Goal: Task Accomplishment & Management: Manage account settings

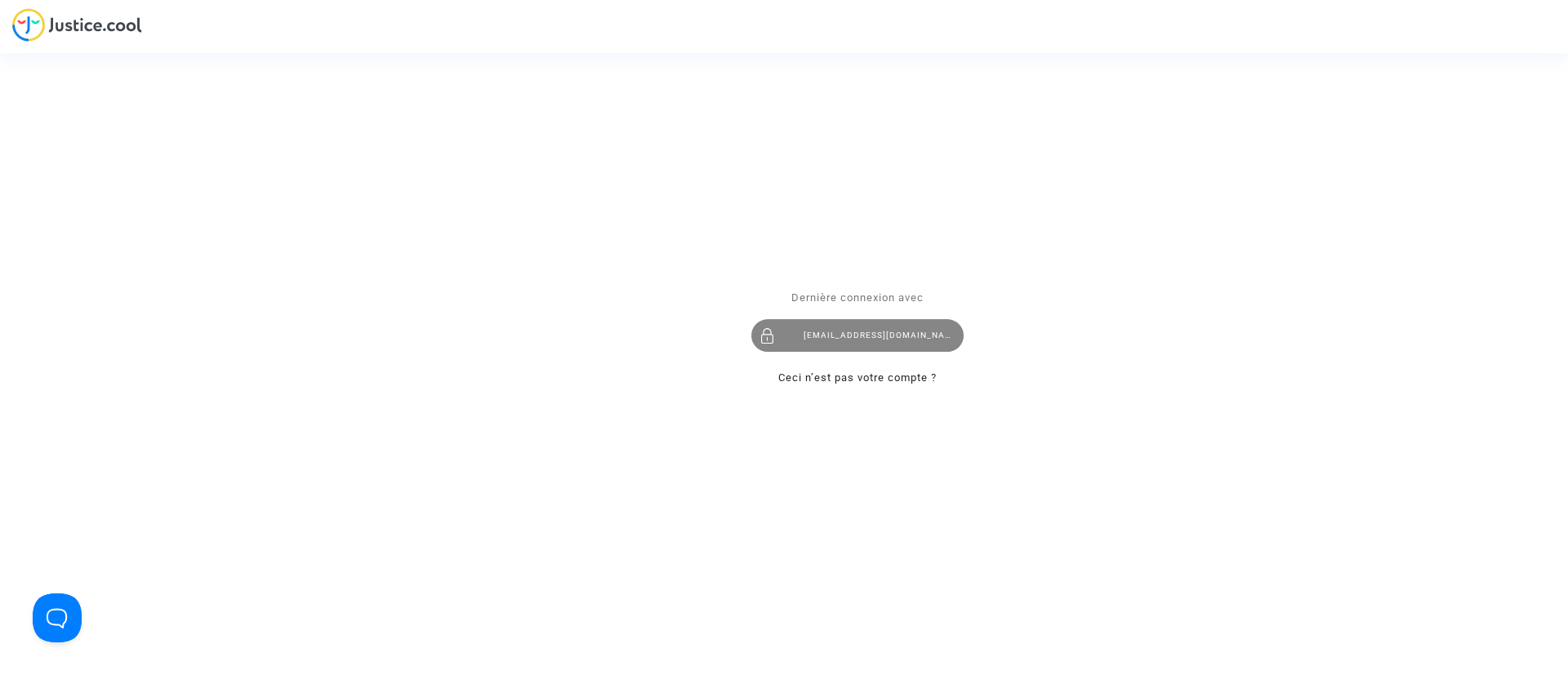
click at [921, 344] on div "claracoulon.pitcher@gmail.com" at bounding box center [858, 335] width 212 height 32
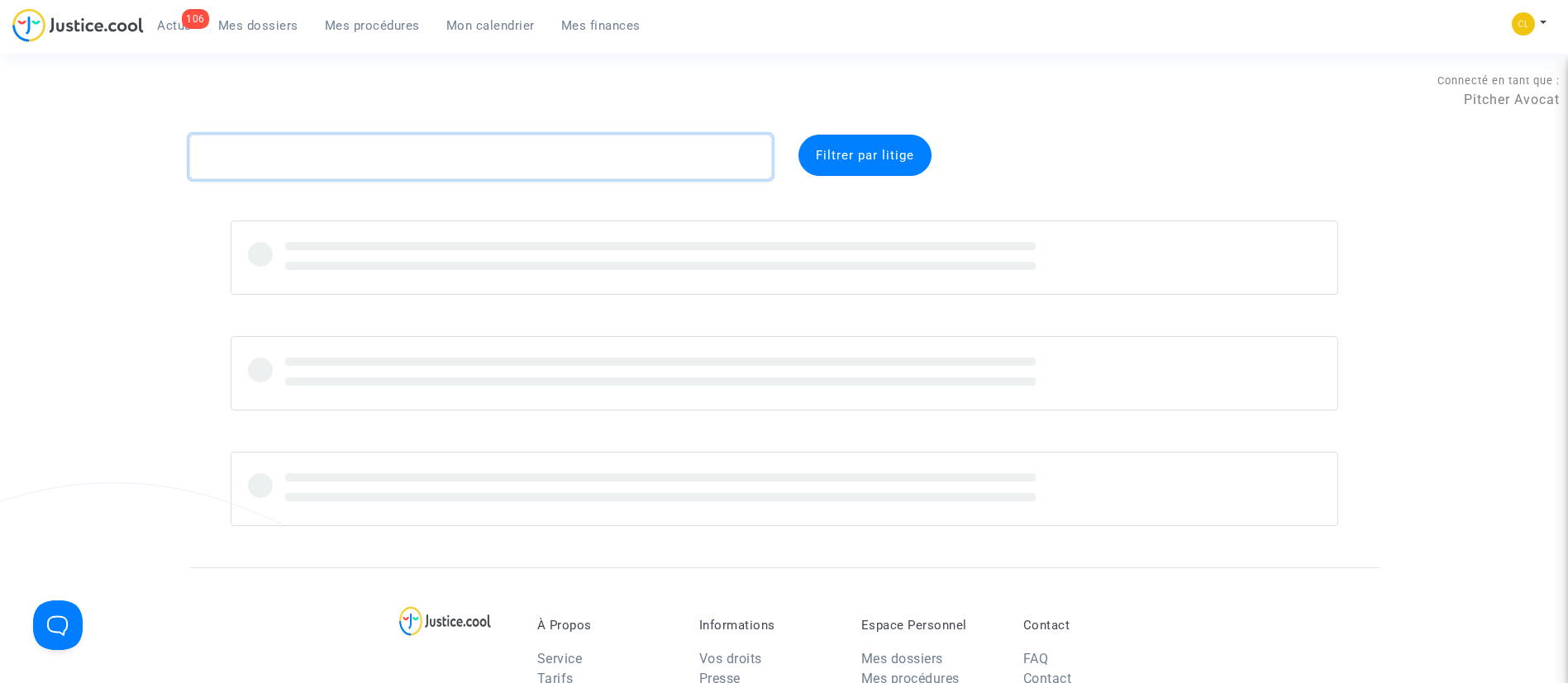
click at [498, 146] on textarea at bounding box center [481, 156] width 582 height 45
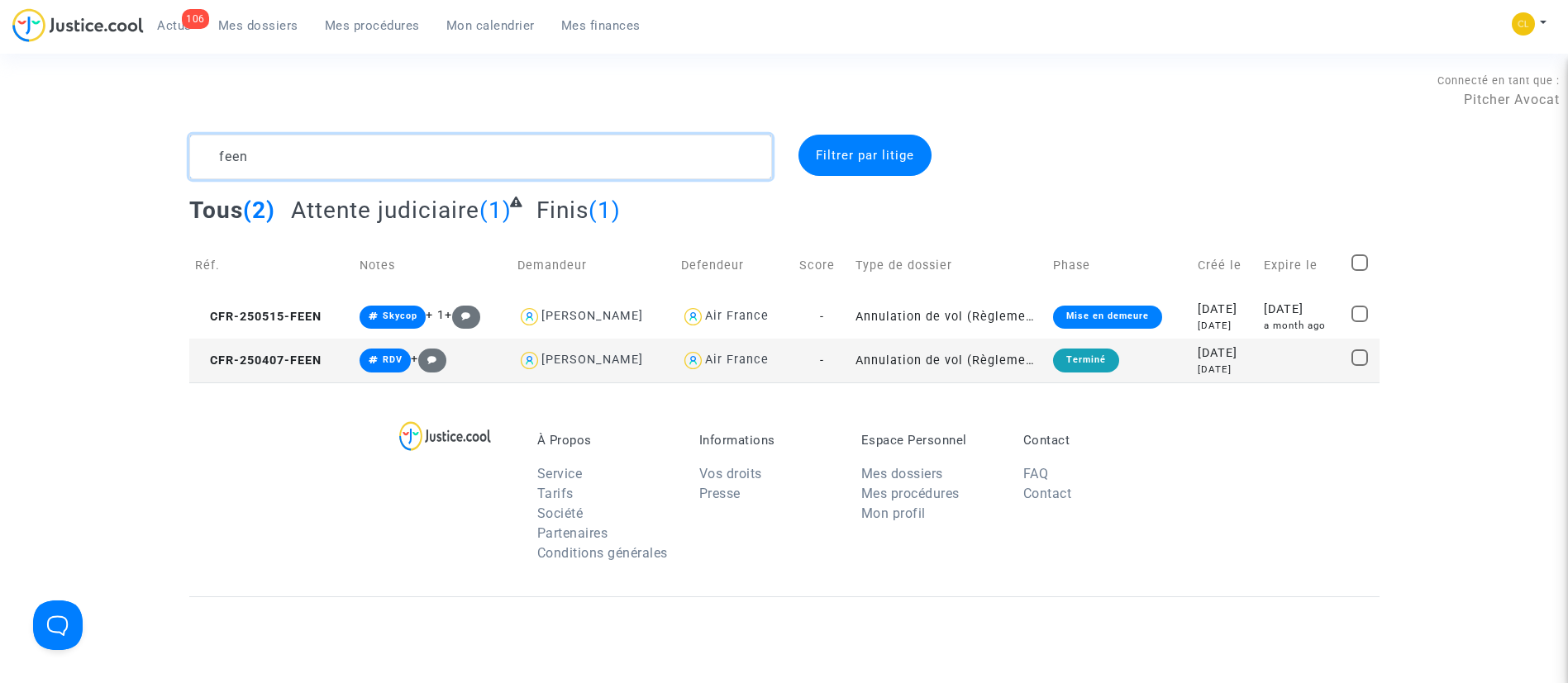
type textarea "feen"
click at [1293, 310] on div "[DATE]" at bounding box center [1302, 310] width 76 height 18
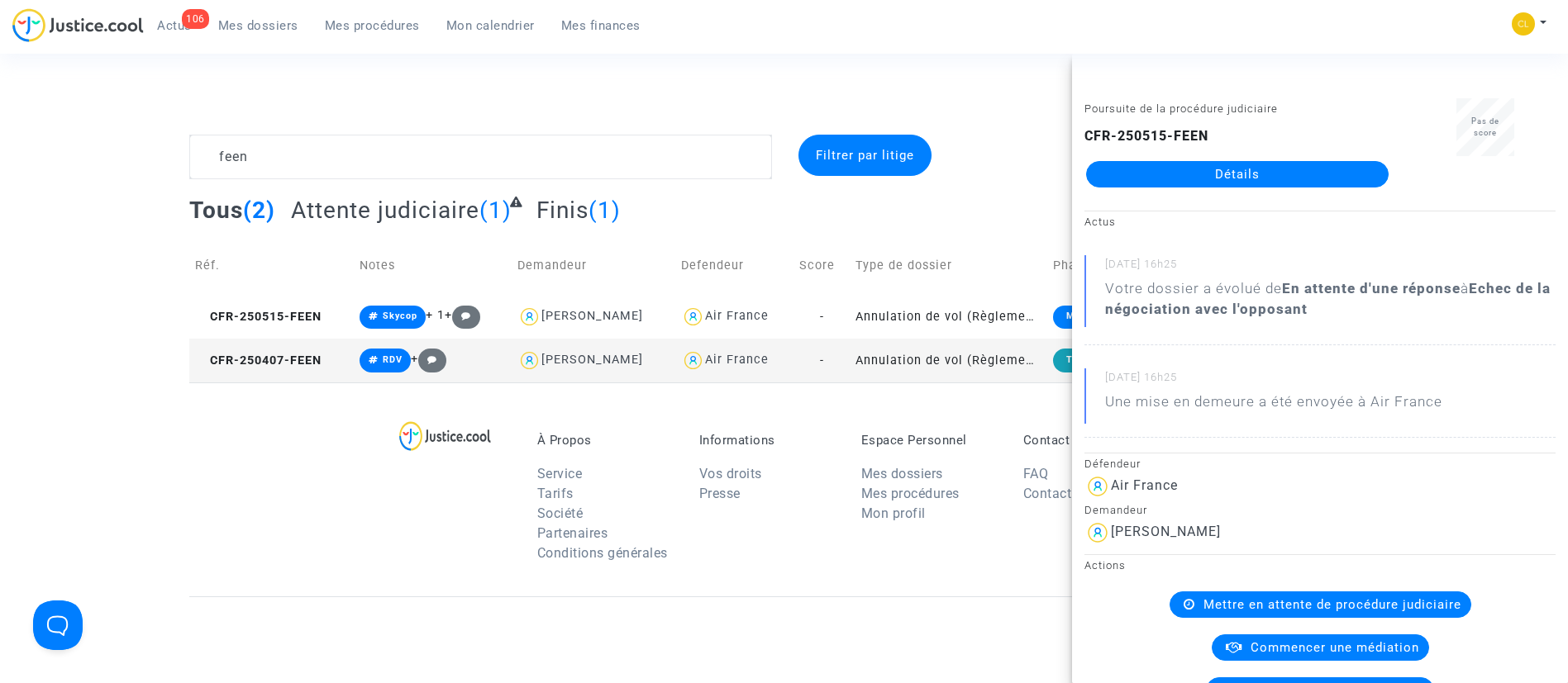
click at [1280, 178] on link "Détails" at bounding box center [1237, 174] width 302 height 26
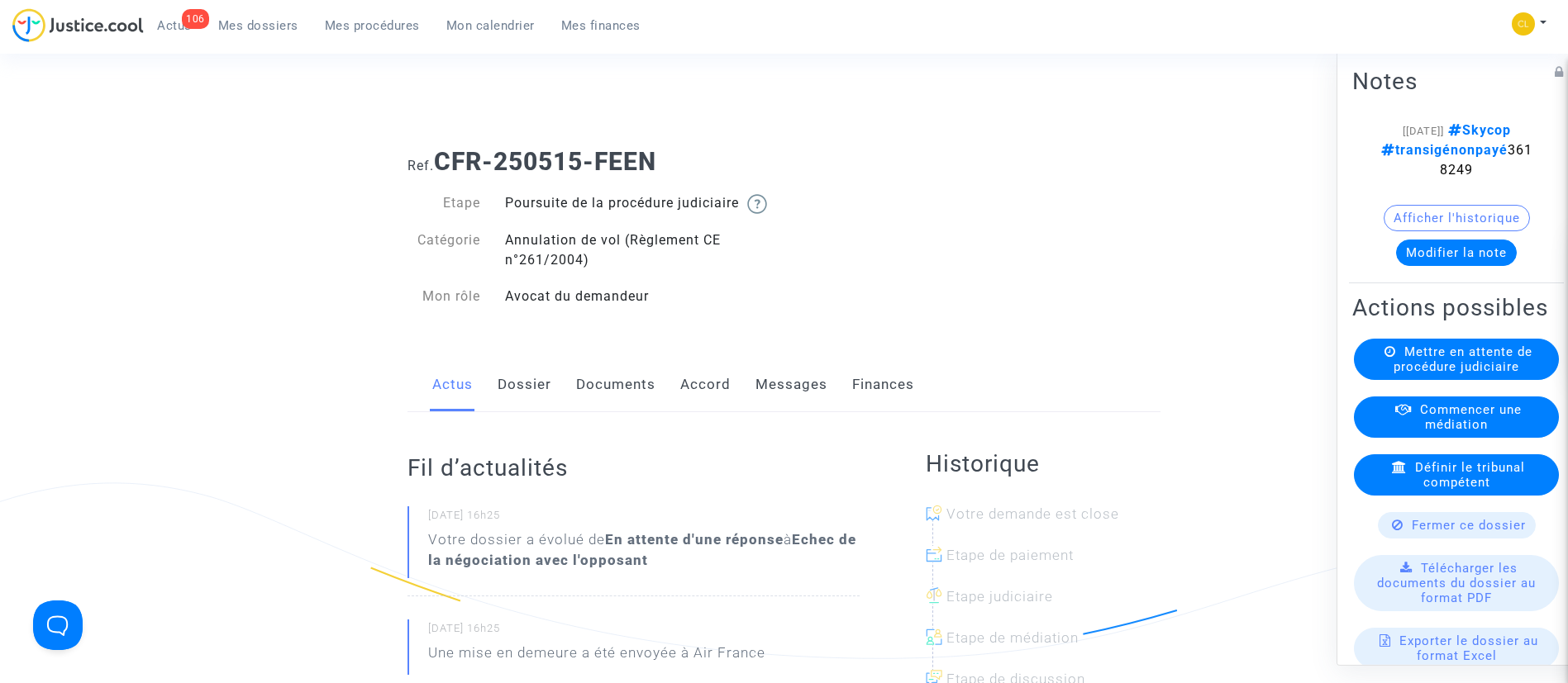
click at [688, 393] on link "Accord" at bounding box center [704, 385] width 50 height 55
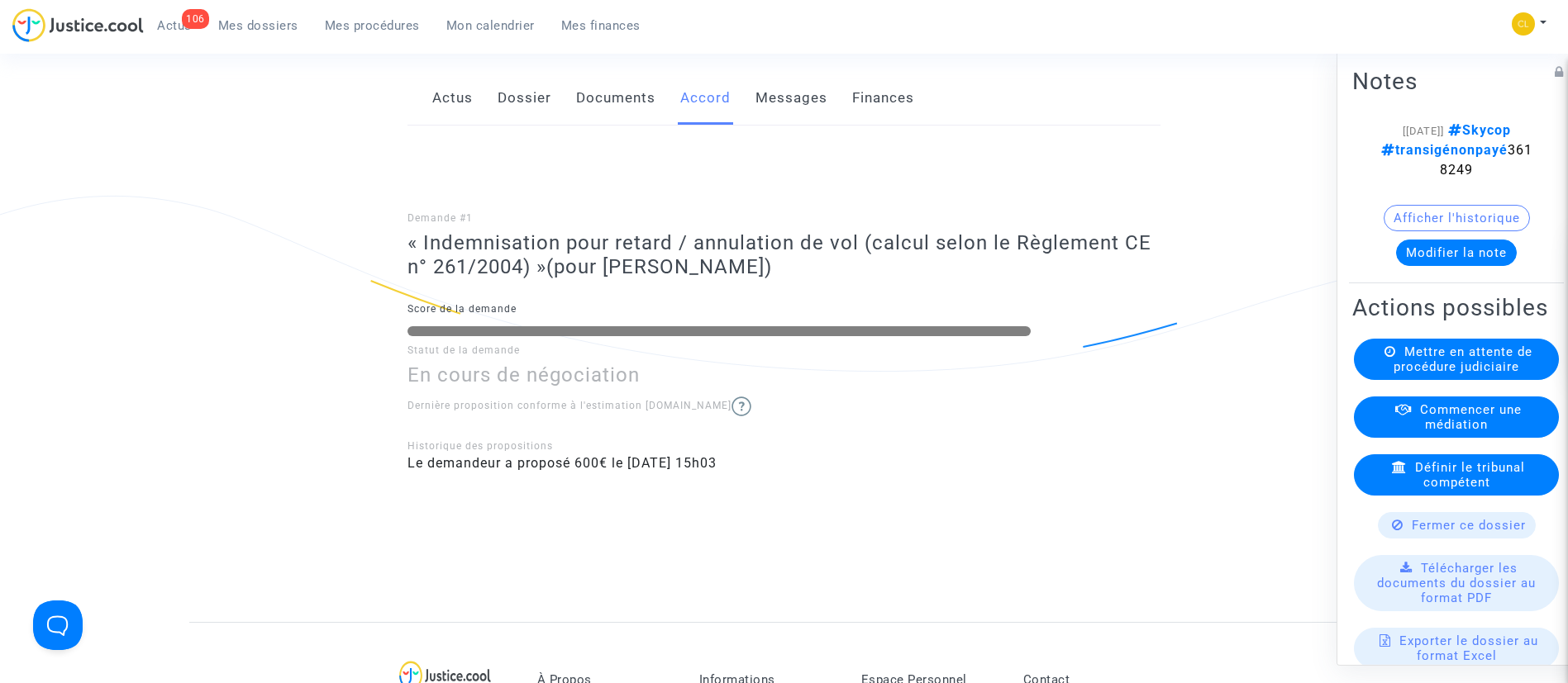
scroll to position [240, 0]
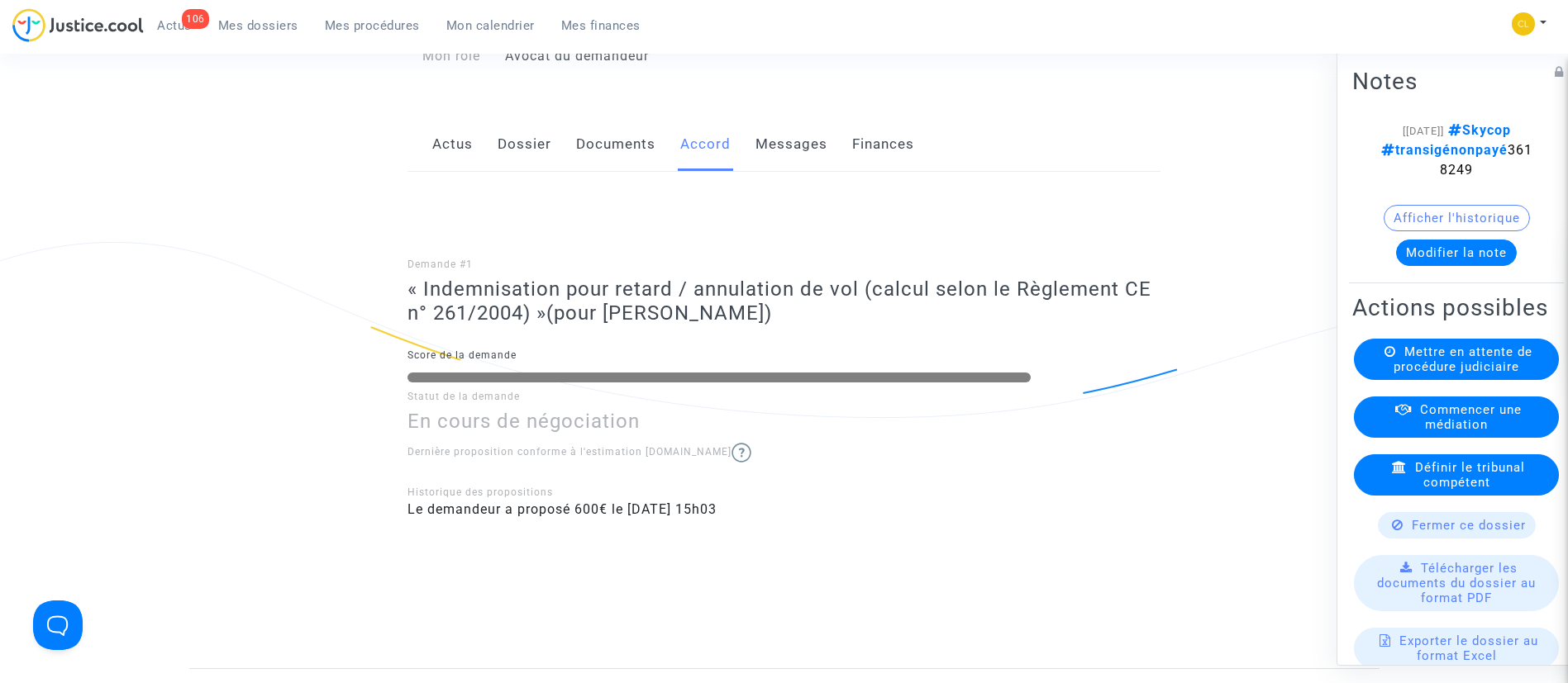
click at [1478, 266] on button "Modifier la note" at bounding box center [1456, 251] width 121 height 26
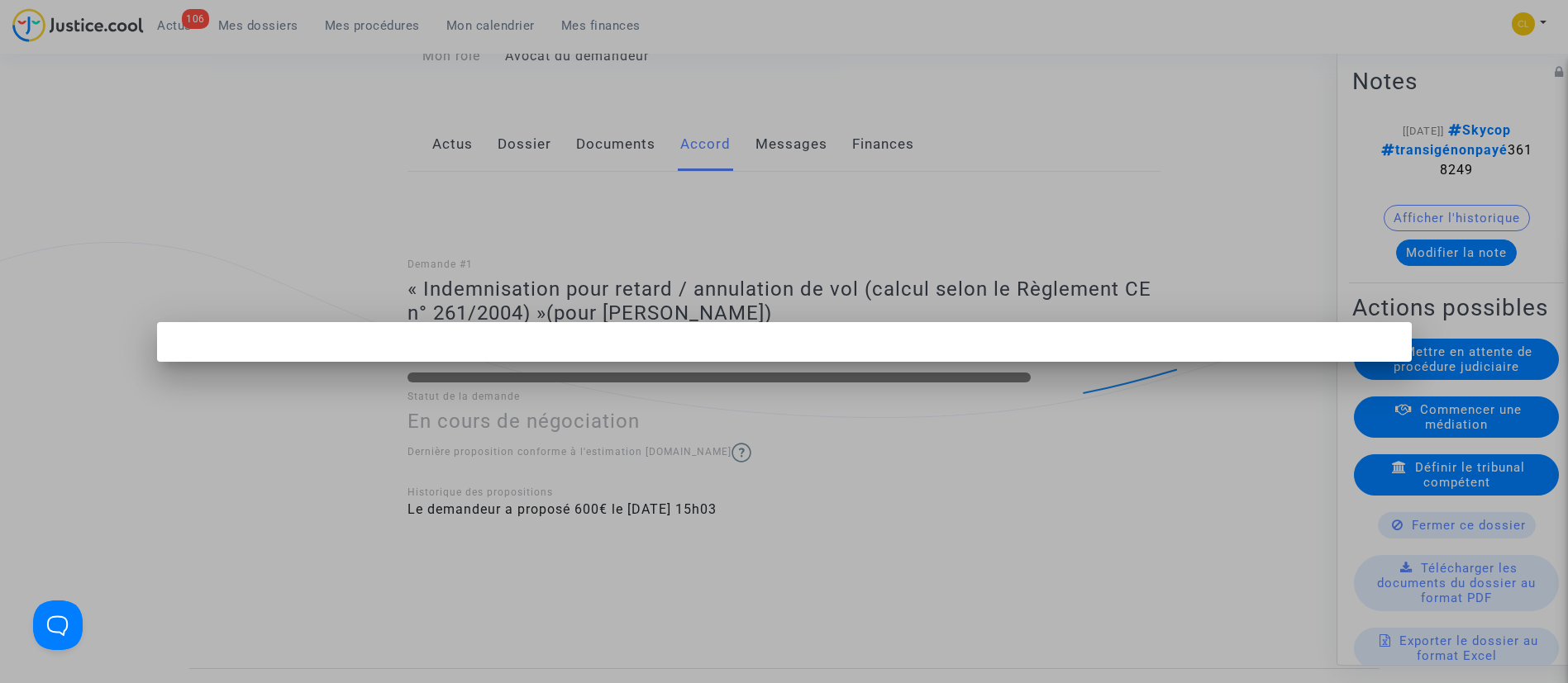
scroll to position [0, 0]
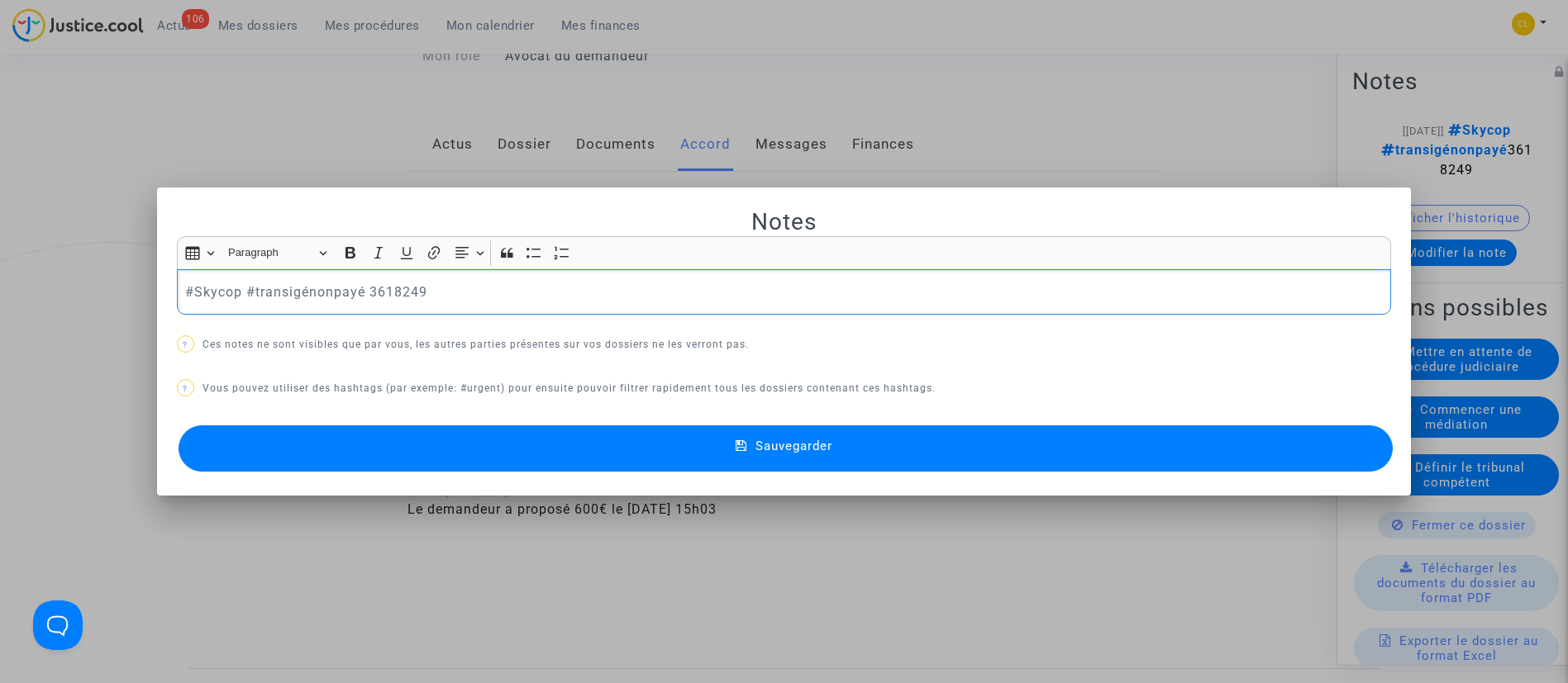
click at [329, 286] on p "#Skycop #transigénonpayé 3618249" at bounding box center [783, 292] width 1197 height 21
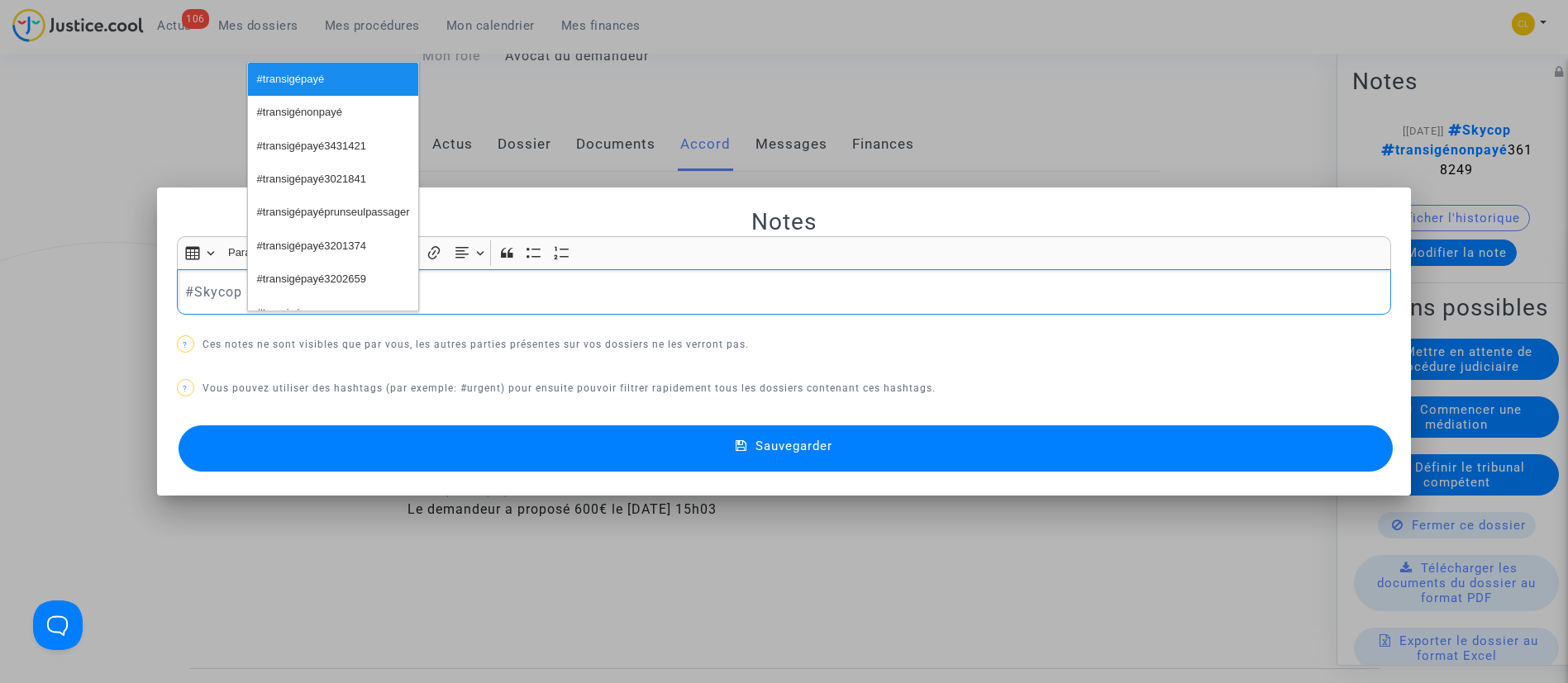
click at [898, 452] on button "Sauvegarder" at bounding box center [785, 448] width 1215 height 46
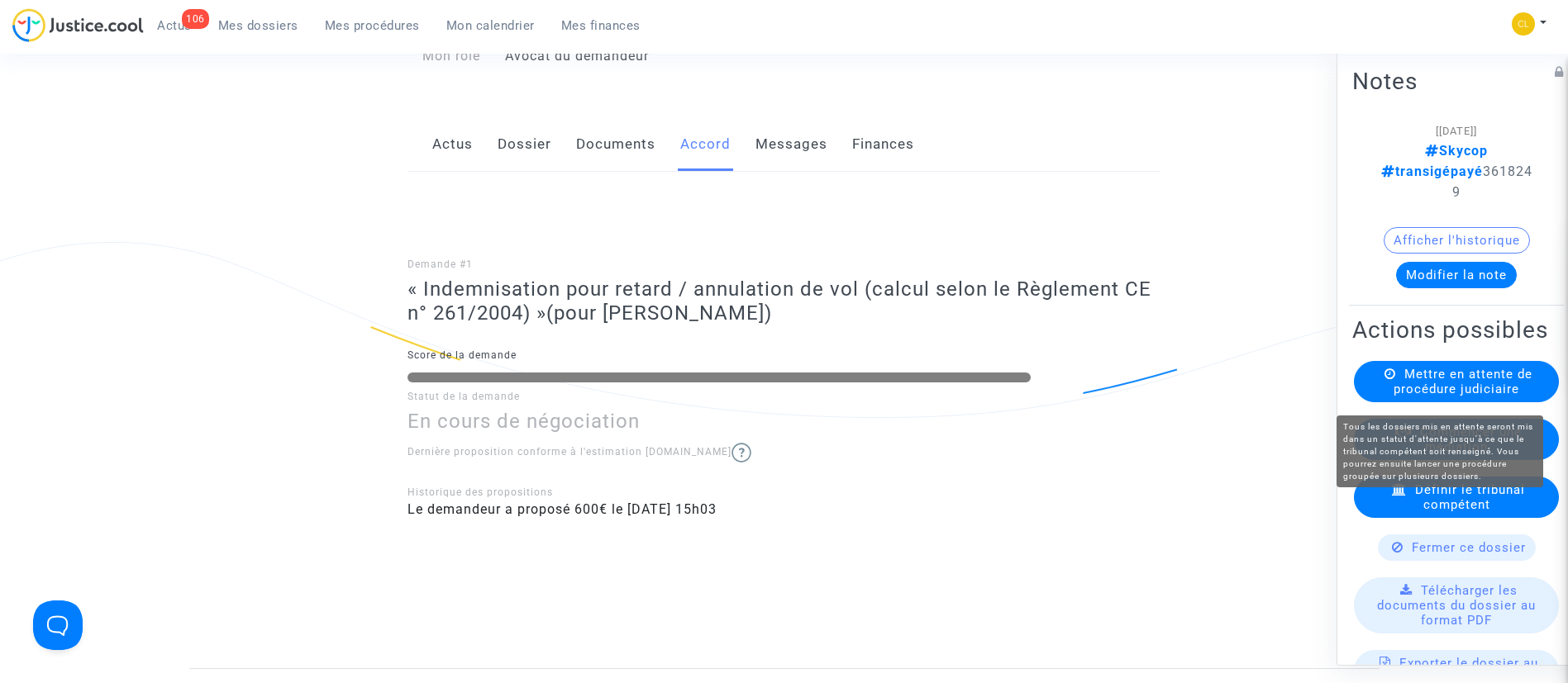
scroll to position [223, 0]
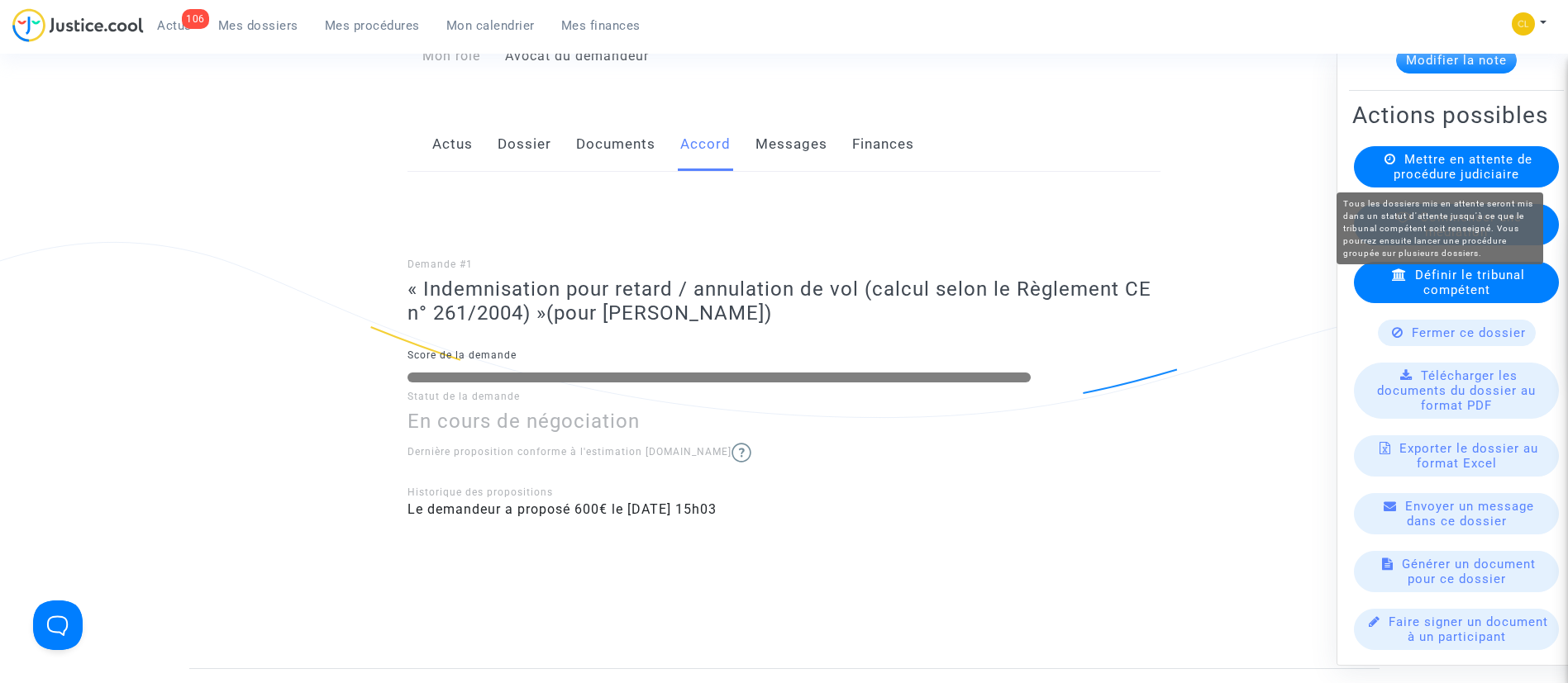
click at [1431, 163] on span "Mettre en attente de procédure judiciaire" at bounding box center [1462, 166] width 139 height 30
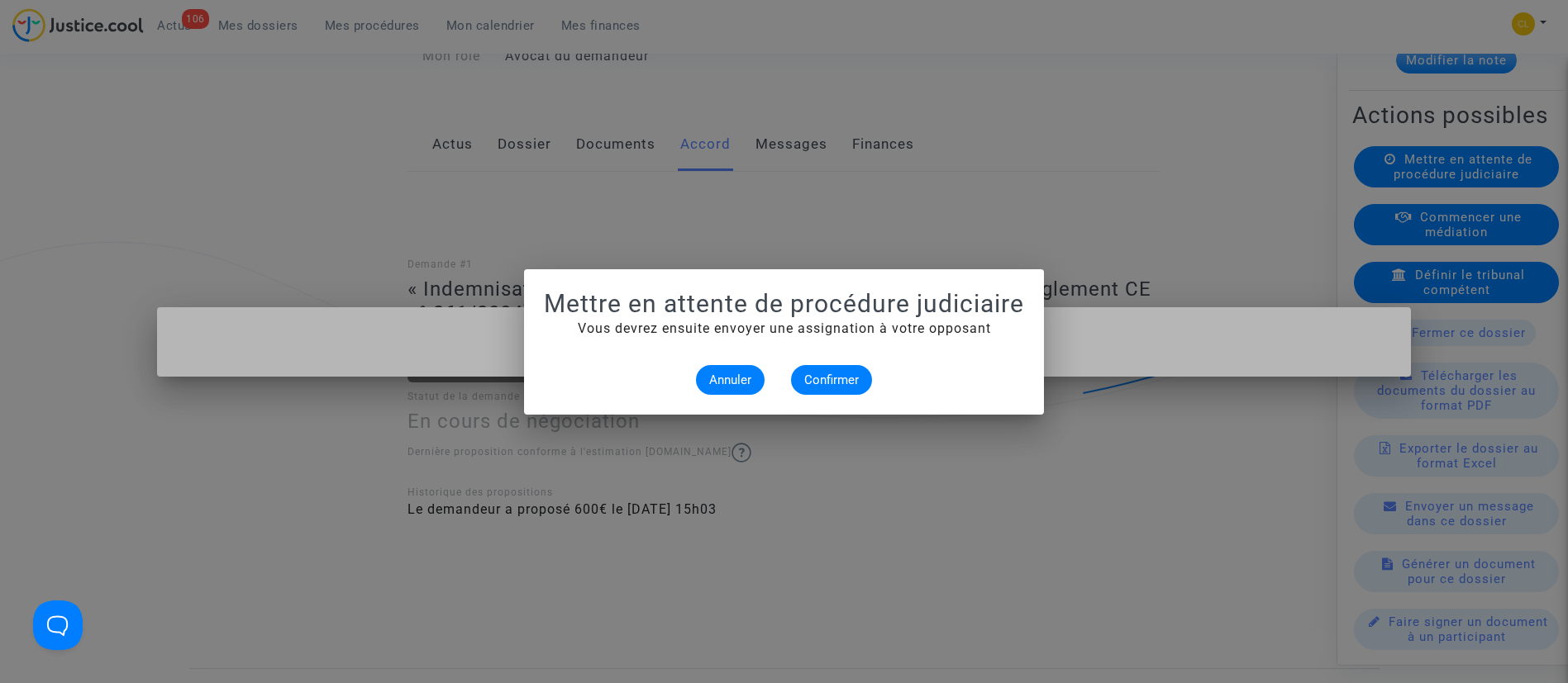
scroll to position [0, 0]
click at [812, 373] on span "Confirmer" at bounding box center [832, 380] width 55 height 15
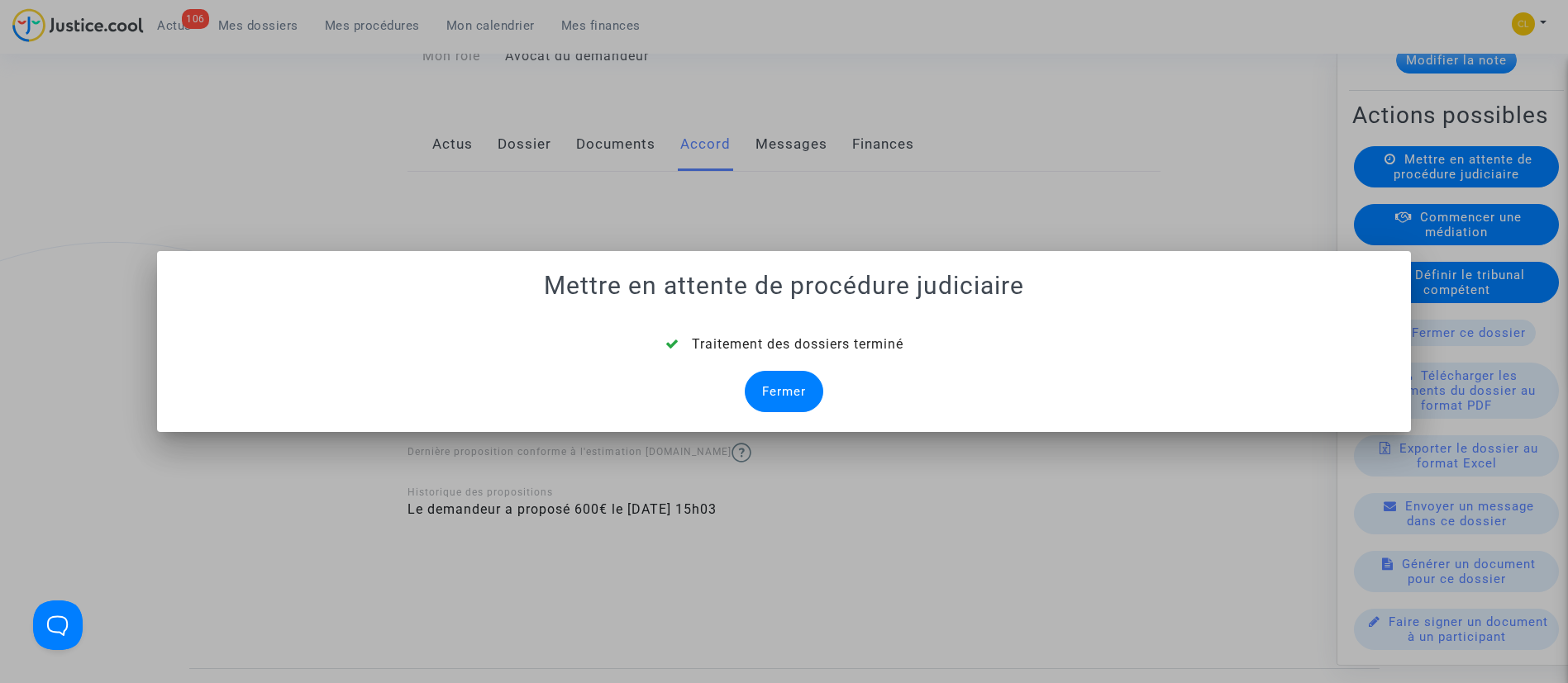
click at [797, 379] on div "Fermer" at bounding box center [784, 391] width 78 height 41
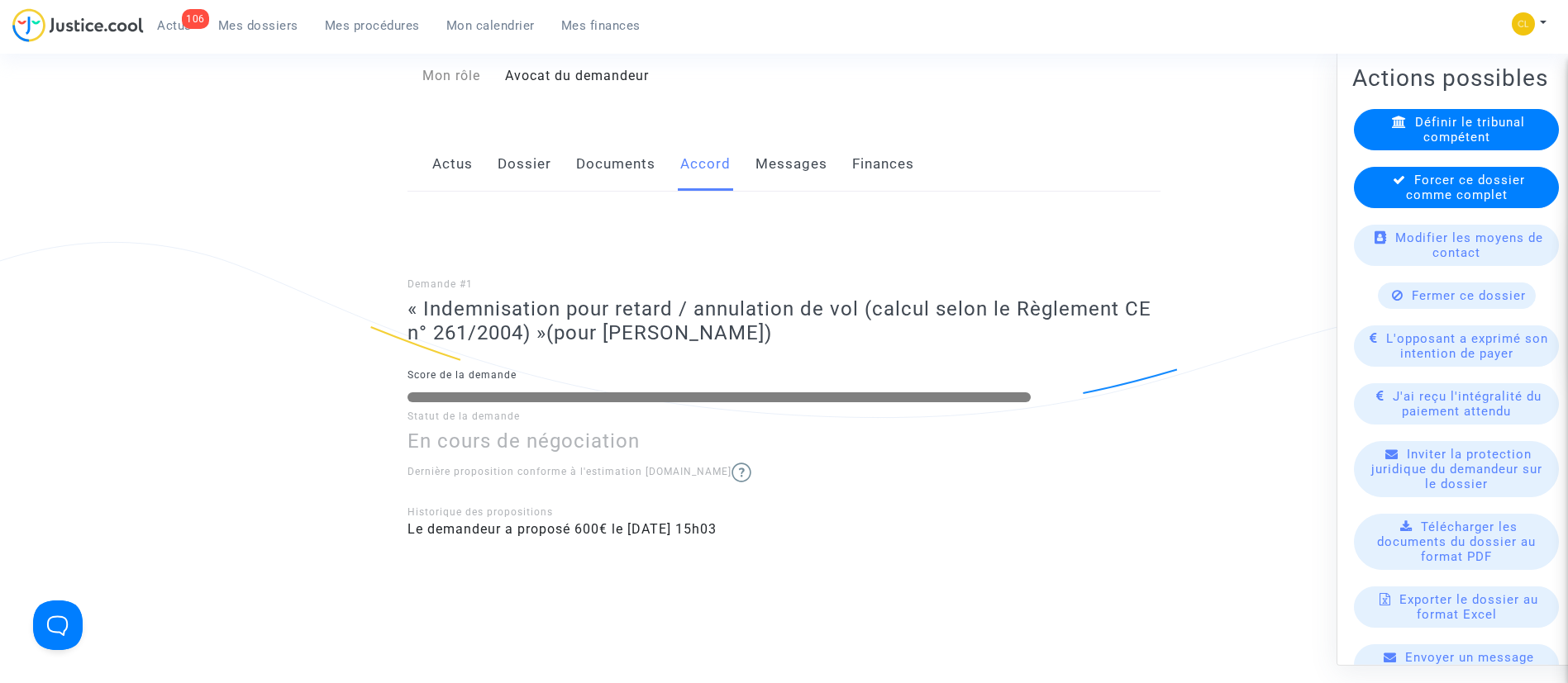
scroll to position [250, 0]
click at [517, 163] on link "Dossier" at bounding box center [524, 165] width 54 height 55
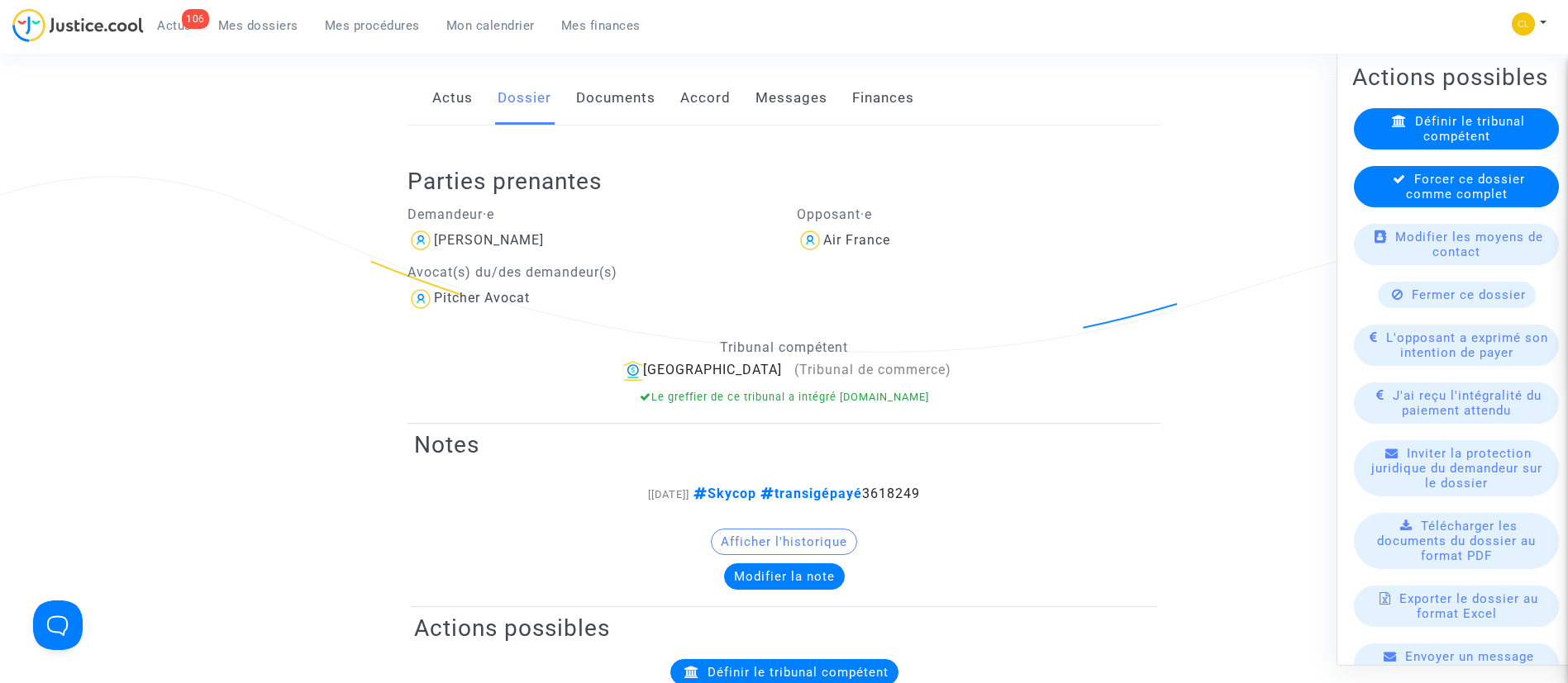
scroll to position [307, 0]
click at [1480, 349] on span "L'opposant a exprimé son intention de payer" at bounding box center [1467, 344] width 162 height 30
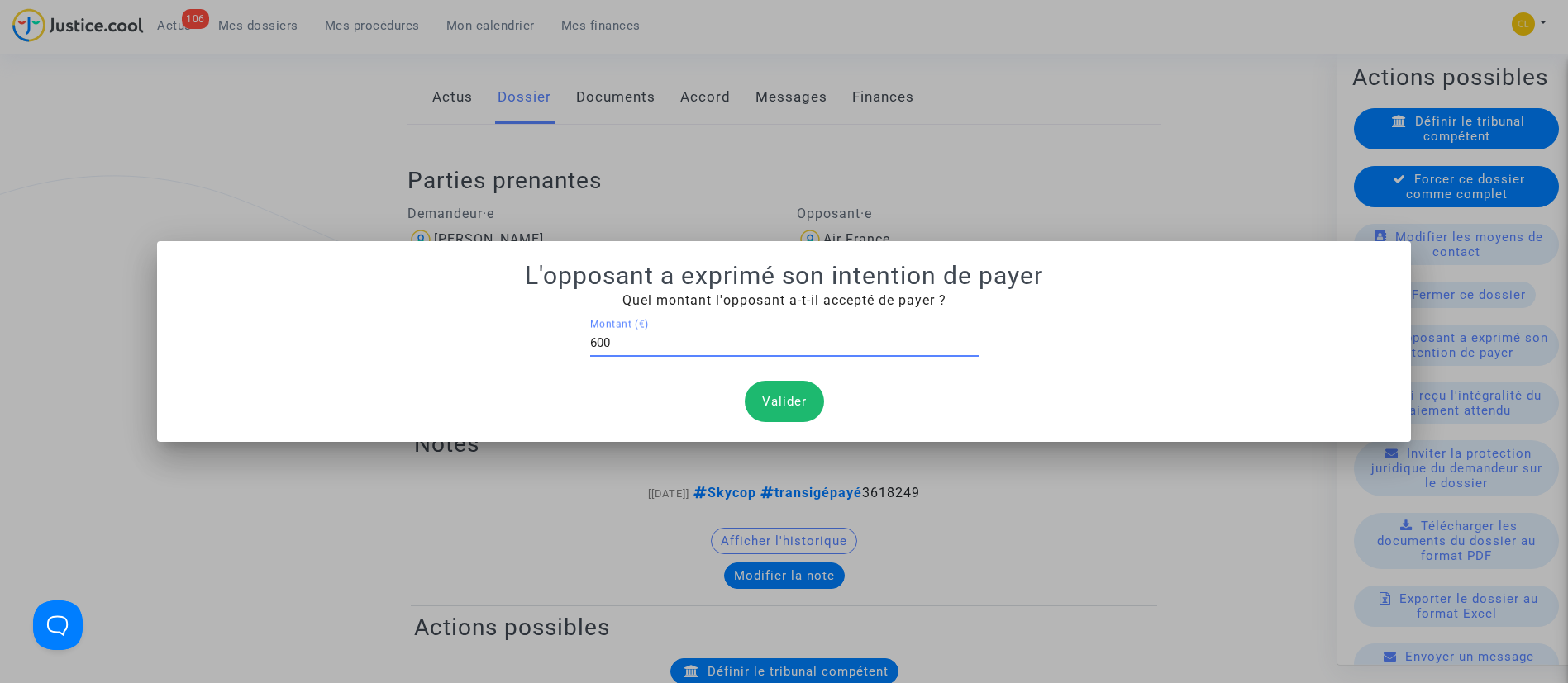
type input "600"
click at [799, 387] on button "Valider" at bounding box center [784, 401] width 79 height 41
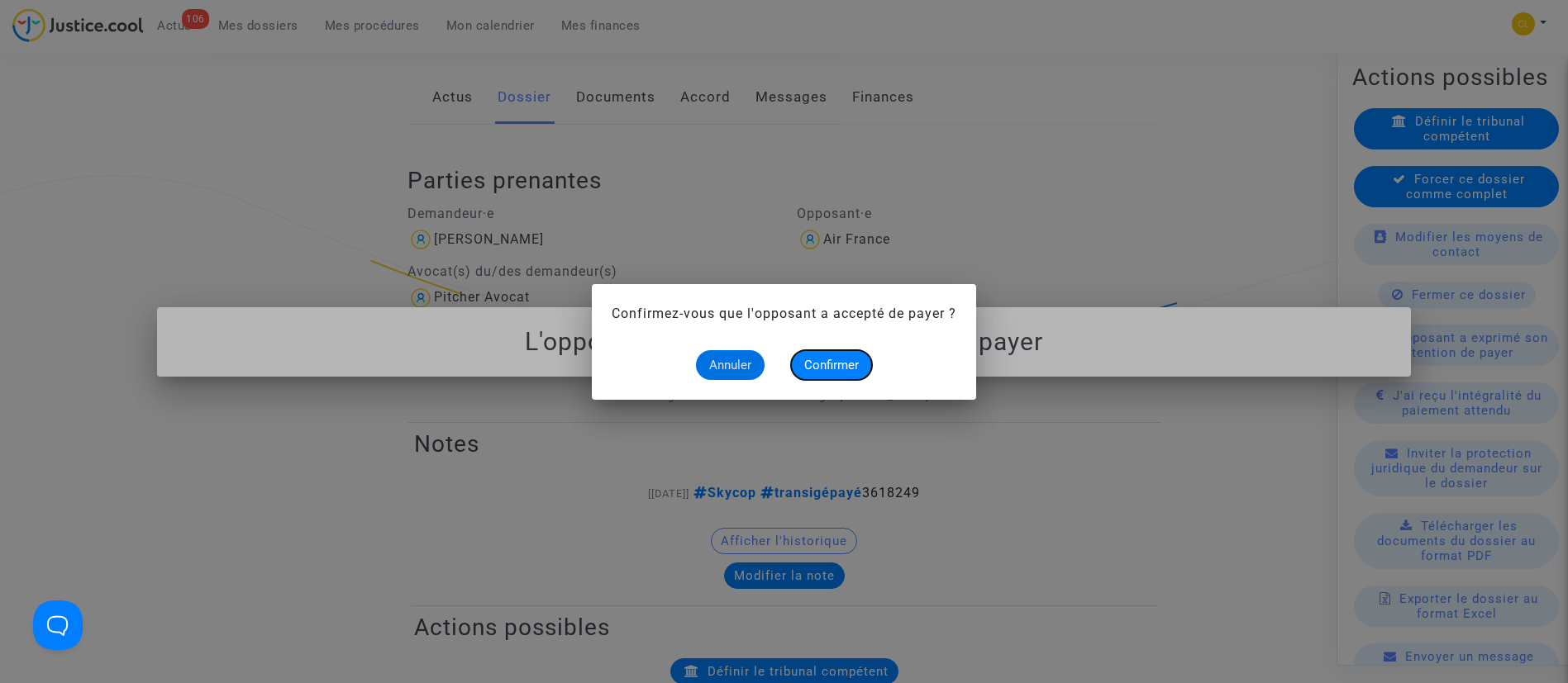
click at [866, 359] on button "Confirmer" at bounding box center [831, 365] width 81 height 30
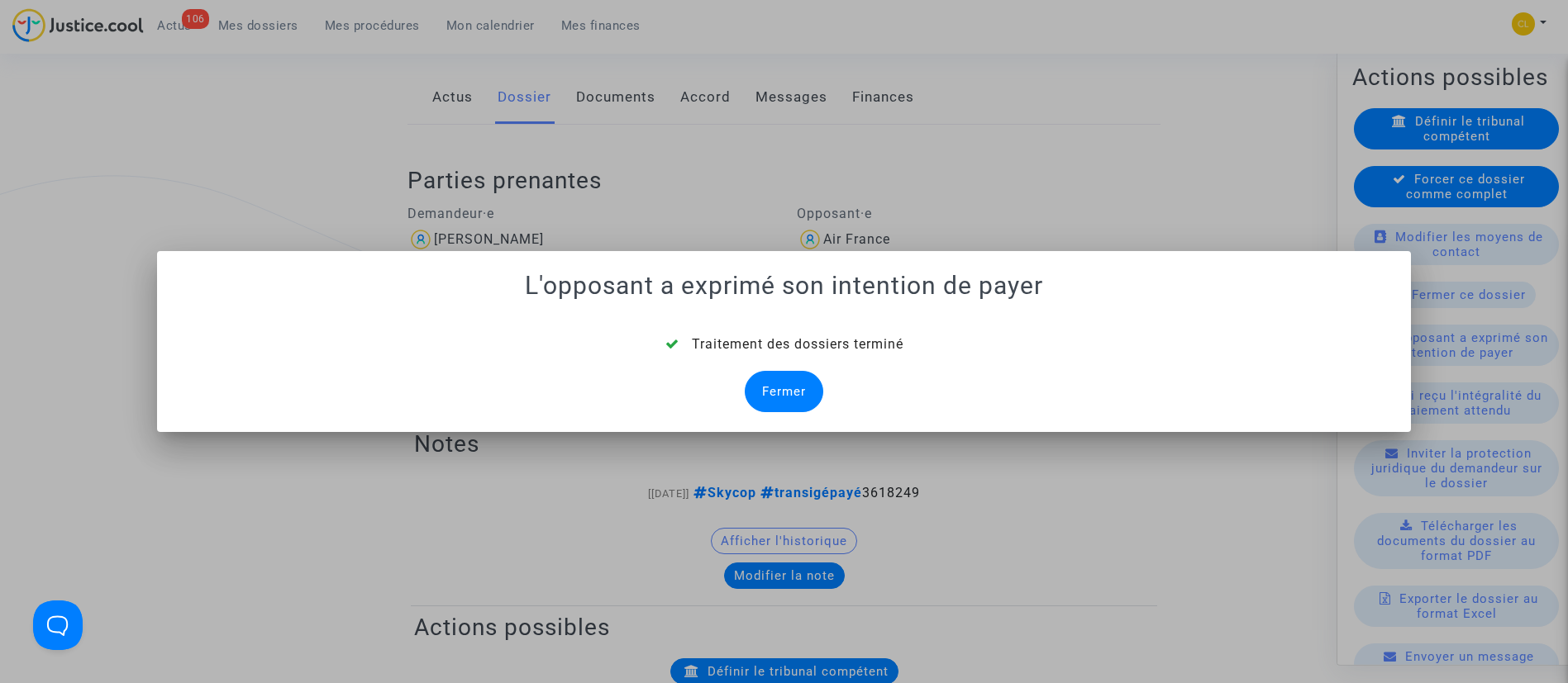
click at [796, 383] on div "Fermer" at bounding box center [784, 391] width 78 height 41
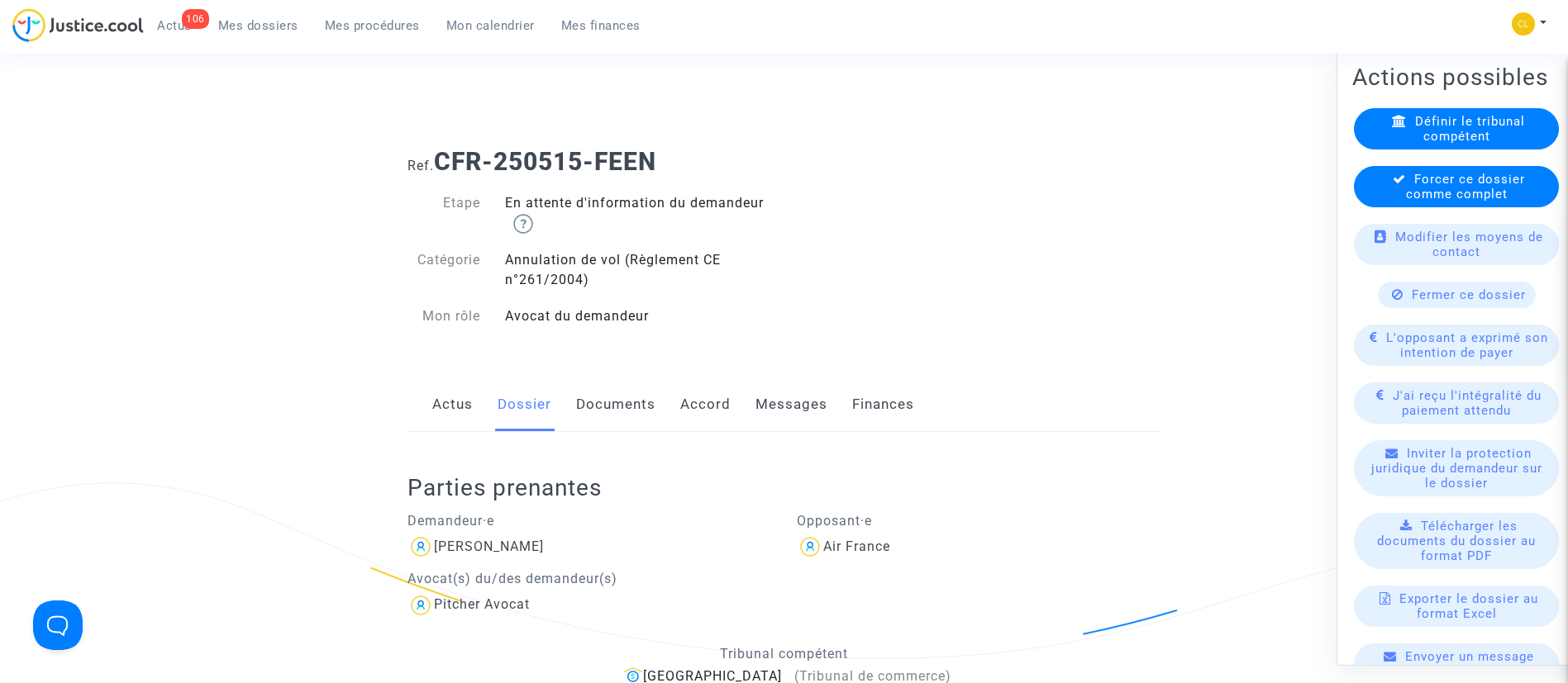
scroll to position [307, 0]
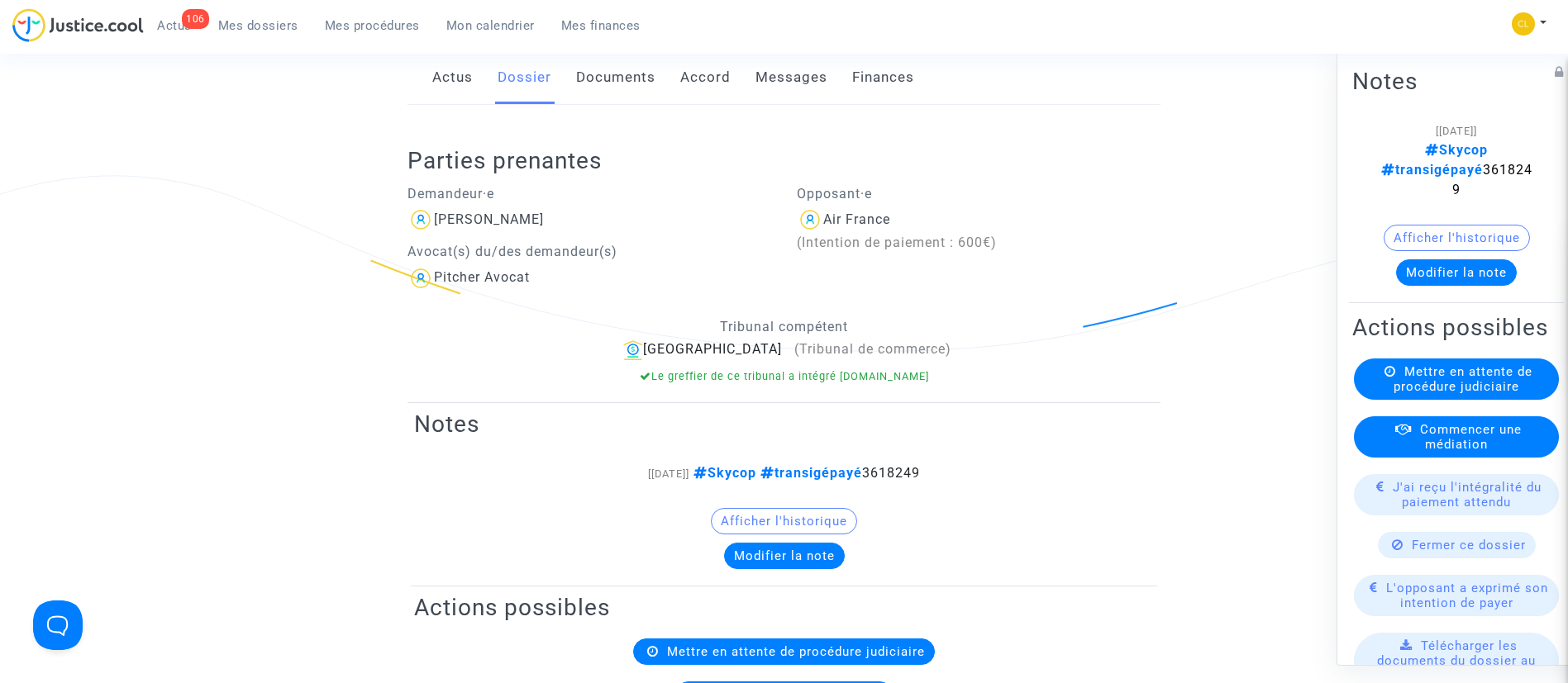
click at [1490, 508] on span "J'ai reçu l'intégralité du paiement attendu" at bounding box center [1466, 494] width 148 height 30
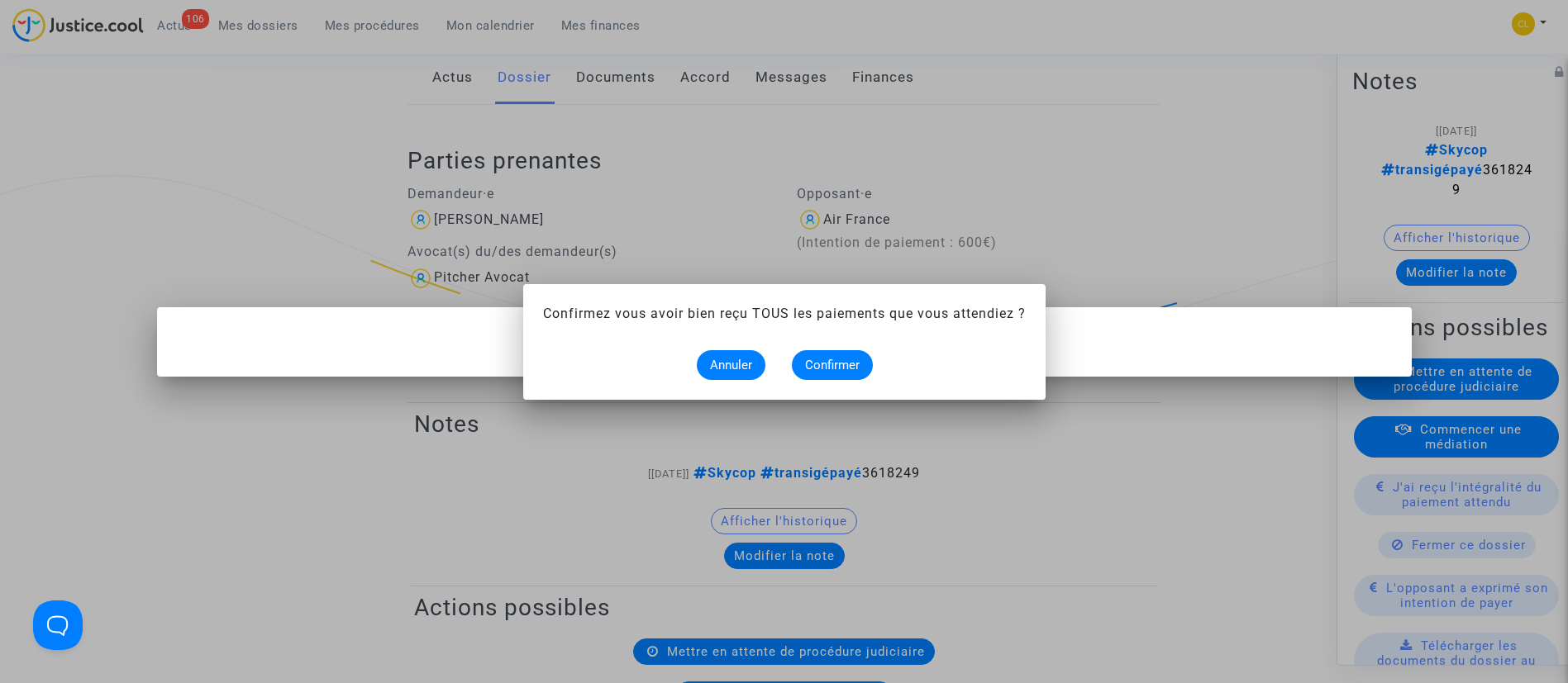
scroll to position [0, 0]
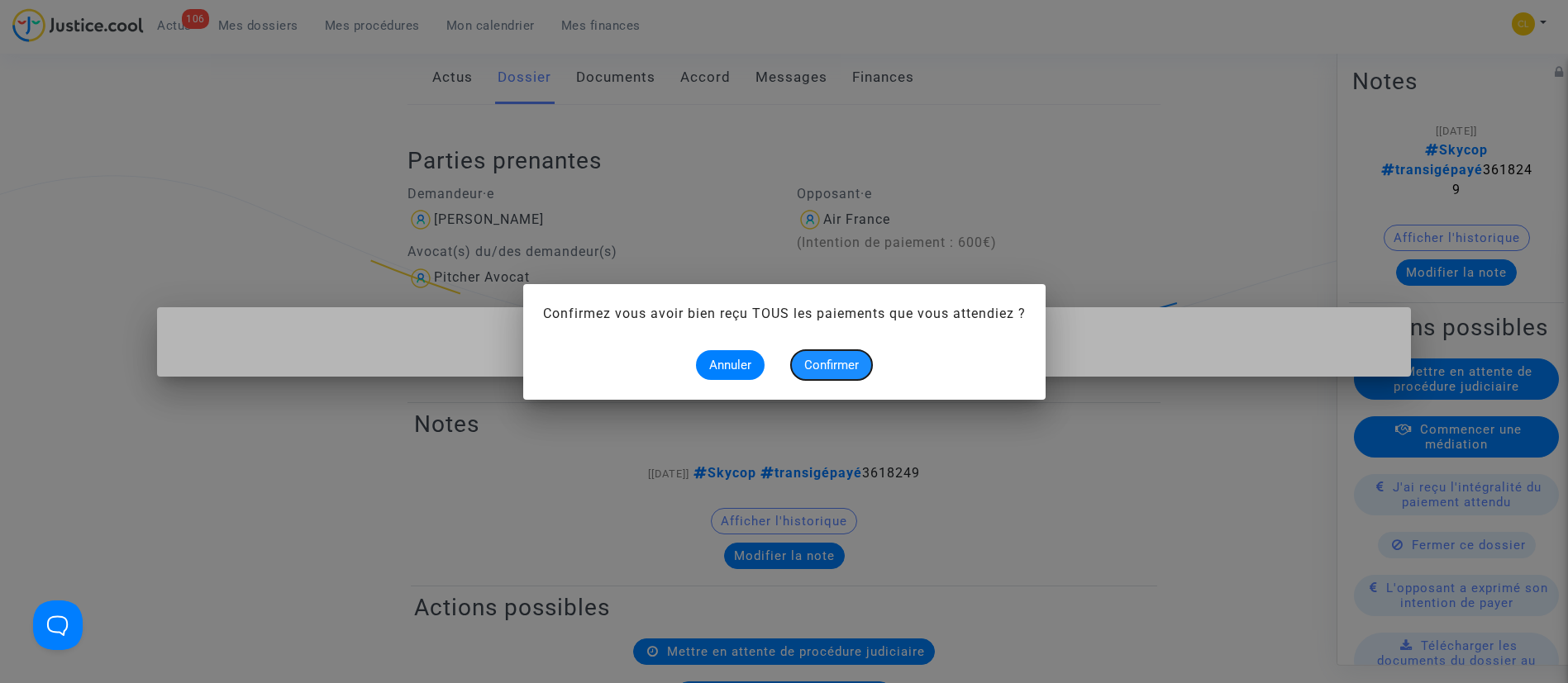
click at [862, 361] on button "Confirmer" at bounding box center [831, 365] width 81 height 30
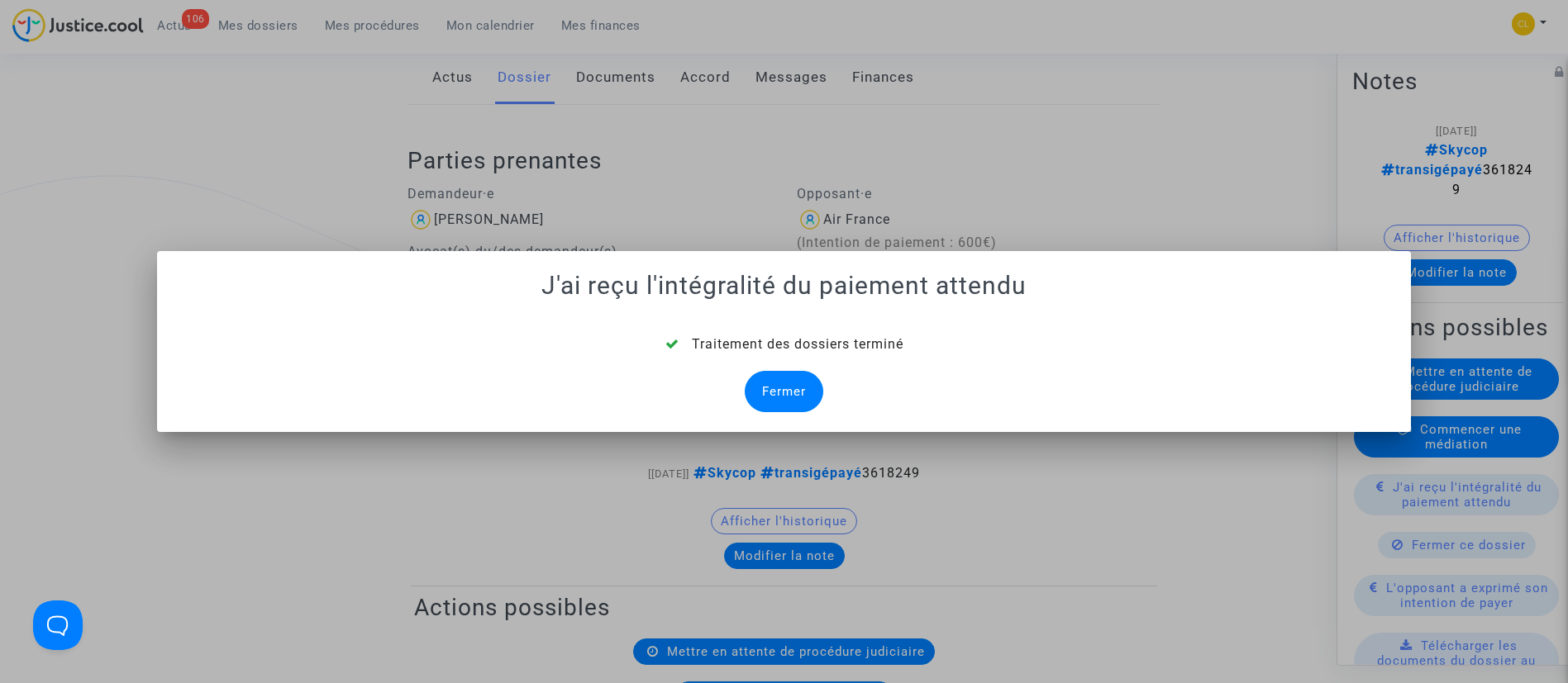
click at [787, 383] on div "Fermer" at bounding box center [784, 391] width 78 height 41
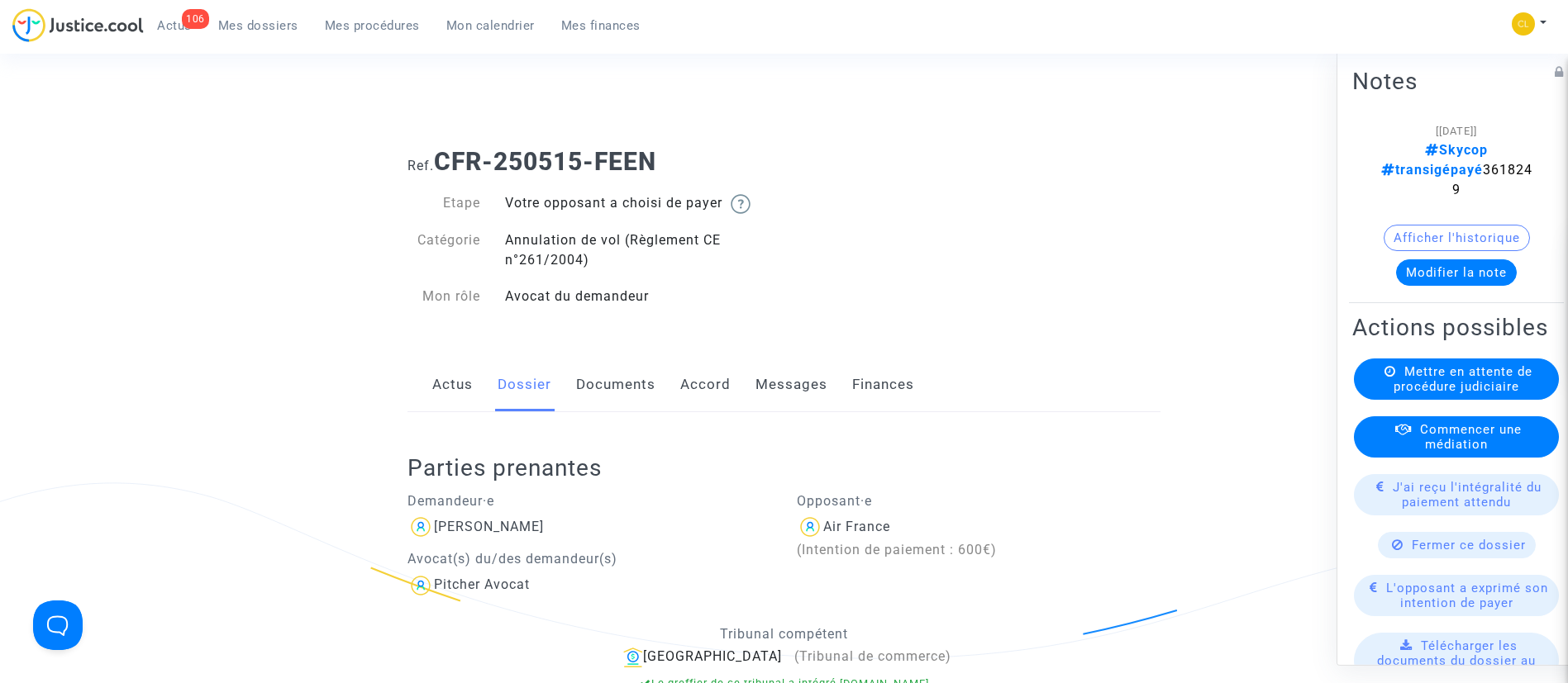
scroll to position [307, 0]
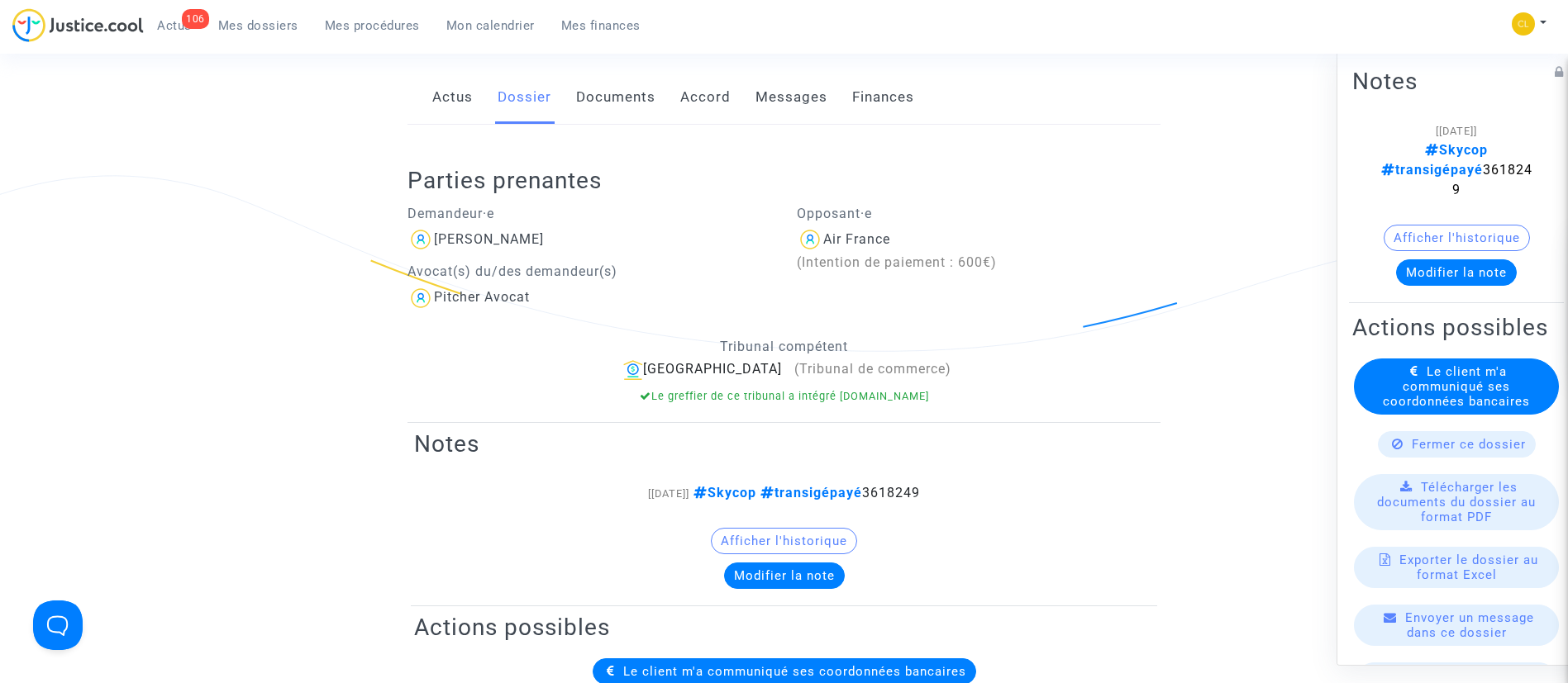
click at [1445, 397] on span "Le client m'a communiqué ses coordonnées bancaires" at bounding box center [1456, 386] width 147 height 45
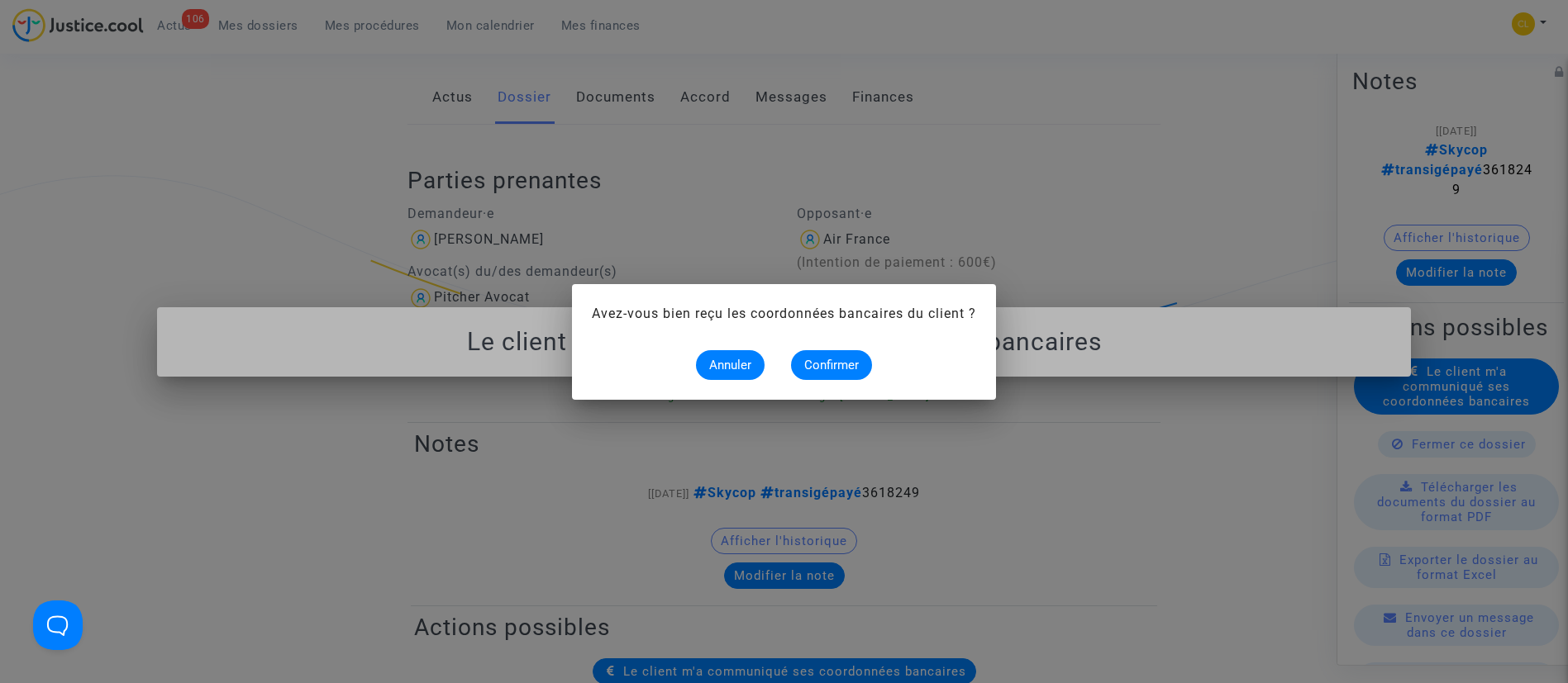
scroll to position [0, 0]
click at [838, 367] on span "Confirmer" at bounding box center [832, 365] width 55 height 15
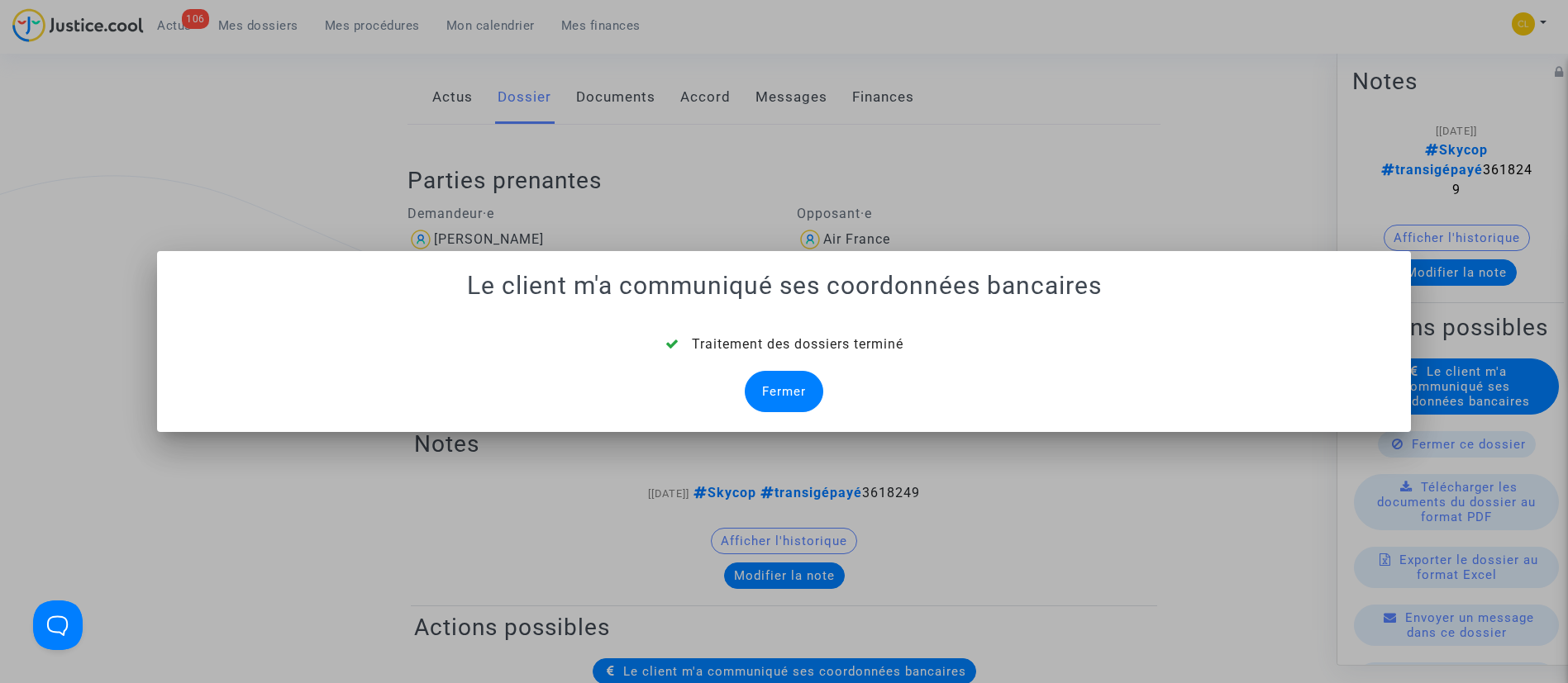
click at [806, 384] on div "Fermer" at bounding box center [784, 391] width 78 height 41
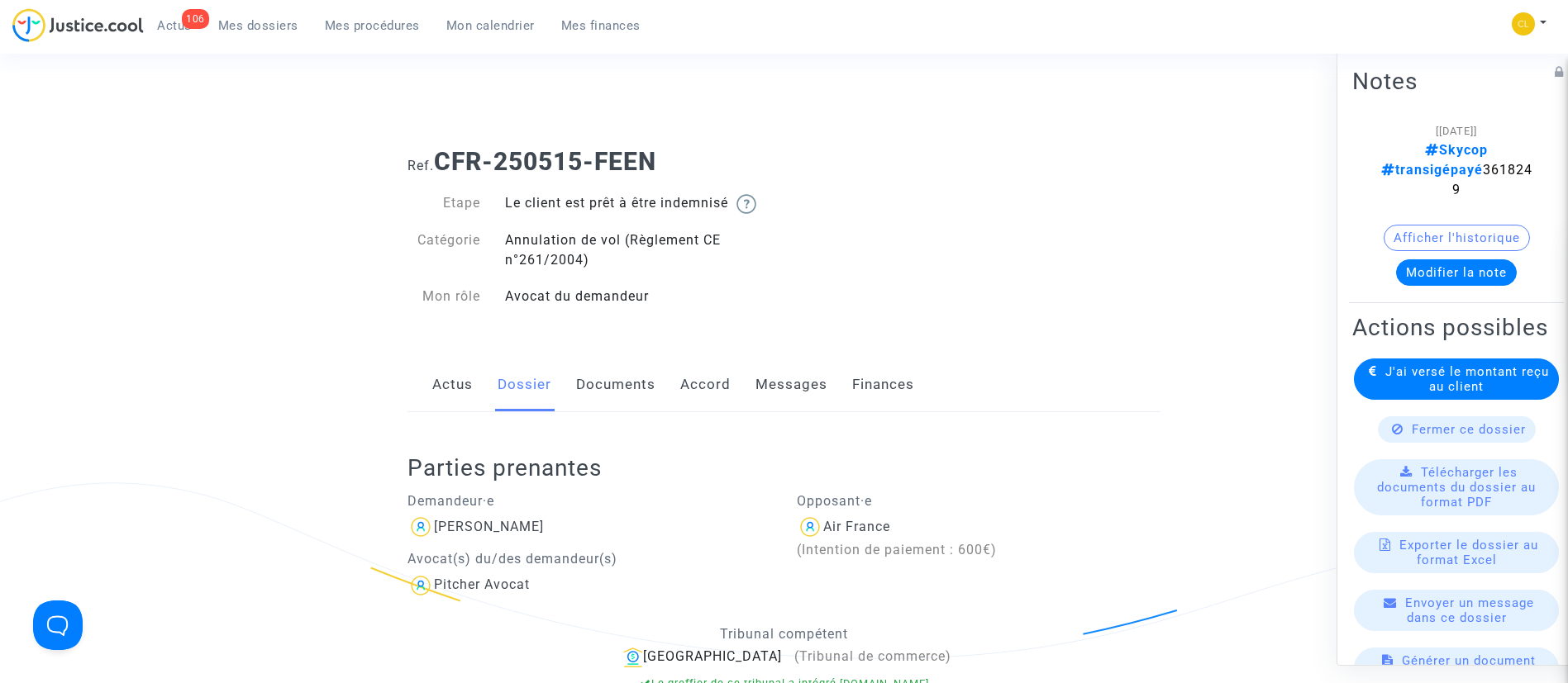
click at [258, 18] on span "Mes dossiers" at bounding box center [258, 25] width 80 height 15
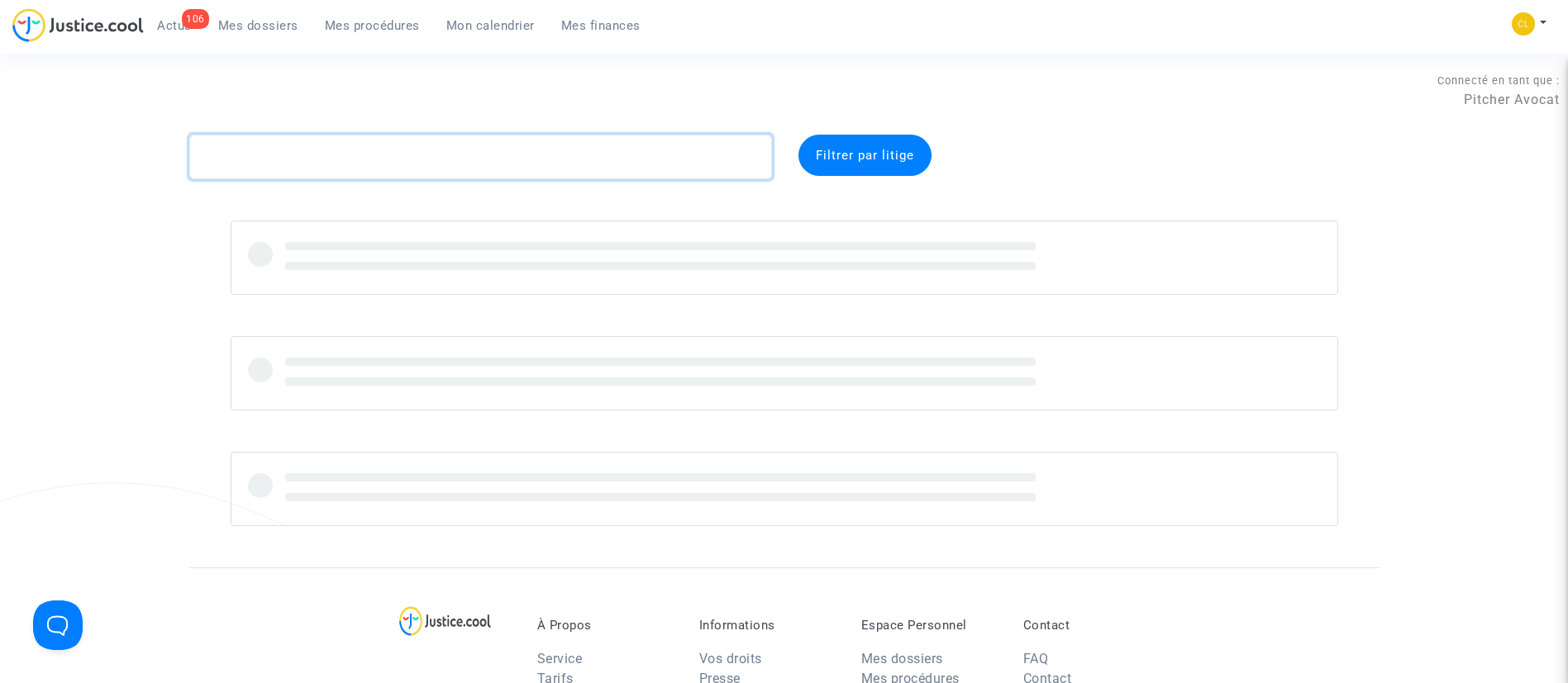
click at [491, 156] on textarea at bounding box center [481, 156] width 582 height 45
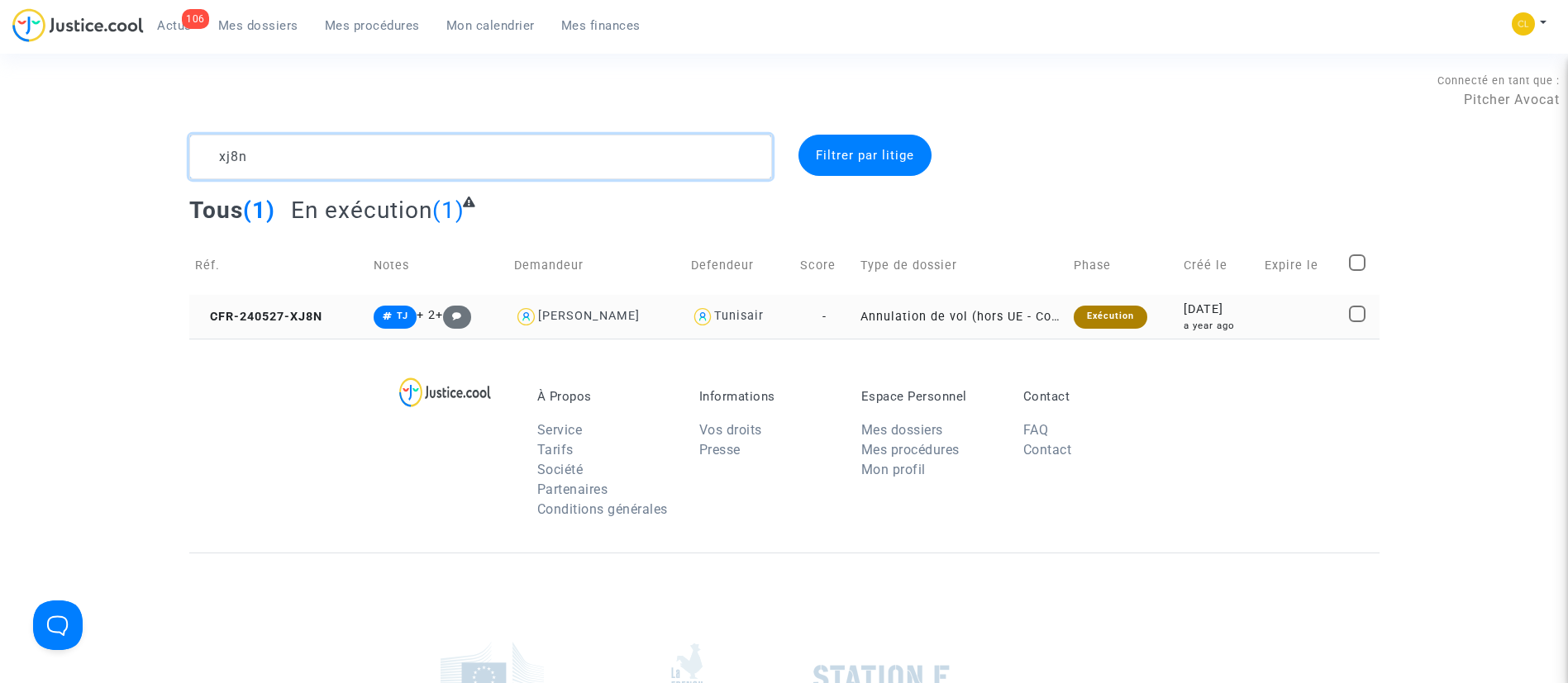
type textarea "xj8n"
click at [1234, 324] on div "a year ago" at bounding box center [1219, 326] width 69 height 14
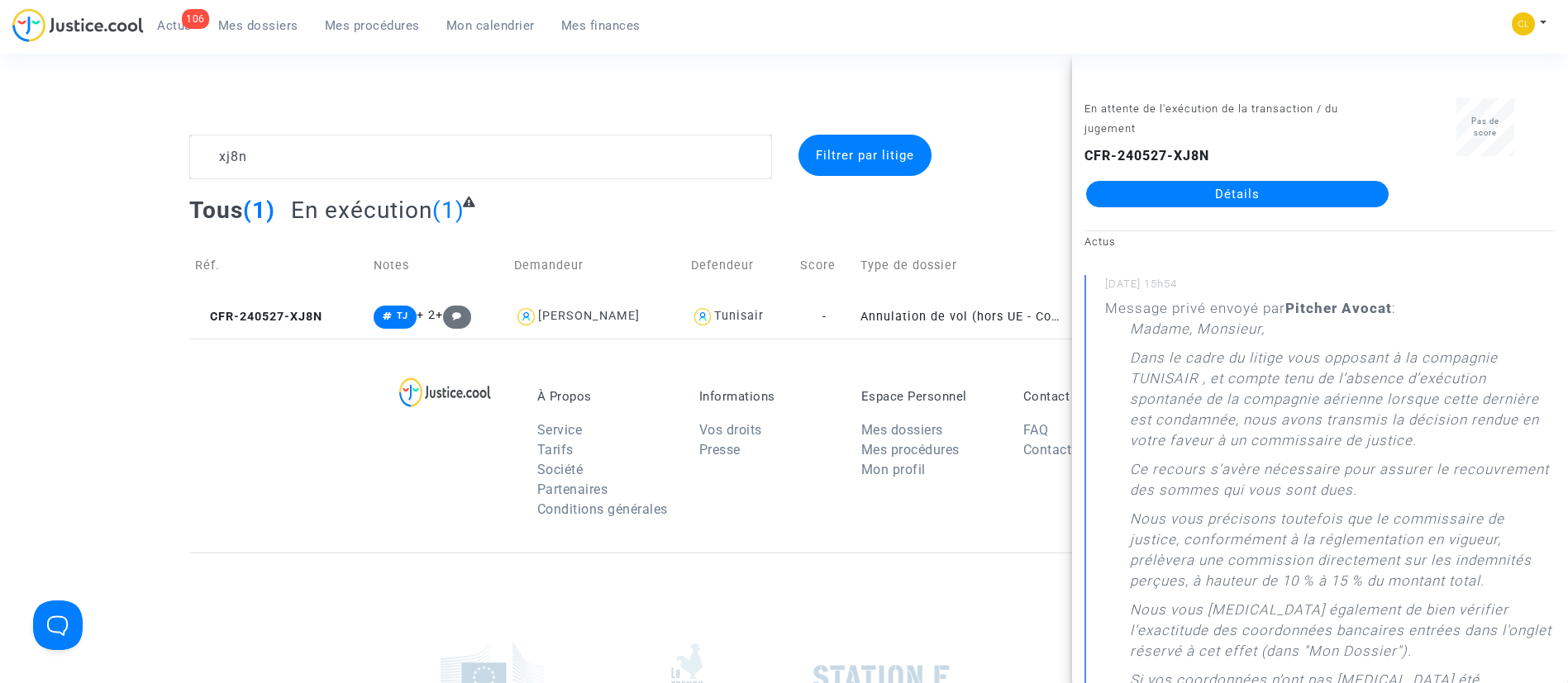
click at [1257, 188] on link "Détails" at bounding box center [1237, 194] width 302 height 26
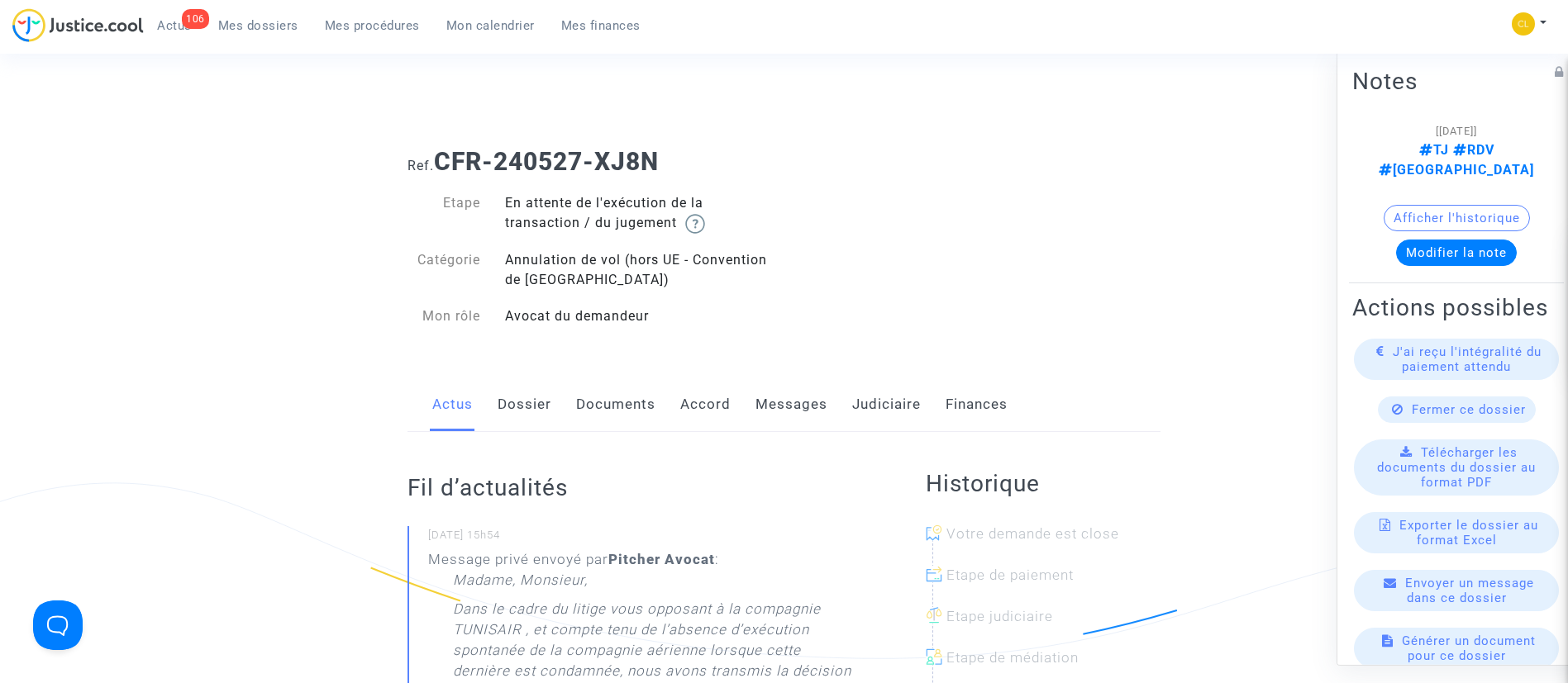
click at [530, 398] on link "Dossier" at bounding box center [524, 405] width 54 height 55
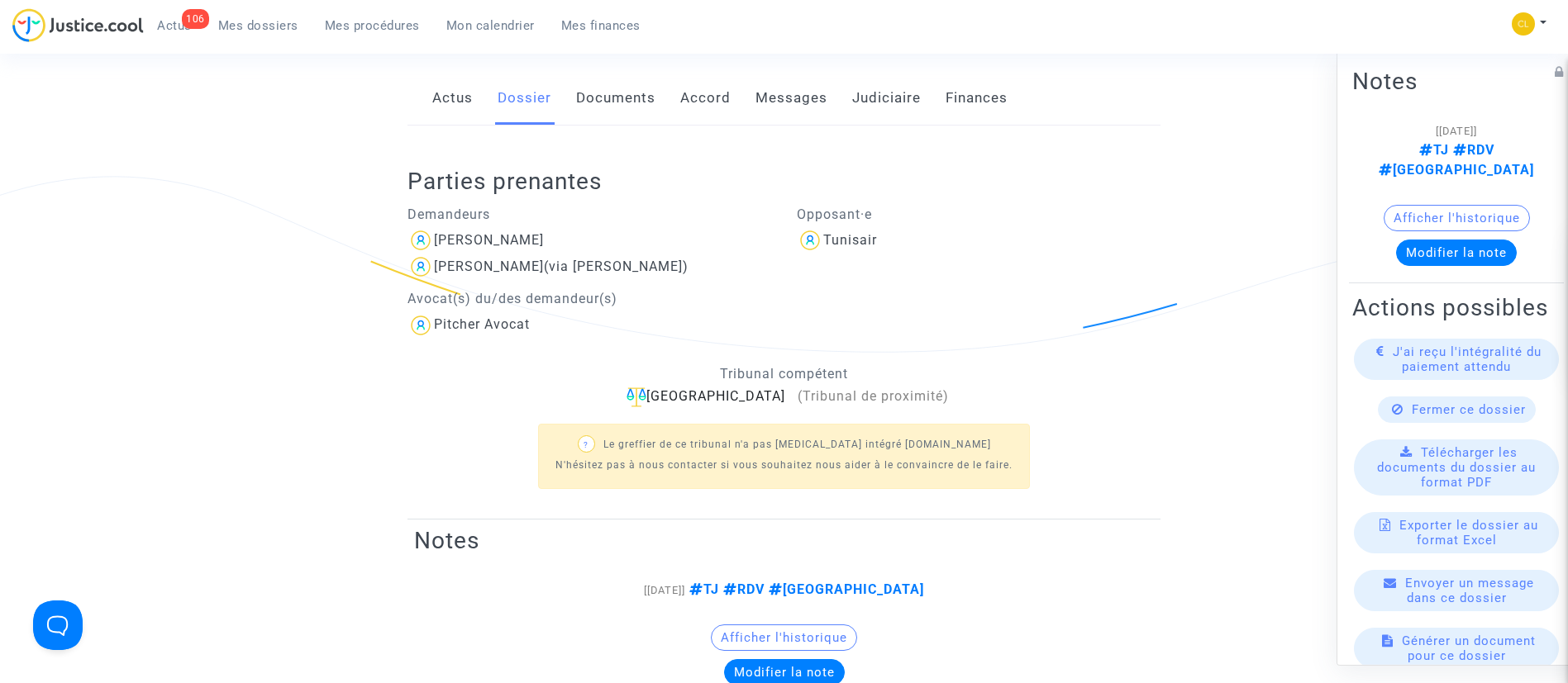
scroll to position [307, 0]
click at [905, 114] on link "Judiciaire" at bounding box center [885, 97] width 68 height 55
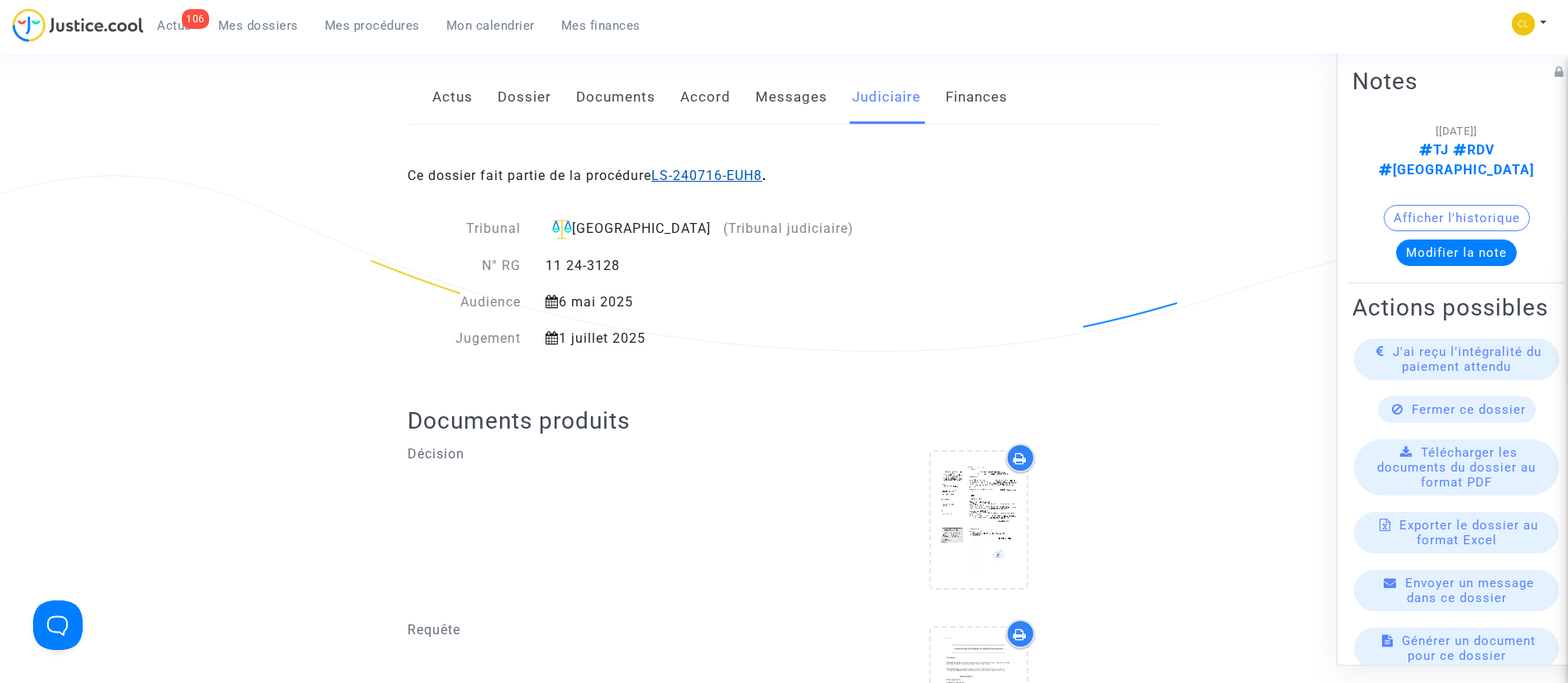
click at [739, 173] on link "LS-240716-EUH8" at bounding box center [707, 175] width 111 height 15
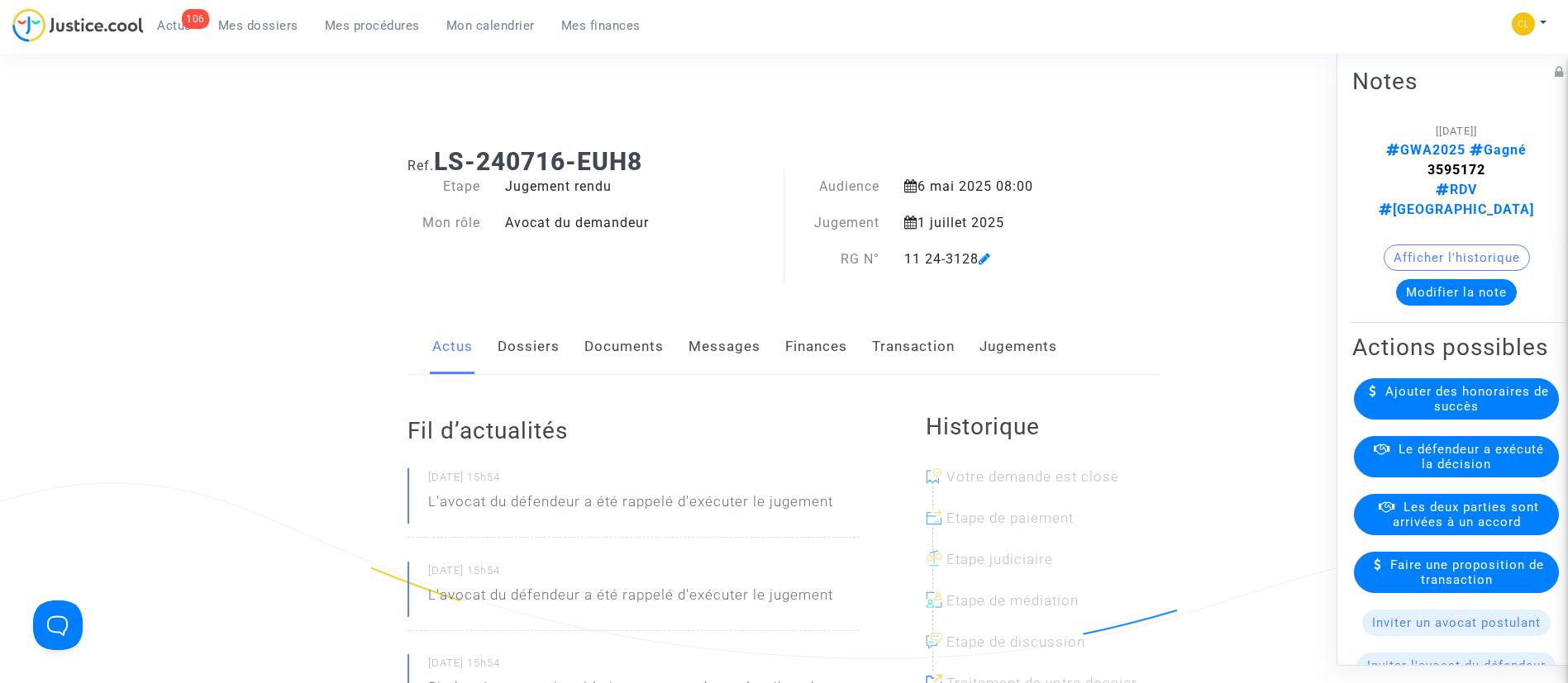
click at [1057, 345] on link "Jugements" at bounding box center [1017, 347] width 77 height 55
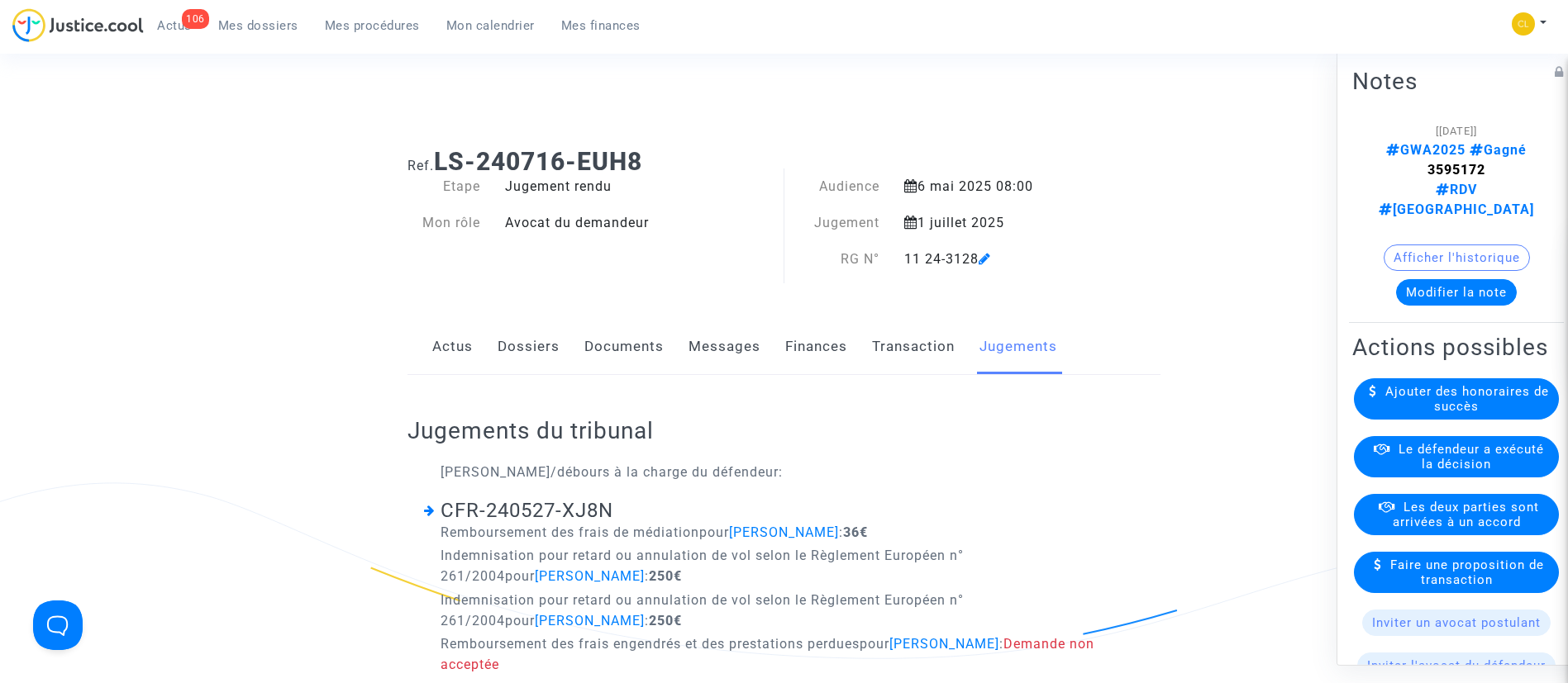
click at [620, 343] on link "Documents" at bounding box center [623, 347] width 79 height 55
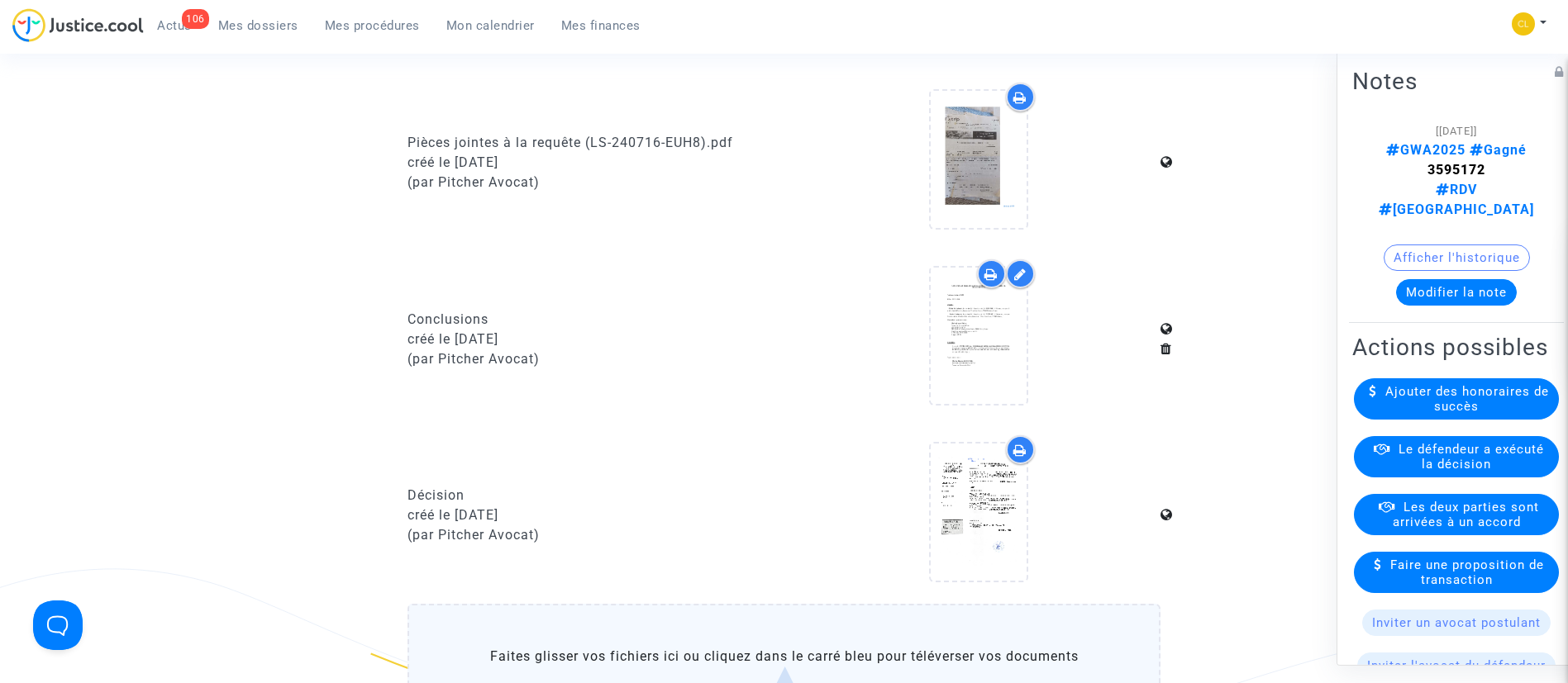
scroll to position [825, 0]
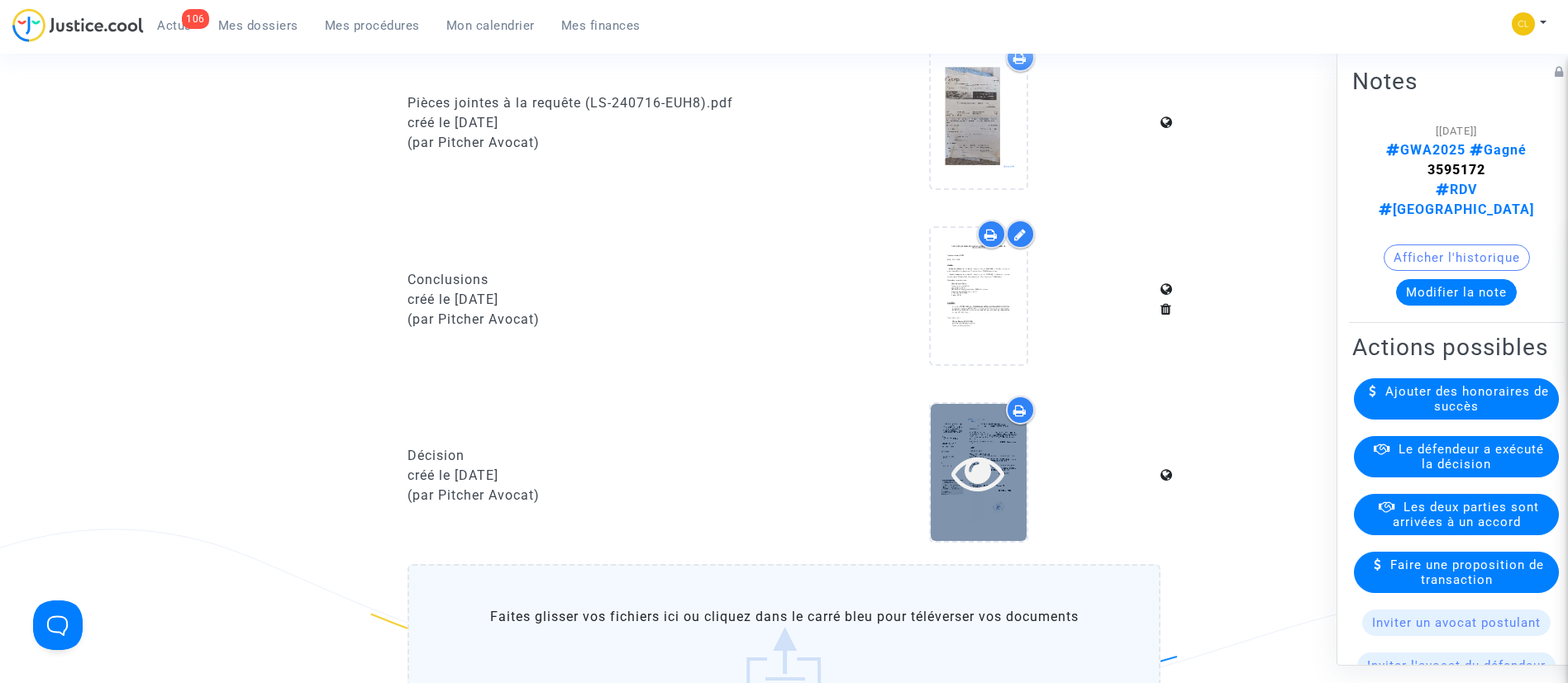
click at [974, 457] on icon at bounding box center [977, 472] width 54 height 53
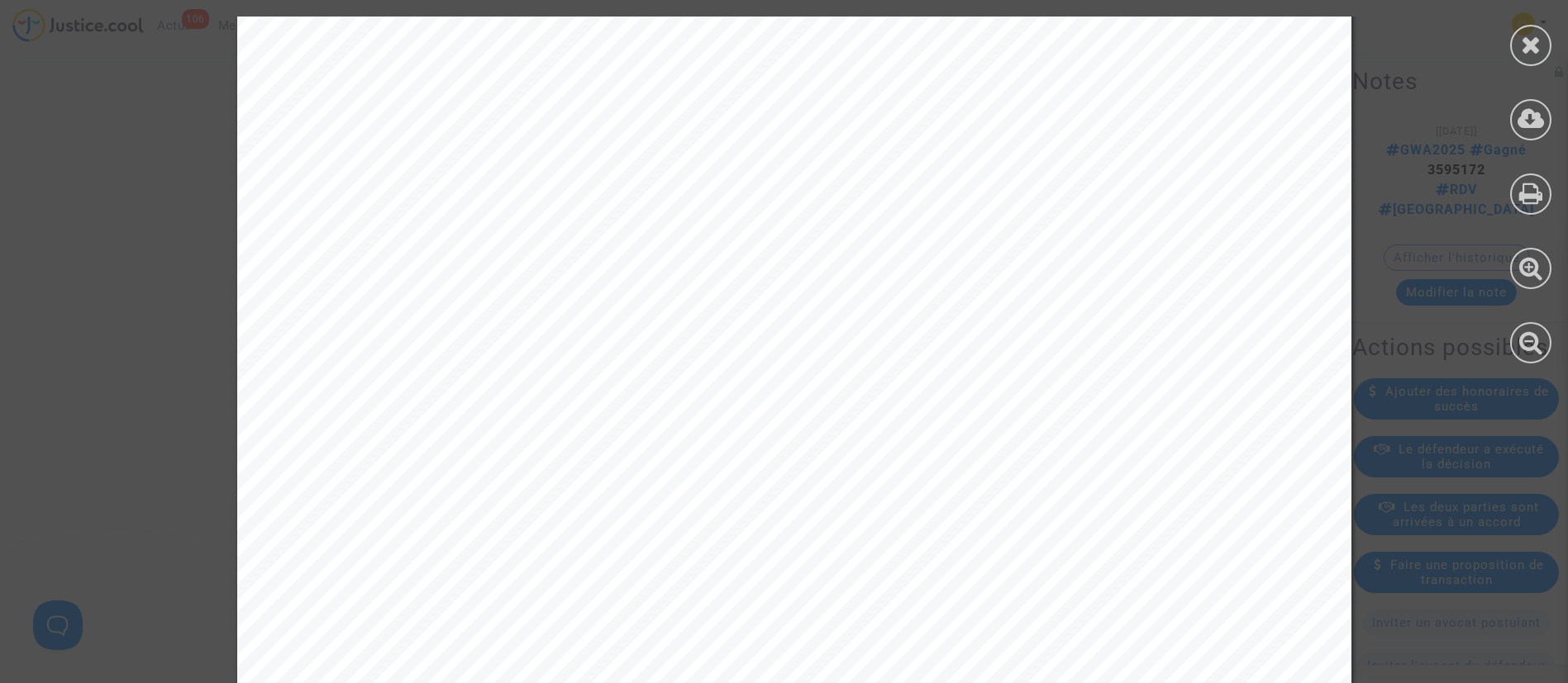
scroll to position [6998, 0]
click at [1539, 31] on div at bounding box center [1530, 45] width 41 height 41
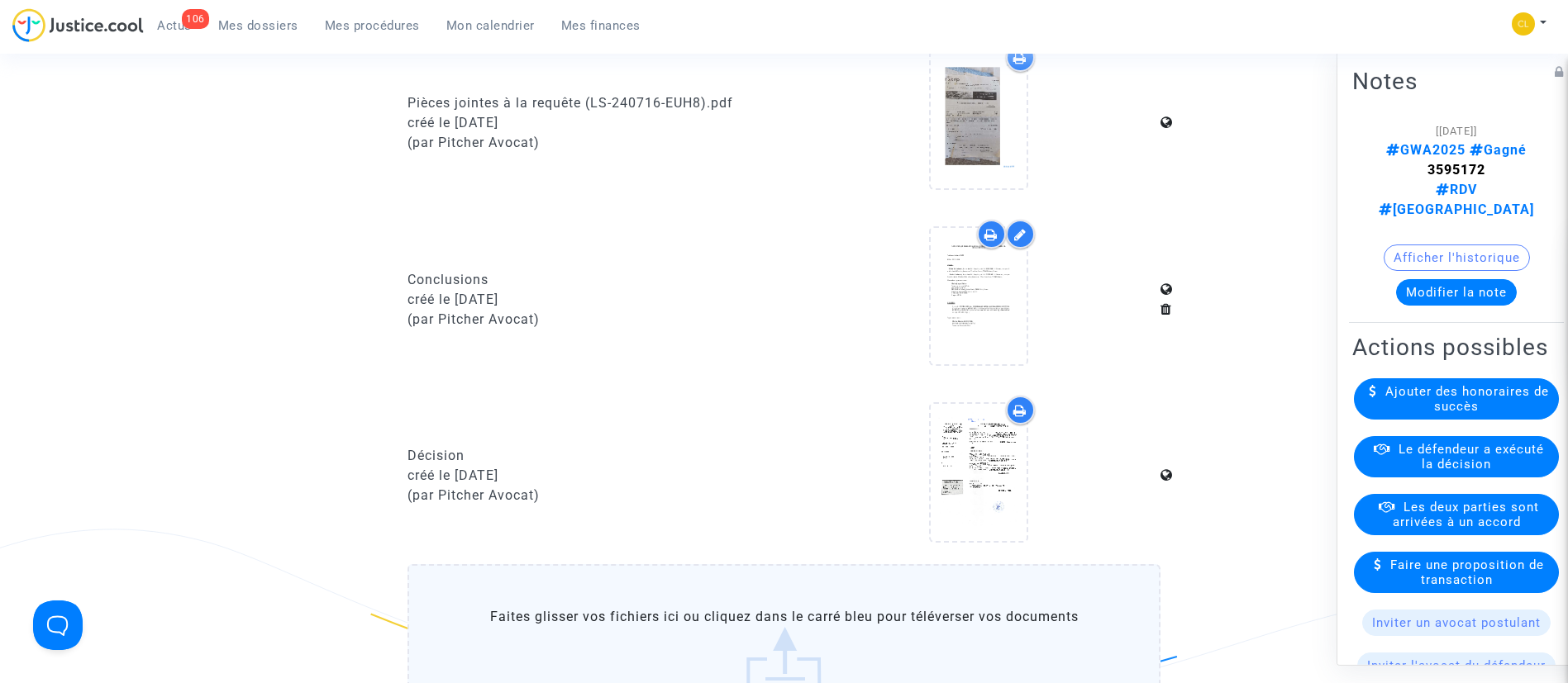
click at [1483, 519] on span "Les deux parties sont arrivées à un accord" at bounding box center [1465, 514] width 147 height 30
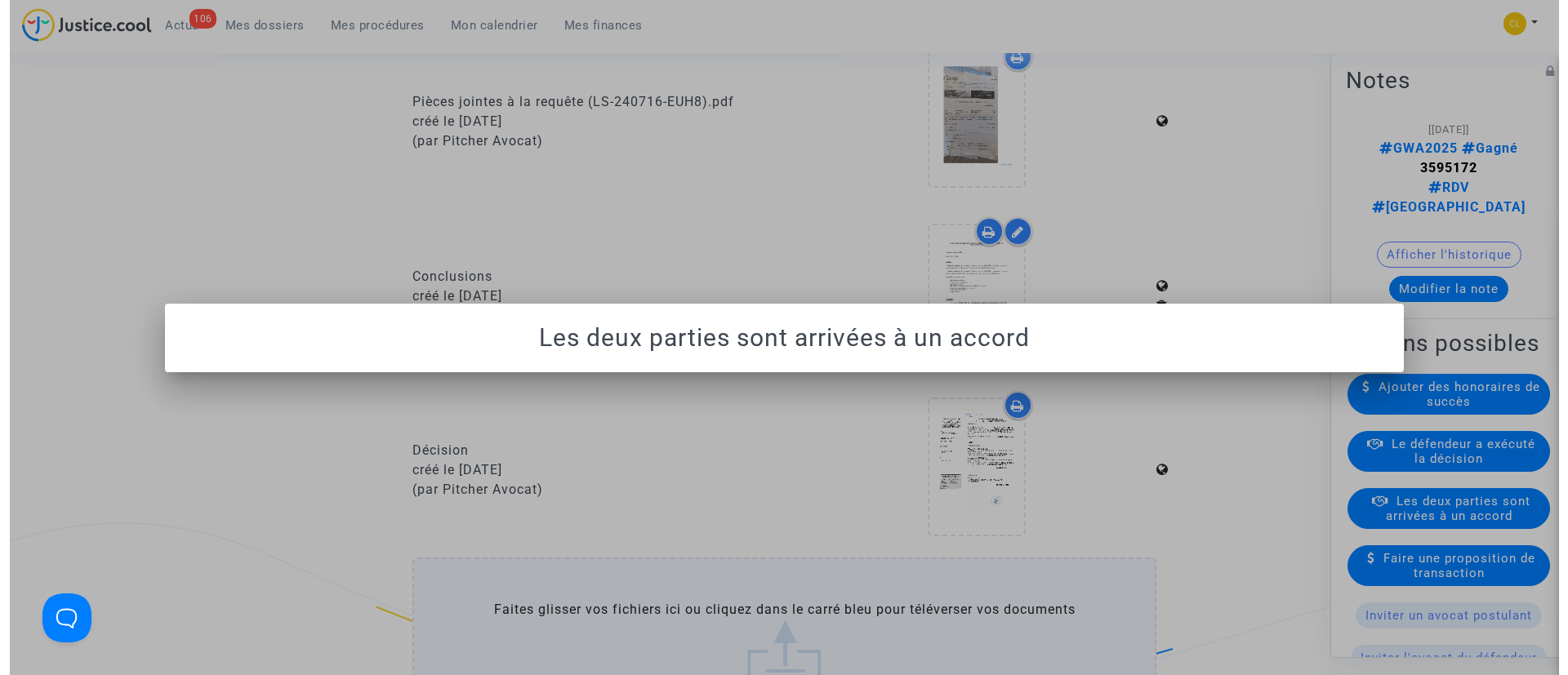
scroll to position [0, 0]
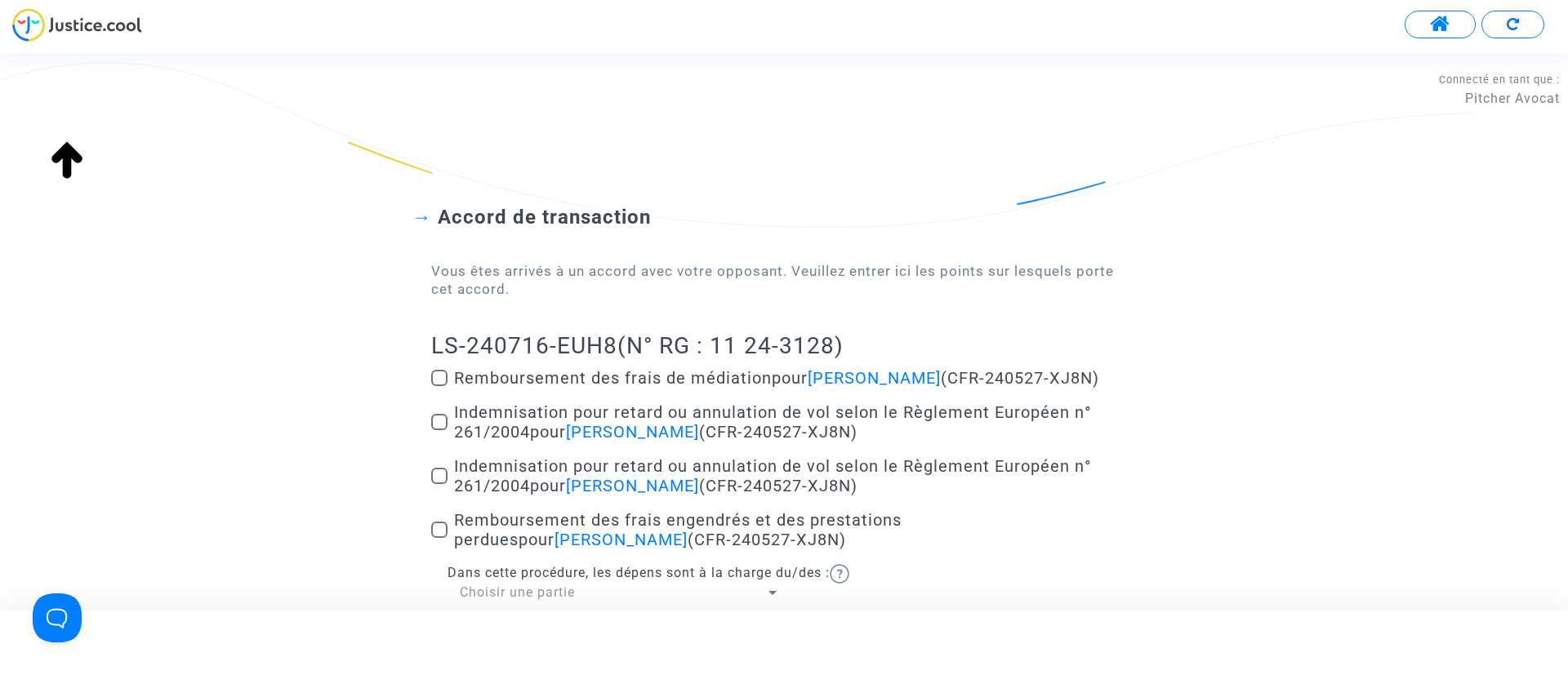
scroll to position [185, 0]
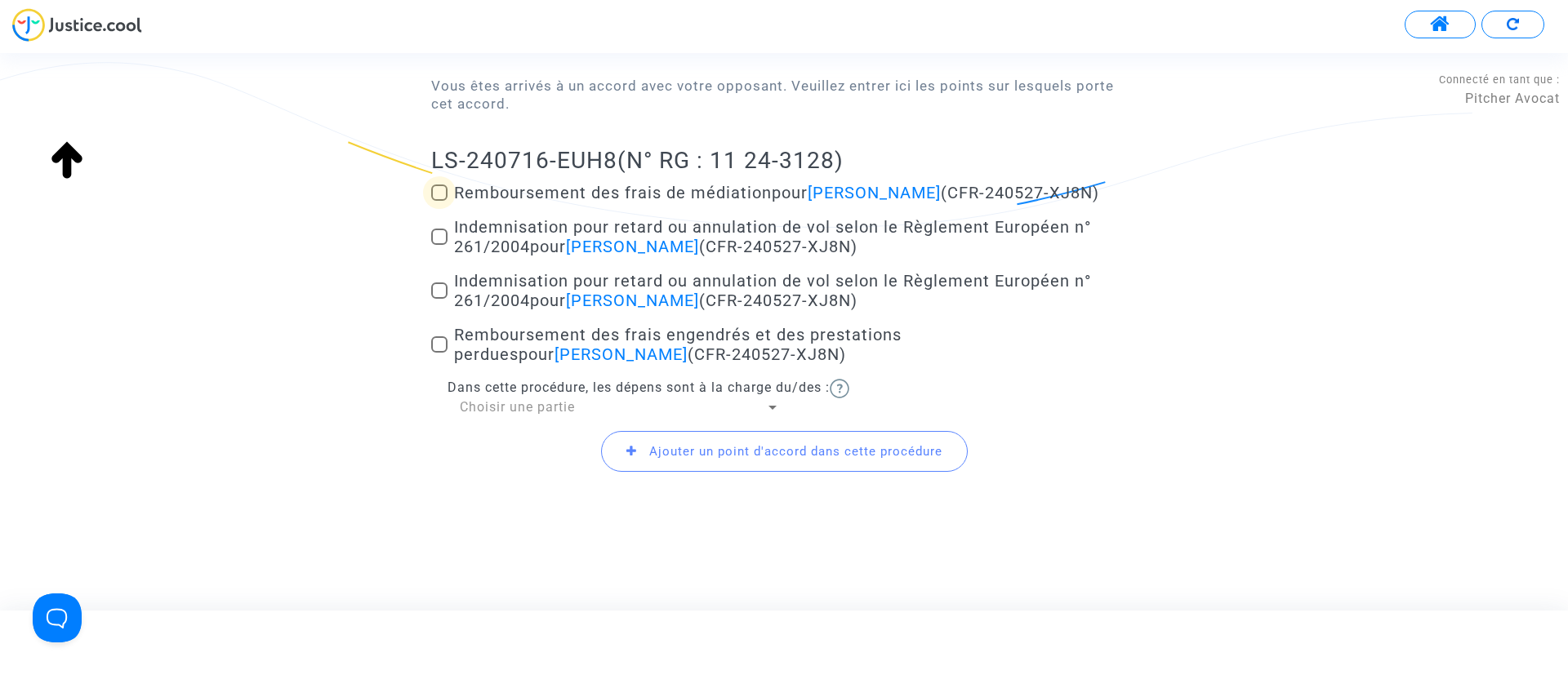
click at [522, 185] on span "Remboursement des frais de médiation pour [PERSON_NAME] (CFR-240527-XJ8N)" at bounding box center [777, 192] width 646 height 20
click at [440, 200] on input "Remboursement des frais de médiation pour [PERSON_NAME] (CFR-240527-XJ8N)" at bounding box center [439, 200] width 1 height 1
checkbox input "true"
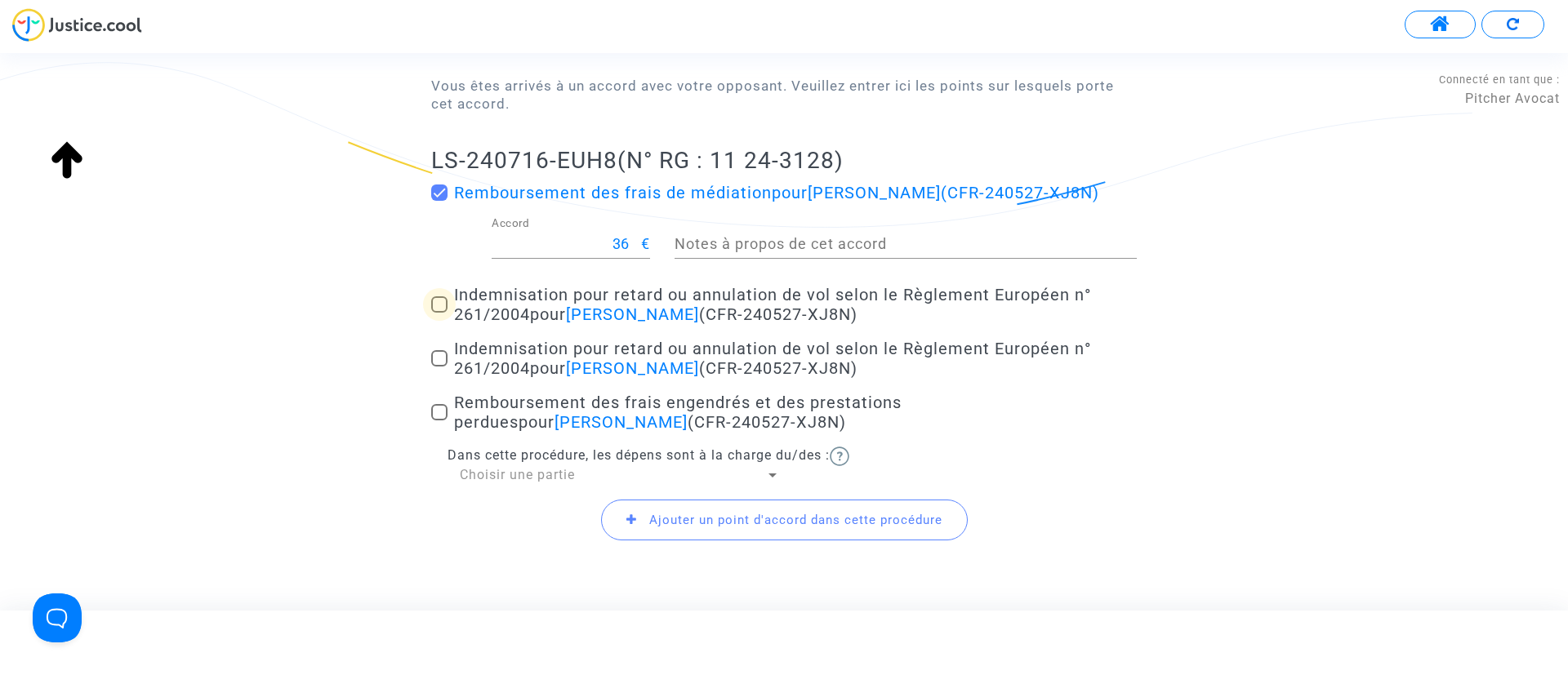
click at [519, 298] on span "Indemnisation pour retard ou annulation de vol selon le Règlement Européen n° 2…" at bounding box center [772, 305] width 637 height 40
click at [440, 313] on input "Indemnisation pour retard ou annulation de vol selon le Règlement Européen n° 2…" at bounding box center [439, 313] width 1 height 1
checkbox input "true"
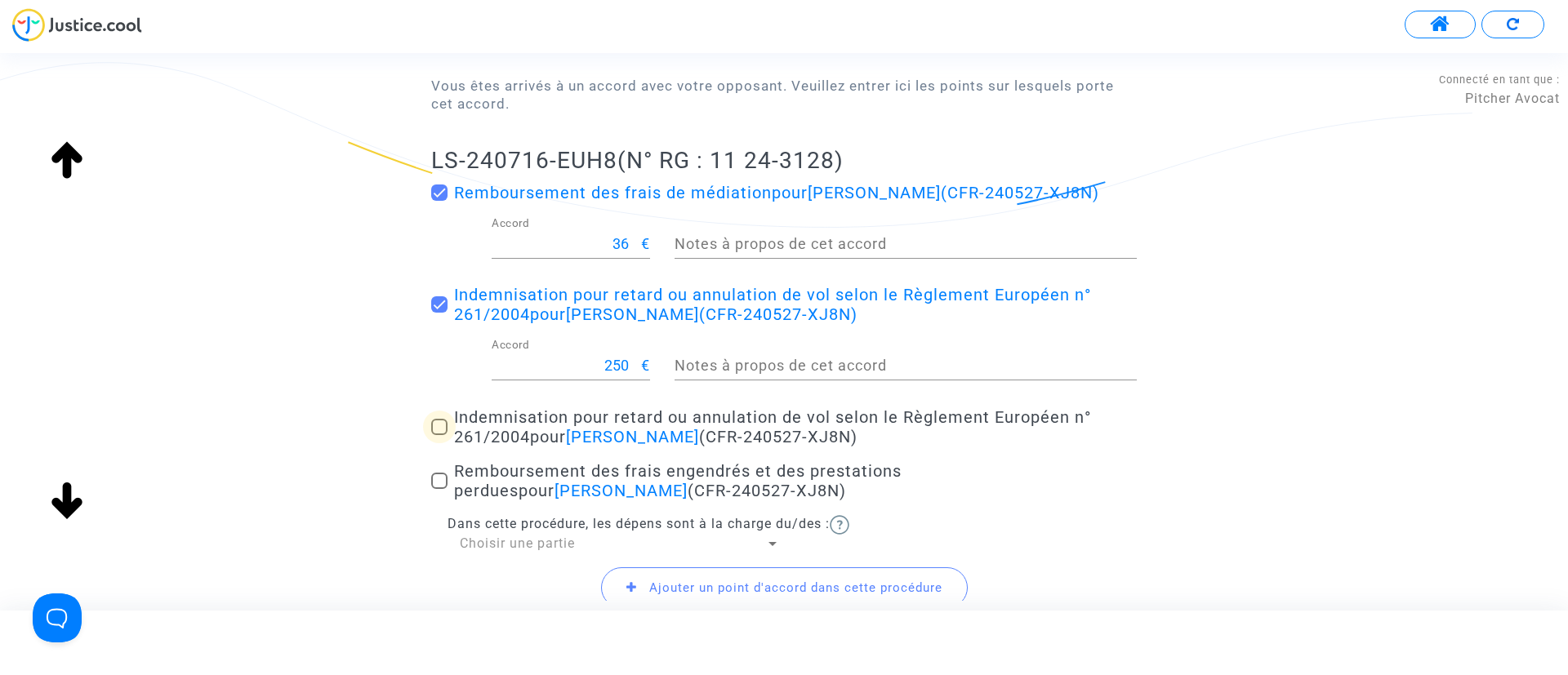
click at [512, 422] on span "Indemnisation pour retard ou annulation de vol selon le Règlement Européen n° 2…" at bounding box center [772, 427] width 637 height 40
click at [440, 435] on input "Indemnisation pour retard ou annulation de vol selon le Règlement Européen n° 2…" at bounding box center [439, 435] width 1 height 1
checkbox input "true"
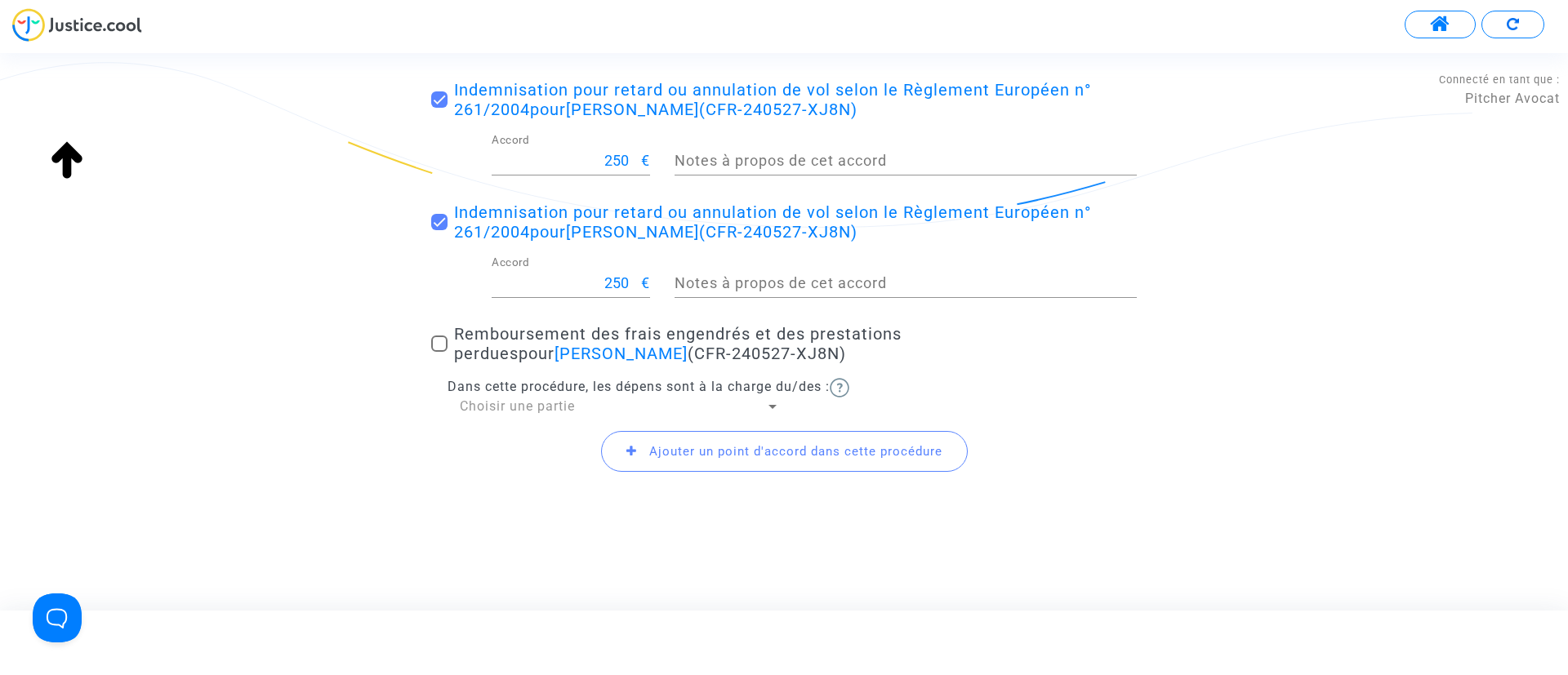
scroll to position [389, 0]
click at [586, 339] on span "Remboursement des frais engendrés et des prestations perdues pour [PERSON_NAME]…" at bounding box center [678, 344] width 448 height 40
click at [440, 352] on input "Remboursement des frais engendrés et des prestations perdues pour [PERSON_NAME]…" at bounding box center [439, 352] width 1 height 1
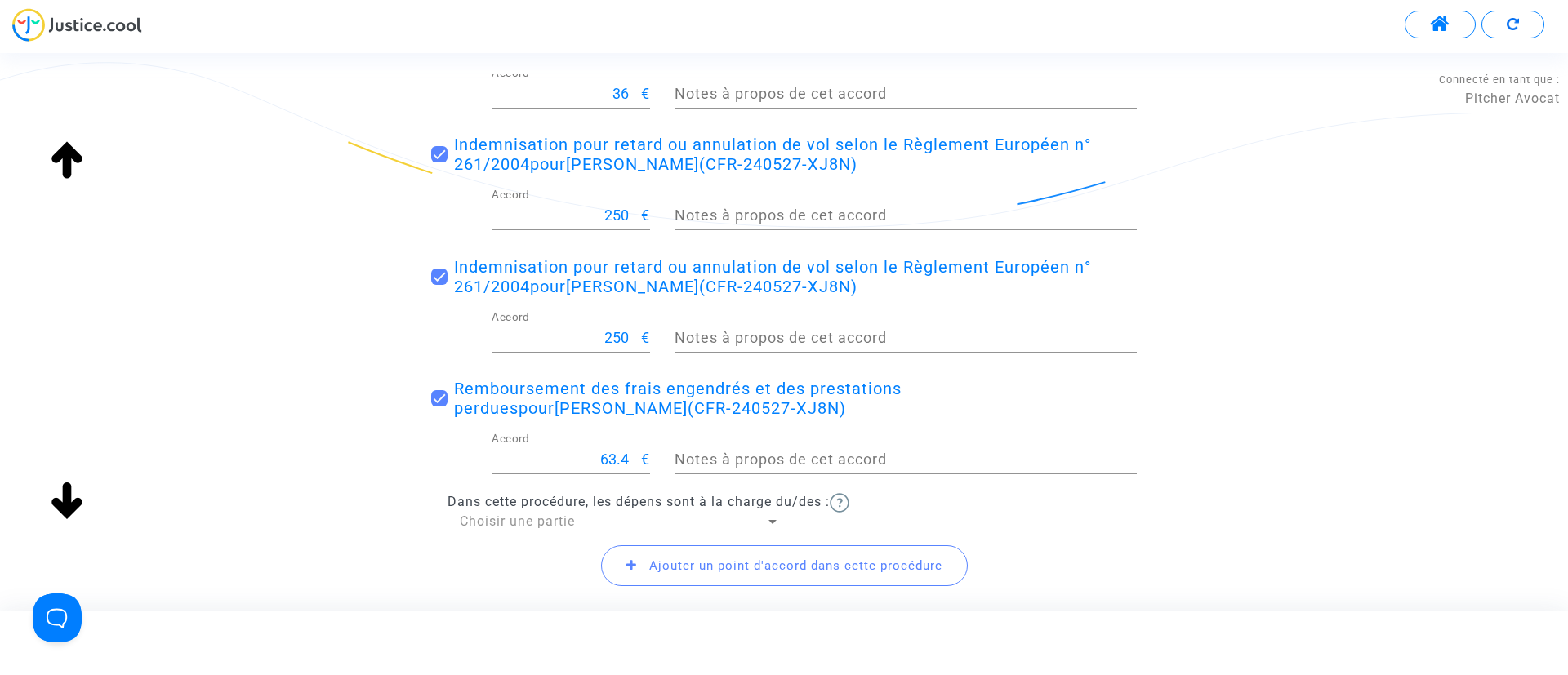
scroll to position [331, 0]
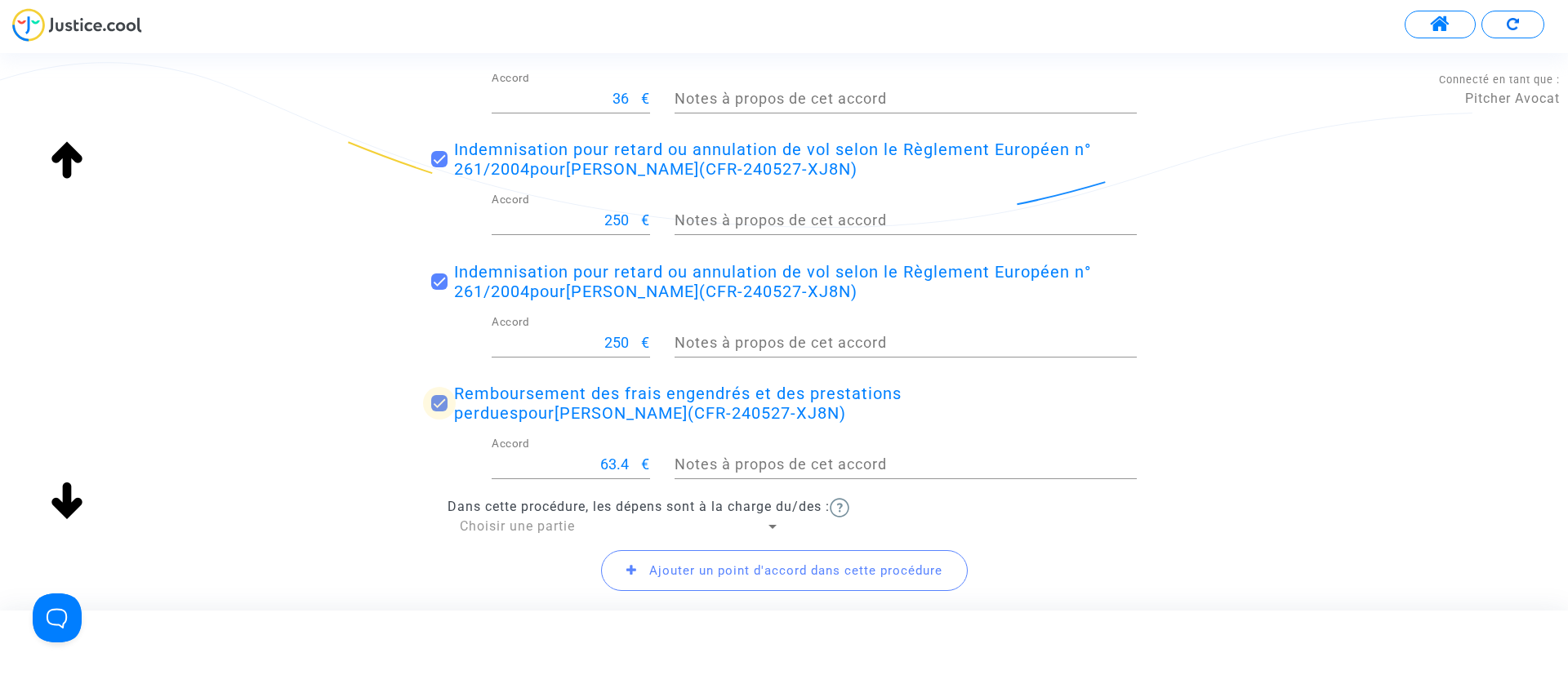
click at [555, 396] on span "Remboursement des frais engendrés et des prestations perdues pour [PERSON_NAME]…" at bounding box center [678, 404] width 448 height 40
click at [440, 412] on input "Remboursement des frais engendrés et des prestations perdues pour [PERSON_NAME]…" at bounding box center [439, 412] width 1 height 1
checkbox input "false"
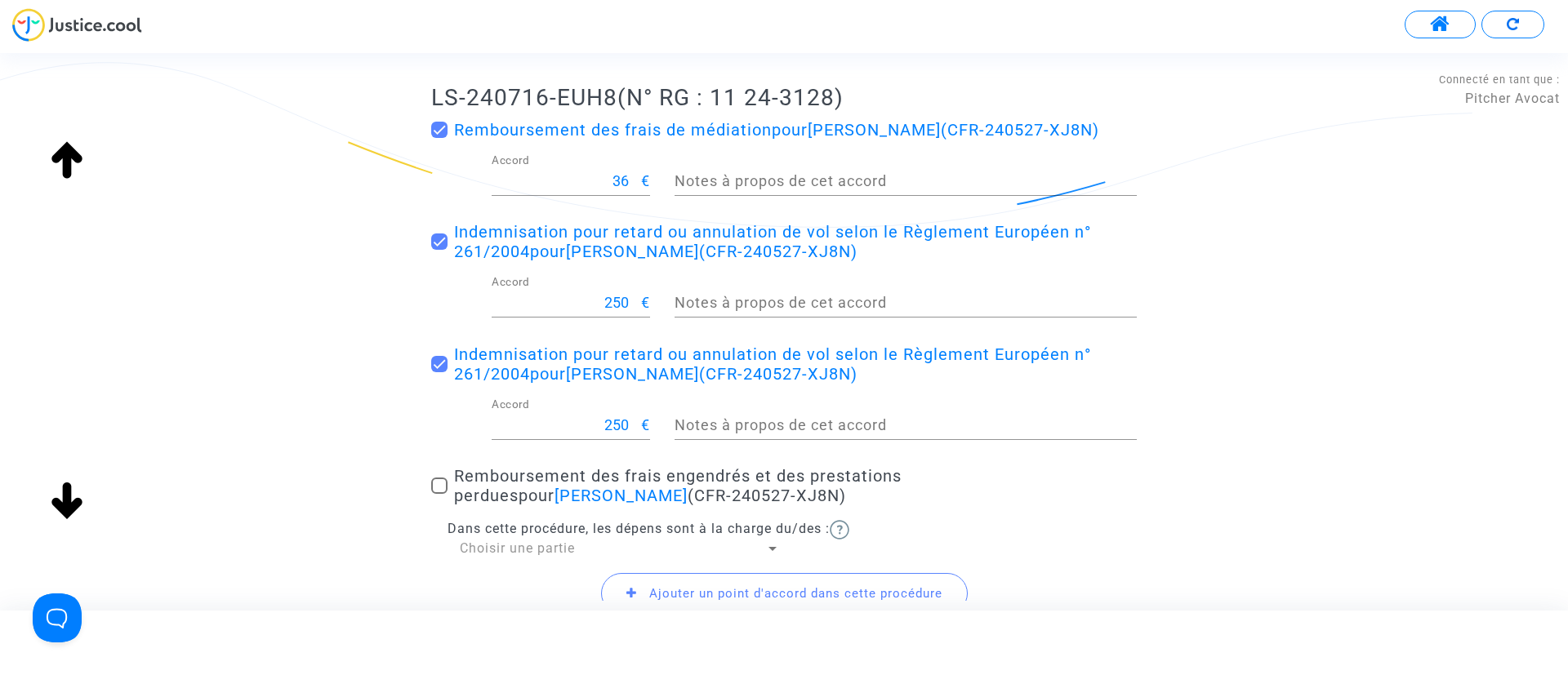
scroll to position [250, 0]
drag, startPoint x: 961, startPoint y: 491, endPoint x: 771, endPoint y: 580, distance: 209.8
click at [771, 580] on span "Ajouter un point d'accord dans cette procédure" at bounding box center [784, 591] width 367 height 40
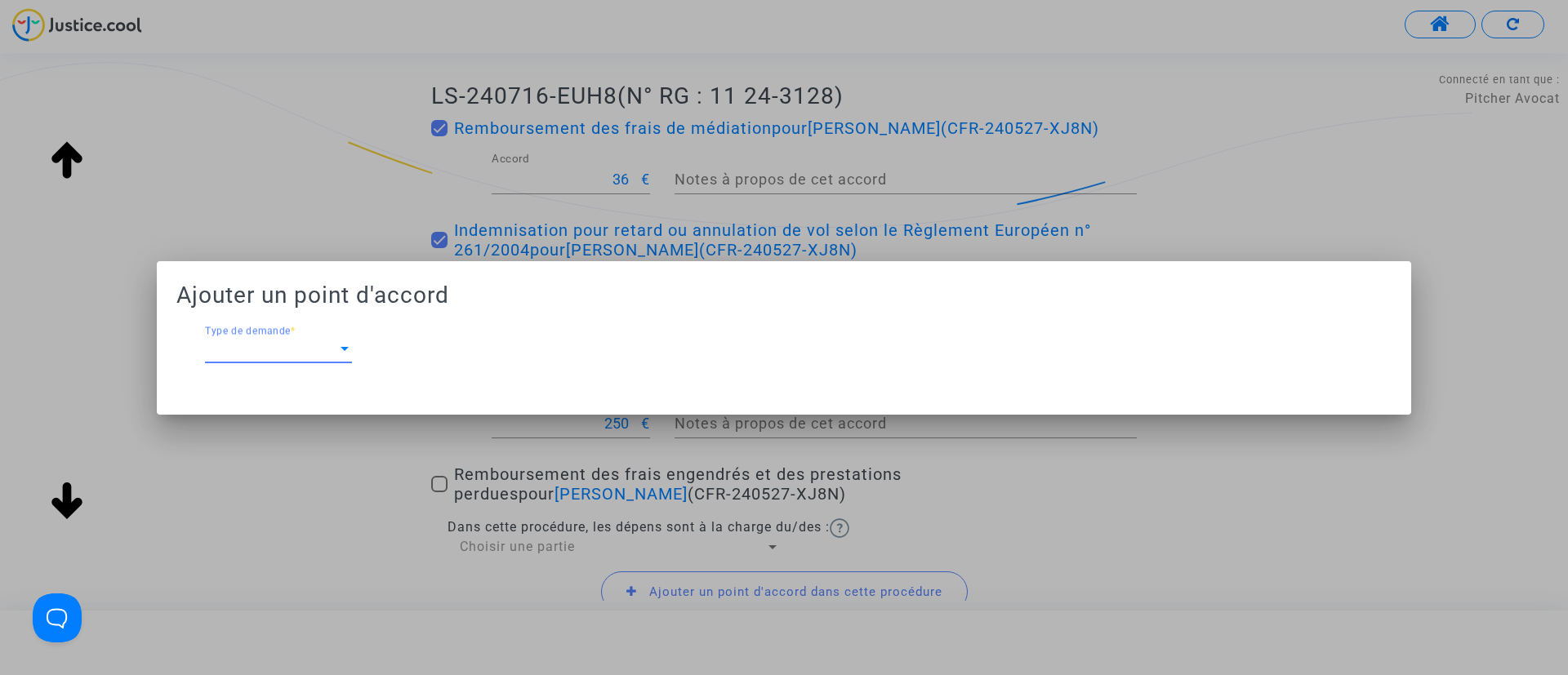
click at [299, 352] on span "Type de demande" at bounding box center [271, 350] width 132 height 14
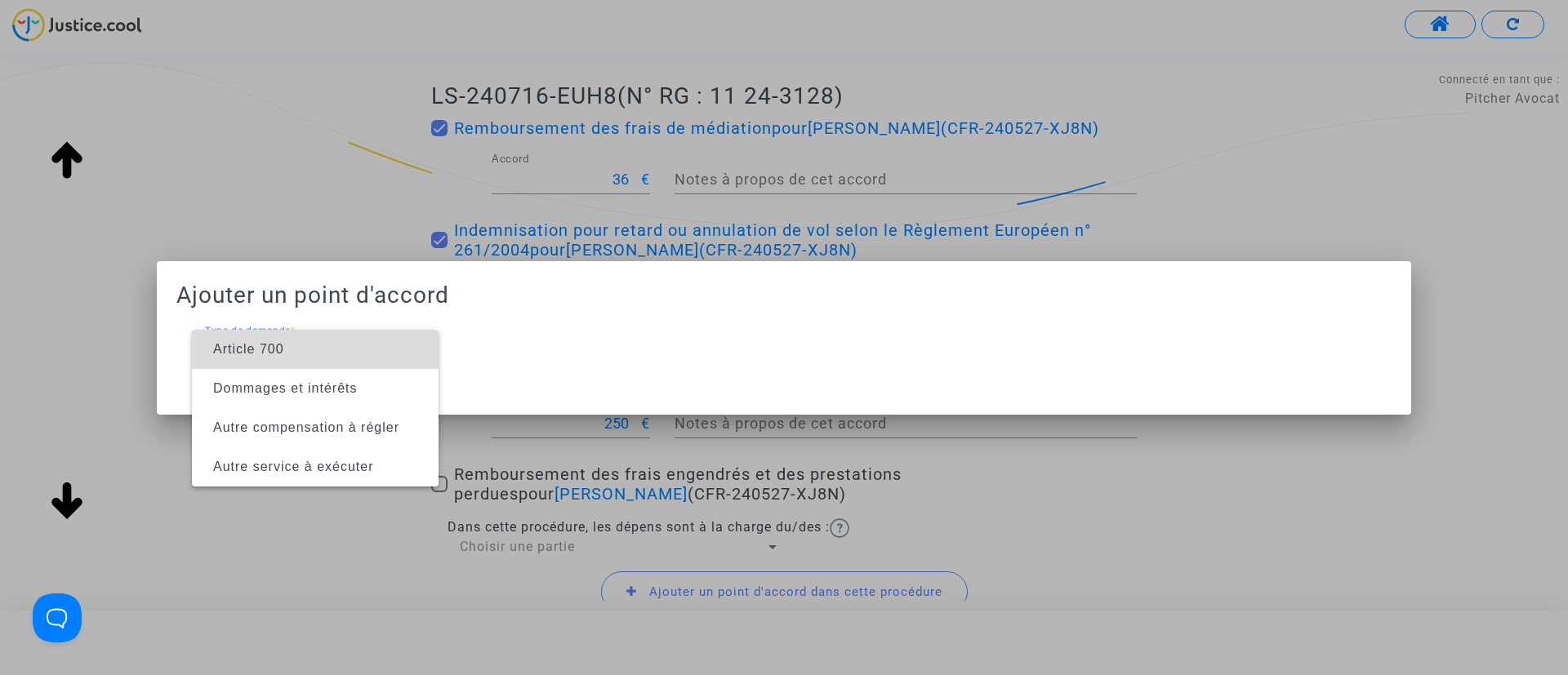
click at [299, 352] on span "Article 700" at bounding box center [315, 350] width 220 height 40
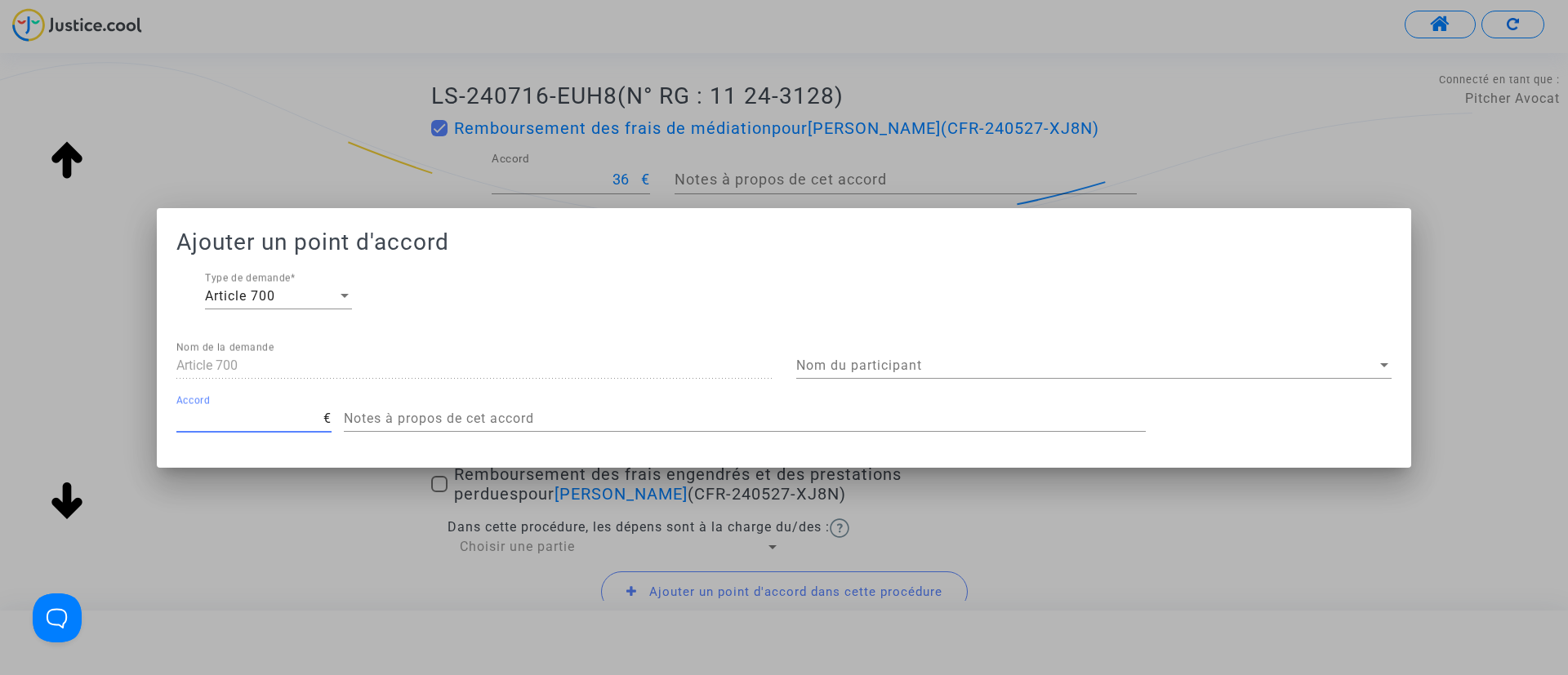
click at [243, 413] on input "Accord" at bounding box center [249, 419] width 147 height 14
type input "414"
click at [922, 369] on span "Nom du participant" at bounding box center [1087, 366] width 581 height 14
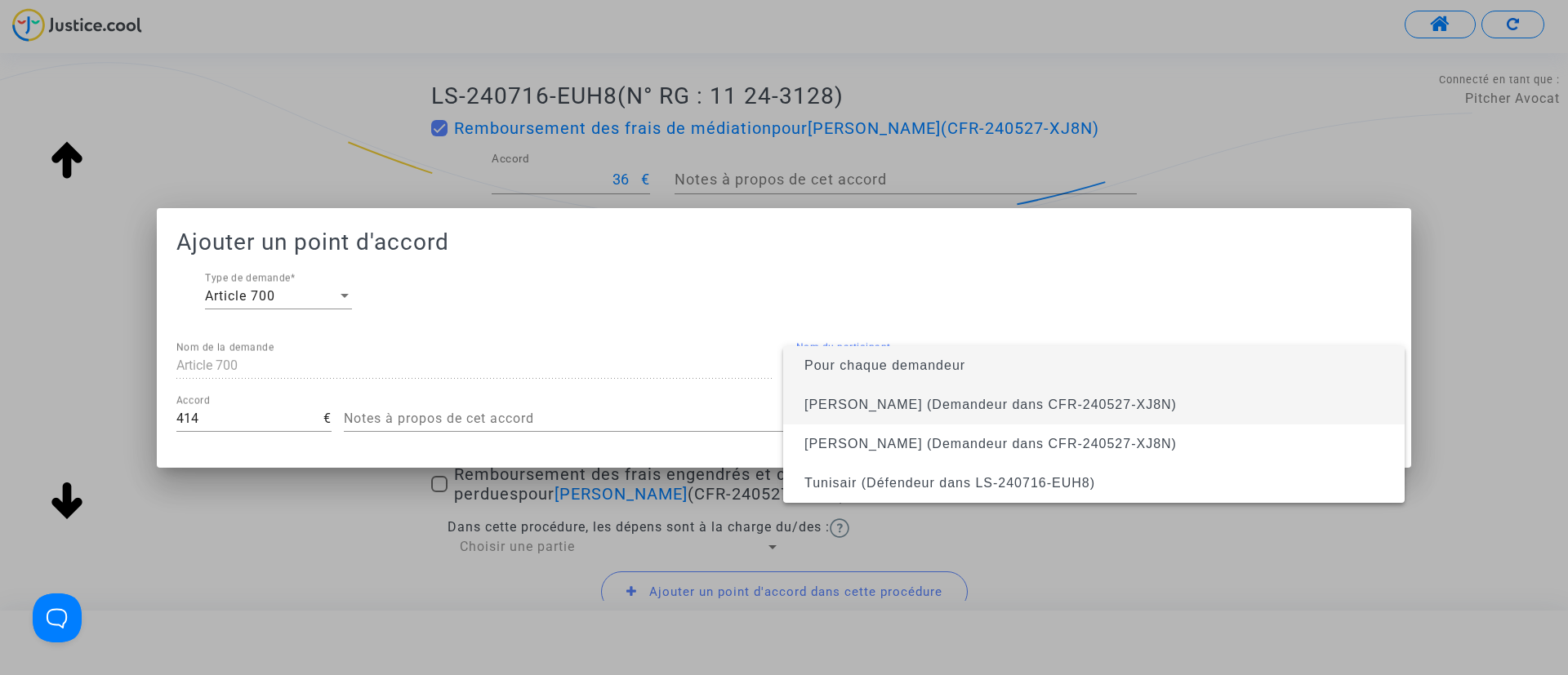
click at [916, 394] on span "[PERSON_NAME] (Demandeur dans CFR-240527-XJ8N)" at bounding box center [1094, 405] width 595 height 40
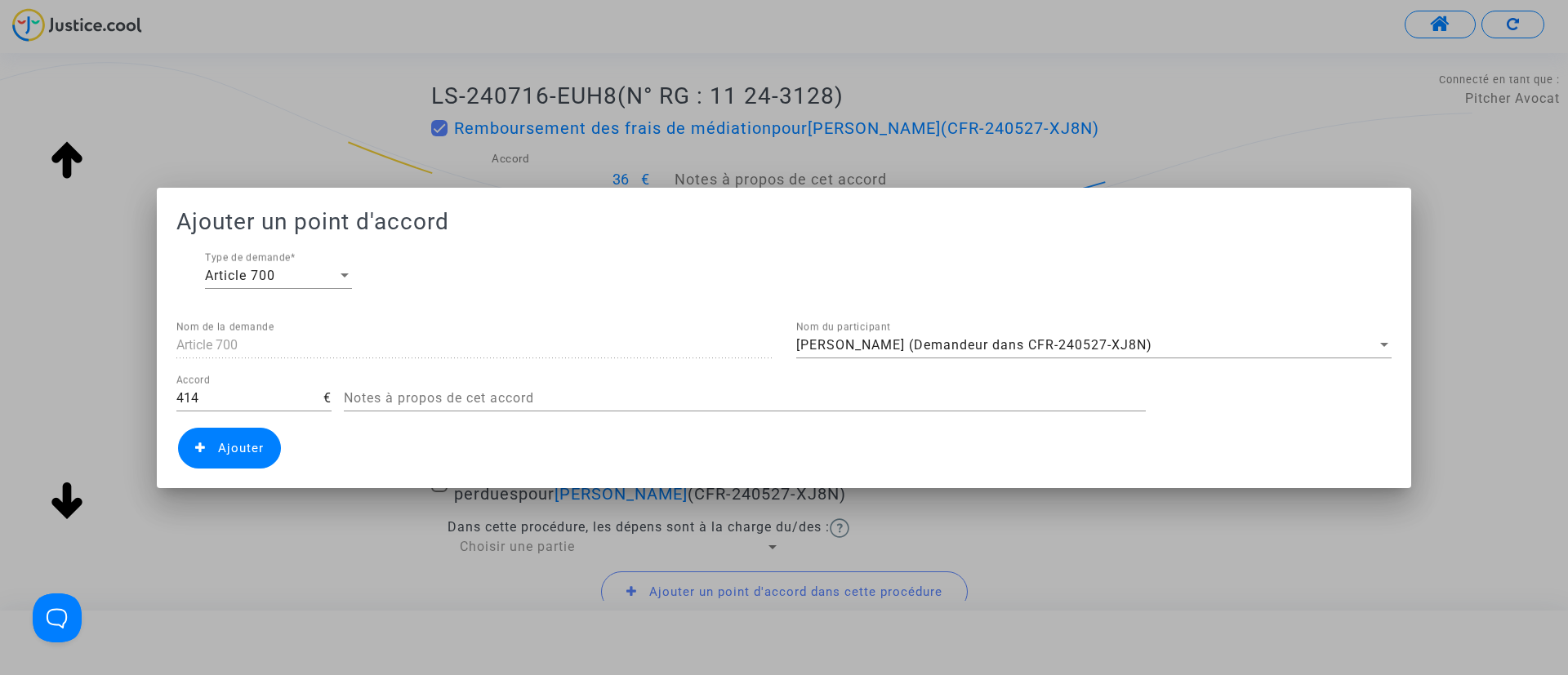
click at [218, 433] on span "Ajouter" at bounding box center [229, 448] width 102 height 40
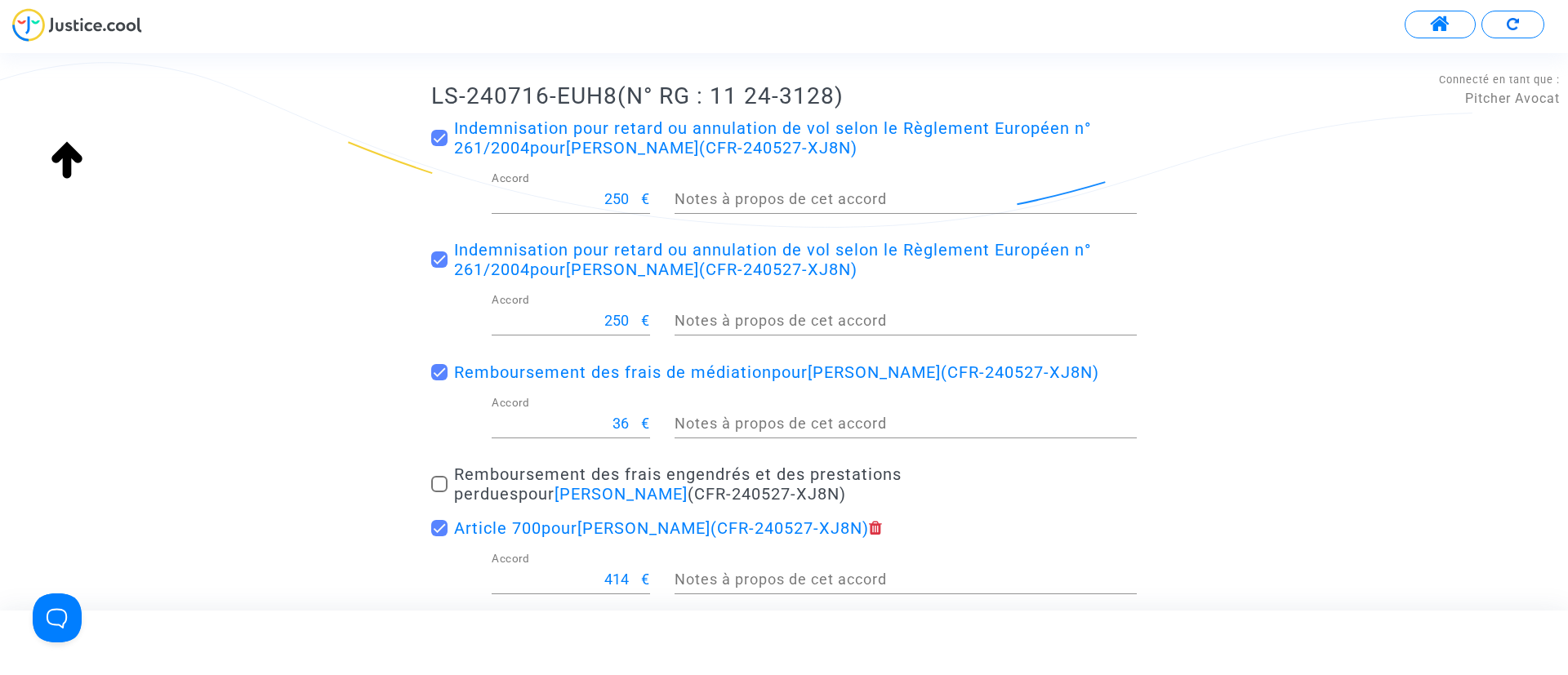
scroll to position [484, 0]
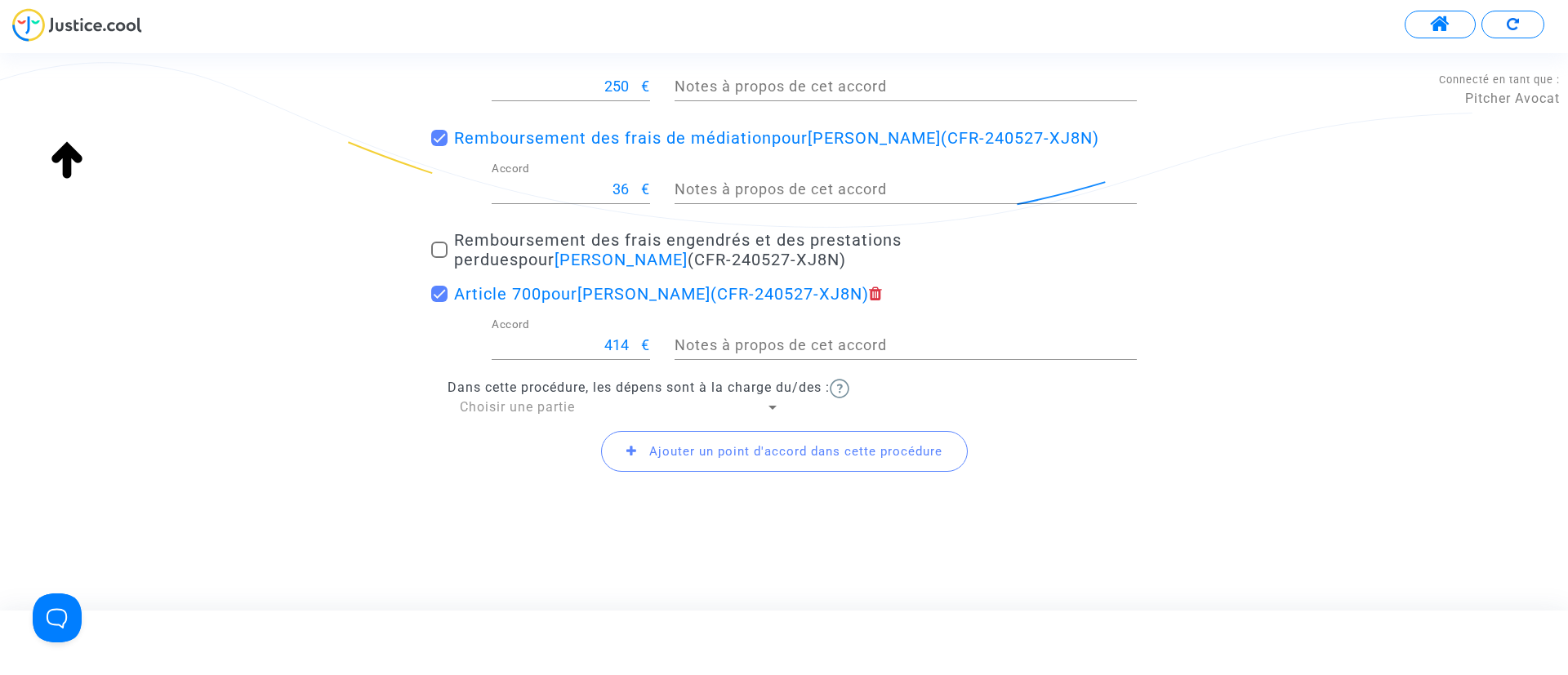
click at [525, 404] on span "Choisir une partie" at bounding box center [517, 406] width 115 height 15
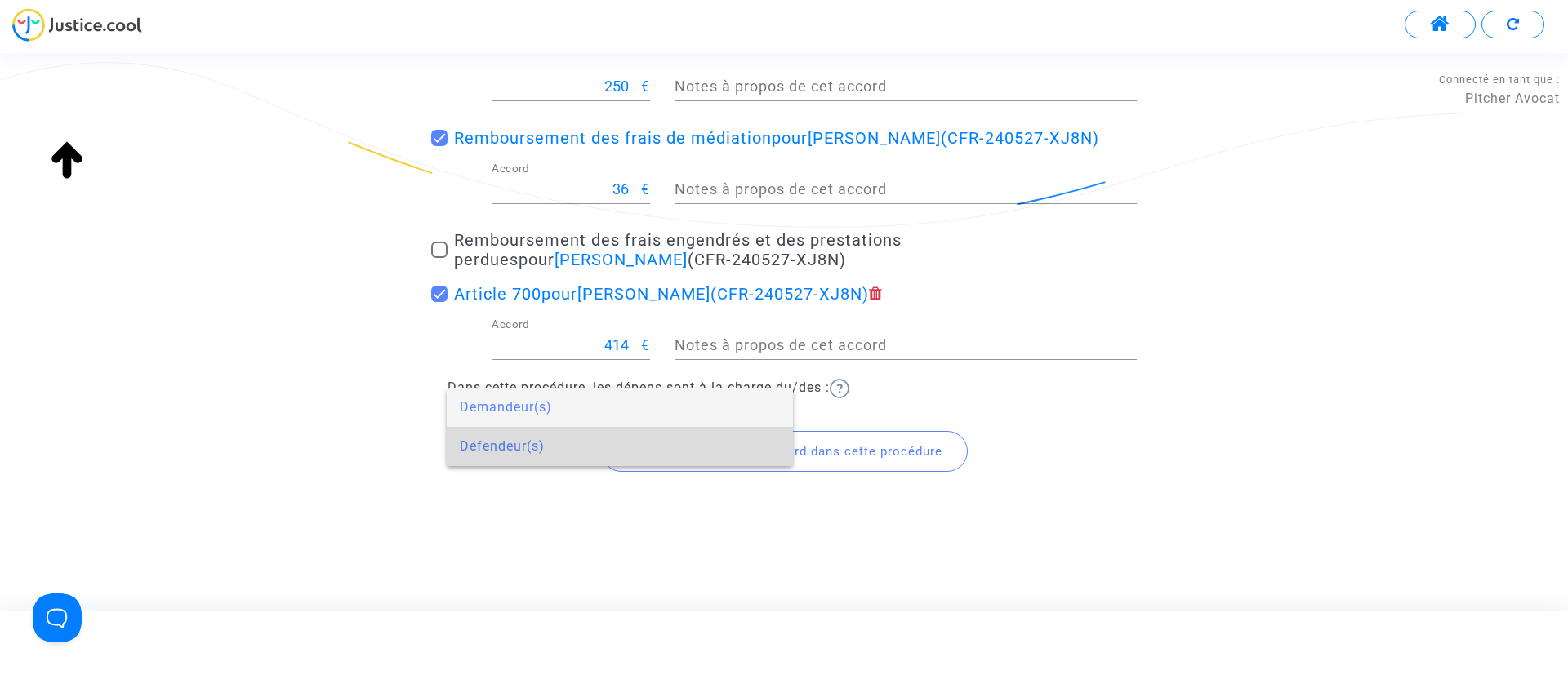
click at [520, 431] on span "Défendeur(s)" at bounding box center [619, 447] width 320 height 40
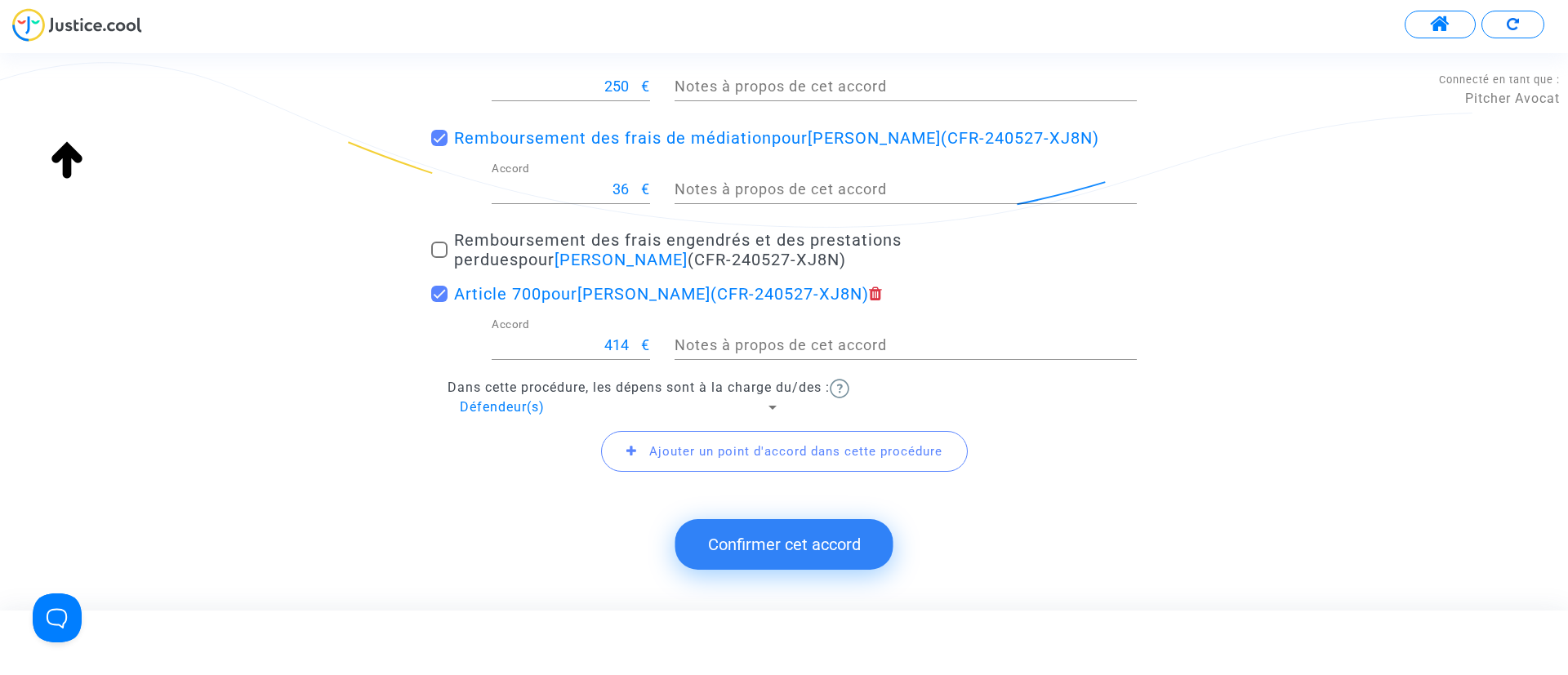
click at [767, 537] on button "Confirmer cet accord" at bounding box center [784, 545] width 218 height 50
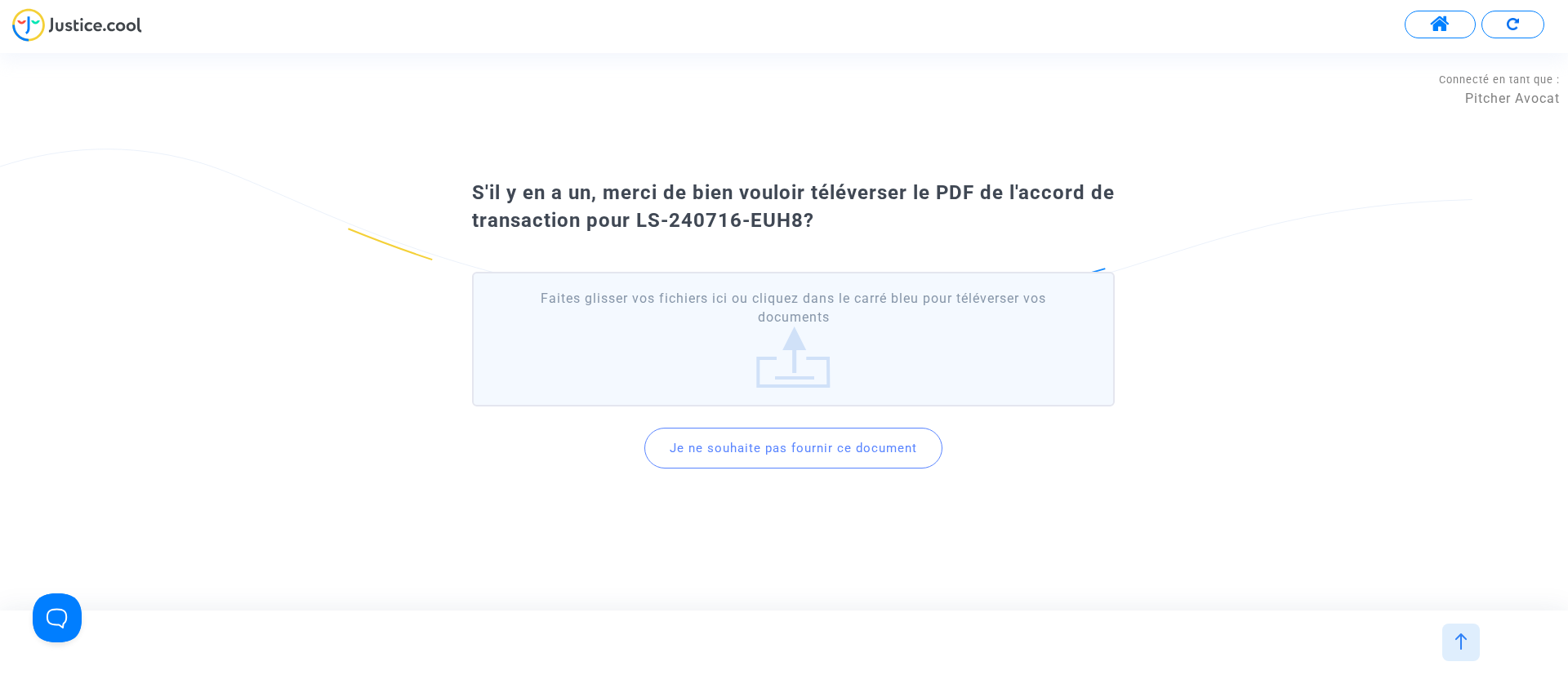
click at [797, 447] on button "Je ne souhaite pas fournir ce document" at bounding box center [794, 448] width 298 height 40
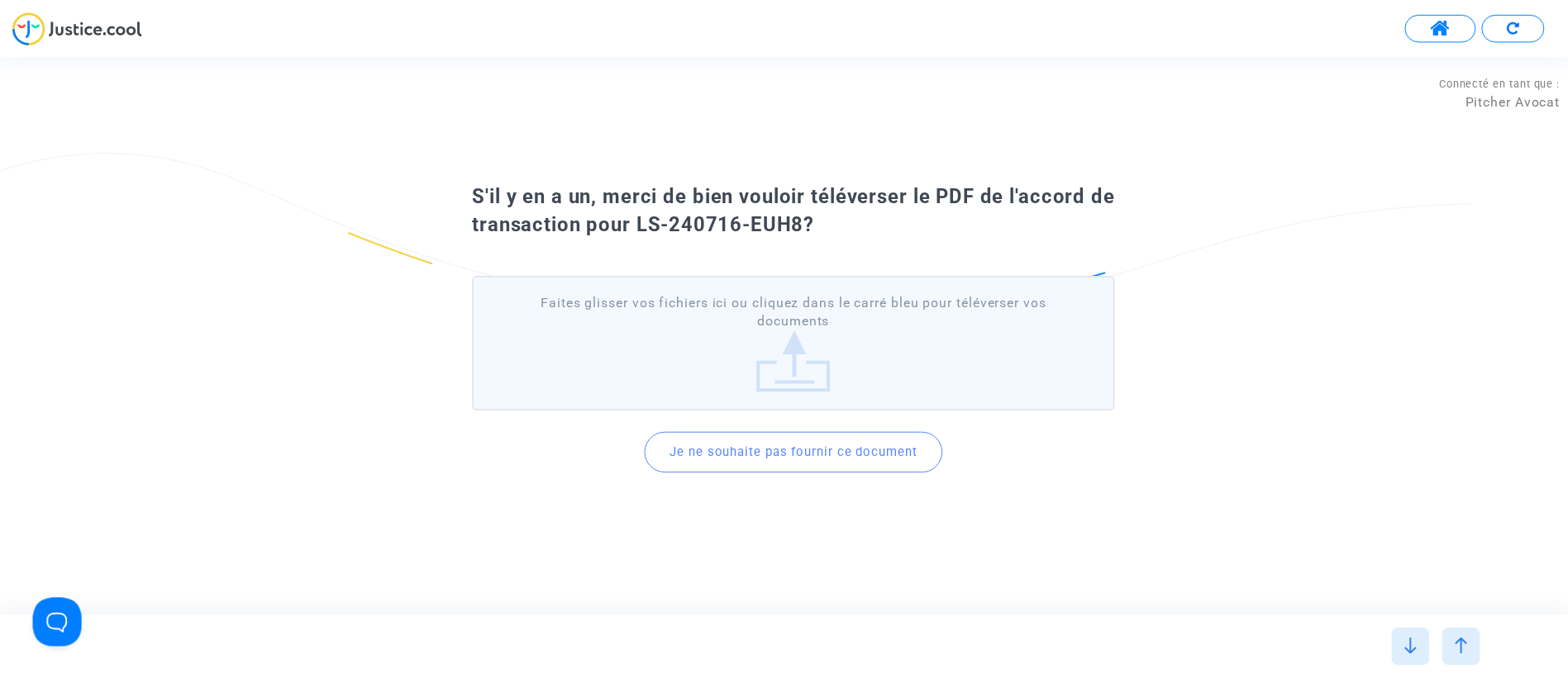
scroll to position [0, 0]
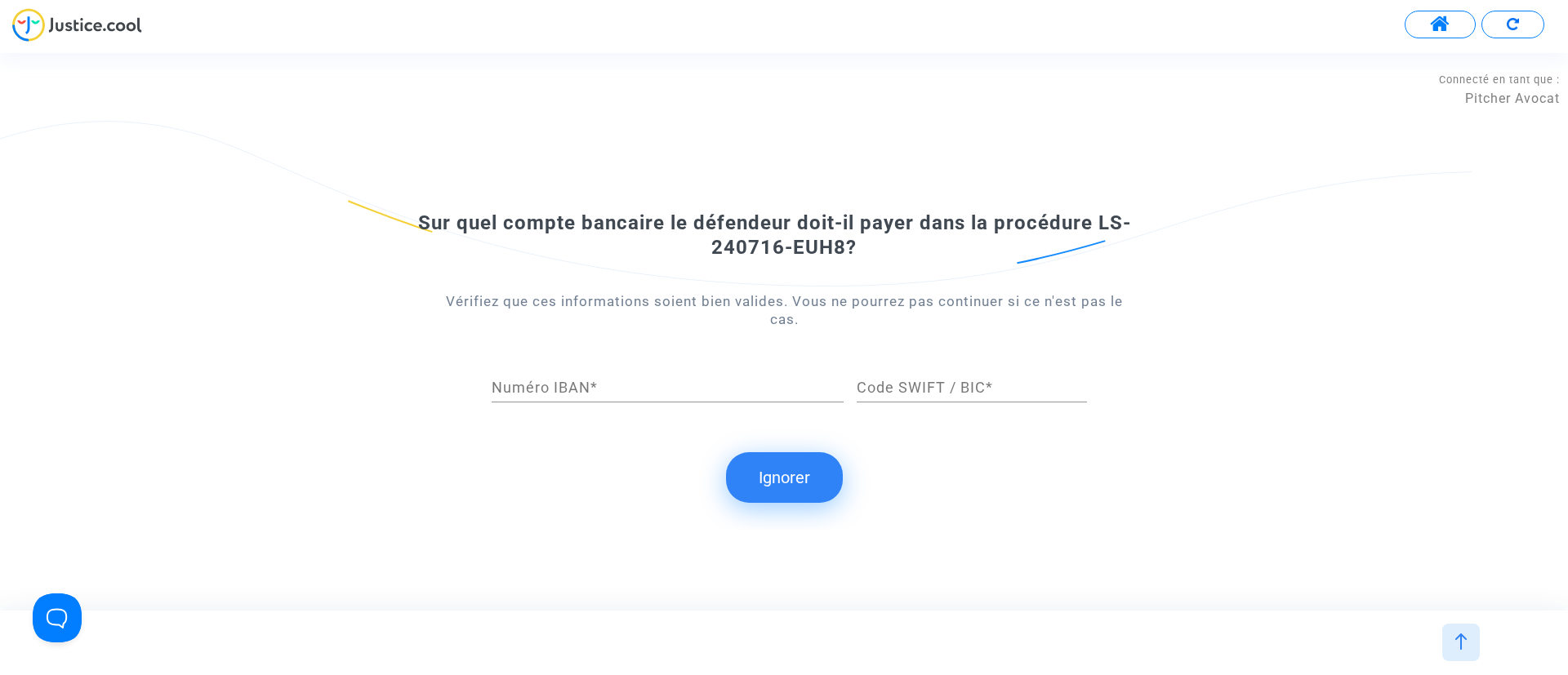
click at [773, 484] on button "Ignorer" at bounding box center [784, 477] width 117 height 50
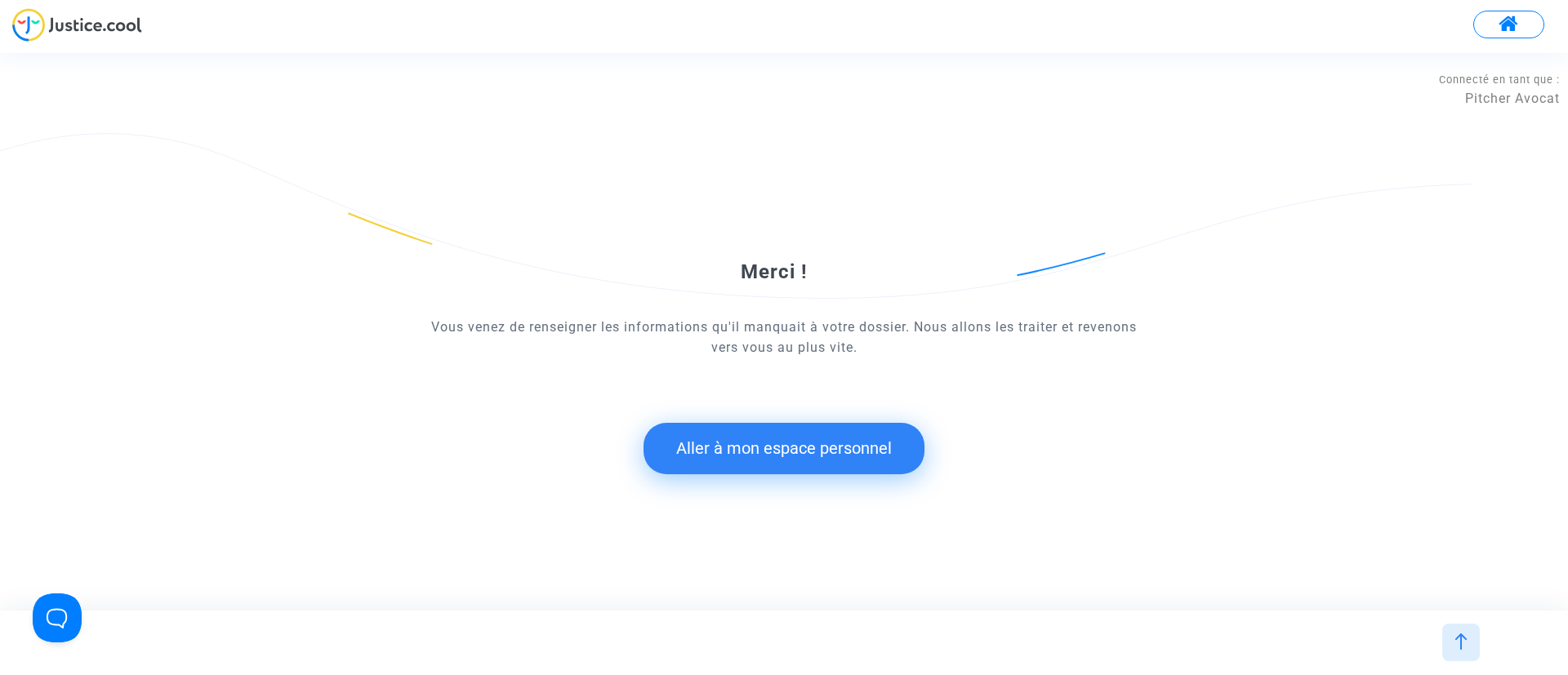
click at [771, 431] on button "Aller à mon espace personnel" at bounding box center [784, 448] width 281 height 50
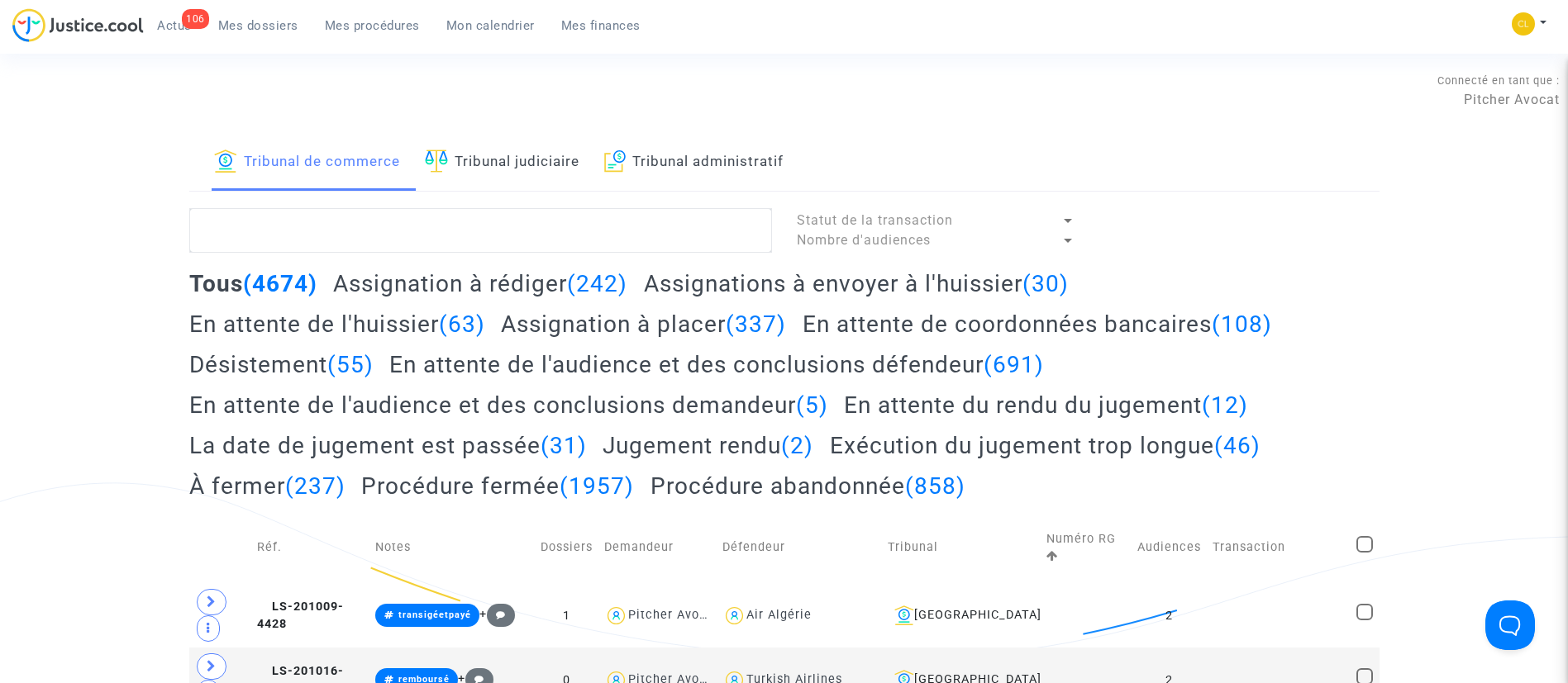
click at [258, 32] on span "Mes dossiers" at bounding box center [258, 25] width 80 height 15
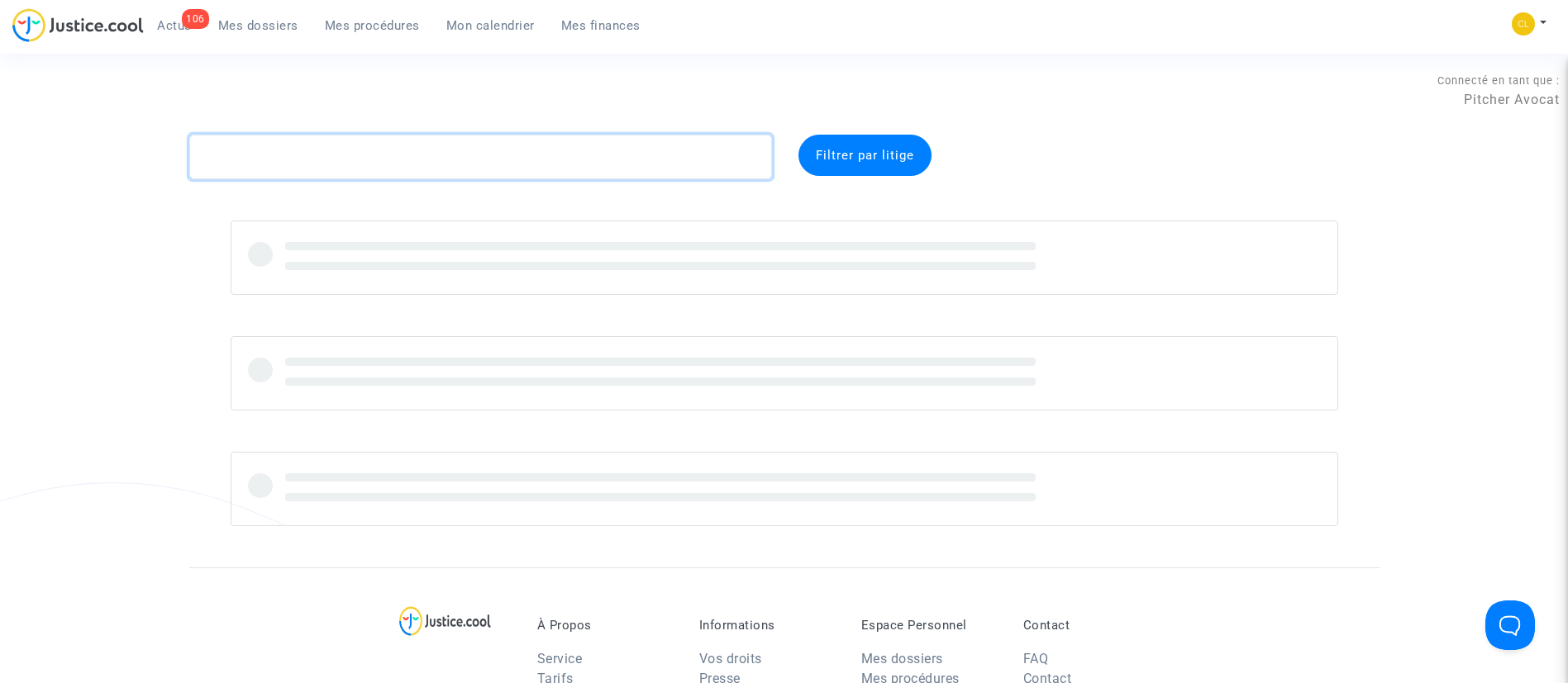
click at [349, 167] on textarea at bounding box center [481, 156] width 582 height 45
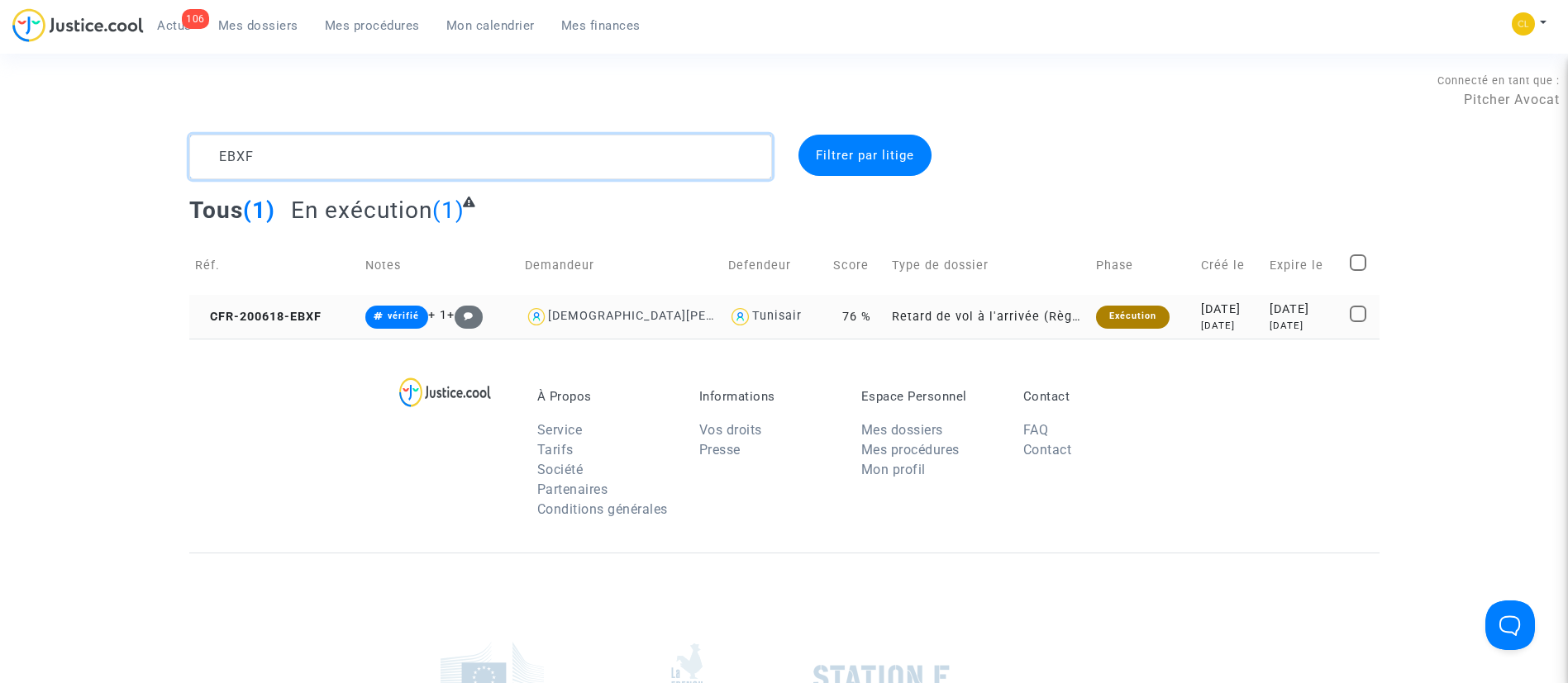
type textarea "EBXF"
click at [1297, 330] on div "[DATE]" at bounding box center [1304, 326] width 69 height 14
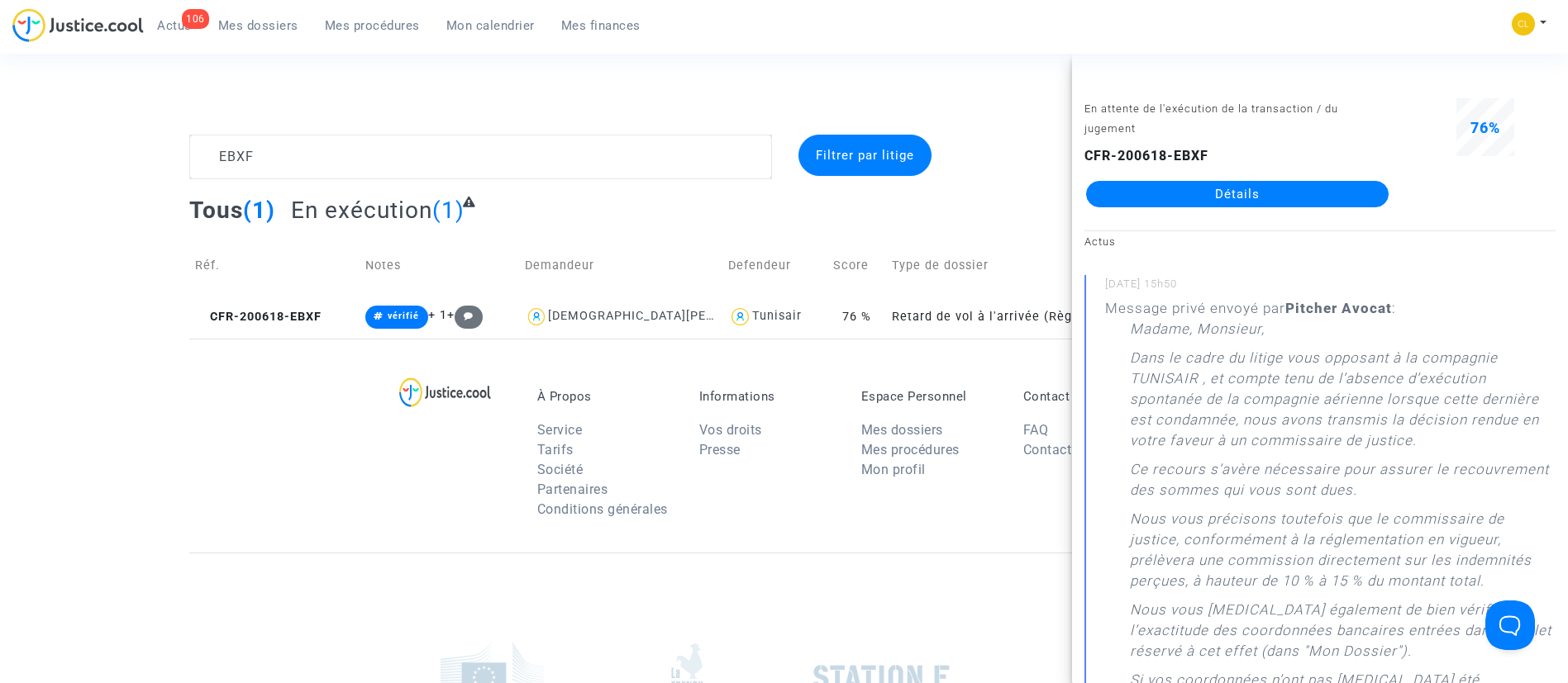
click at [1251, 194] on link "Détails" at bounding box center [1237, 194] width 302 height 26
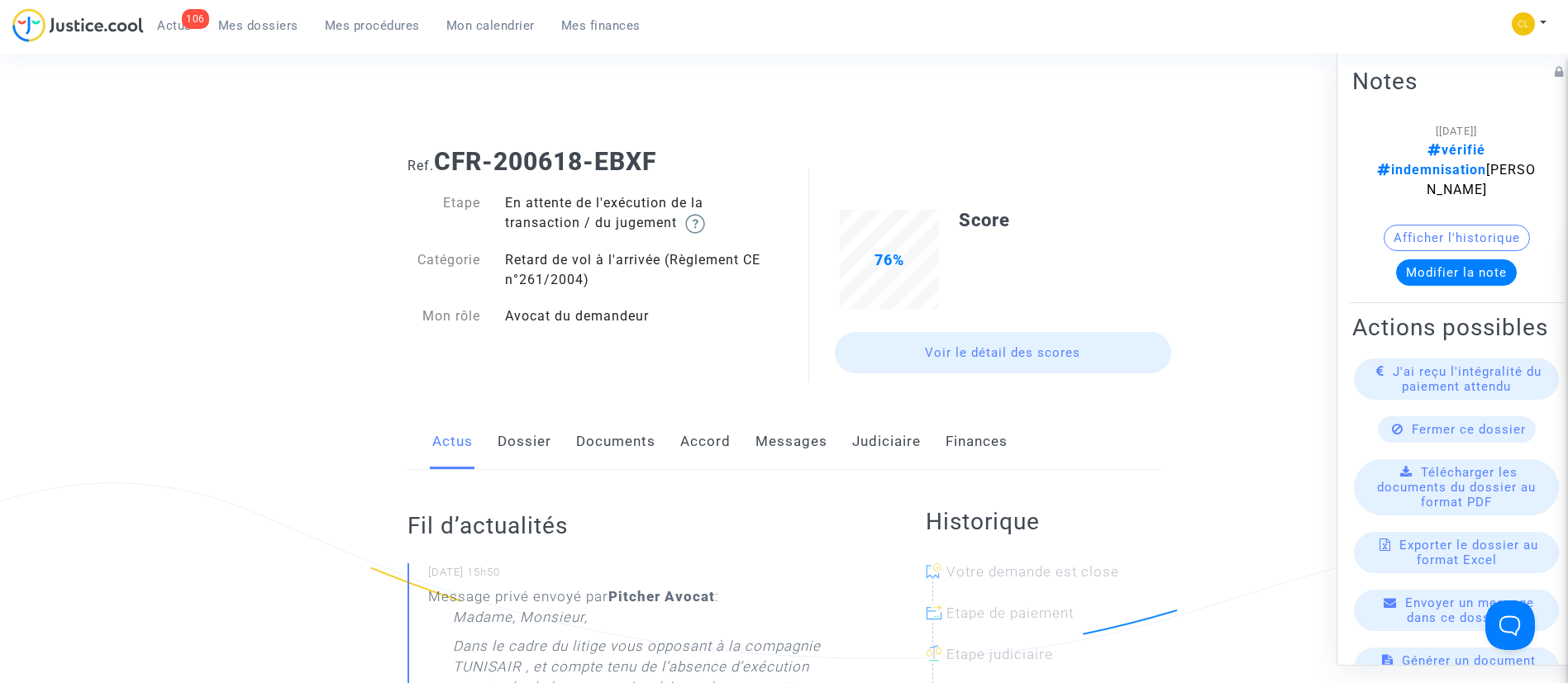
click at [891, 432] on link "Judiciaire" at bounding box center [885, 442] width 68 height 55
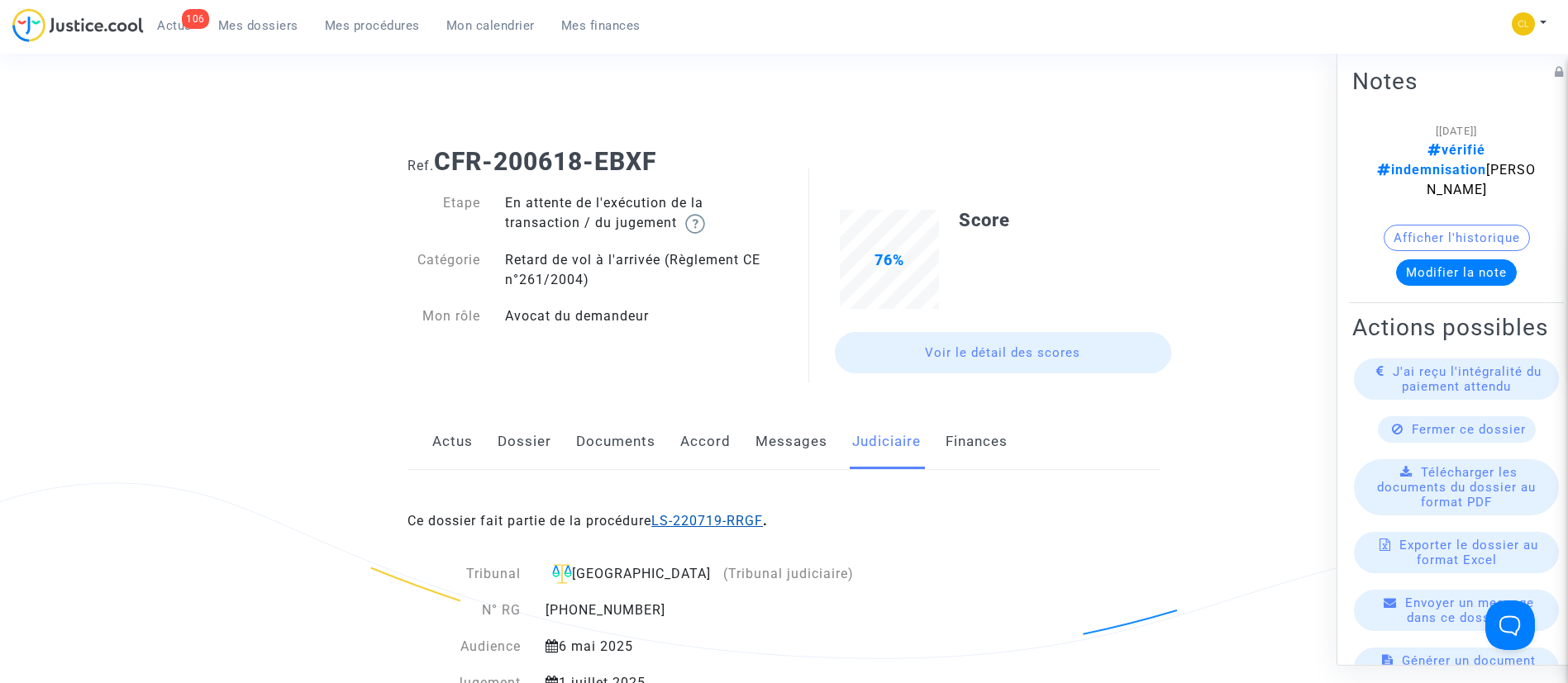
click at [725, 521] on link "LS-220719-RRGF" at bounding box center [707, 520] width 112 height 15
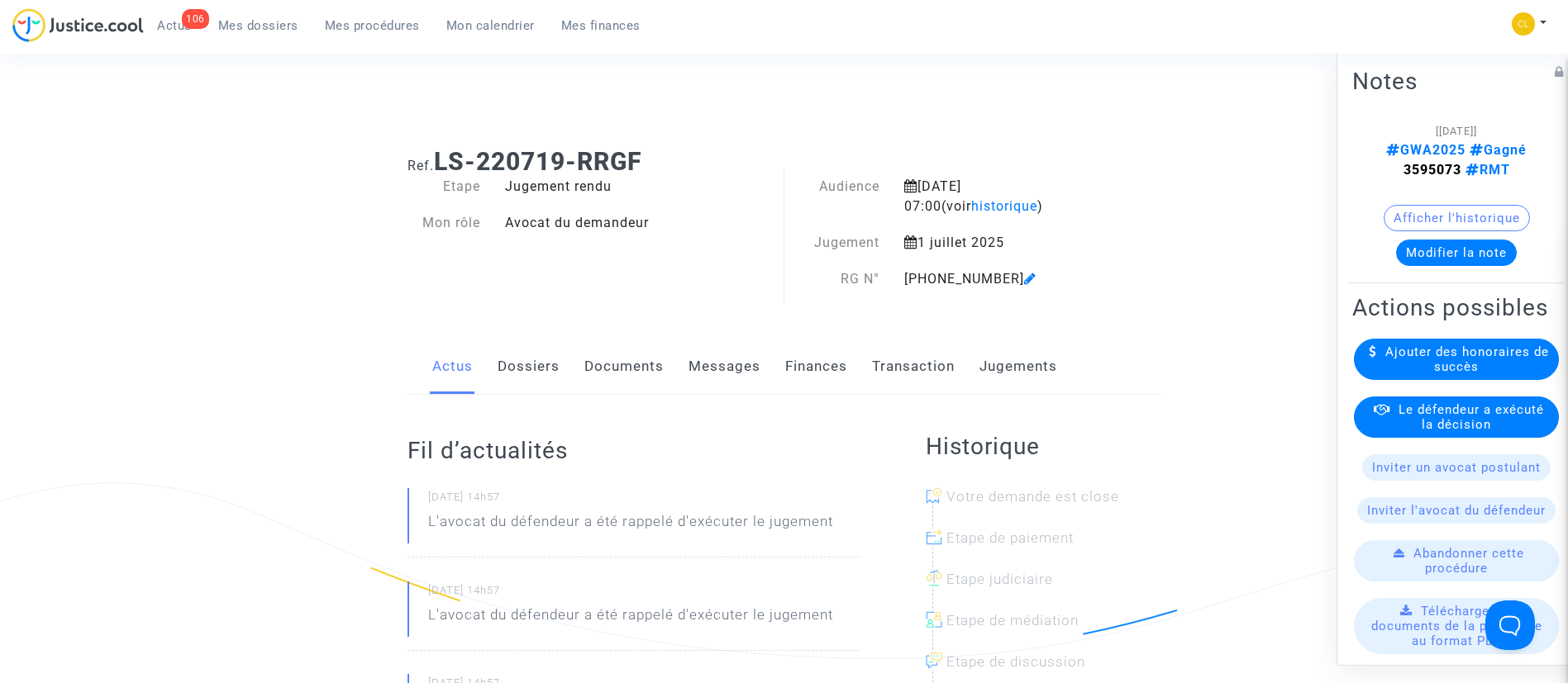
click at [1056, 352] on link "Jugements" at bounding box center [1017, 367] width 77 height 55
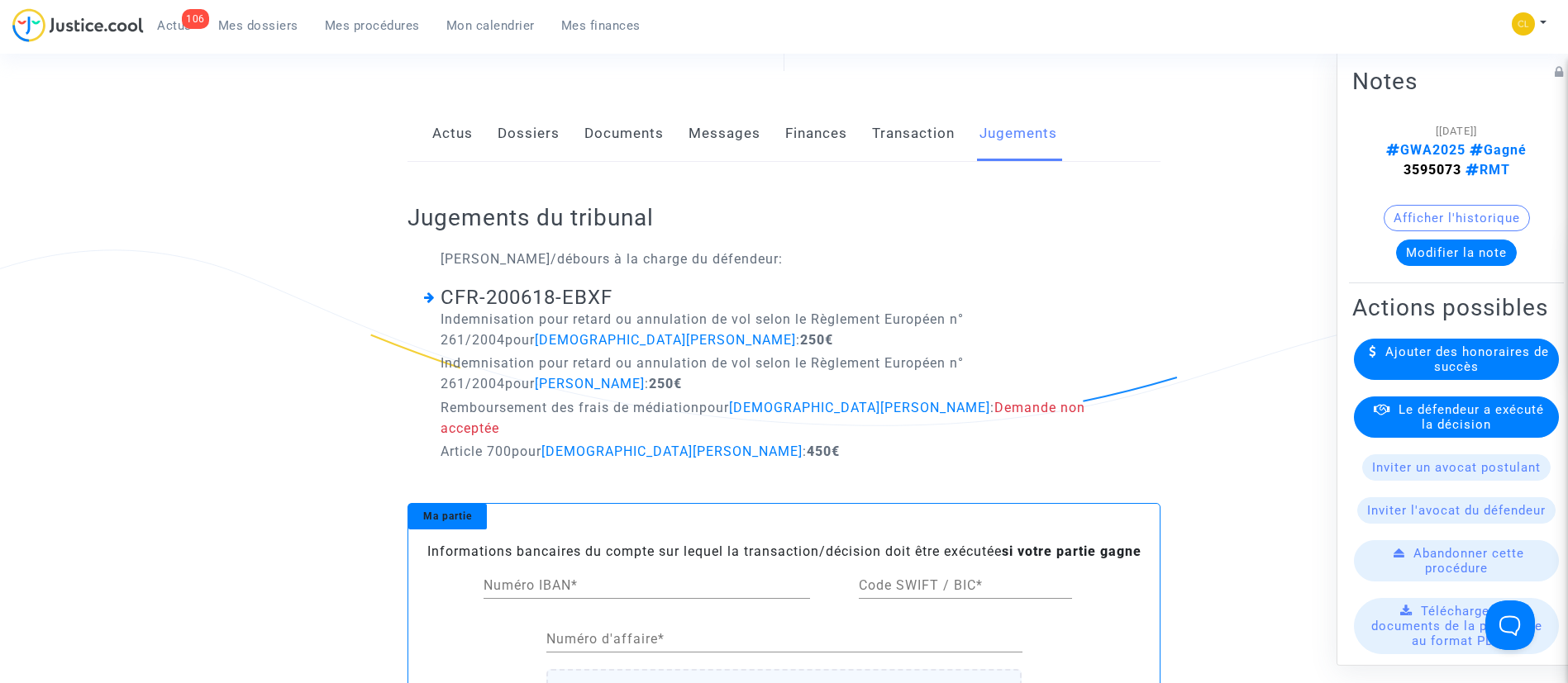
scroll to position [237, 0]
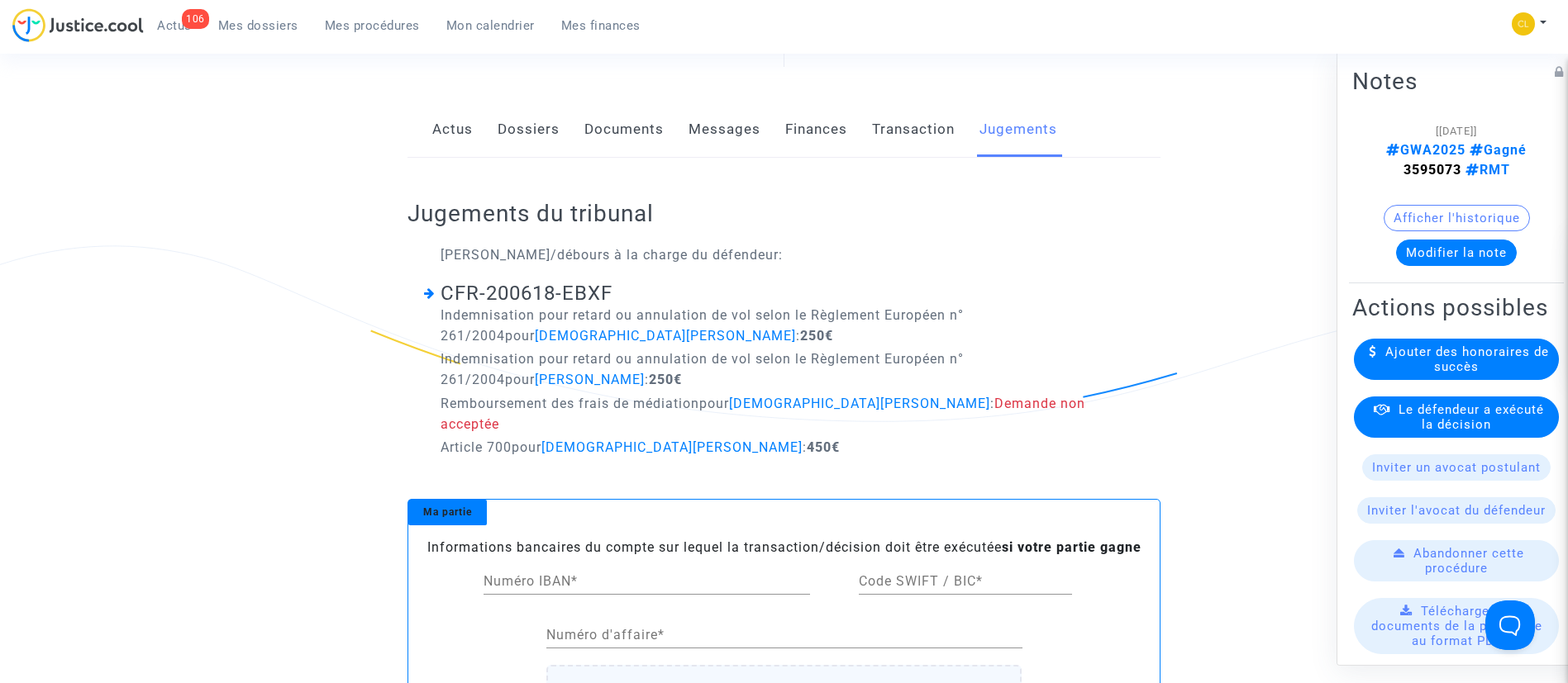
click at [1492, 431] on span "Le défendeur a exécuté la décision" at bounding box center [1472, 416] width 146 height 30
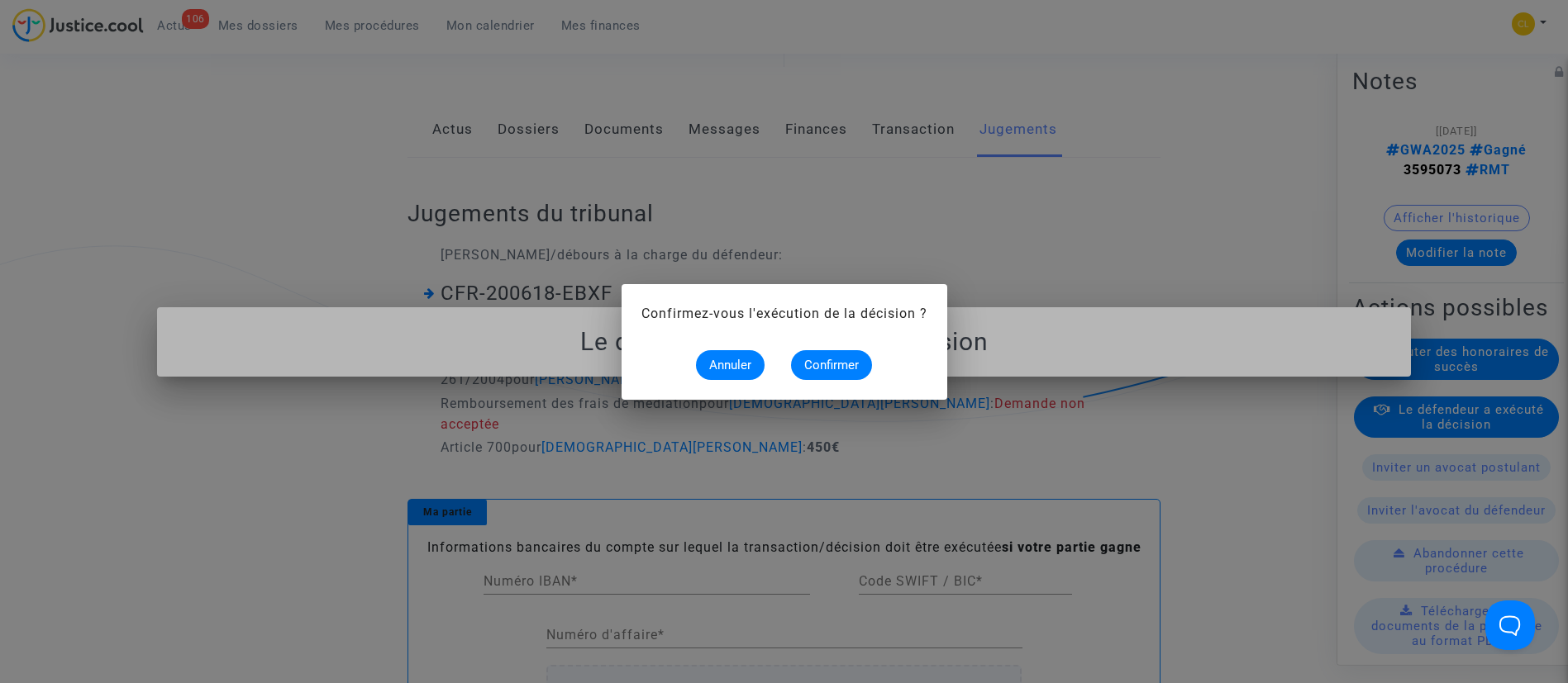
scroll to position [0, 0]
click at [869, 369] on button "Confirmer" at bounding box center [831, 365] width 81 height 30
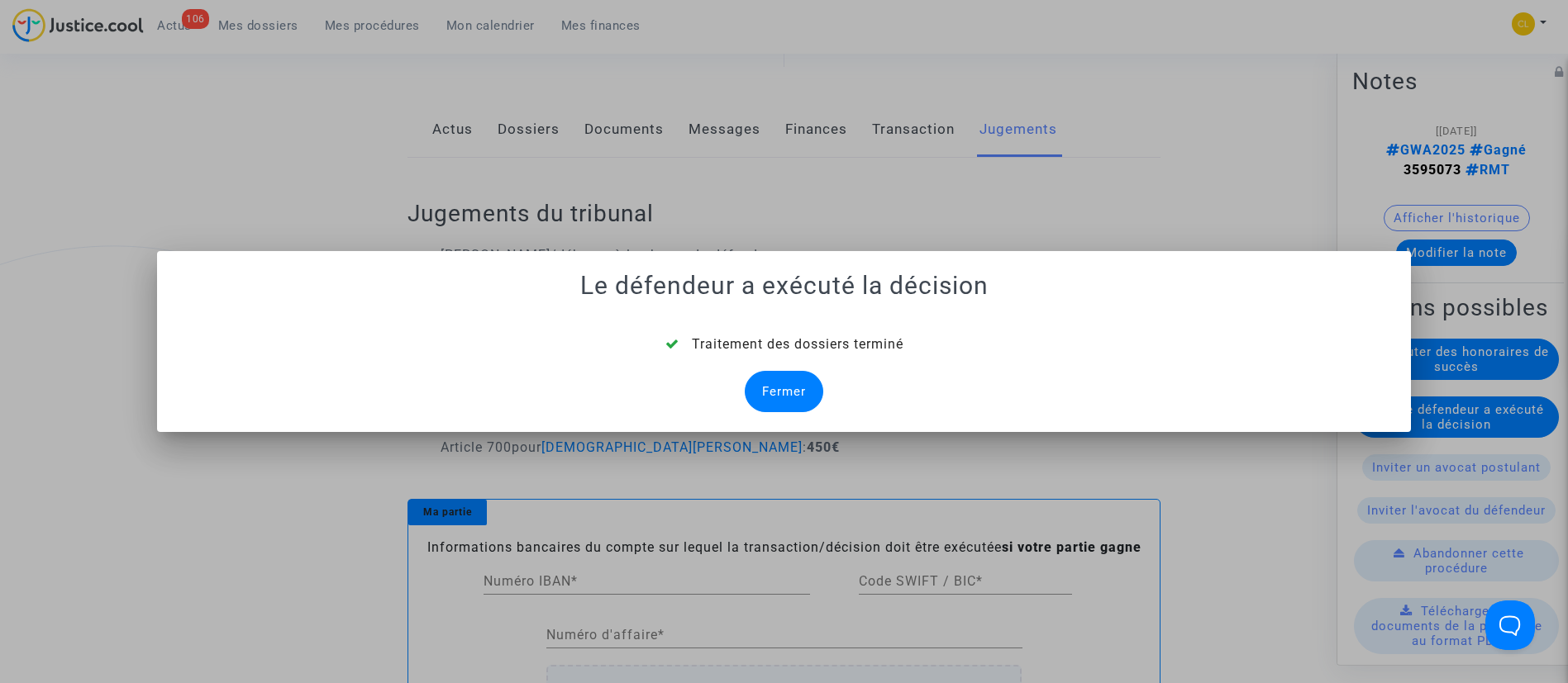
click at [766, 377] on div "Fermer" at bounding box center [784, 391] width 78 height 41
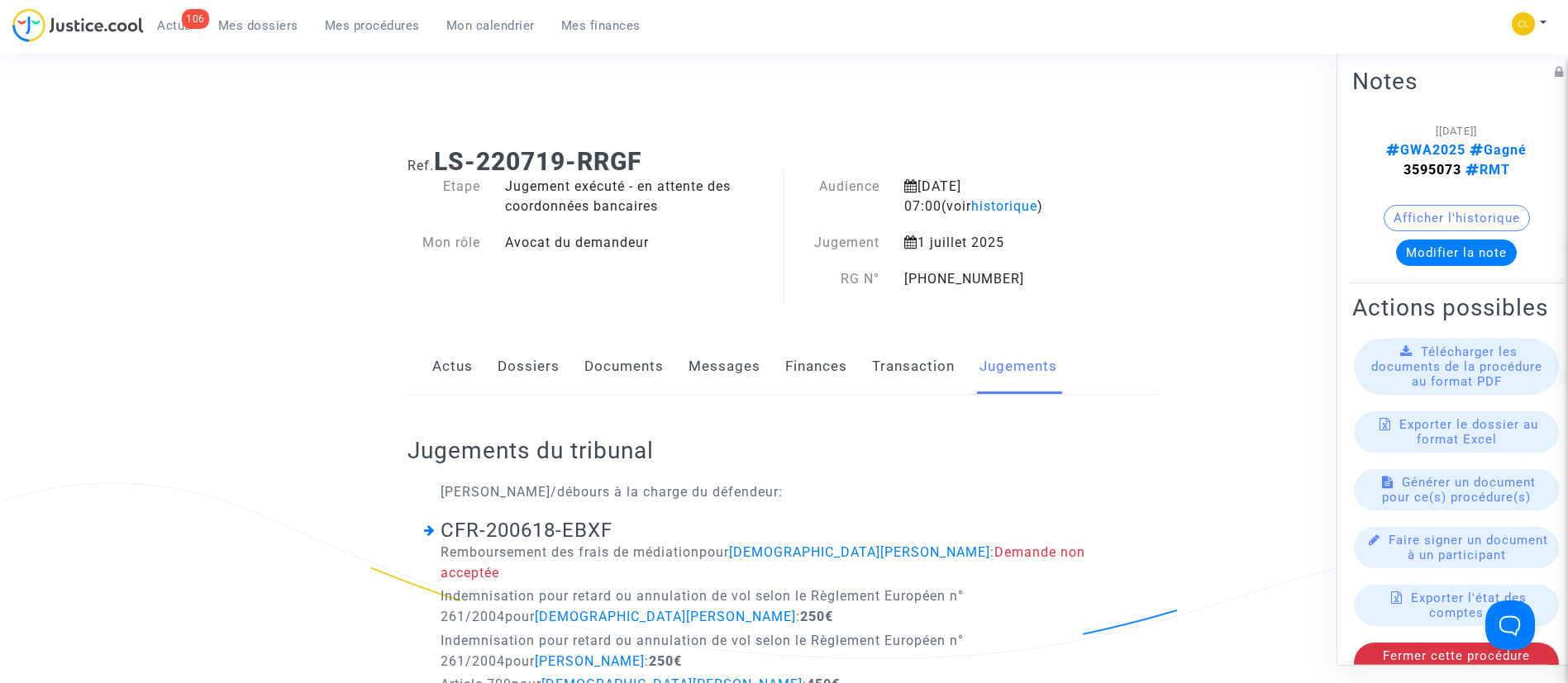
click at [535, 381] on link "Dossiers" at bounding box center [529, 367] width 62 height 55
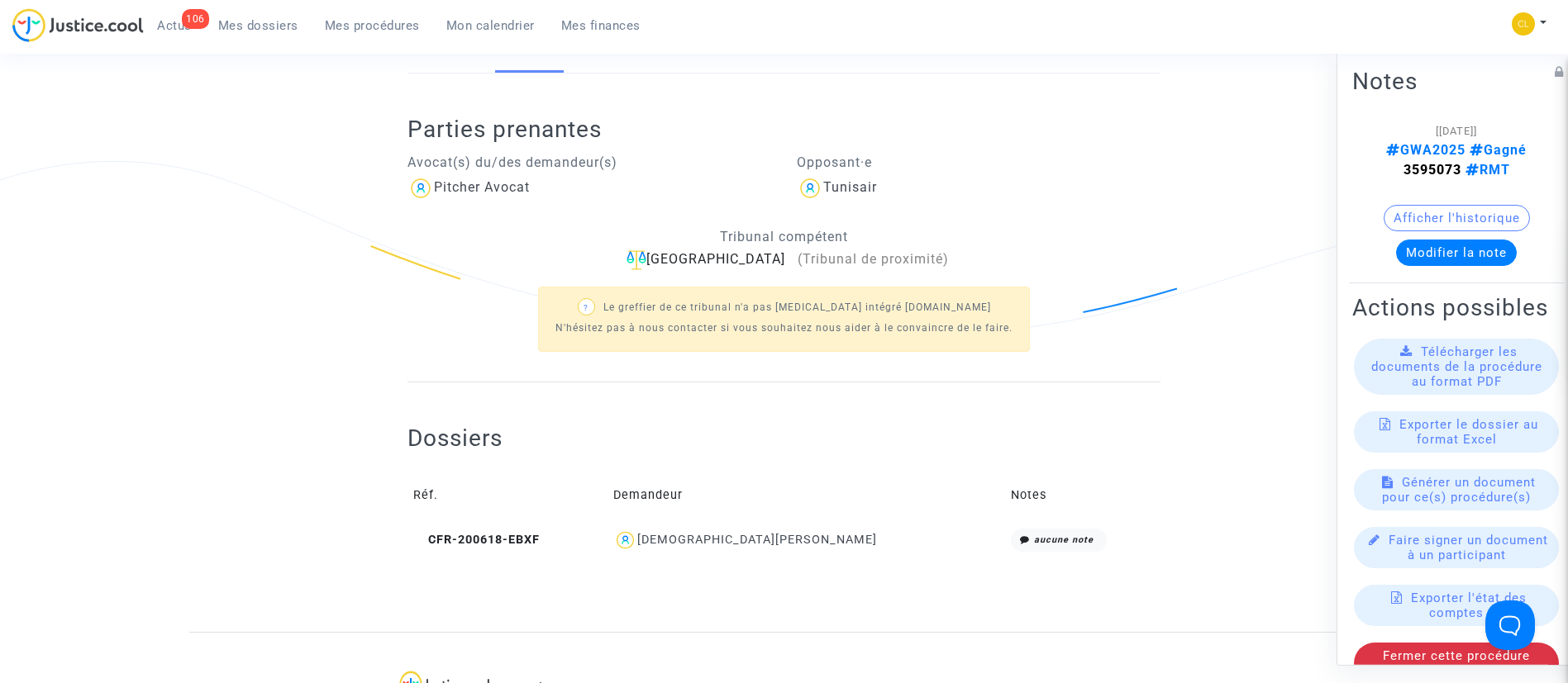
scroll to position [331, 0]
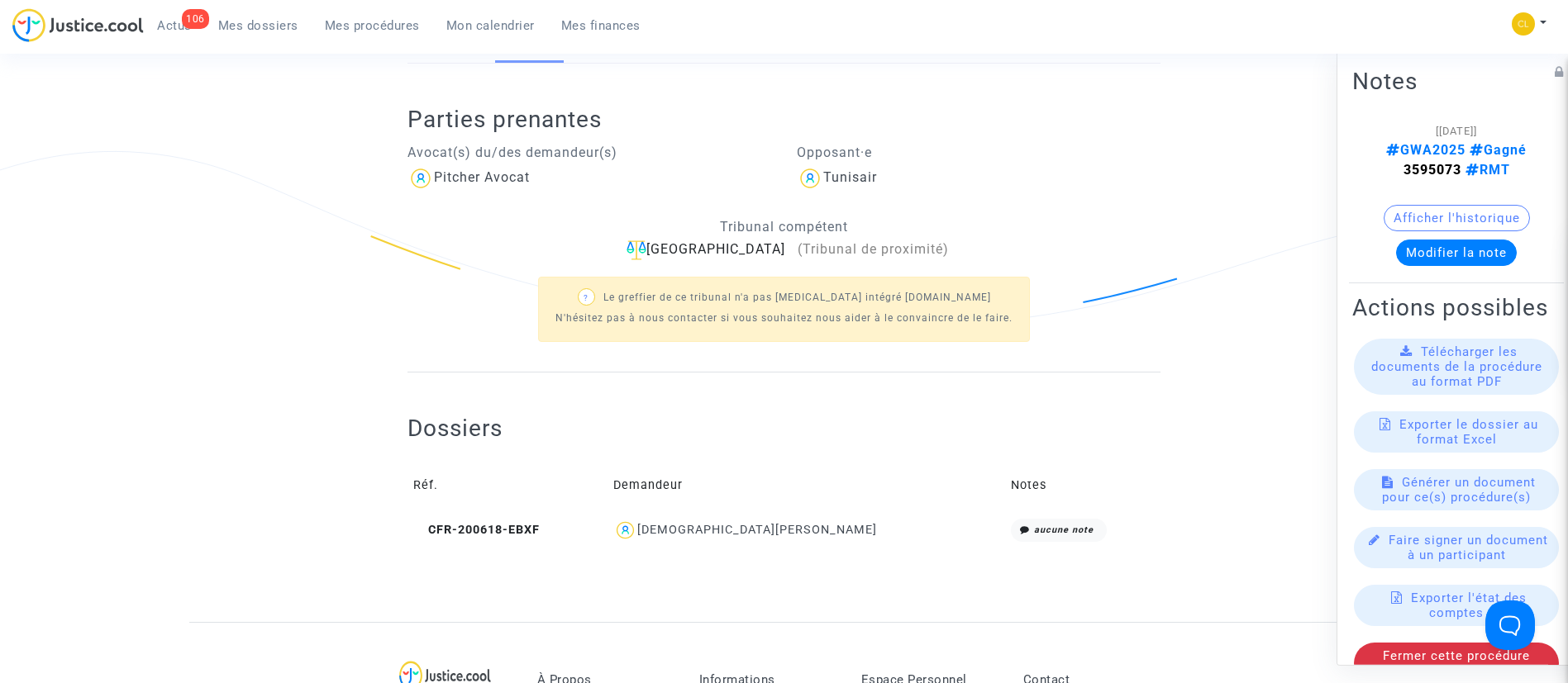
click at [806, 532] on div "[DEMOGRAPHIC_DATA][PERSON_NAME]" at bounding box center [756, 529] width 239 height 14
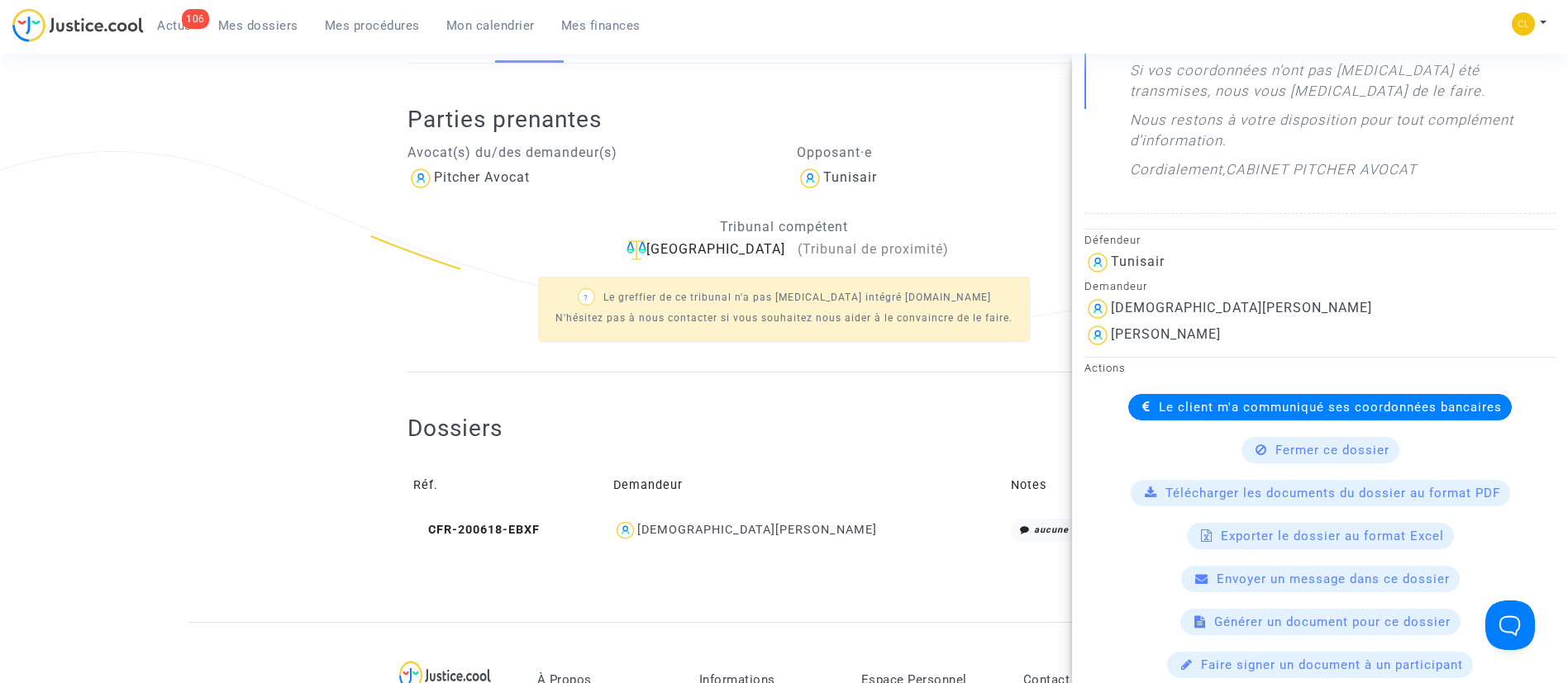
scroll to position [745, 0]
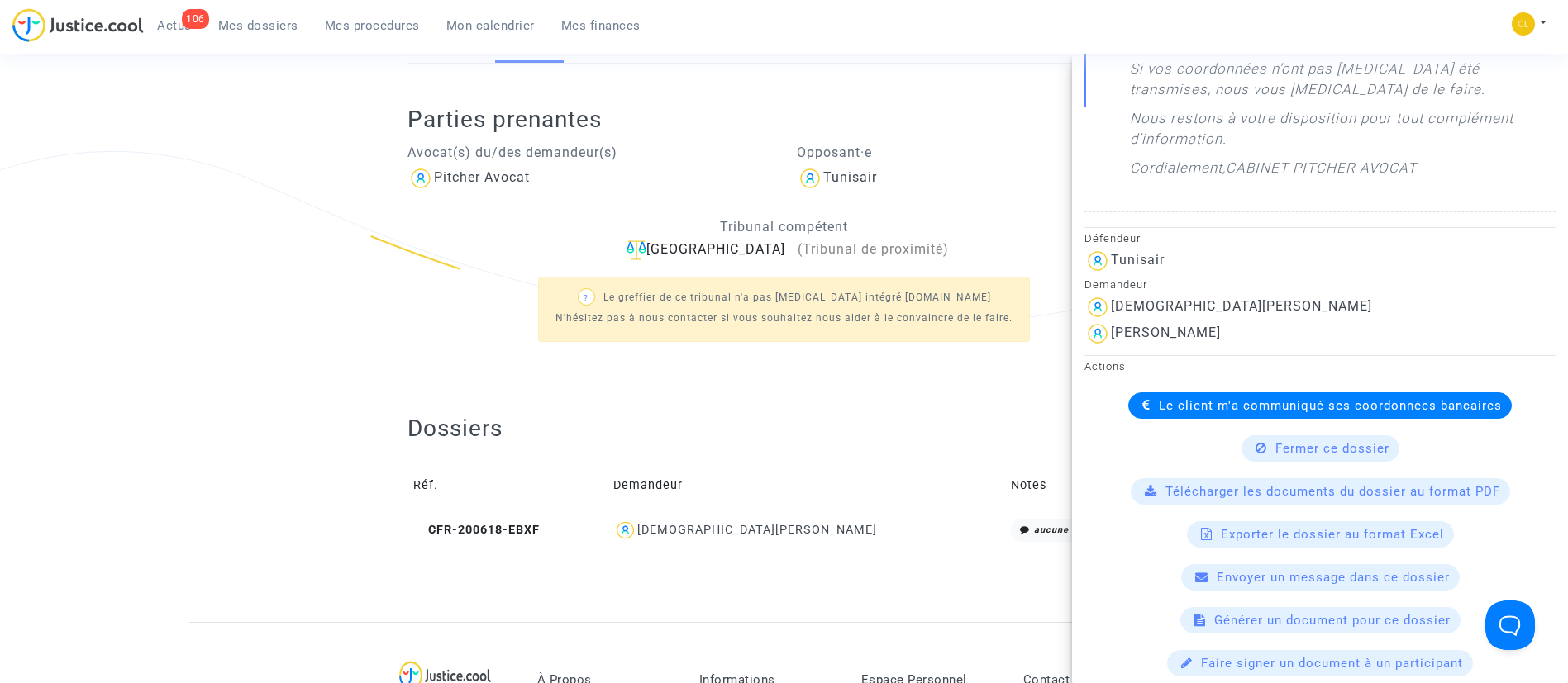
click at [1266, 410] on span "Le client m'a communiqué ses coordonnées bancaires" at bounding box center [1330, 406] width 343 height 15
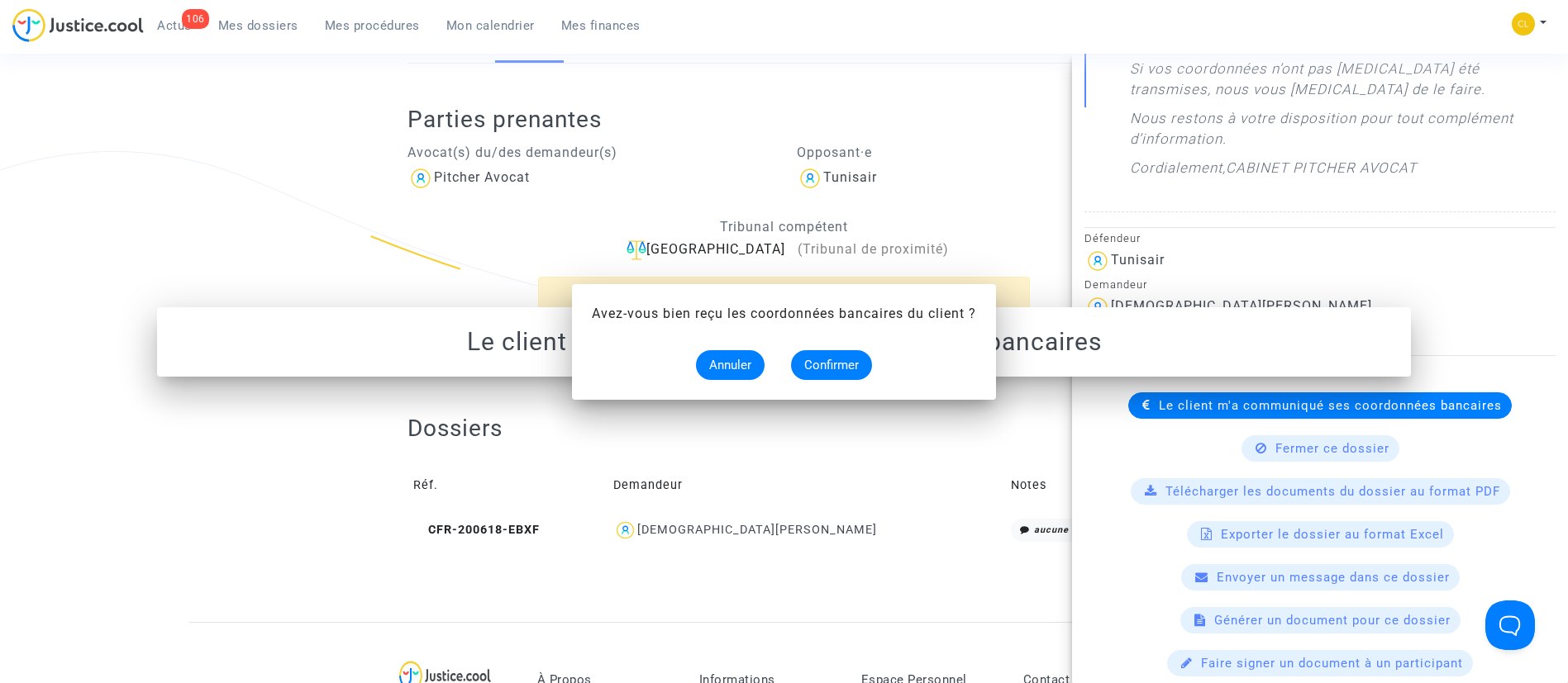
scroll to position [0, 0]
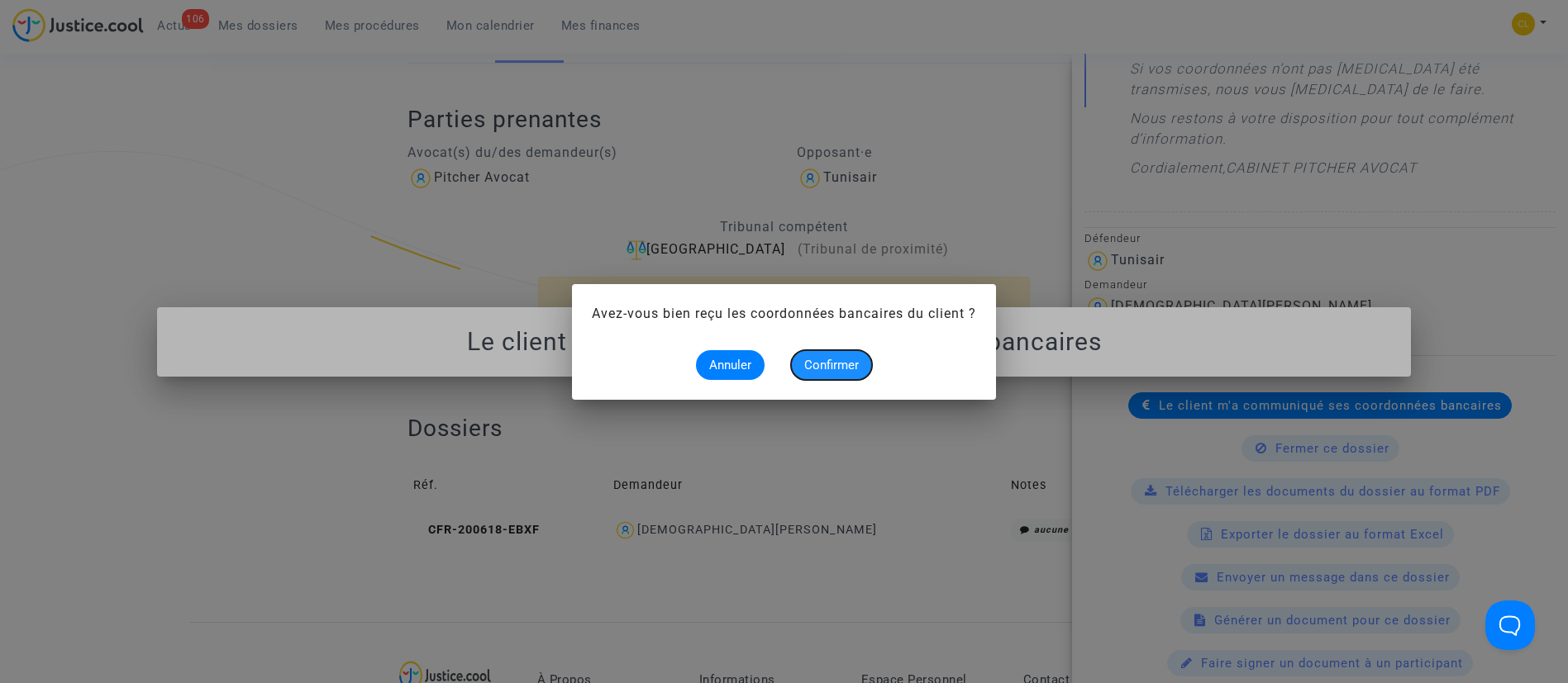
click at [832, 359] on span "Confirmer" at bounding box center [832, 365] width 55 height 15
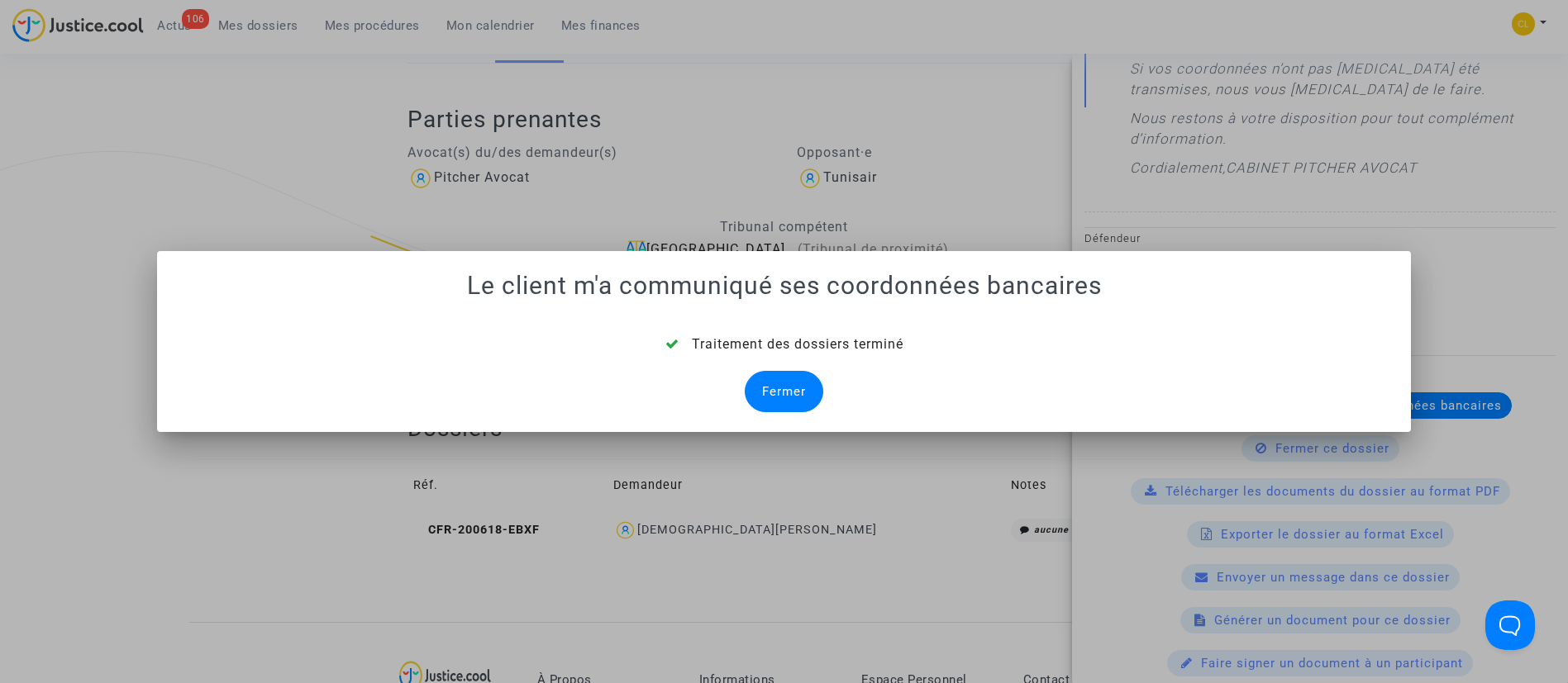
click at [772, 380] on div "Fermer" at bounding box center [784, 391] width 78 height 41
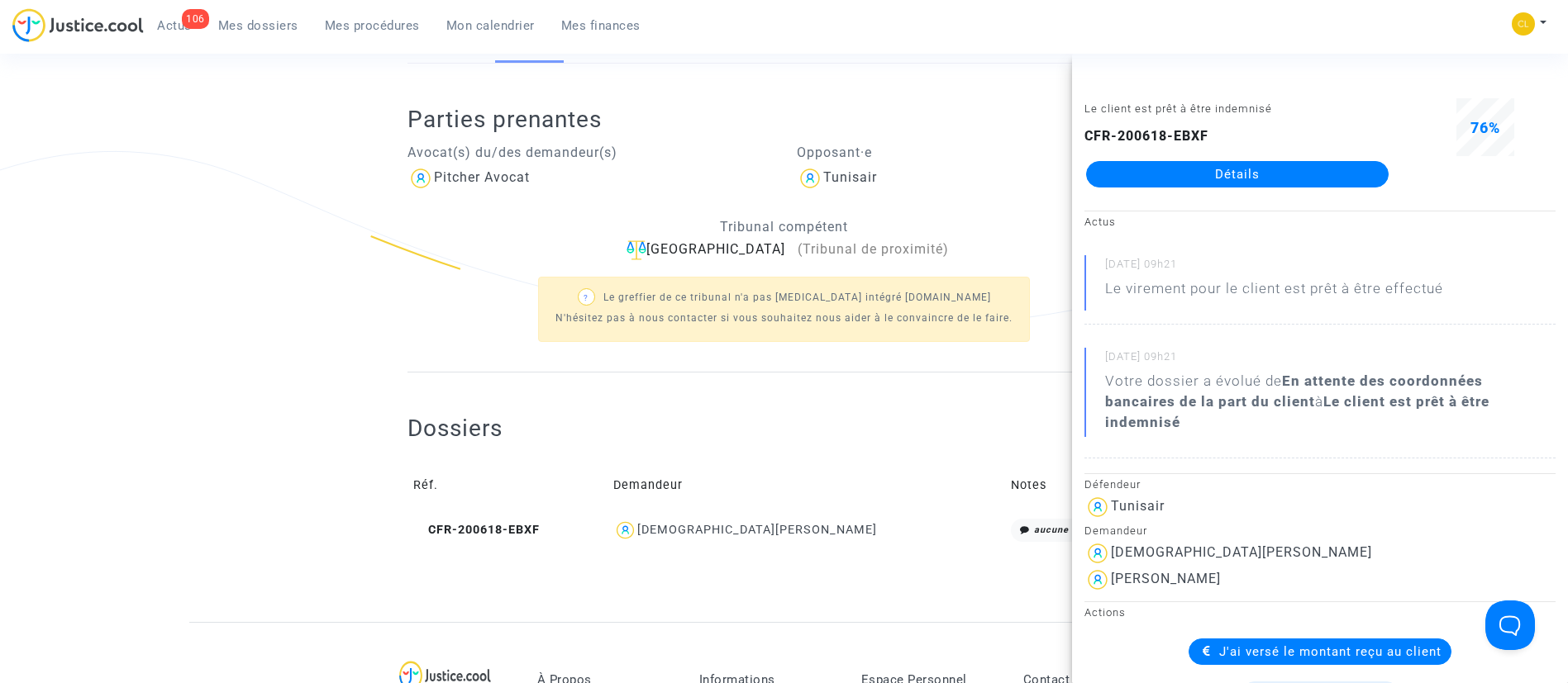
click at [252, 31] on span "Mes dossiers" at bounding box center [258, 25] width 80 height 15
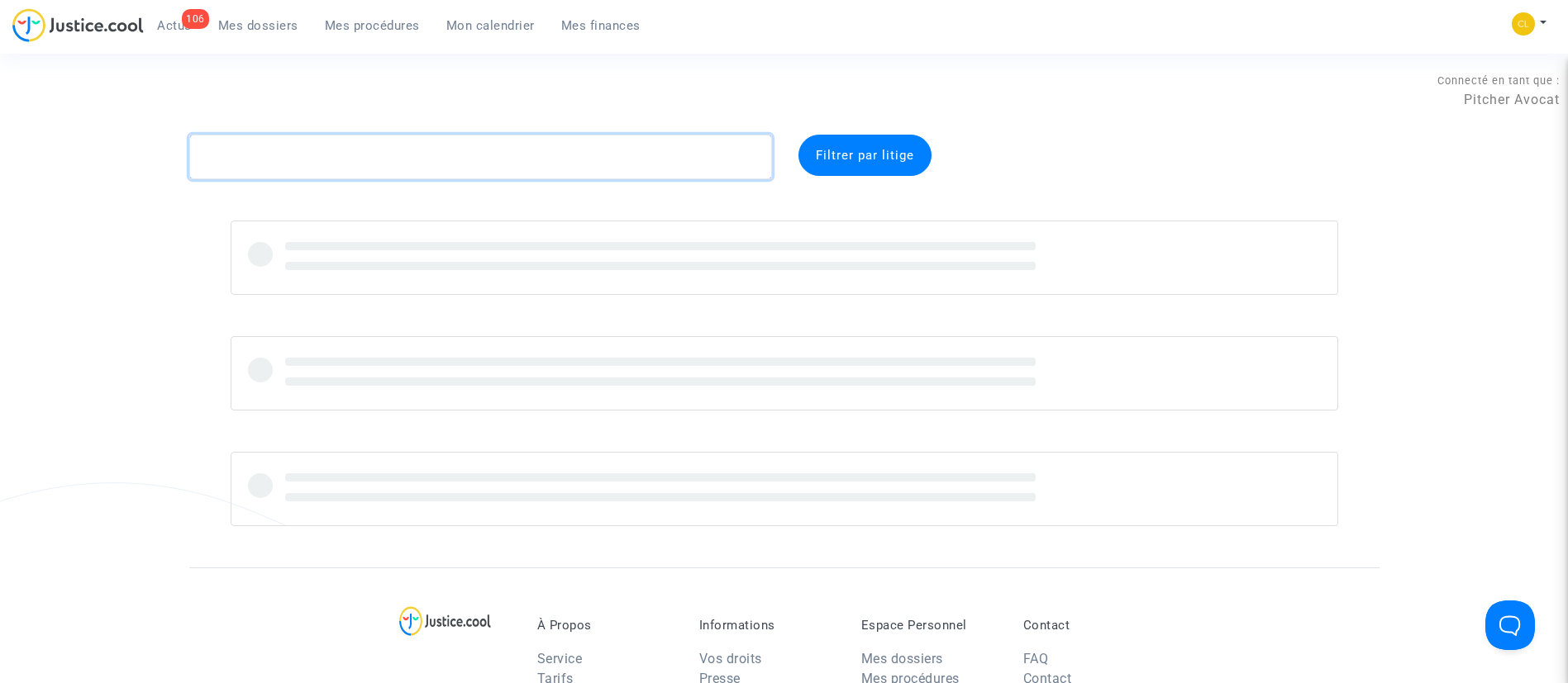
click at [483, 156] on textarea at bounding box center [481, 156] width 582 height 45
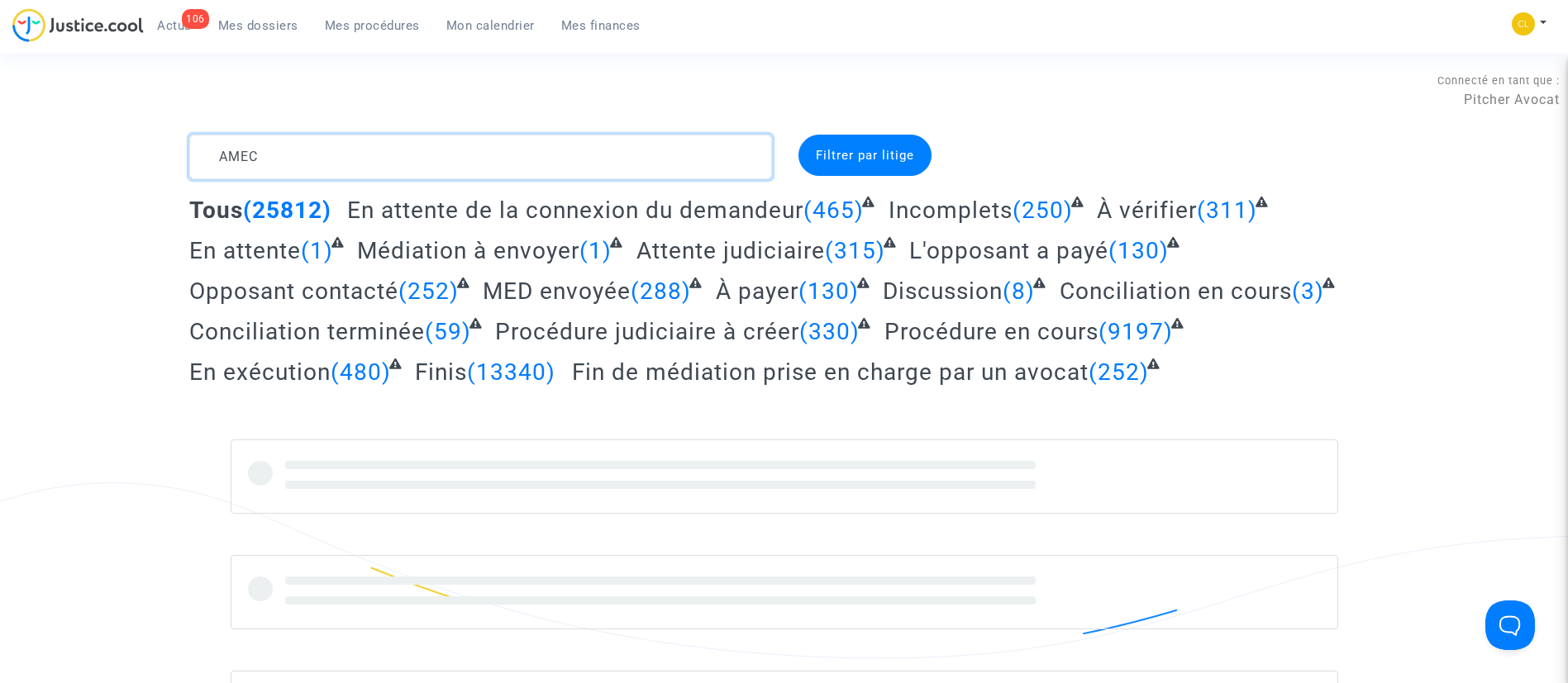
type textarea "AMEC"
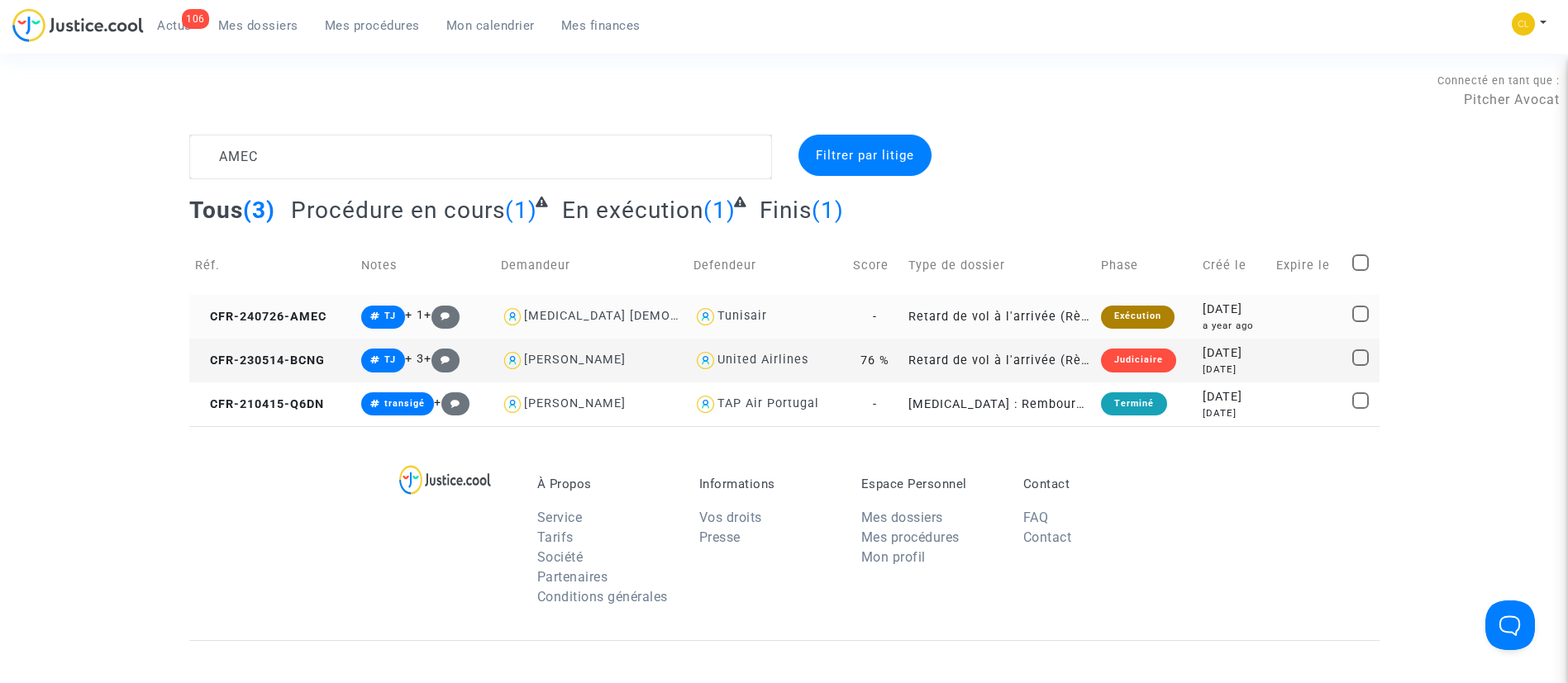
click at [1281, 308] on td at bounding box center [1309, 316] width 76 height 44
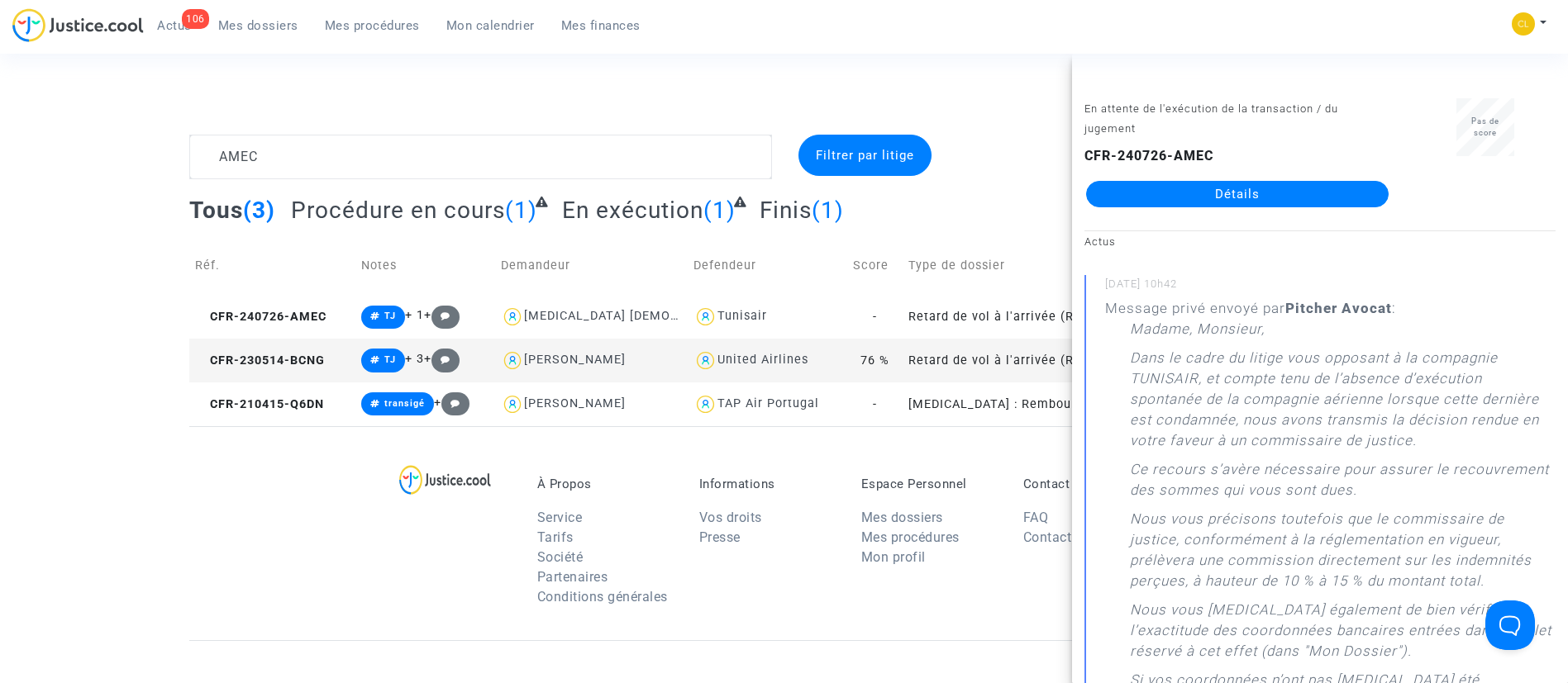
click at [1217, 196] on link "Détails" at bounding box center [1237, 194] width 302 height 26
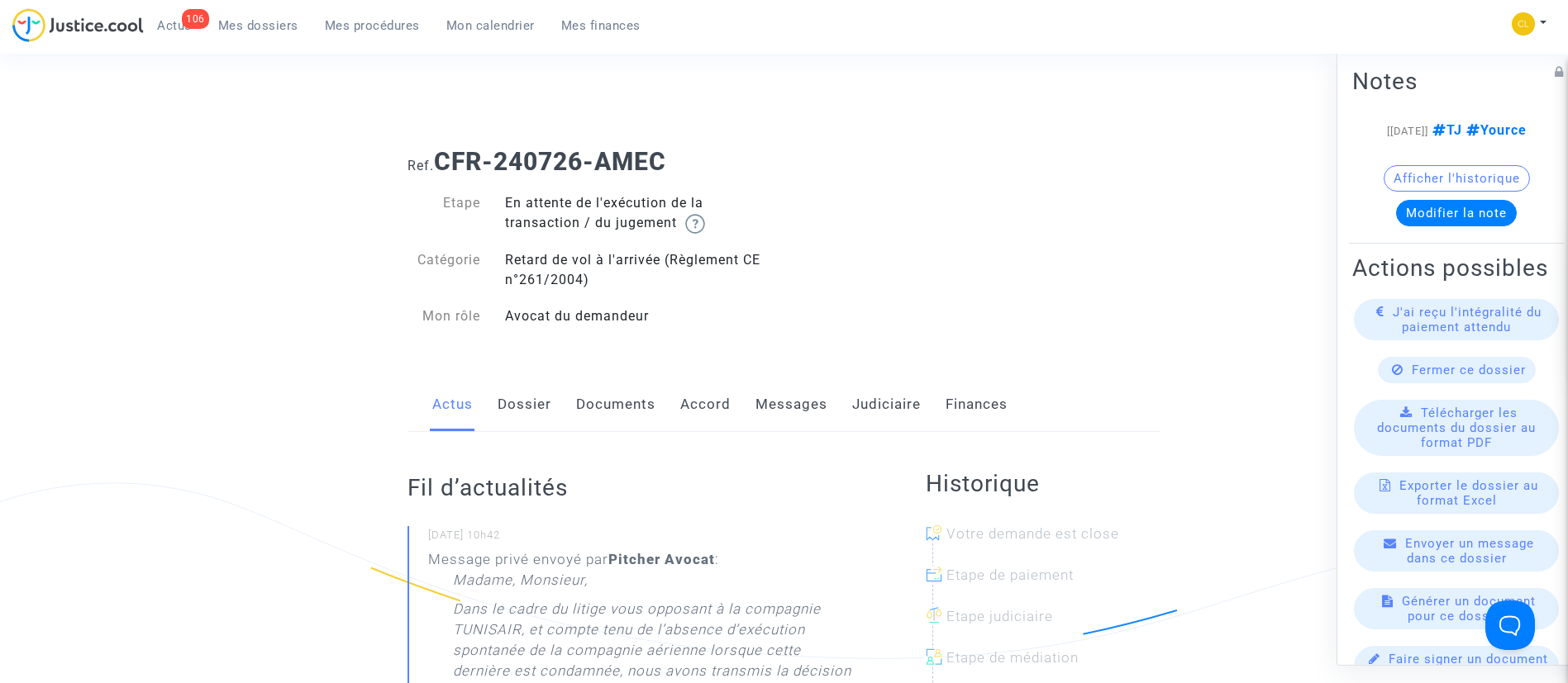
click at [905, 406] on link "Judiciaire" at bounding box center [885, 405] width 68 height 55
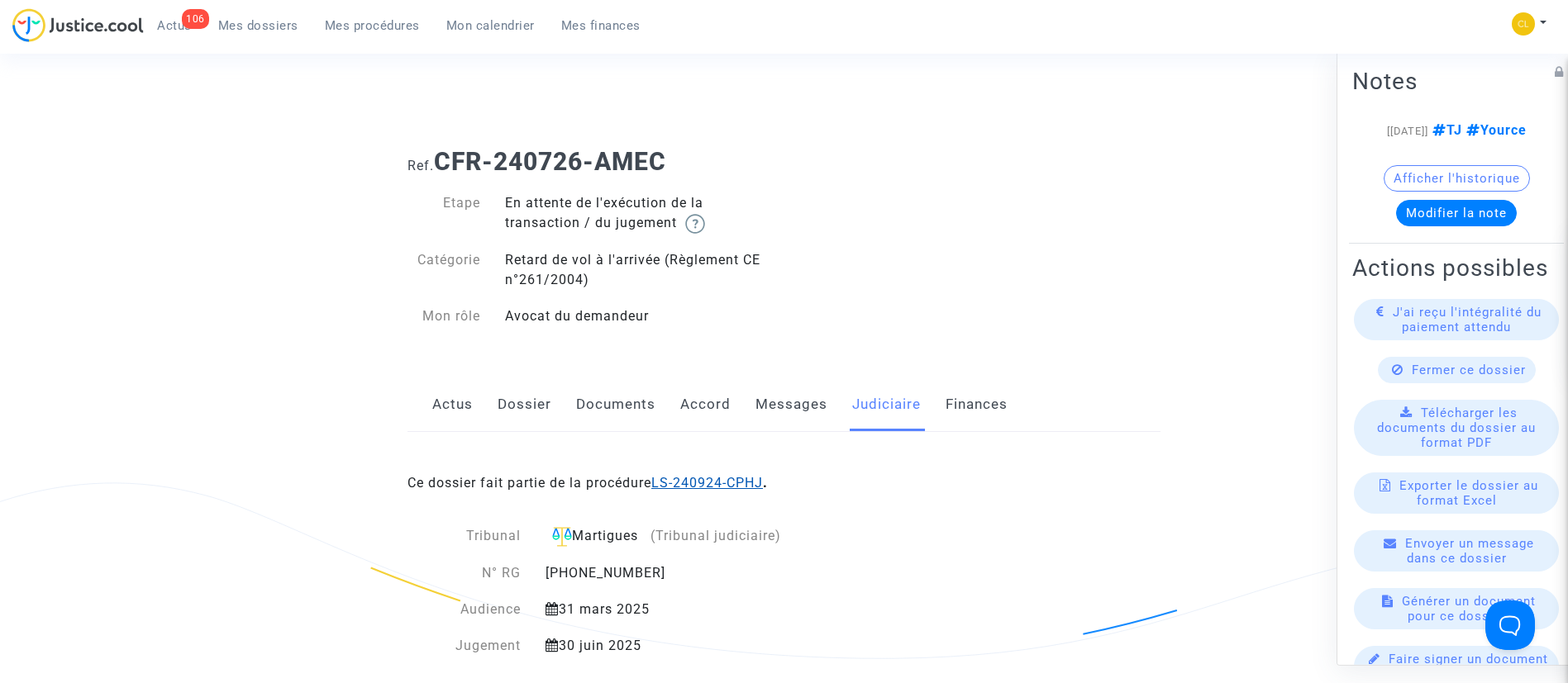
click at [731, 488] on link "LS-240924-CPHJ" at bounding box center [707, 482] width 112 height 15
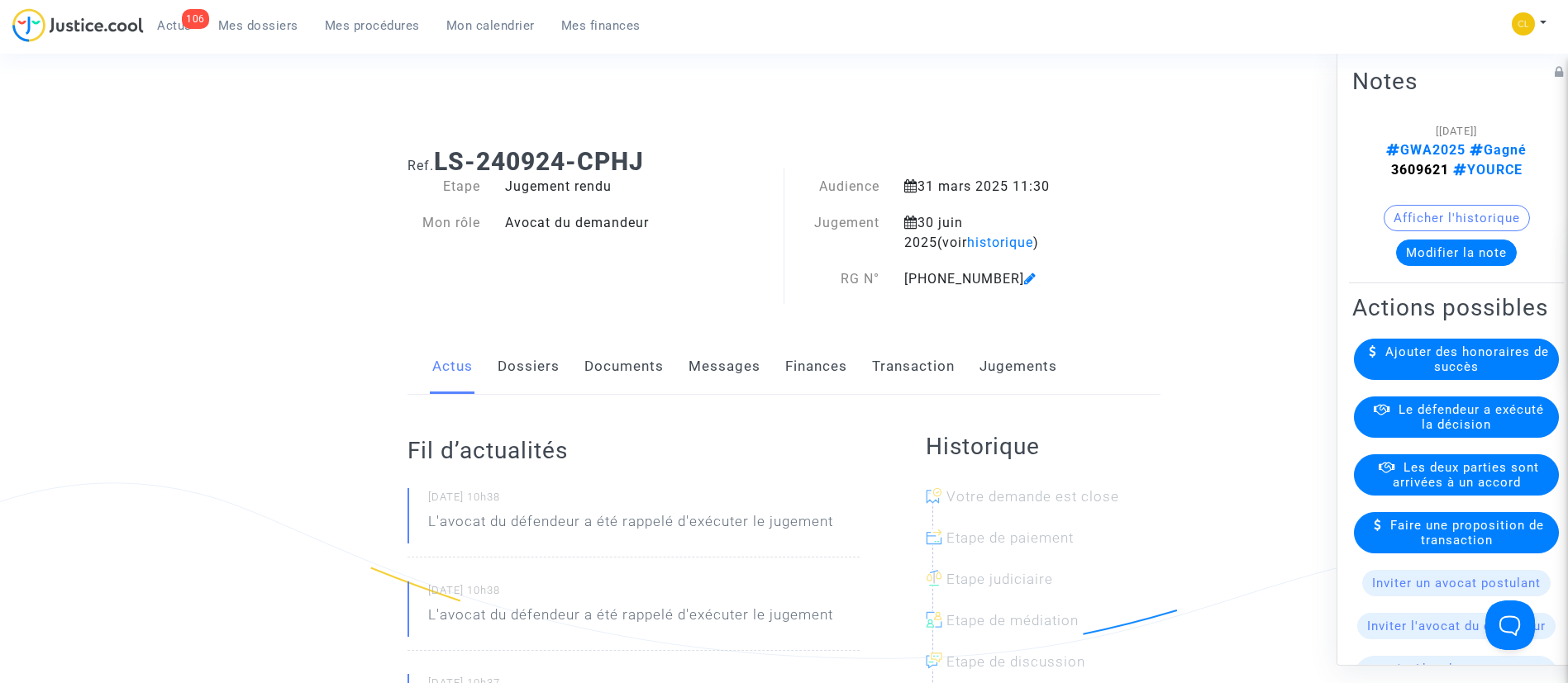
click at [1029, 361] on link "Jugements" at bounding box center [1017, 367] width 77 height 55
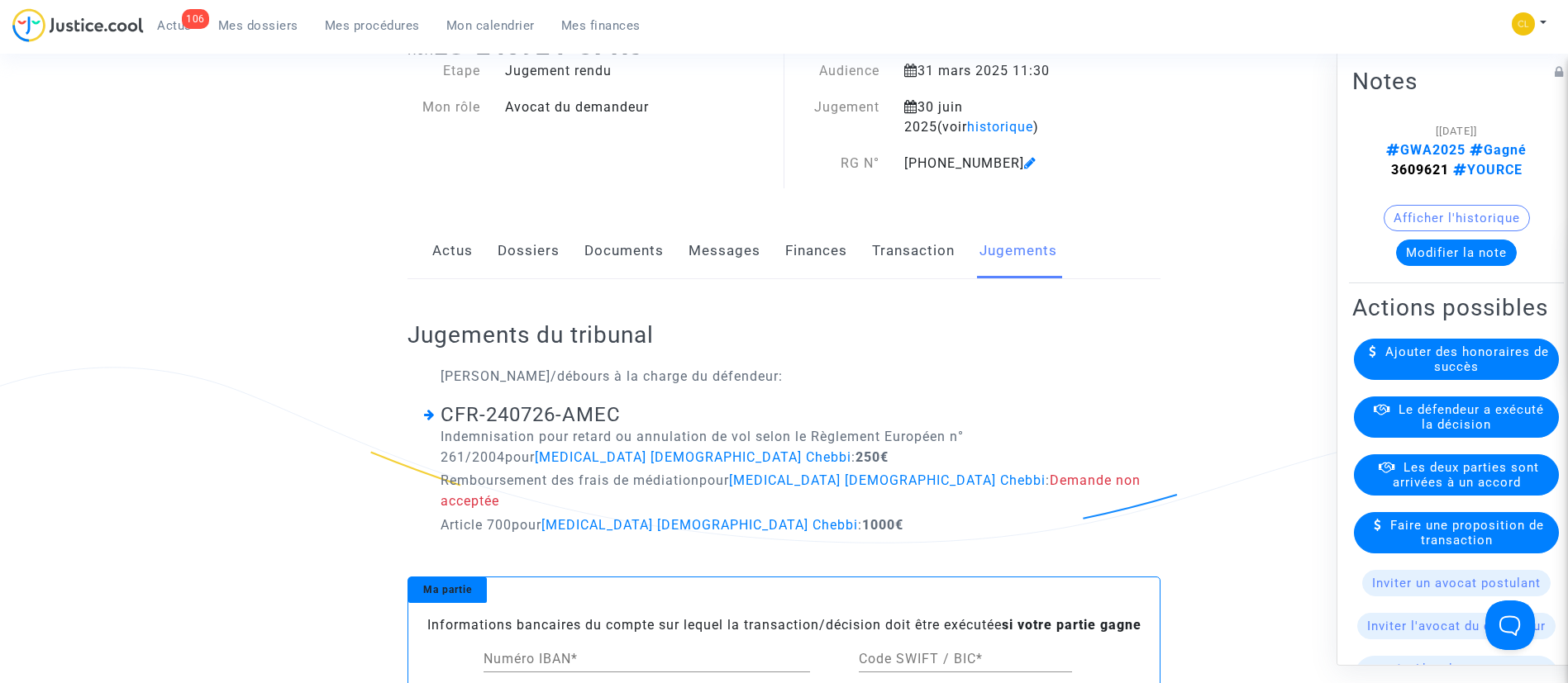
scroll to position [116, 0]
click at [623, 256] on link "Documents" at bounding box center [623, 250] width 79 height 55
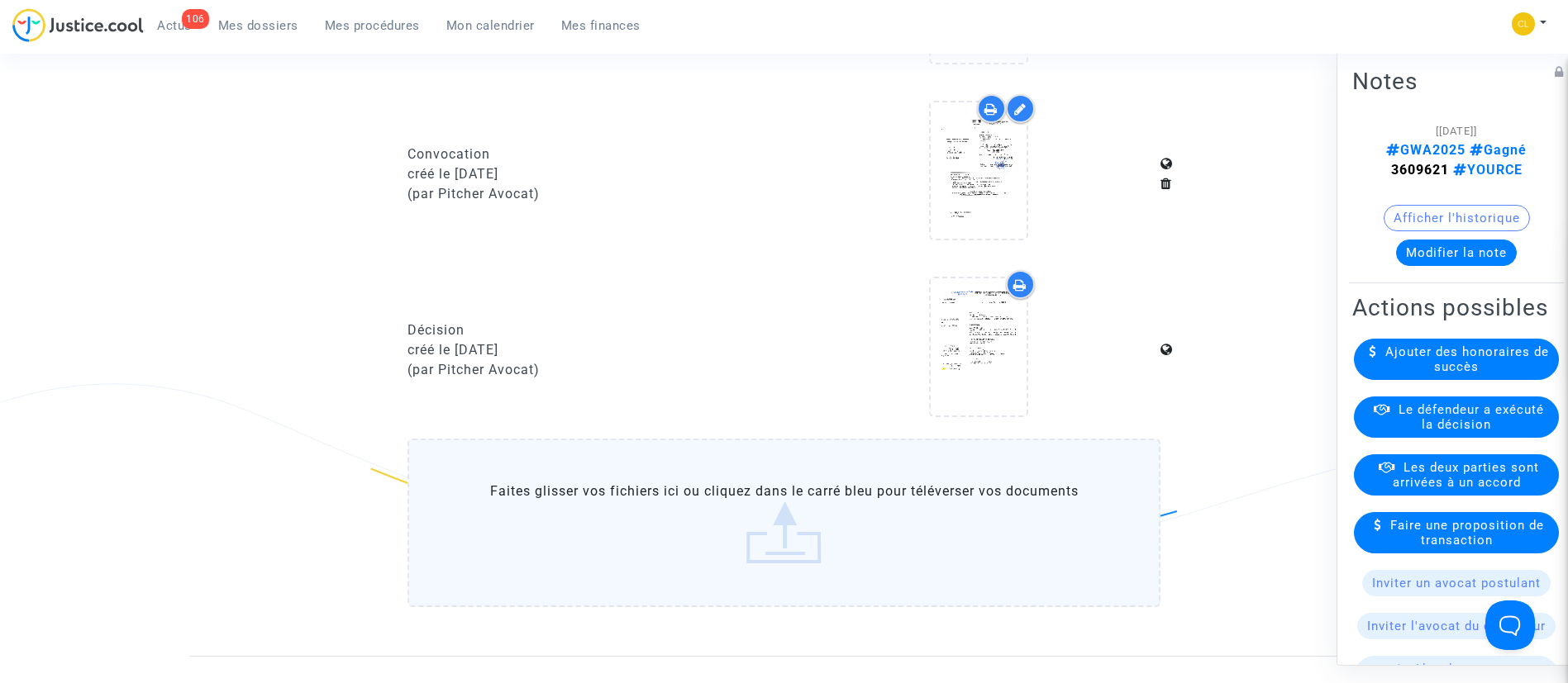
scroll to position [971, 0]
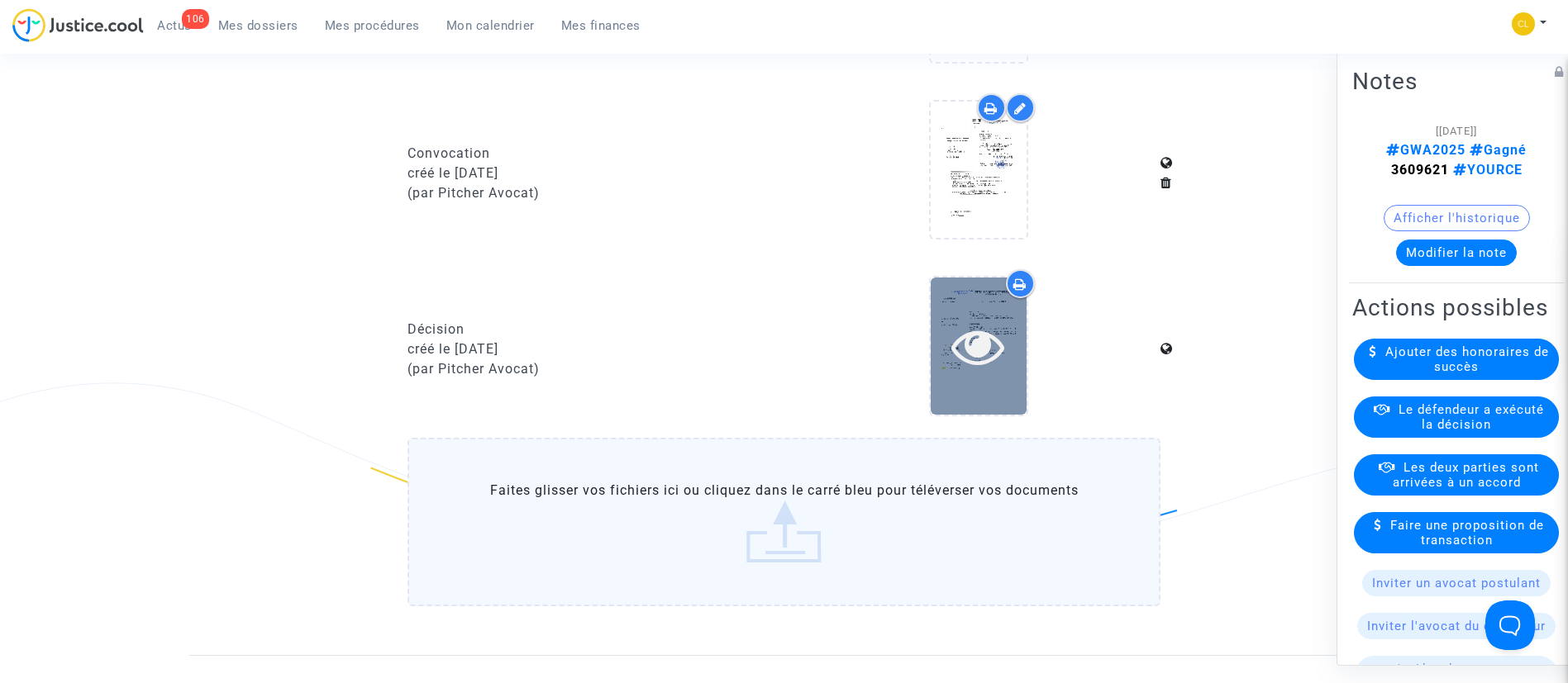
click at [996, 334] on icon at bounding box center [977, 346] width 54 height 53
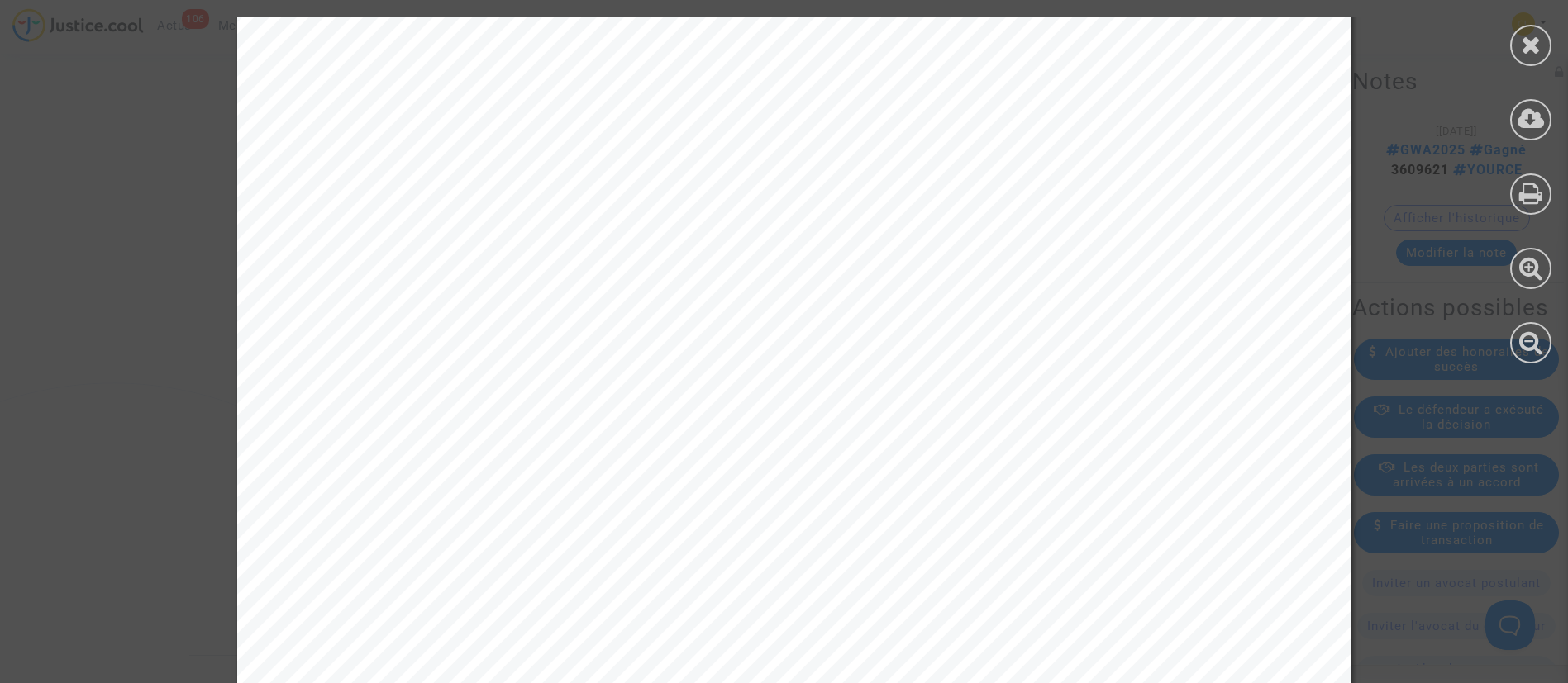
scroll to position [6644, 0]
click at [1532, 39] on icon at bounding box center [1531, 44] width 21 height 25
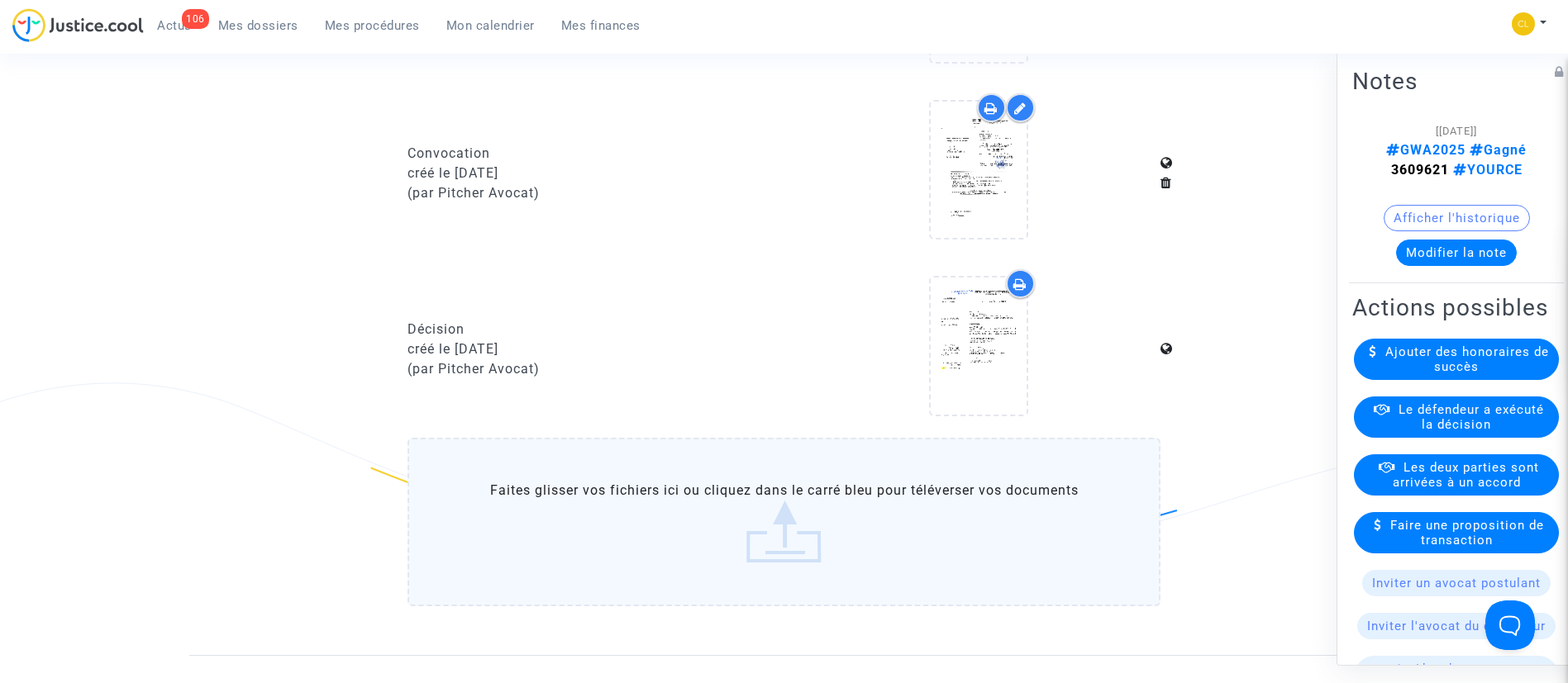
click at [257, 20] on span "Mes dossiers" at bounding box center [258, 25] width 80 height 15
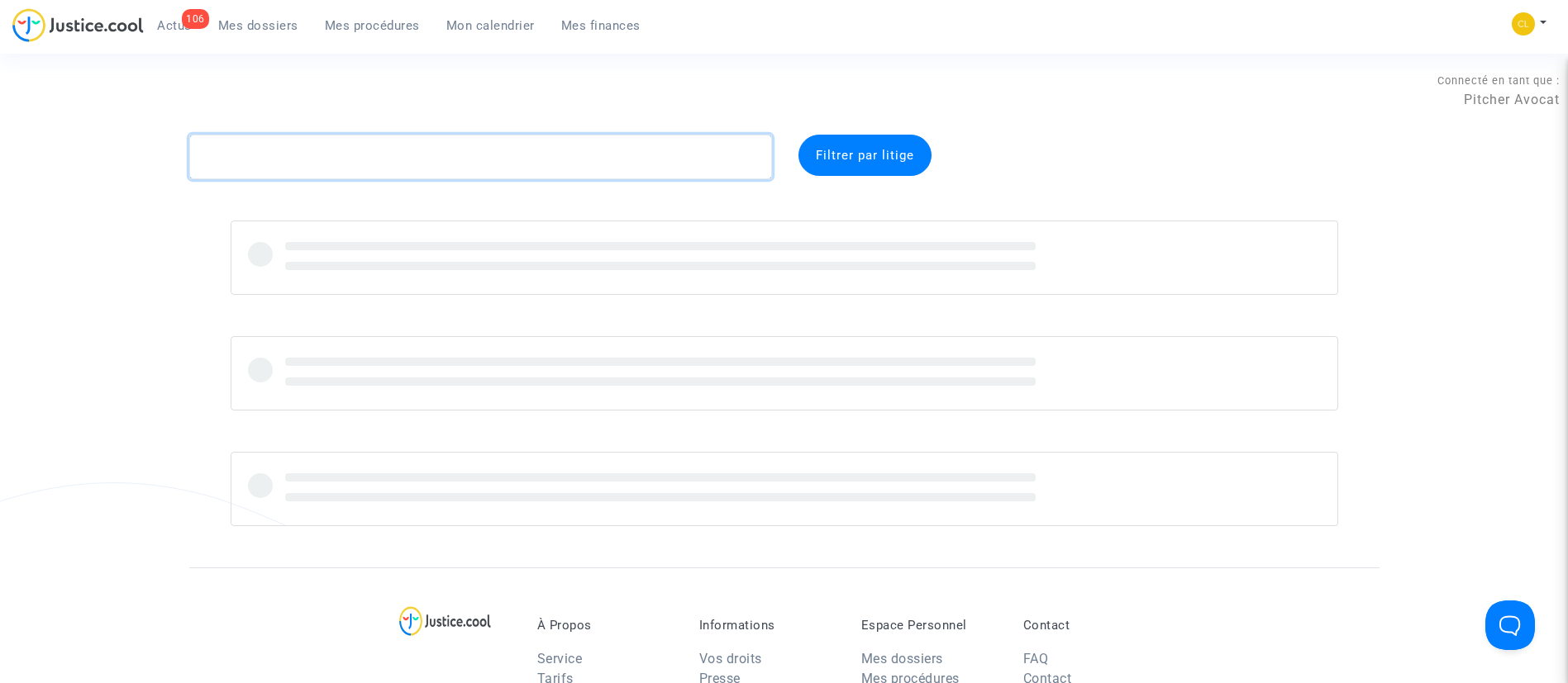
click at [656, 166] on textarea at bounding box center [481, 156] width 582 height 45
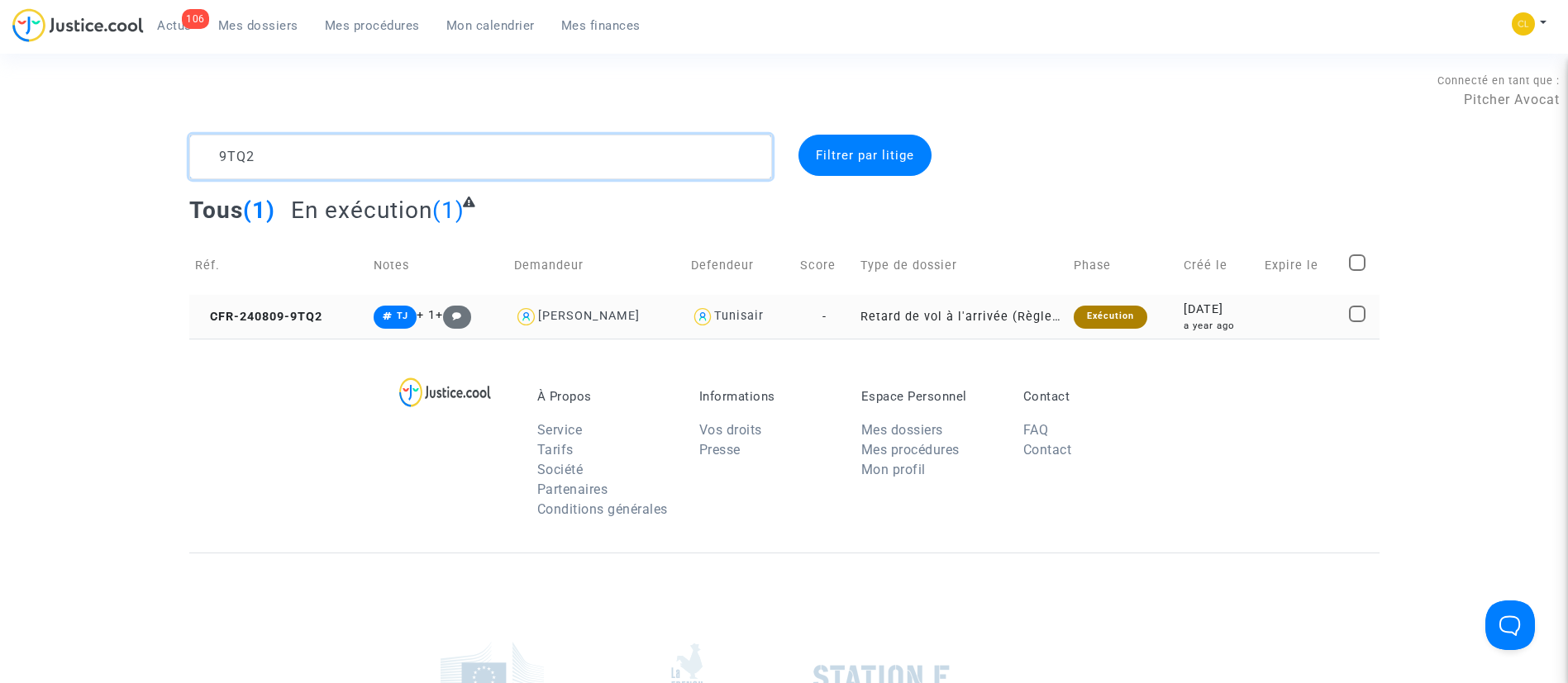
type textarea "9TQ2"
click at [1253, 325] on div "a year ago" at bounding box center [1219, 326] width 69 height 14
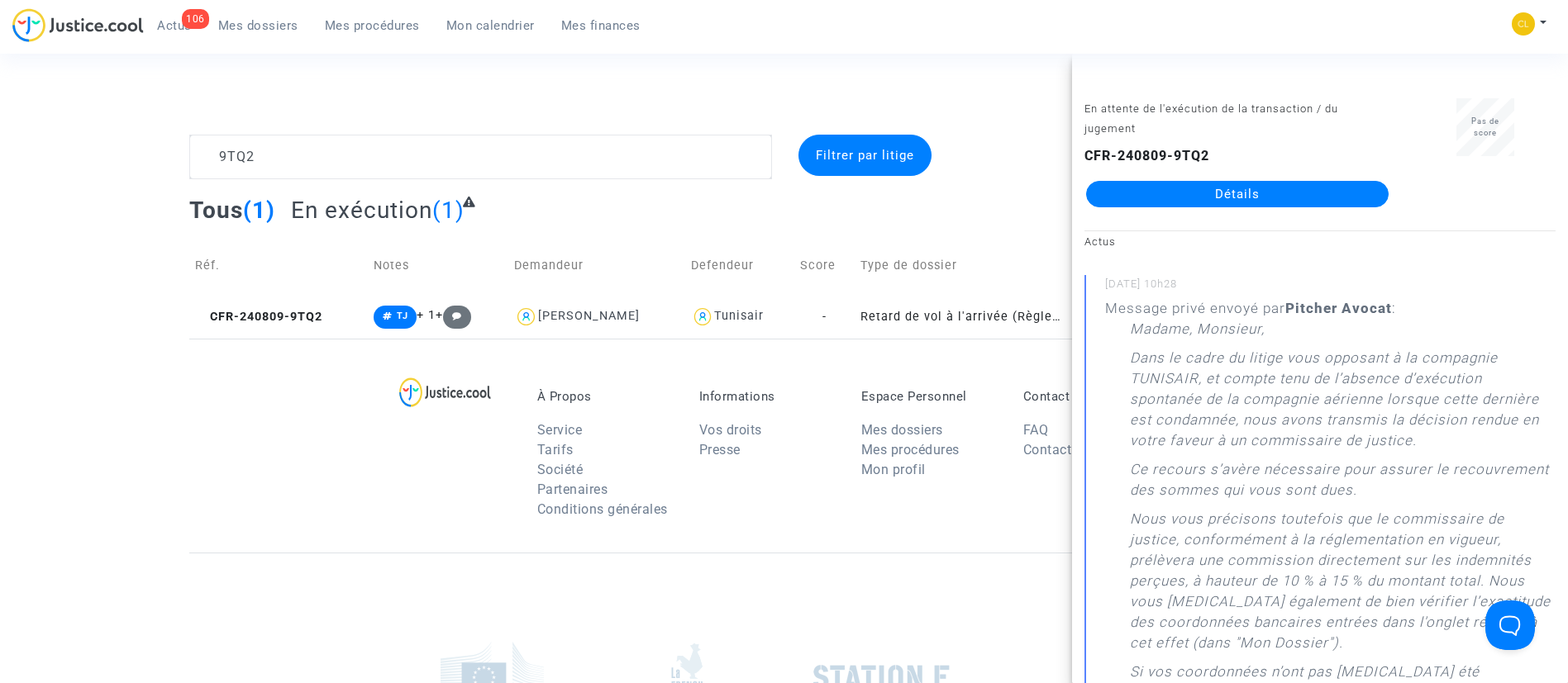
click at [1177, 186] on link "Détails" at bounding box center [1237, 194] width 302 height 26
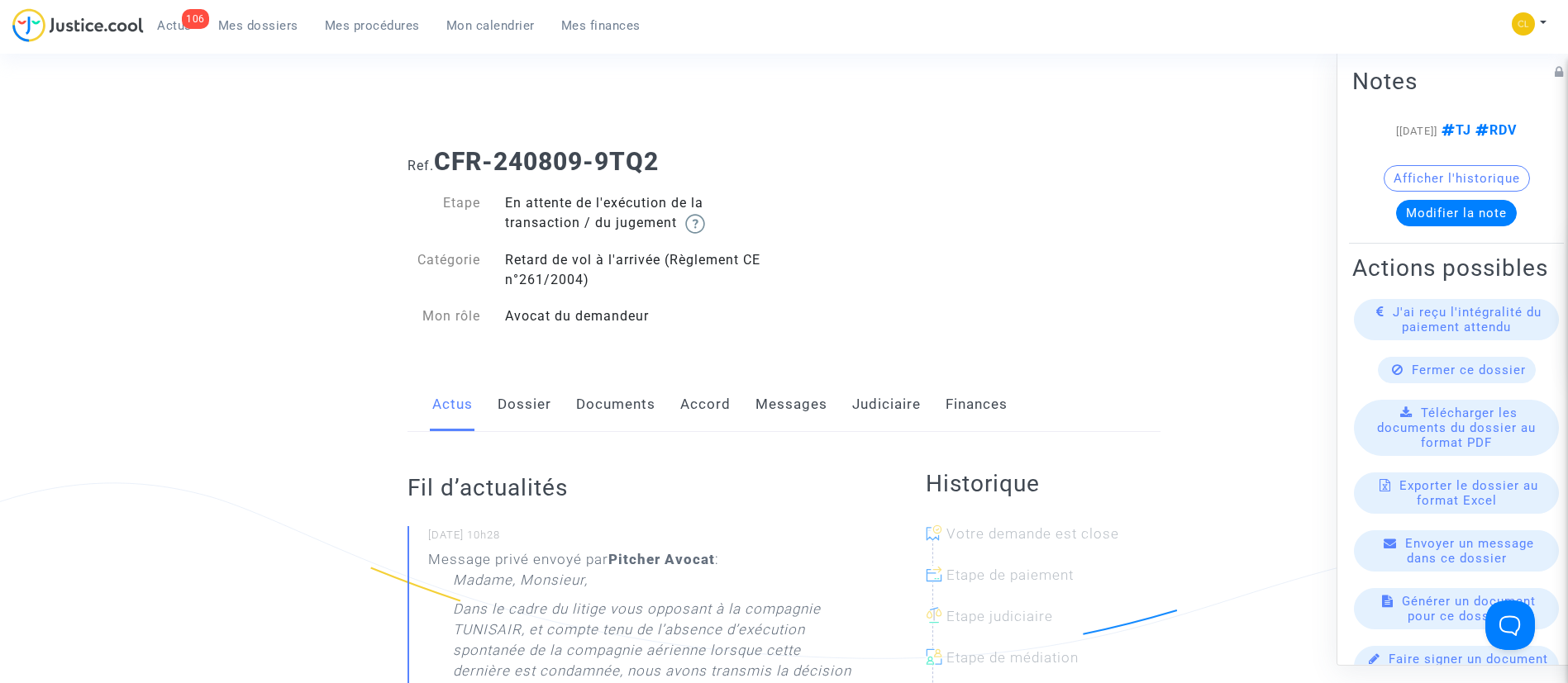
click at [902, 394] on link "Judiciaire" at bounding box center [885, 405] width 68 height 55
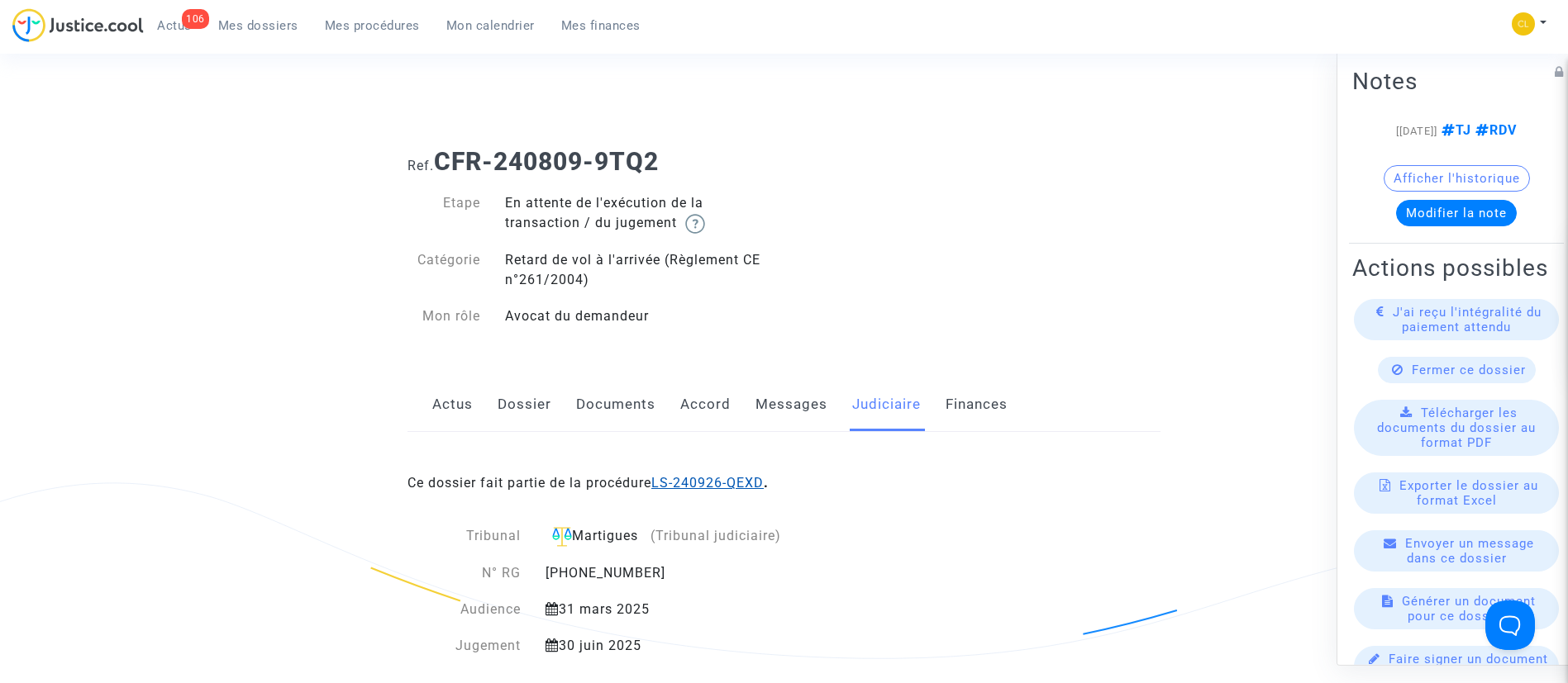
click at [754, 484] on link "LS-240926-QEXD" at bounding box center [708, 482] width 113 height 15
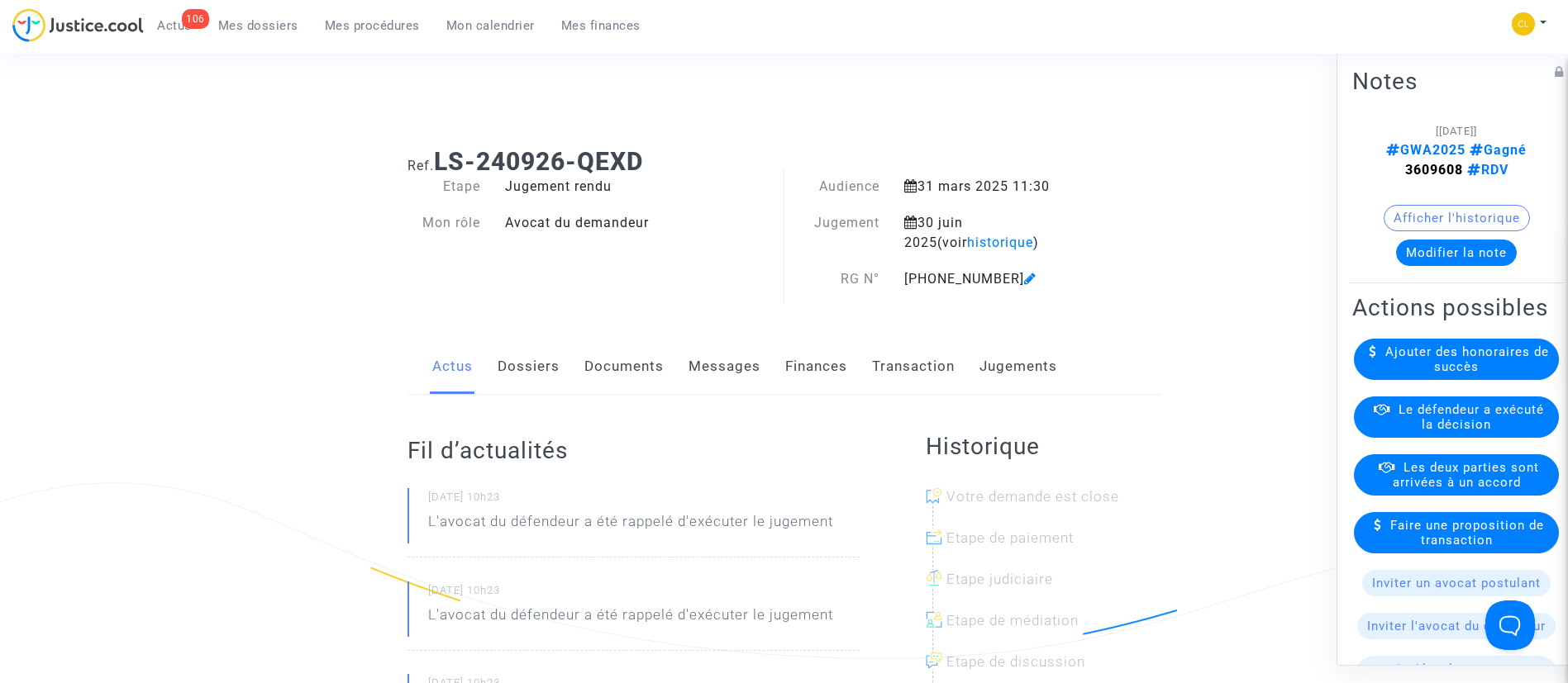
click at [1013, 366] on link "Jugements" at bounding box center [1017, 367] width 77 height 55
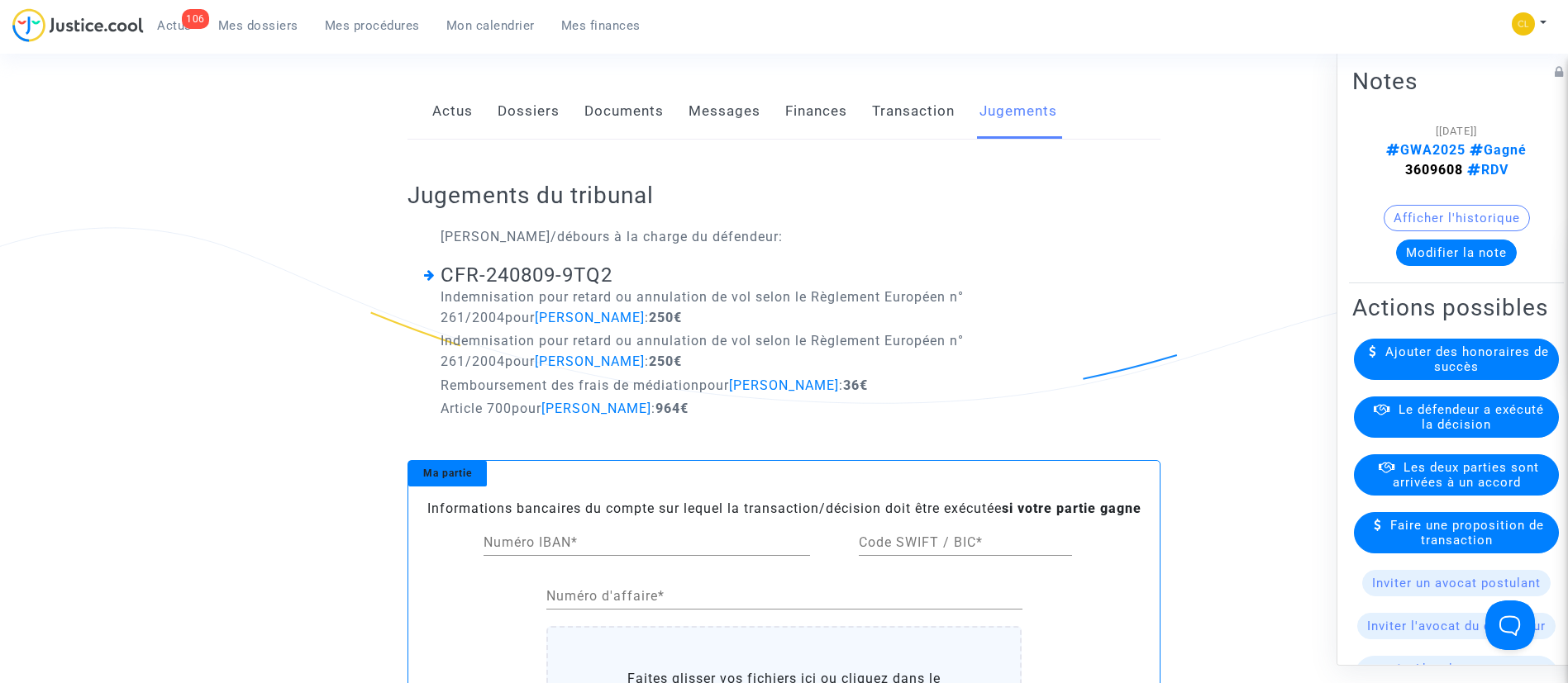
scroll to position [355, 0]
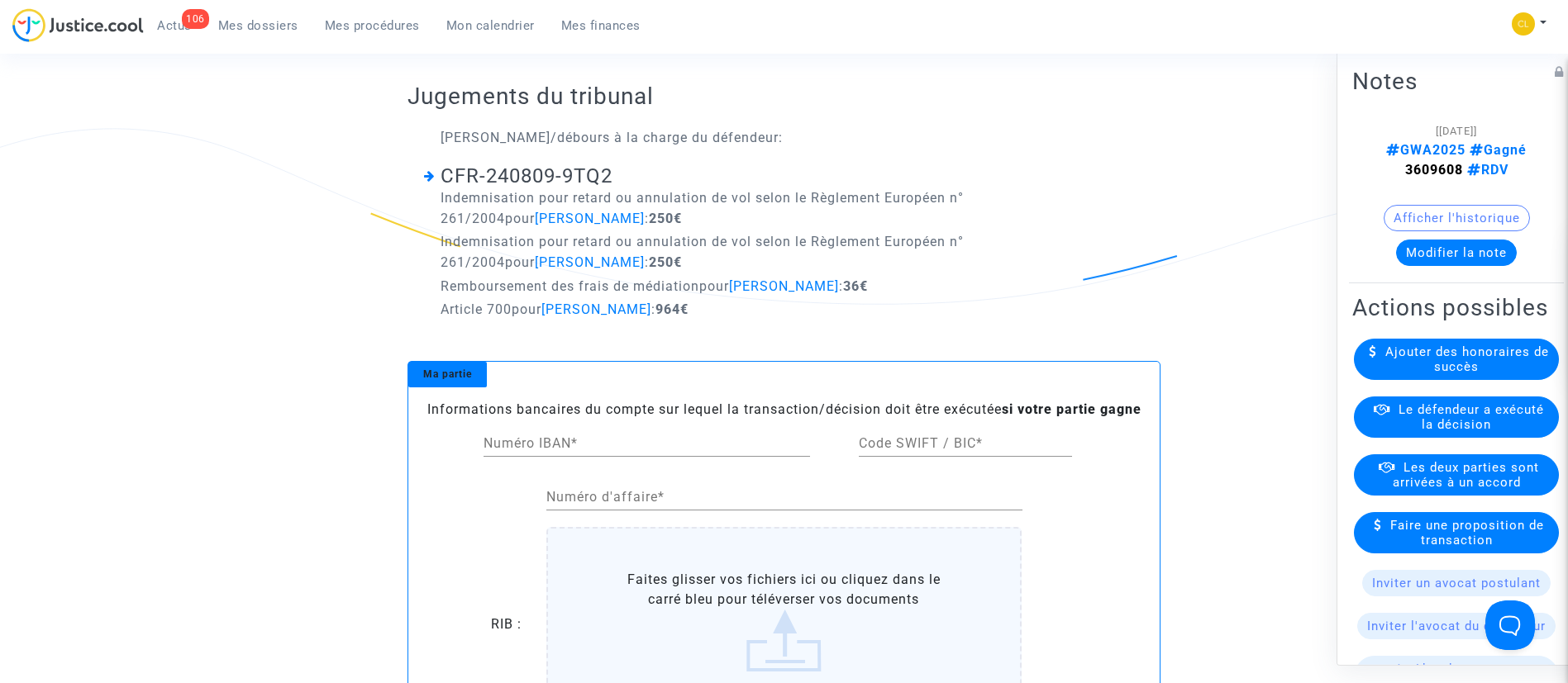
click at [1437, 431] on span "Le défendeur a exécuté la décision" at bounding box center [1472, 416] width 146 height 30
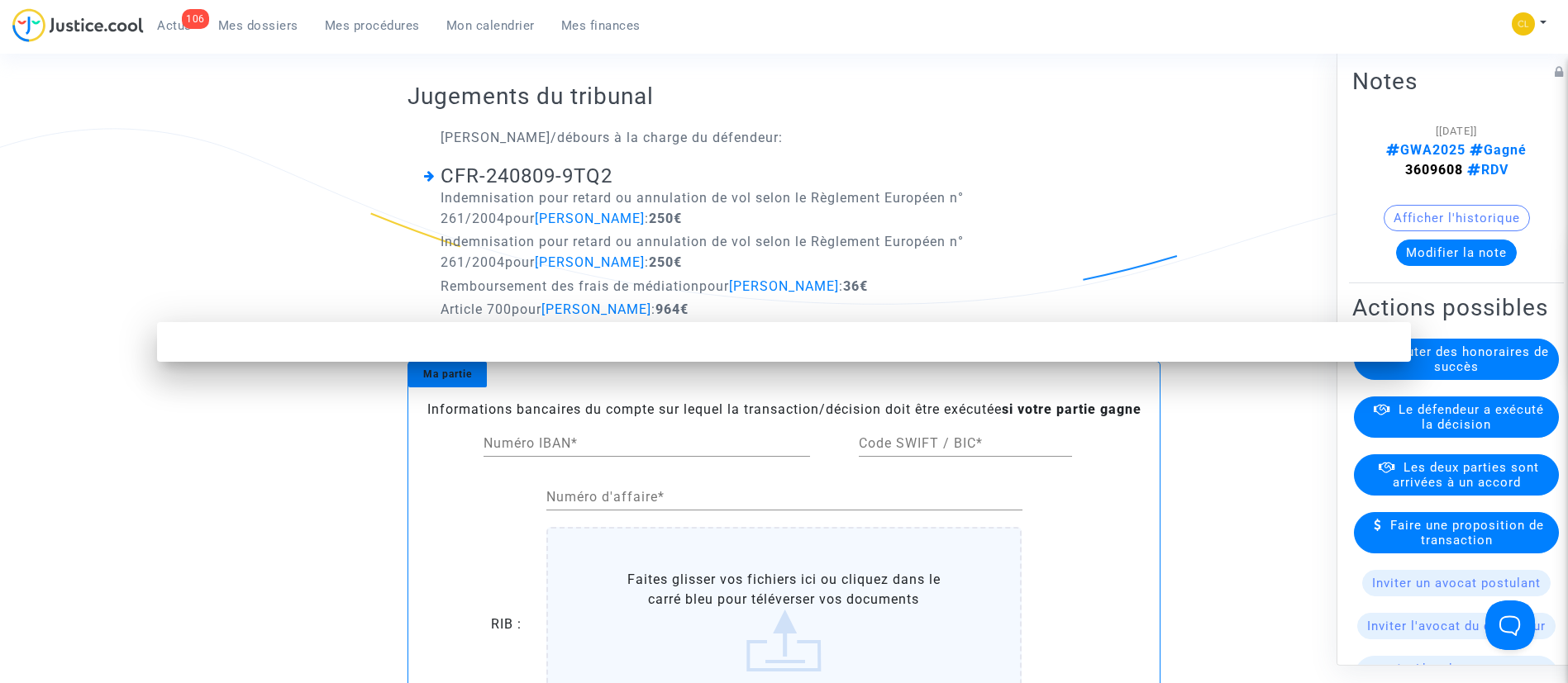
scroll to position [0, 0]
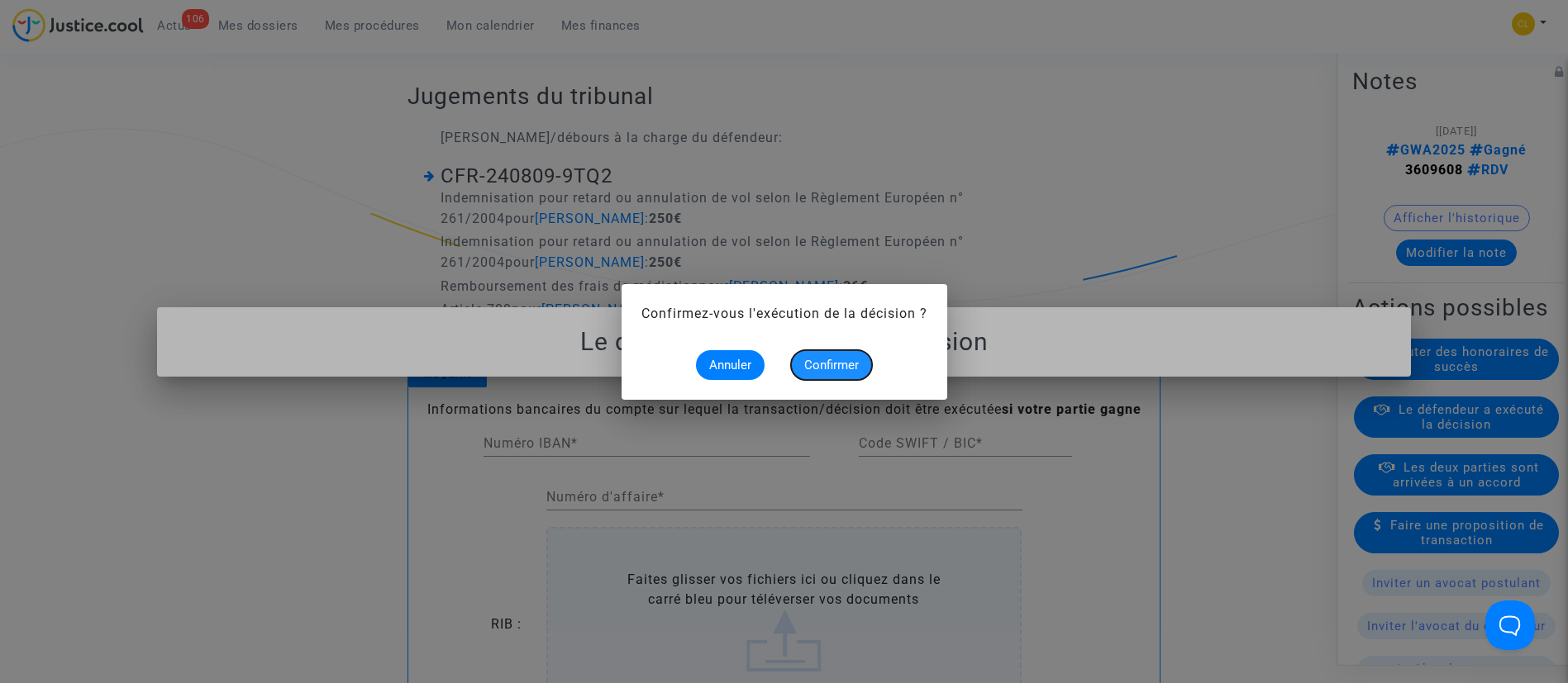
click at [842, 357] on span "Confirmer" at bounding box center [832, 365] width 55 height 15
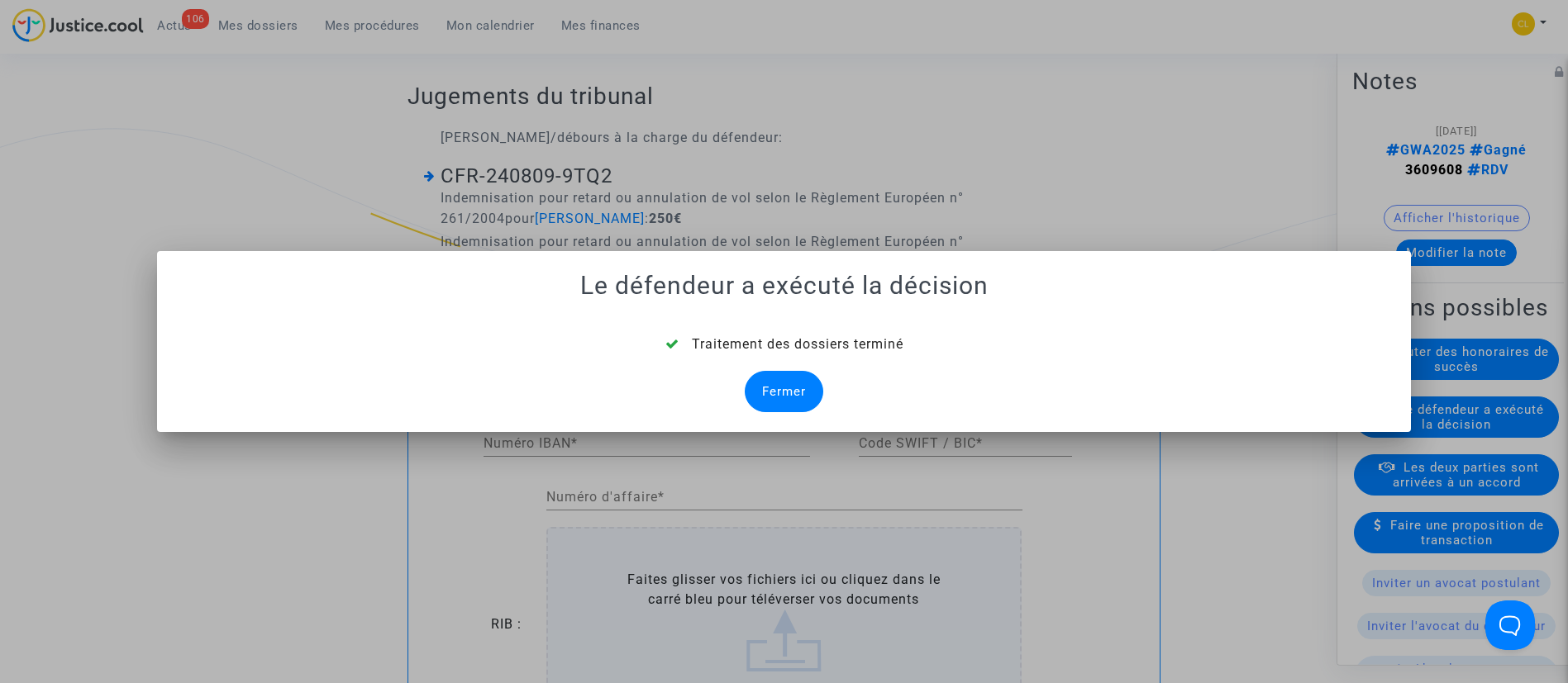
click at [807, 380] on div "Fermer" at bounding box center [784, 391] width 78 height 41
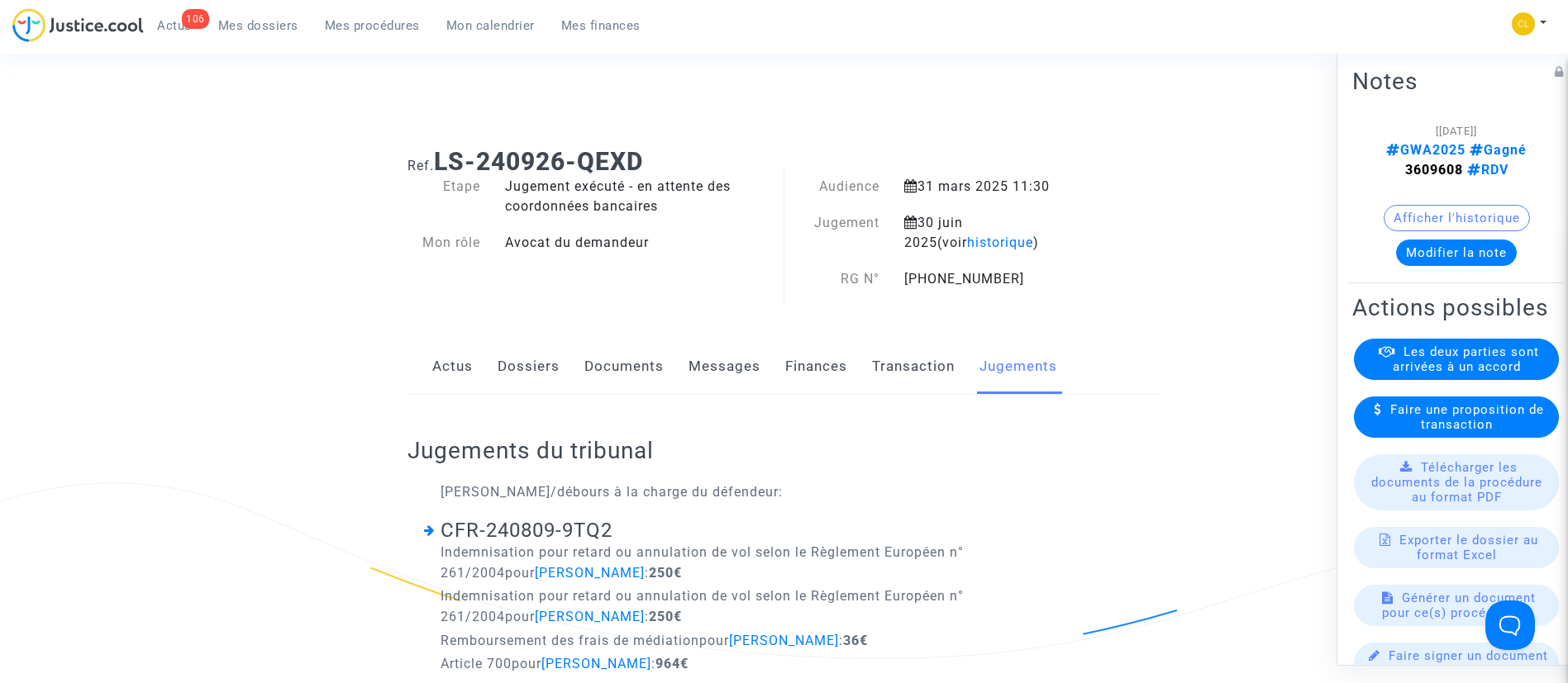
click at [531, 360] on link "Dossiers" at bounding box center [529, 367] width 62 height 55
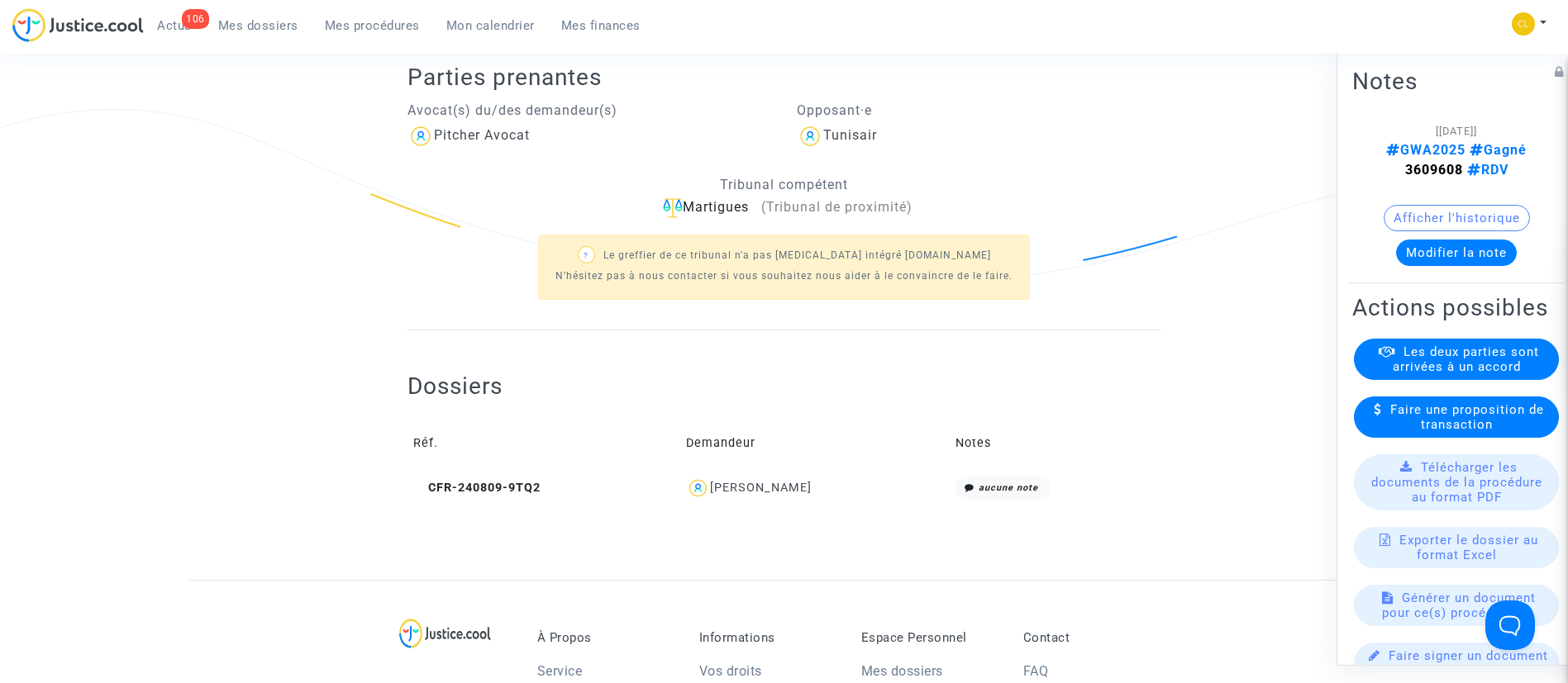
scroll to position [374, 0]
click at [786, 484] on div "[PERSON_NAME]" at bounding box center [761, 487] width 102 height 14
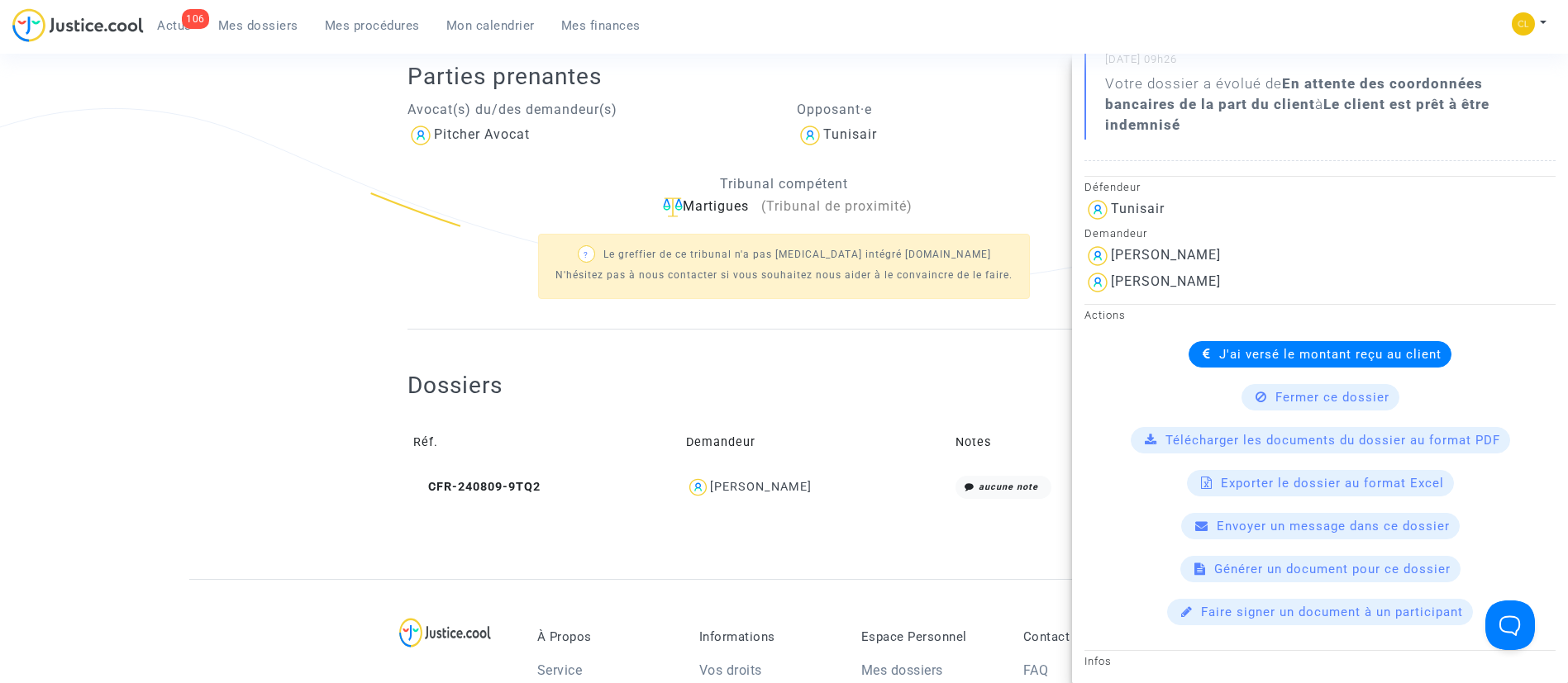
scroll to position [0, 0]
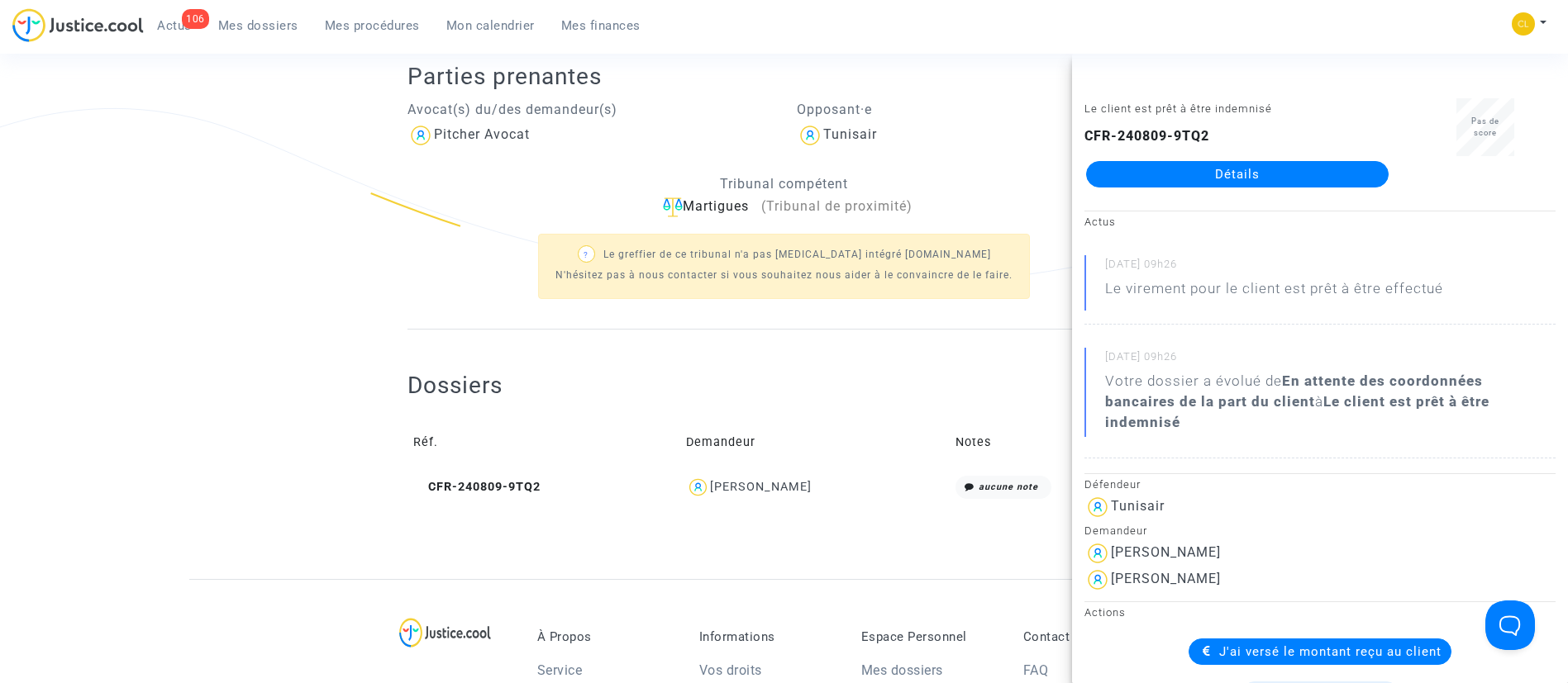
click at [293, 25] on span "Mes dossiers" at bounding box center [258, 25] width 80 height 15
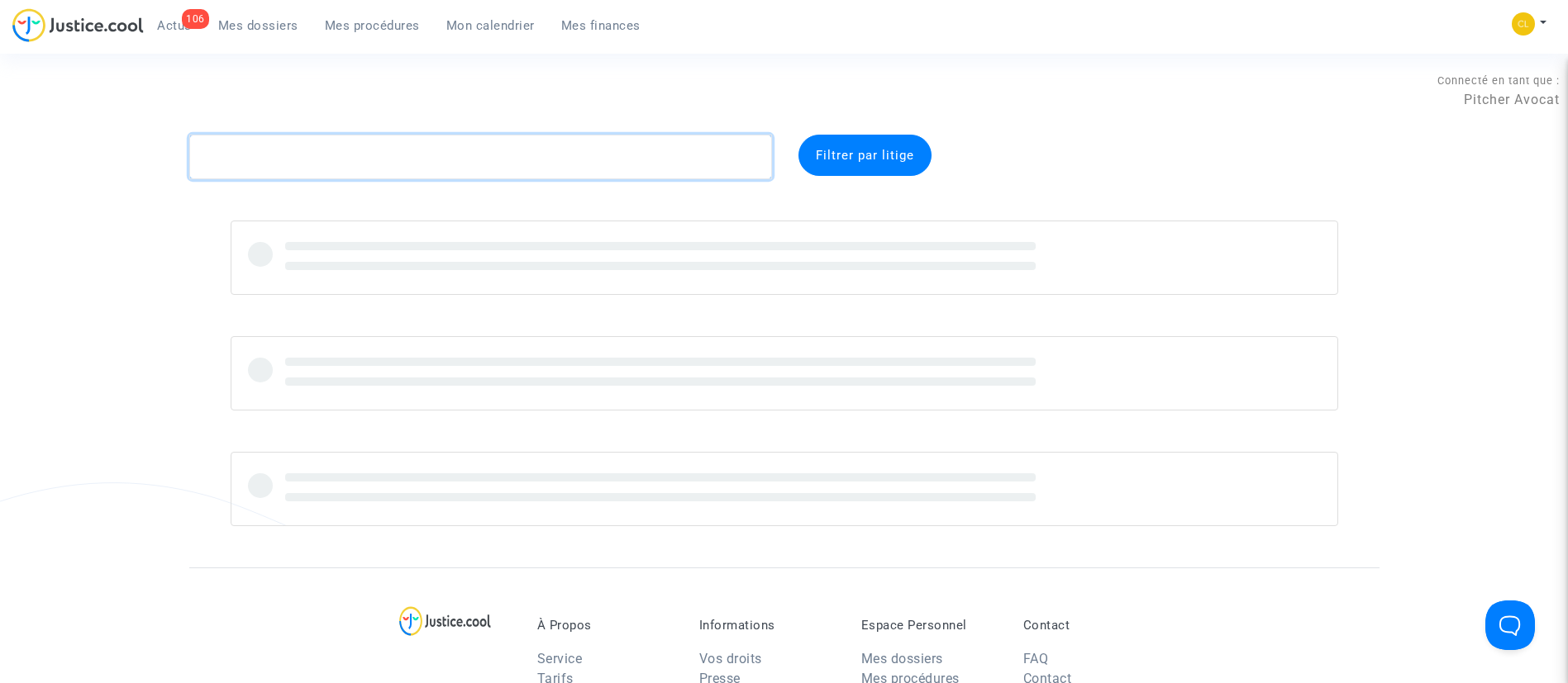
click at [584, 156] on textarea at bounding box center [481, 156] width 582 height 45
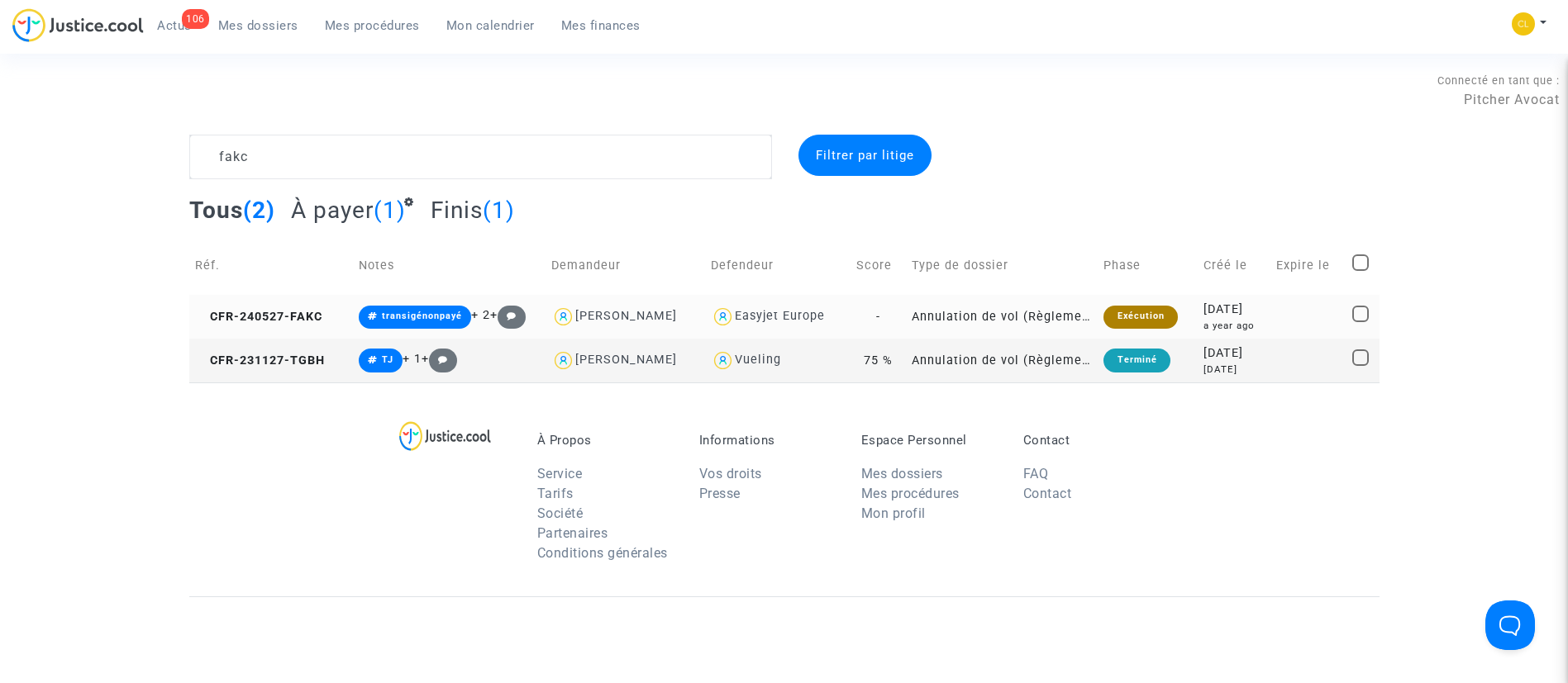
click at [1285, 323] on td at bounding box center [1309, 316] width 76 height 44
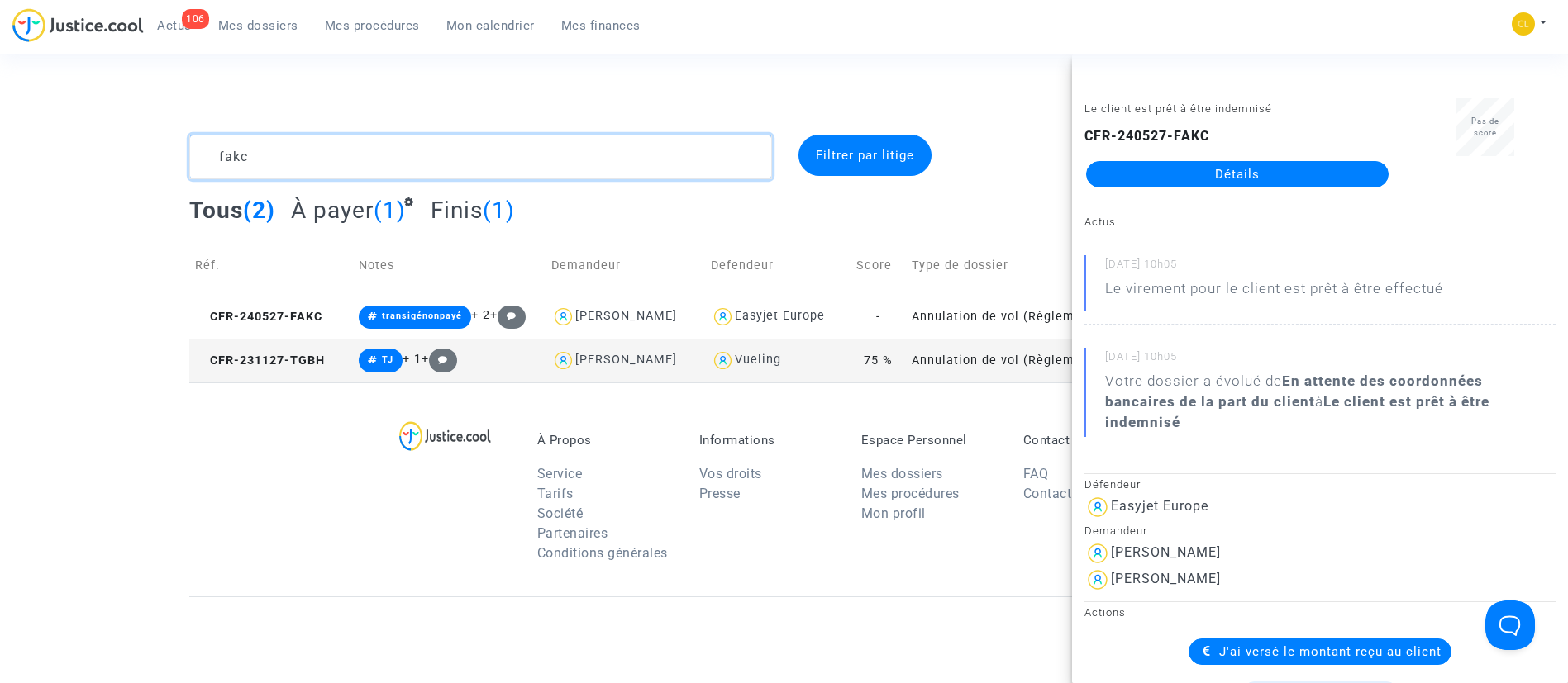
click at [304, 162] on textarea at bounding box center [481, 156] width 582 height 45
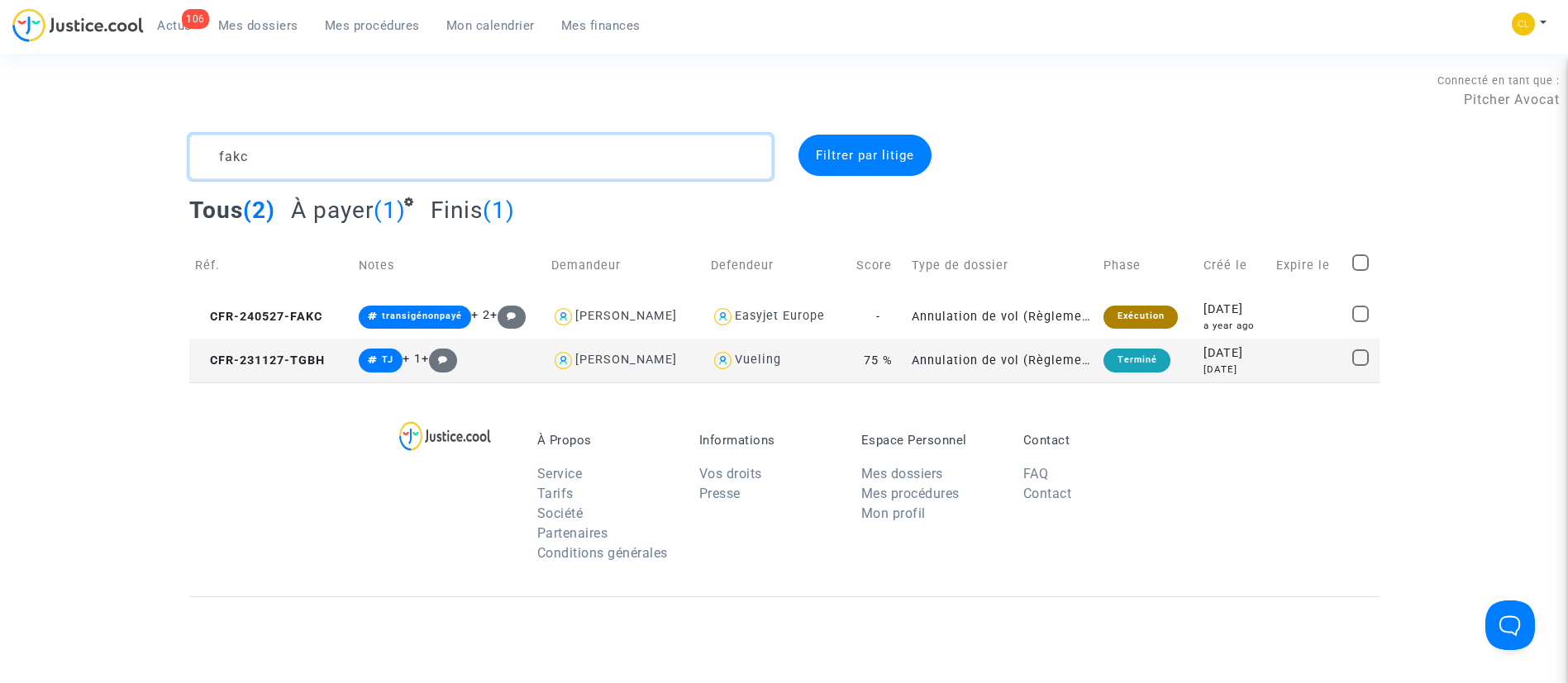
click at [304, 162] on textarea at bounding box center [481, 156] width 582 height 45
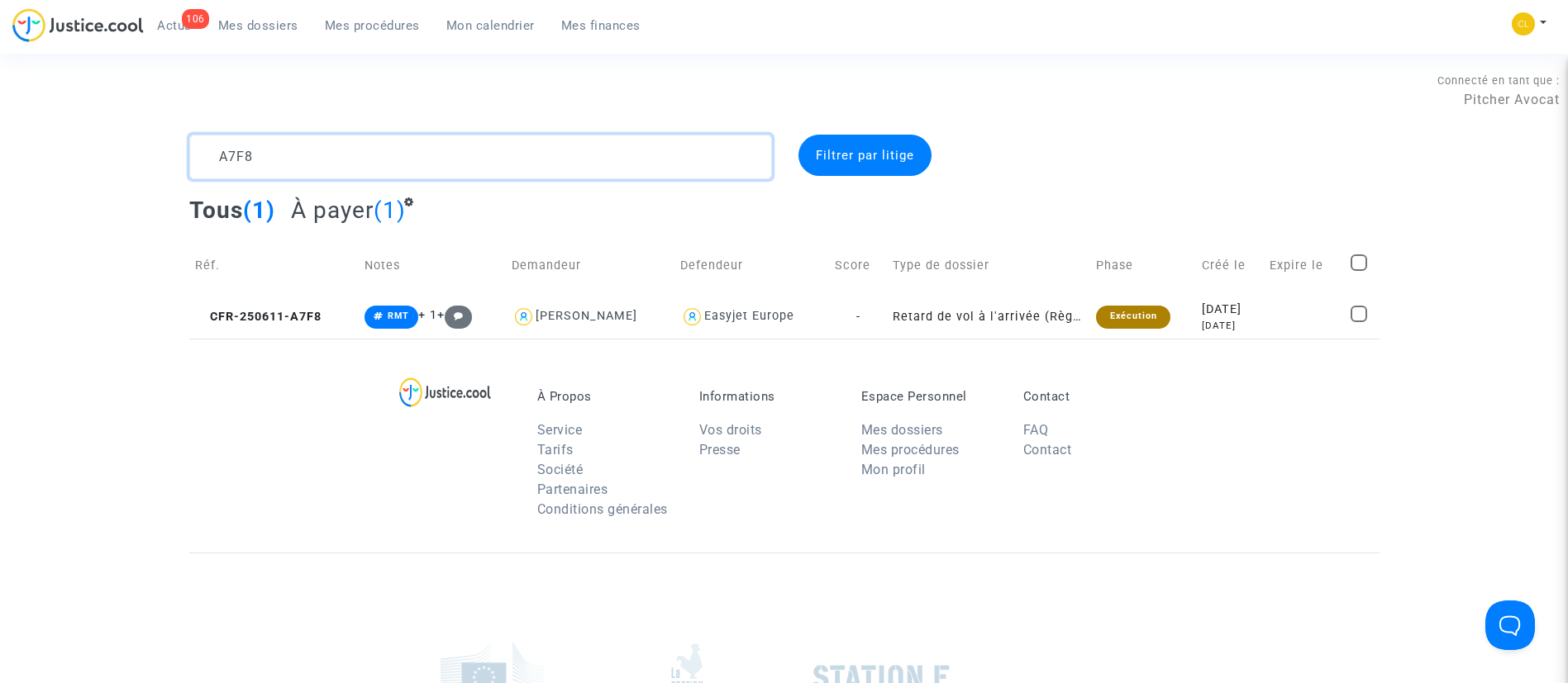
click at [355, 163] on textarea at bounding box center [481, 156] width 582 height 45
type textarea "ZCXJ"
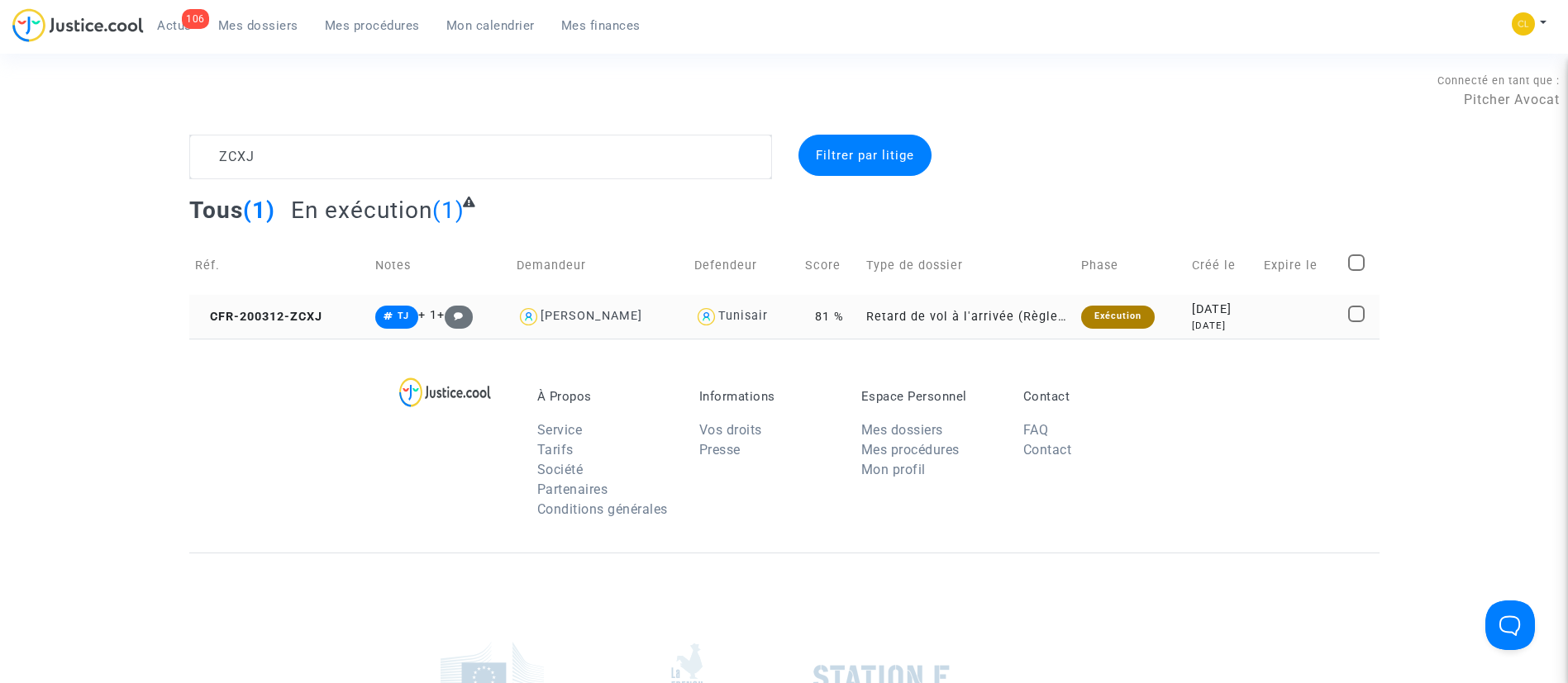
click at [1252, 303] on div "[DATE]" at bounding box center [1222, 310] width 60 height 18
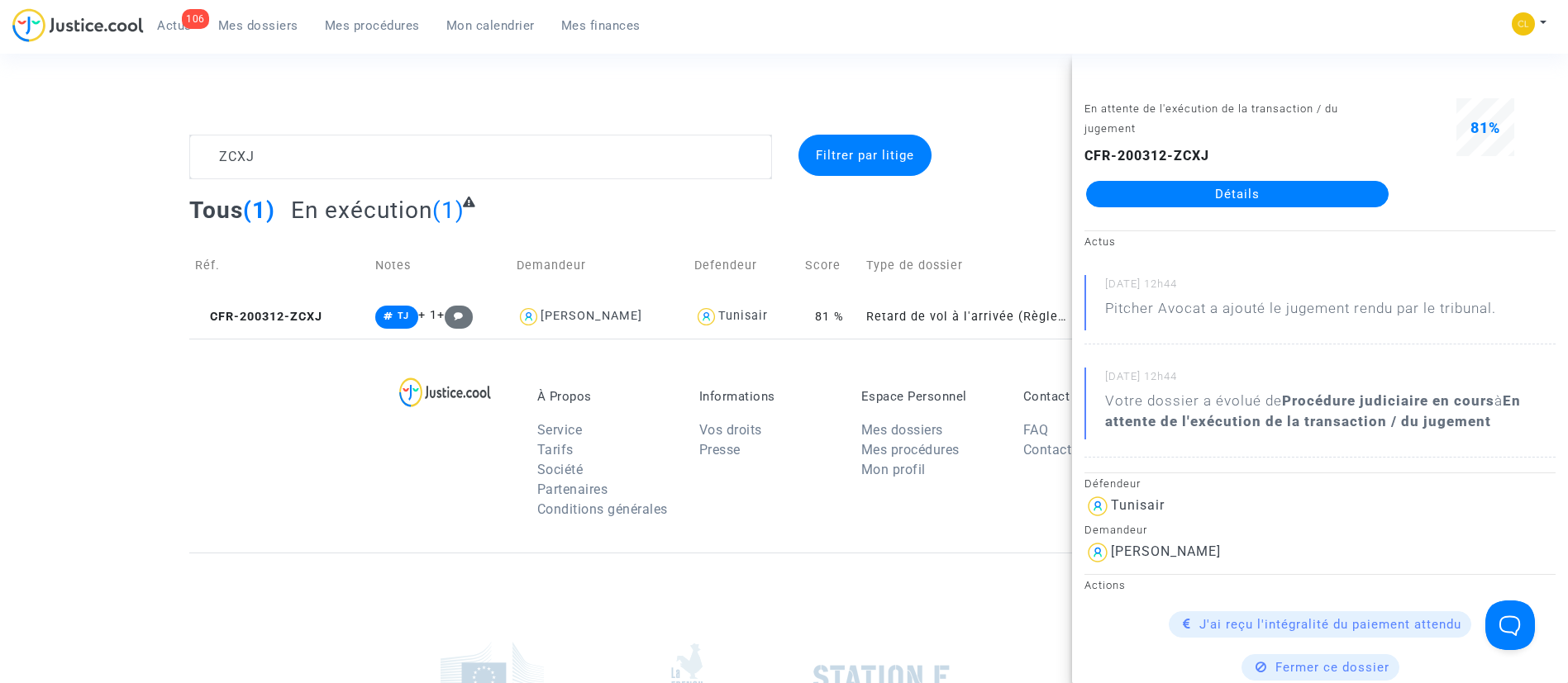
click at [1277, 194] on link "Détails" at bounding box center [1237, 194] width 302 height 26
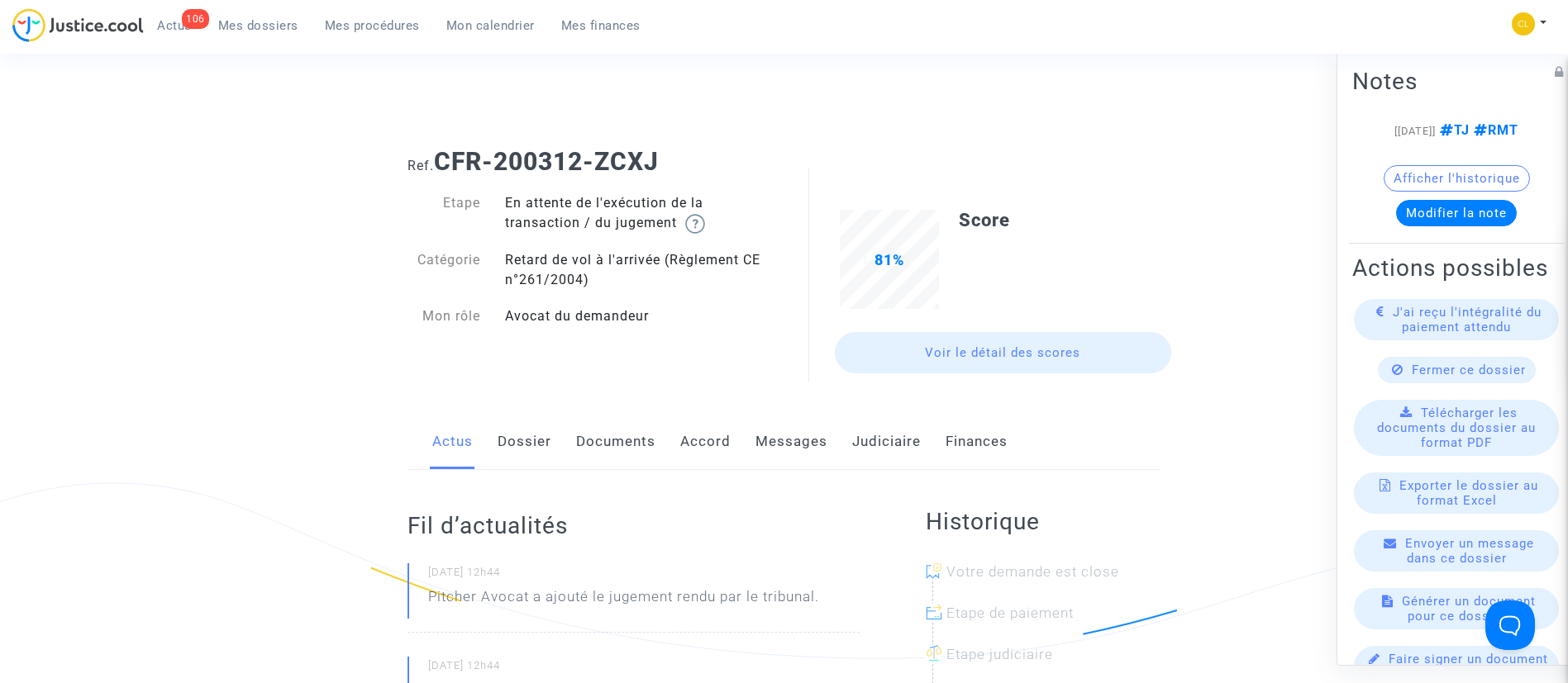
click at [893, 441] on link "Judiciaire" at bounding box center [885, 442] width 68 height 55
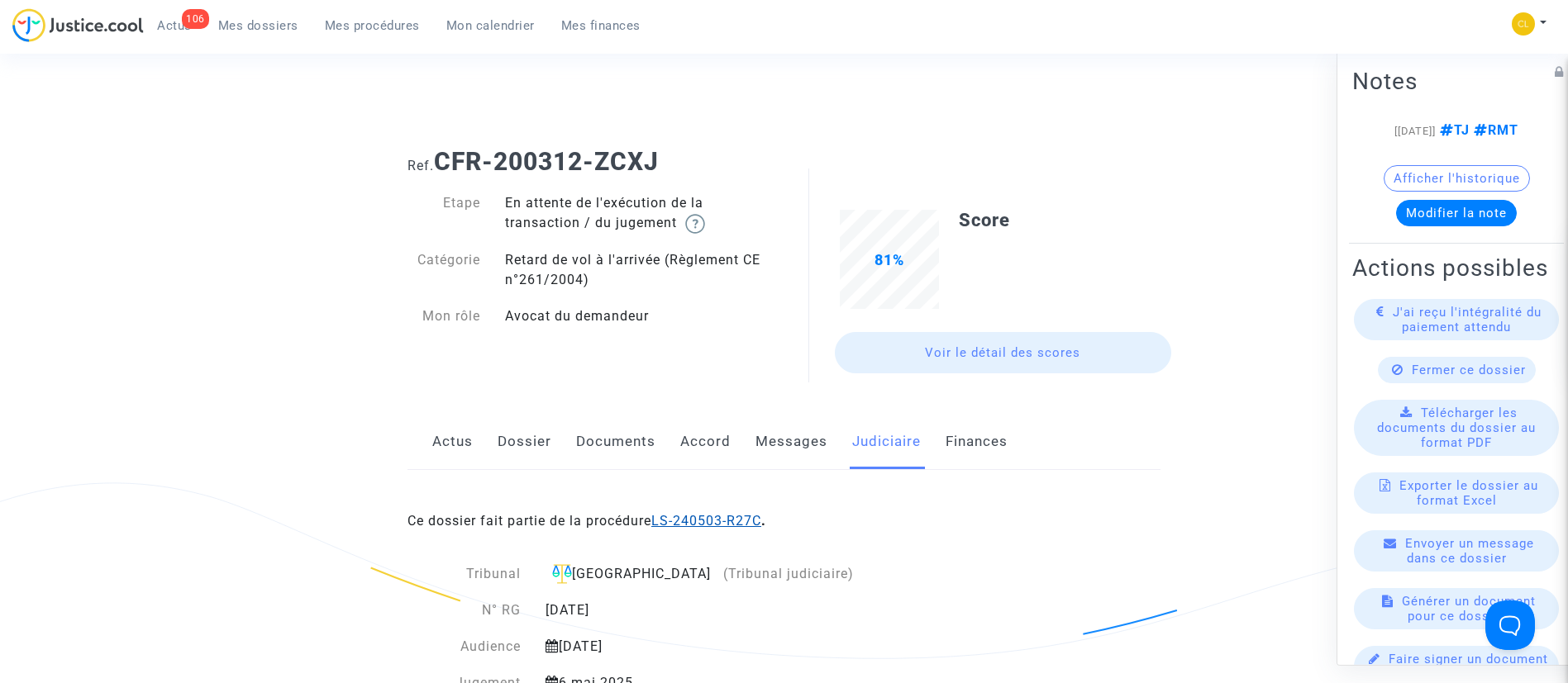
click at [733, 511] on div "Ce dossier fait partie de la procédure LS-240503-R27C ." at bounding box center [784, 508] width 753 height 77
click at [719, 520] on link "LS-240503-R27C" at bounding box center [706, 520] width 110 height 15
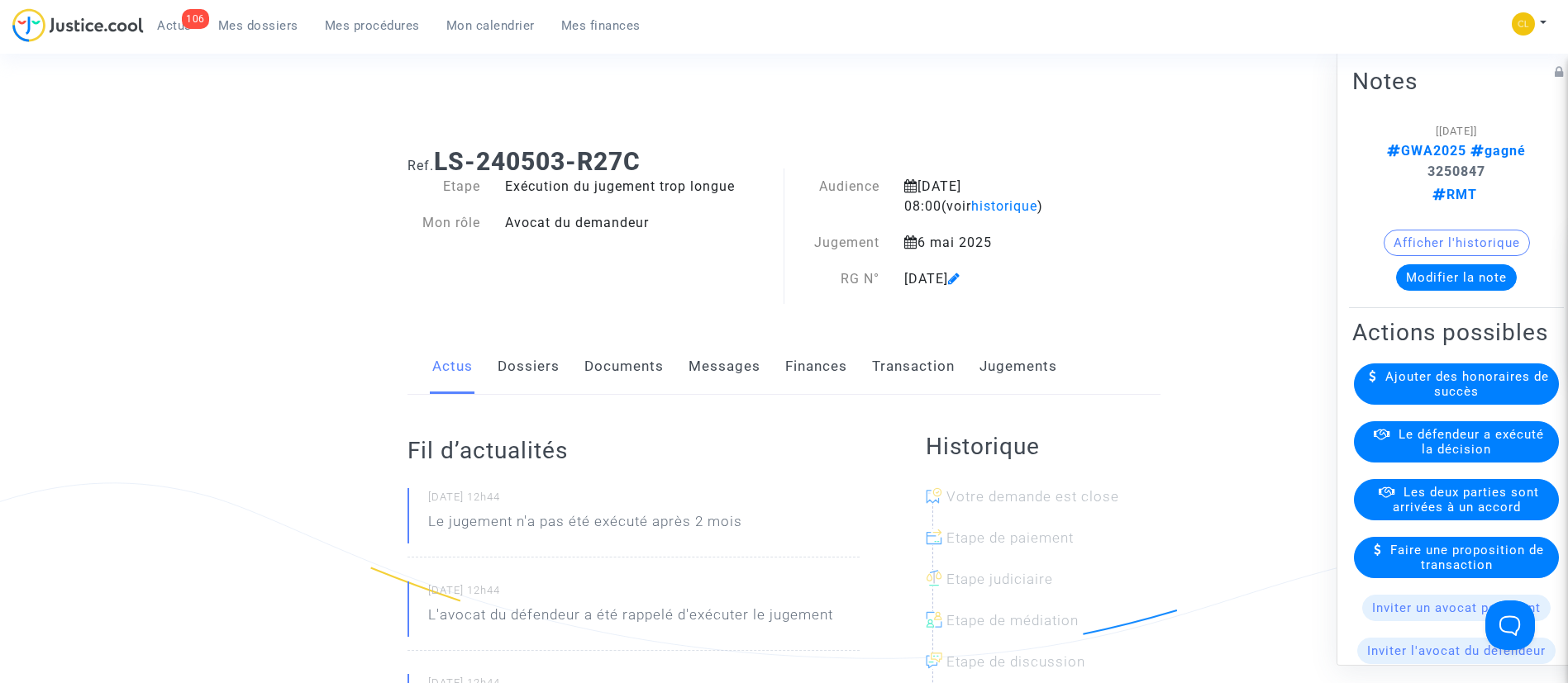
click at [1058, 347] on div "Actus Dossiers Documents Messages Finances Transaction Jugements" at bounding box center [784, 367] width 753 height 55
click at [1029, 365] on link "Jugements" at bounding box center [1017, 367] width 77 height 55
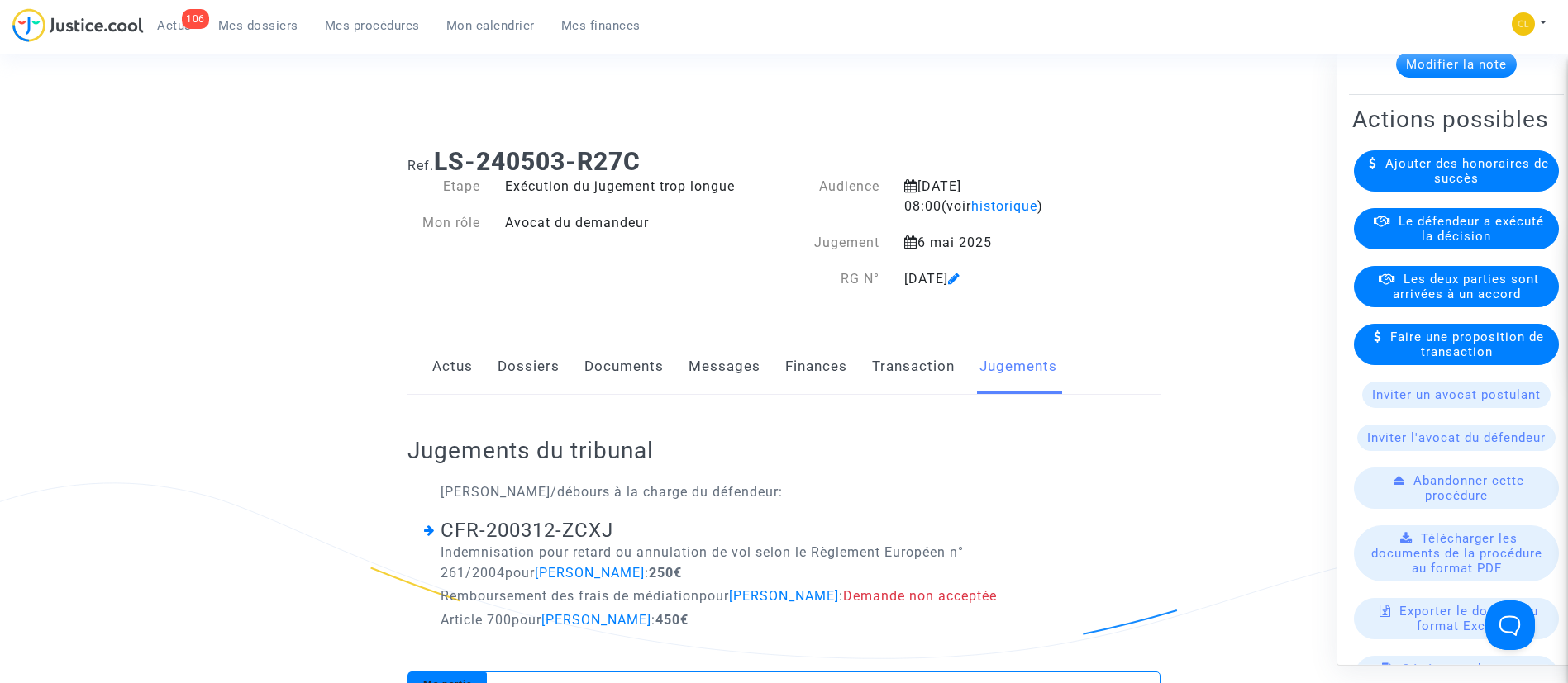
scroll to position [216, 0]
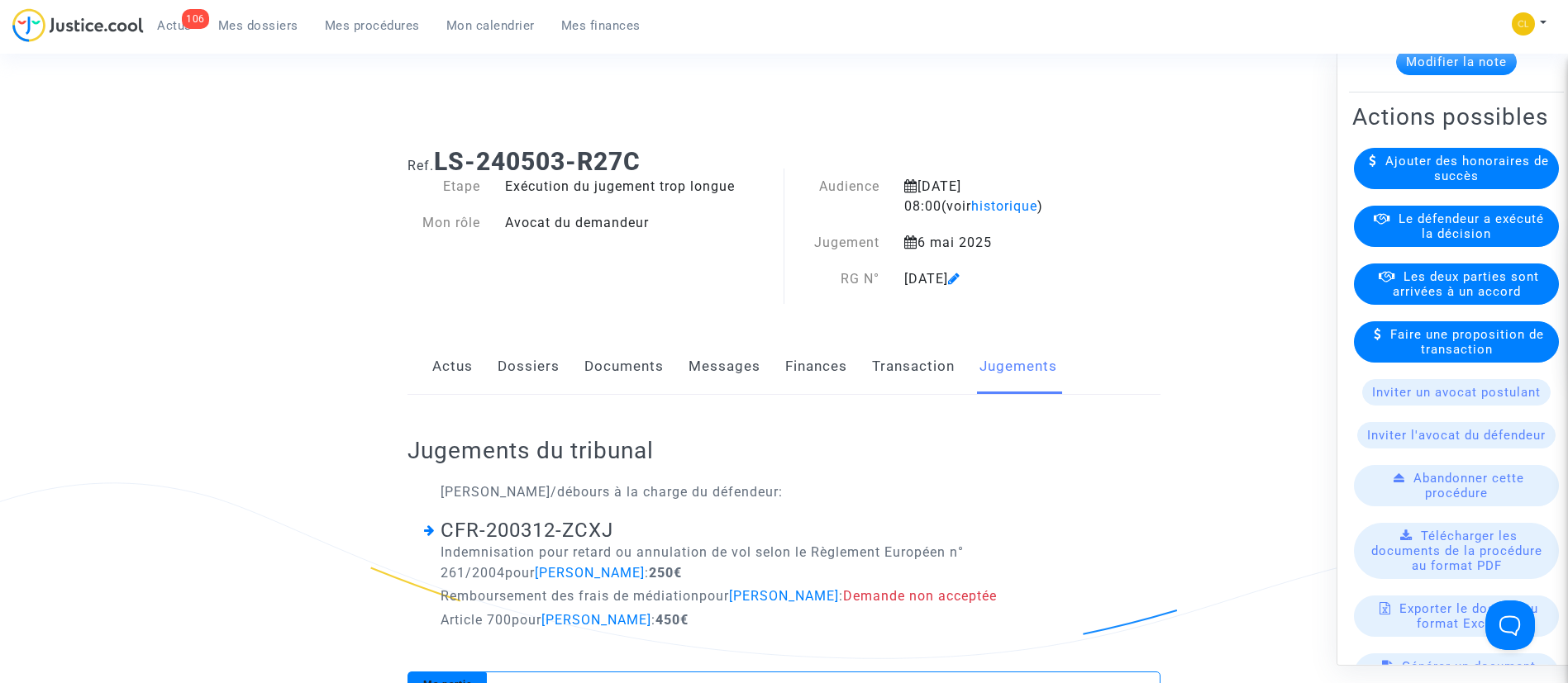
click at [1410, 247] on div "Le défendeur a exécuté la décision" at bounding box center [1456, 226] width 205 height 41
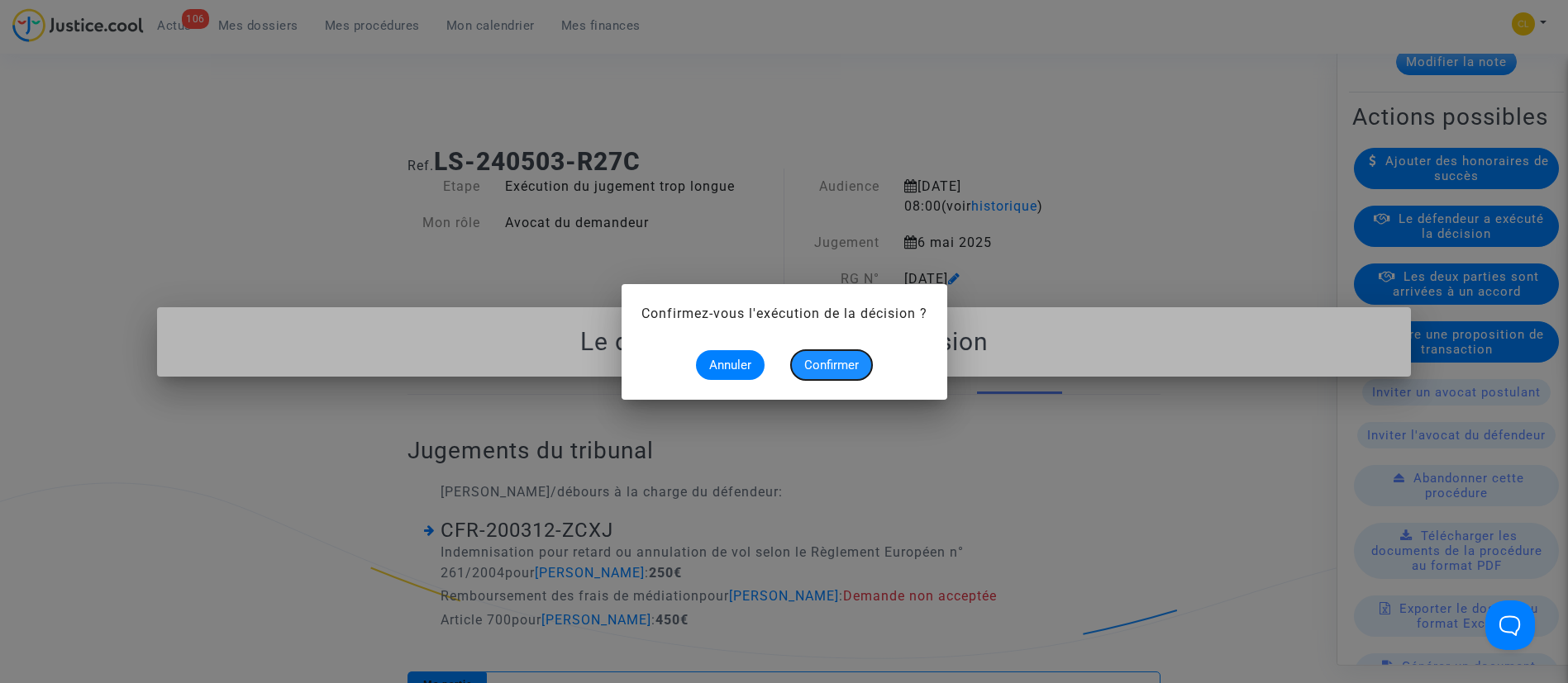
click at [845, 357] on span "Confirmer" at bounding box center [832, 365] width 55 height 15
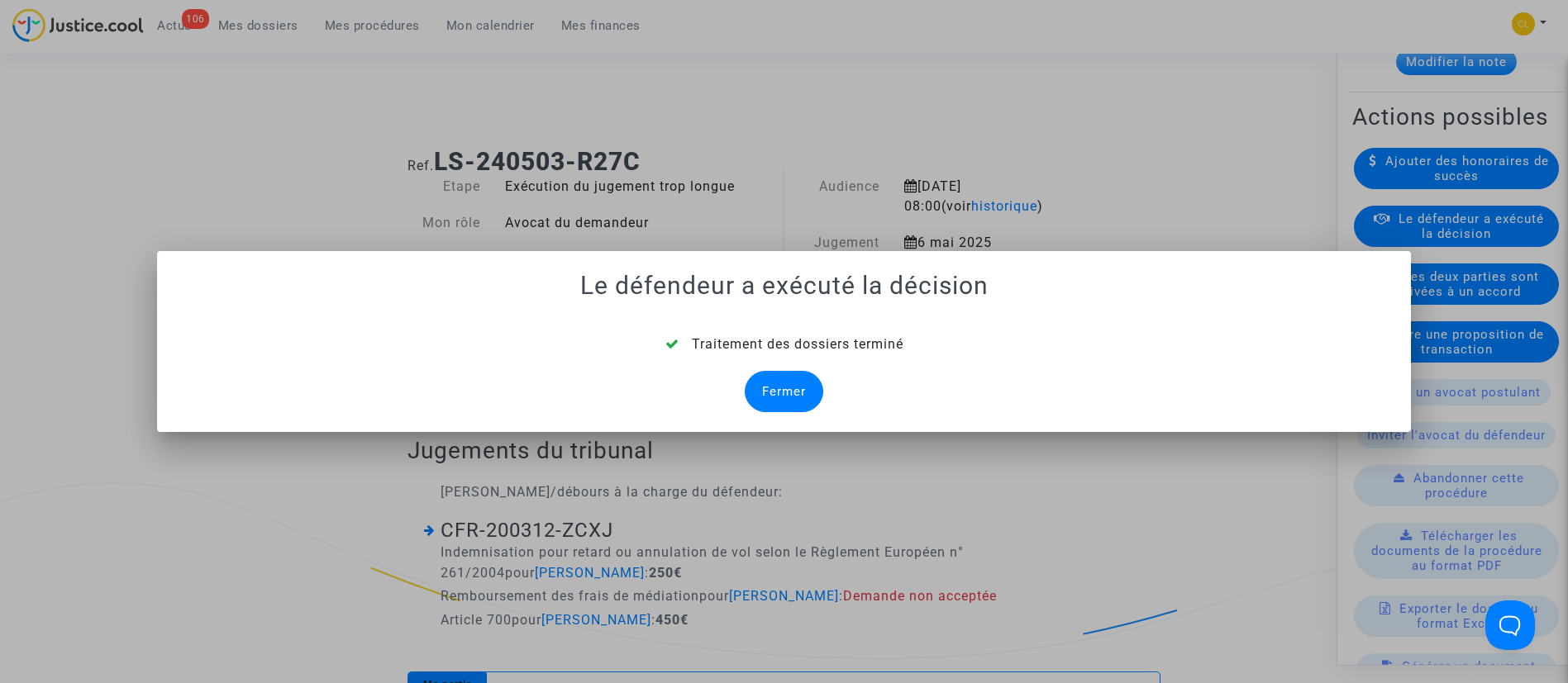
click at [815, 404] on div "Fermer" at bounding box center [784, 391] width 78 height 41
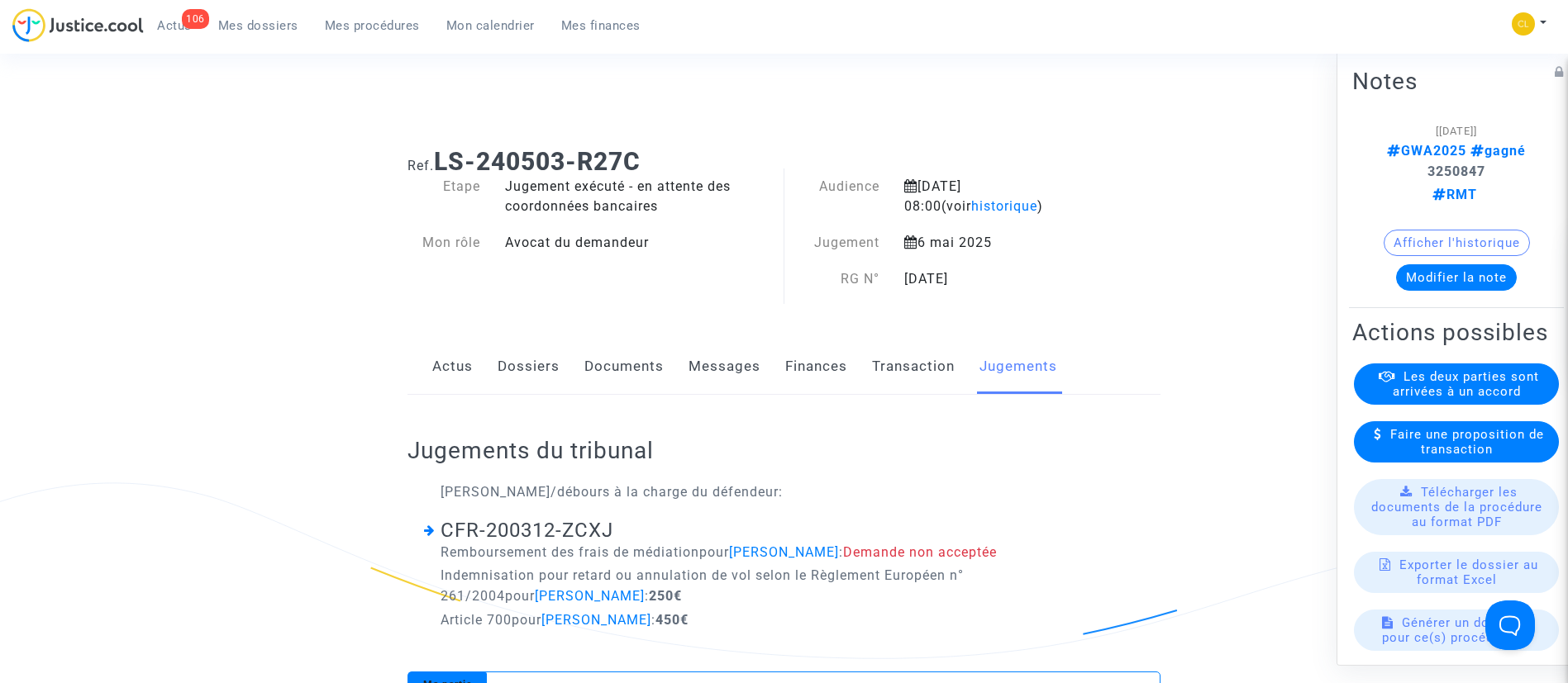
click at [534, 369] on link "Dossiers" at bounding box center [529, 367] width 62 height 55
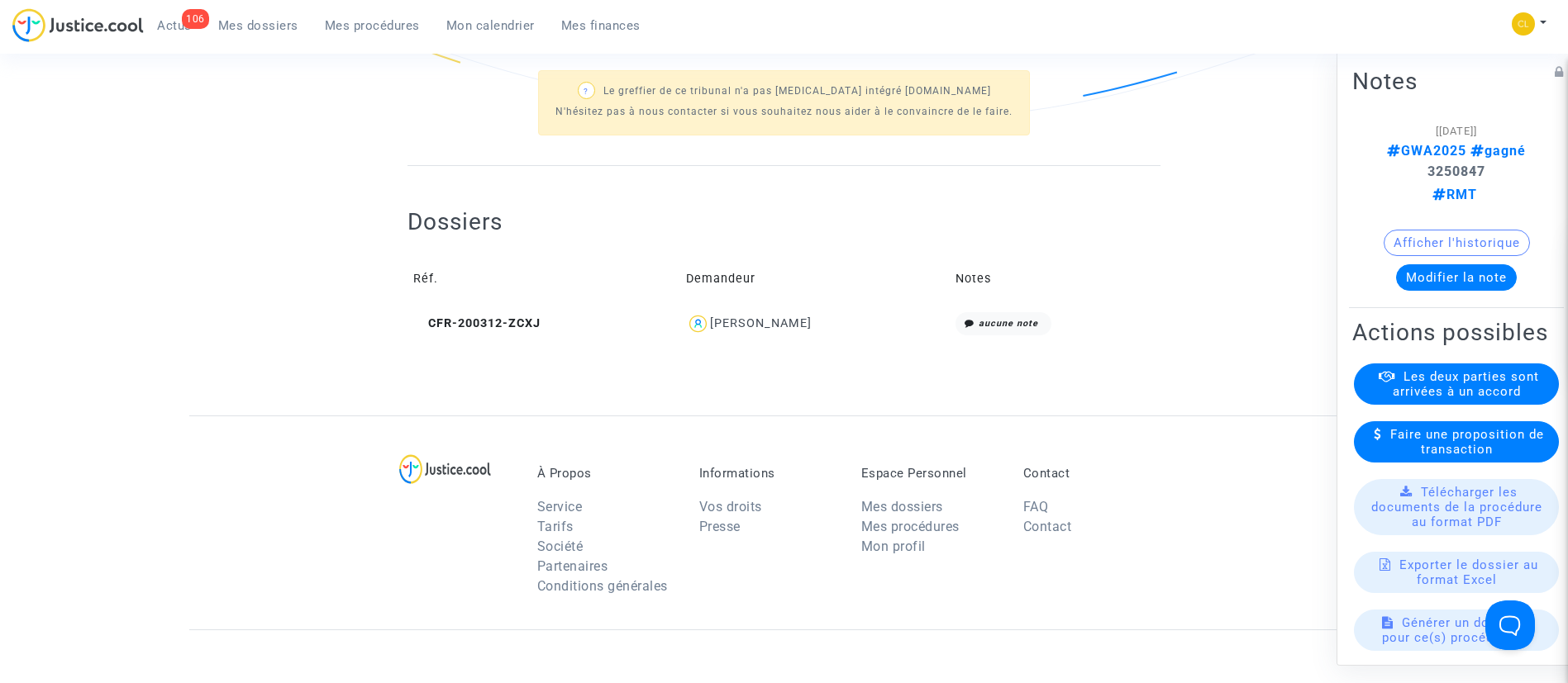
scroll to position [539, 0]
click at [794, 319] on div "[PERSON_NAME]" at bounding box center [761, 321] width 102 height 14
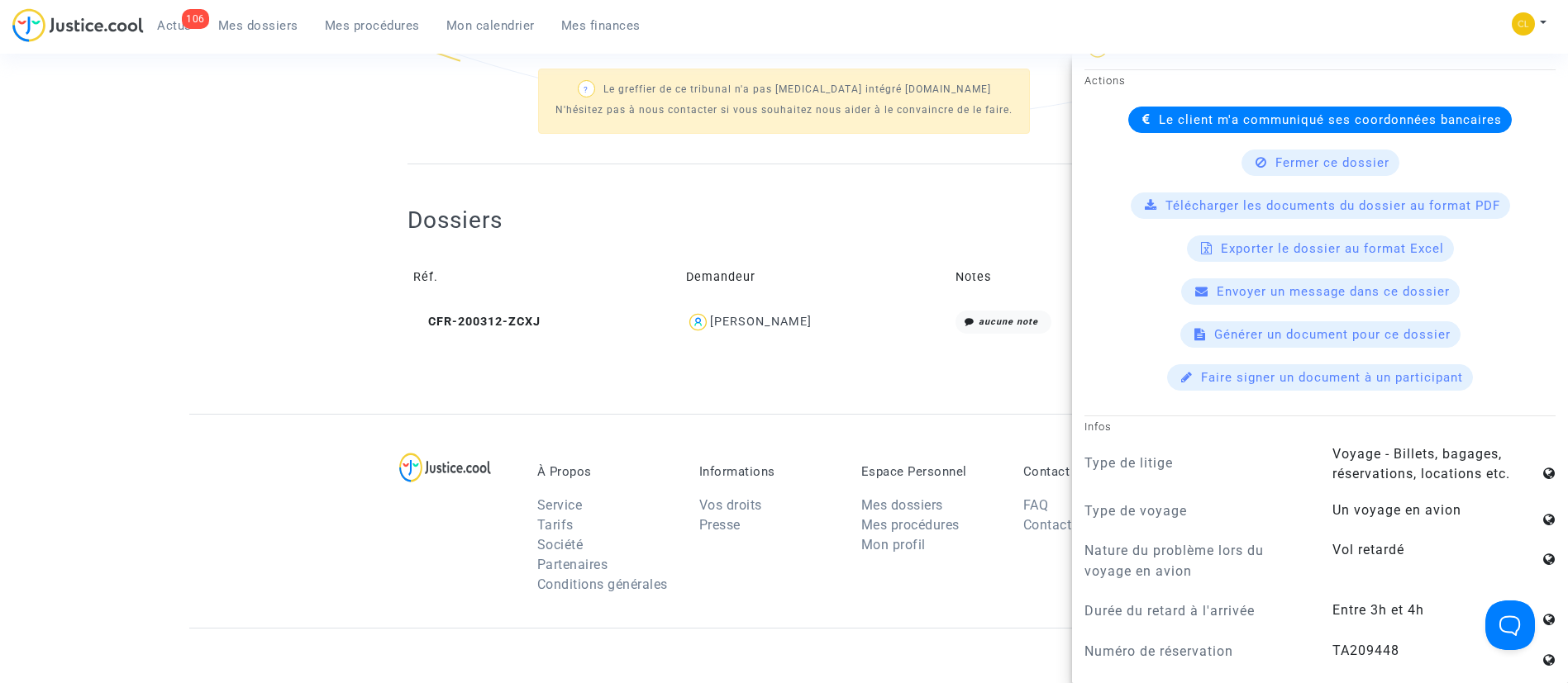
scroll to position [529, 0]
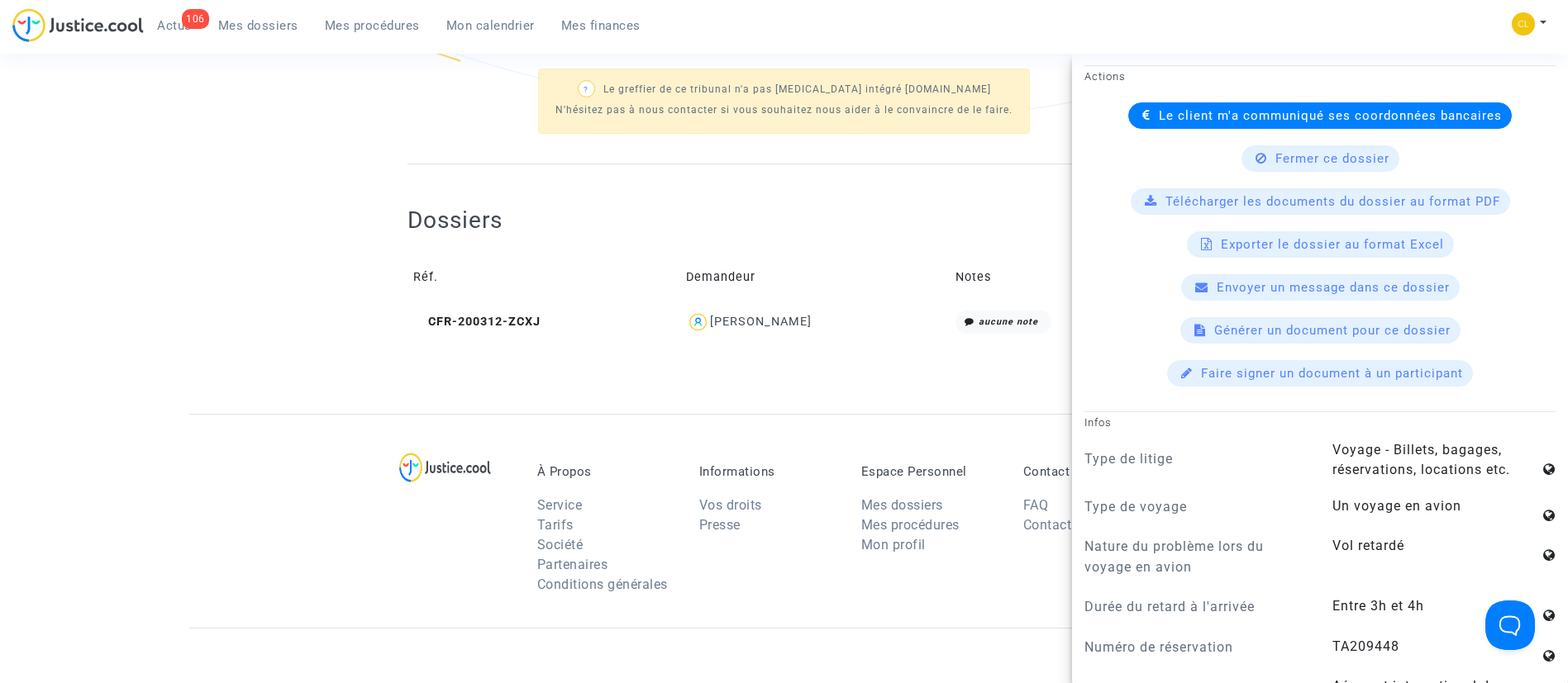
click at [1454, 113] on span "Le client m'a communiqué ses coordonnées bancaires" at bounding box center [1330, 116] width 343 height 15
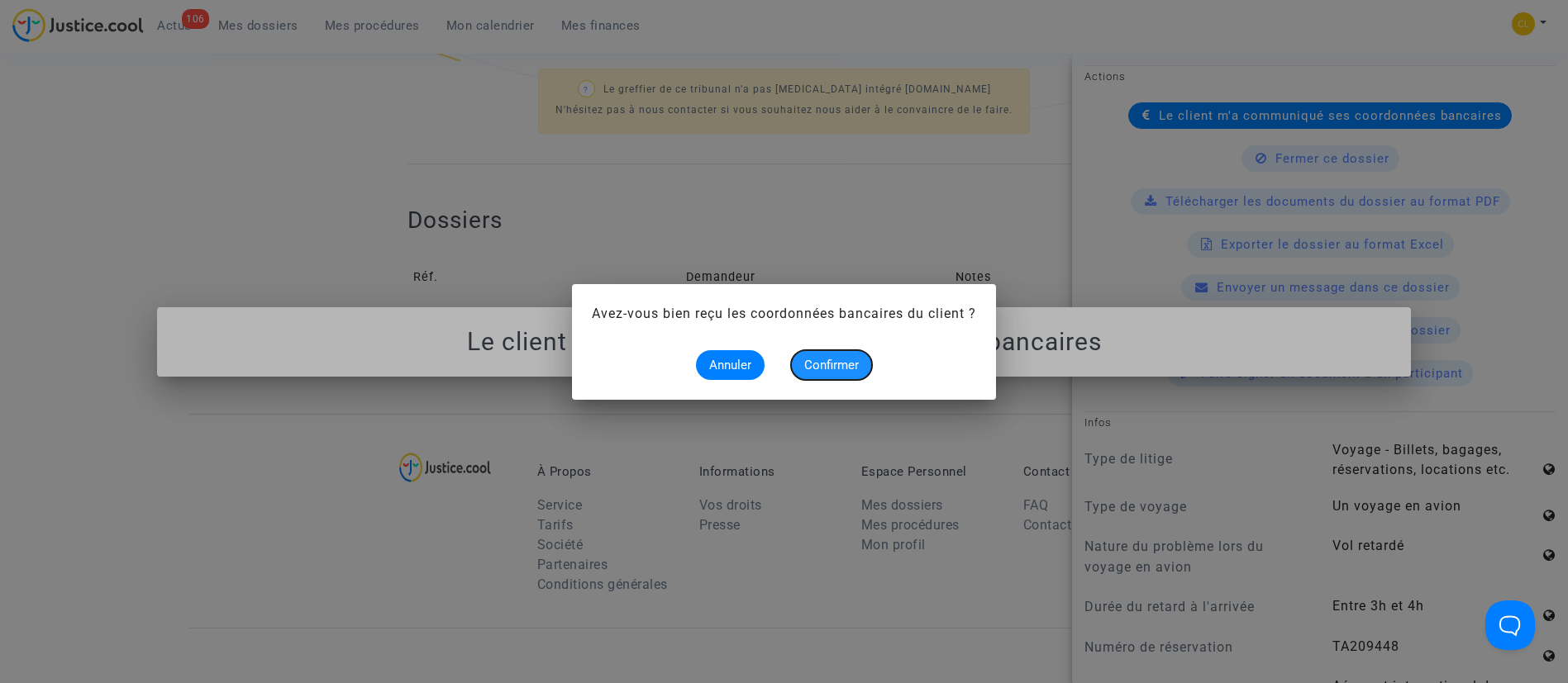
click at [851, 360] on span "Confirmer" at bounding box center [832, 365] width 55 height 15
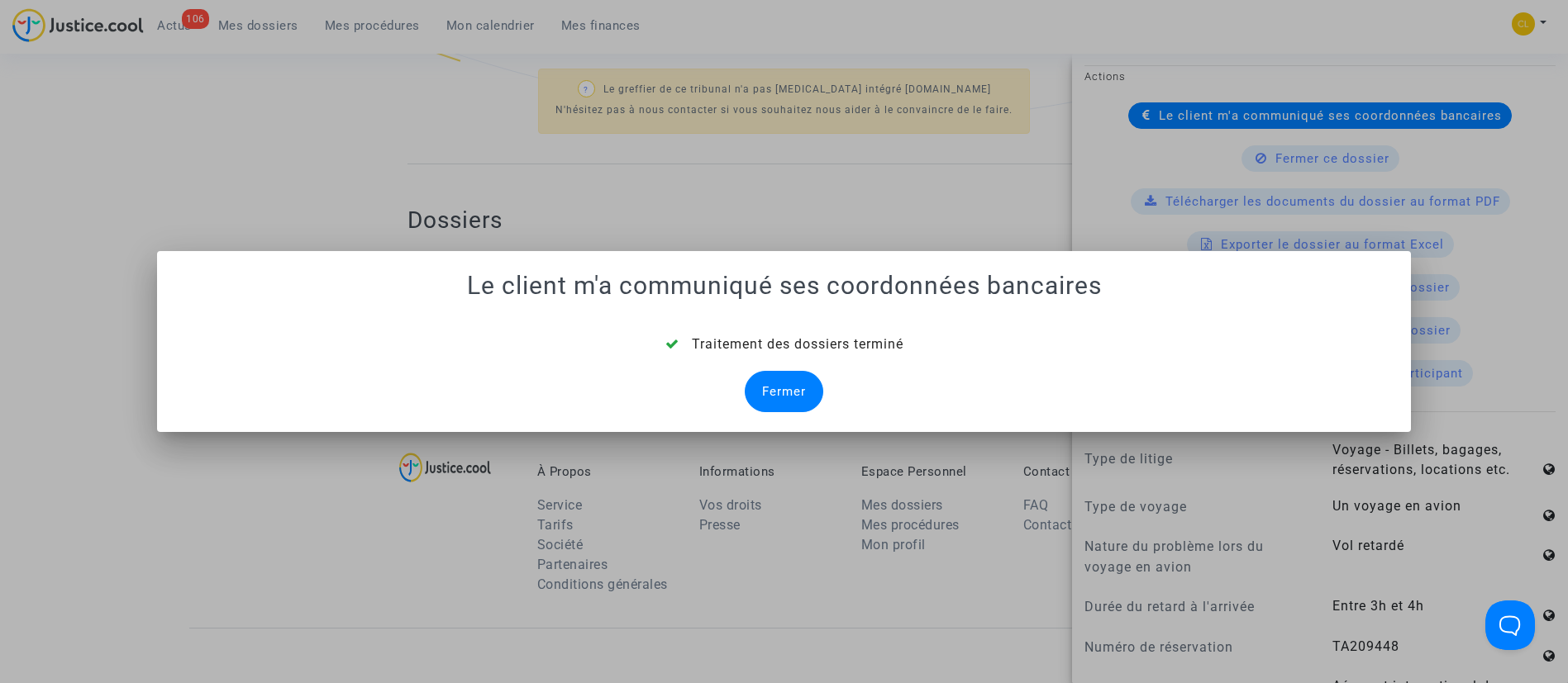
click at [777, 392] on div "Fermer" at bounding box center [784, 391] width 78 height 41
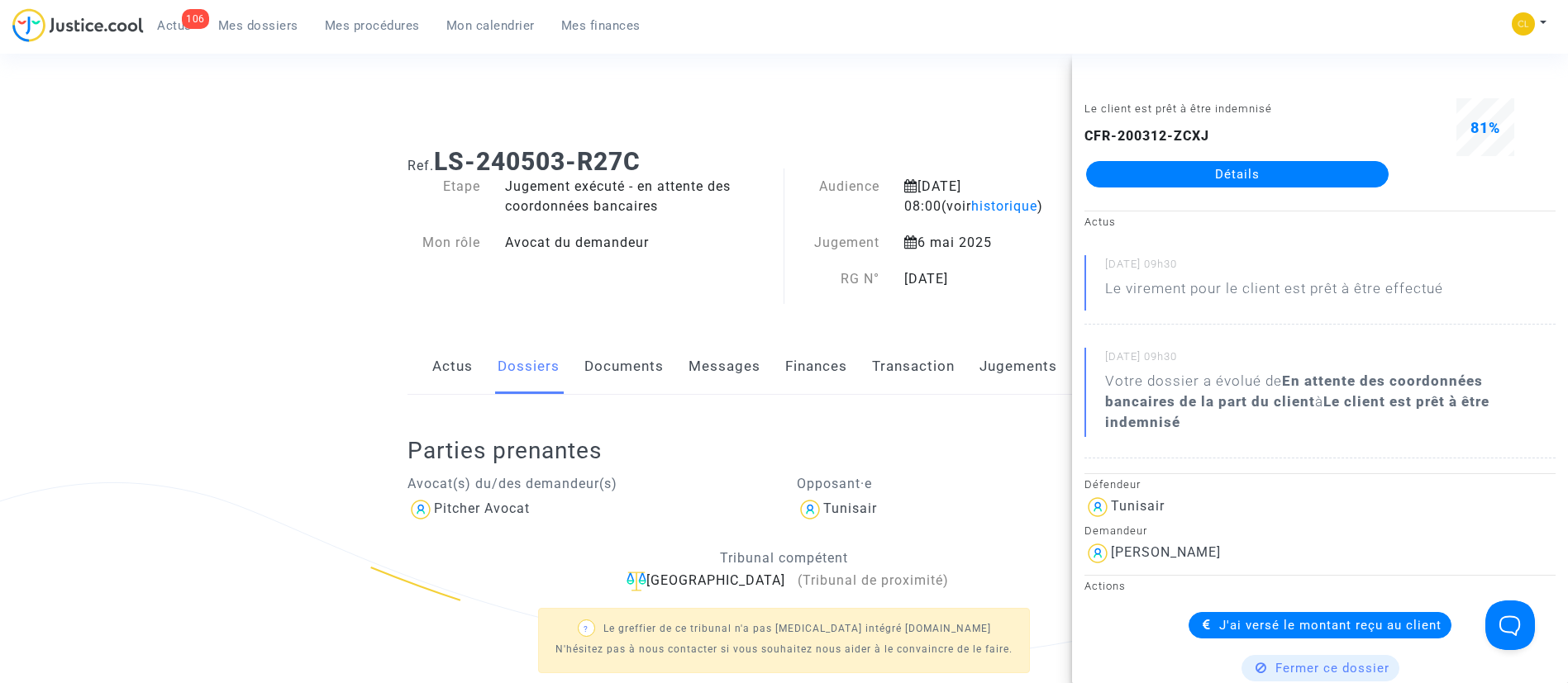
click at [283, 33] on link "Mes dossiers" at bounding box center [258, 25] width 106 height 25
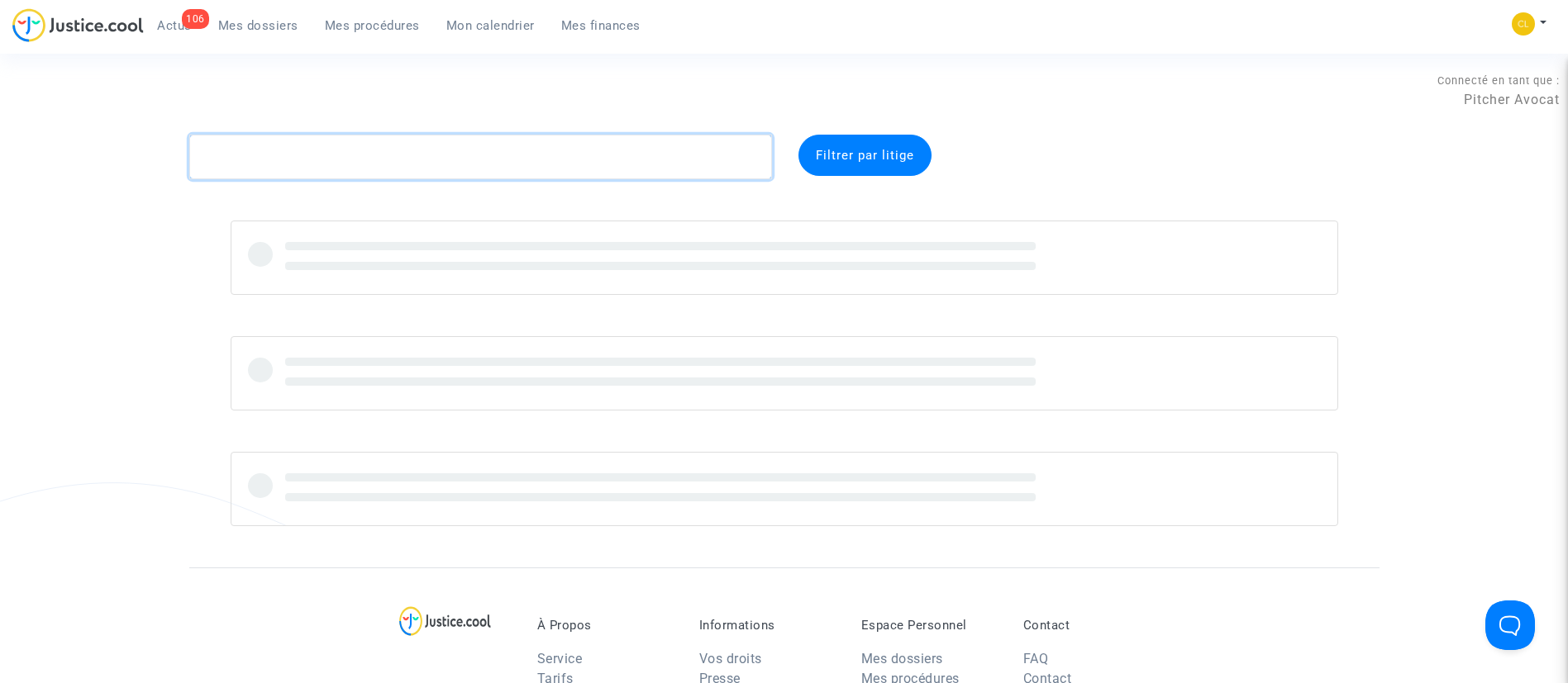
click at [523, 148] on textarea at bounding box center [481, 156] width 582 height 45
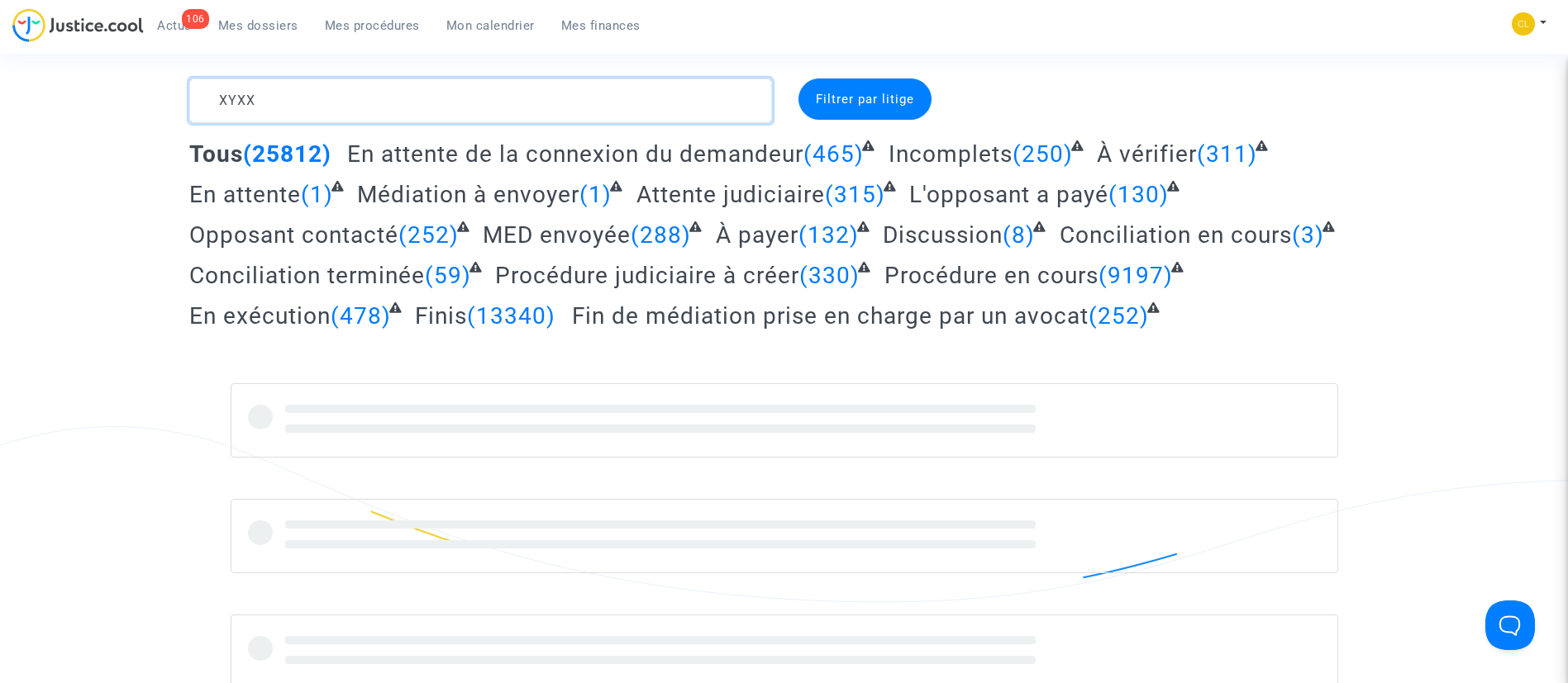
scroll to position [57, 0]
type textarea "XYXX"
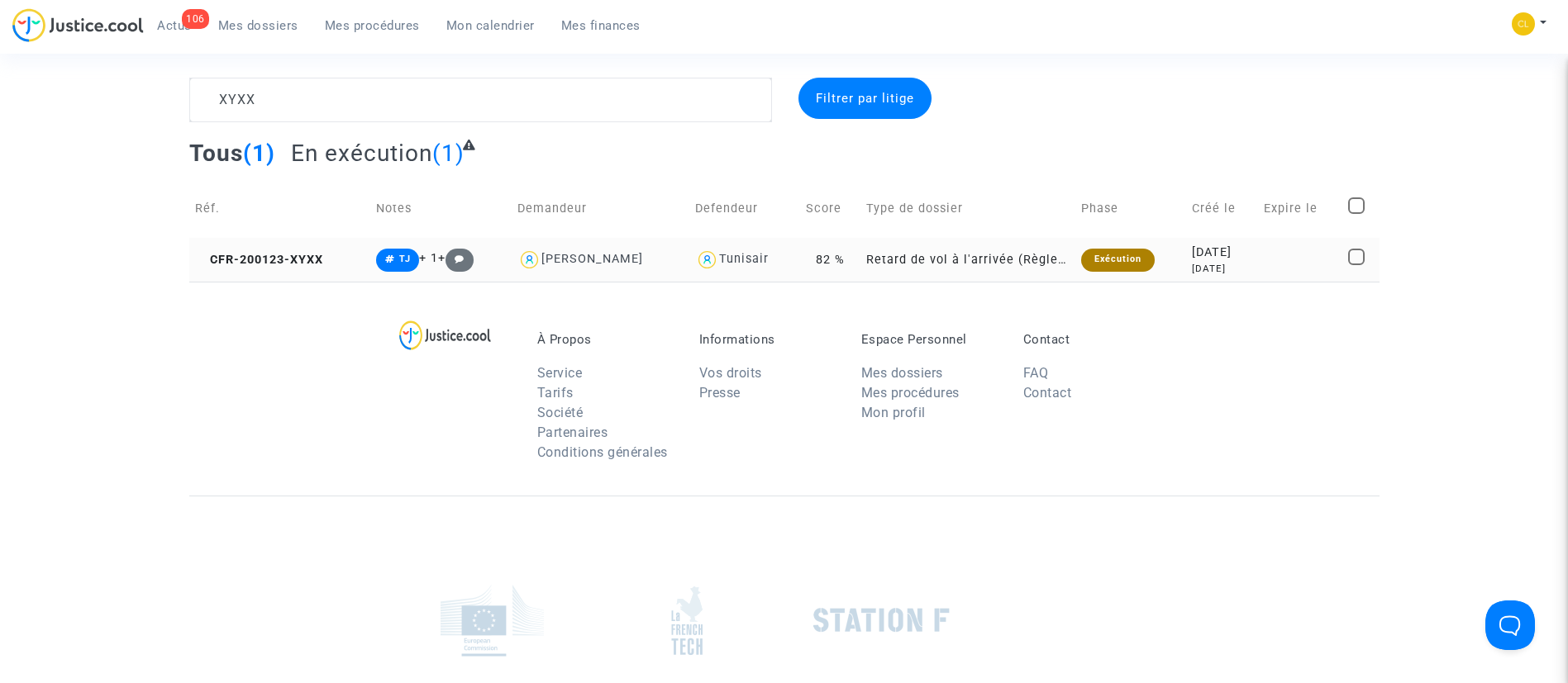
click at [1313, 249] on td at bounding box center [1300, 260] width 85 height 44
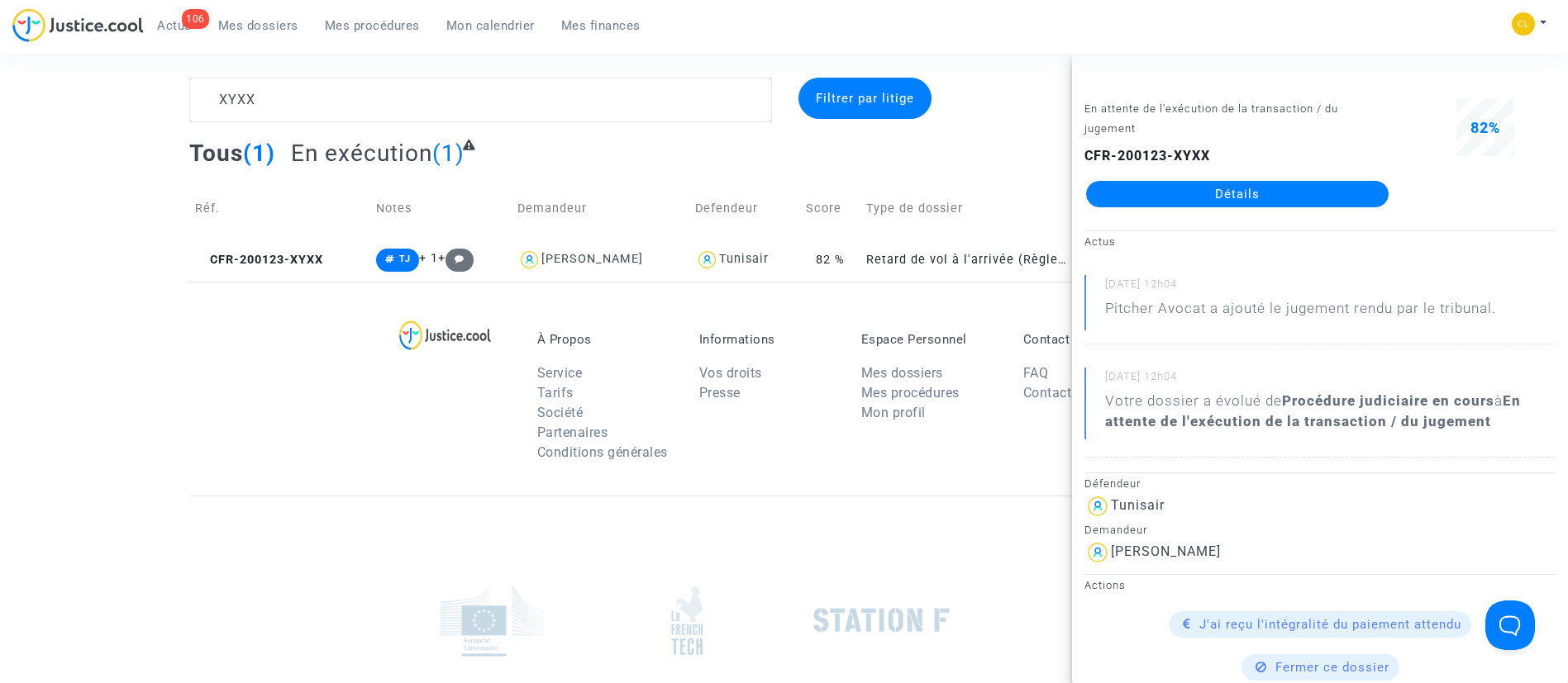
click at [1245, 185] on link "Détails" at bounding box center [1237, 194] width 302 height 26
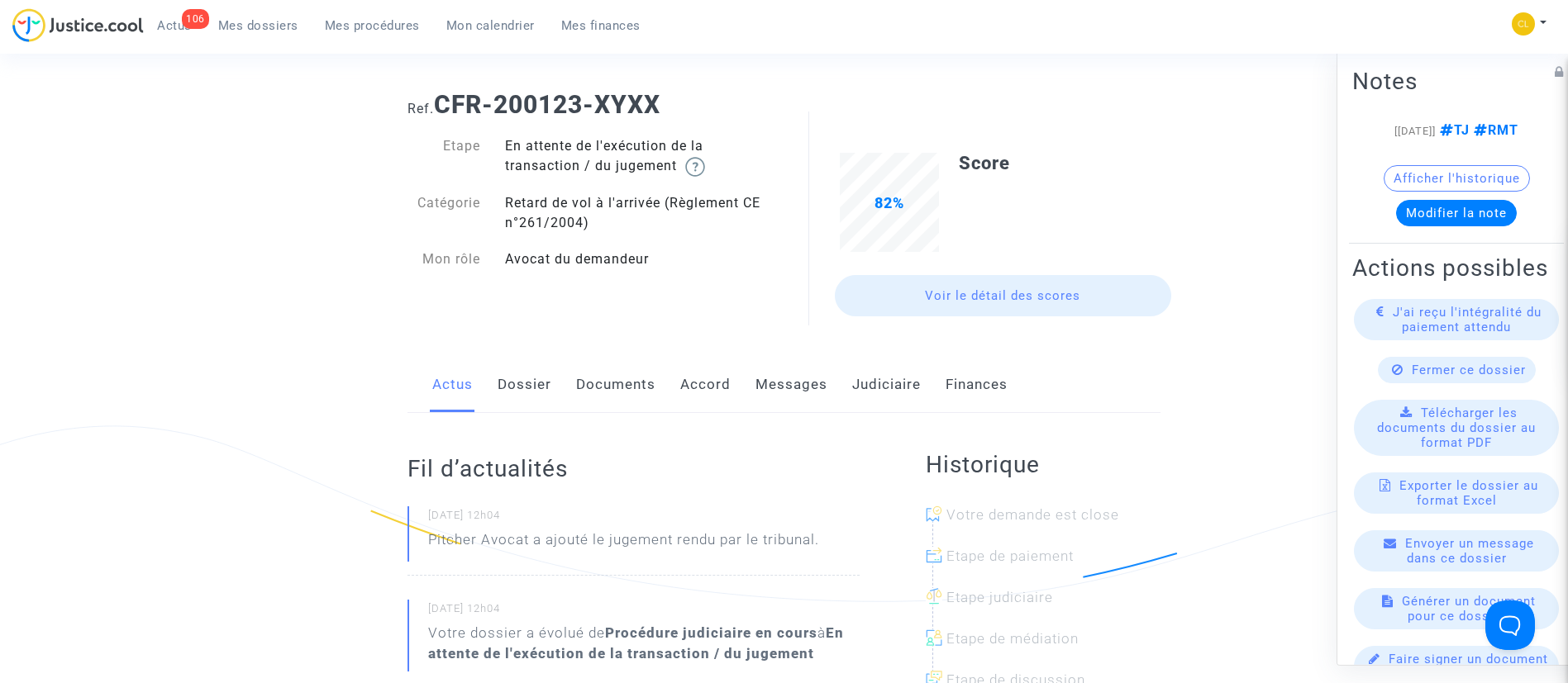
click at [902, 374] on link "Judiciaire" at bounding box center [885, 385] width 68 height 55
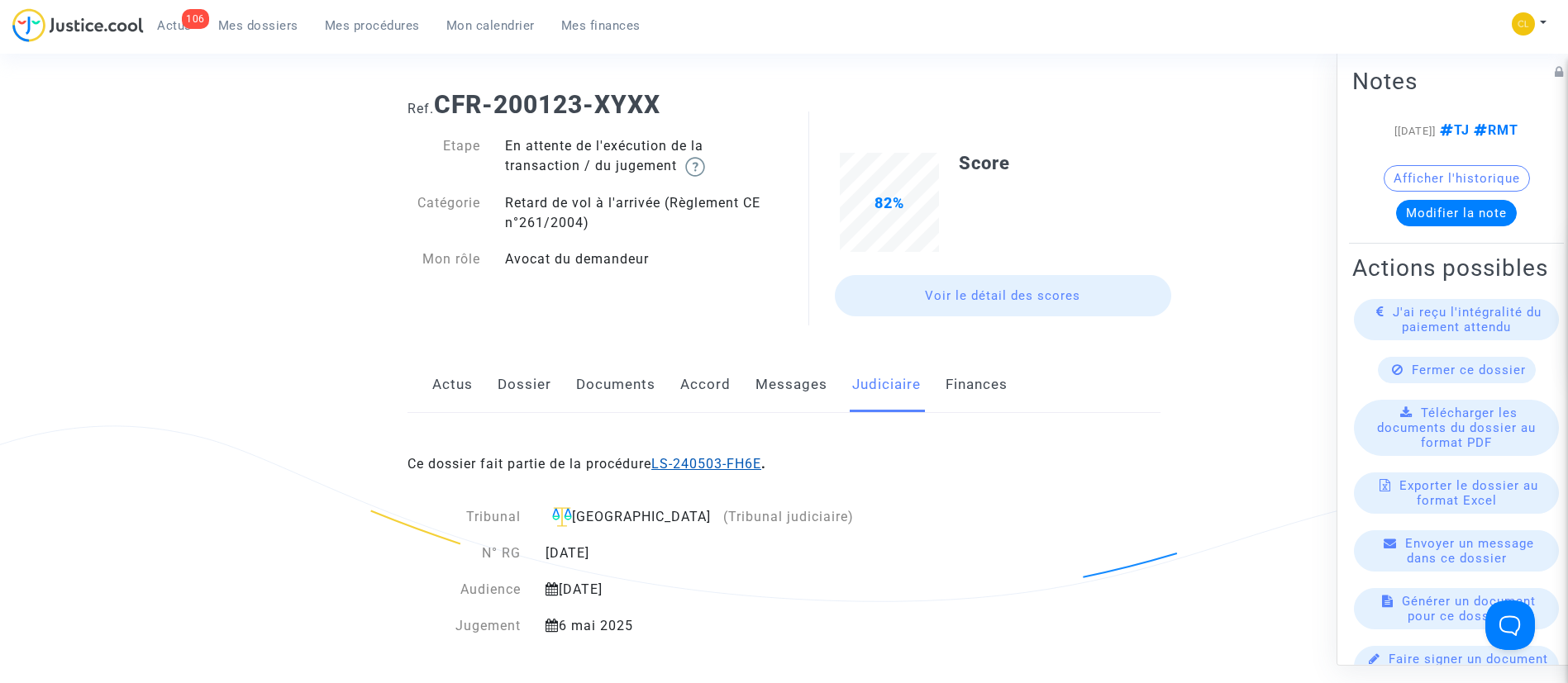
click at [713, 461] on link "LS-240503-FH6E" at bounding box center [706, 463] width 110 height 15
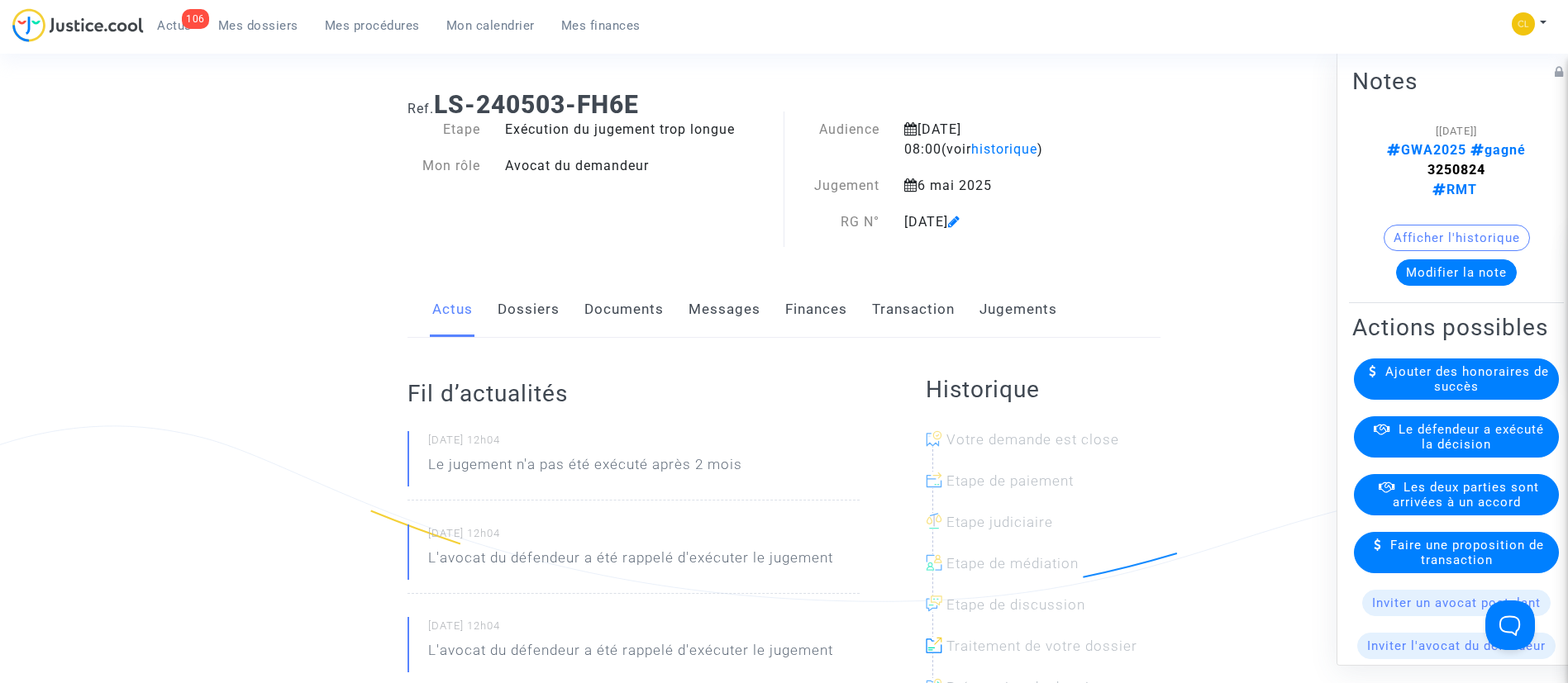
click at [1021, 307] on link "Jugements" at bounding box center [1017, 310] width 77 height 55
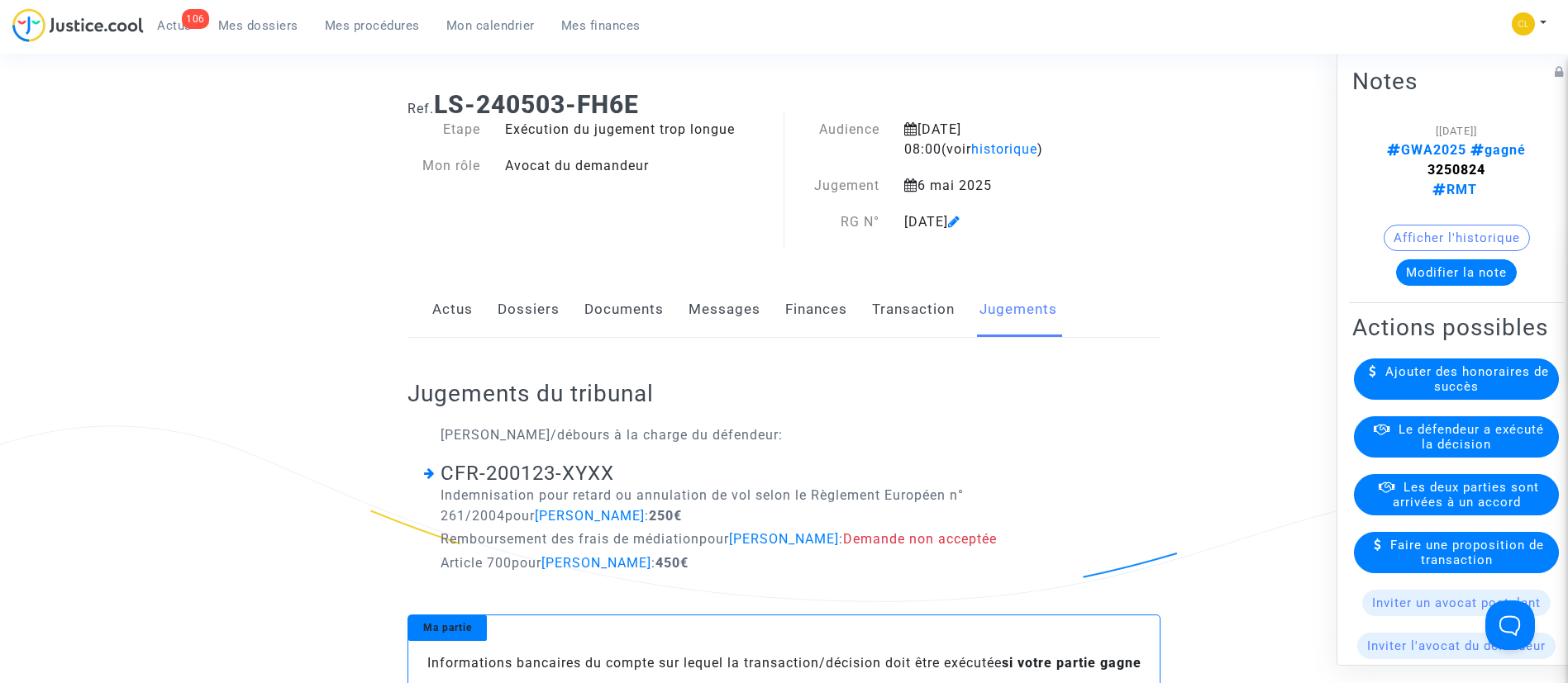
click at [1471, 451] on span "Le défendeur a exécuté la décision" at bounding box center [1472, 436] width 146 height 30
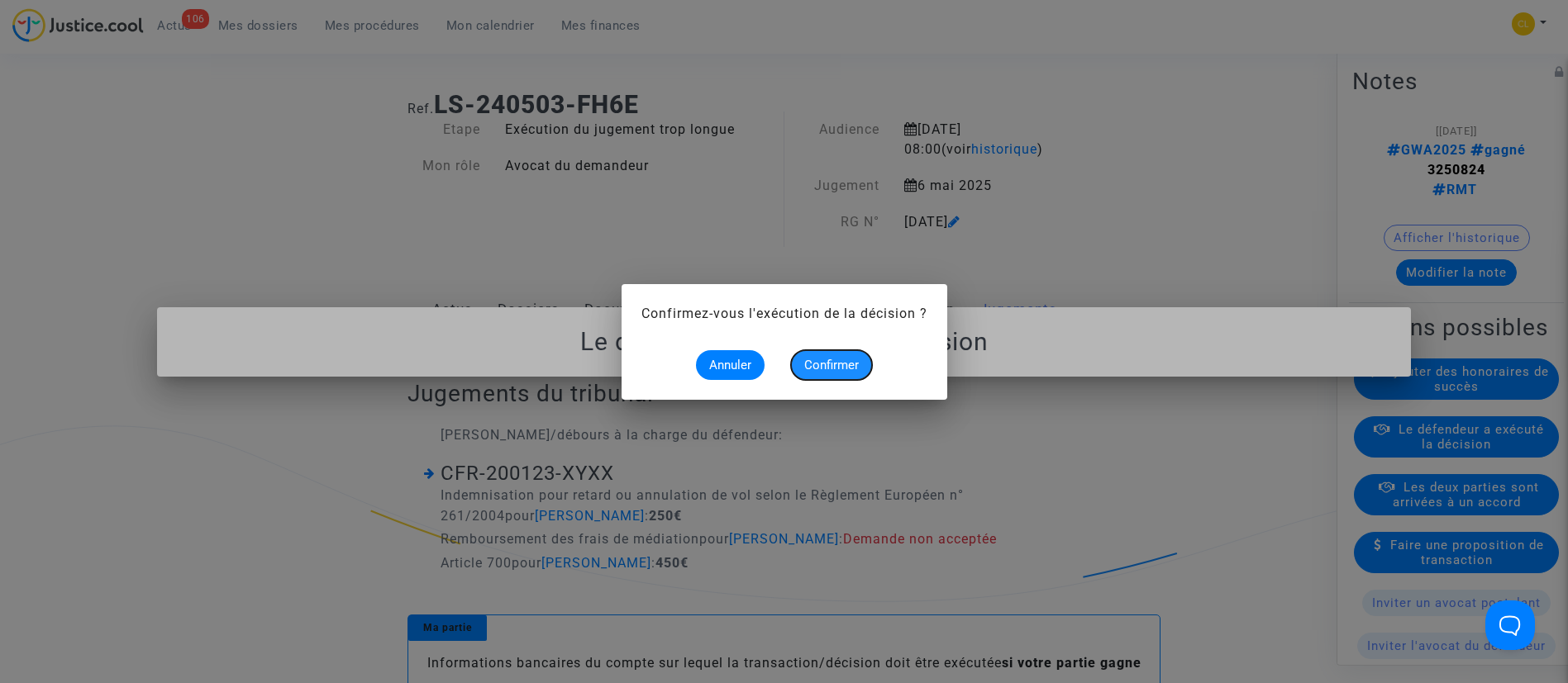
click at [853, 362] on span "Confirmer" at bounding box center [832, 365] width 55 height 15
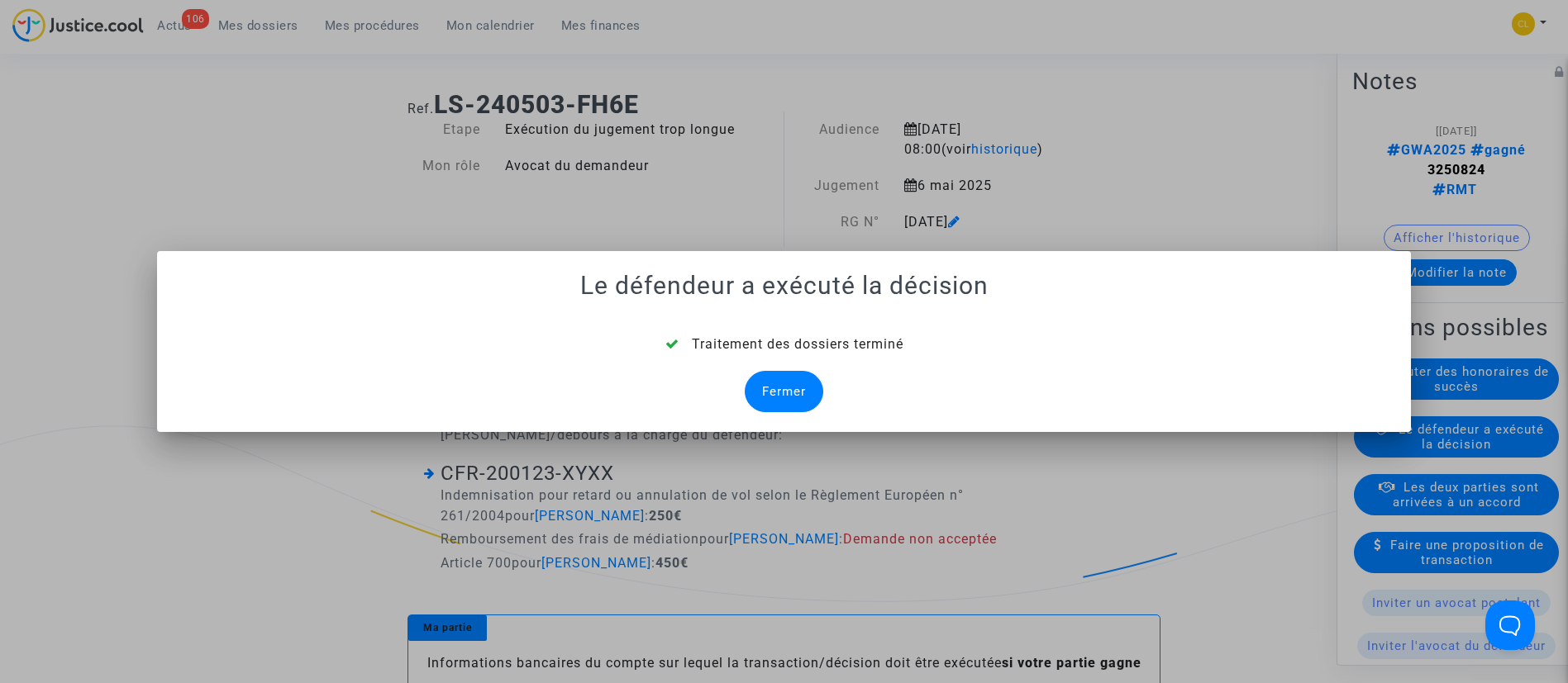
click at [810, 377] on div "Fermer" at bounding box center [784, 391] width 78 height 41
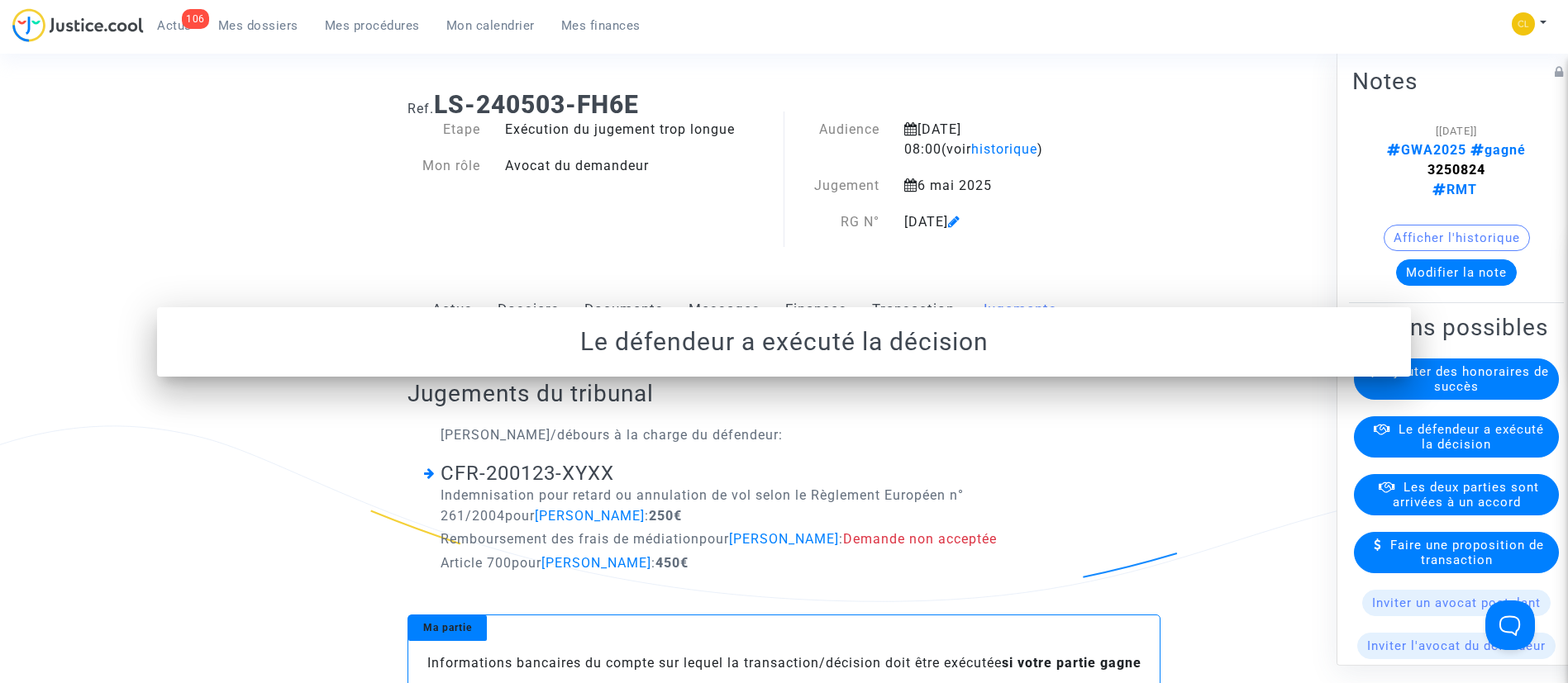
scroll to position [57, 0]
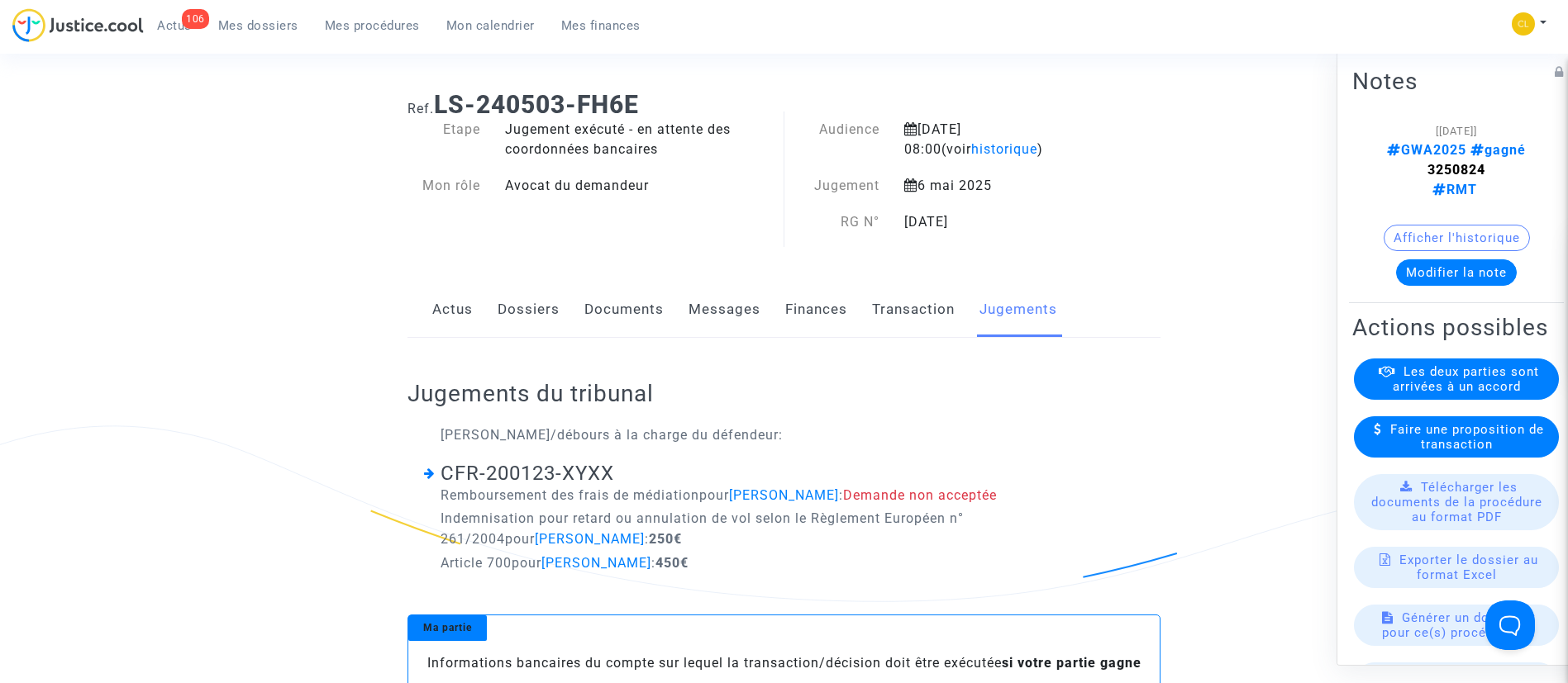
click at [532, 312] on link "Dossiers" at bounding box center [529, 310] width 62 height 55
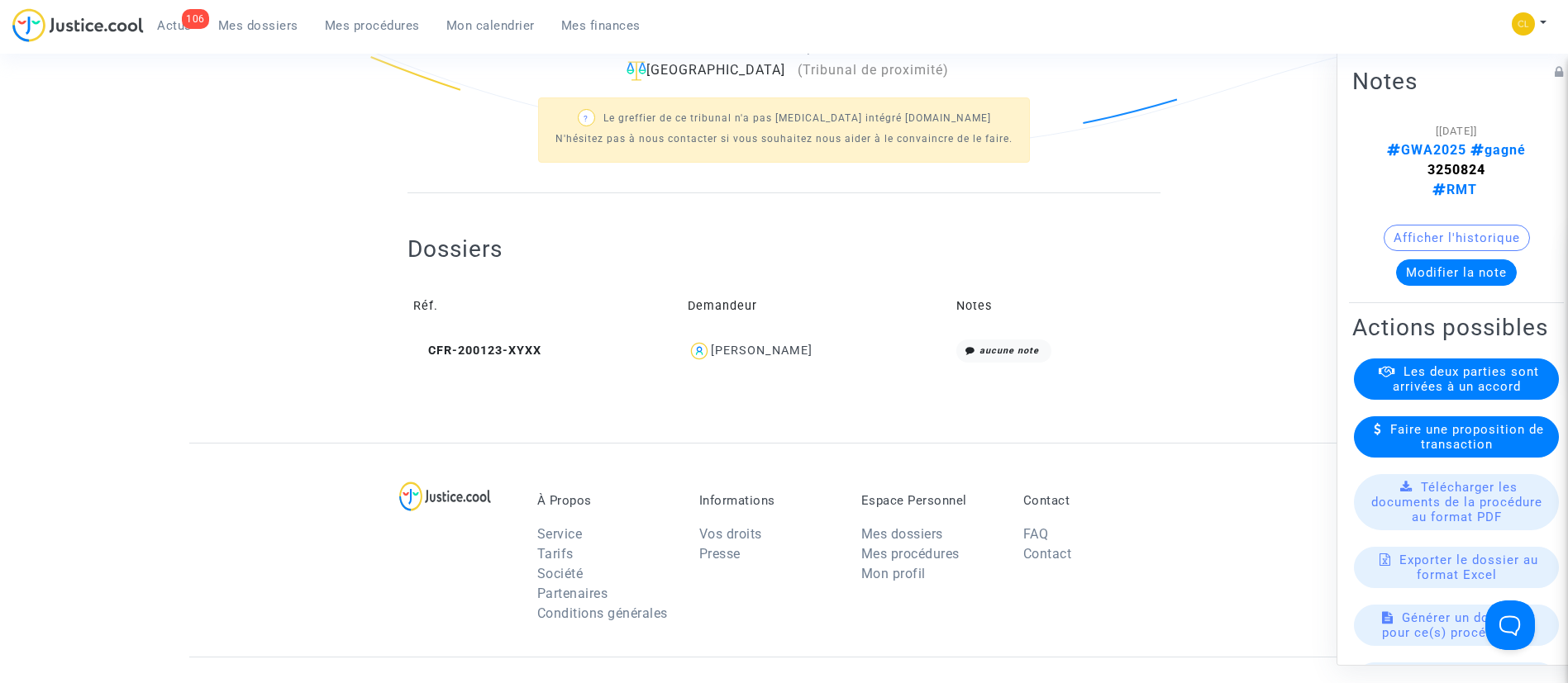
scroll to position [599, 0]
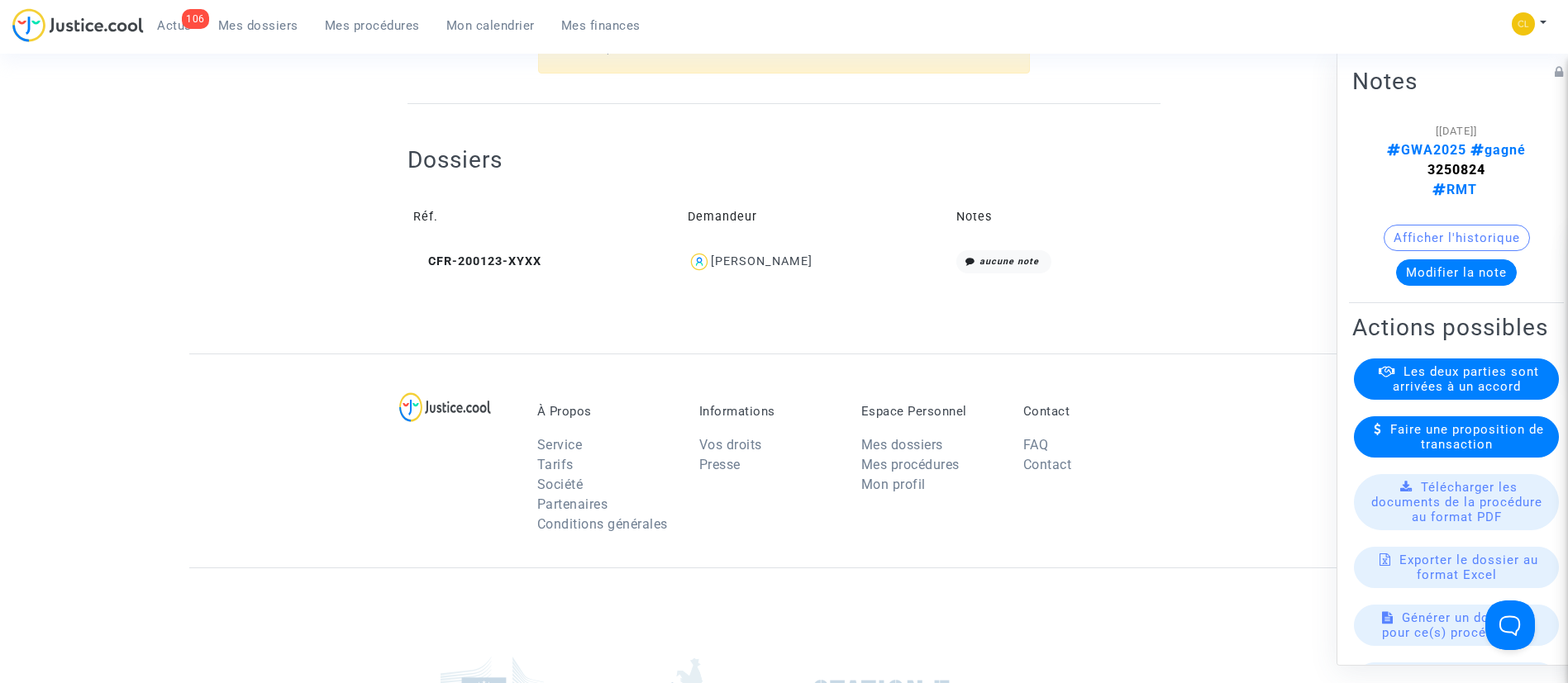
click at [813, 264] on div "[PERSON_NAME]" at bounding box center [762, 261] width 102 height 14
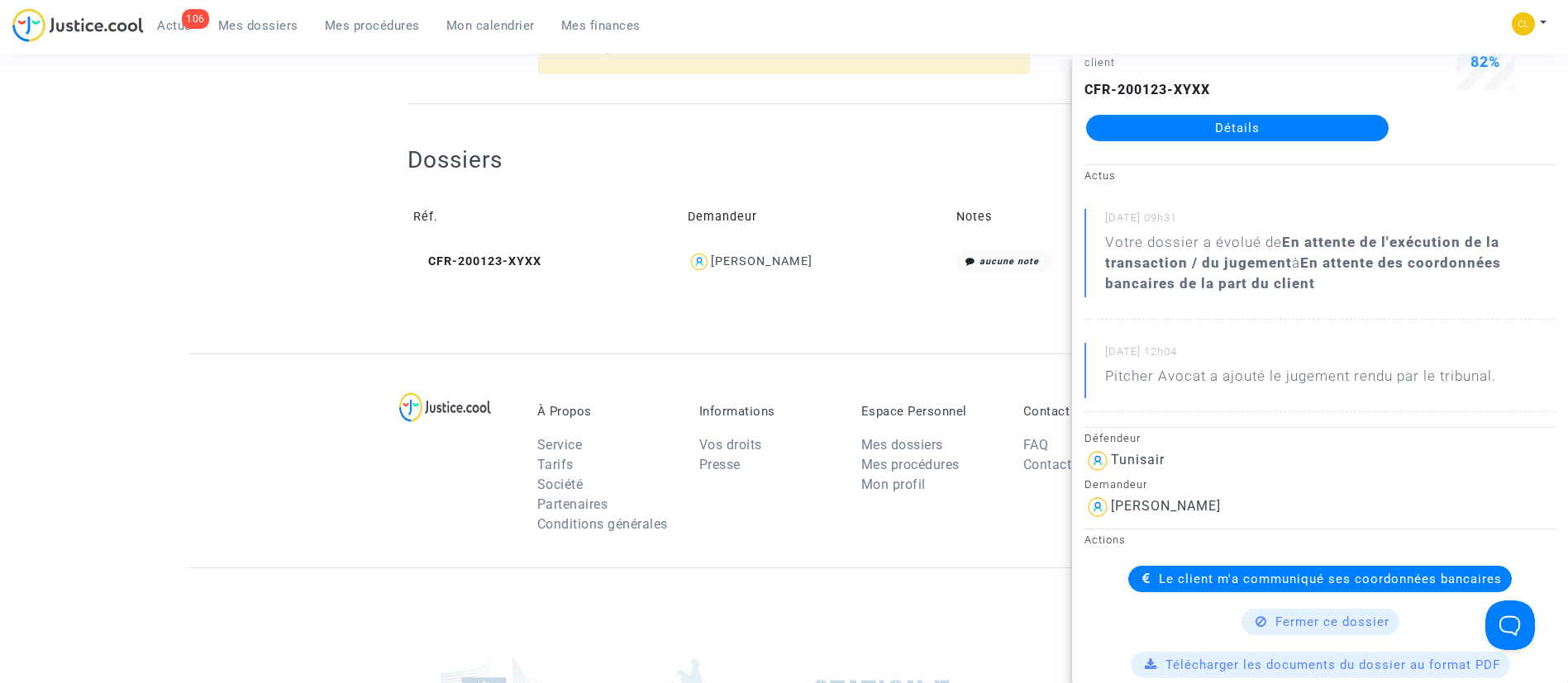
scroll to position [67, 0]
click at [1168, 583] on span "Le client m'a communiqué ses coordonnées bancaires" at bounding box center [1330, 578] width 343 height 15
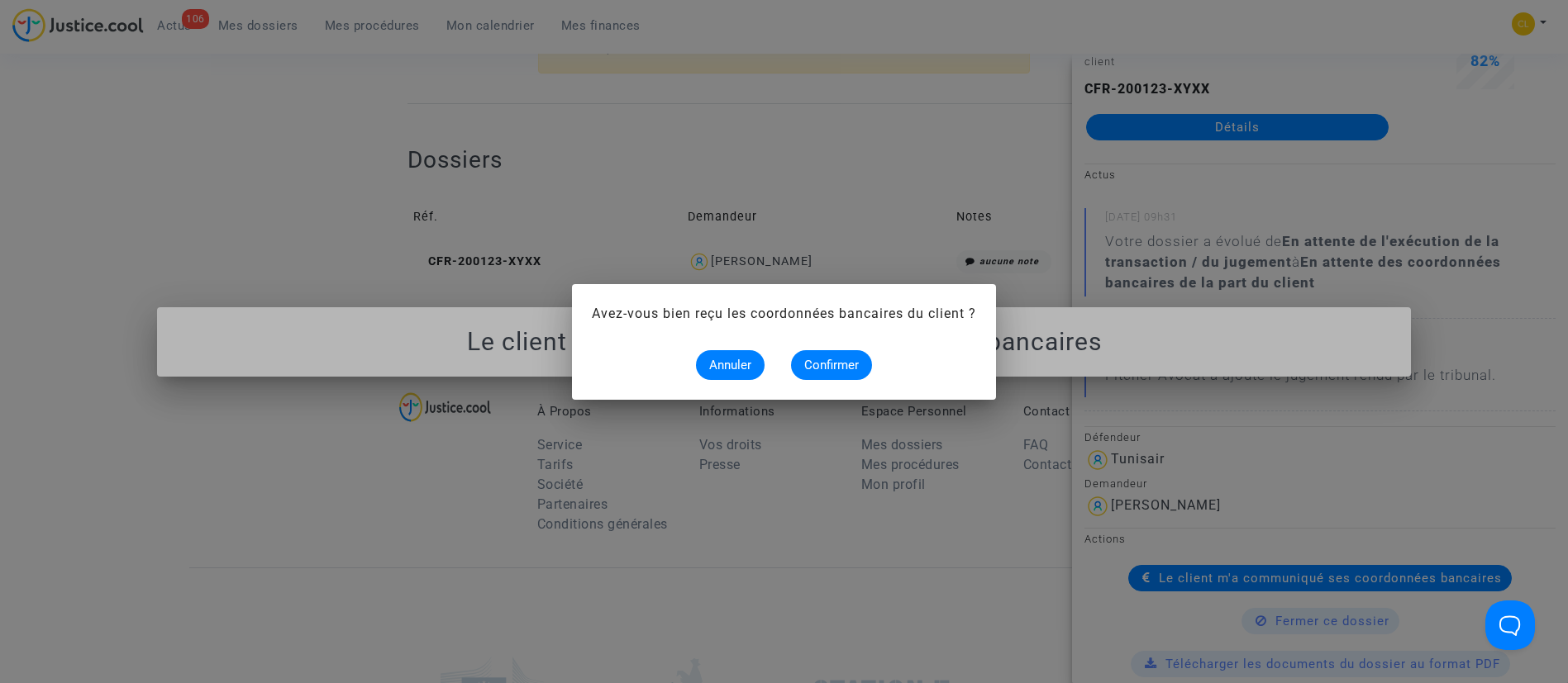
scroll to position [0, 0]
click at [828, 366] on span "Confirmer" at bounding box center [832, 365] width 55 height 15
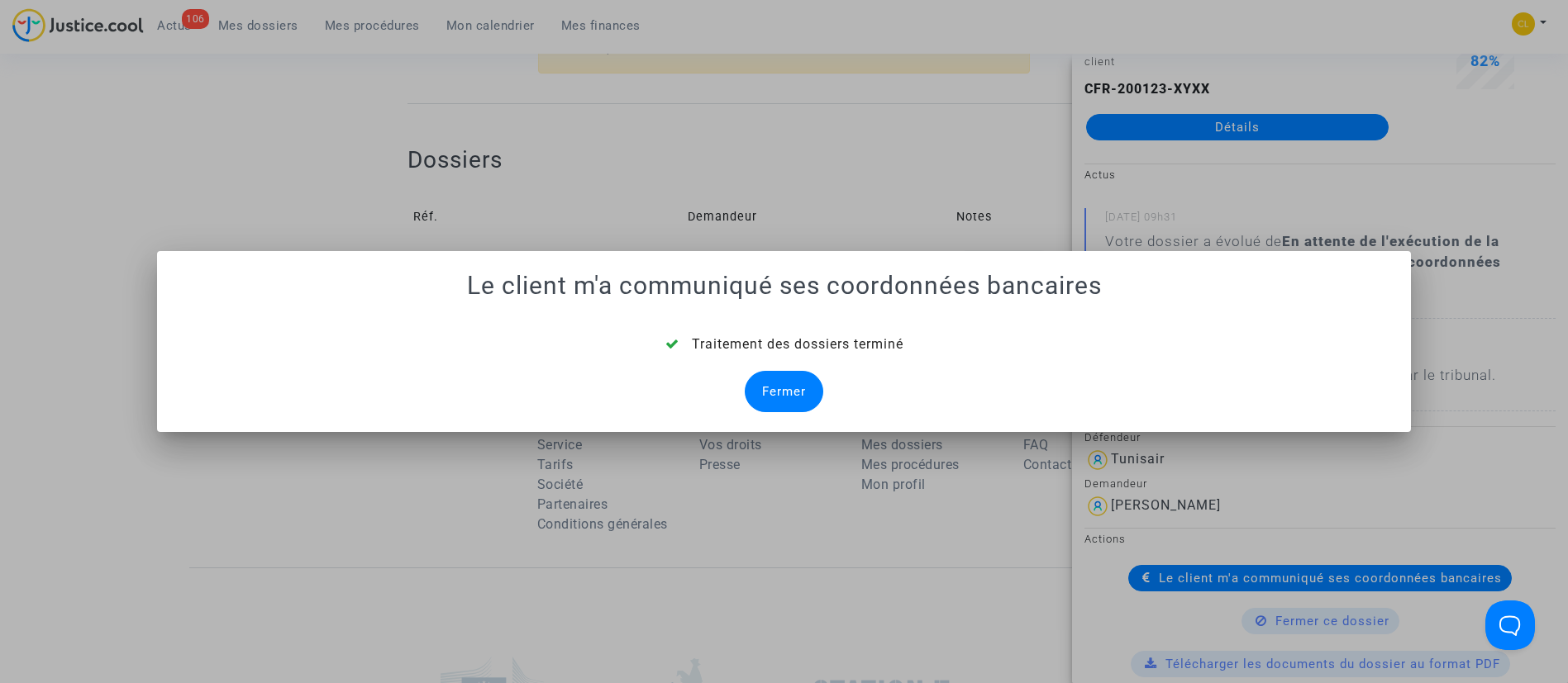
click at [773, 390] on div "Fermer" at bounding box center [784, 391] width 78 height 41
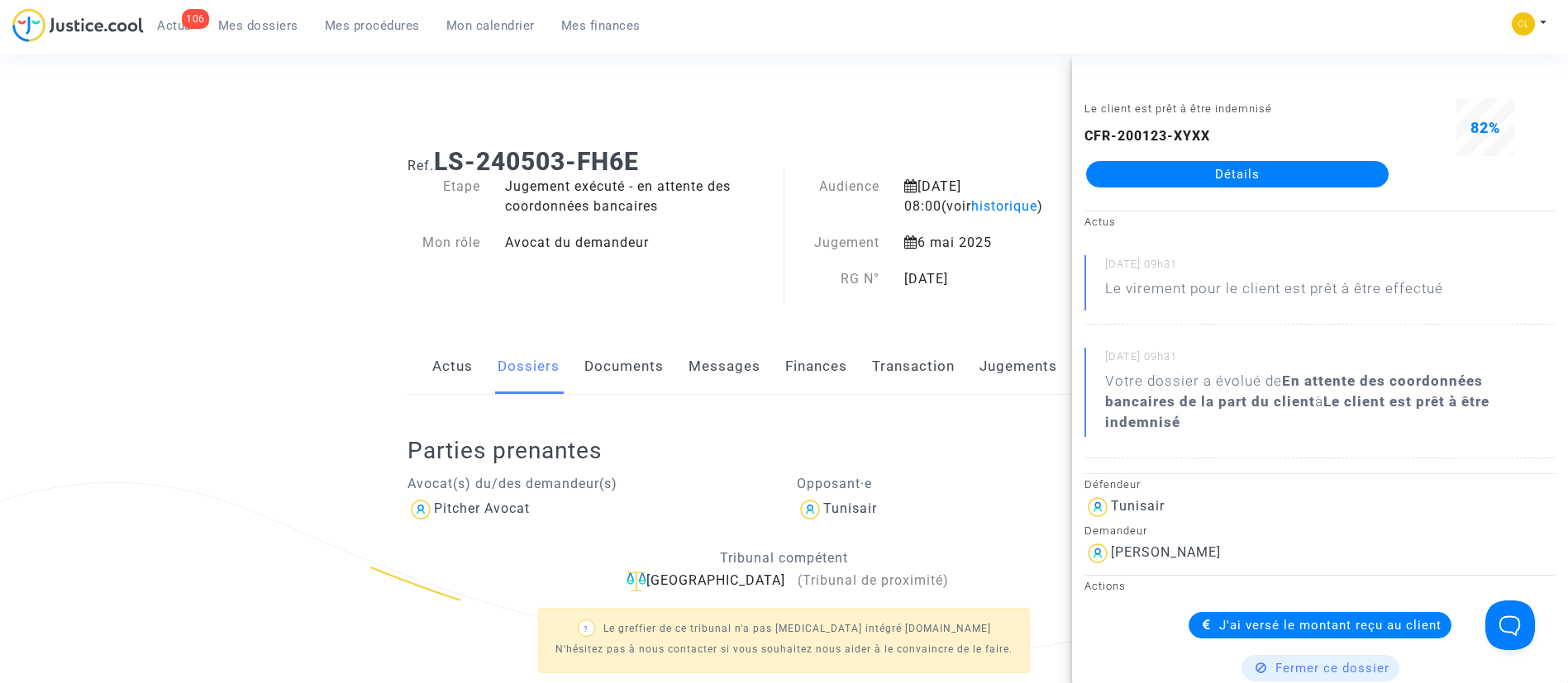
click at [251, 19] on span "Mes dossiers" at bounding box center [258, 25] width 80 height 15
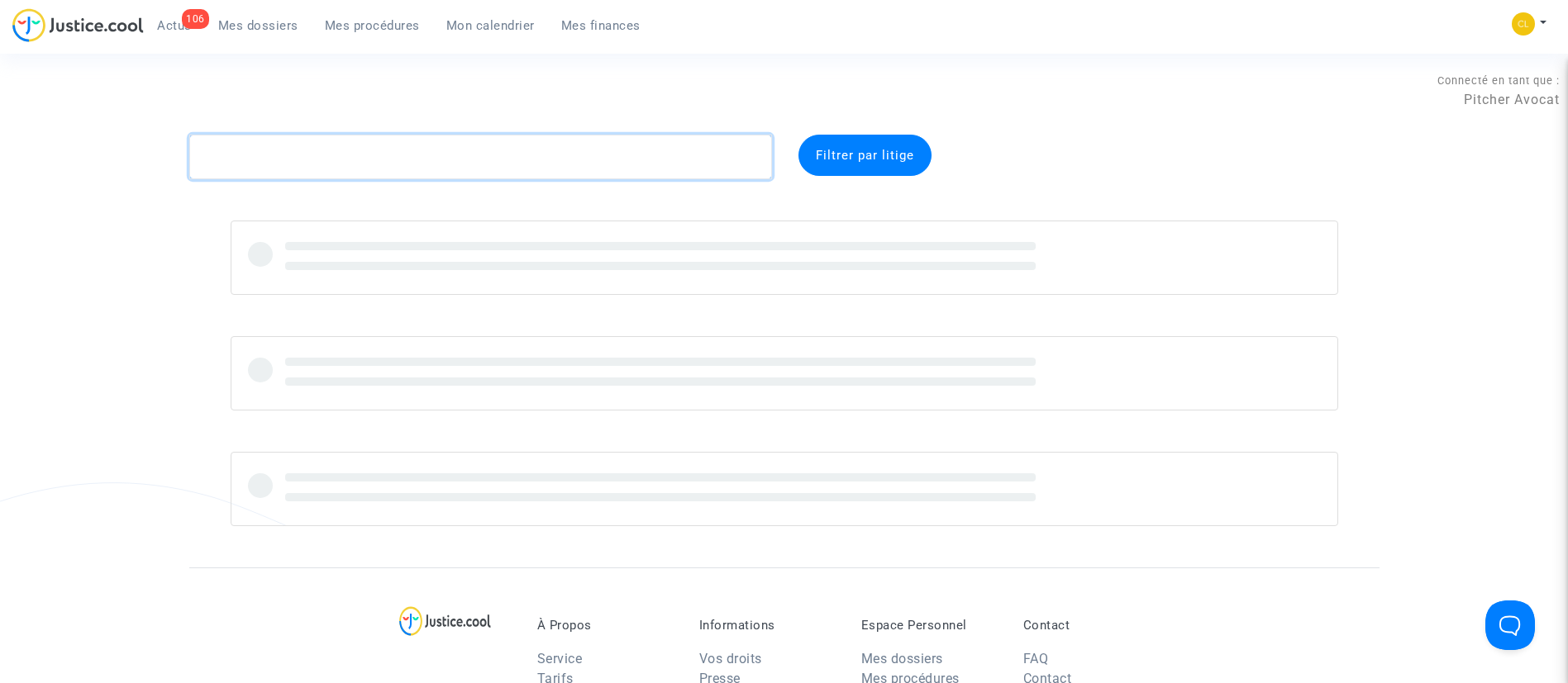
click at [523, 164] on textarea at bounding box center [481, 156] width 582 height 45
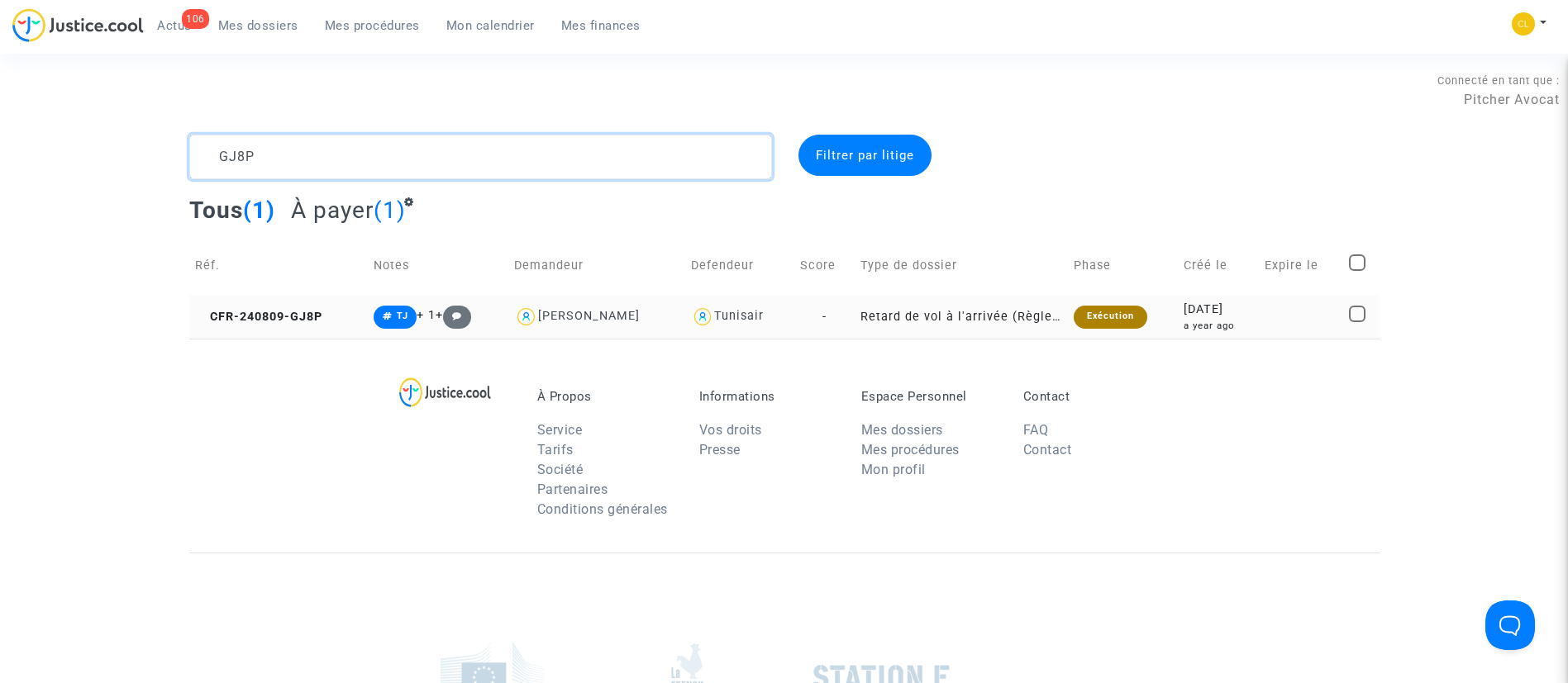
type textarea "GJ8P"
click at [1286, 308] on td at bounding box center [1300, 316] width 85 height 44
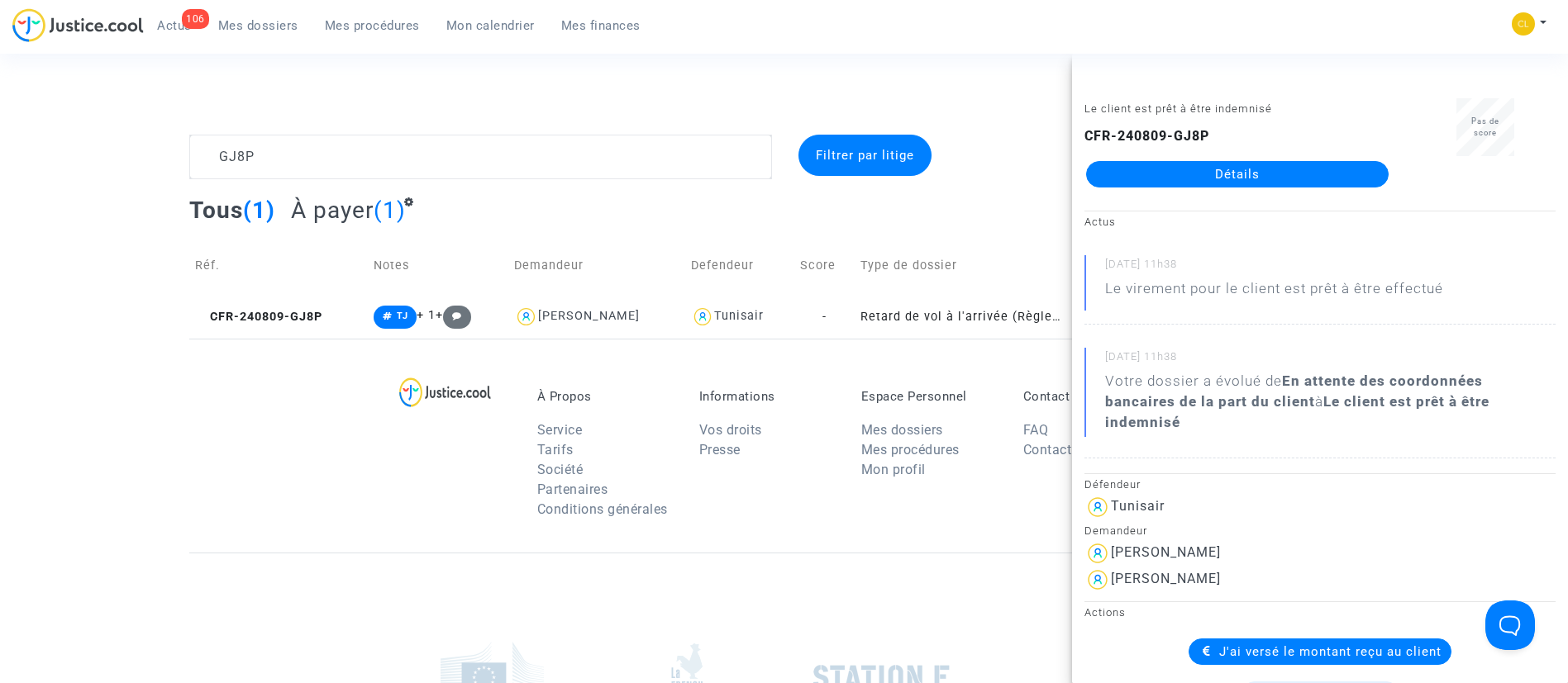
click at [1236, 166] on link "Détails" at bounding box center [1237, 174] width 302 height 26
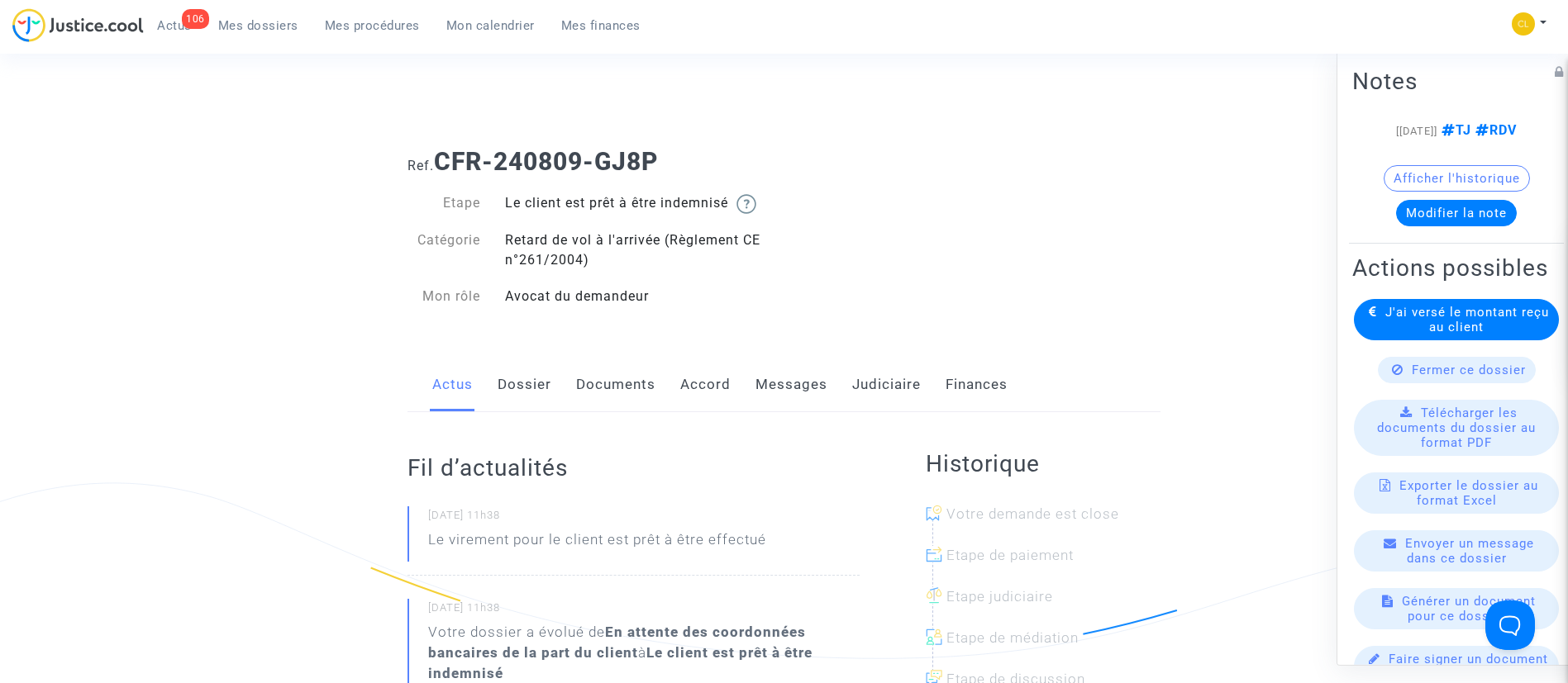
click at [258, 23] on span "Mes dossiers" at bounding box center [258, 25] width 80 height 15
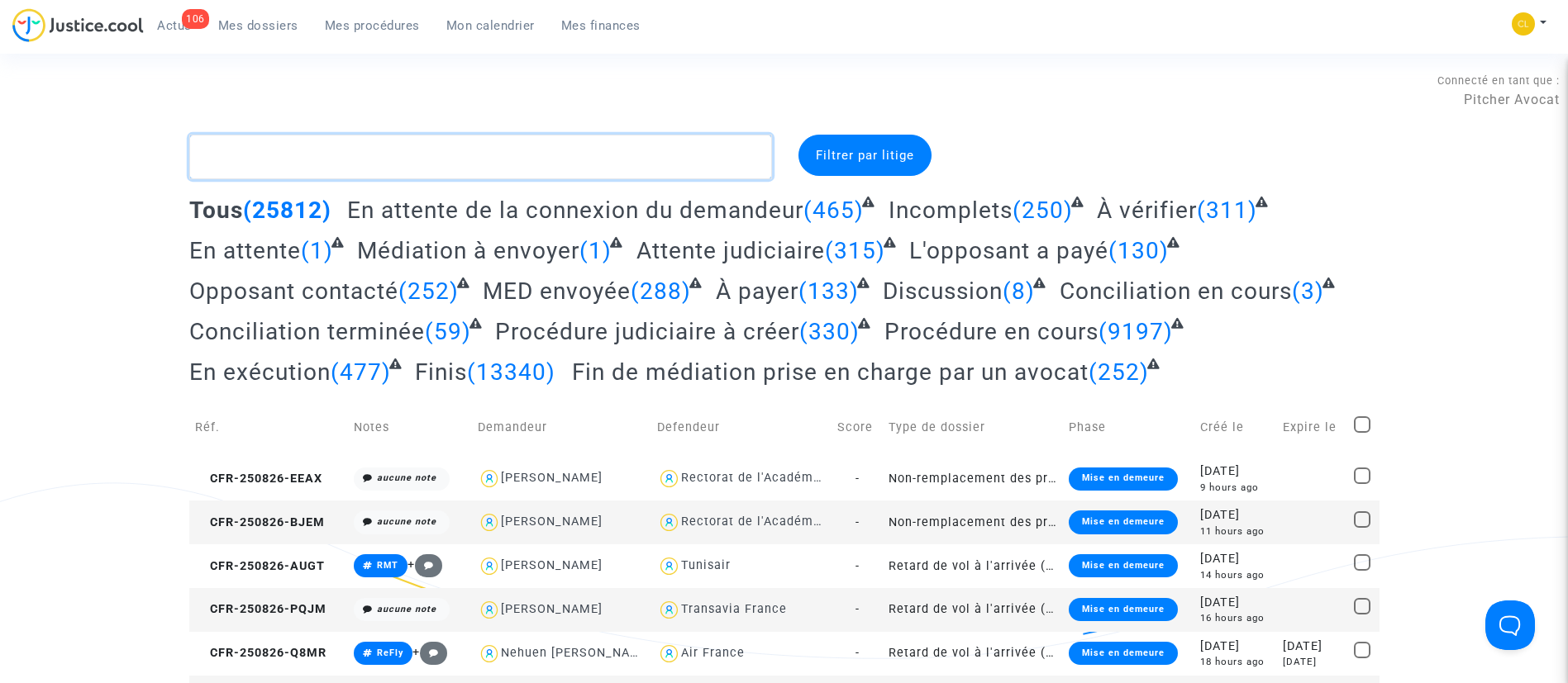
click at [337, 144] on textarea at bounding box center [481, 156] width 582 height 45
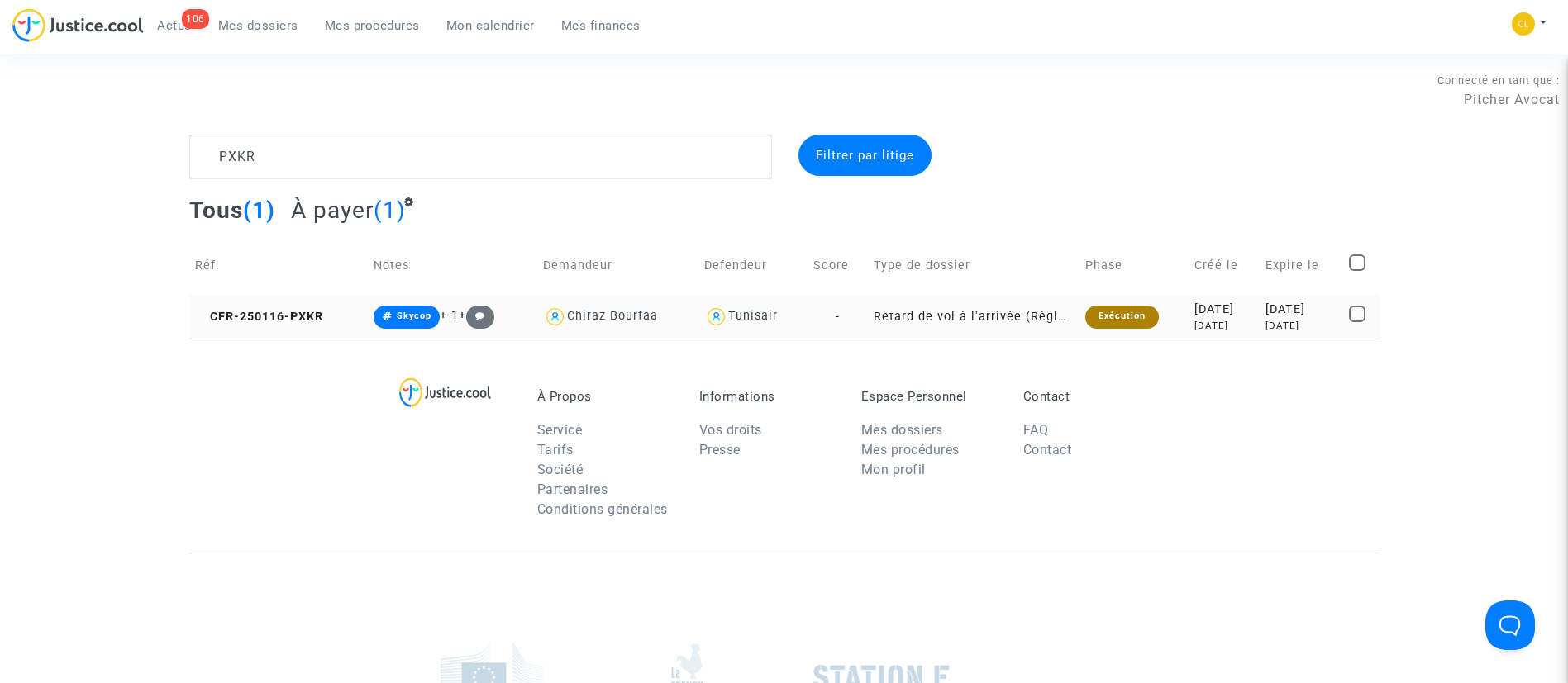
click at [1269, 303] on div "[DATE]" at bounding box center [1301, 310] width 72 height 18
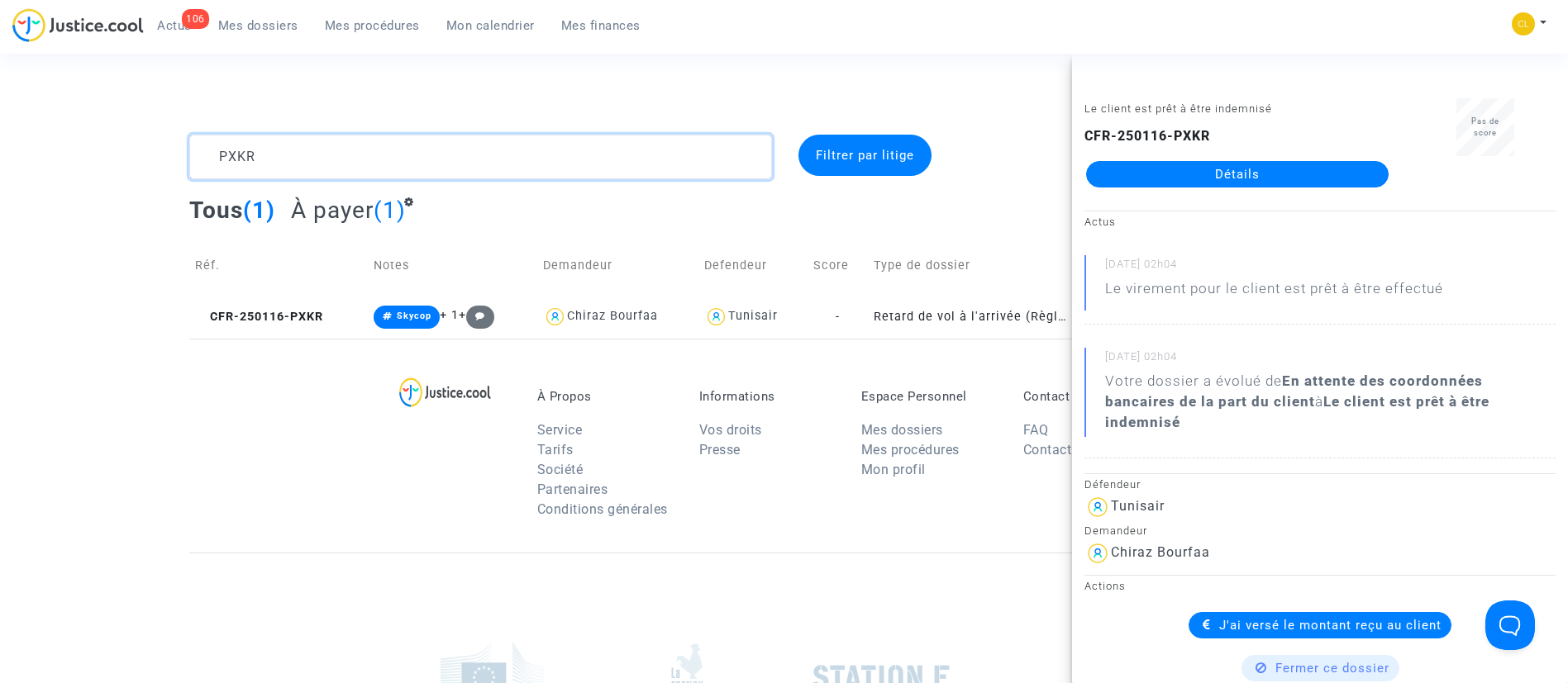
click at [383, 165] on textarea at bounding box center [481, 156] width 582 height 45
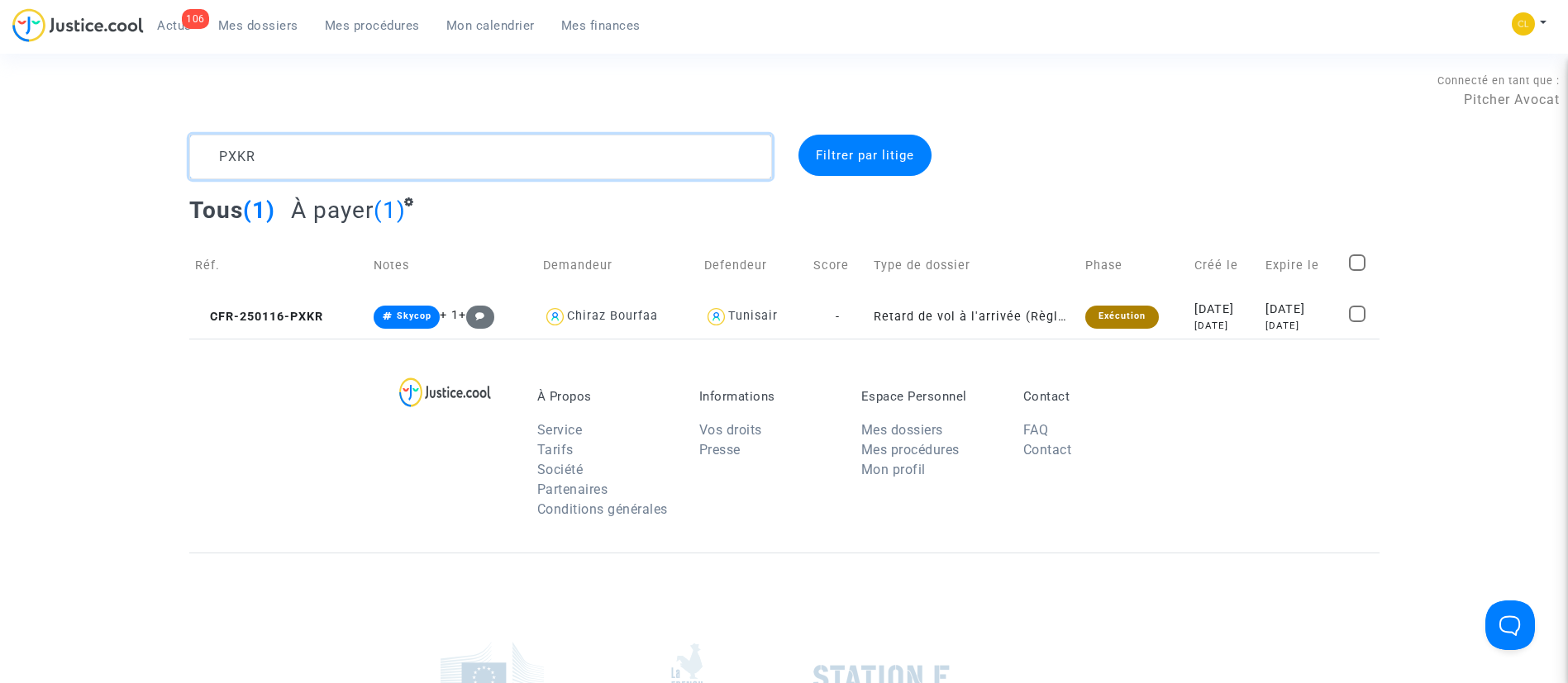
click at [383, 165] on textarea at bounding box center [481, 156] width 582 height 45
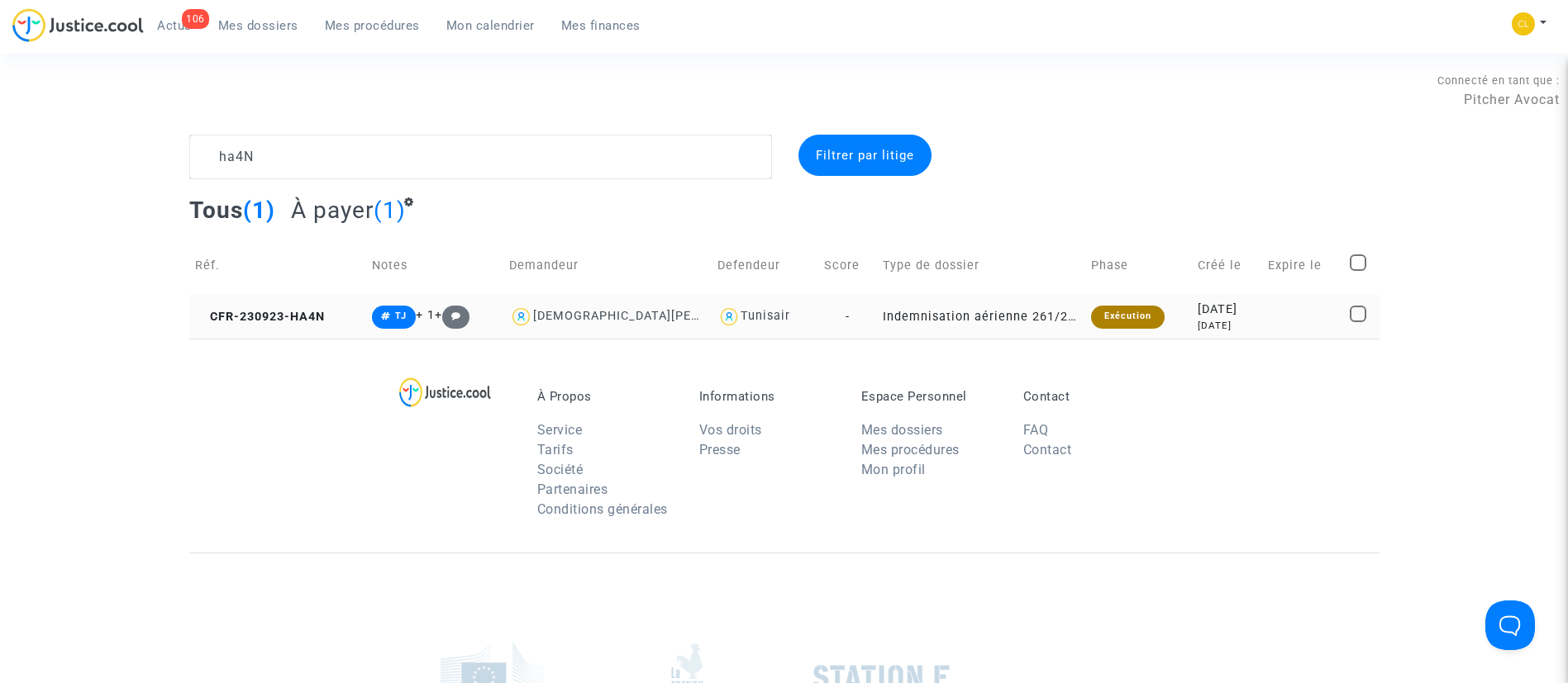
click at [1227, 324] on div "[DATE]" at bounding box center [1227, 326] width 58 height 14
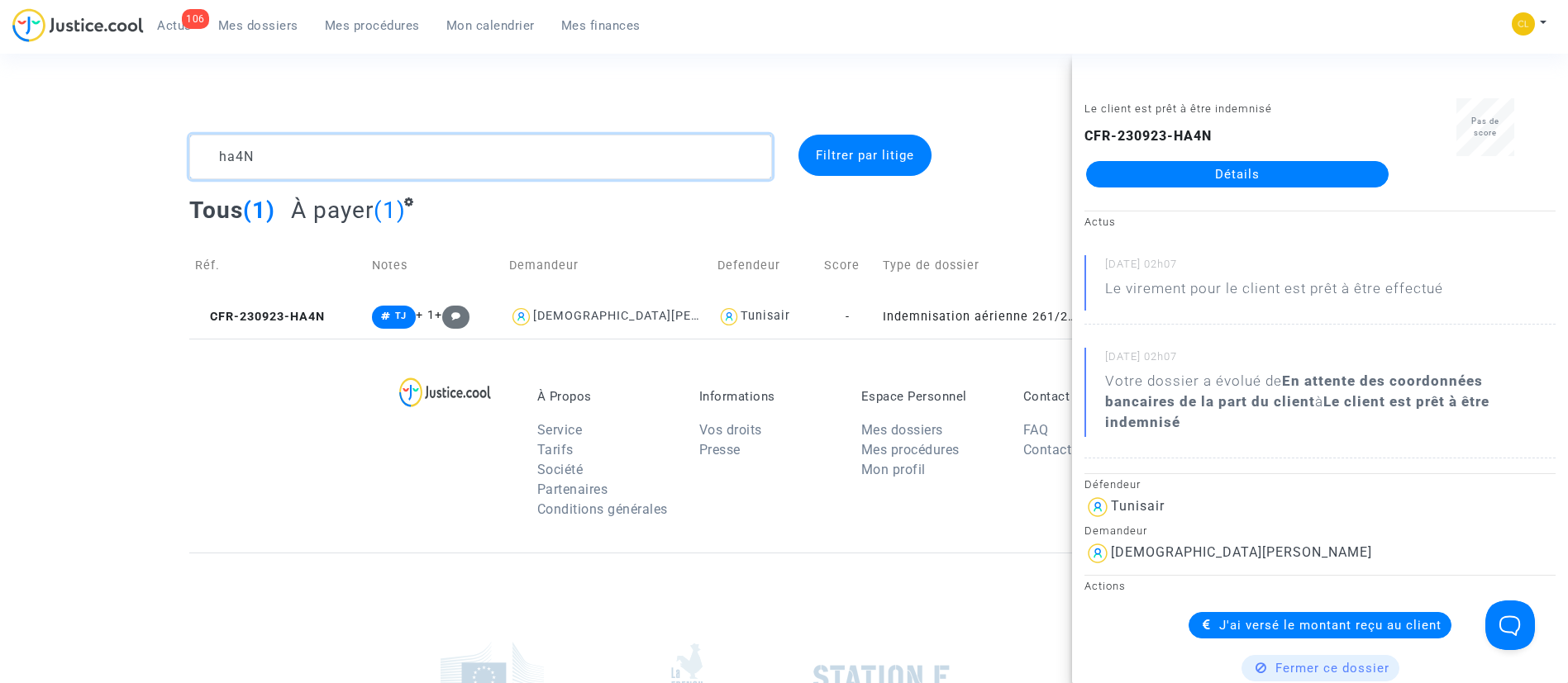
click at [338, 144] on textarea at bounding box center [481, 156] width 582 height 45
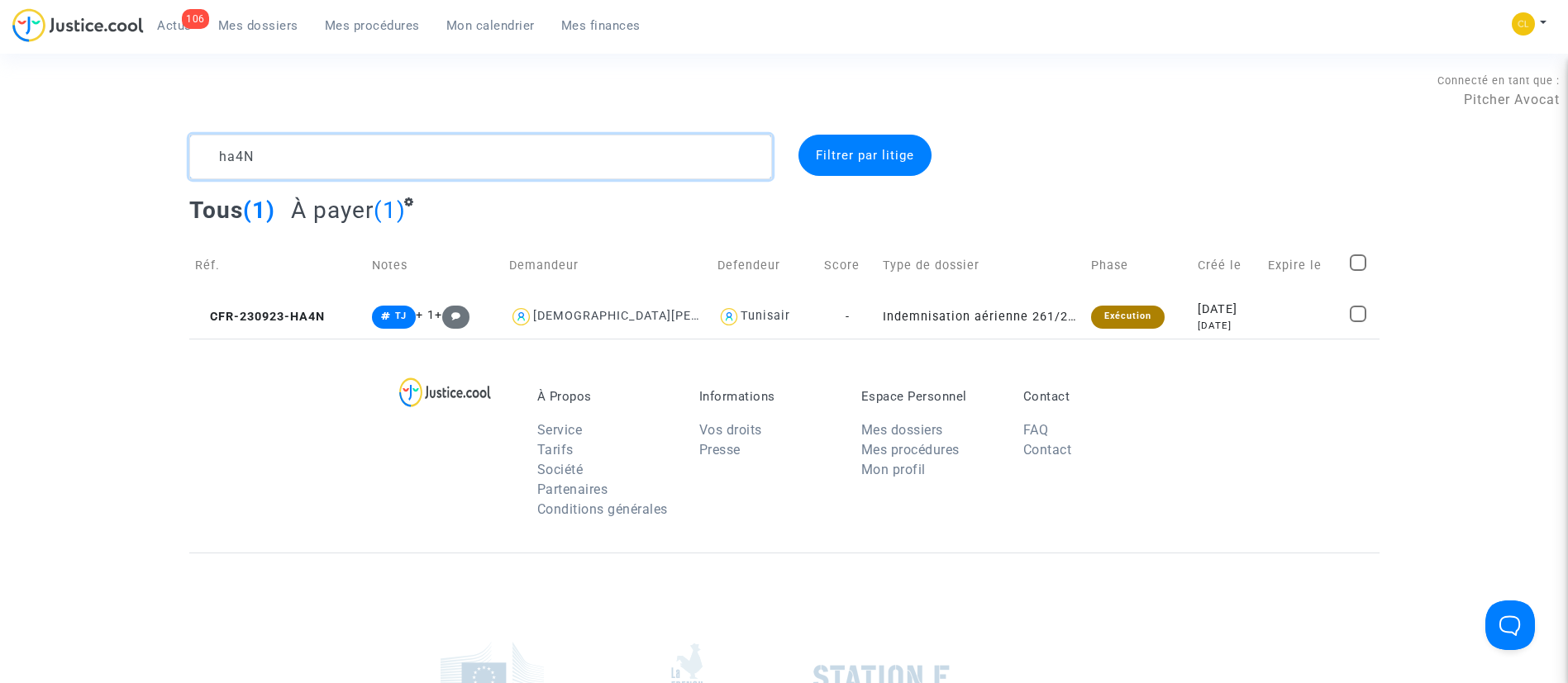
click at [338, 144] on textarea at bounding box center [481, 156] width 582 height 45
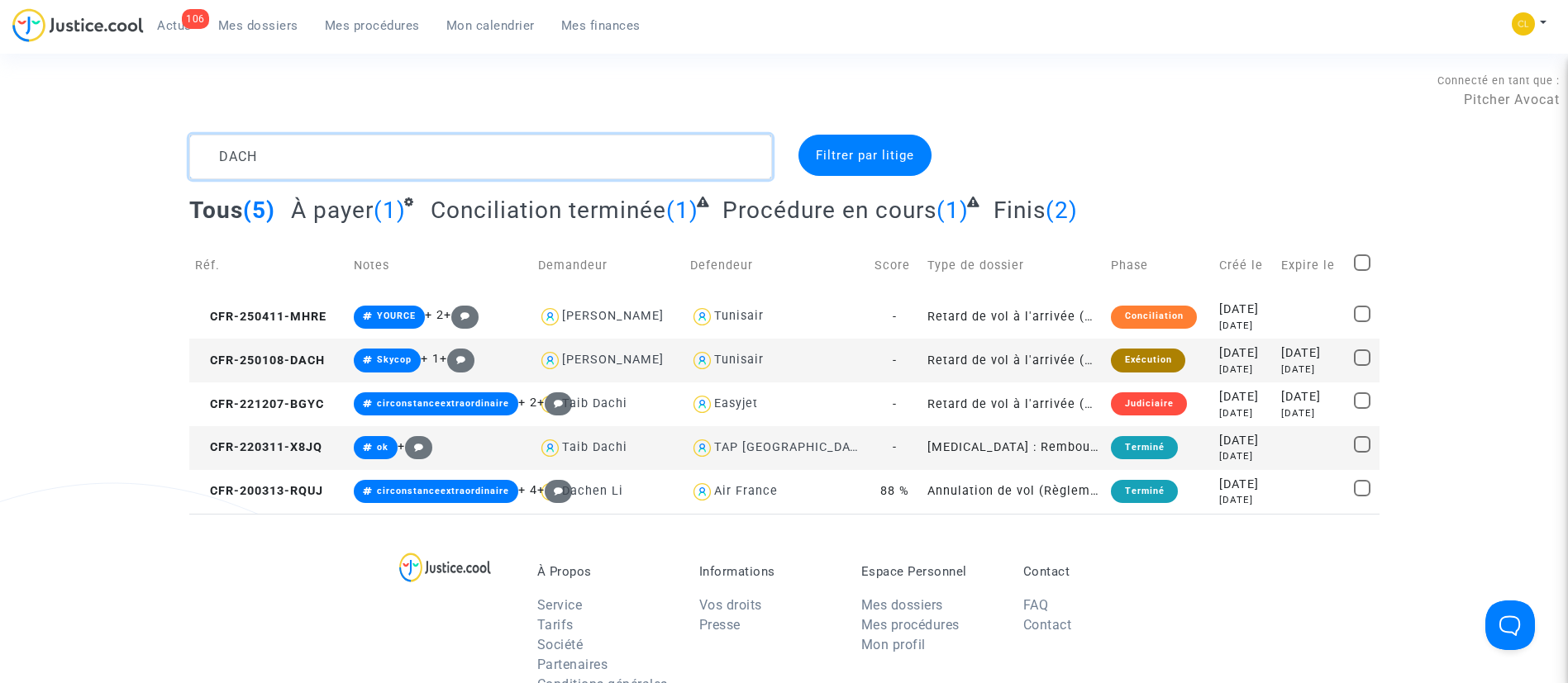
click at [338, 157] on textarea at bounding box center [481, 156] width 582 height 45
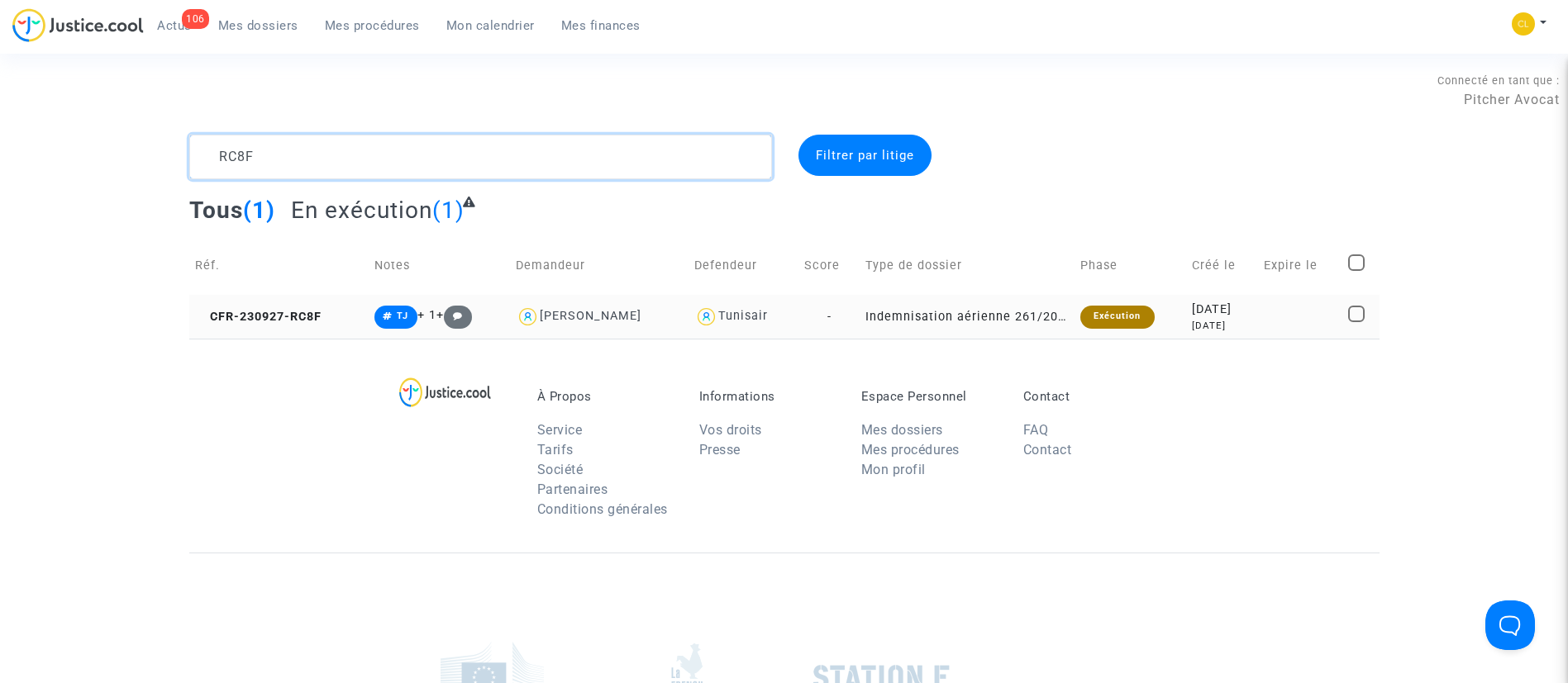
type textarea "RC8F"
click at [1192, 306] on div "[DATE]" at bounding box center [1222, 310] width 60 height 18
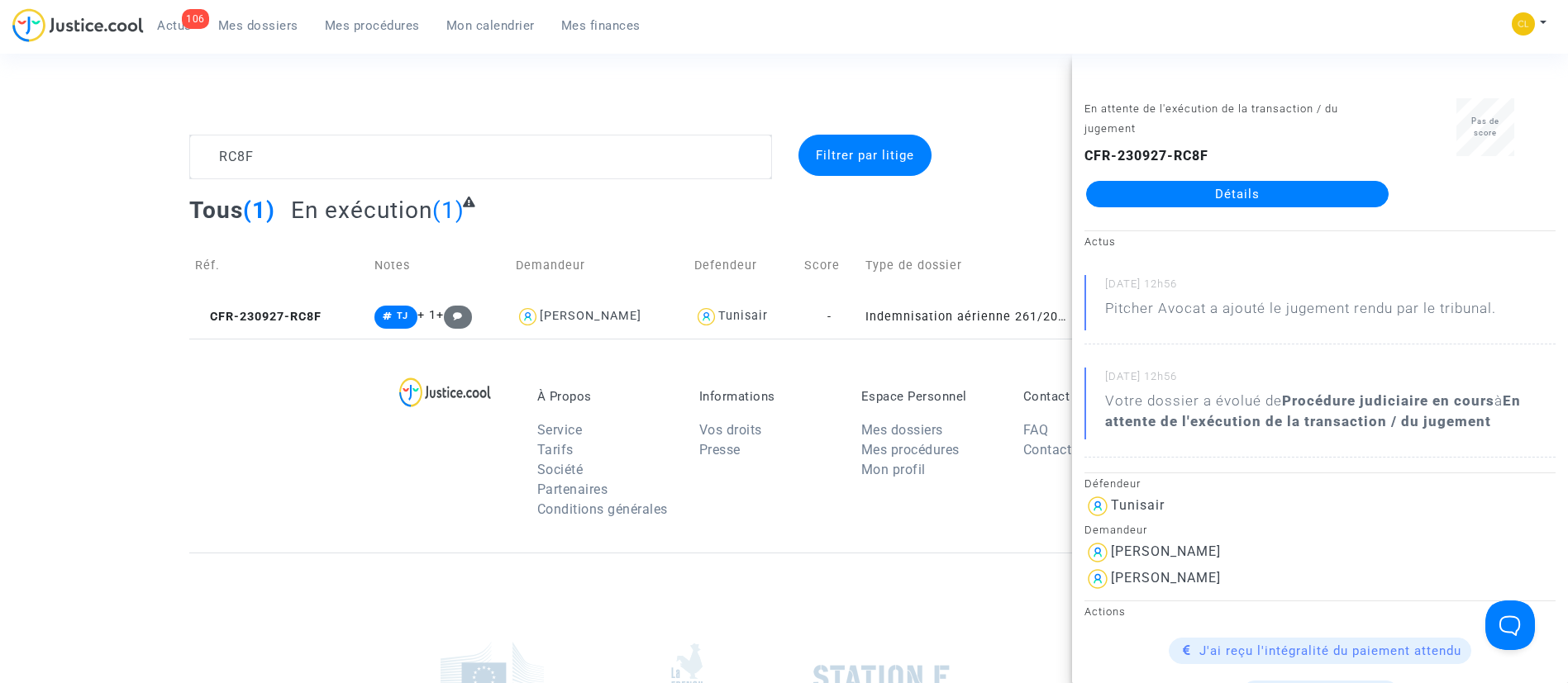
click at [1259, 183] on link "Détails" at bounding box center [1237, 194] width 302 height 26
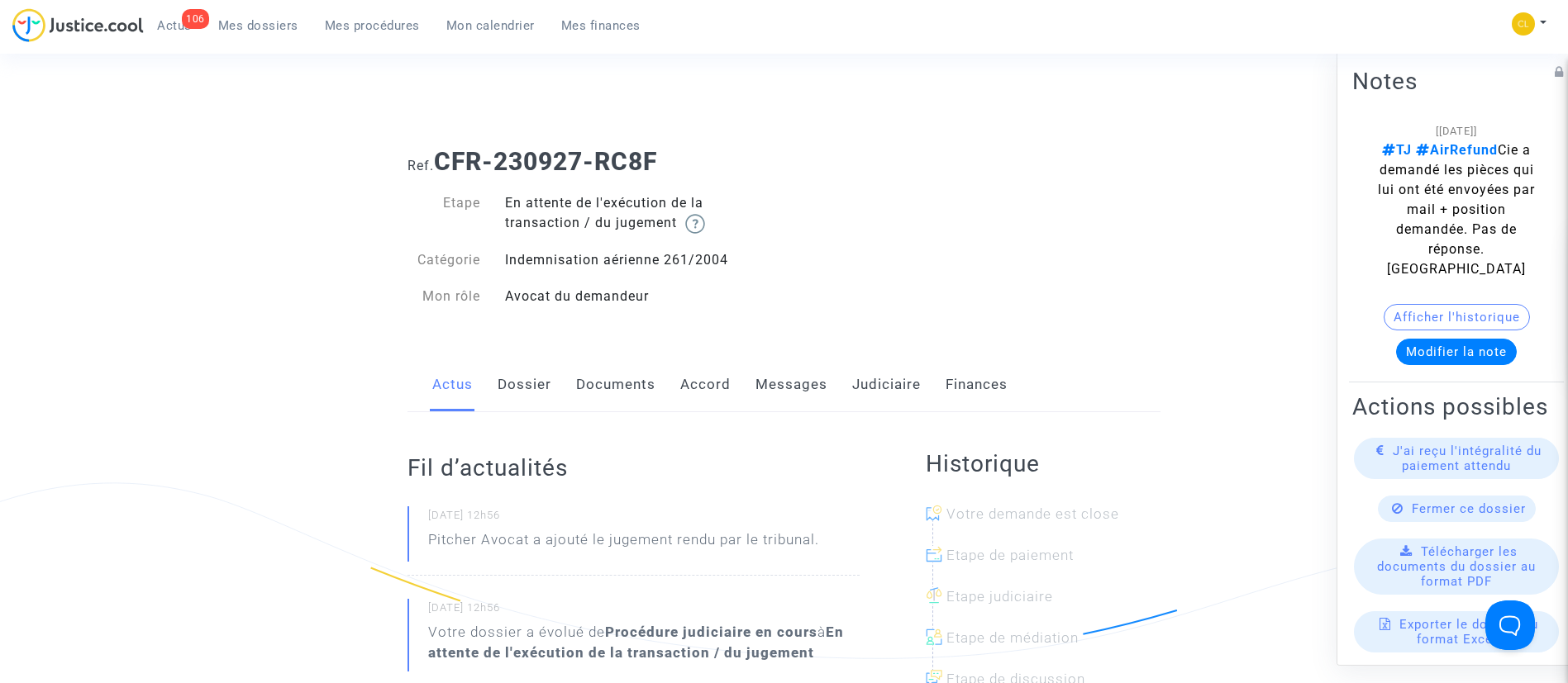
click at [896, 377] on link "Judiciaire" at bounding box center [885, 385] width 68 height 55
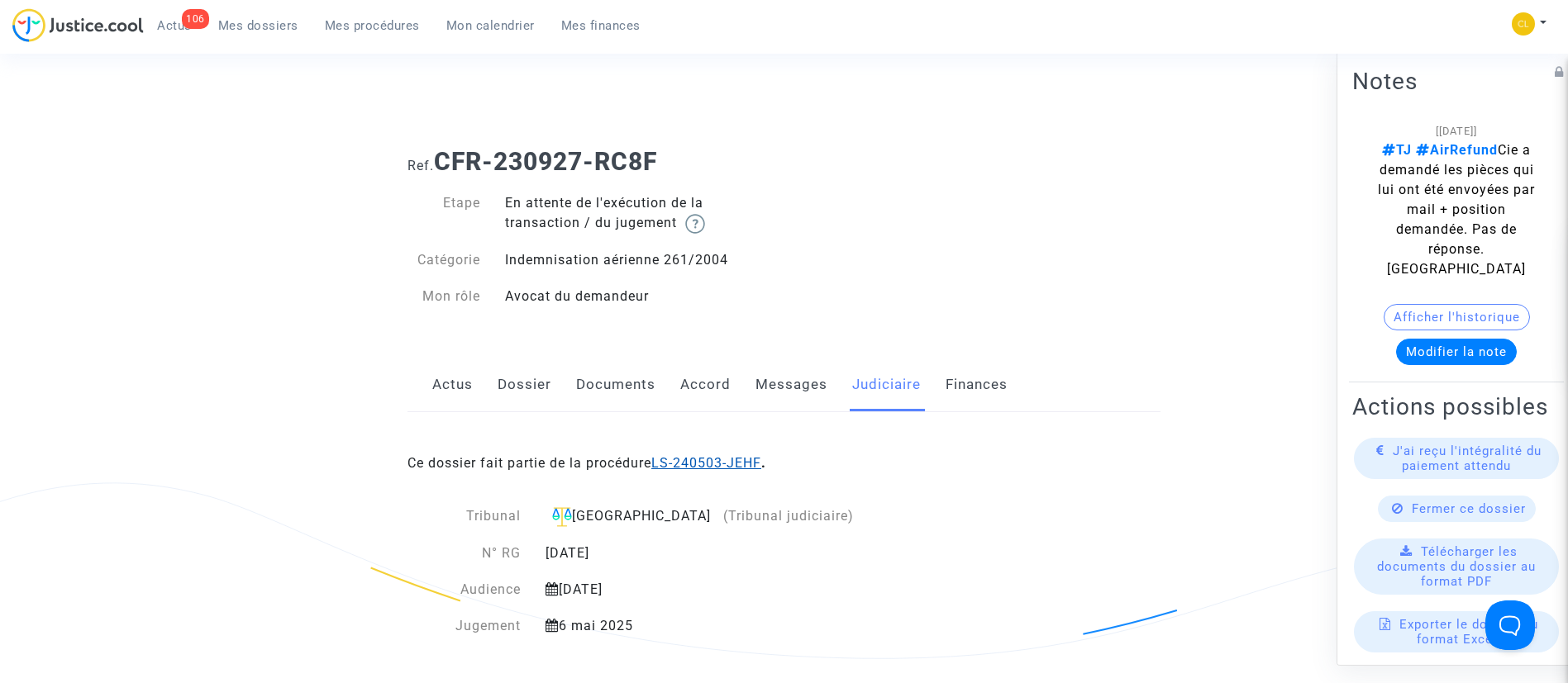
click at [733, 465] on link "LS-240503-JEHF" at bounding box center [706, 462] width 110 height 15
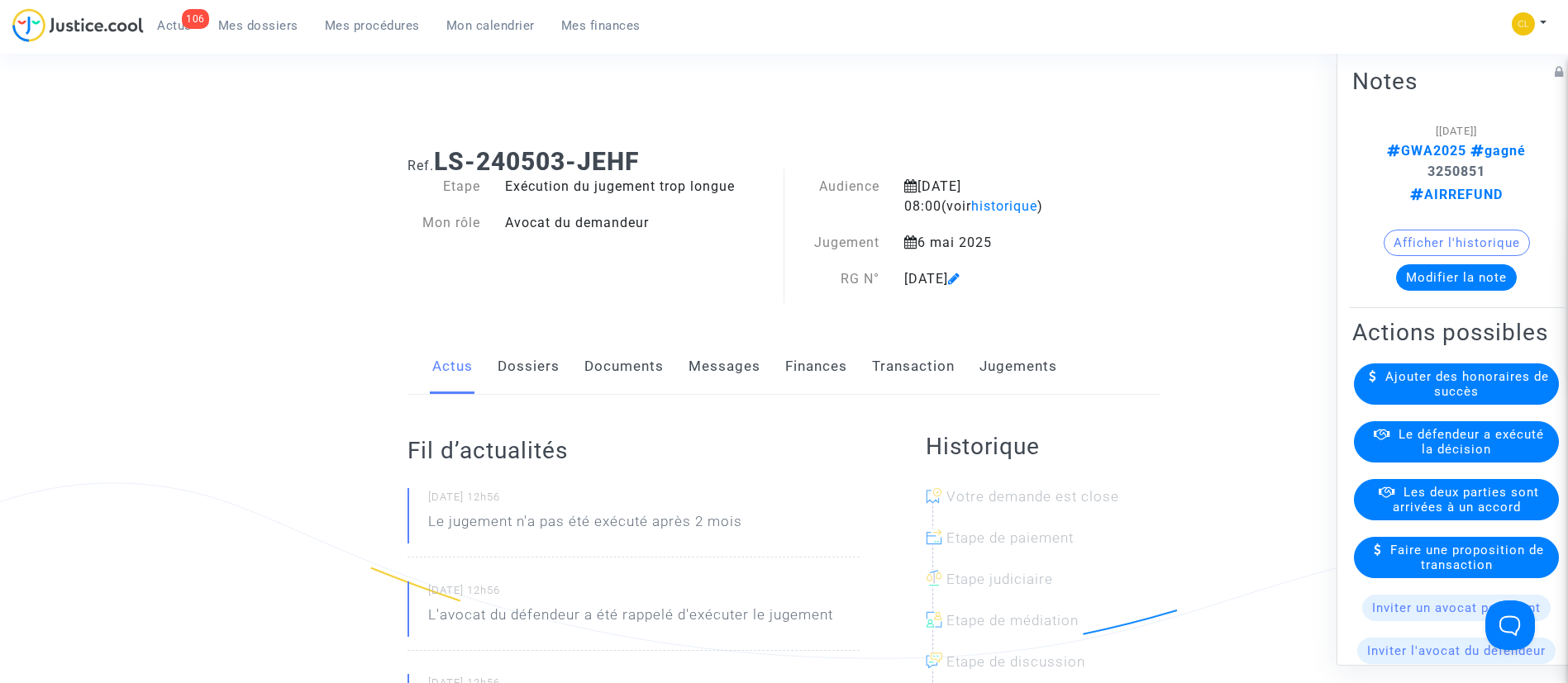
click at [1052, 364] on link "Jugements" at bounding box center [1017, 367] width 77 height 55
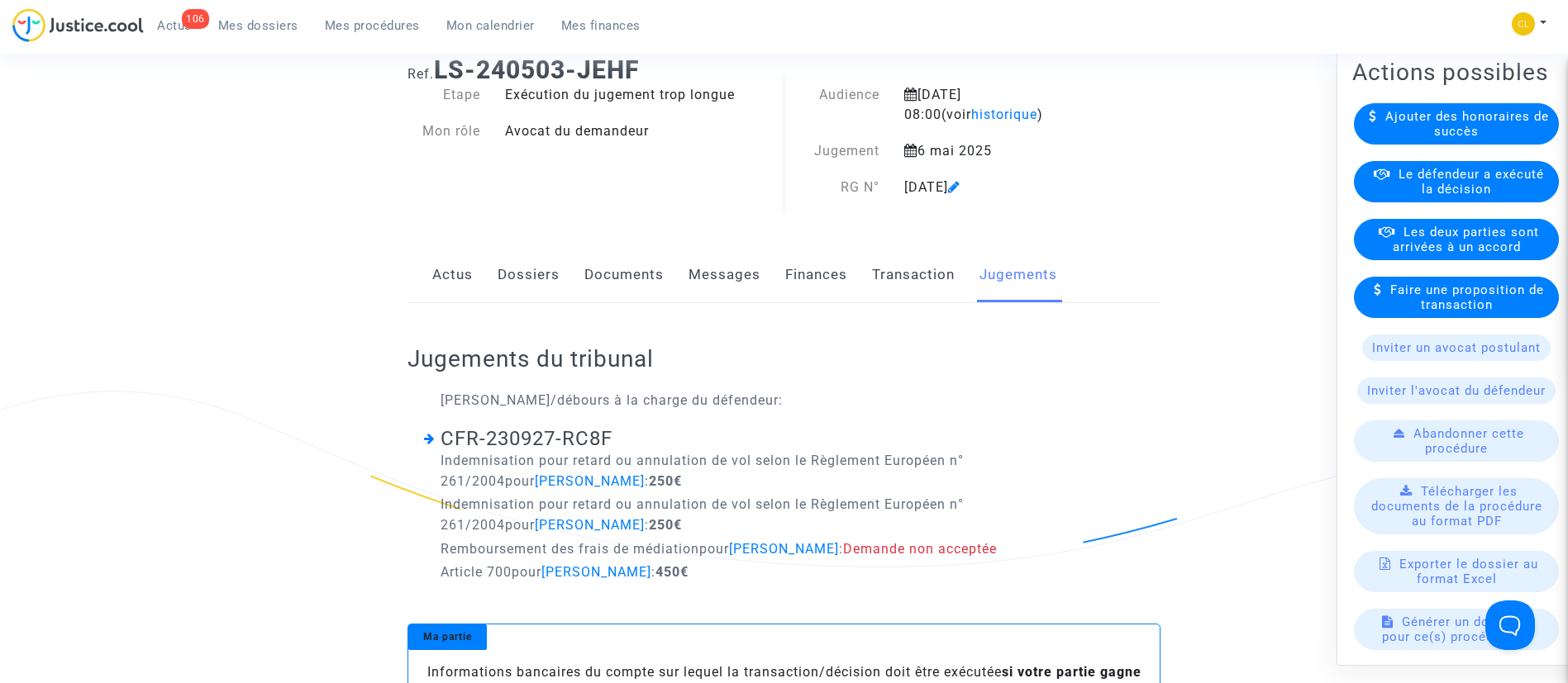
scroll to position [262, 0]
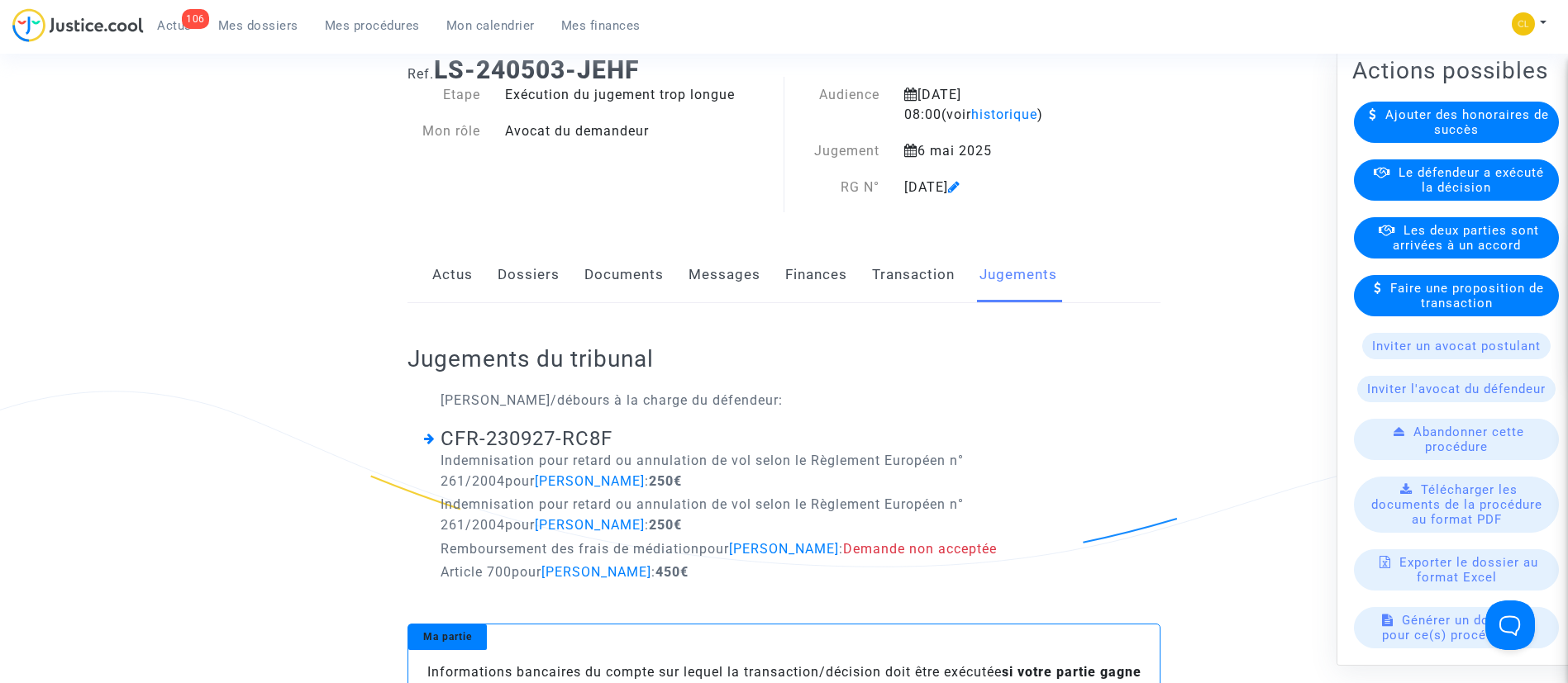
click at [1481, 195] on span "Le défendeur a exécuté la décision" at bounding box center [1472, 180] width 146 height 30
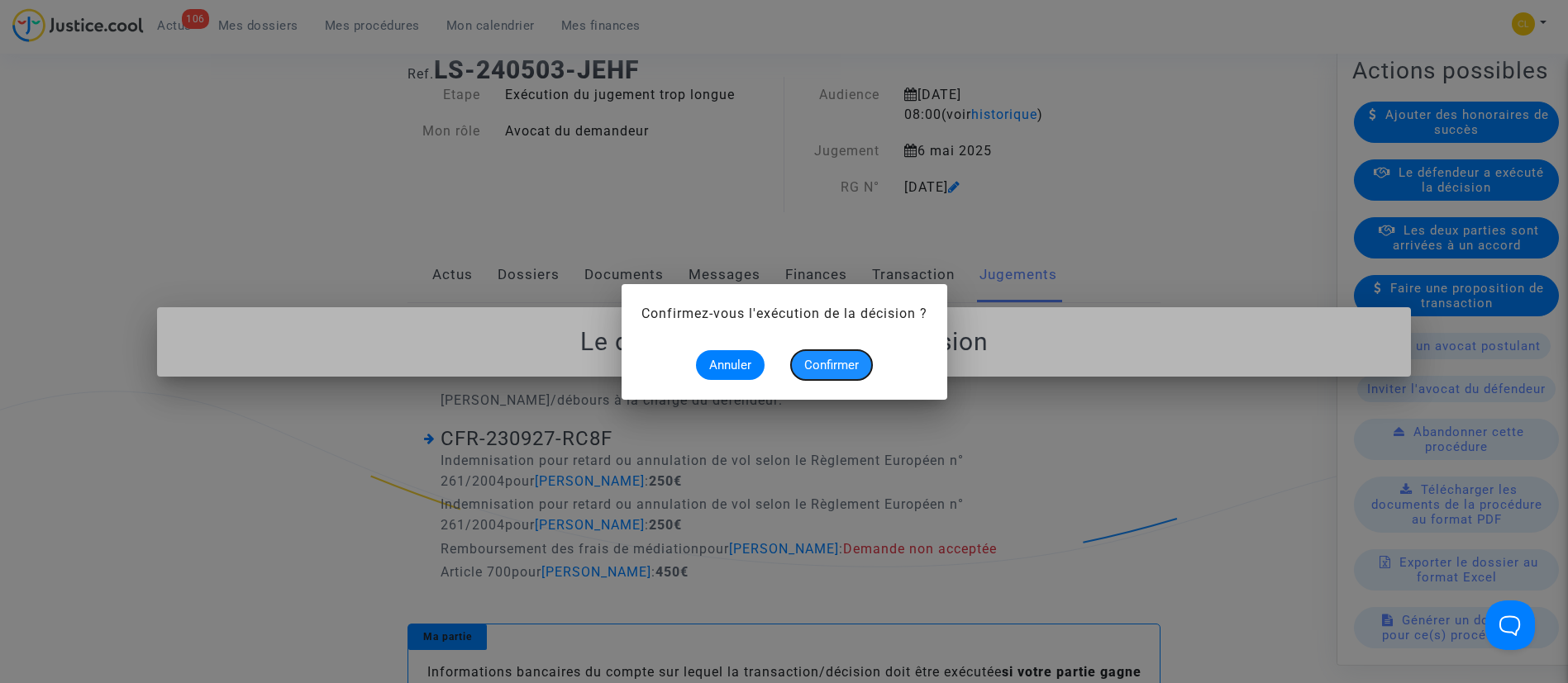
click at [852, 365] on span "Confirmer" at bounding box center [832, 365] width 55 height 15
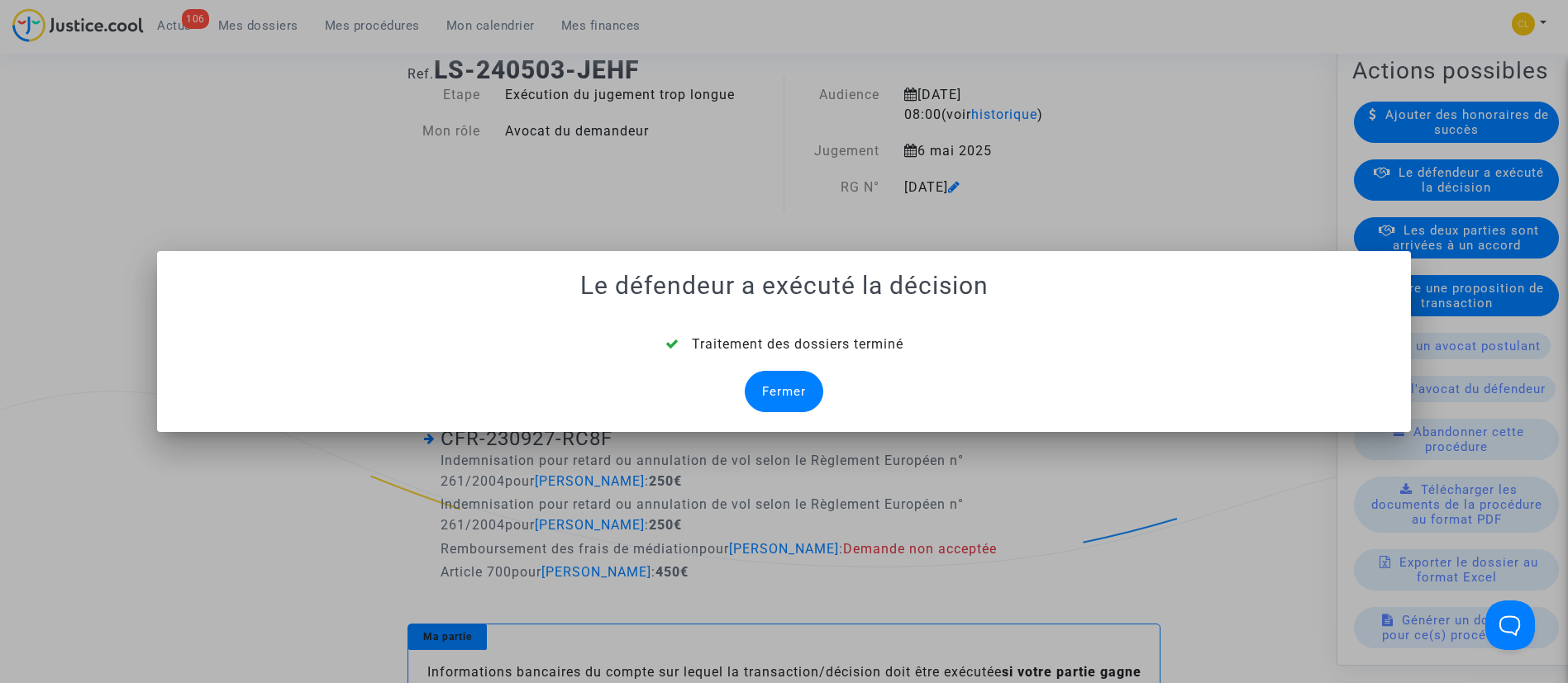
click at [801, 395] on div "Fermer" at bounding box center [784, 391] width 78 height 41
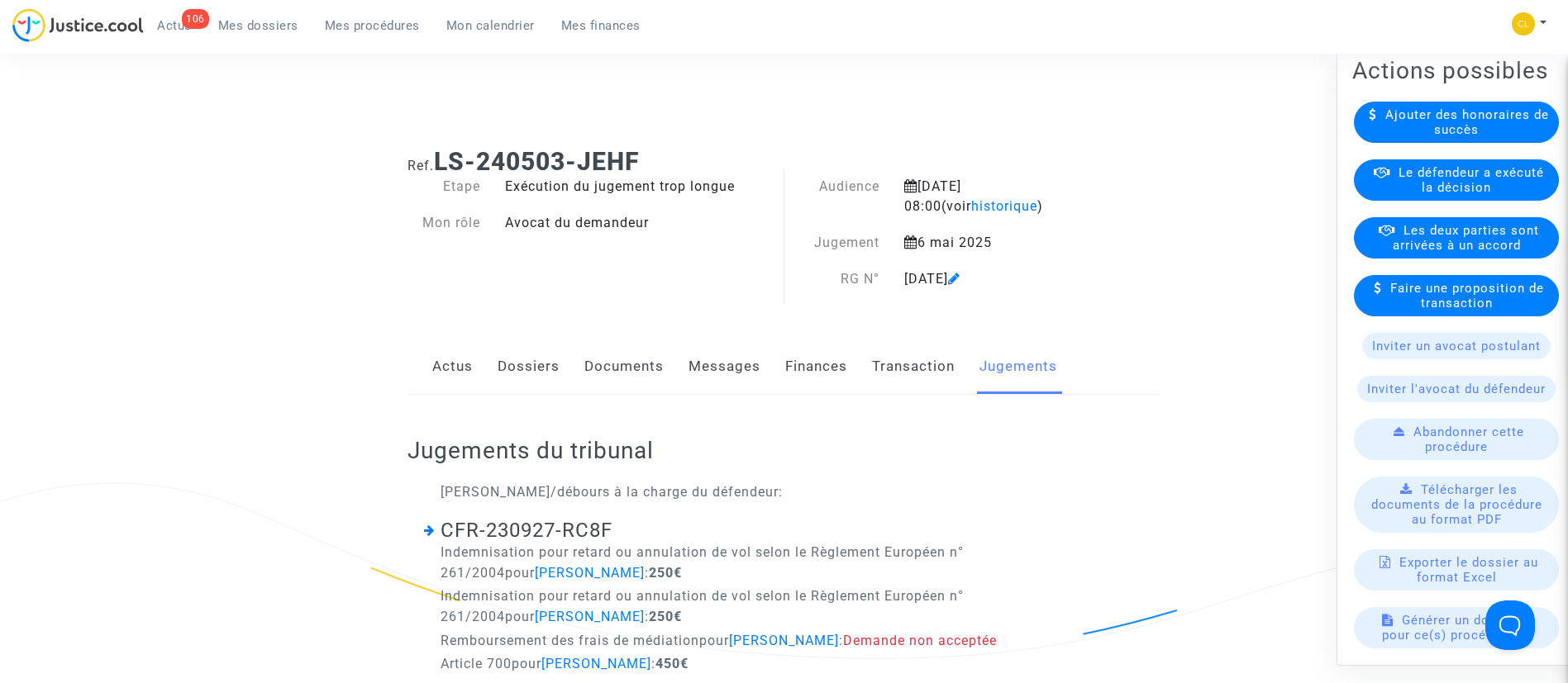
scroll to position [92, 0]
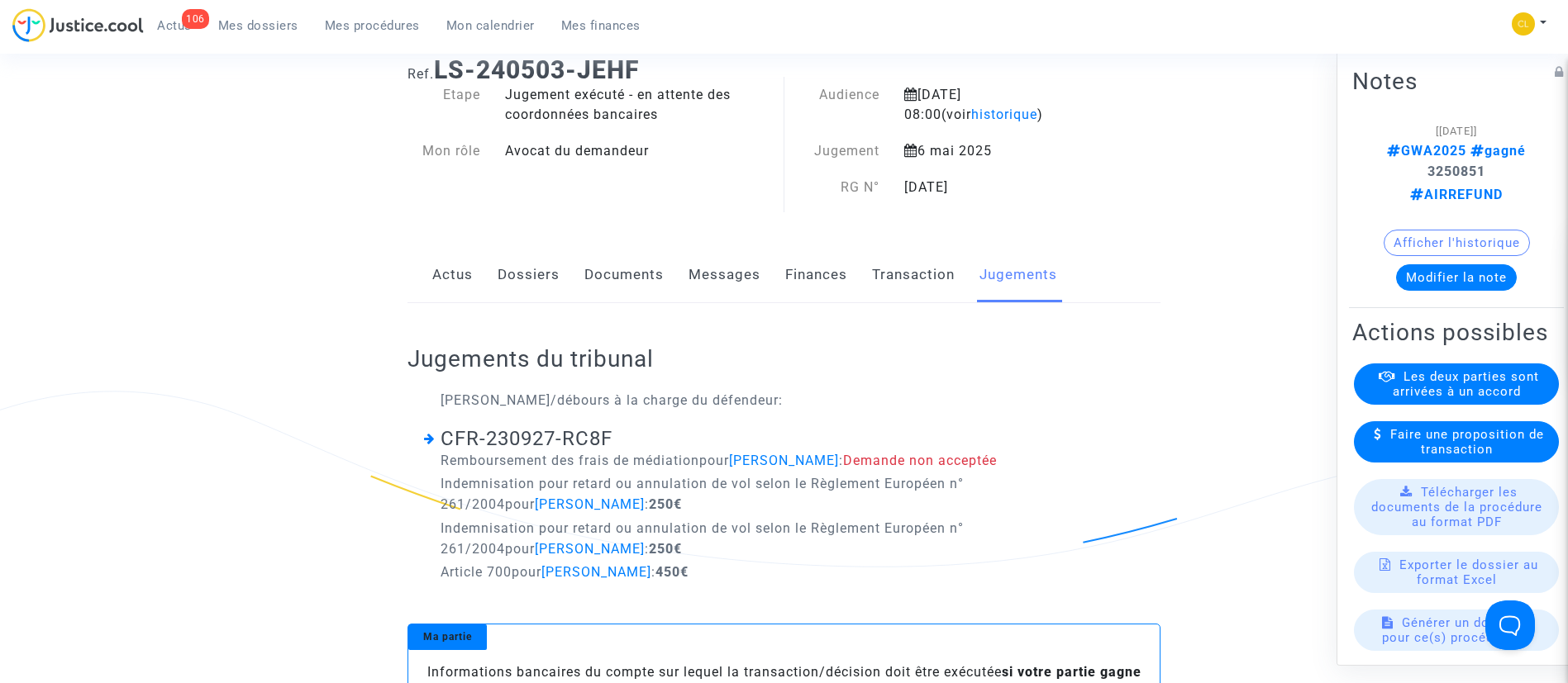
click at [535, 272] on link "Dossiers" at bounding box center [529, 275] width 62 height 55
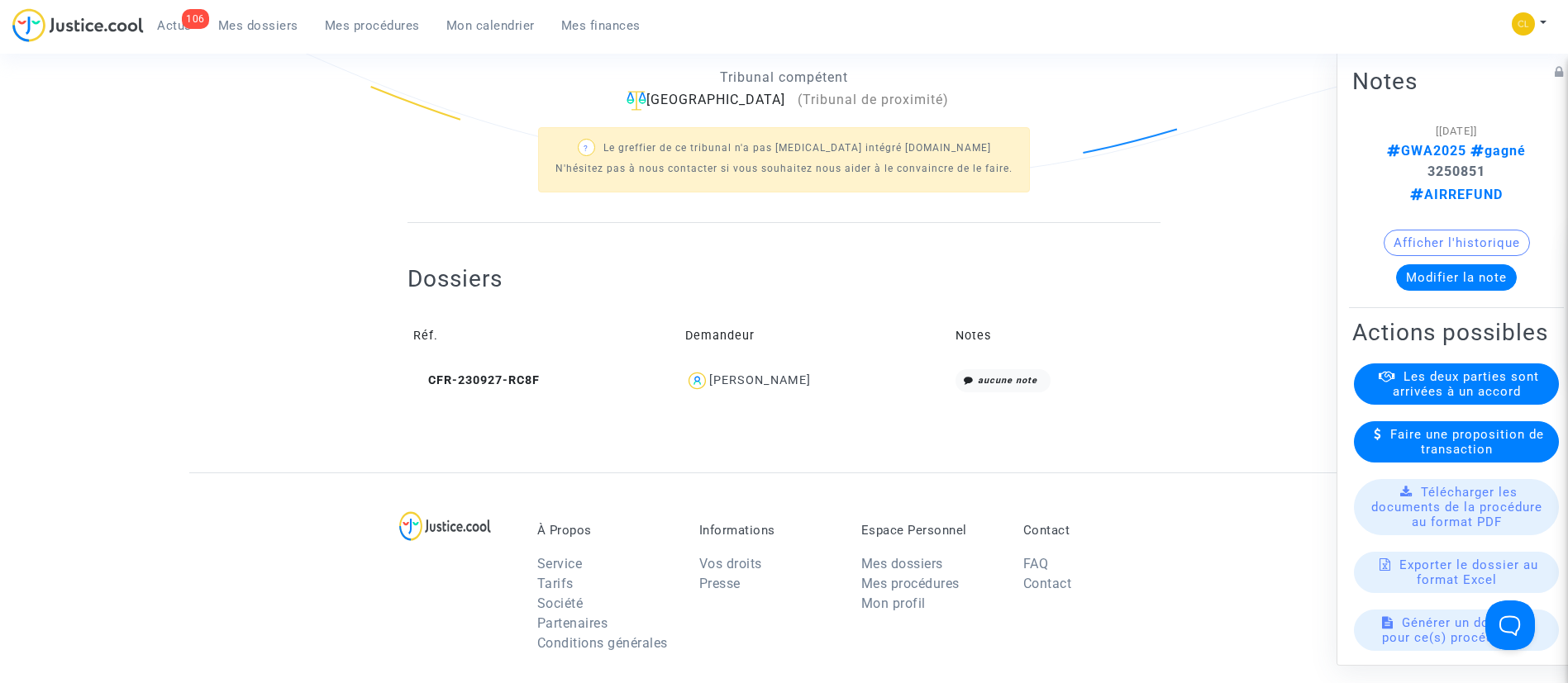
scroll to position [496, 0]
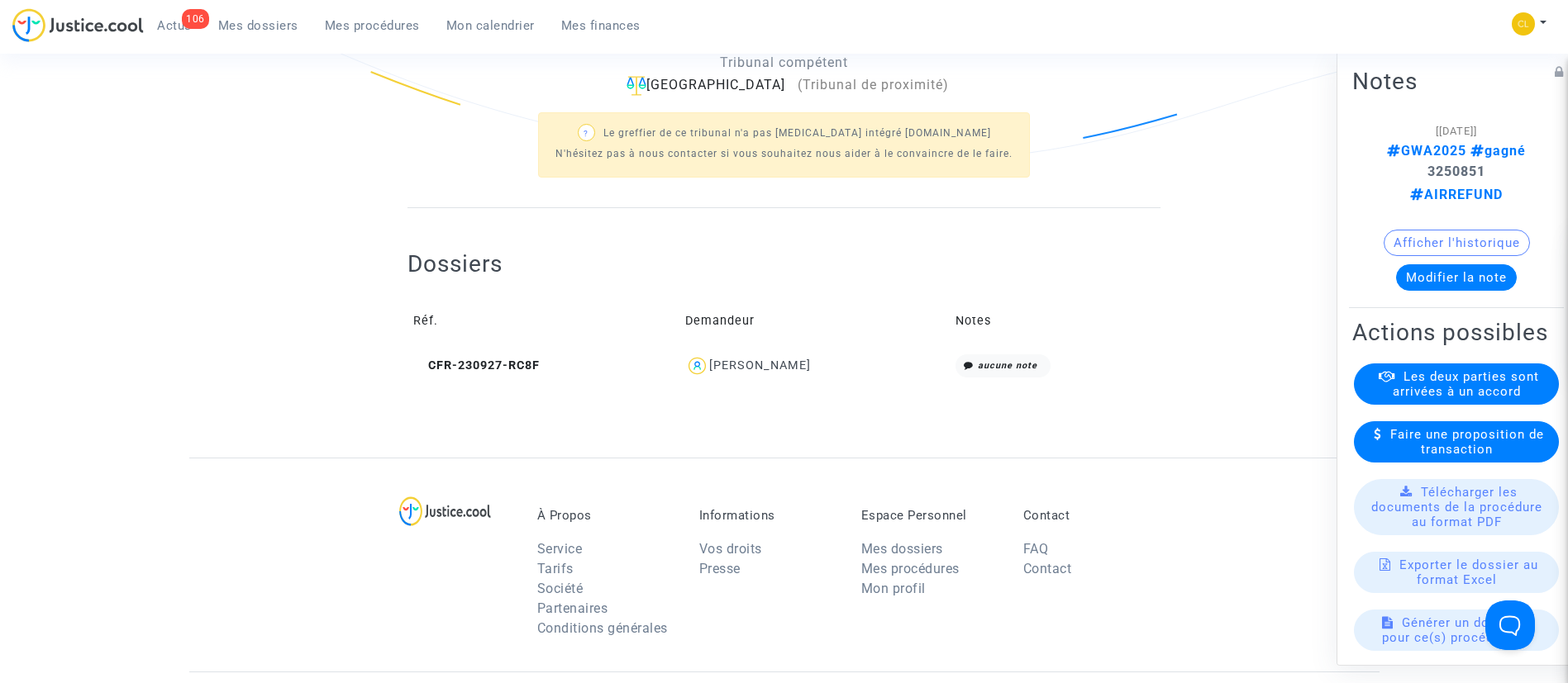
click at [776, 362] on div "[PERSON_NAME]" at bounding box center [760, 365] width 102 height 14
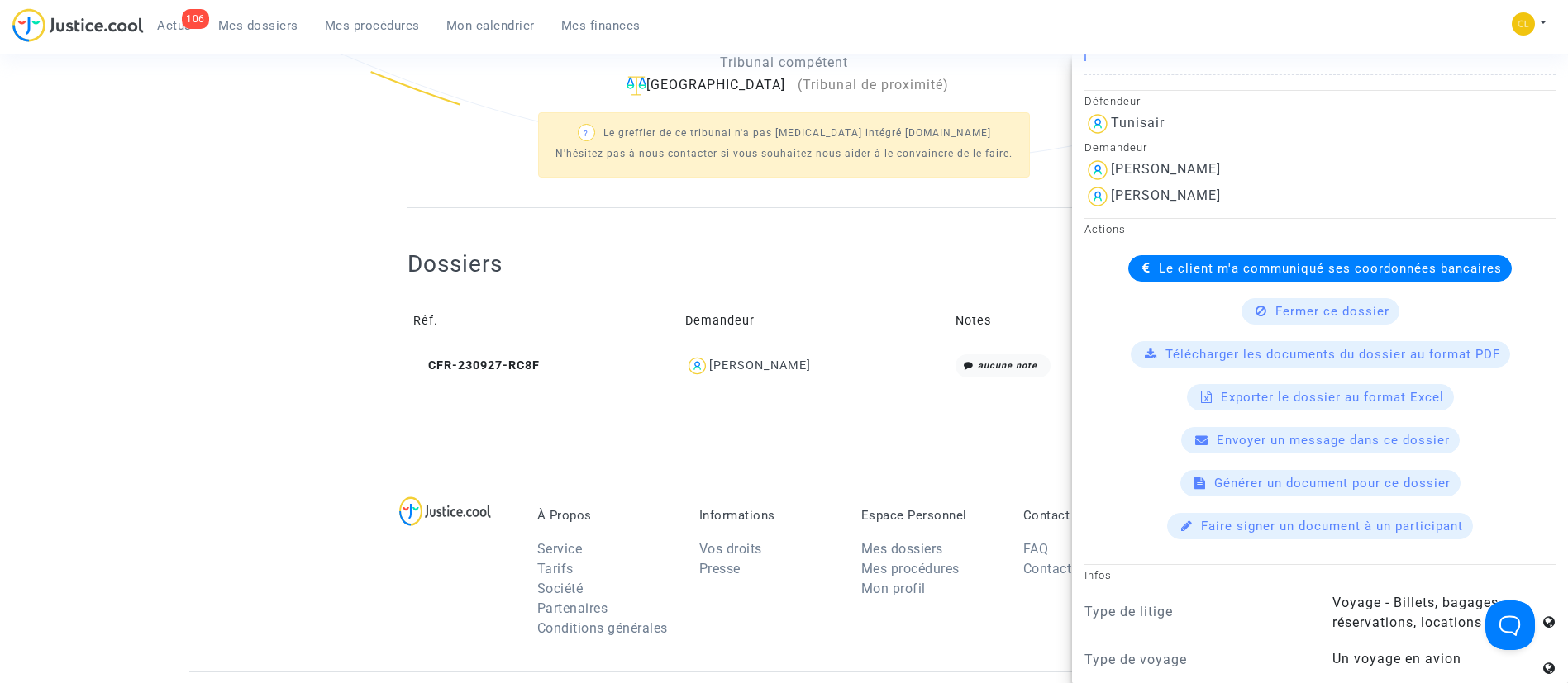
scroll to position [404, 0]
click at [1192, 268] on span "Le client m'a communiqué ses coordonnées bancaires" at bounding box center [1330, 267] width 343 height 15
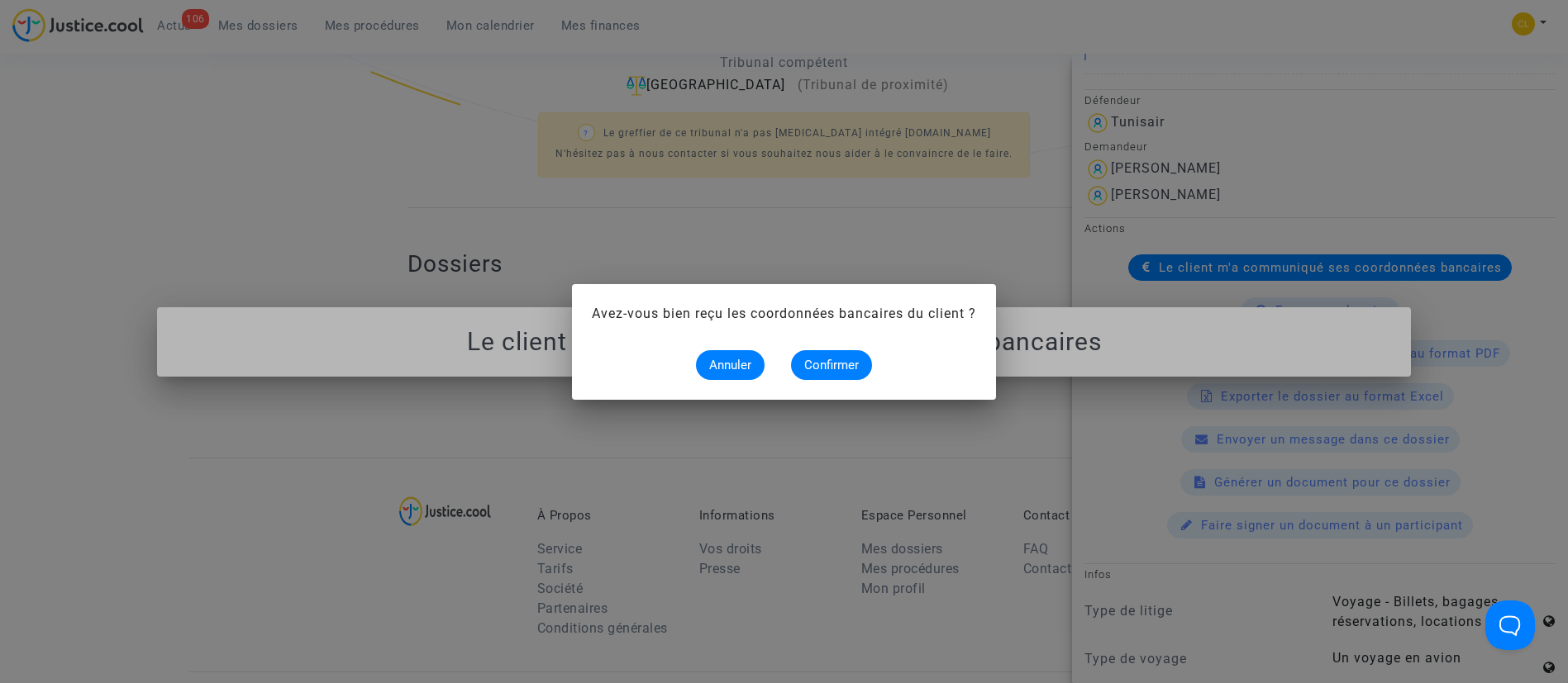
click at [832, 344] on alert-dialogs "Avez-vous bien reçu les coordonnées bancaires du client ? Annuler Confirmer" at bounding box center [784, 342] width 384 height 76
click at [824, 377] on button "Confirmer" at bounding box center [831, 365] width 81 height 30
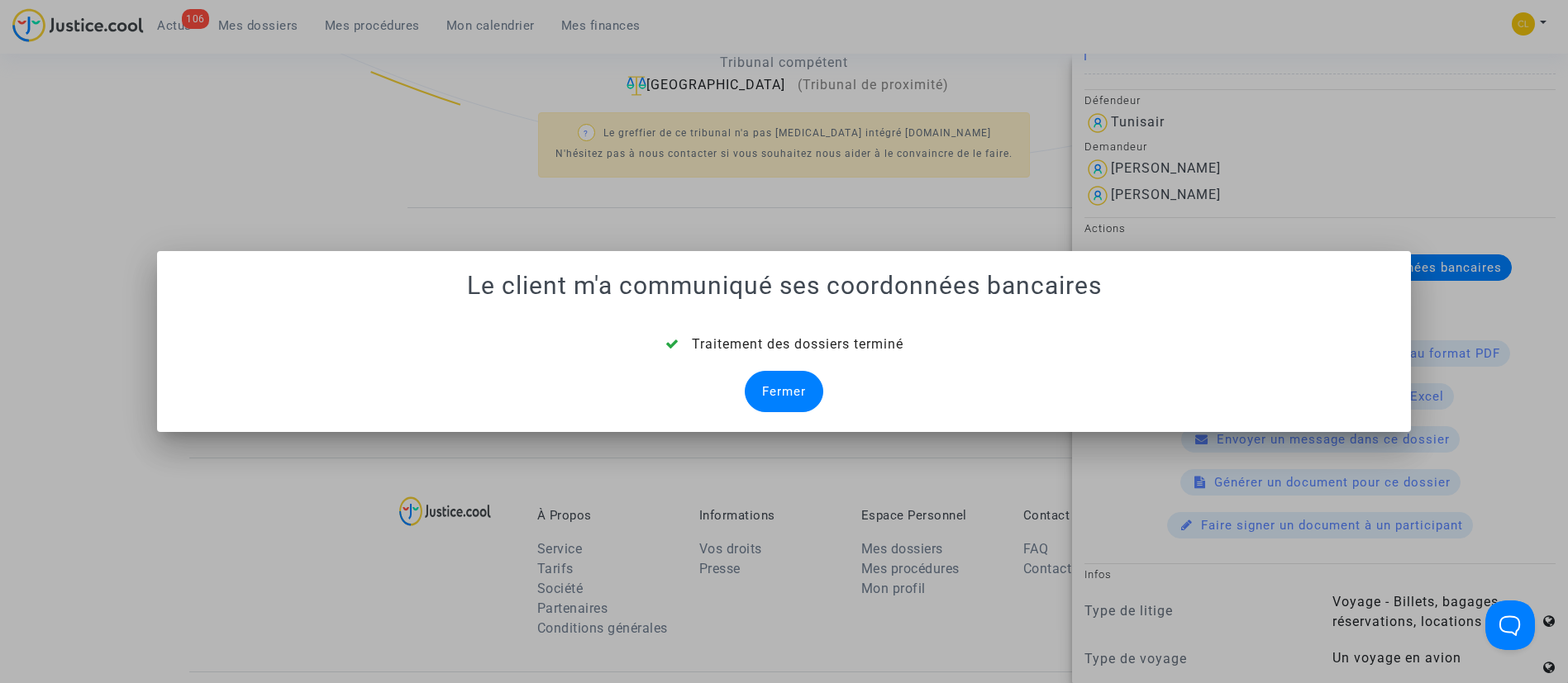
click at [780, 374] on div "Fermer" at bounding box center [784, 391] width 78 height 41
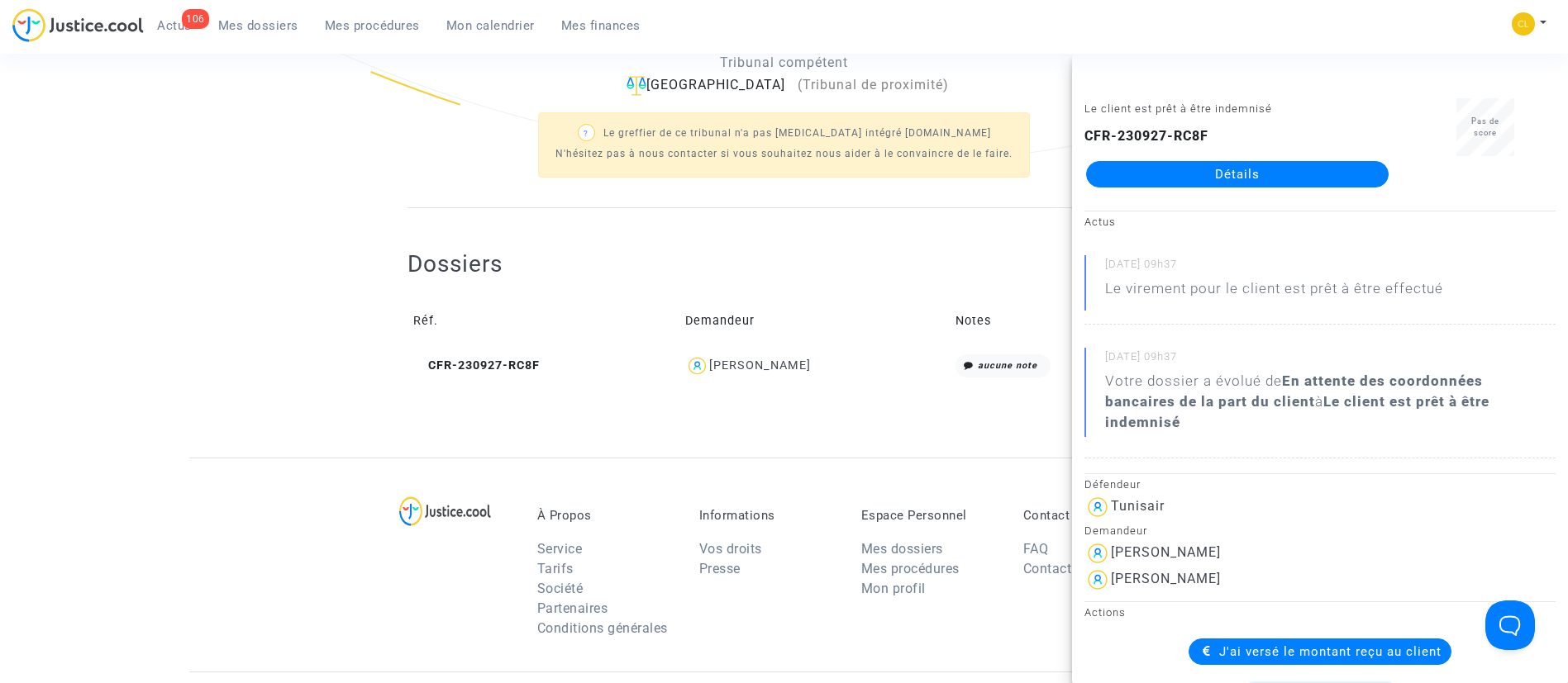
click at [268, 15] on link "Mes dossiers" at bounding box center [258, 25] width 106 height 25
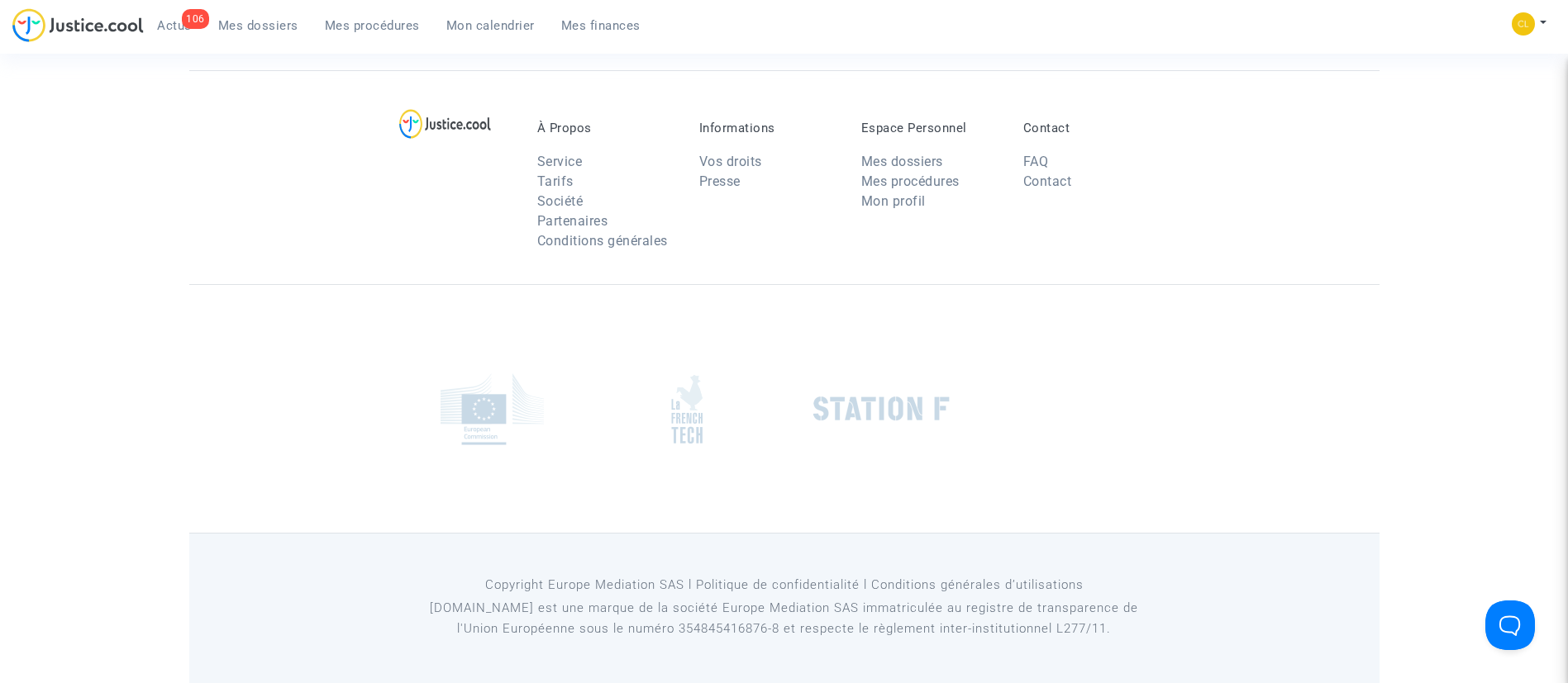
scroll to position [126, 0]
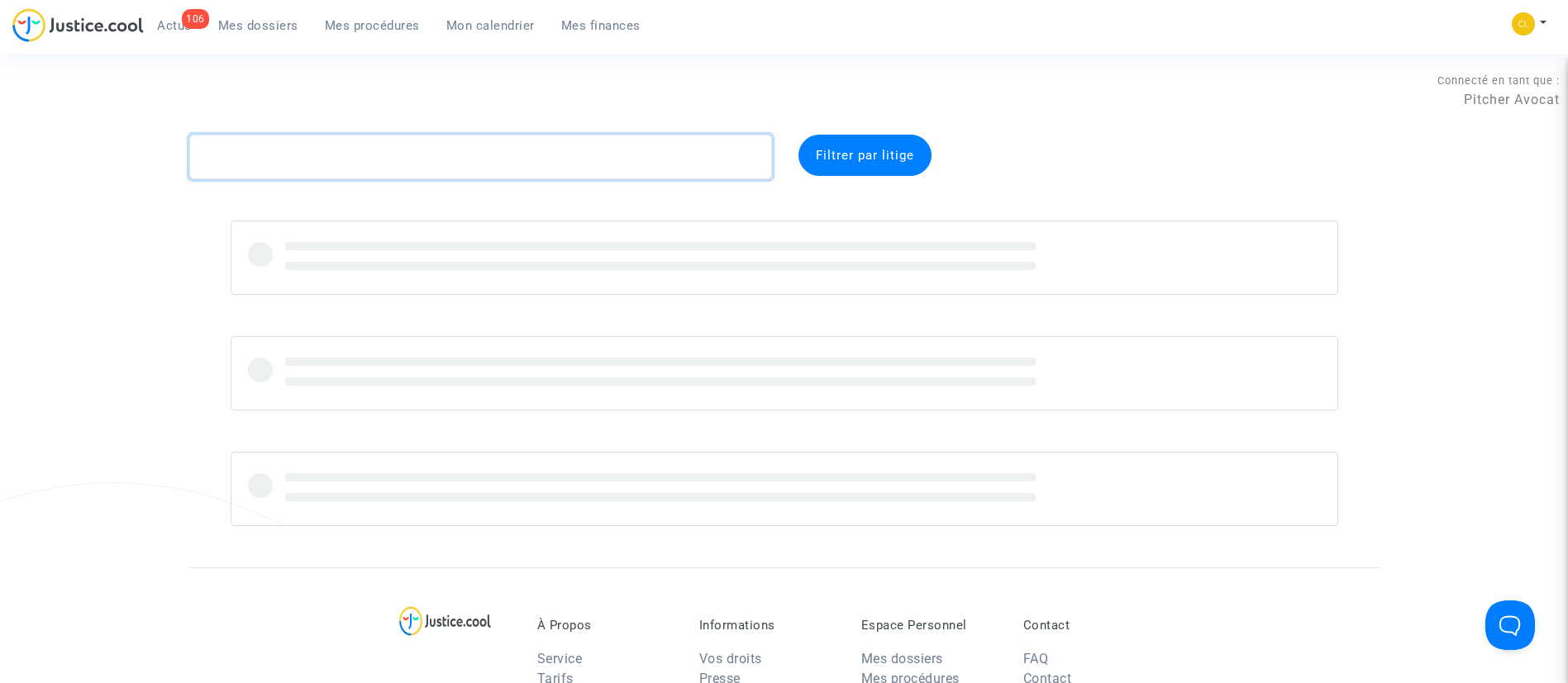
click at [579, 156] on textarea at bounding box center [481, 156] width 582 height 45
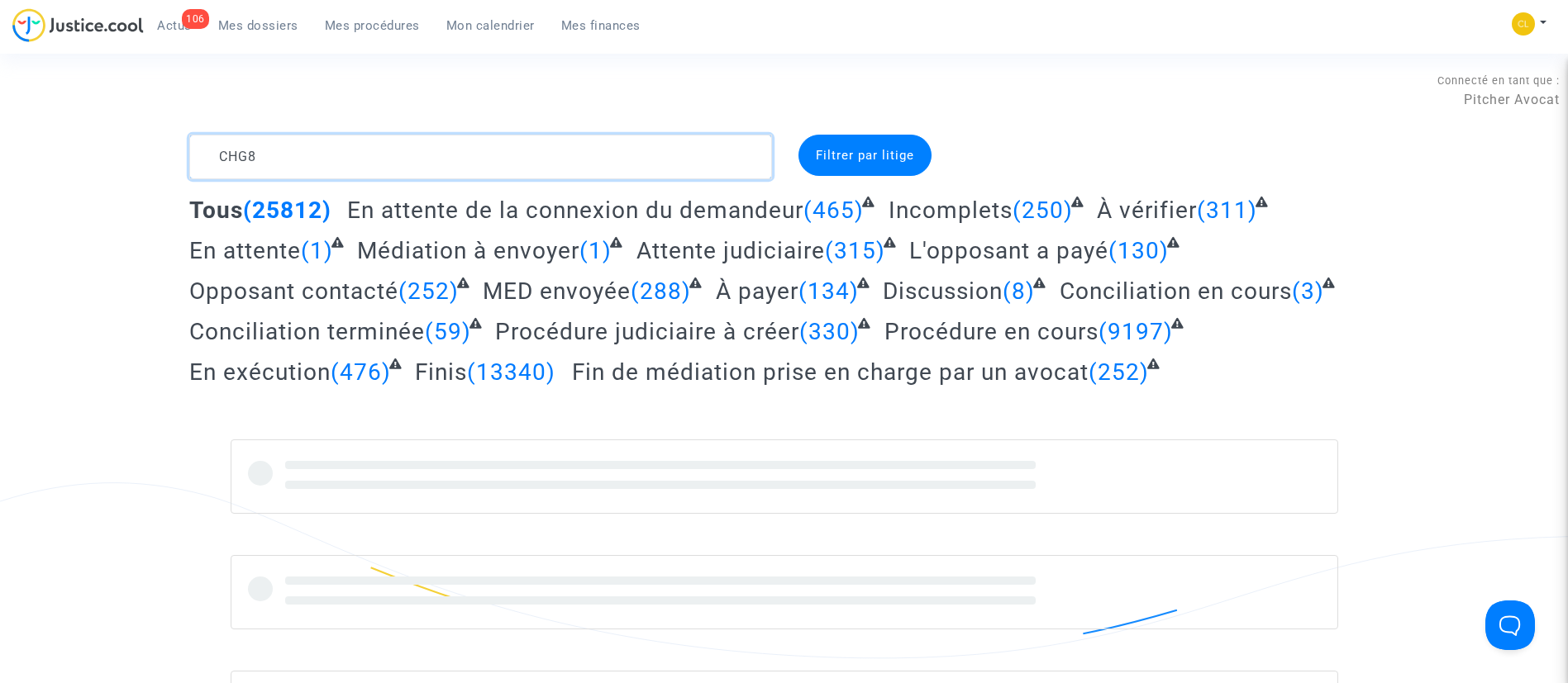
type textarea "CHG8"
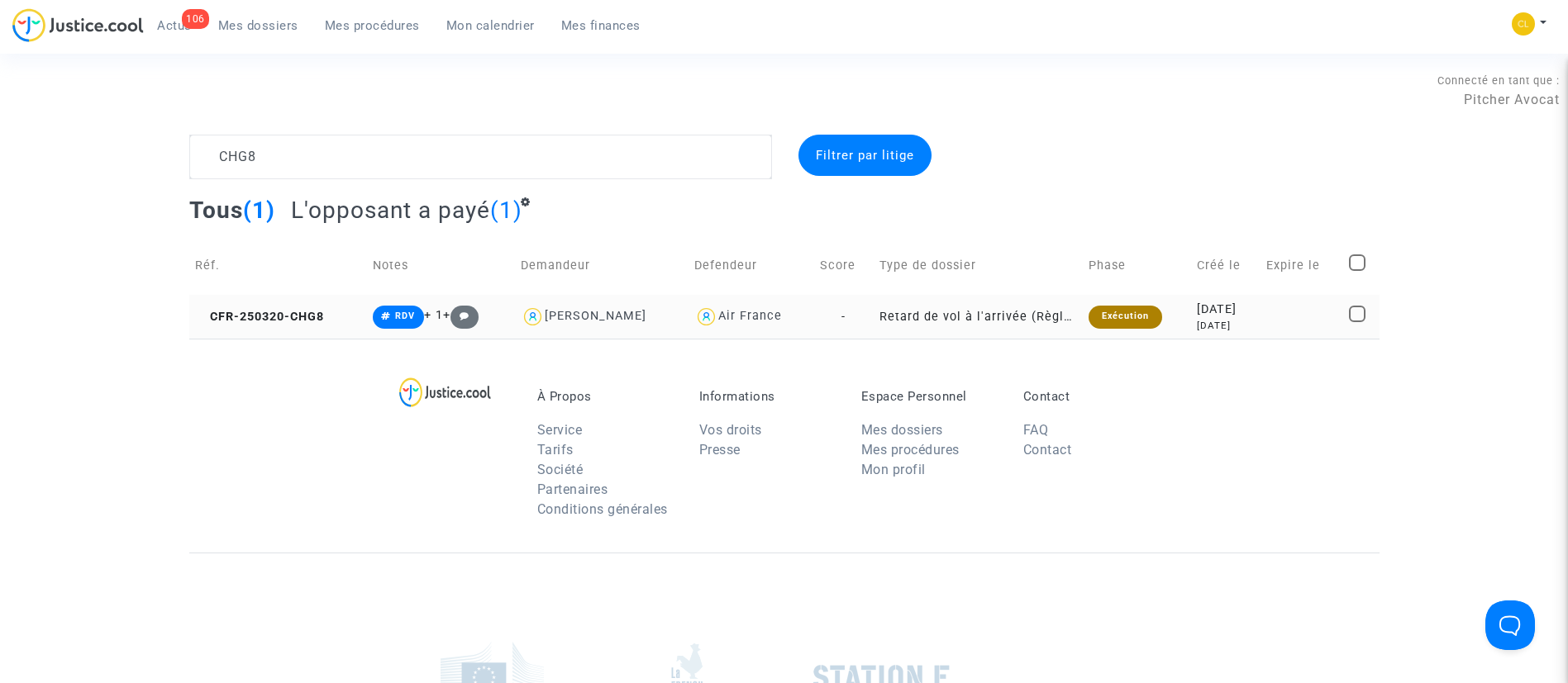
click at [1239, 307] on div "[DATE]" at bounding box center [1226, 310] width 58 height 18
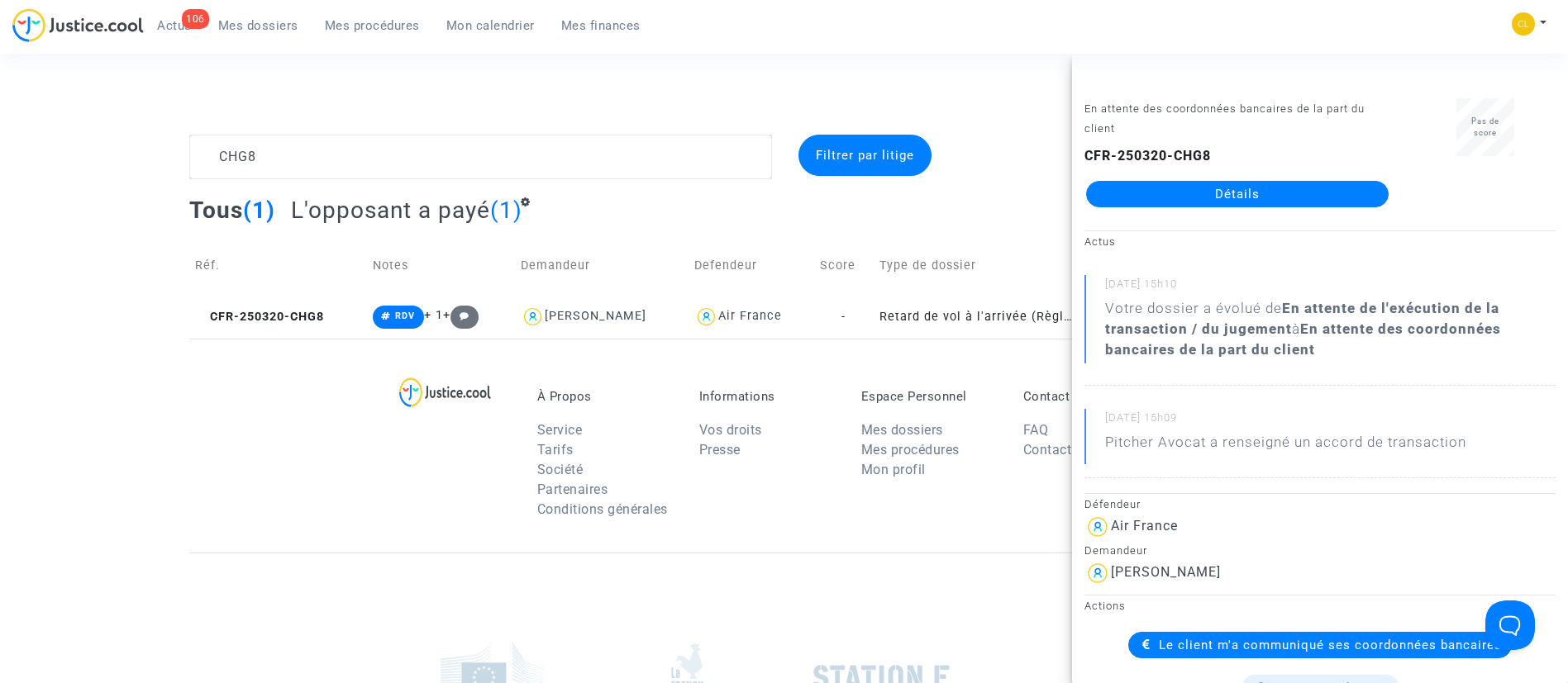
click at [1249, 195] on link "Détails" at bounding box center [1237, 194] width 302 height 26
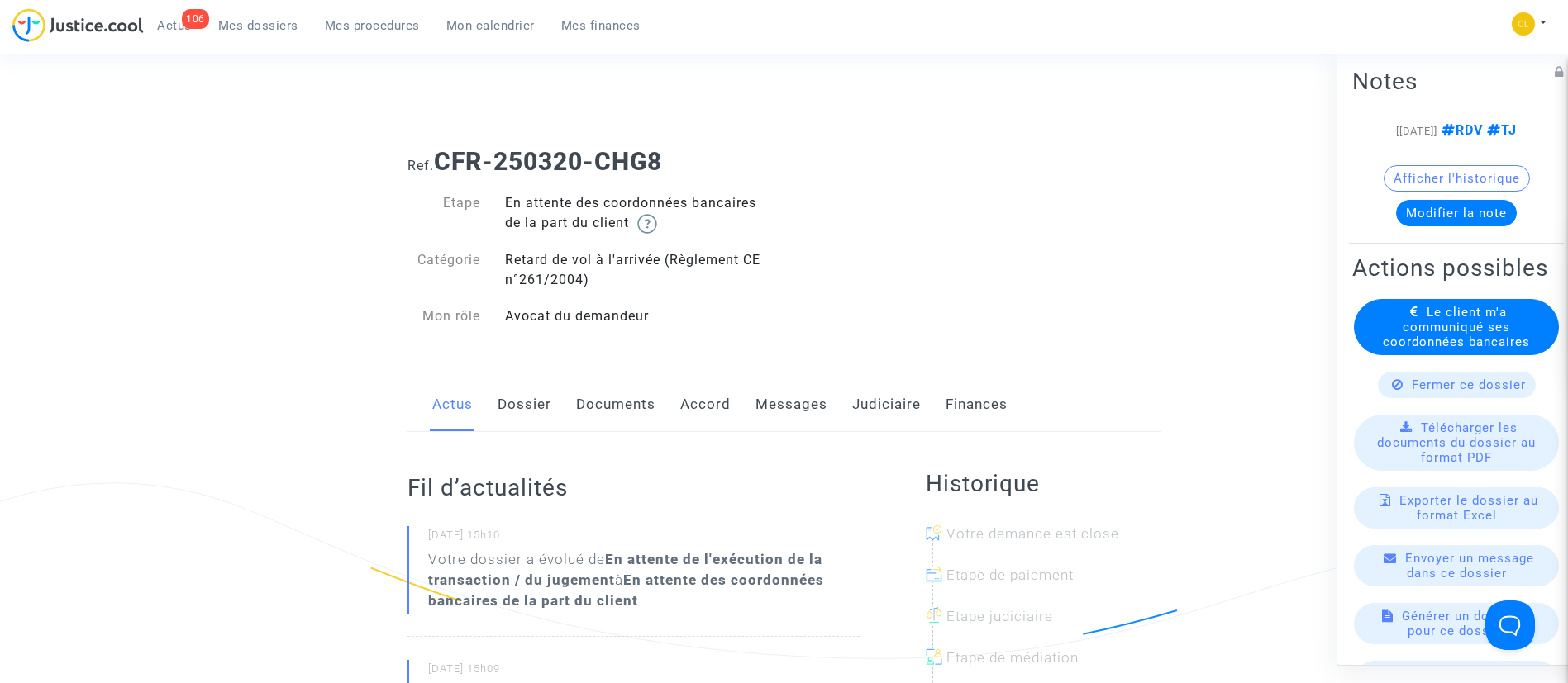
click at [895, 428] on link "Judiciaire" at bounding box center [885, 405] width 68 height 55
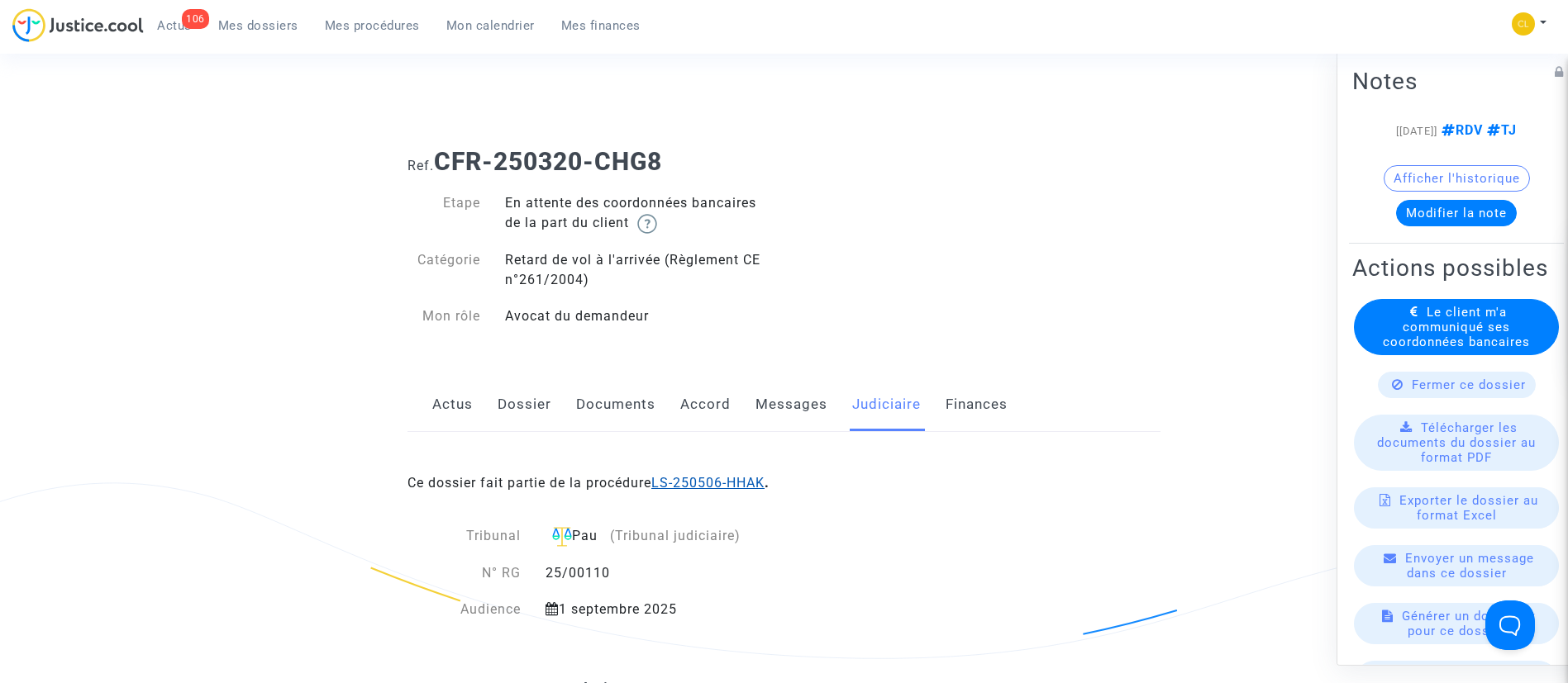
click at [717, 484] on link "LS-250506-HHAK" at bounding box center [708, 482] width 113 height 15
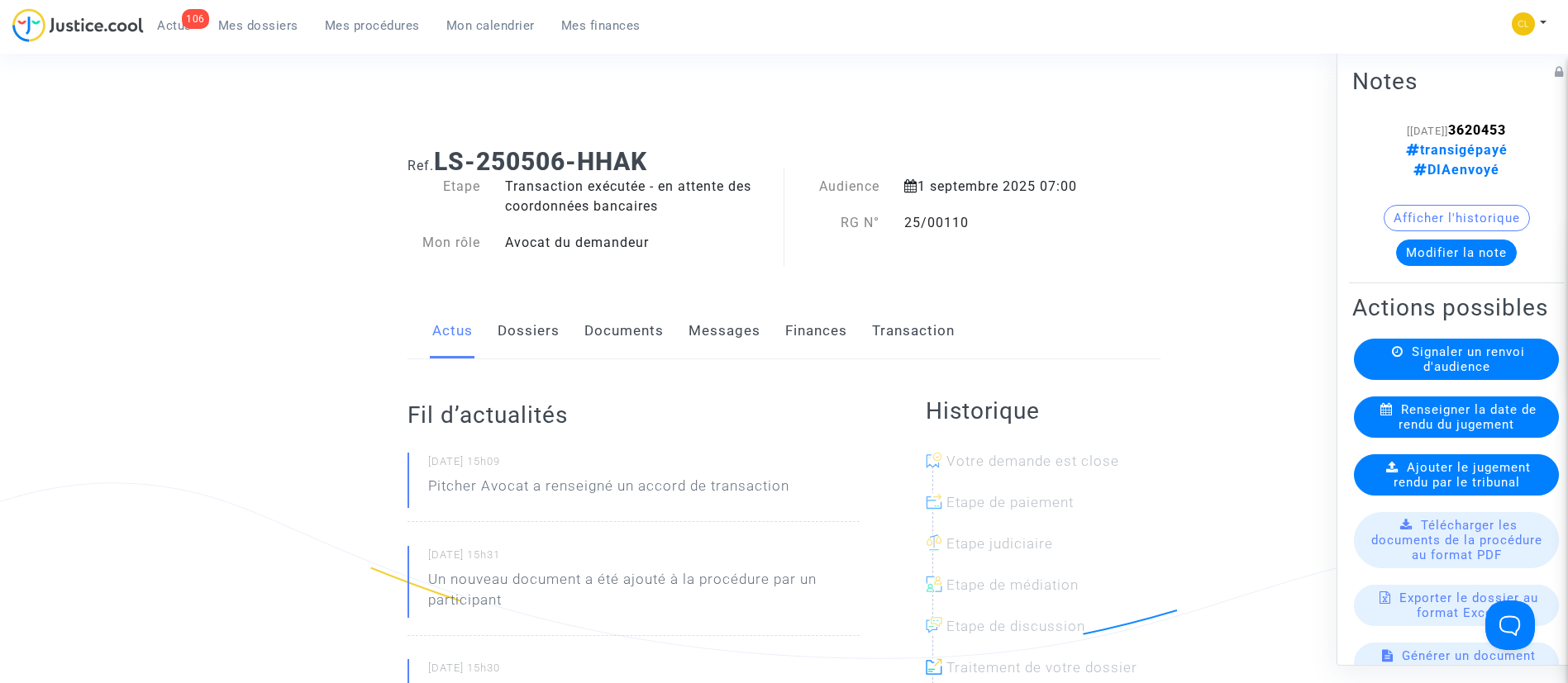
click at [936, 334] on link "Transaction" at bounding box center [913, 331] width 83 height 55
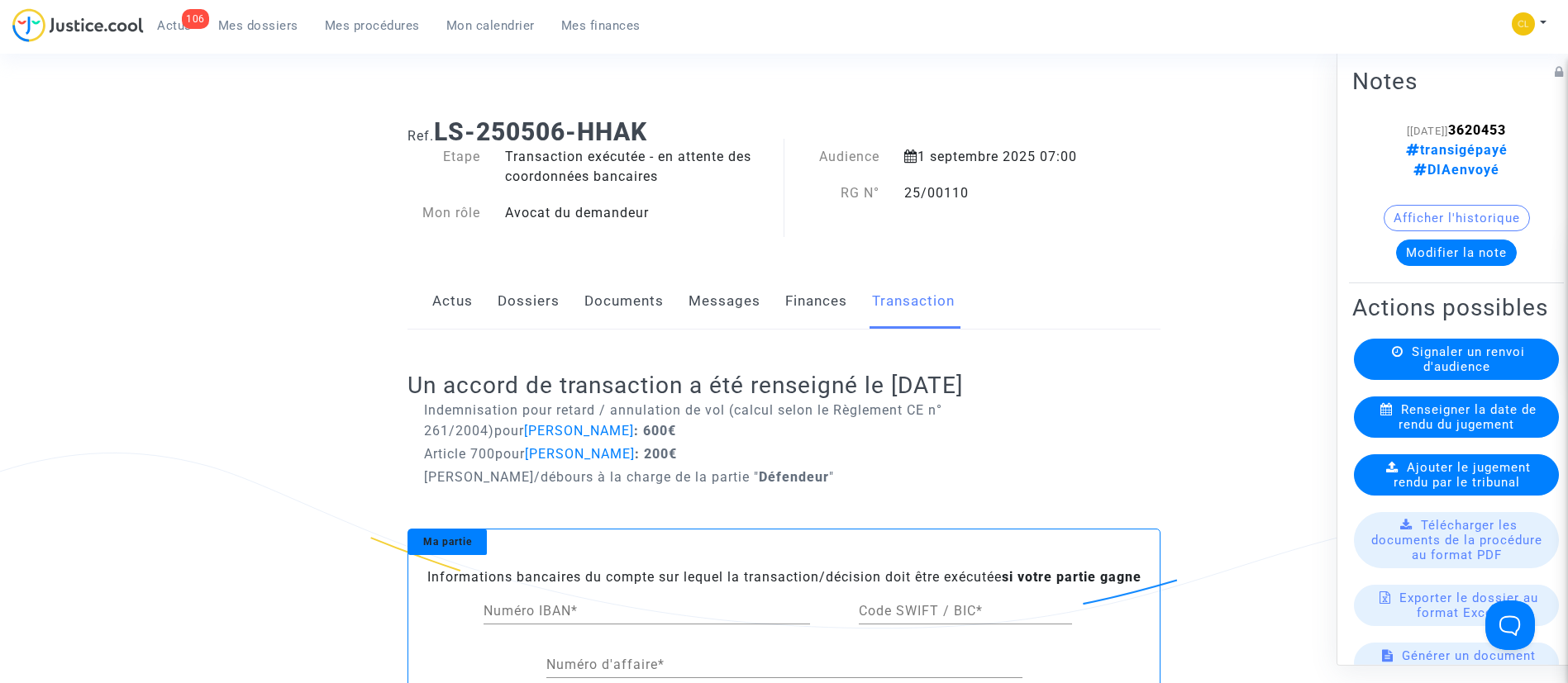
click at [521, 307] on link "Dossiers" at bounding box center [529, 302] width 62 height 55
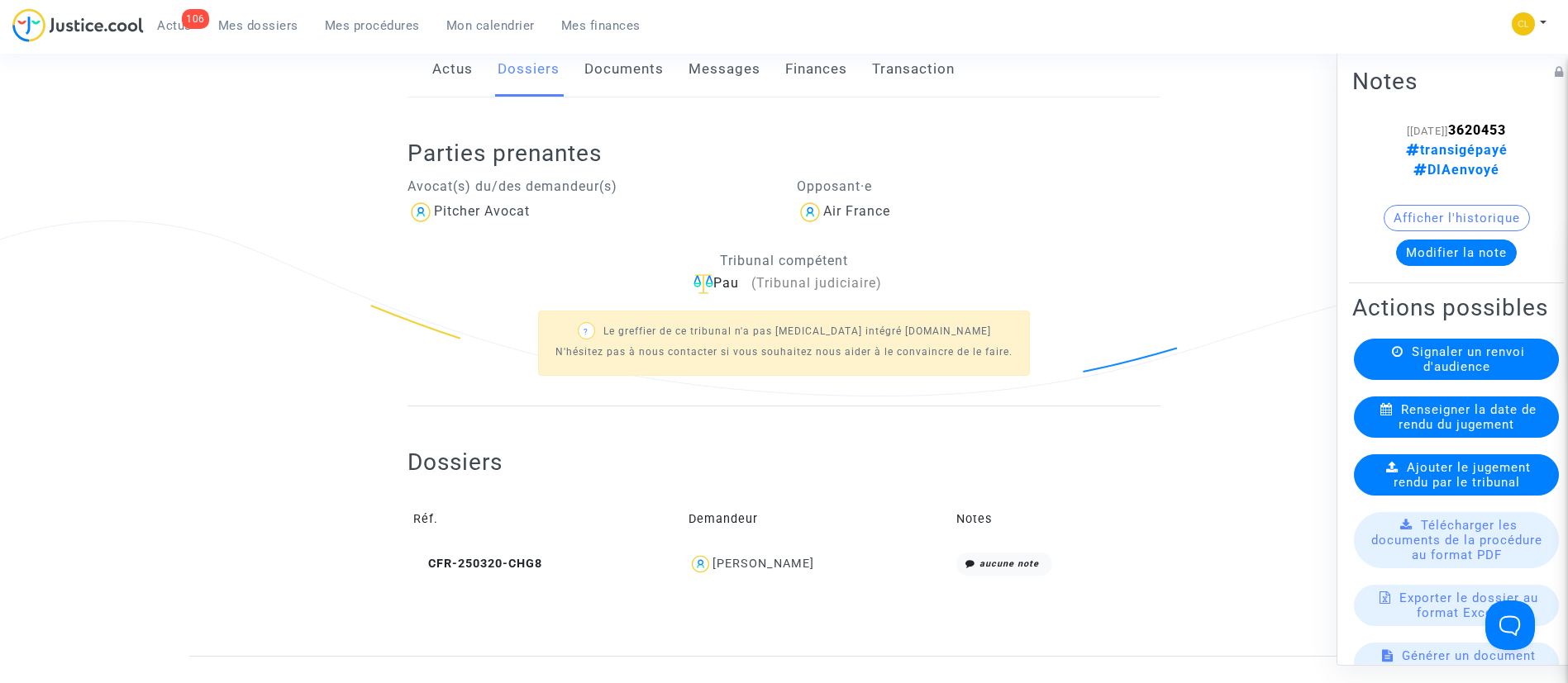
scroll to position [263, 0]
click at [770, 557] on div "[PERSON_NAME]" at bounding box center [764, 562] width 102 height 14
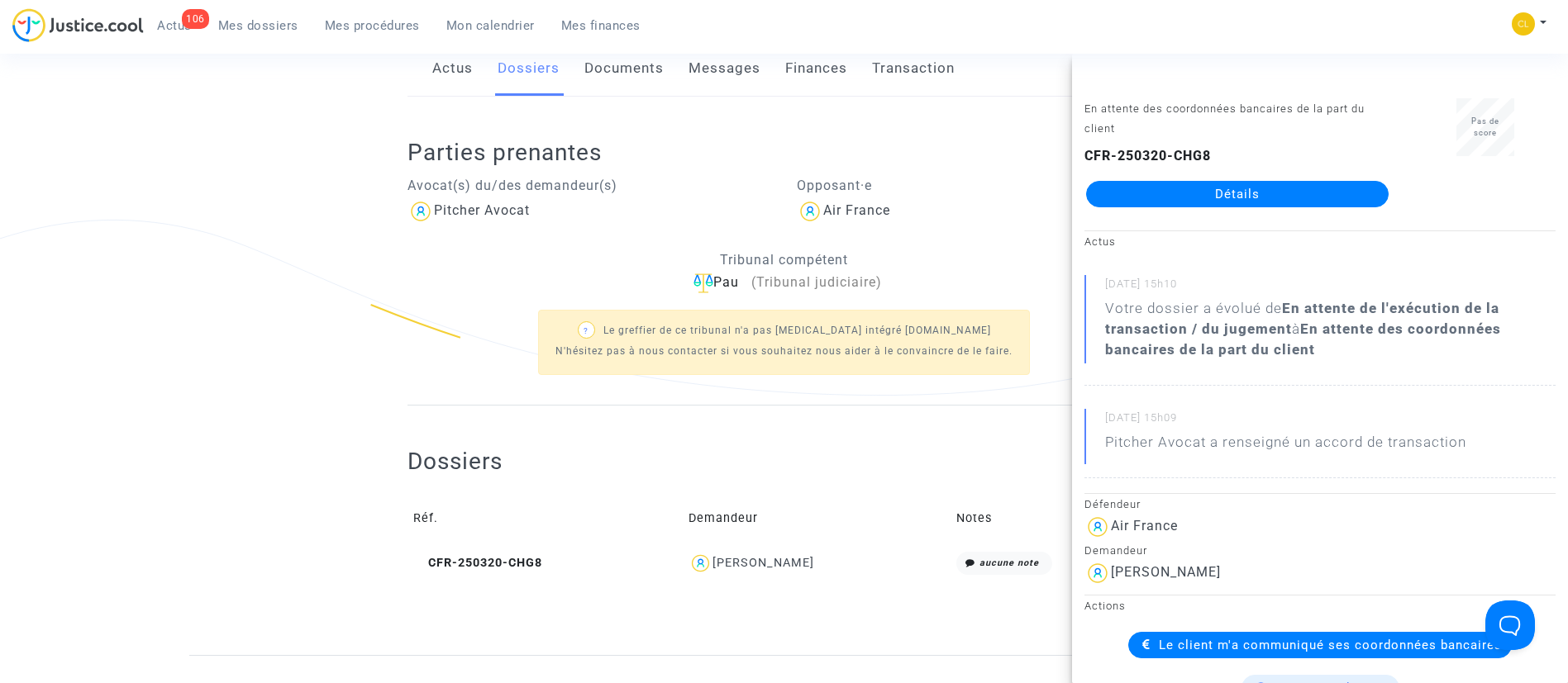
click at [908, 176] on p "Opposant·e" at bounding box center [979, 186] width 365 height 21
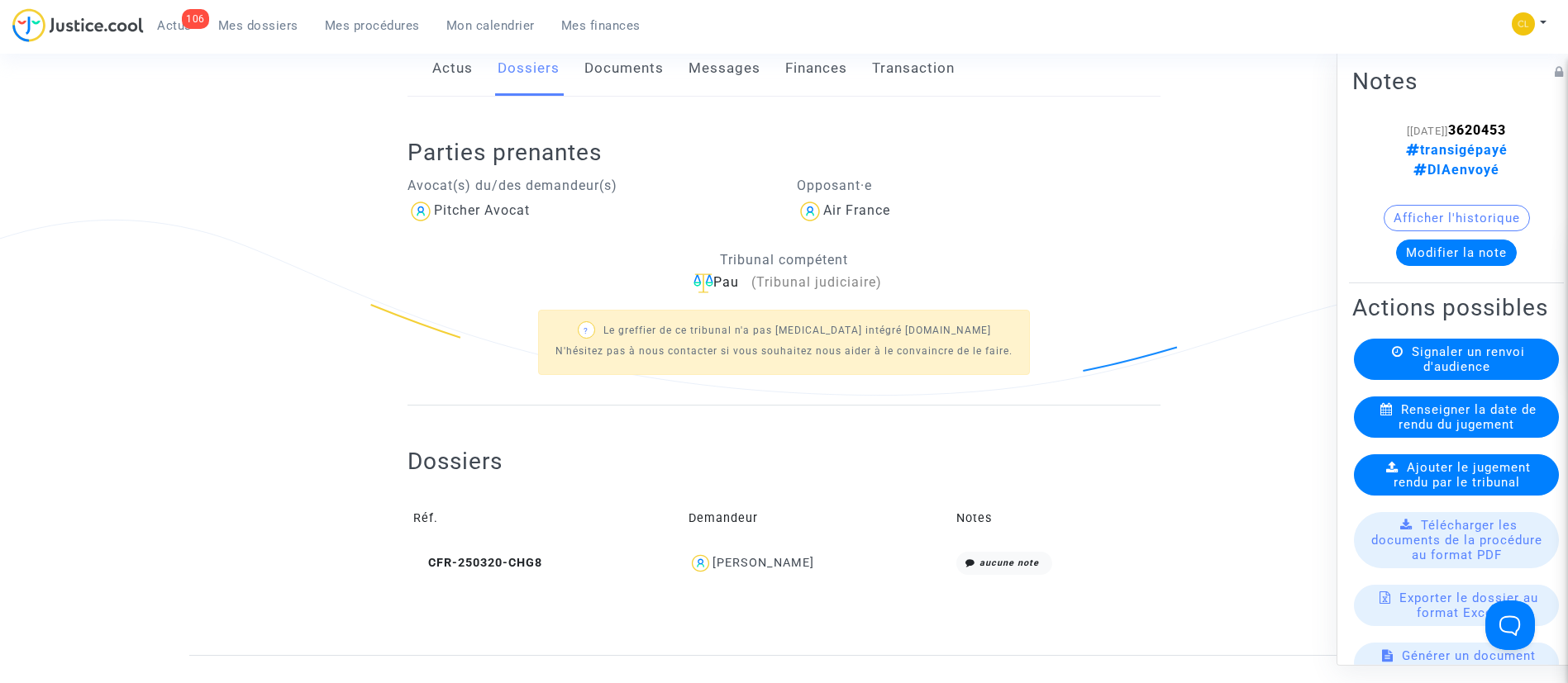
click at [814, 561] on div "[PERSON_NAME]" at bounding box center [764, 562] width 102 height 14
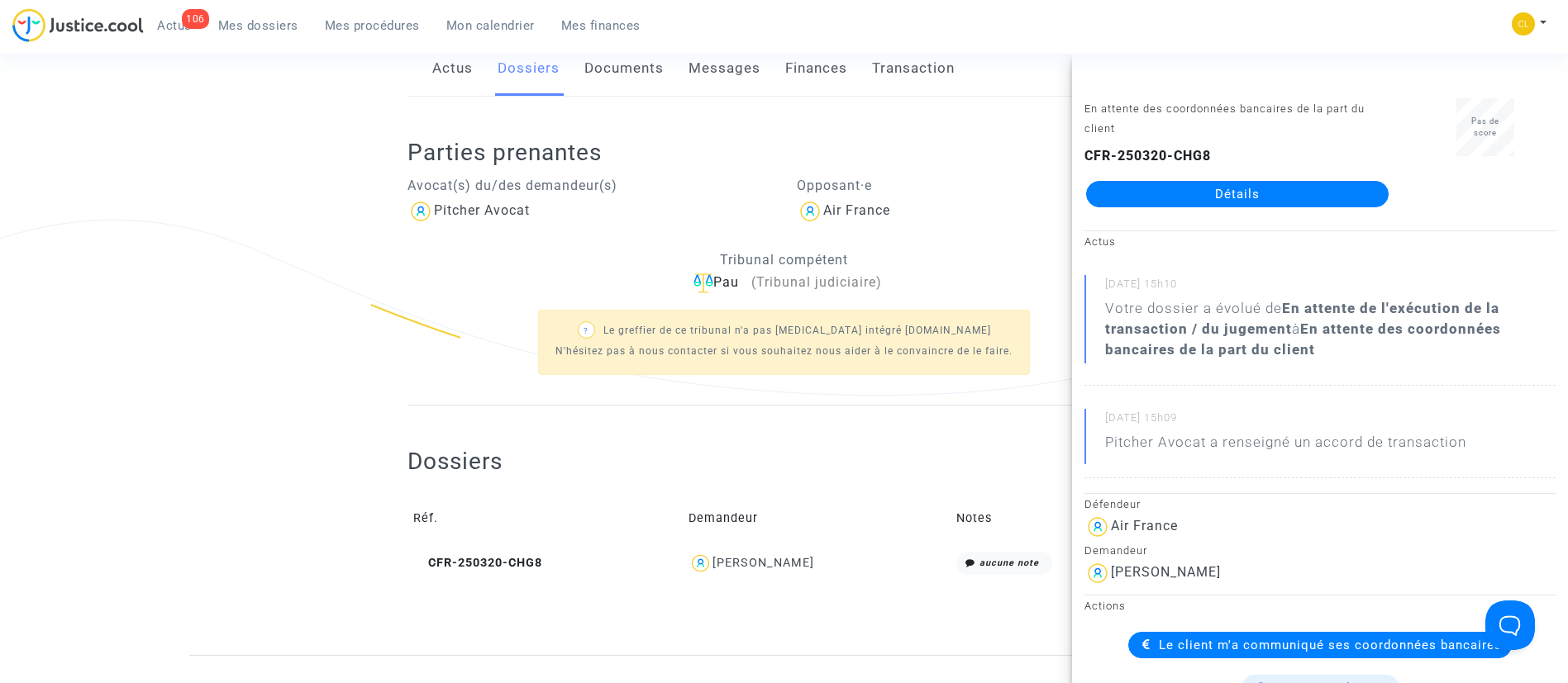
scroll to position [233, 0]
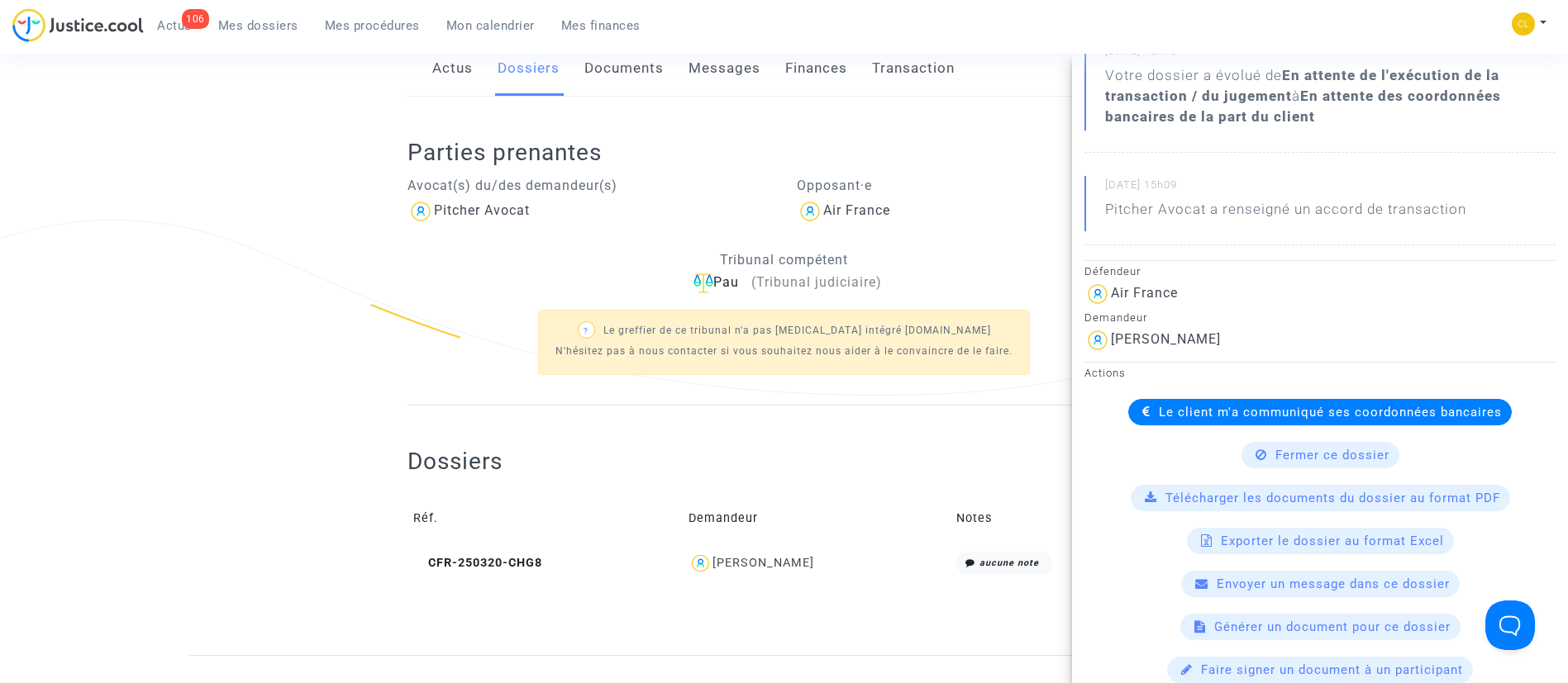
click at [1158, 426] on available-action-list "Le client m'a communiqué ses coordonnées bancaires Fermer ce dossier Télécharge…" at bounding box center [1320, 541] width 471 height 284
click at [1171, 418] on span "Le client m'a communiqué ses coordonnées bancaires" at bounding box center [1330, 412] width 343 height 15
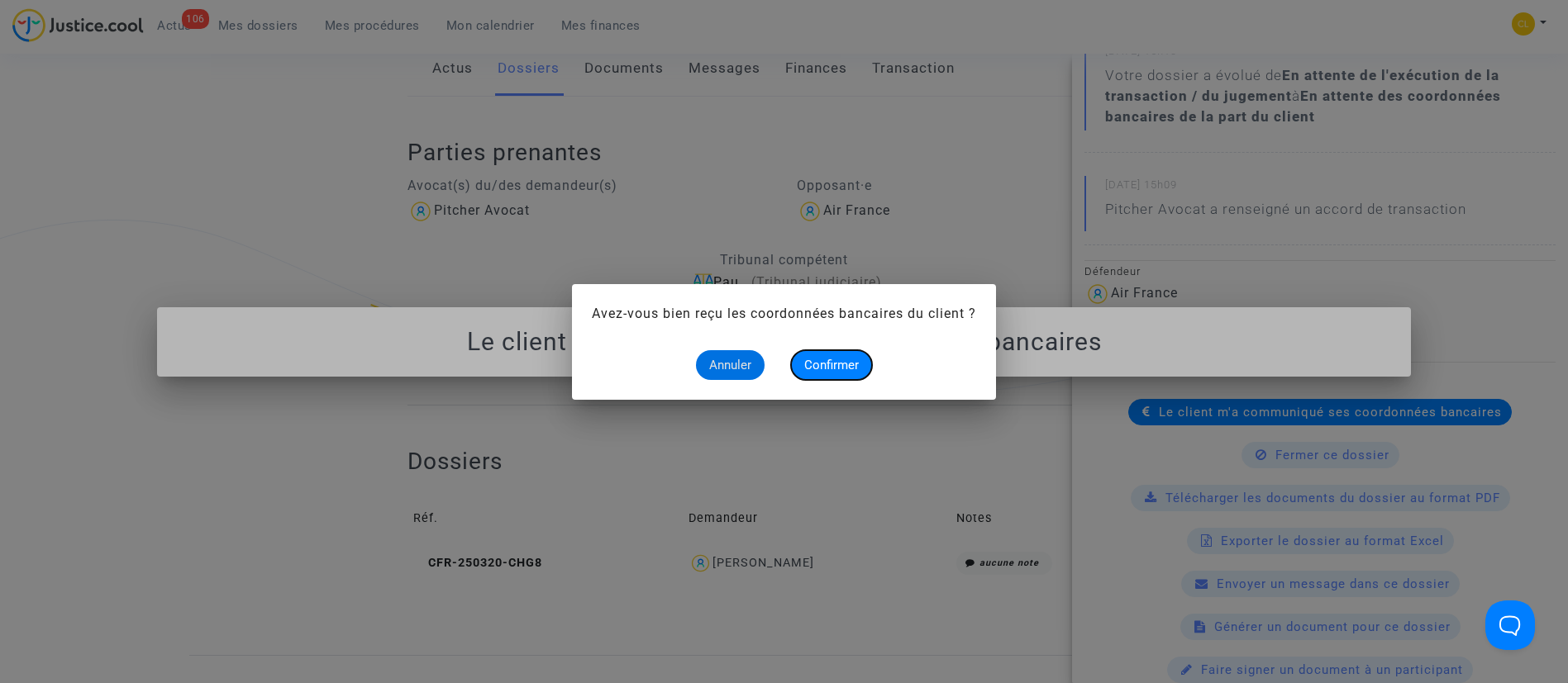
click at [846, 356] on button "Confirmer" at bounding box center [831, 365] width 81 height 30
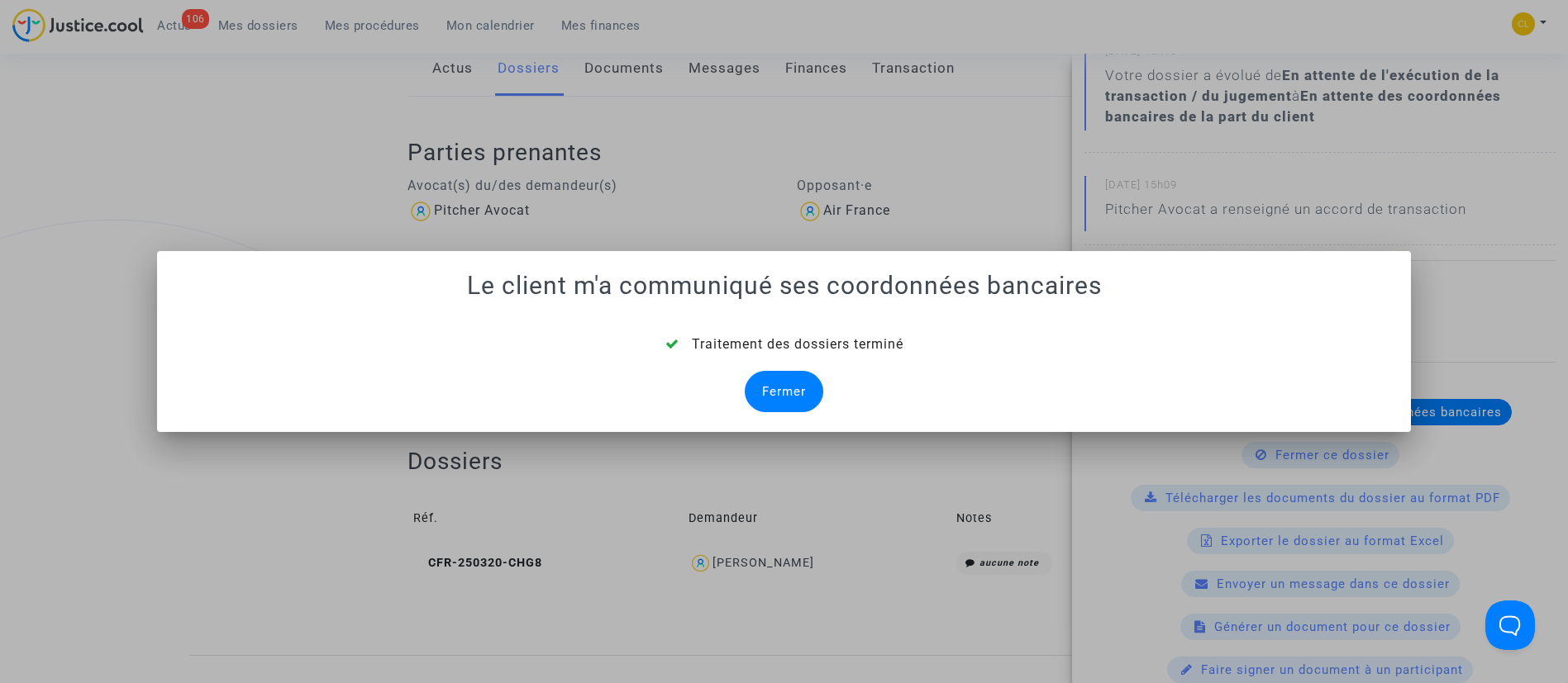
click at [763, 385] on div "Fermer" at bounding box center [784, 391] width 78 height 41
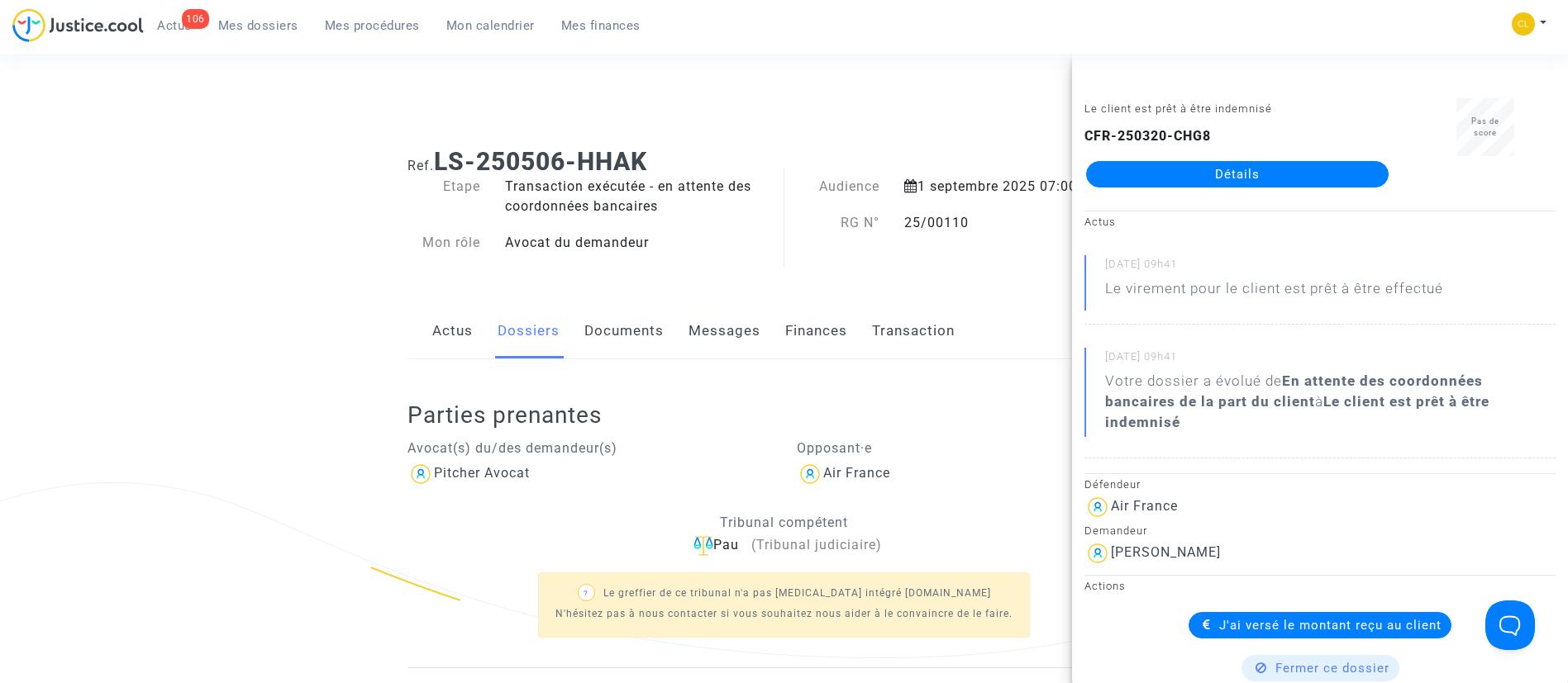
click at [273, 34] on link "Mes dossiers" at bounding box center [258, 25] width 106 height 25
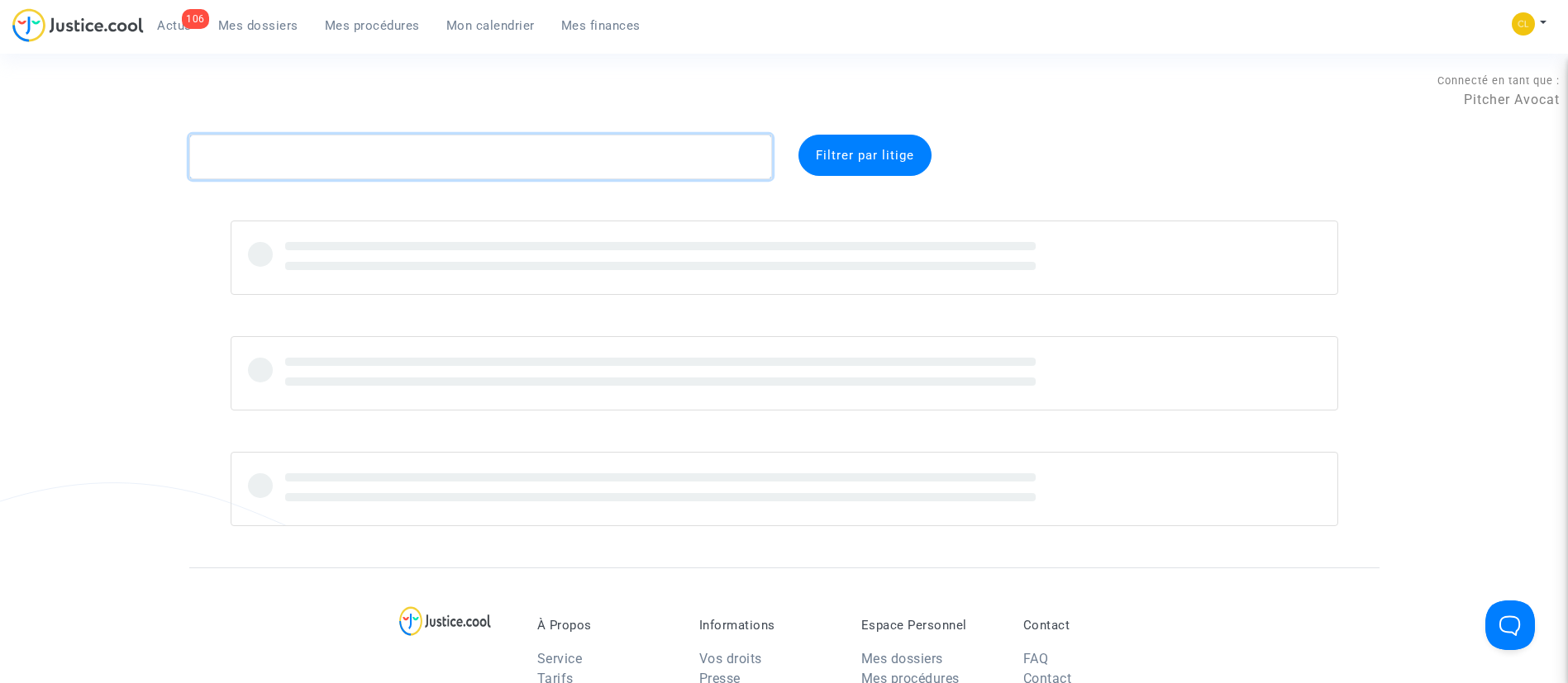
click at [323, 140] on textarea at bounding box center [481, 156] width 582 height 45
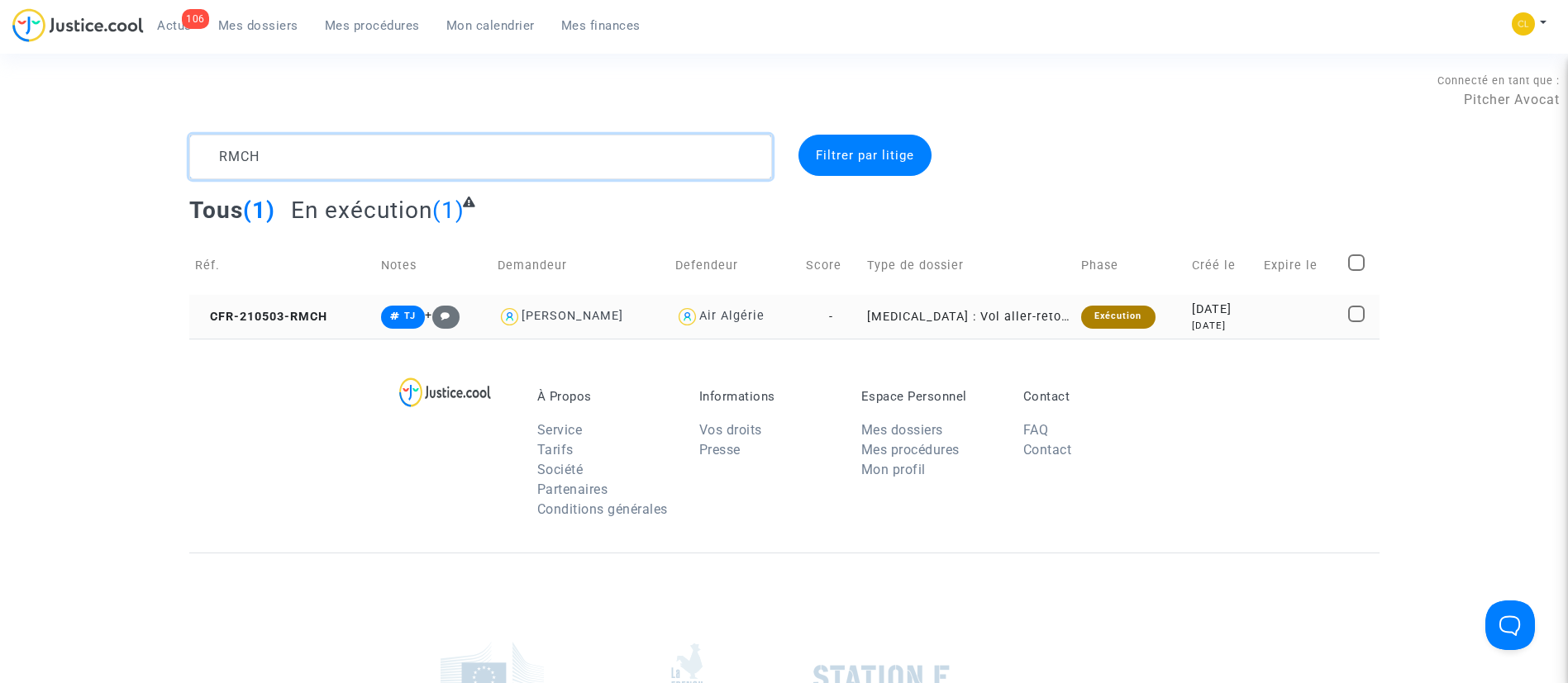
type textarea "RMCH"
click at [1233, 315] on div "[DATE]" at bounding box center [1222, 310] width 60 height 18
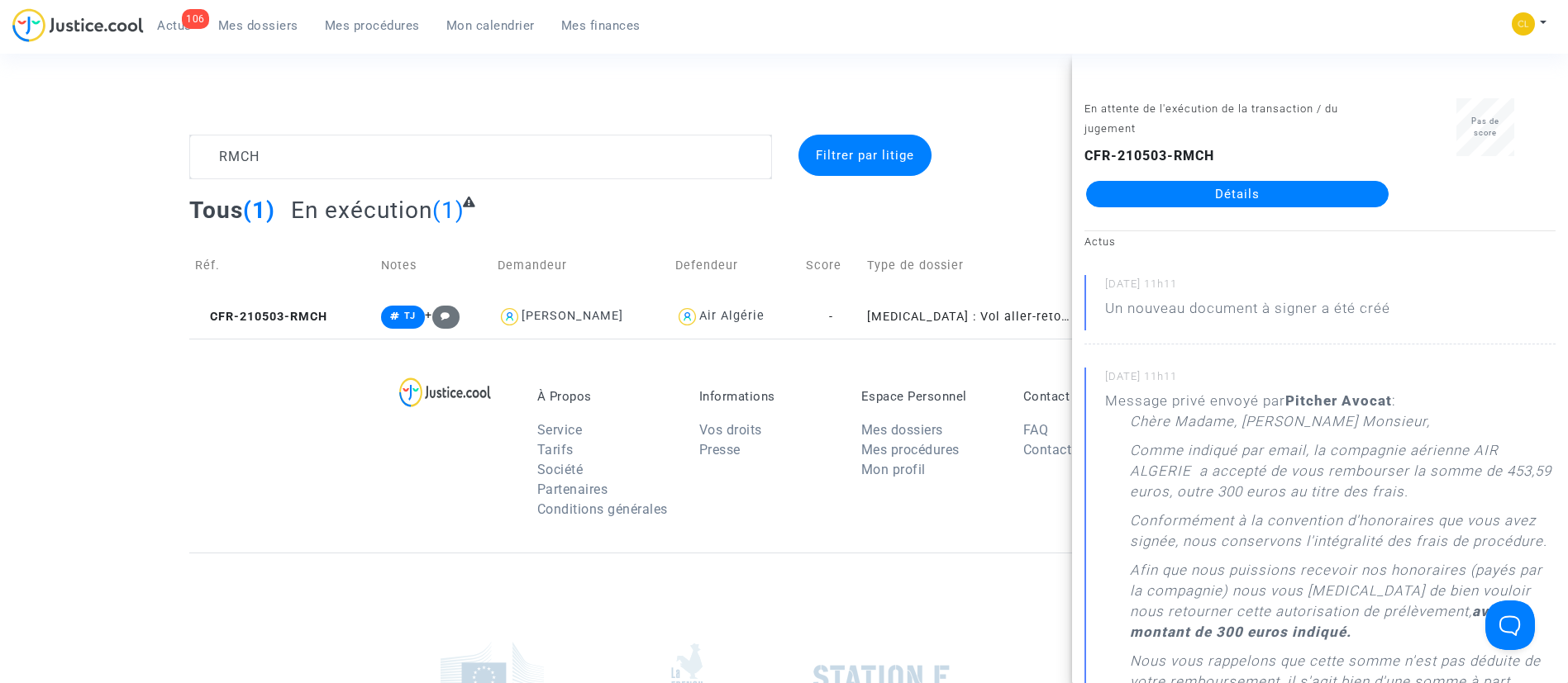
click at [1228, 191] on link "Détails" at bounding box center [1237, 194] width 302 height 26
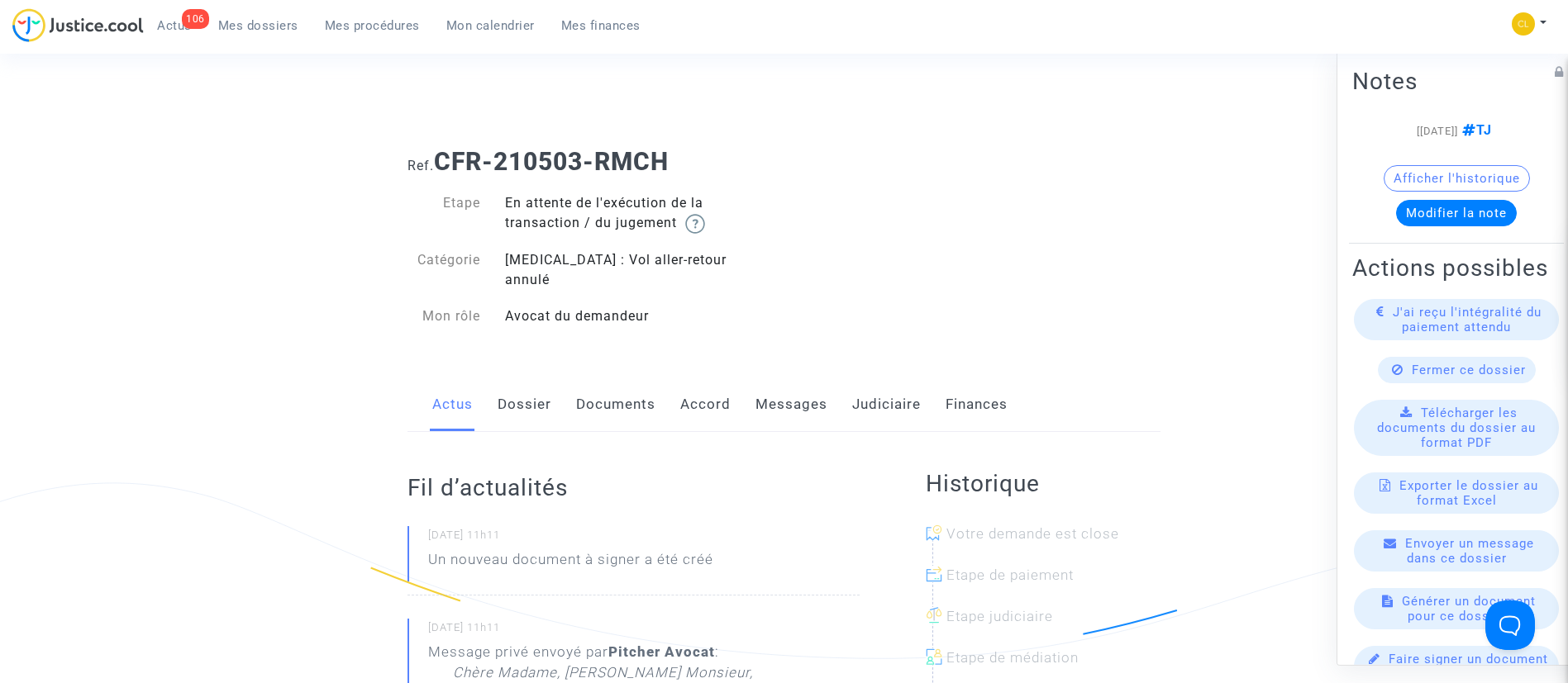
click at [880, 377] on link "Judiciaire" at bounding box center [885, 405] width 68 height 55
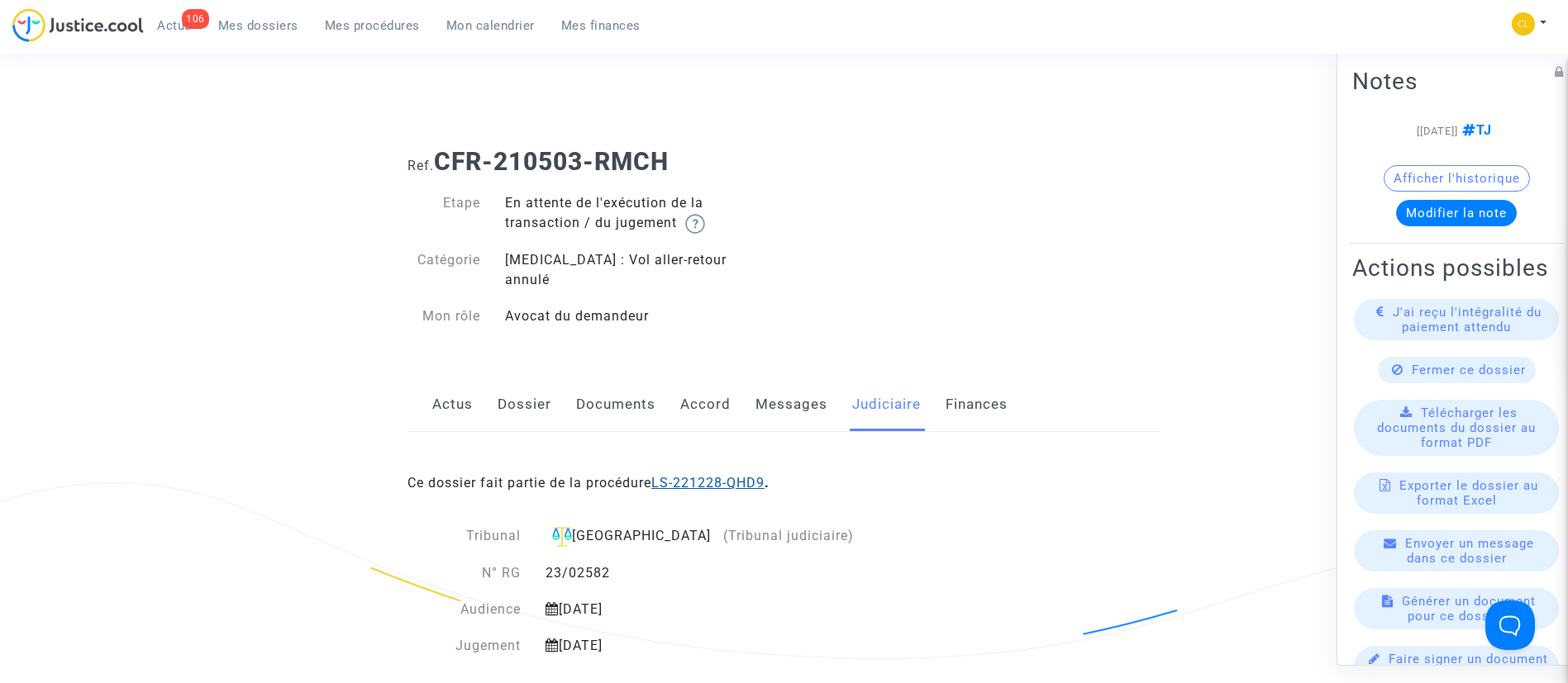
click at [743, 475] on link "LS-221228-QHD9" at bounding box center [708, 482] width 113 height 15
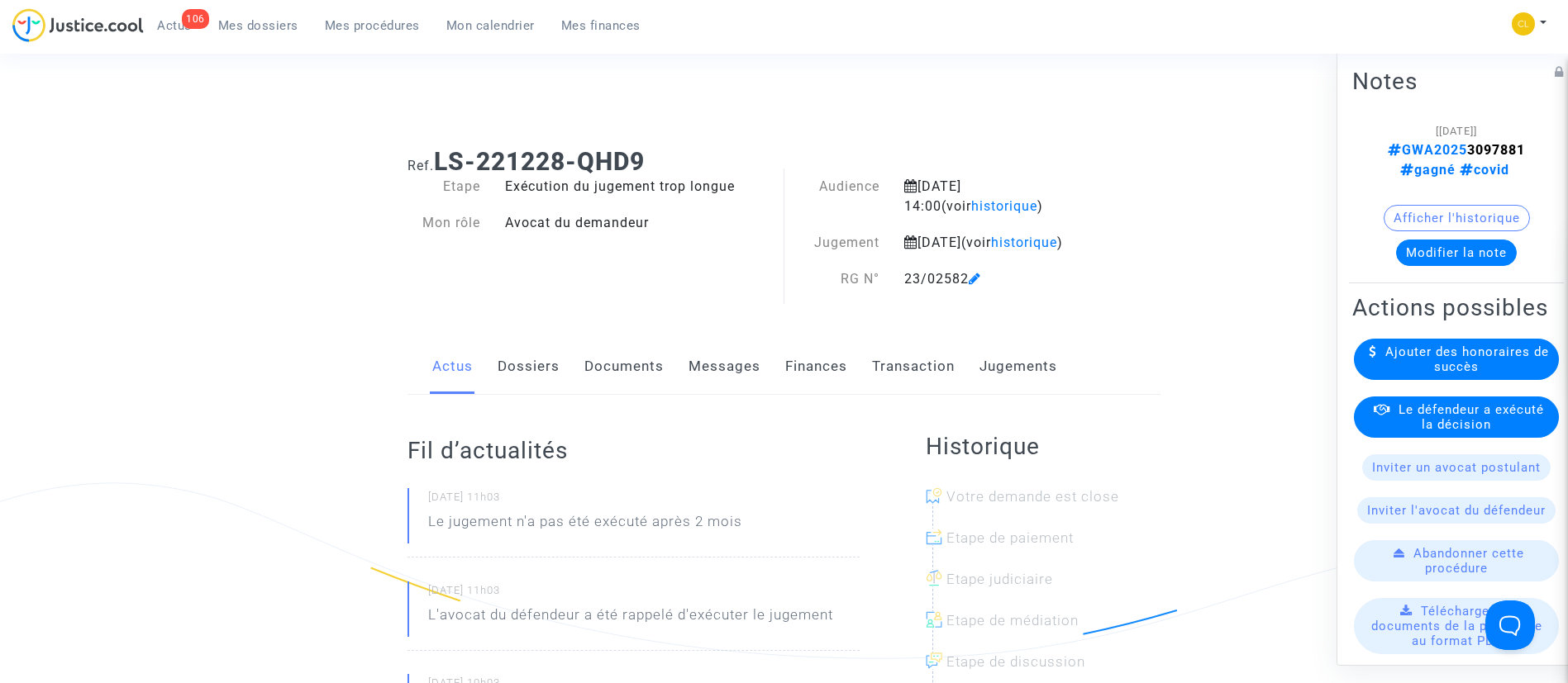
click at [1031, 390] on link "Jugements" at bounding box center [1017, 367] width 77 height 55
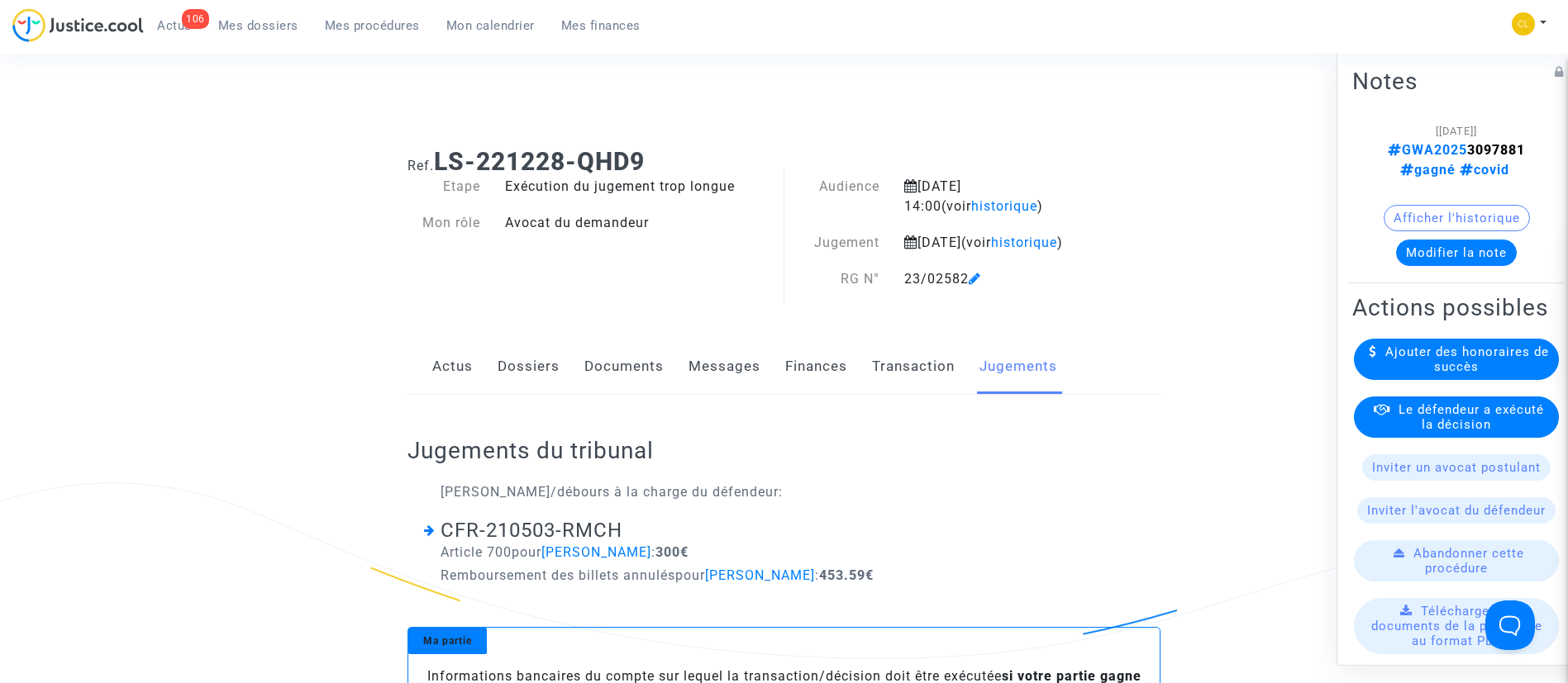
click at [915, 378] on link "Transaction" at bounding box center [913, 367] width 83 height 55
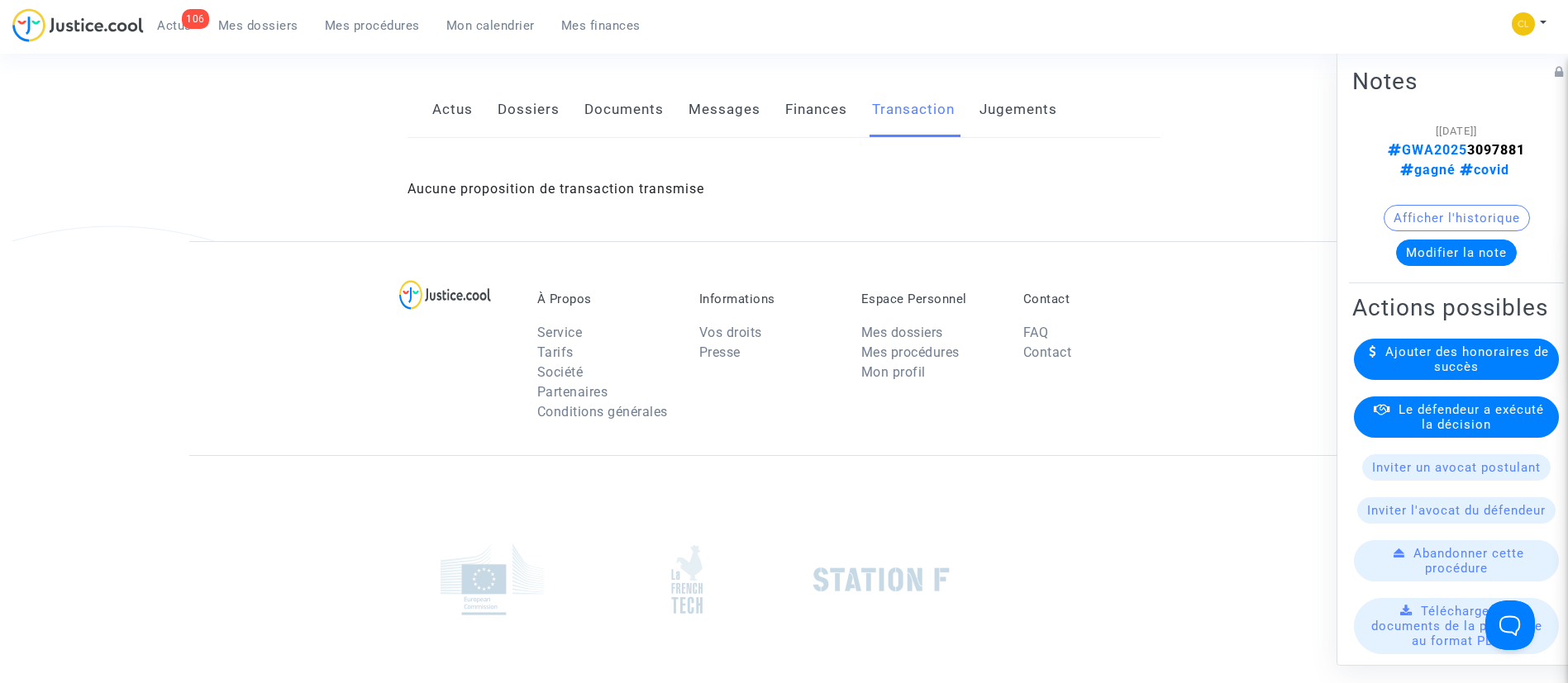
scroll to position [257, 0]
click at [1418, 431] on span "Le défendeur a exécuté la décision" at bounding box center [1472, 416] width 146 height 30
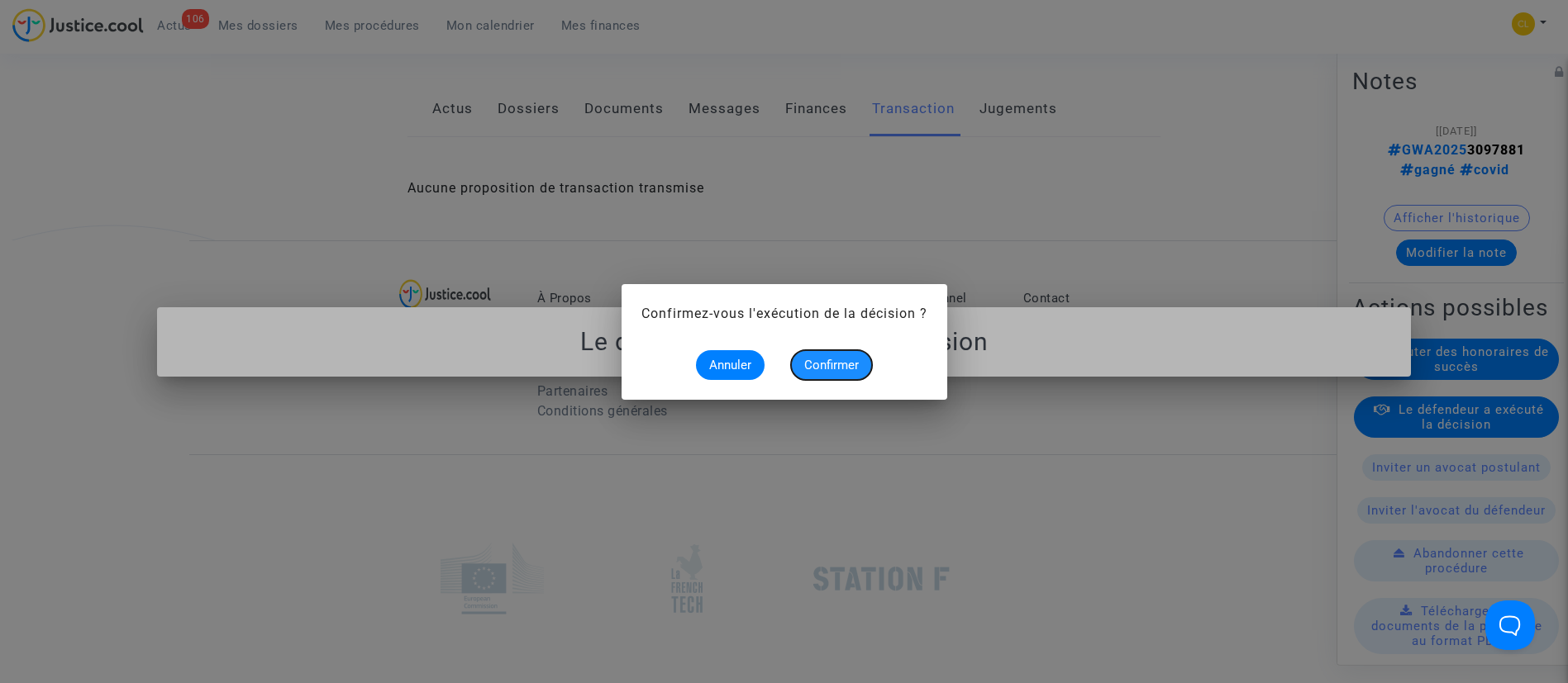
click at [844, 356] on button "Confirmer" at bounding box center [831, 365] width 81 height 30
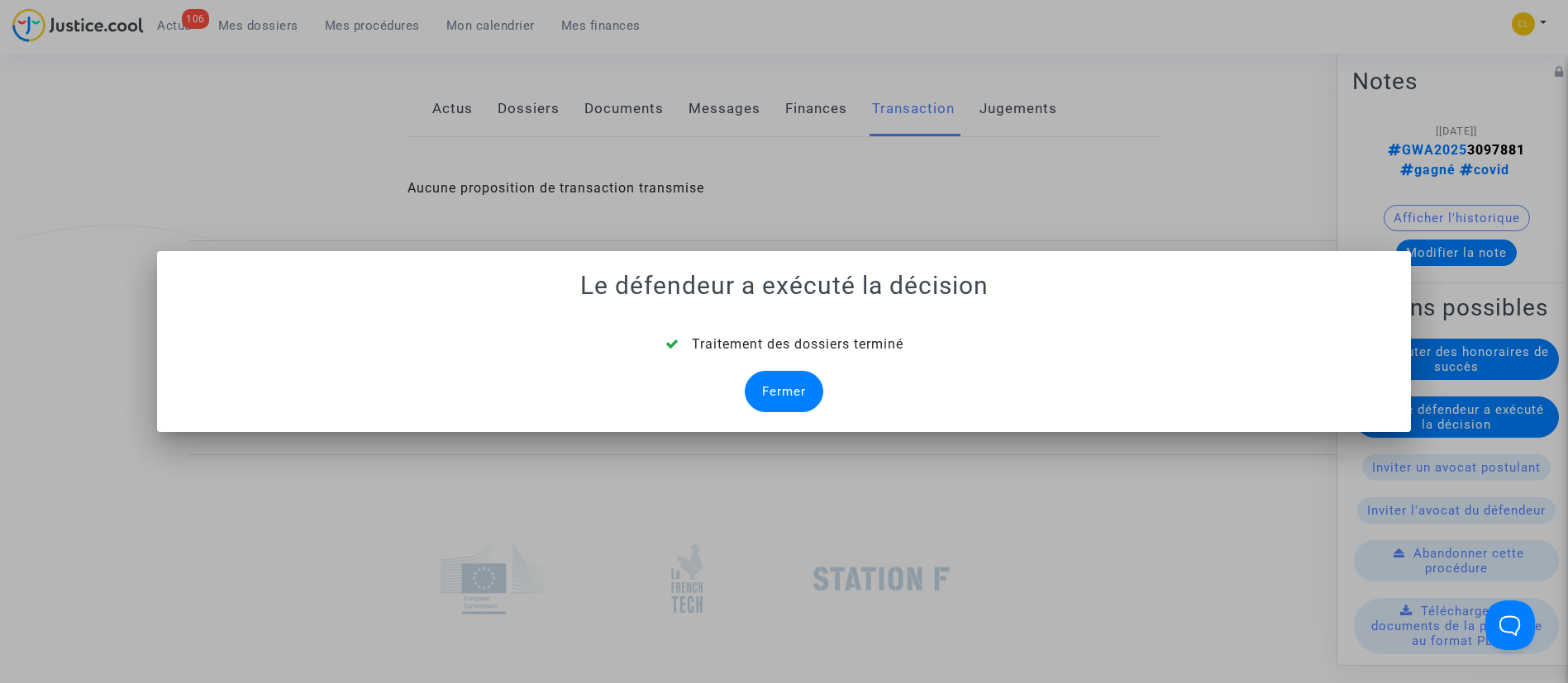
click at [788, 392] on div "Fermer" at bounding box center [784, 391] width 78 height 41
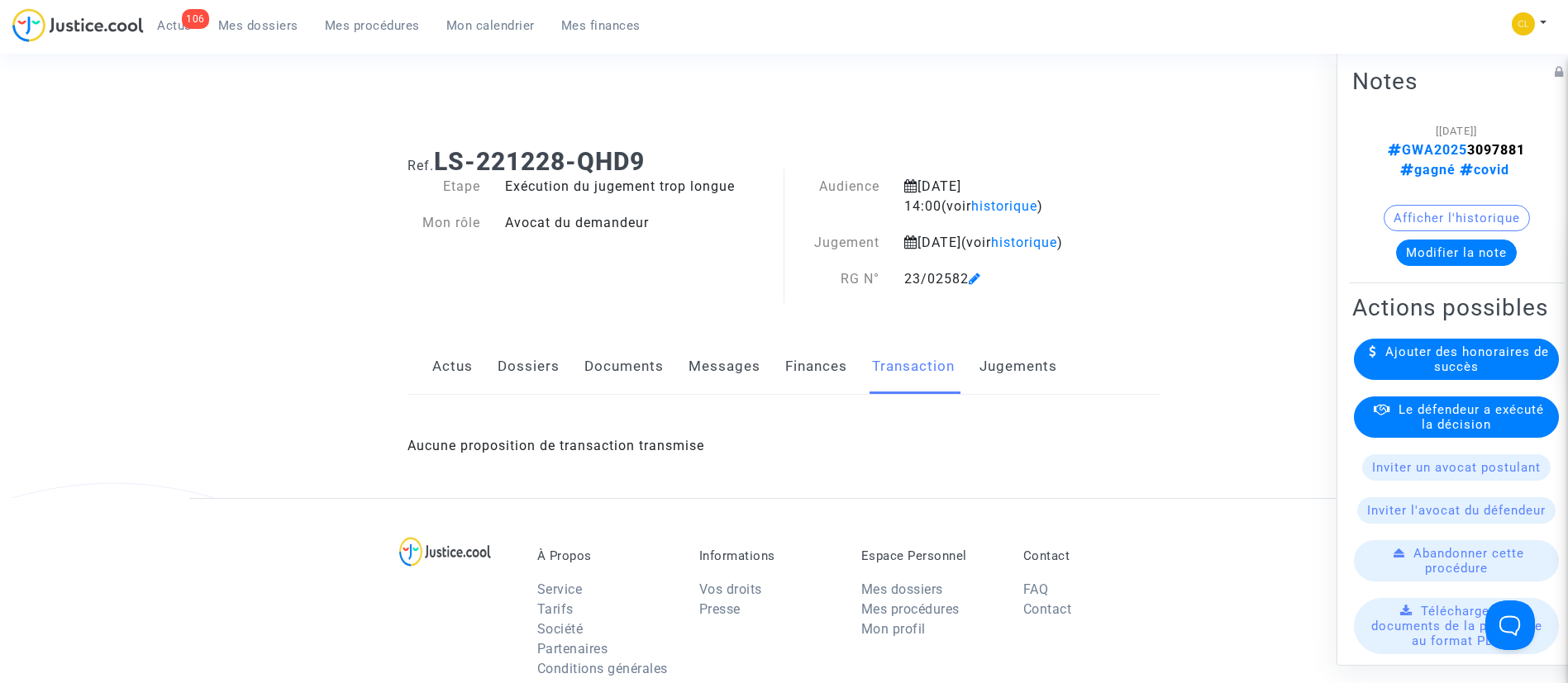
scroll to position [257, 0]
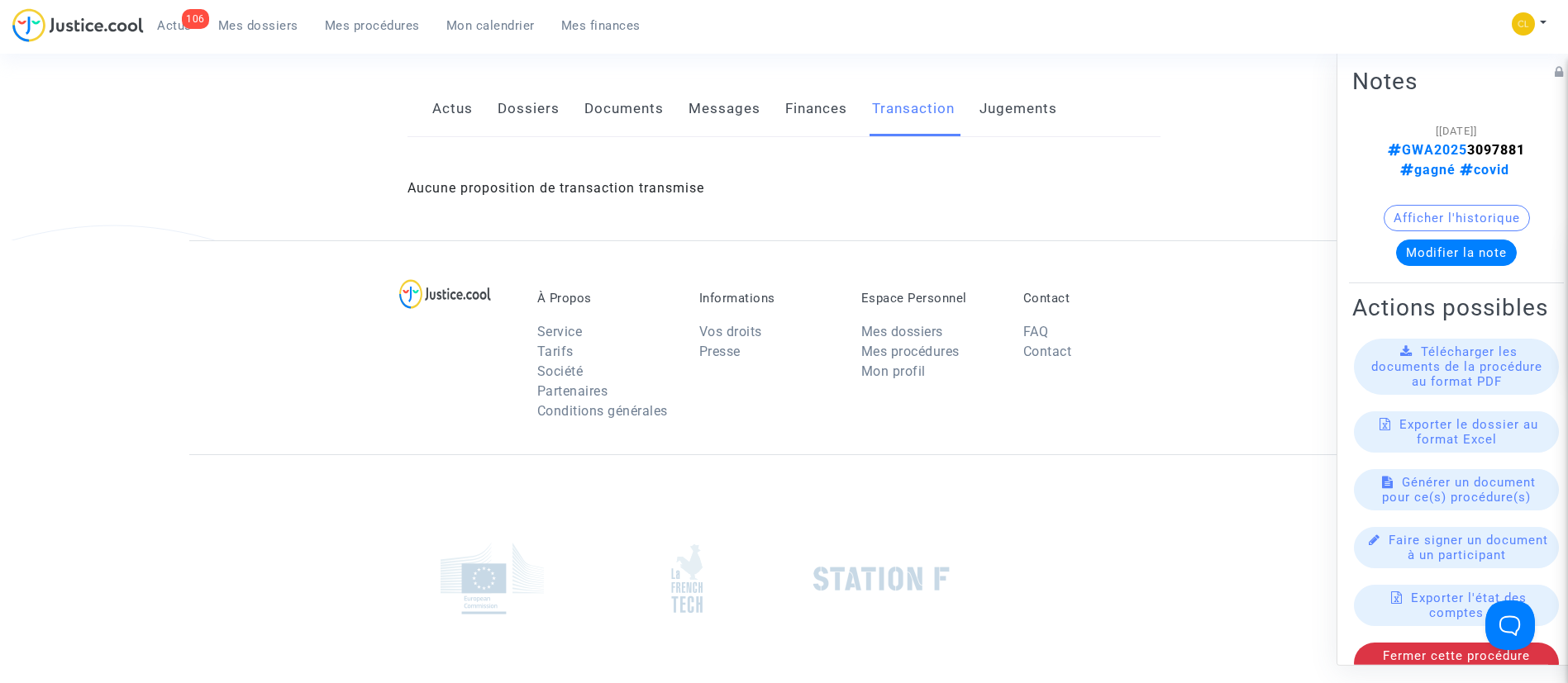
click at [527, 125] on link "Dossiers" at bounding box center [529, 109] width 62 height 55
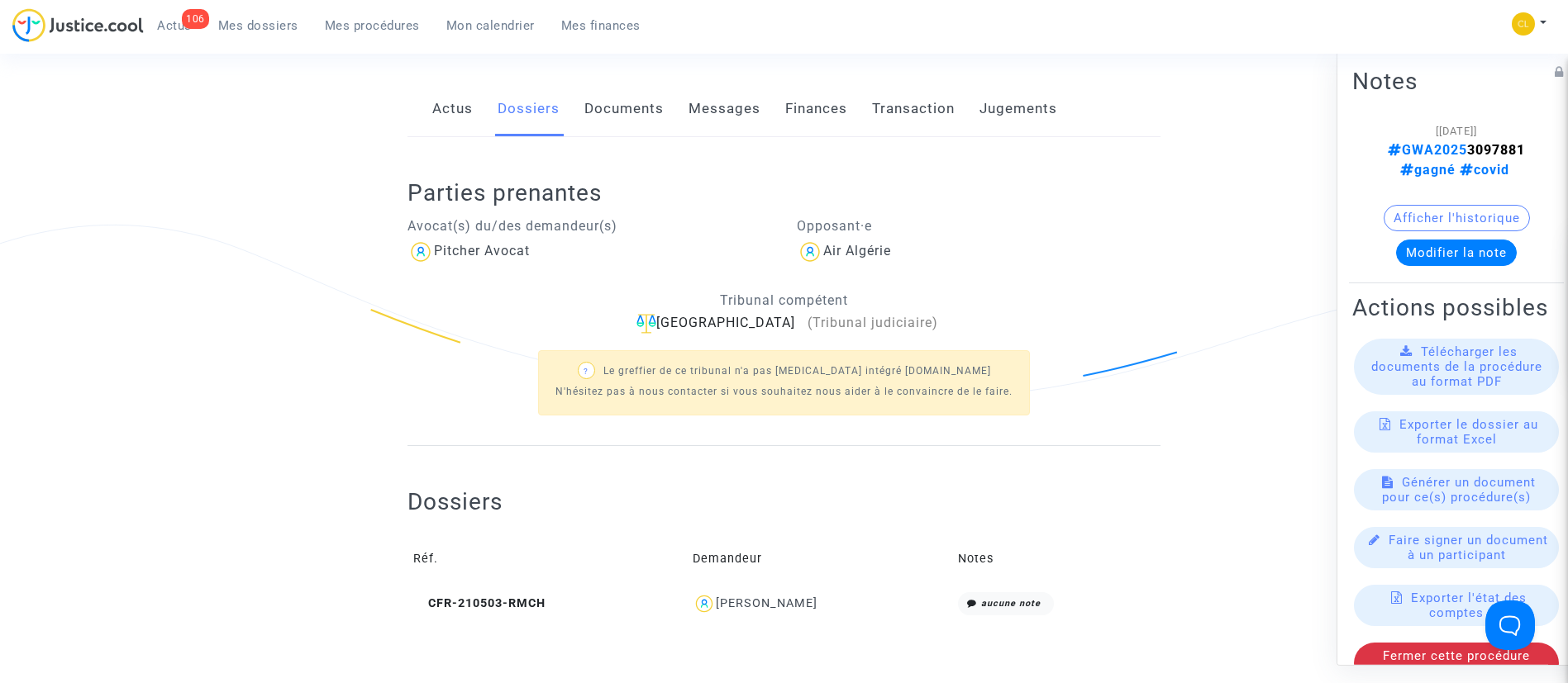
click at [798, 610] on div "[PERSON_NAME]" at bounding box center [767, 603] width 102 height 14
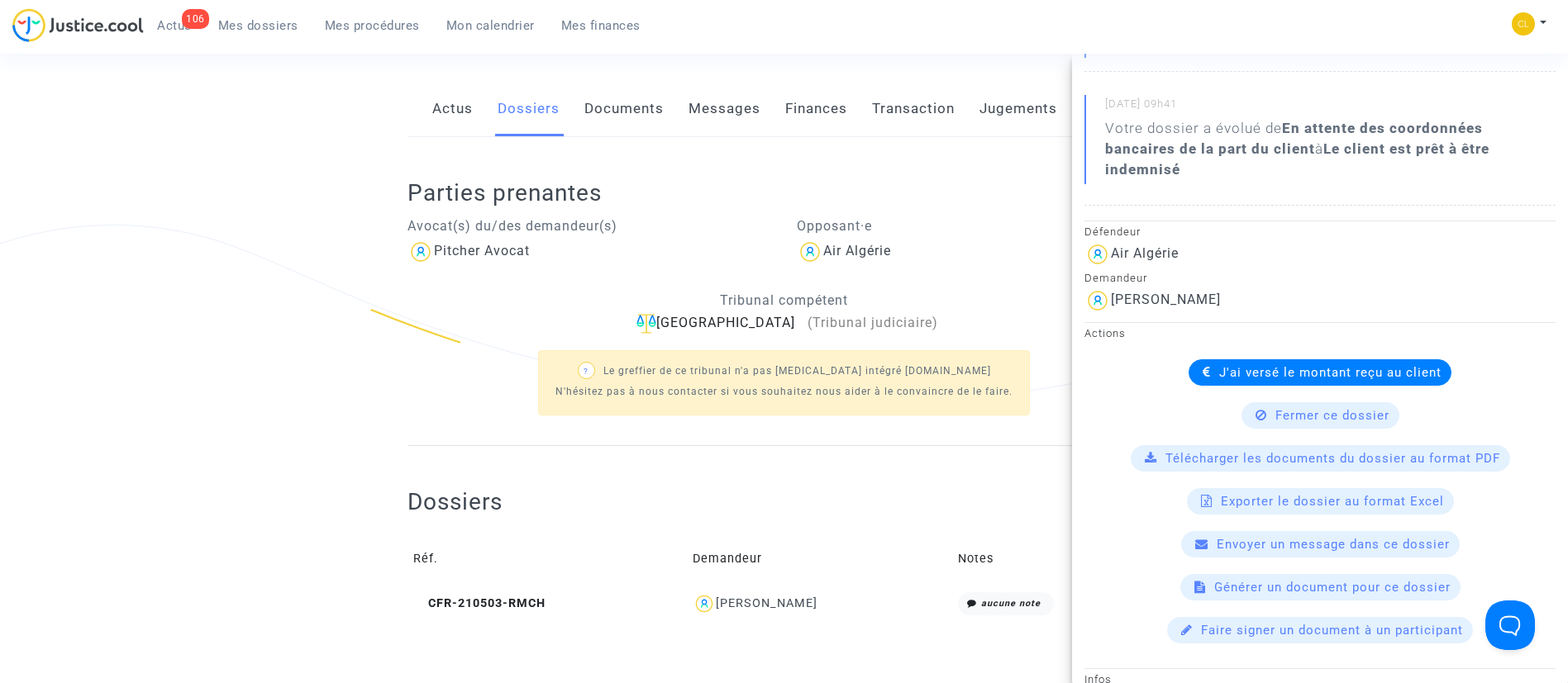
scroll to position [256, 0]
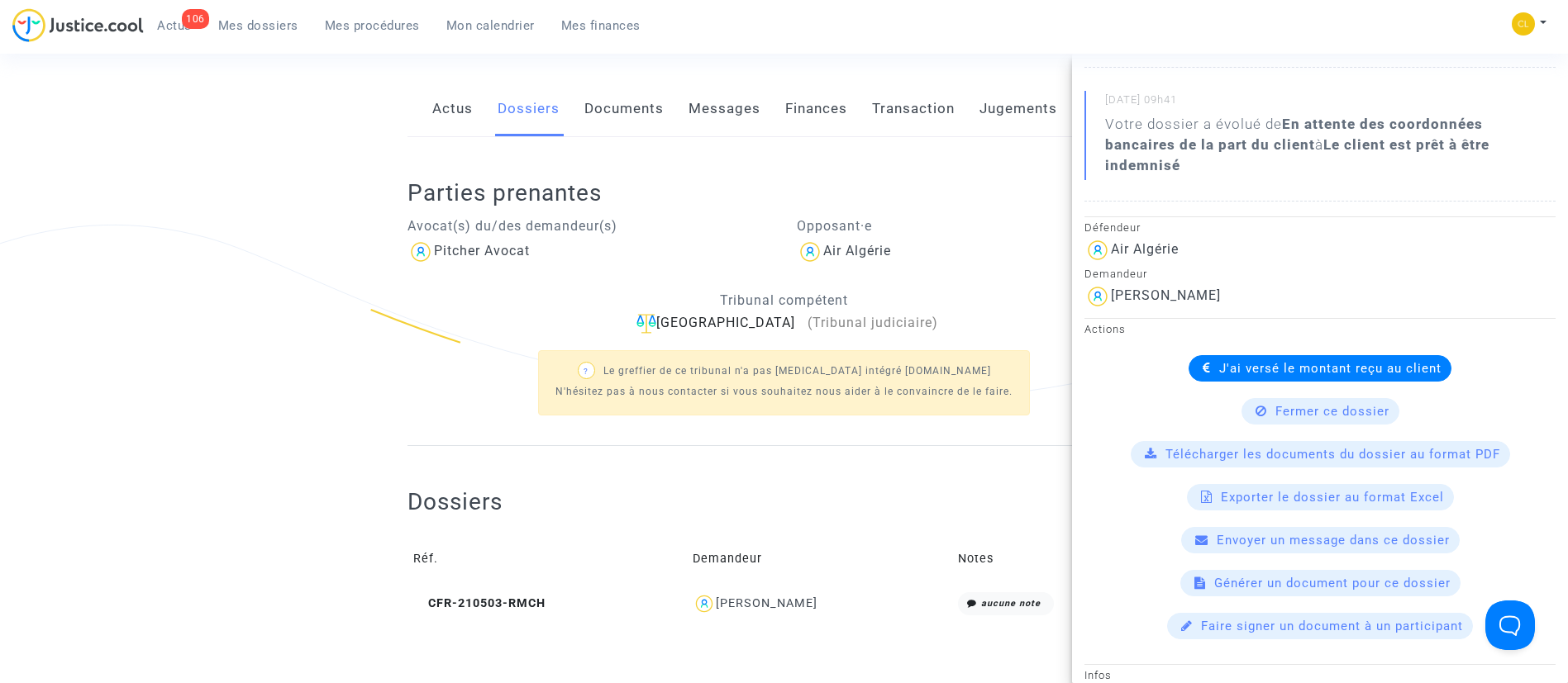
click at [271, 33] on link "Mes dossiers" at bounding box center [258, 25] width 106 height 25
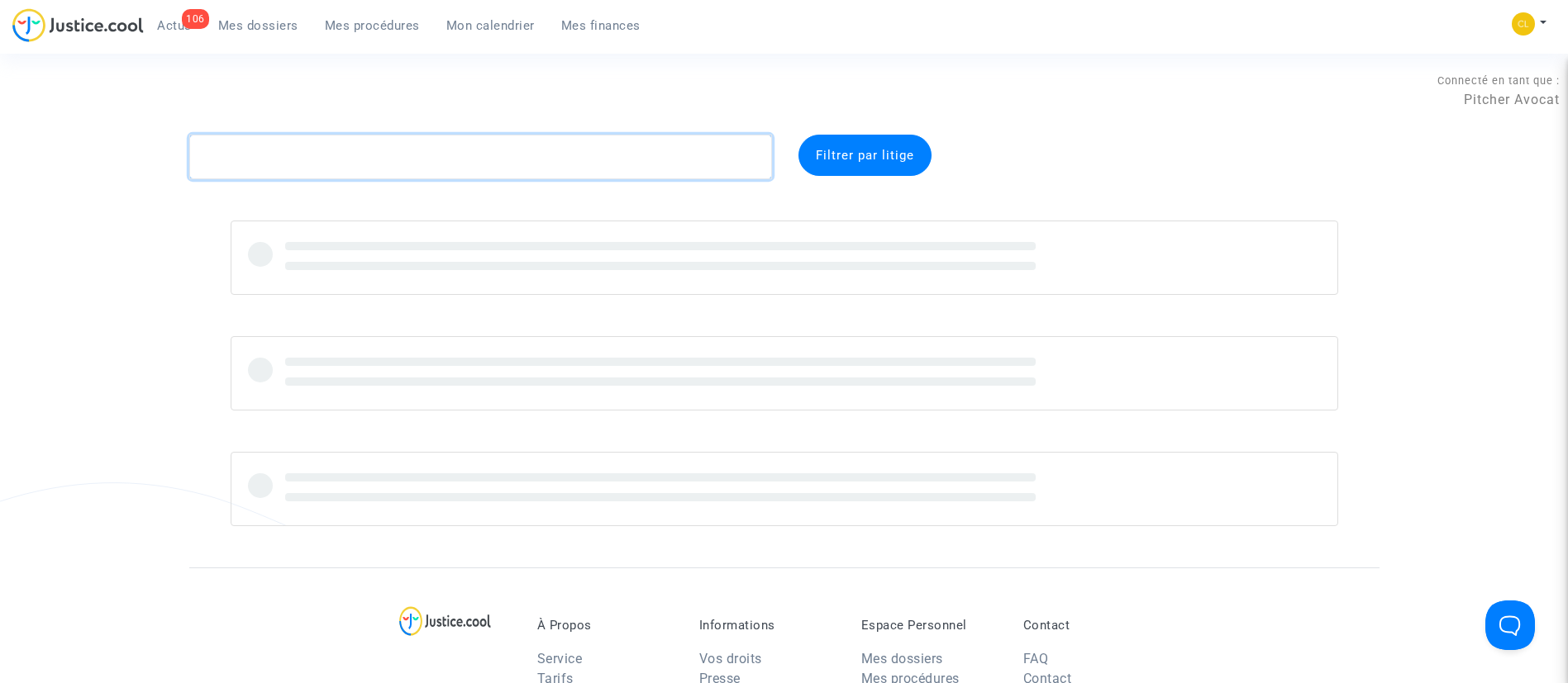
click at [483, 148] on textarea at bounding box center [481, 156] width 582 height 45
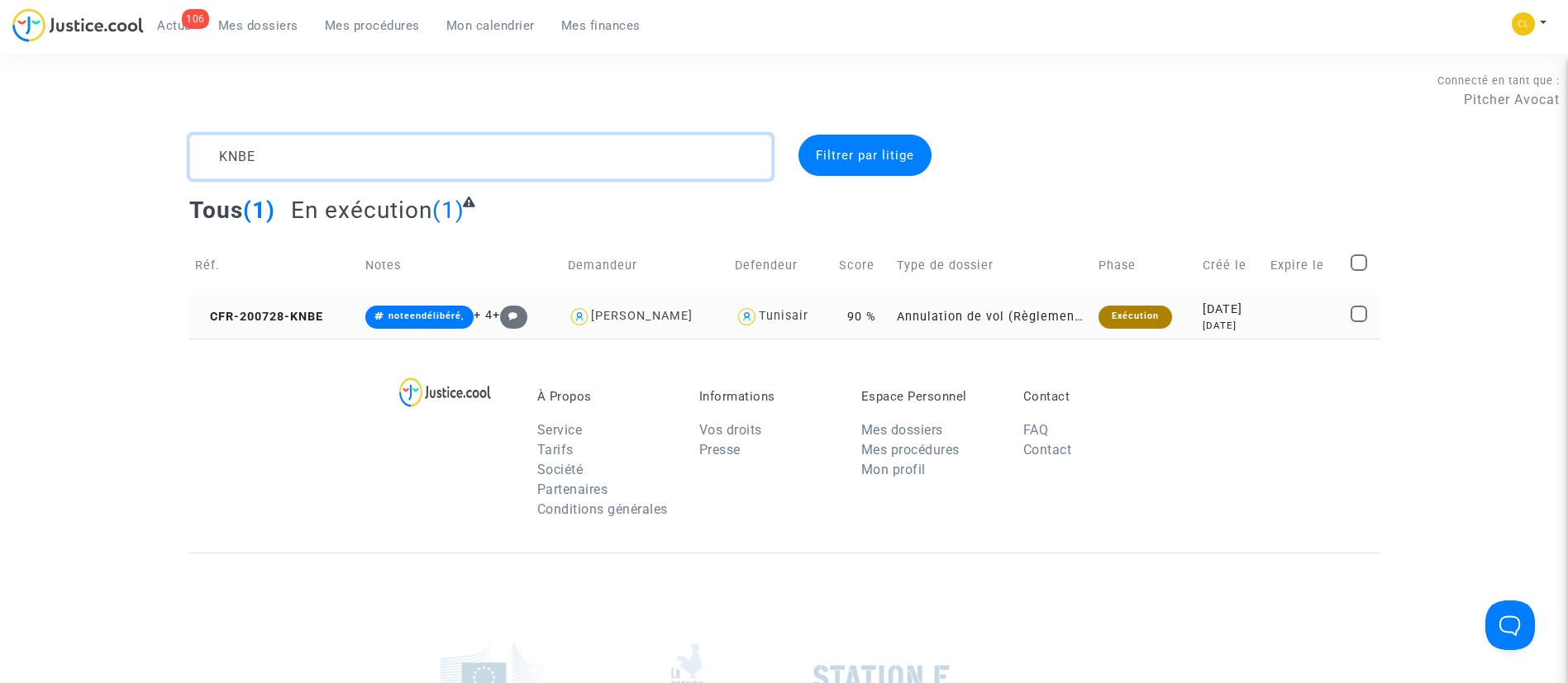
type textarea "KNBE"
click at [1237, 329] on div "[DATE]" at bounding box center [1230, 326] width 56 height 14
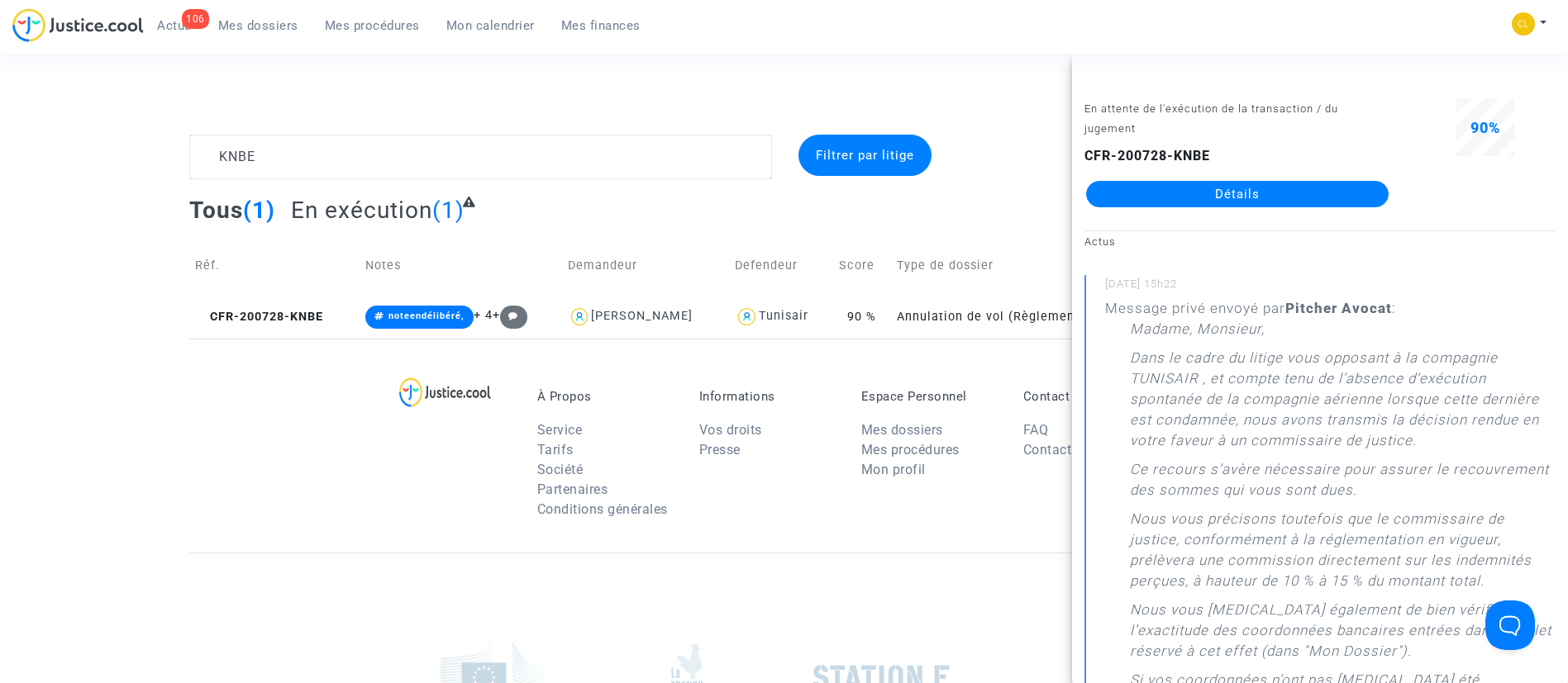
click at [1255, 186] on link "Détails" at bounding box center [1237, 194] width 302 height 26
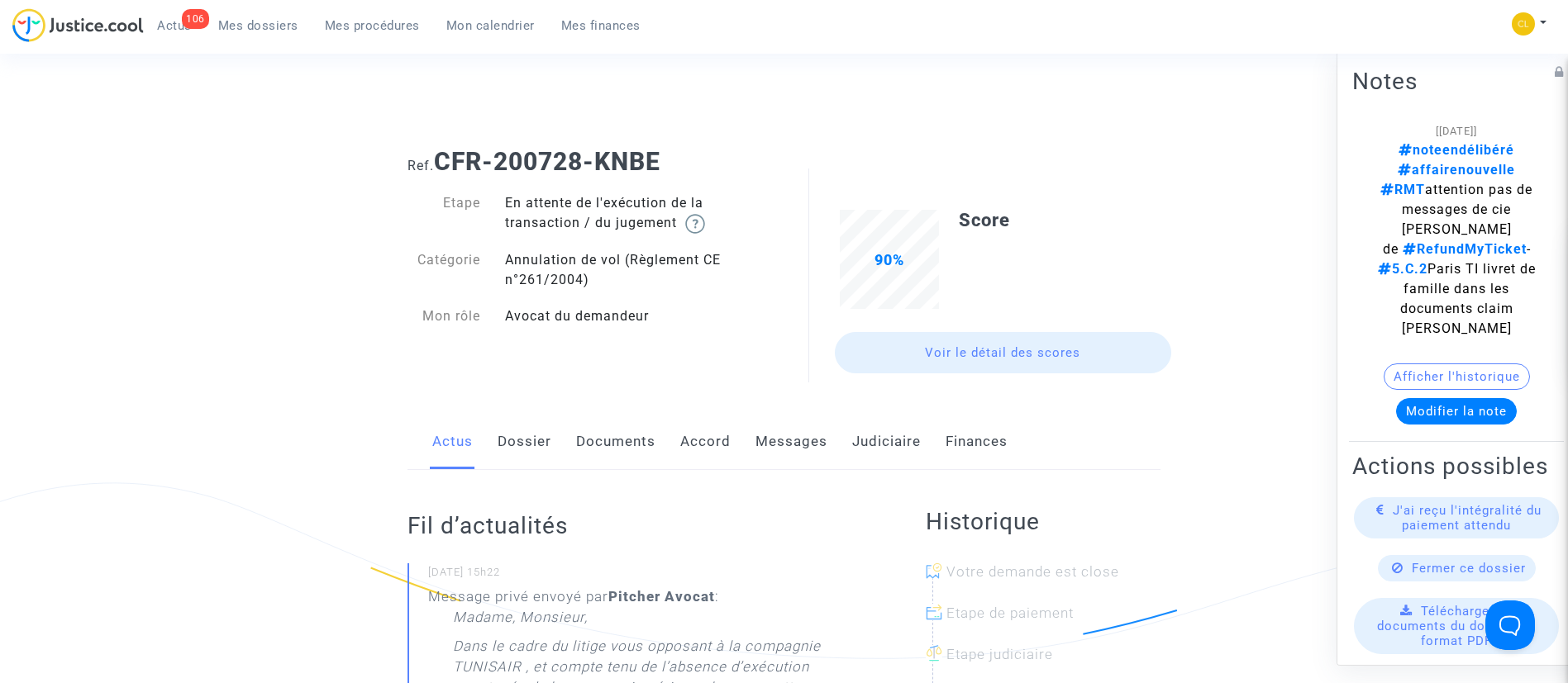
click at [882, 437] on link "Judiciaire" at bounding box center [885, 442] width 68 height 55
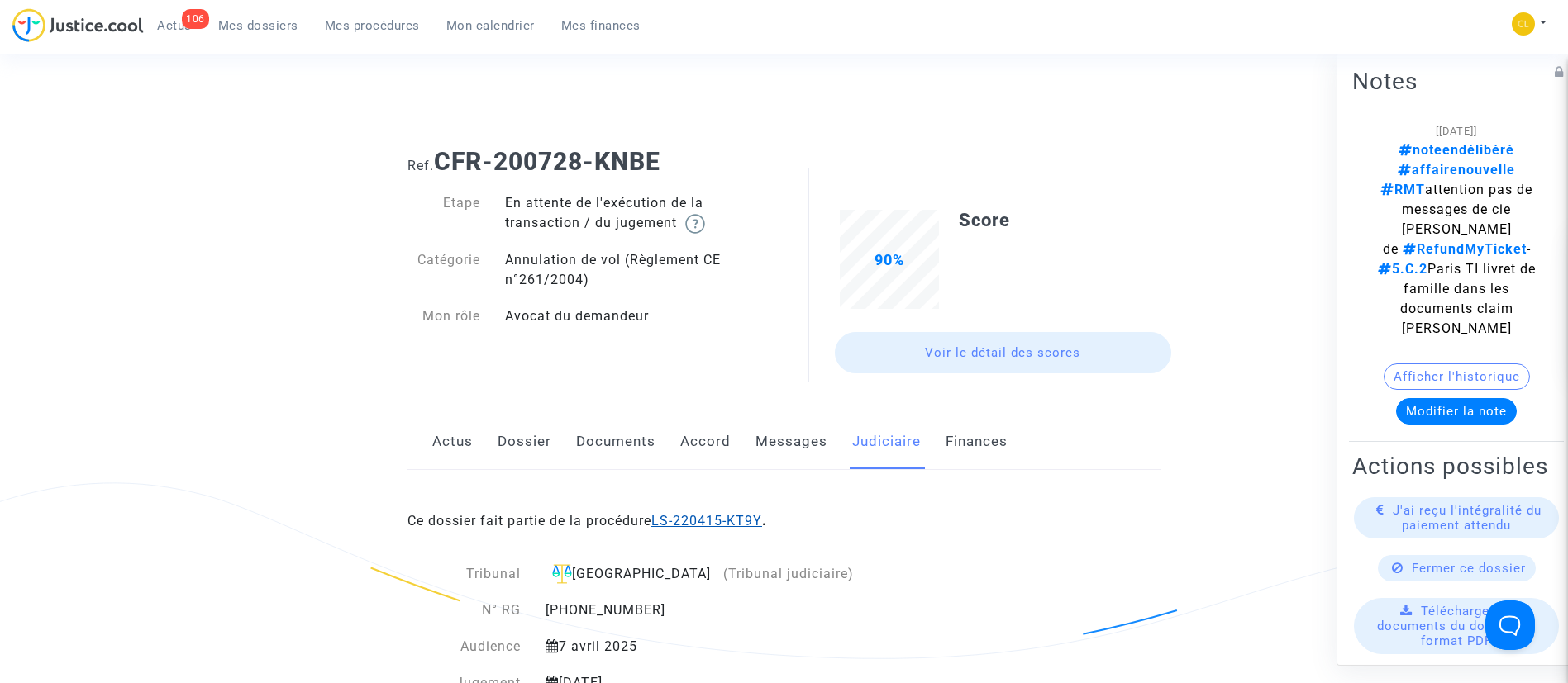
click at [743, 515] on link "LS-220415-KT9Y" at bounding box center [707, 520] width 111 height 15
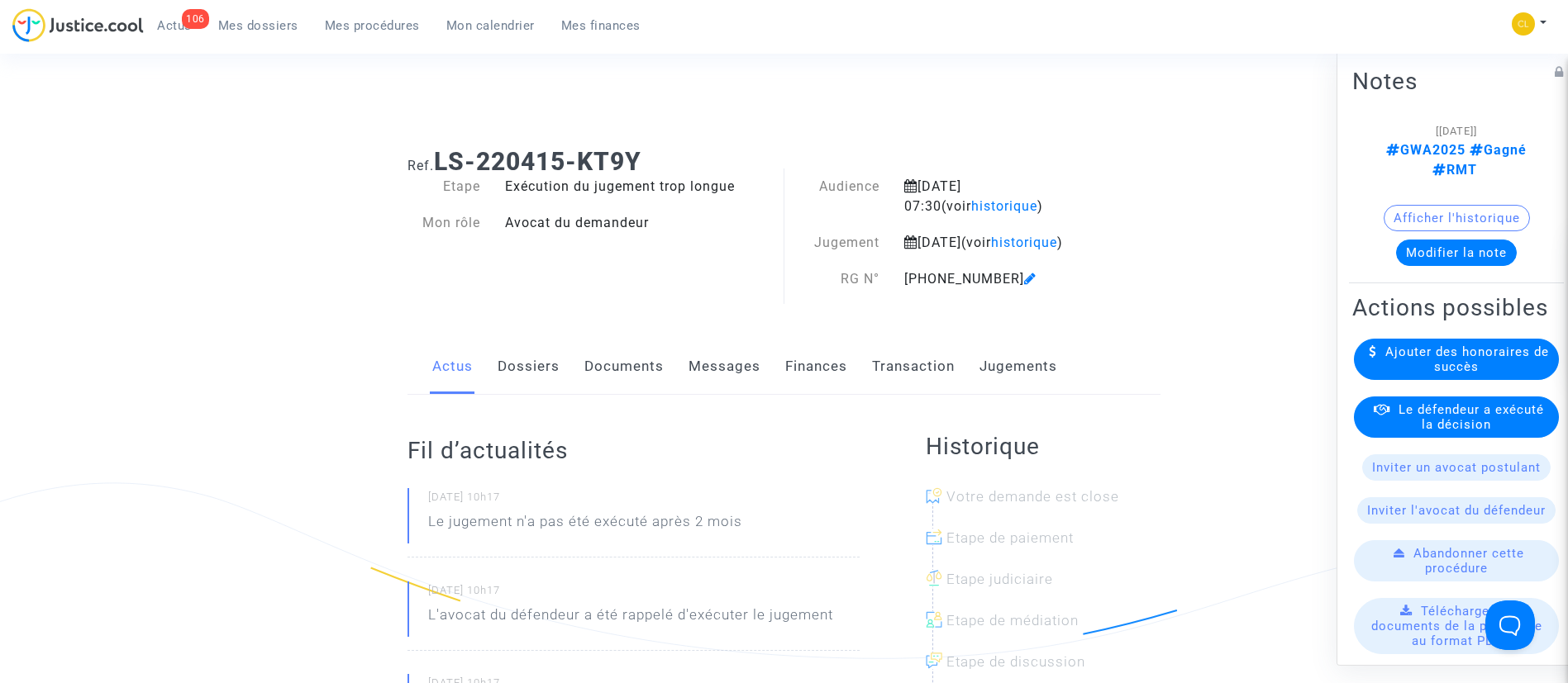
click at [1039, 380] on link "Jugements" at bounding box center [1017, 367] width 77 height 55
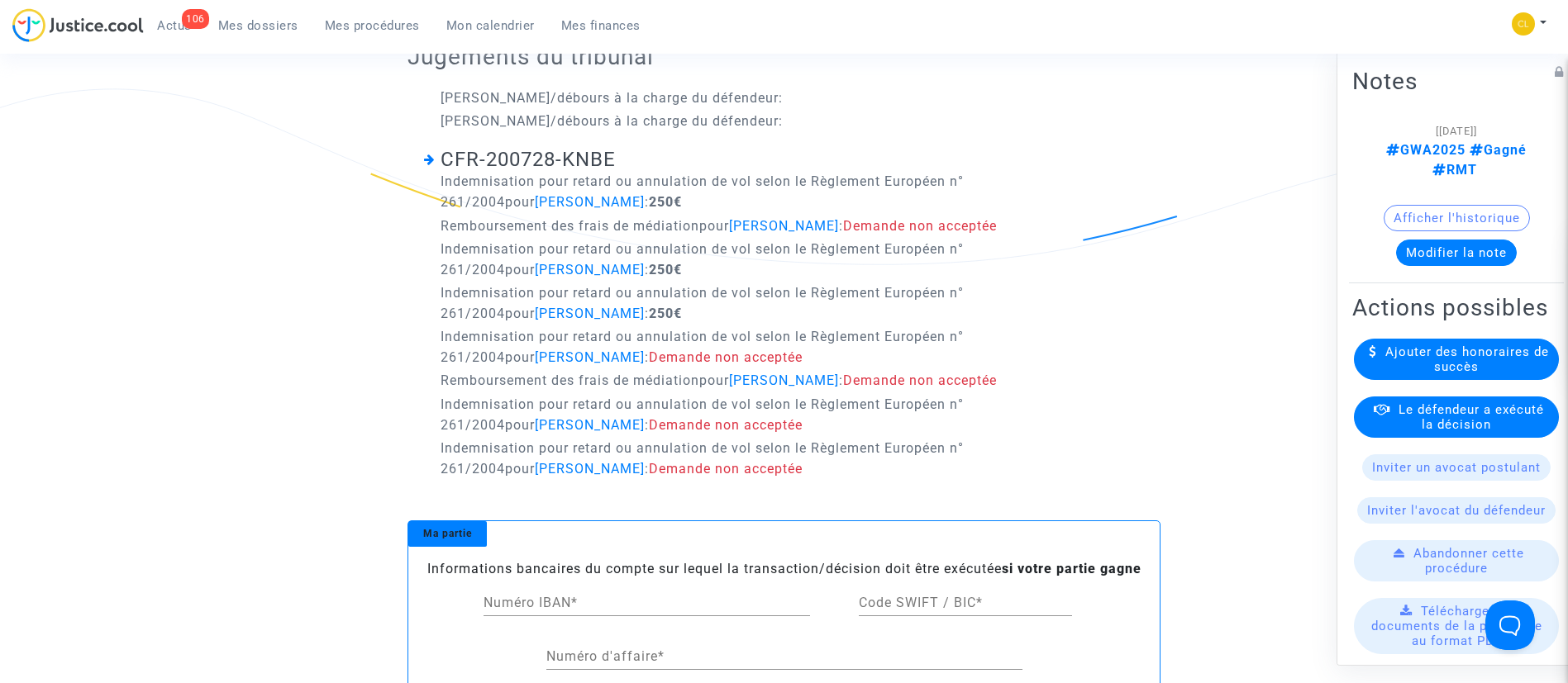
scroll to position [397, 0]
click at [1485, 431] on span "Le défendeur a exécuté la décision" at bounding box center [1472, 416] width 146 height 30
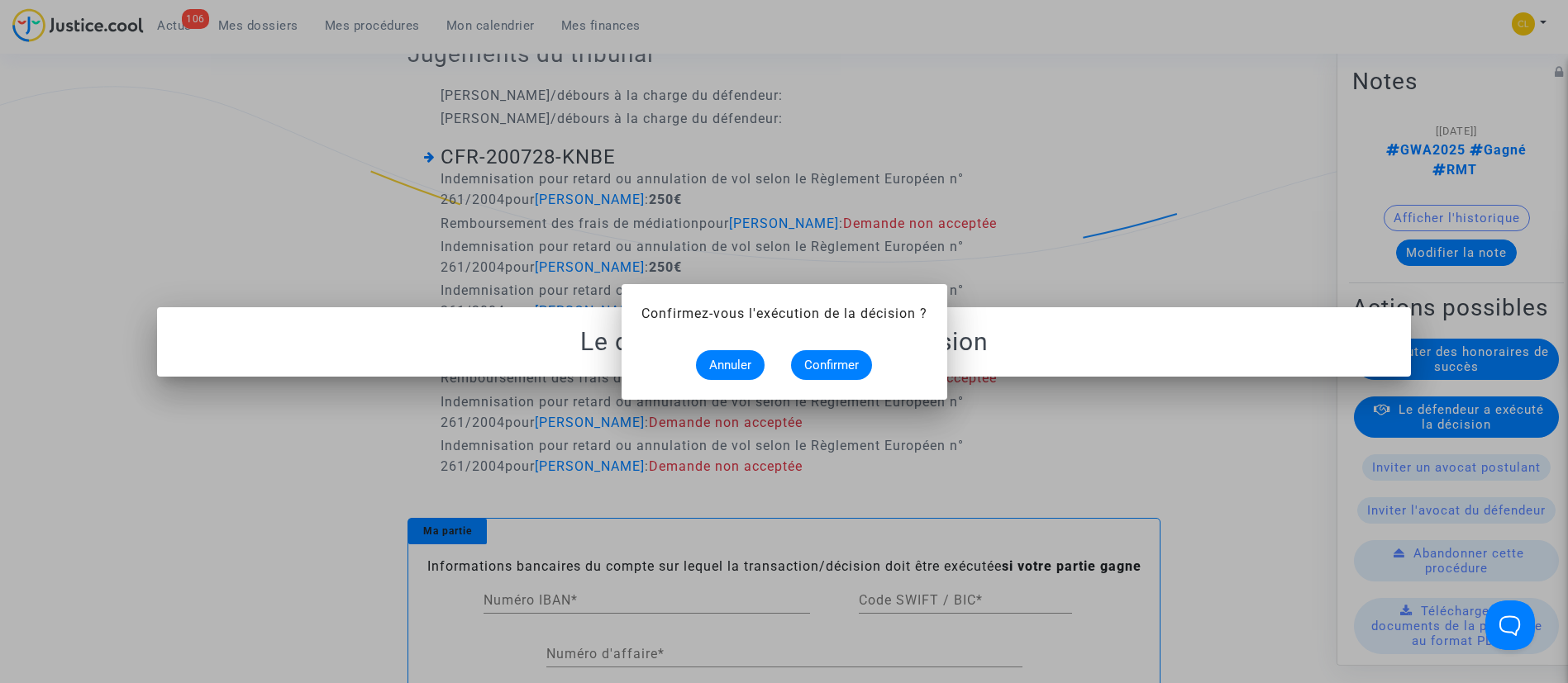
scroll to position [0, 0]
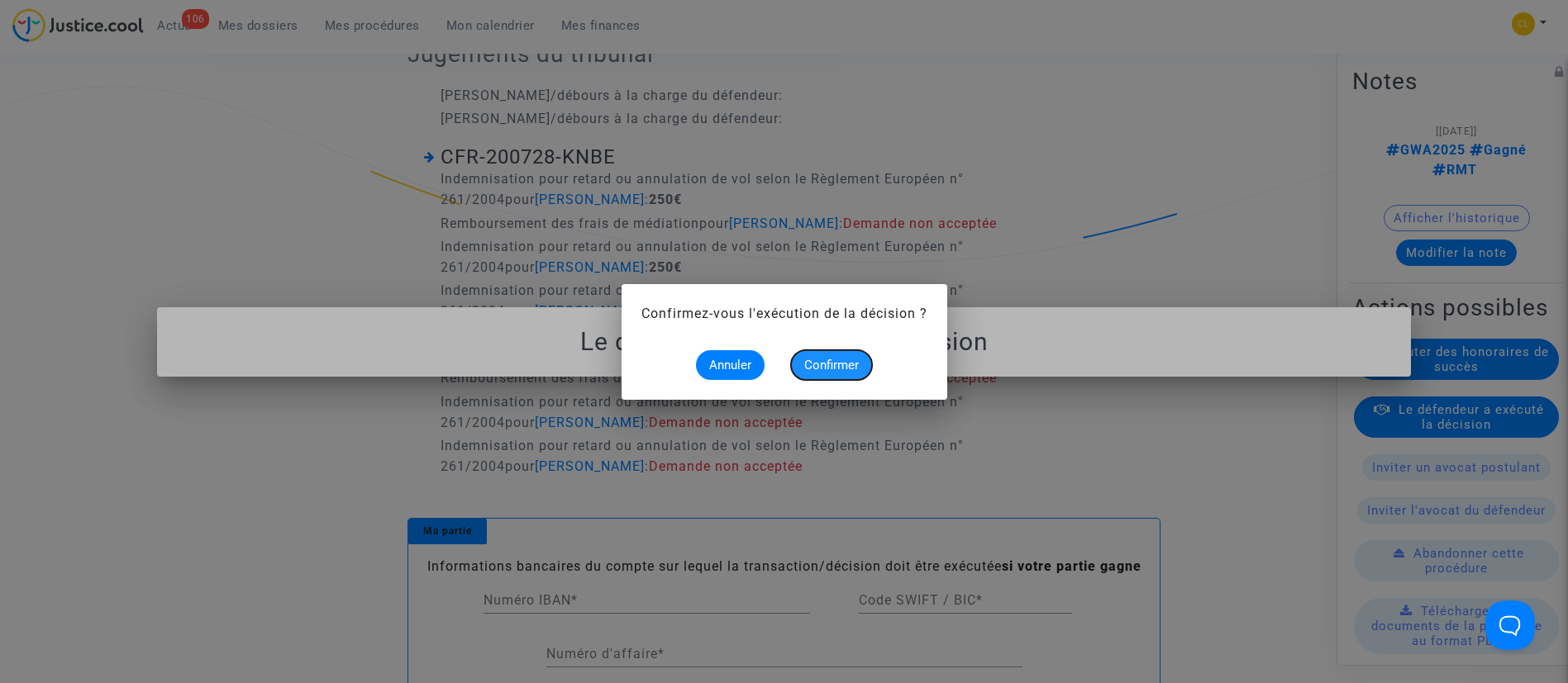
click at [863, 369] on button "Confirmer" at bounding box center [831, 365] width 81 height 30
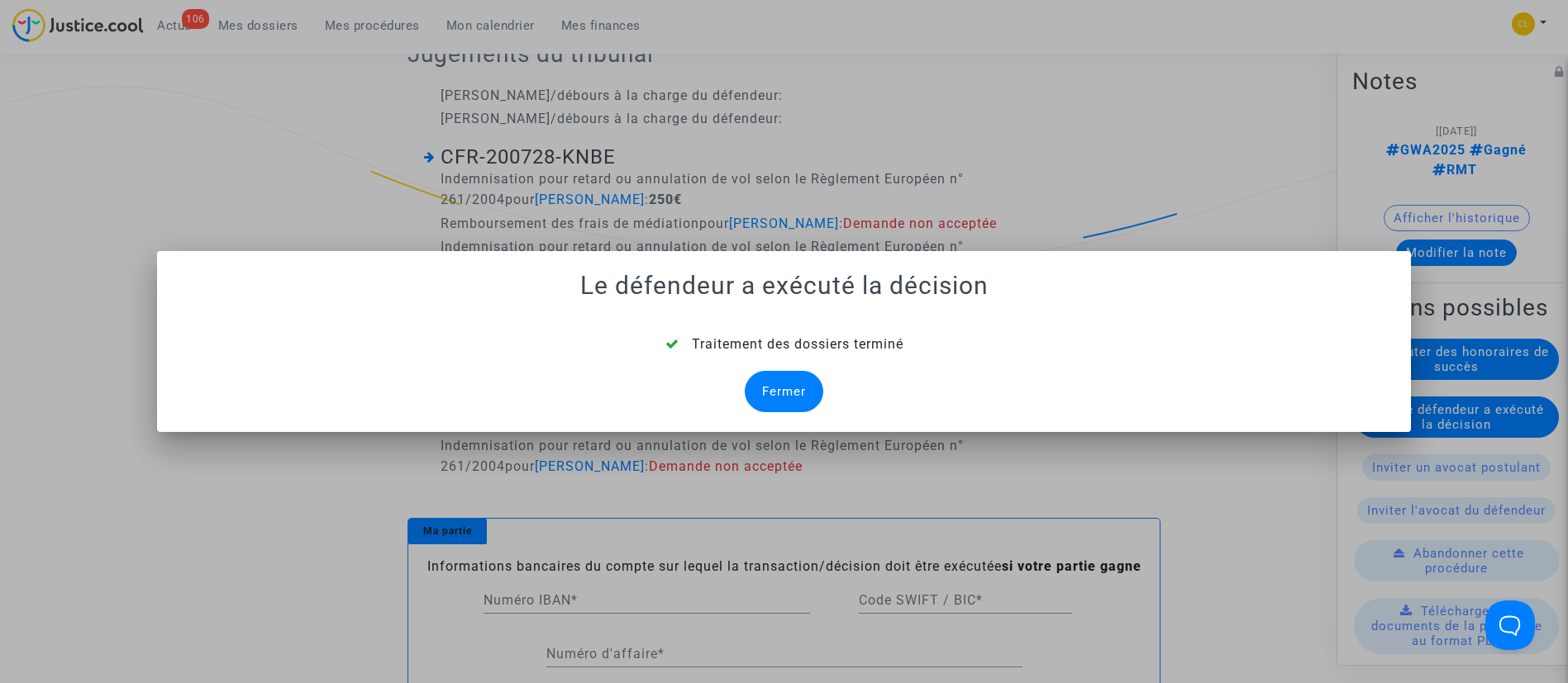
click at [797, 392] on div "Fermer" at bounding box center [784, 391] width 78 height 41
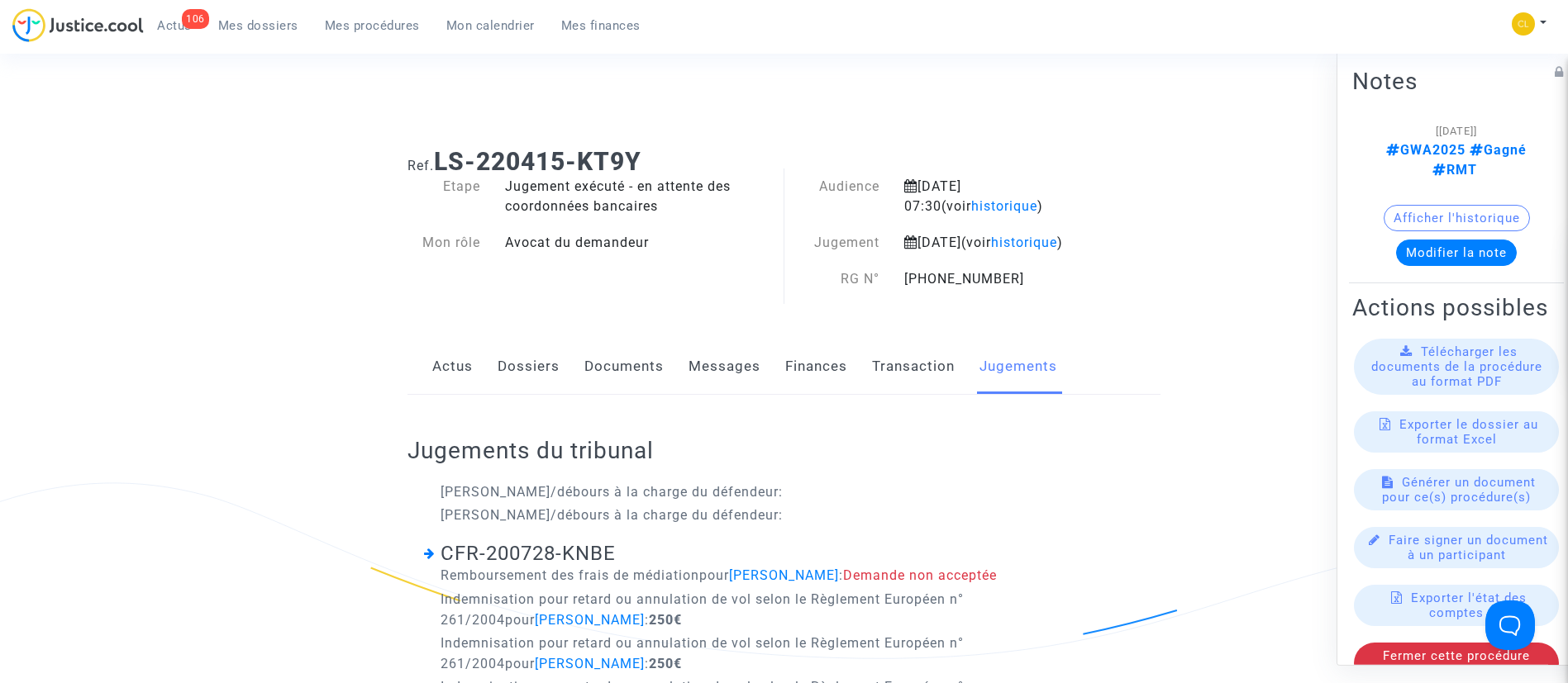
click at [522, 386] on link "Dossiers" at bounding box center [529, 367] width 62 height 55
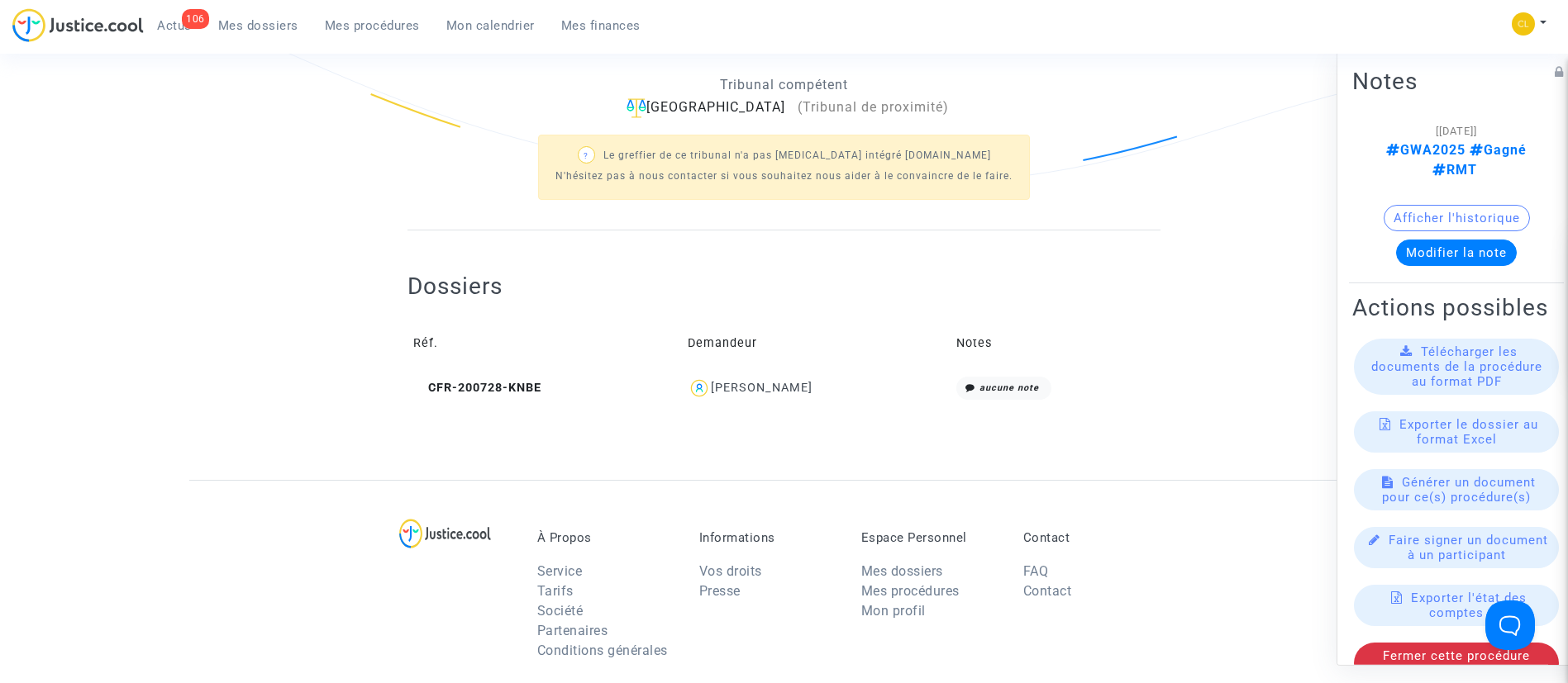
scroll to position [496, 0]
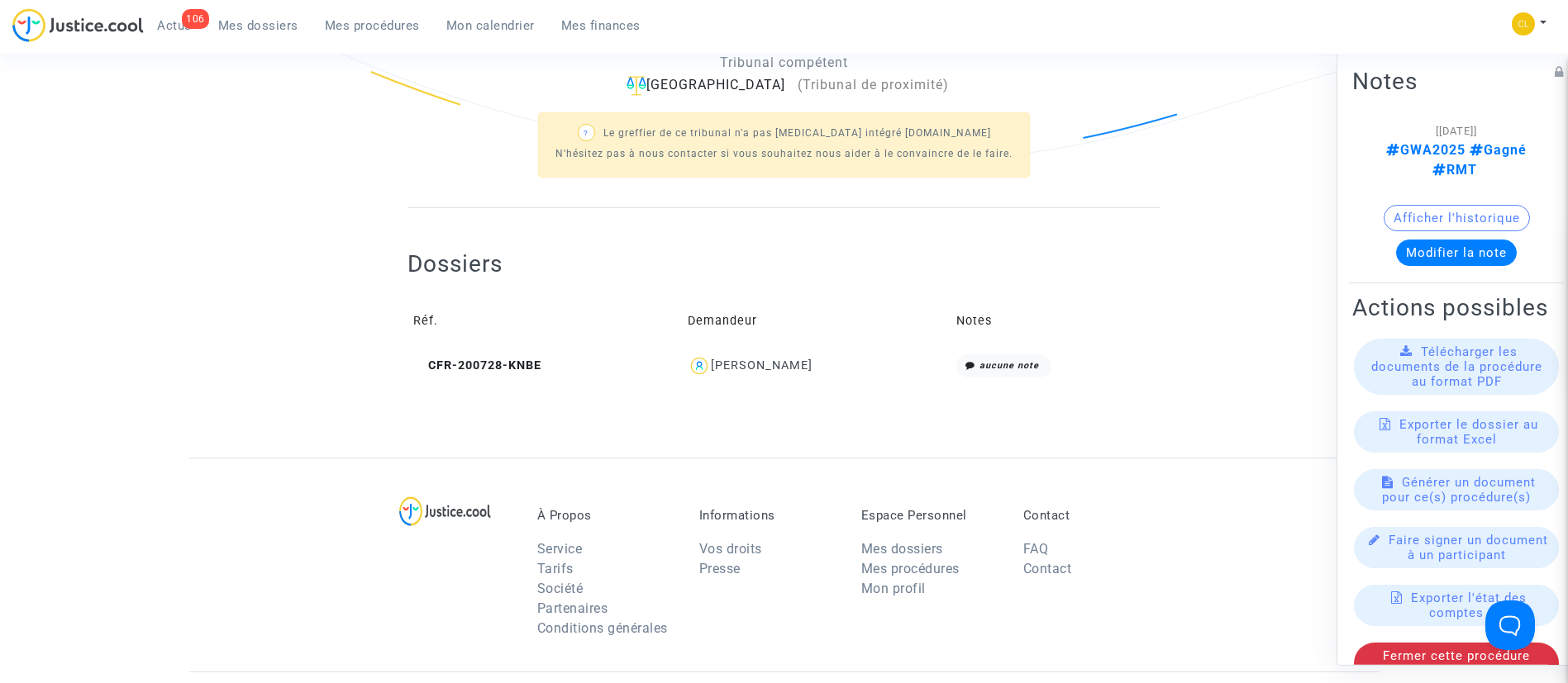
click at [813, 373] on div "[PERSON_NAME]" at bounding box center [762, 365] width 102 height 14
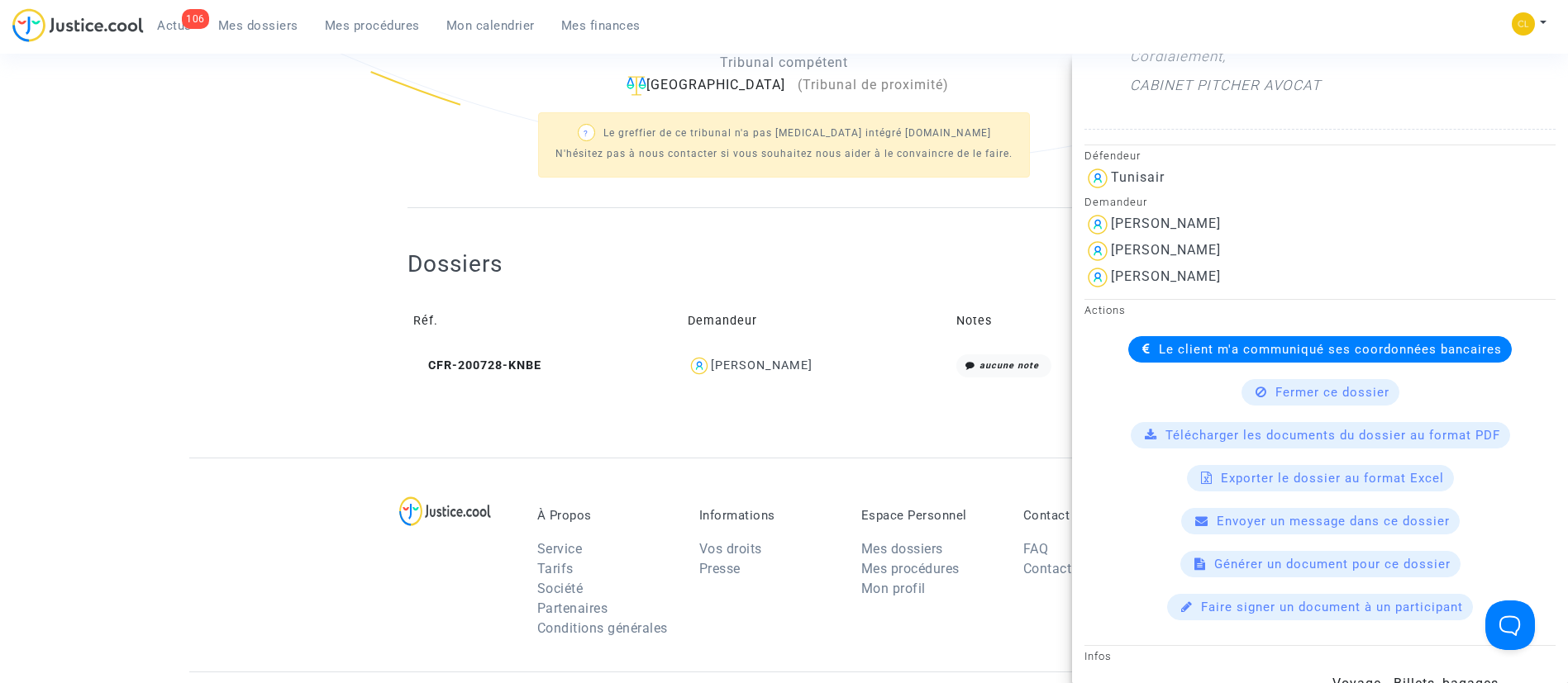
scroll to position [859, 0]
click at [1249, 350] on span "Le client m'a communiqué ses coordonnées bancaires" at bounding box center [1330, 347] width 343 height 15
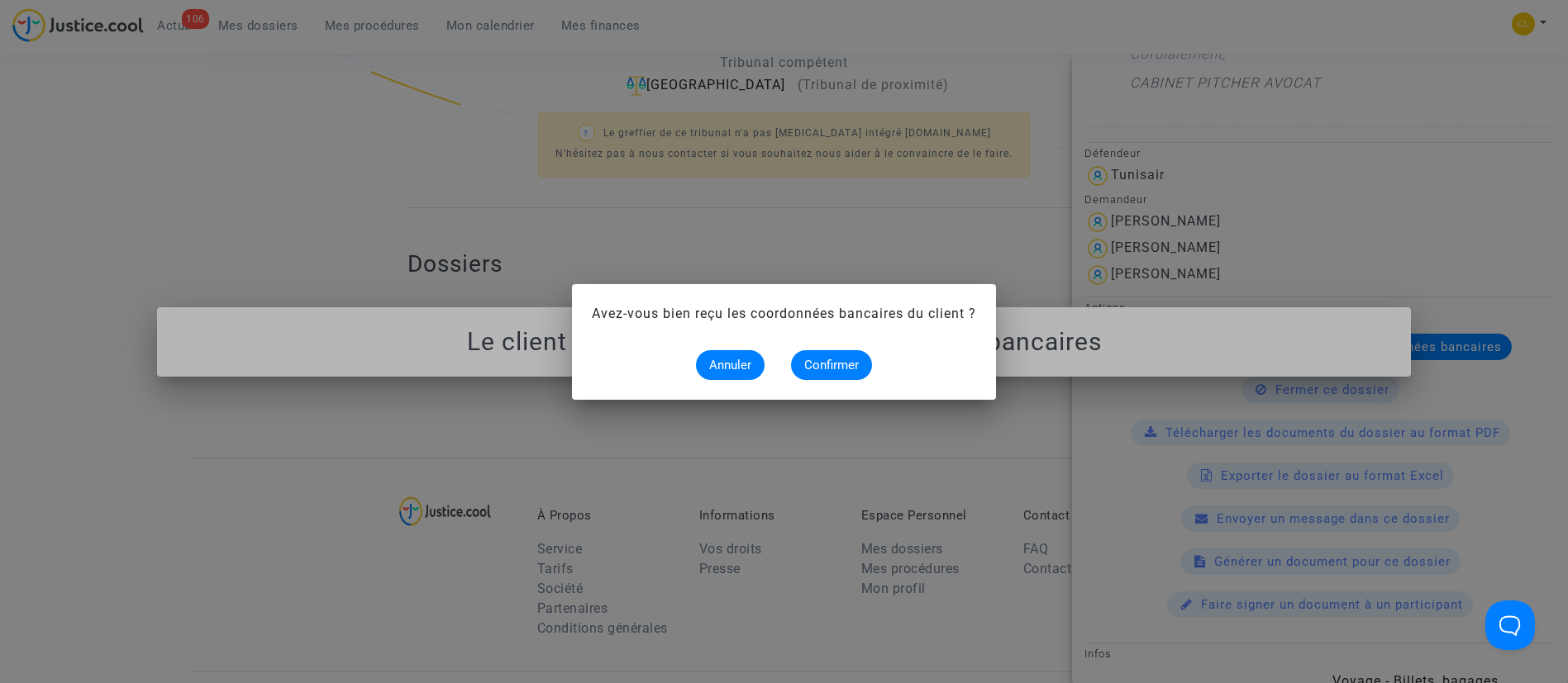
scroll to position [0, 0]
click at [843, 366] on span "Confirmer" at bounding box center [832, 365] width 55 height 15
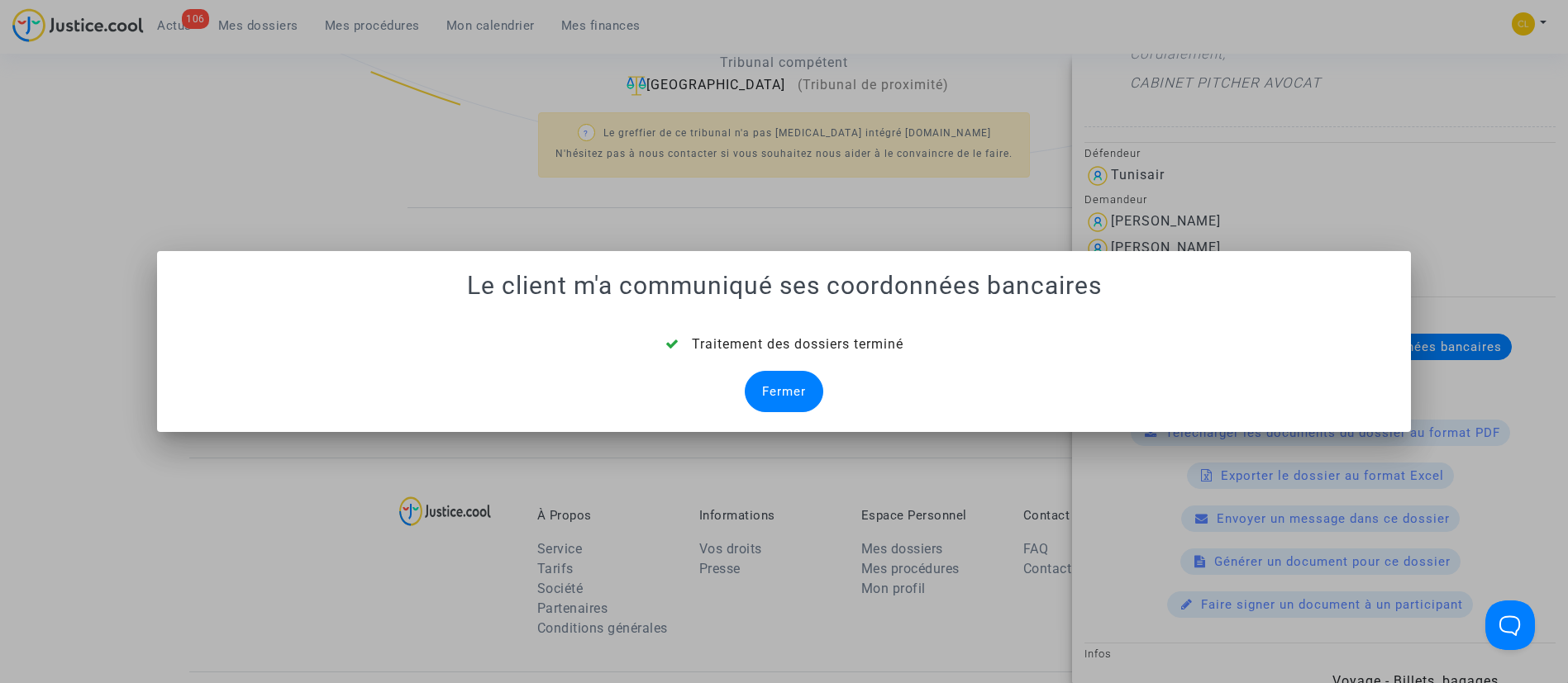
click at [765, 388] on div "Fermer" at bounding box center [784, 391] width 78 height 41
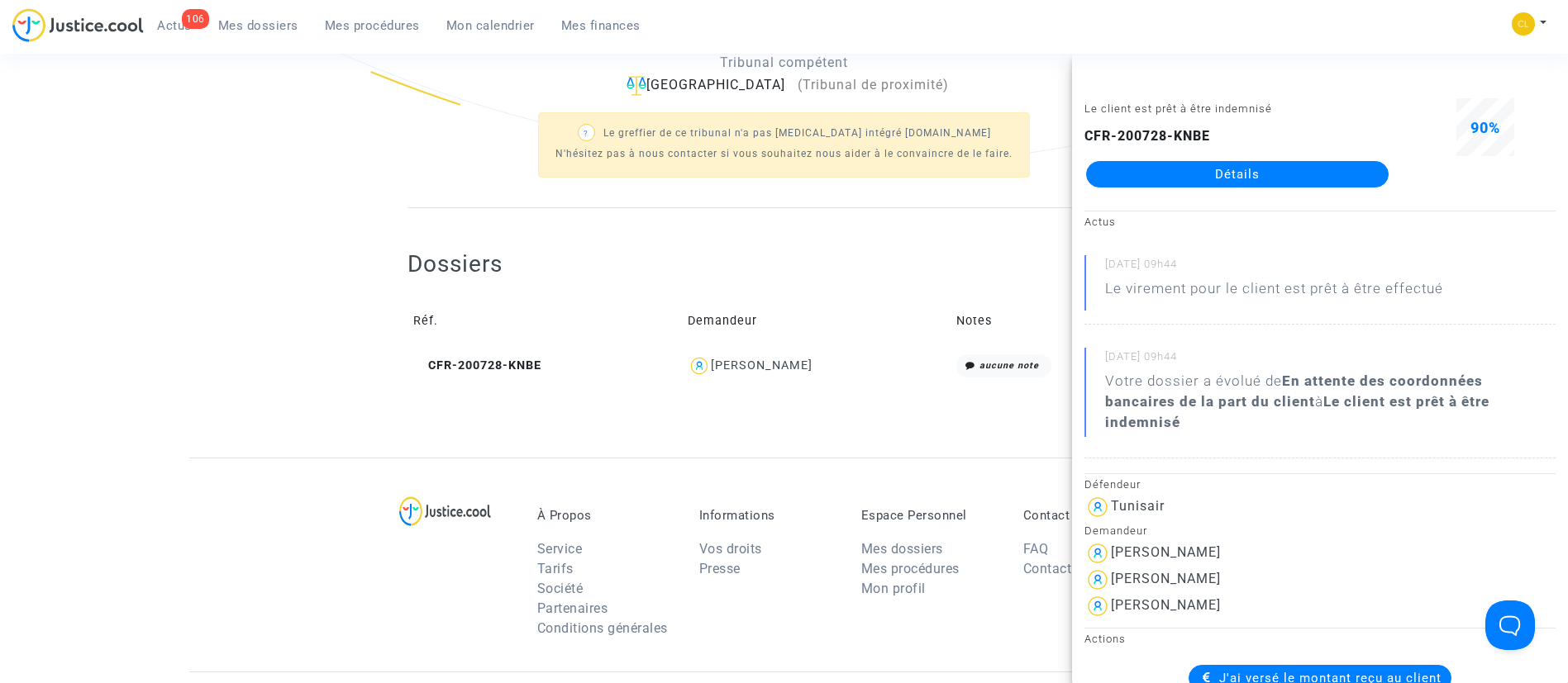
click at [255, 30] on span "Mes dossiers" at bounding box center [258, 25] width 80 height 15
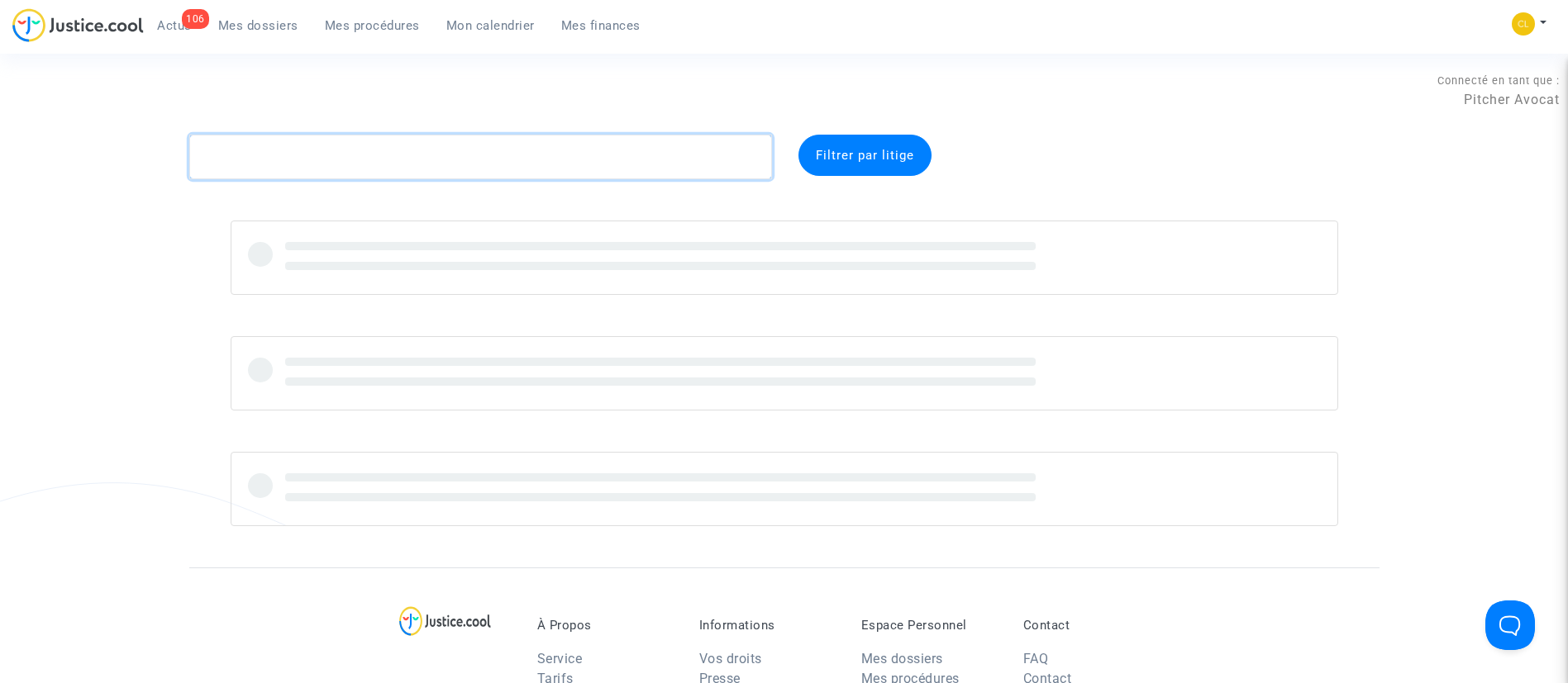
click at [536, 155] on textarea at bounding box center [481, 156] width 582 height 45
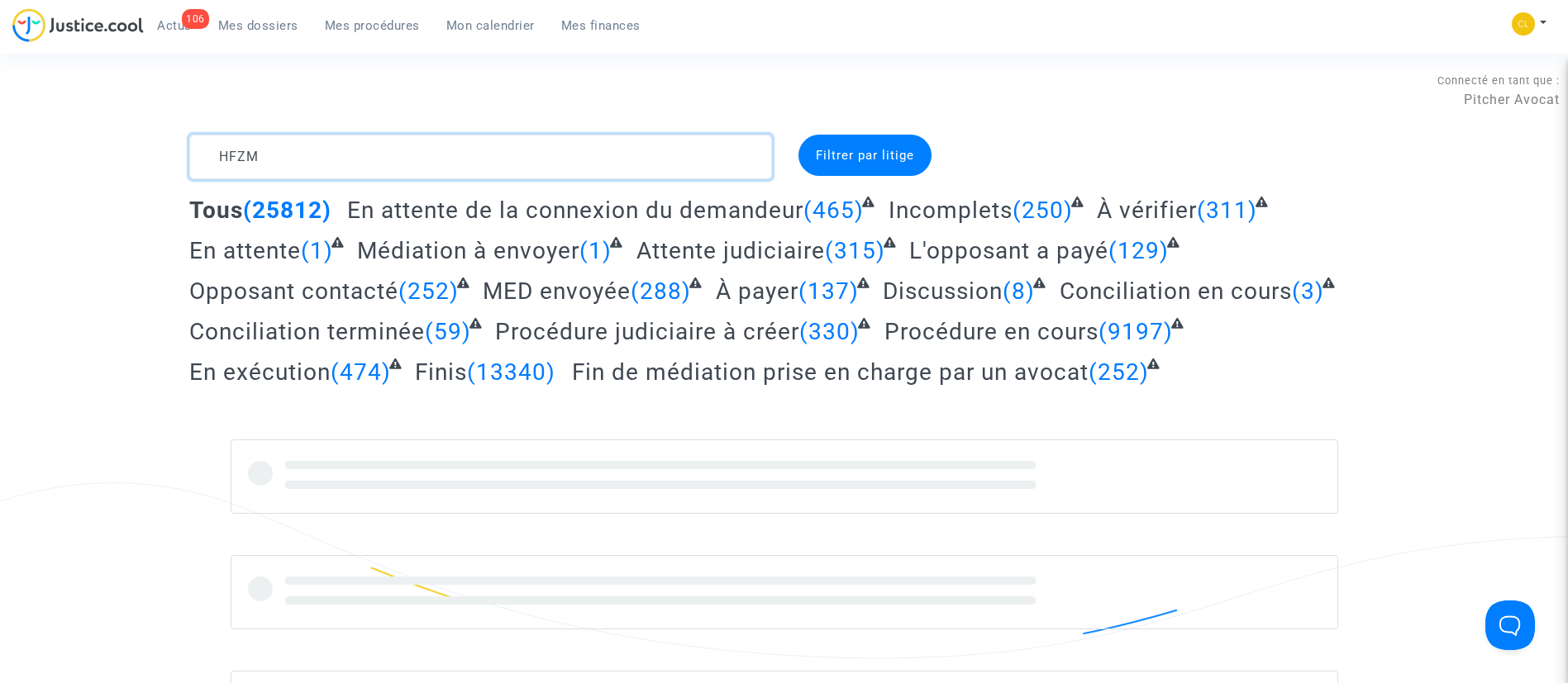
type textarea "HFZM"
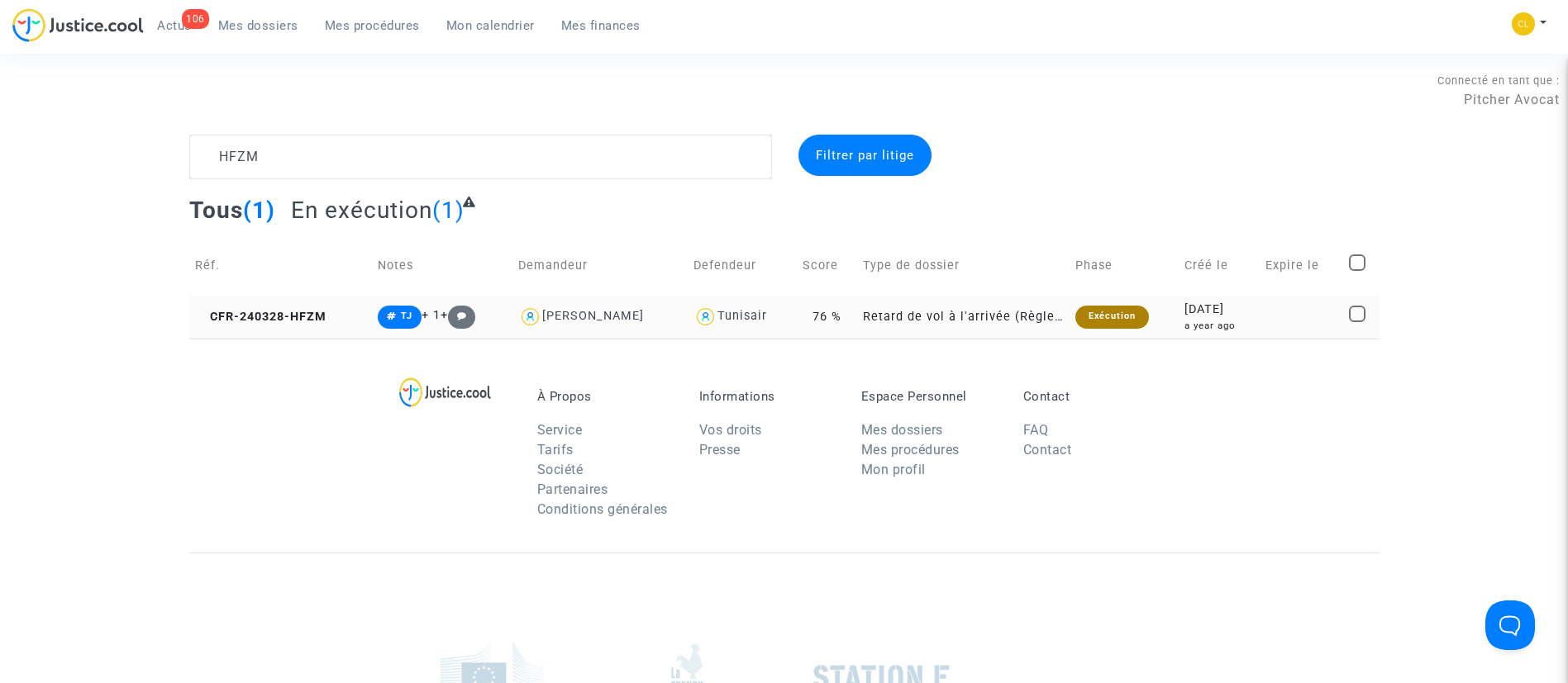
click at [1252, 319] on div "a year ago" at bounding box center [1218, 326] width 68 height 14
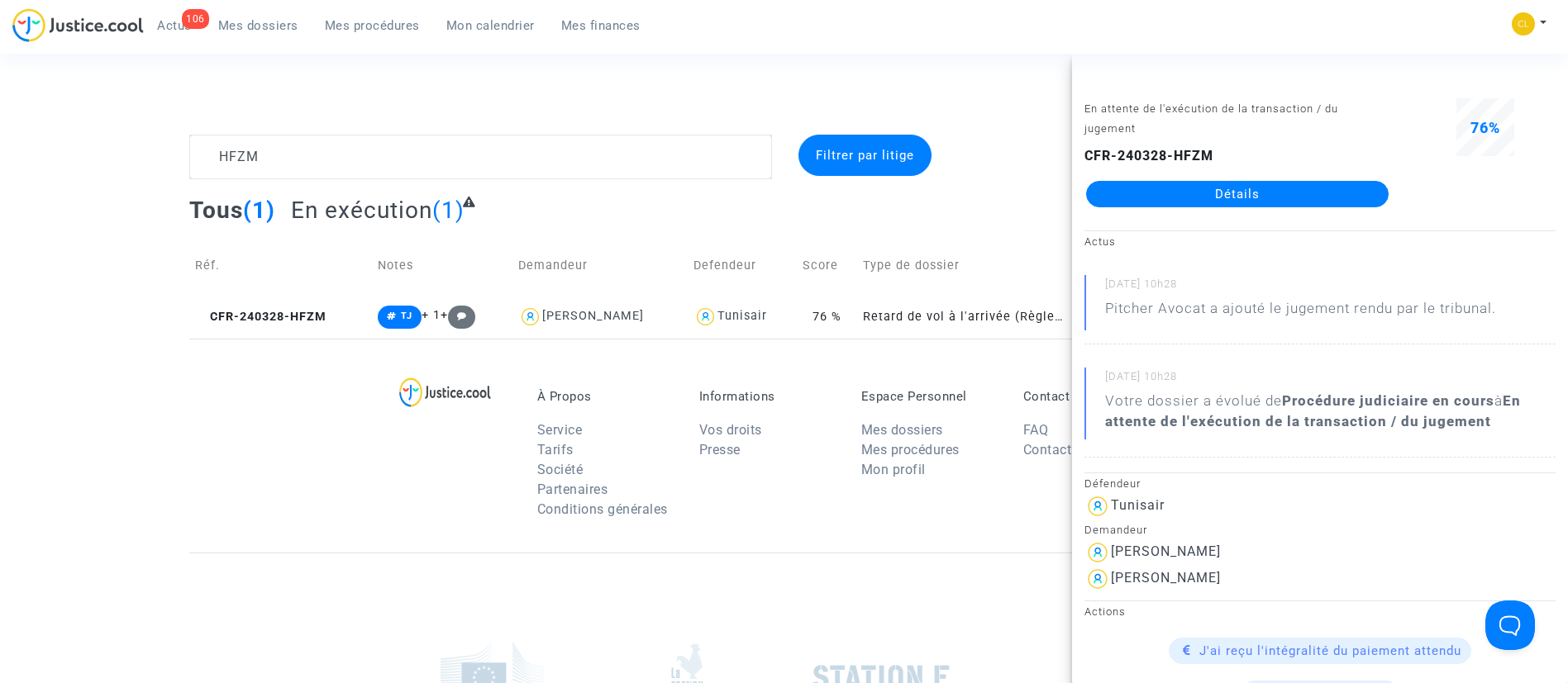
click at [1293, 203] on link "Détails" at bounding box center [1237, 194] width 302 height 26
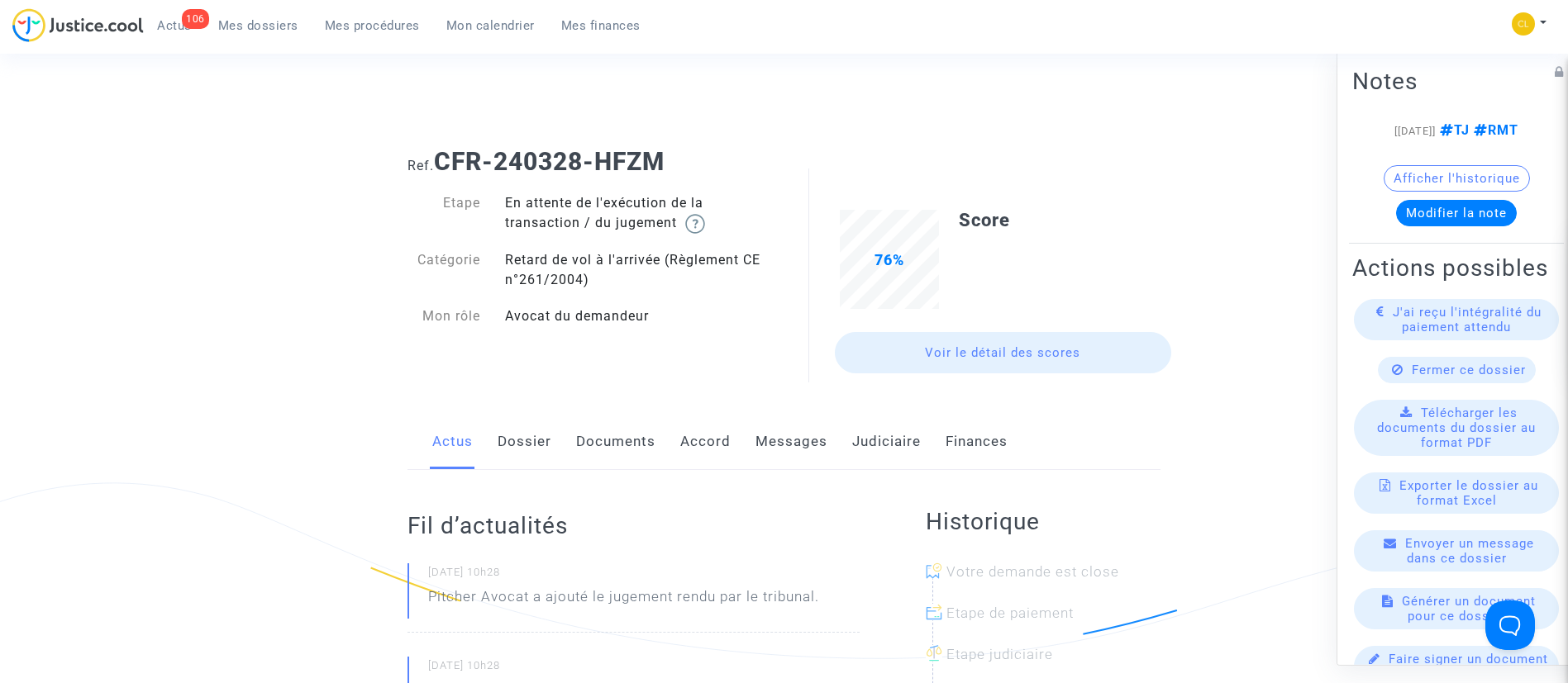
click at [905, 428] on link "Judiciaire" at bounding box center [885, 442] width 68 height 55
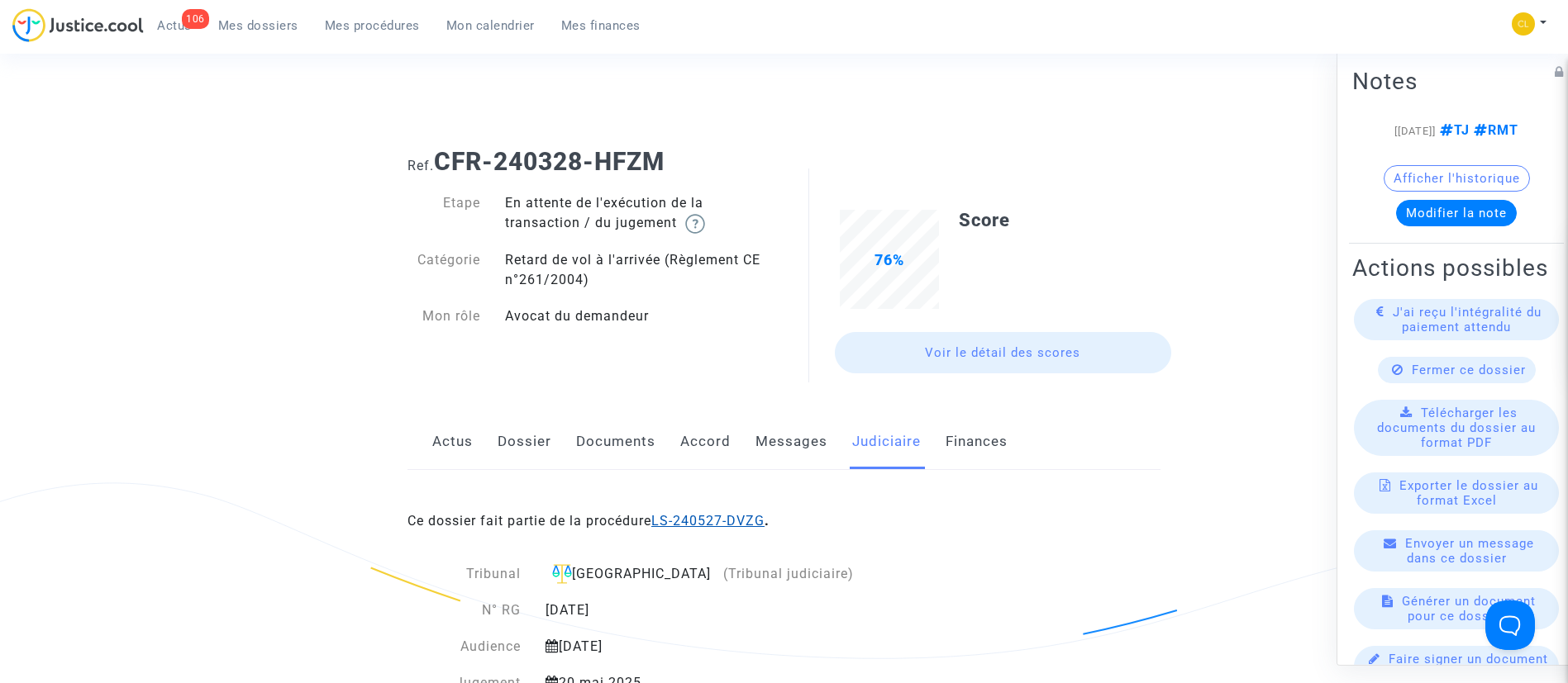
click at [753, 517] on link "LS-240527-DVZG" at bounding box center [708, 520] width 113 height 15
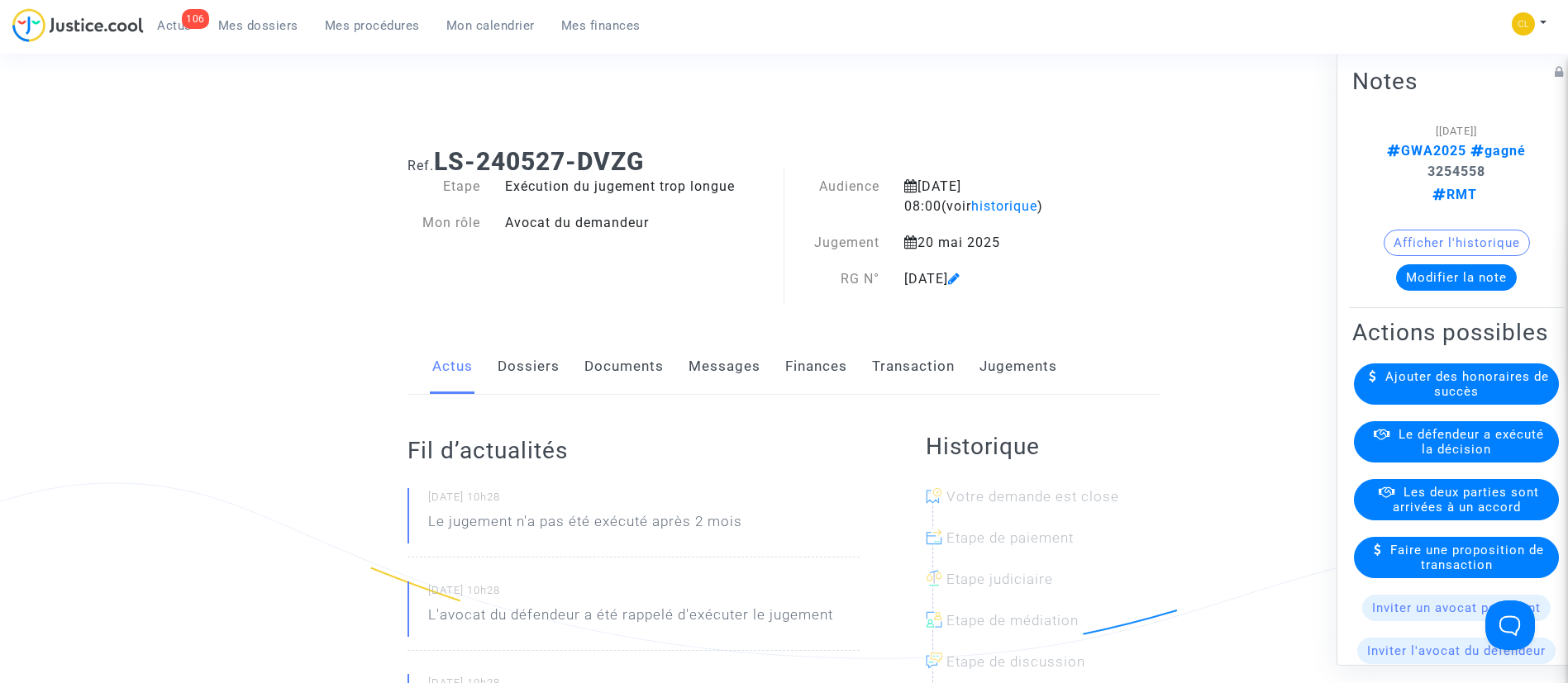
click at [1022, 374] on link "Jugements" at bounding box center [1017, 367] width 77 height 55
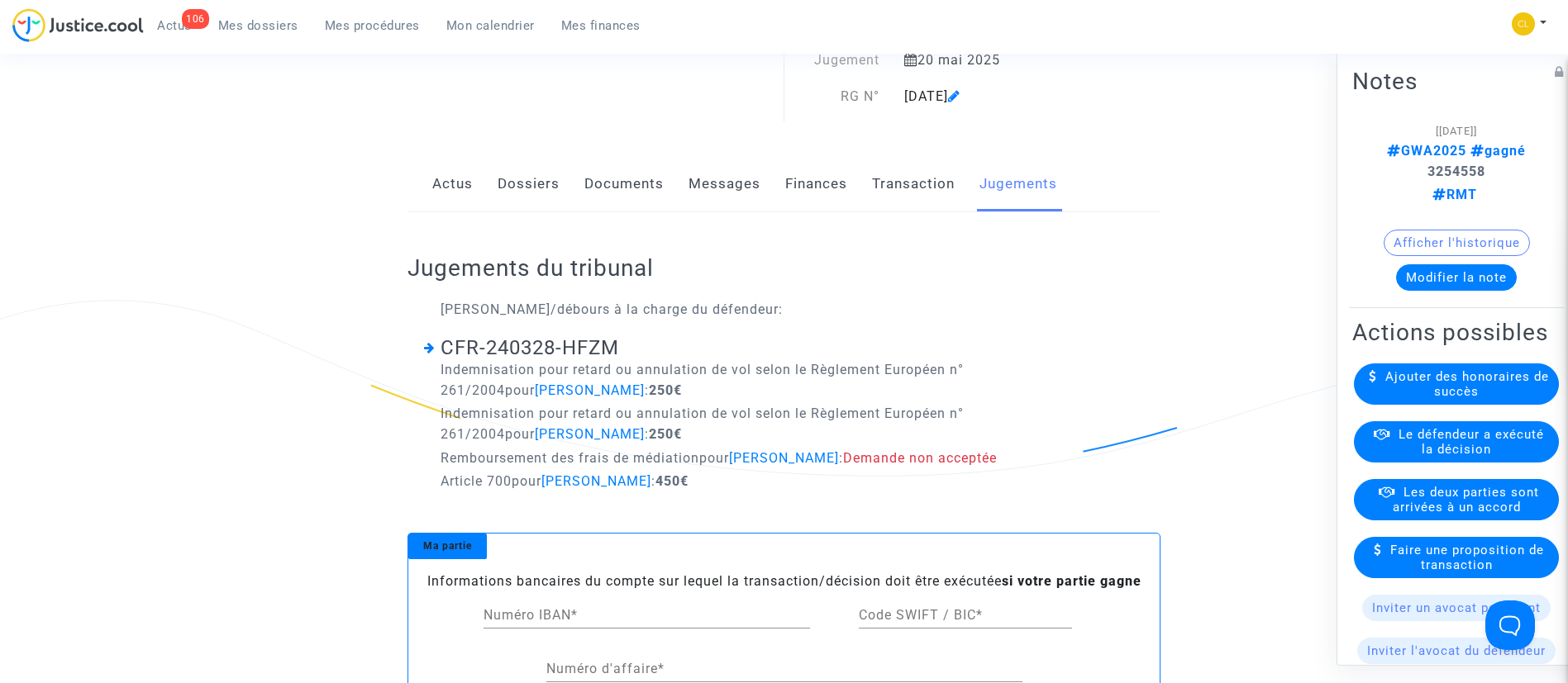
scroll to position [186, 0]
click at [1489, 457] on span "Le défendeur a exécuté la décision" at bounding box center [1472, 442] width 146 height 30
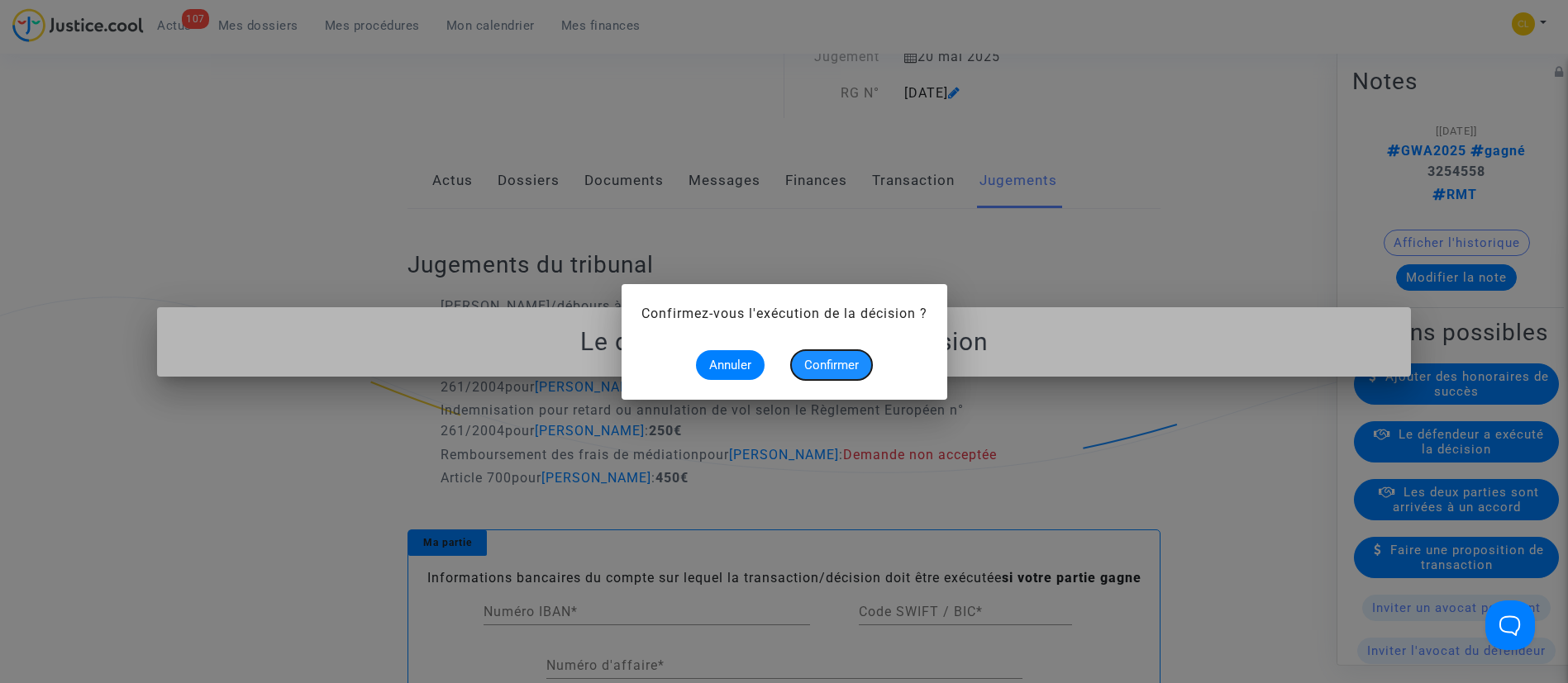
click at [851, 361] on span "Confirmer" at bounding box center [832, 365] width 55 height 15
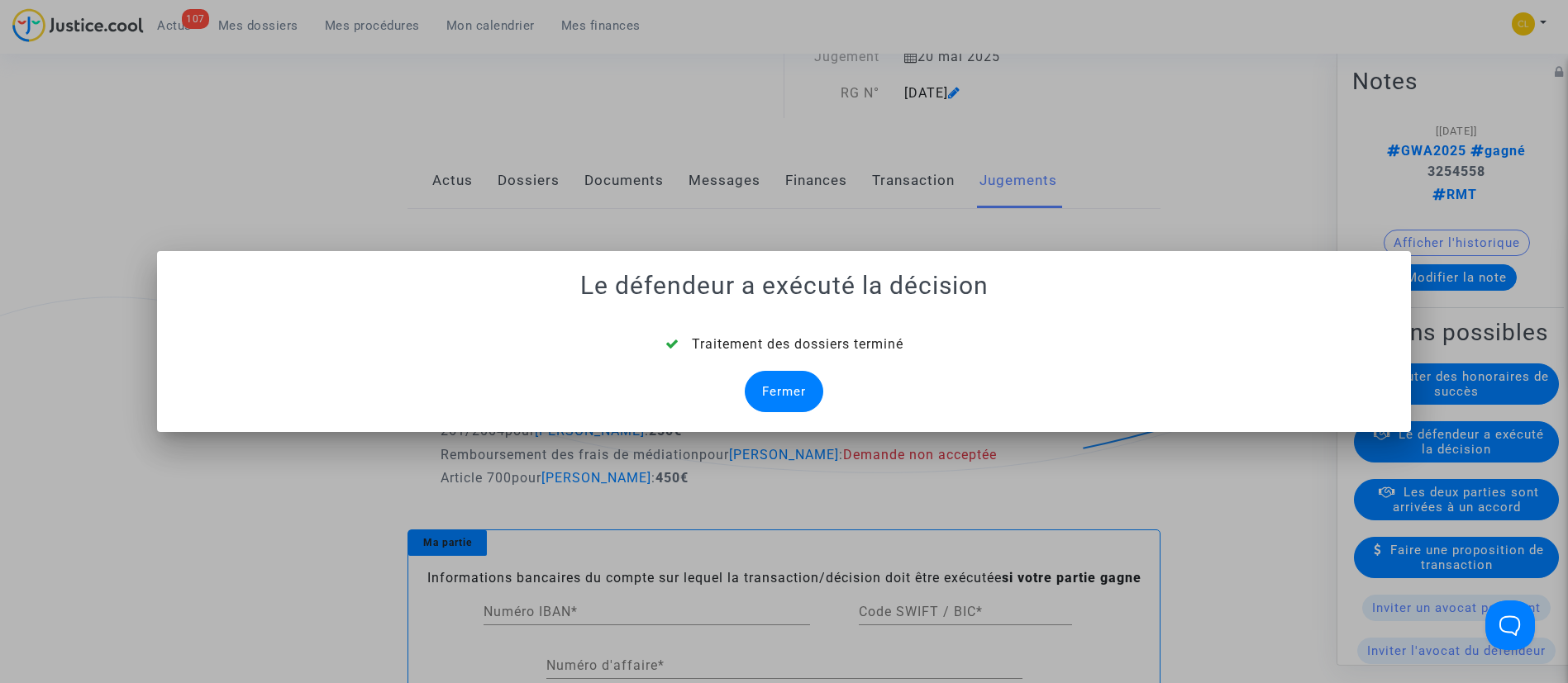
click at [806, 375] on div "Fermer" at bounding box center [784, 391] width 78 height 41
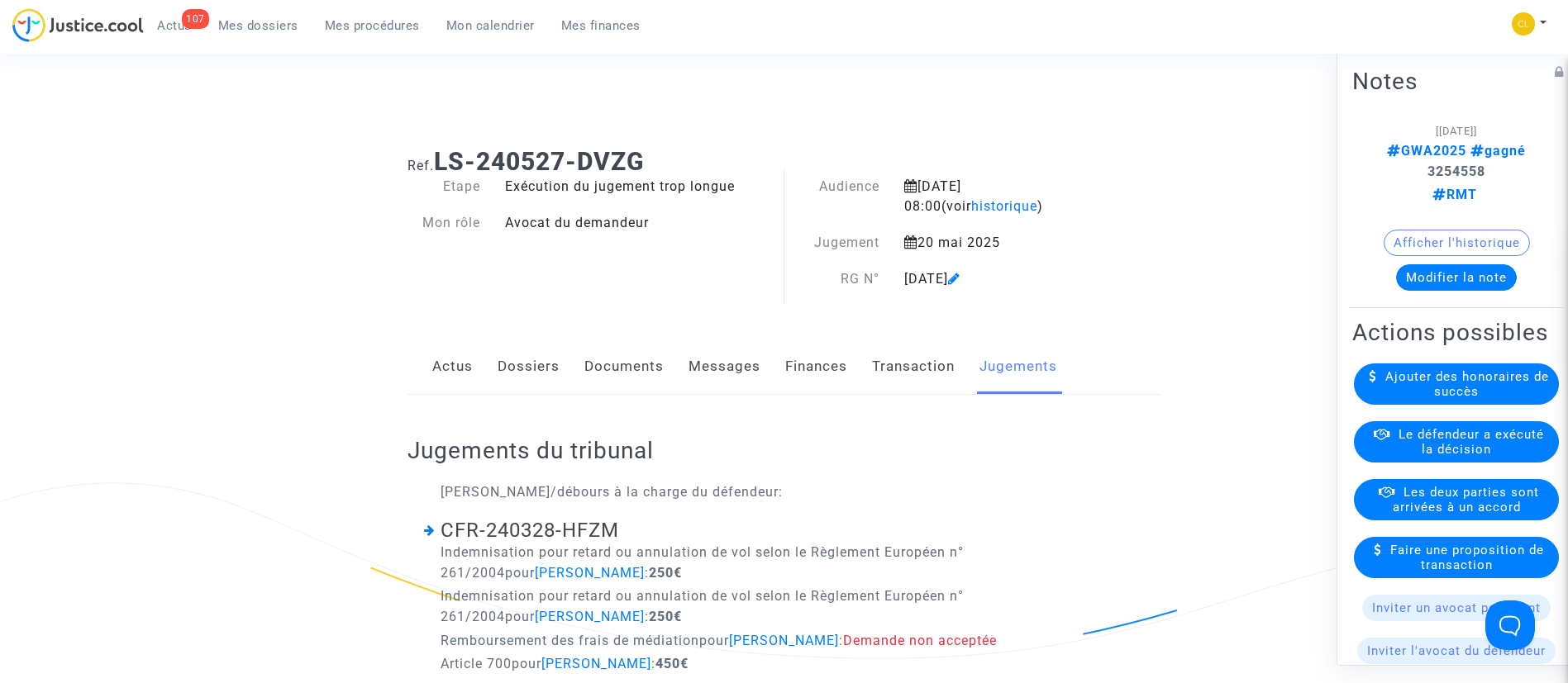
scroll to position [186, 0]
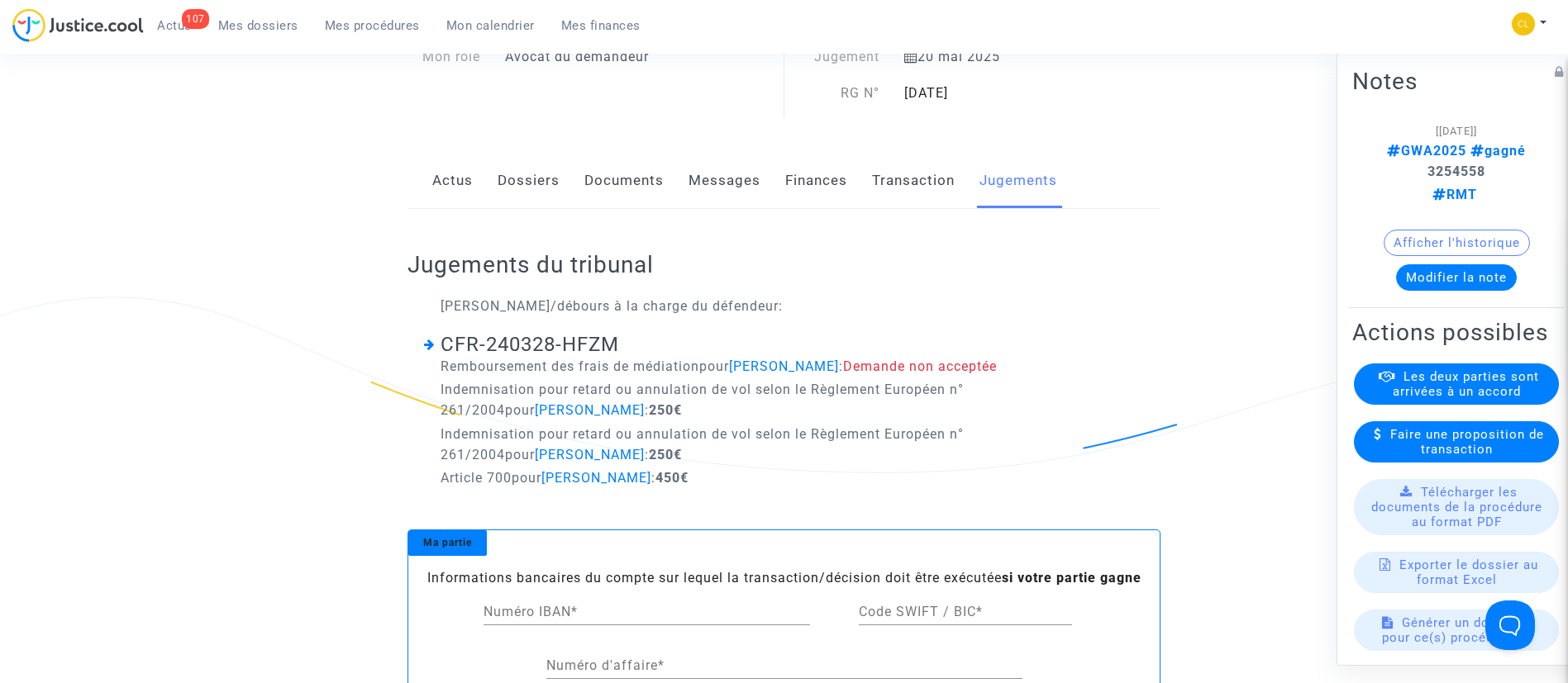
click at [531, 185] on link "Dossiers" at bounding box center [529, 181] width 62 height 55
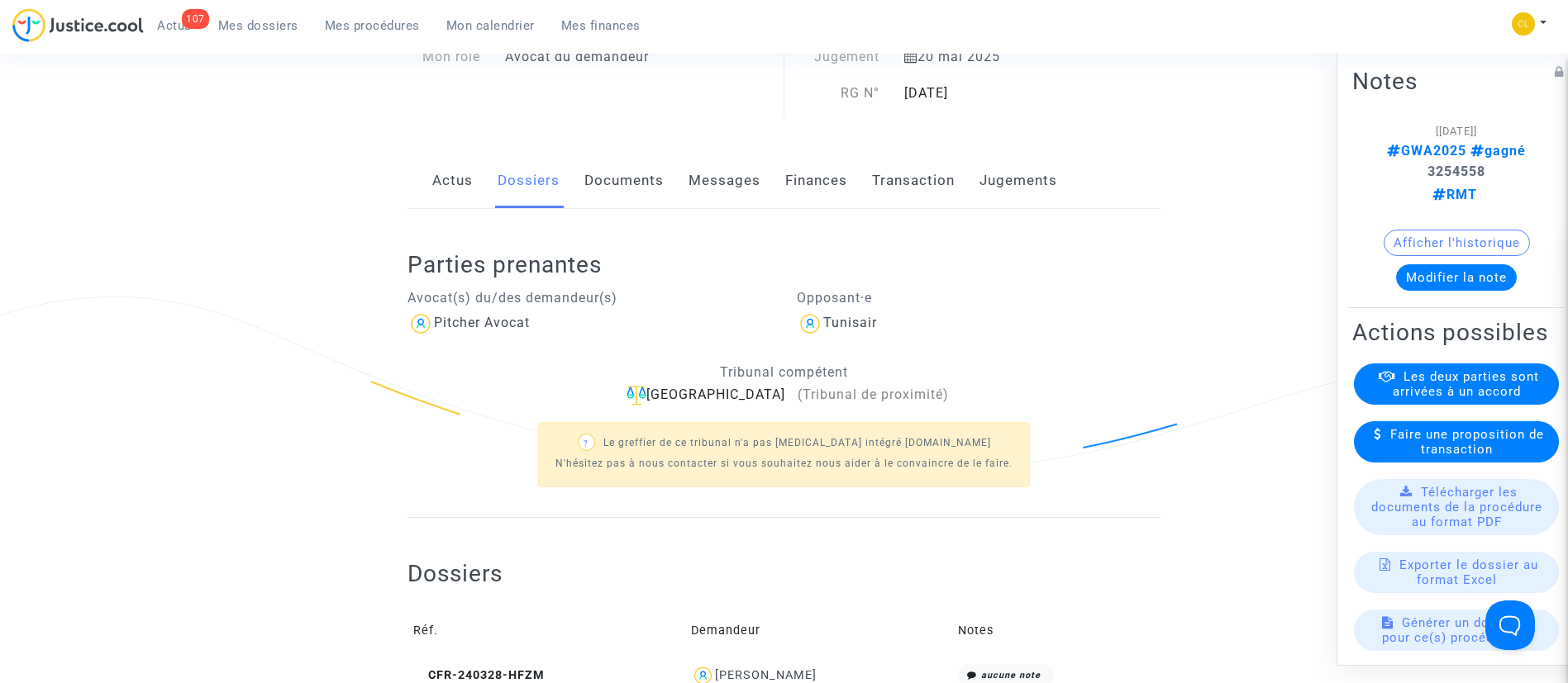
scroll to position [427, 0]
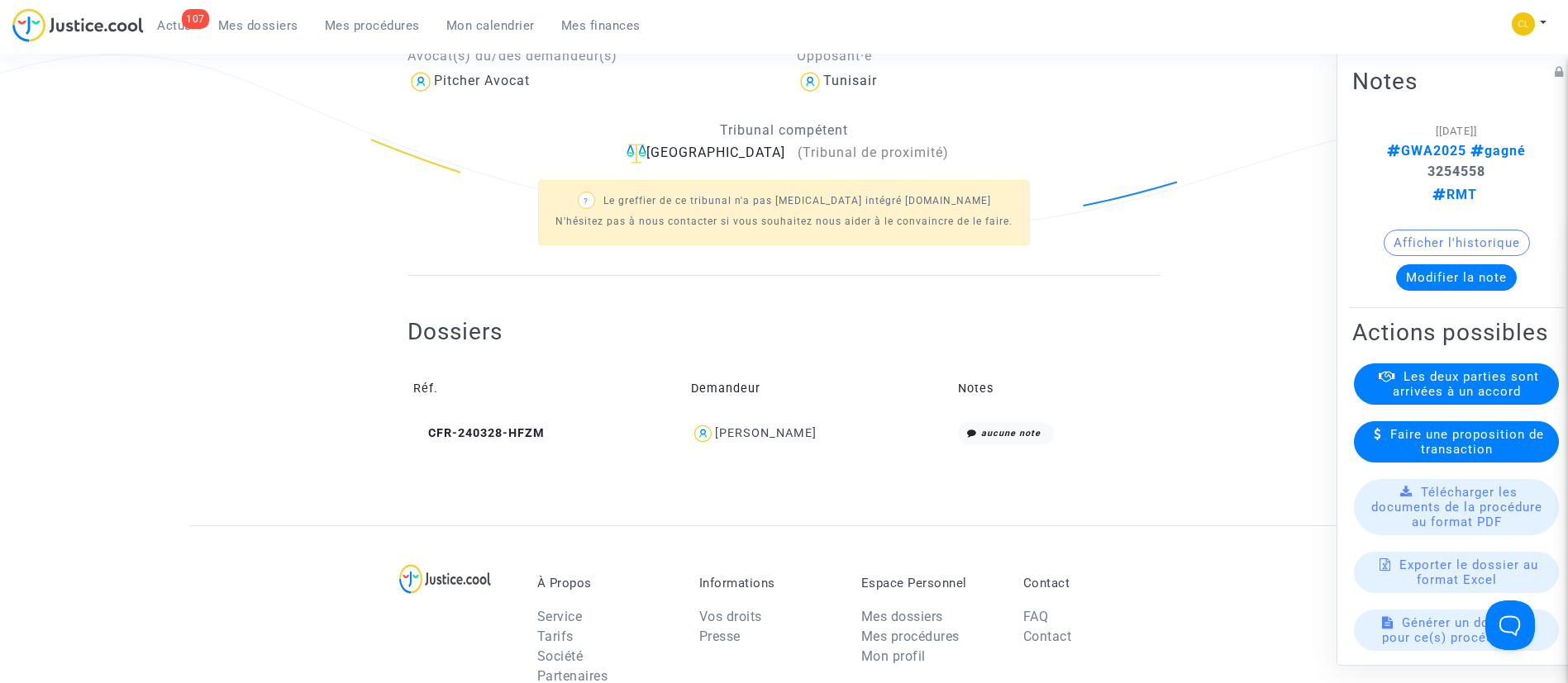
click at [788, 427] on div "[PERSON_NAME]" at bounding box center [766, 433] width 102 height 14
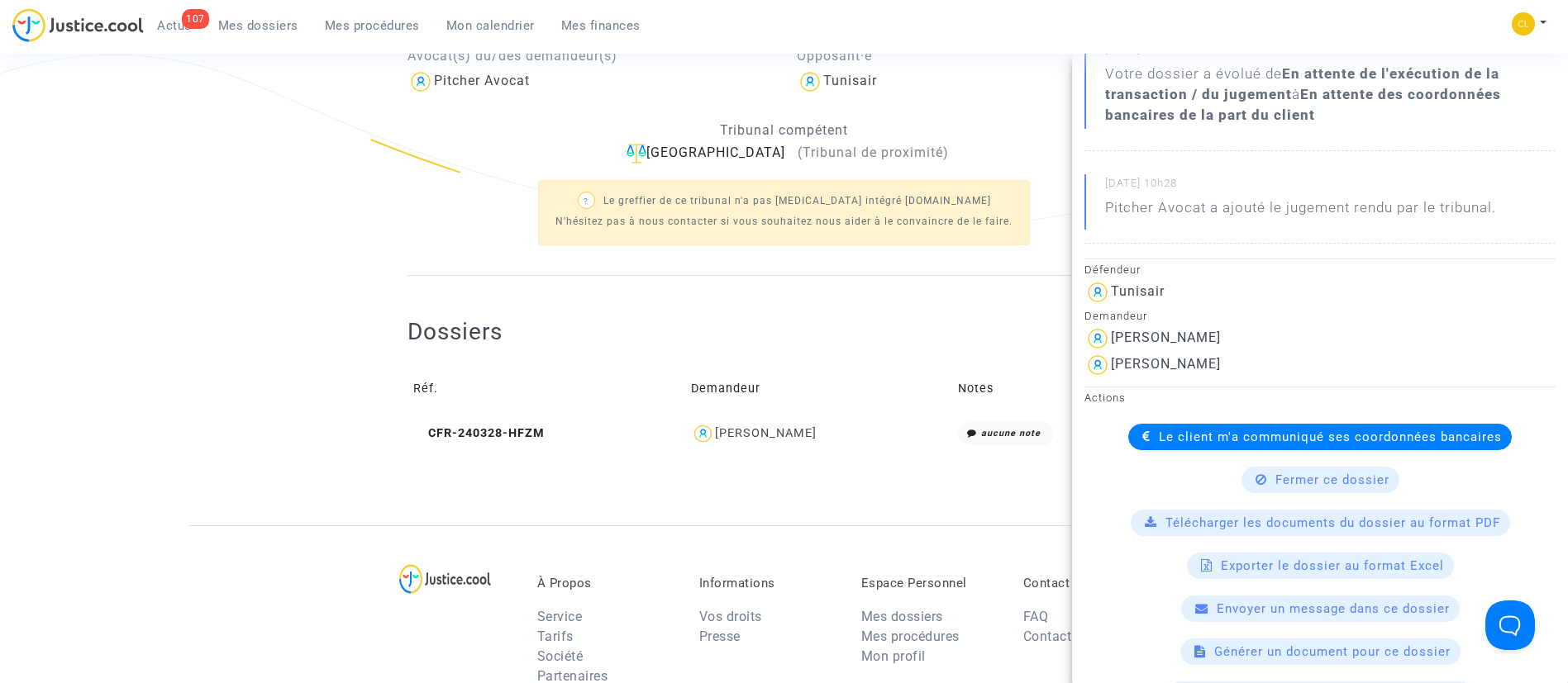
scroll to position [236, 0]
click at [1187, 436] on span "Le client m'a communiqué ses coordonnées bancaires" at bounding box center [1330, 436] width 343 height 15
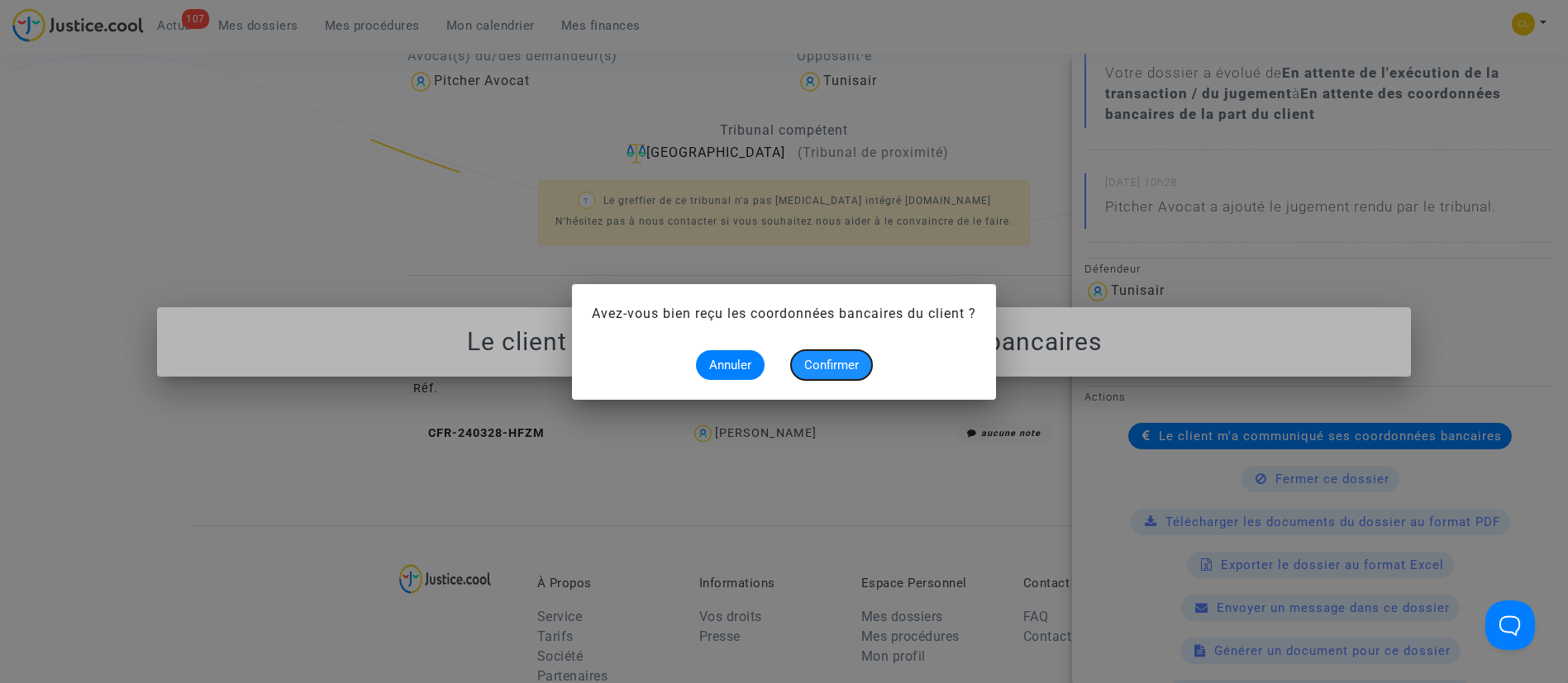
click at [837, 361] on span "Confirmer" at bounding box center [832, 365] width 55 height 15
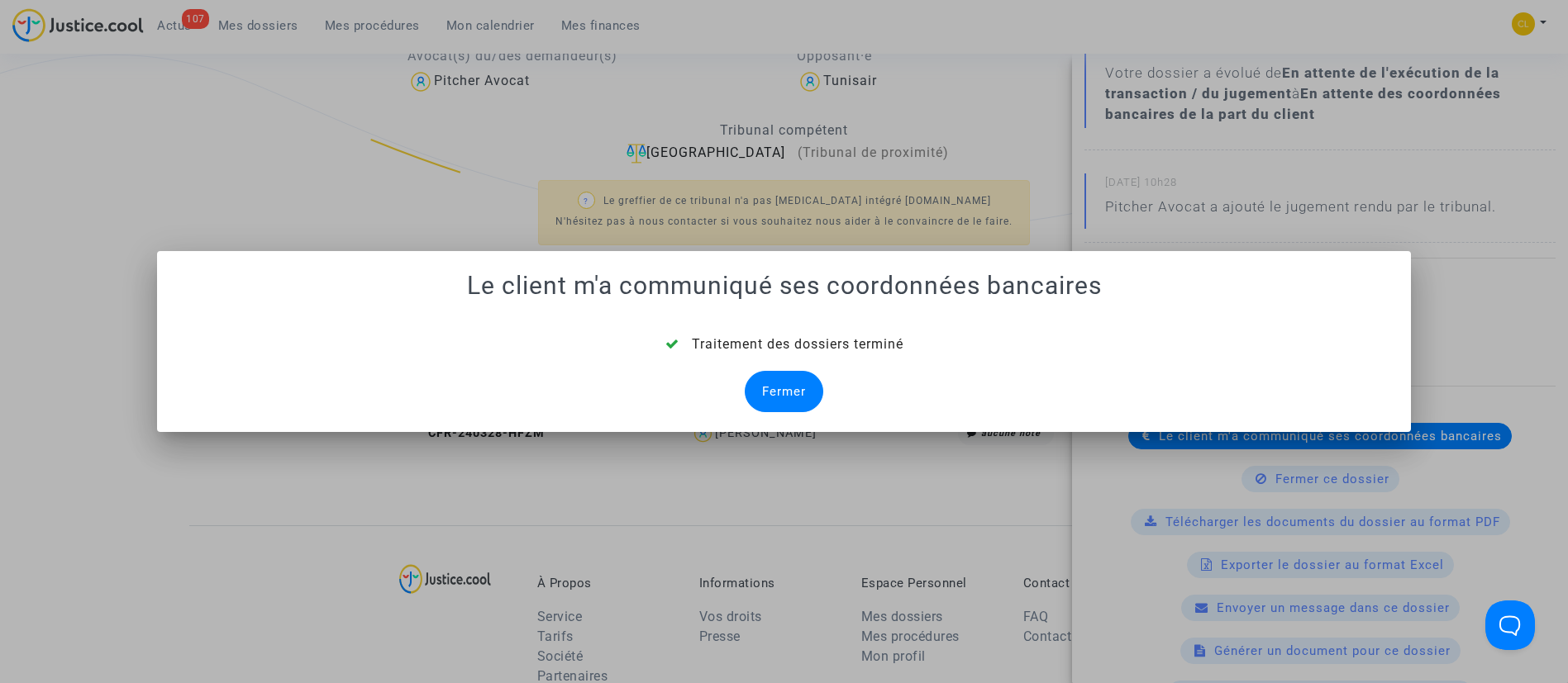
click at [775, 396] on div "Fermer" at bounding box center [784, 391] width 78 height 41
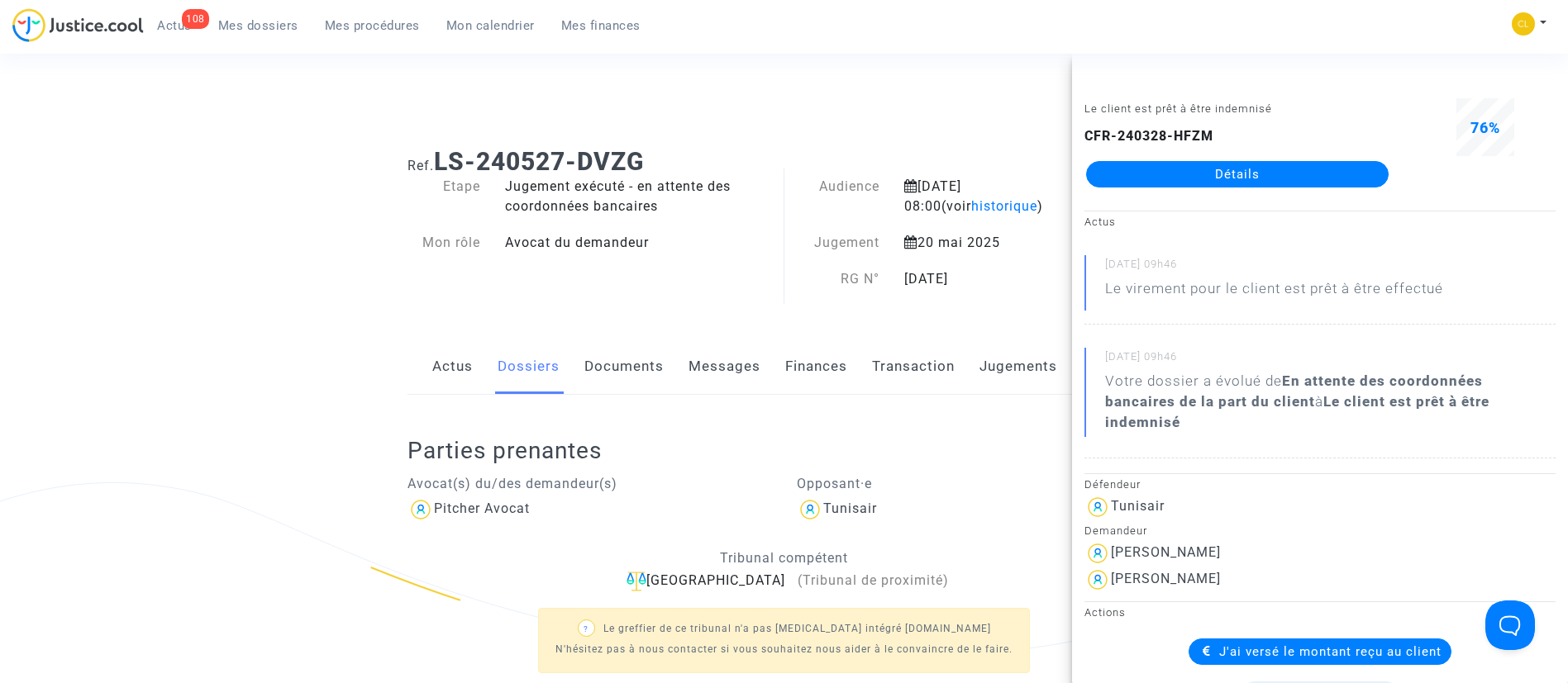
click at [254, 29] on span "Mes dossiers" at bounding box center [258, 25] width 80 height 15
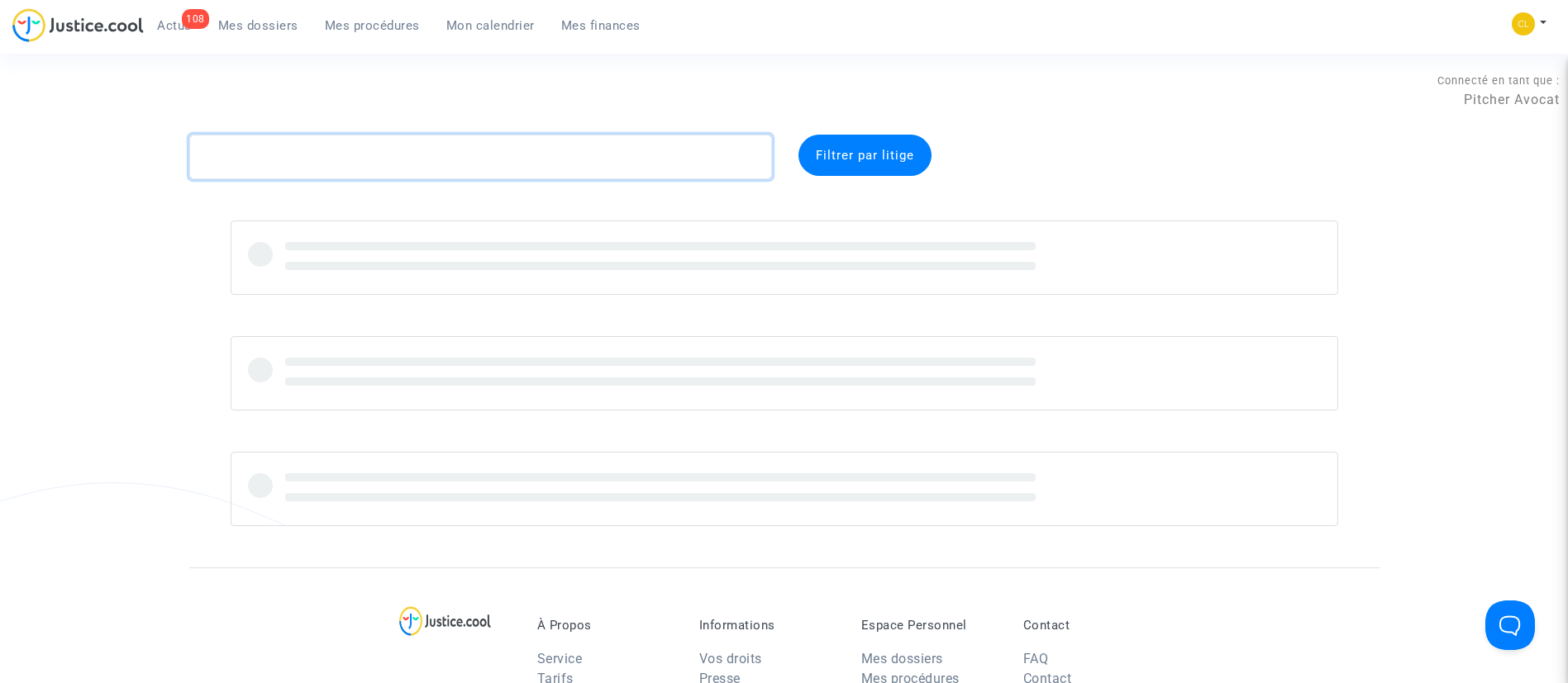
click at [483, 166] on textarea at bounding box center [481, 156] width 582 height 45
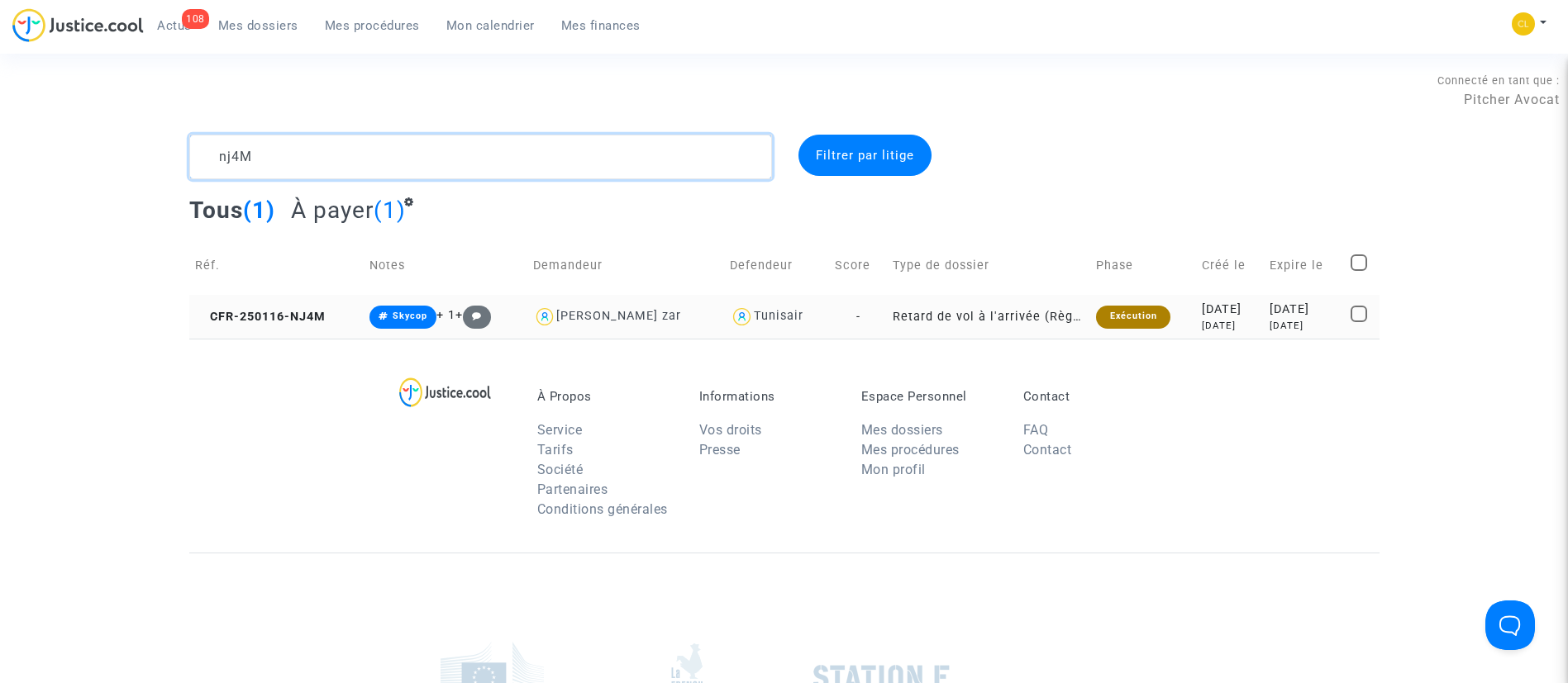
type textarea "nj4M"
click at [1276, 316] on div "[DATE]" at bounding box center [1303, 310] width 68 height 18
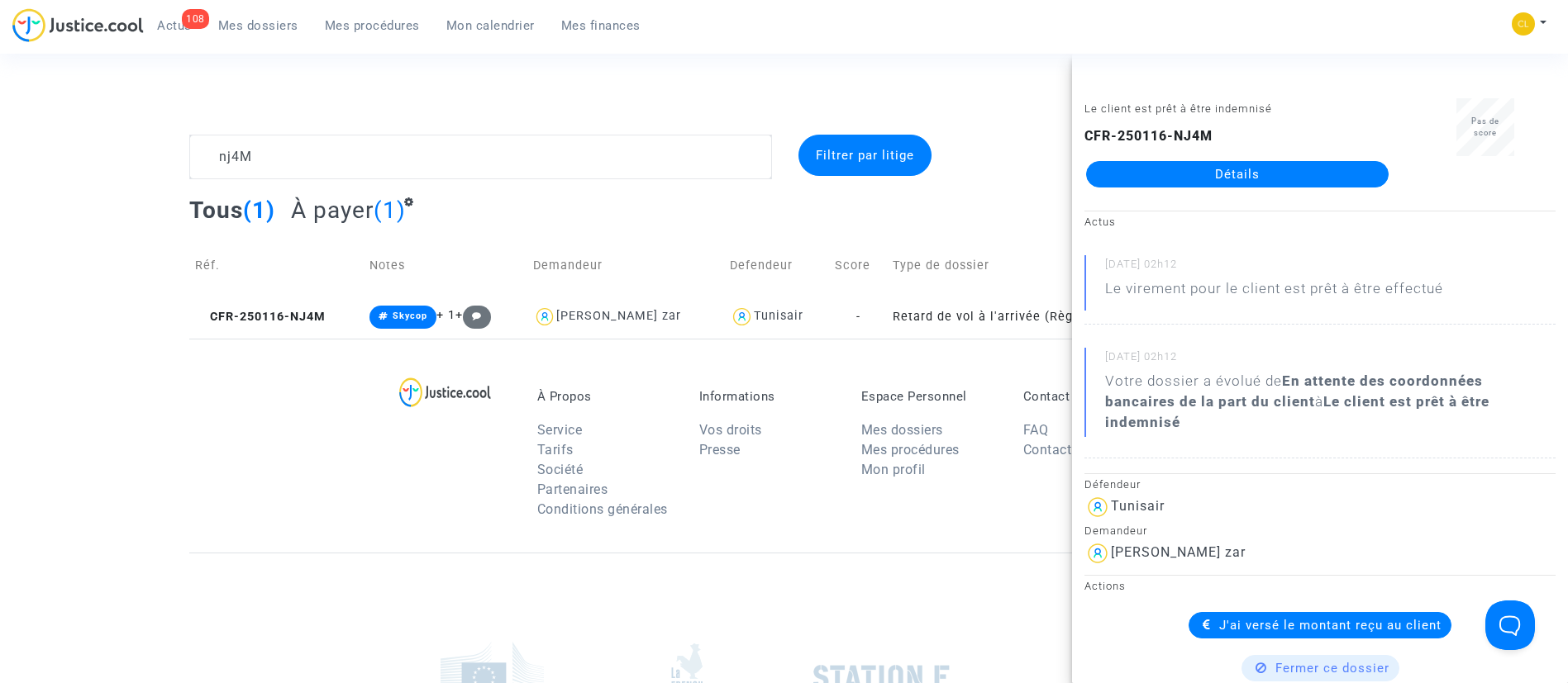
click at [1197, 174] on link "Détails" at bounding box center [1237, 174] width 302 height 26
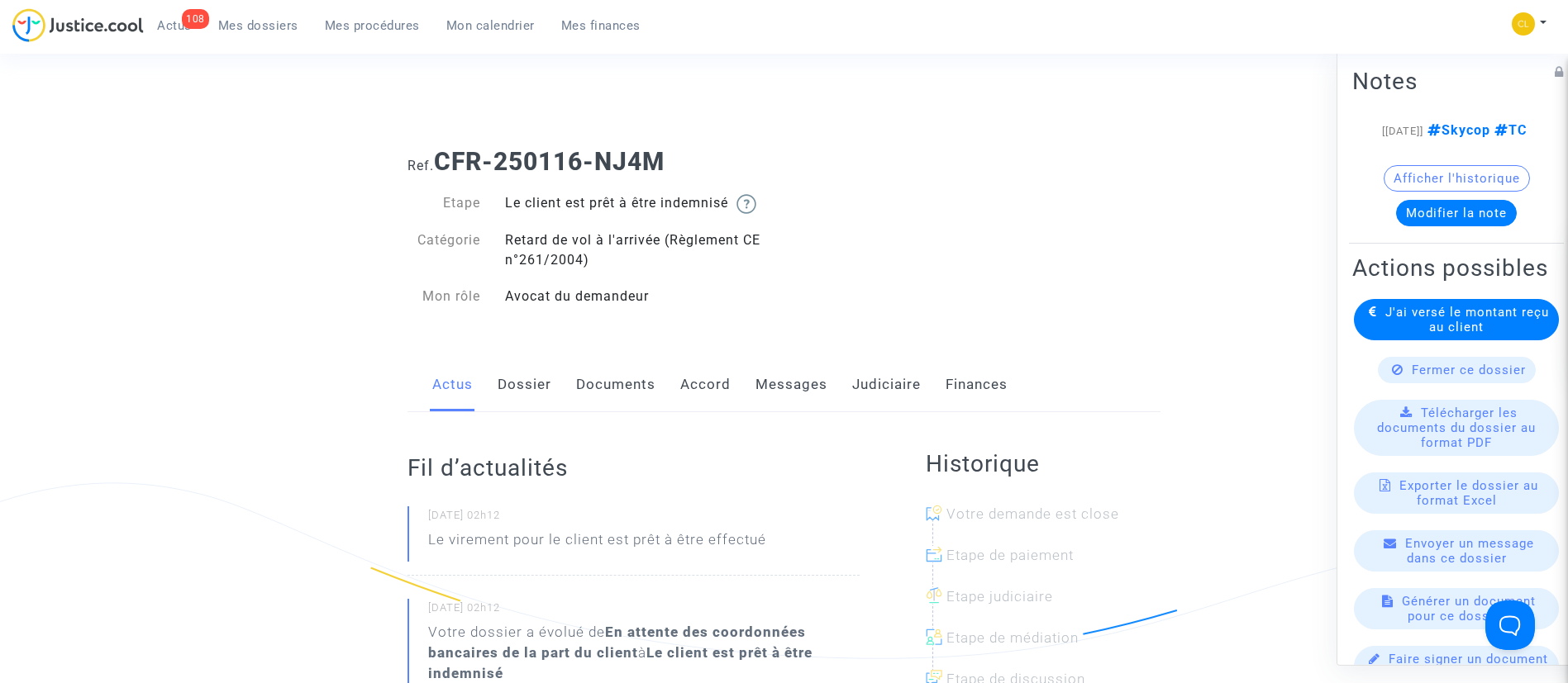
click at [898, 388] on link "Judiciaire" at bounding box center [885, 385] width 68 height 55
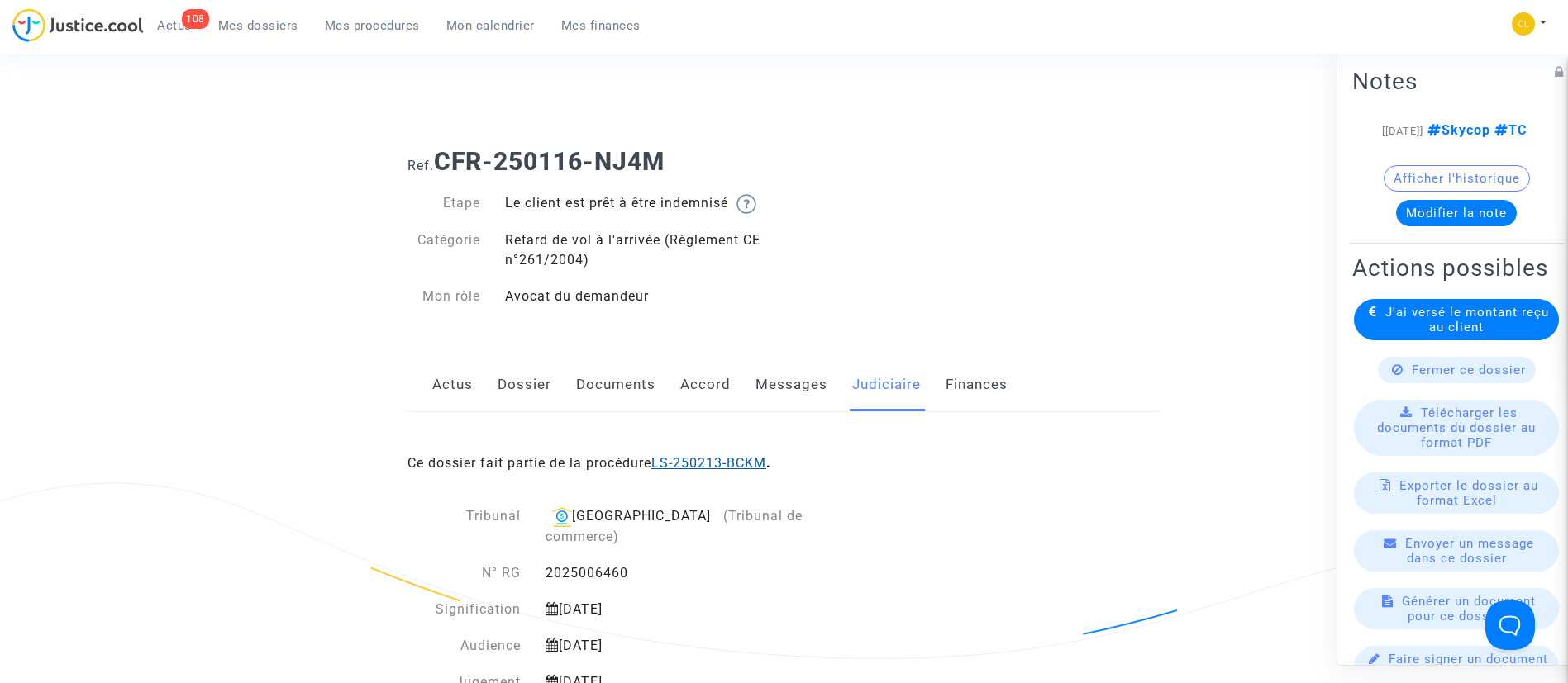
click at [720, 464] on link "LS-250213-BCKM" at bounding box center [709, 462] width 115 height 15
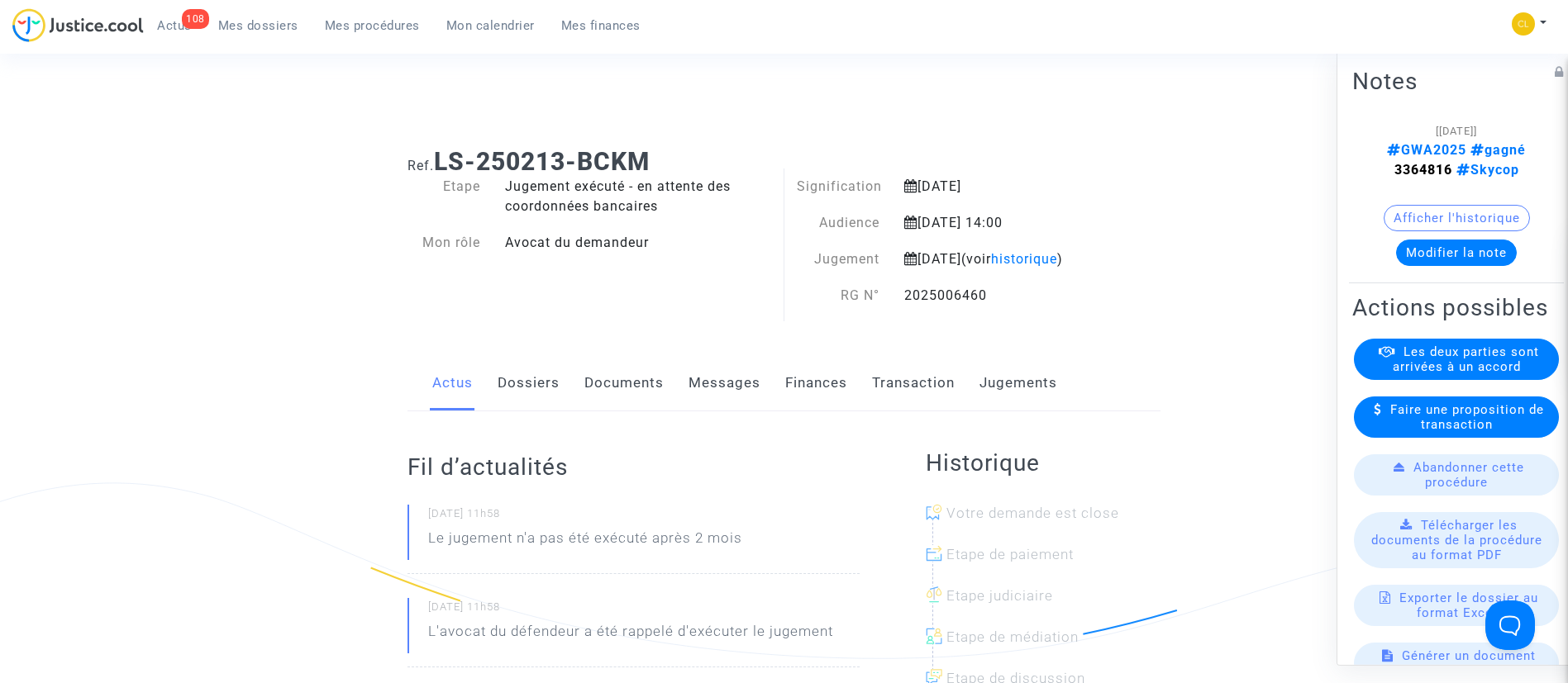
click at [1062, 392] on div "Actus Dossiers Documents Messages Finances Transaction Jugements" at bounding box center [784, 383] width 753 height 55
click at [1022, 410] on link "Jugements" at bounding box center [1017, 383] width 77 height 55
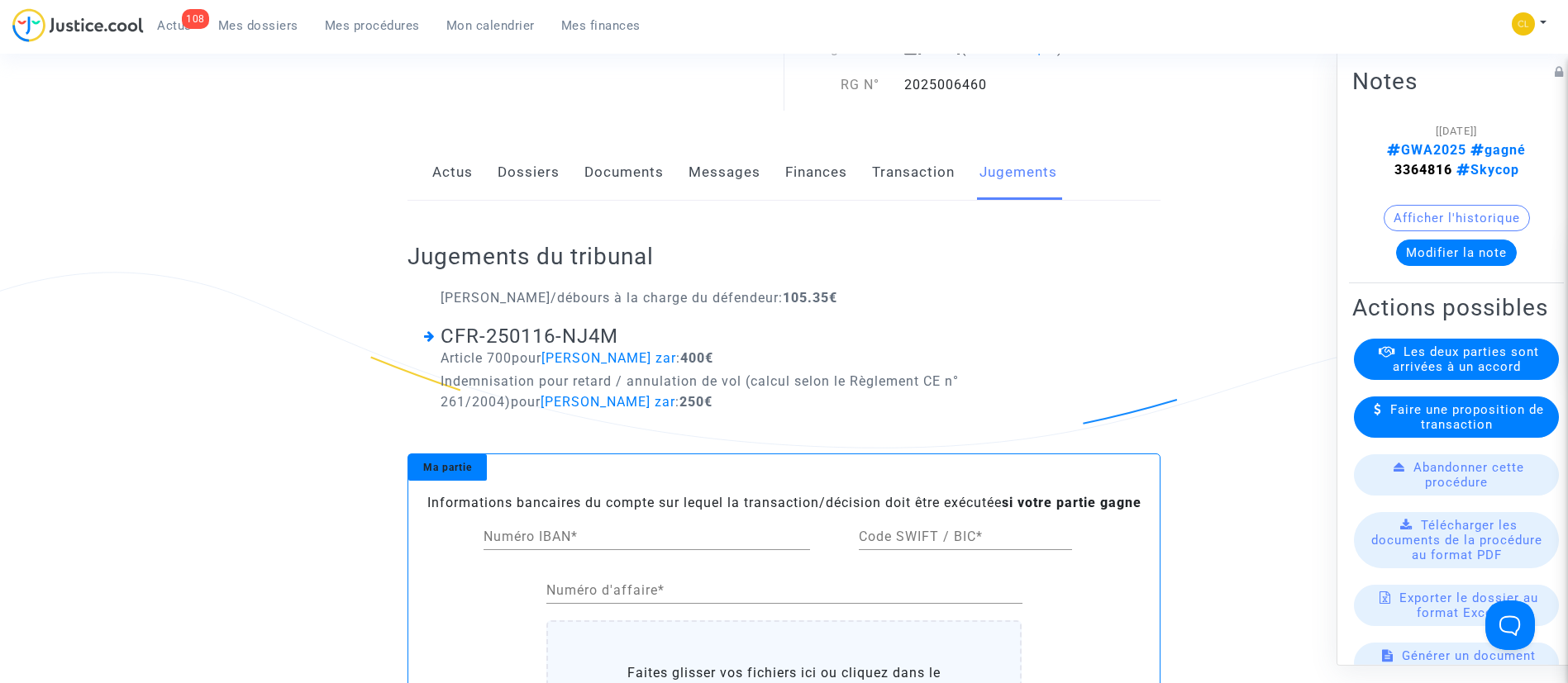
scroll to position [249, 0]
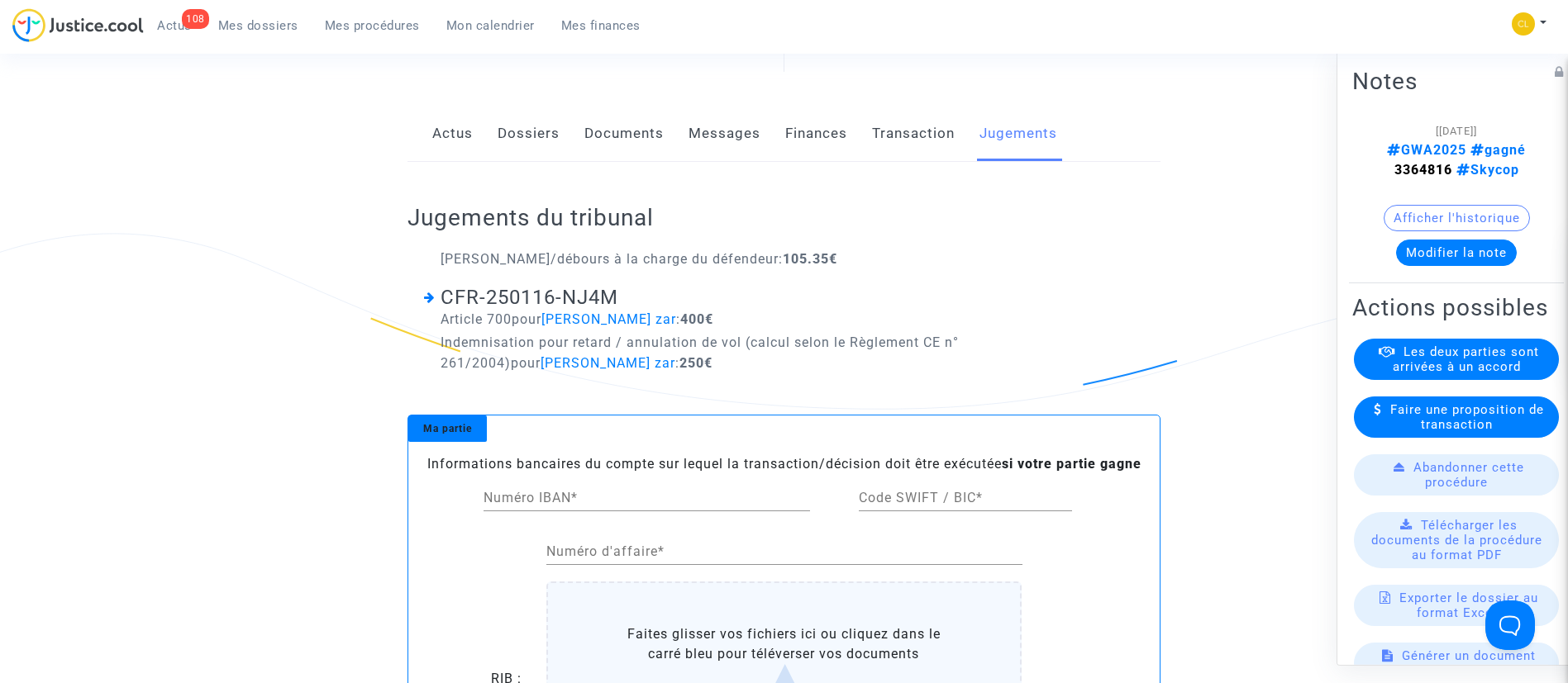
click at [1469, 374] on span "Les deux parties sont arrivées à un accord" at bounding box center [1465, 358] width 147 height 30
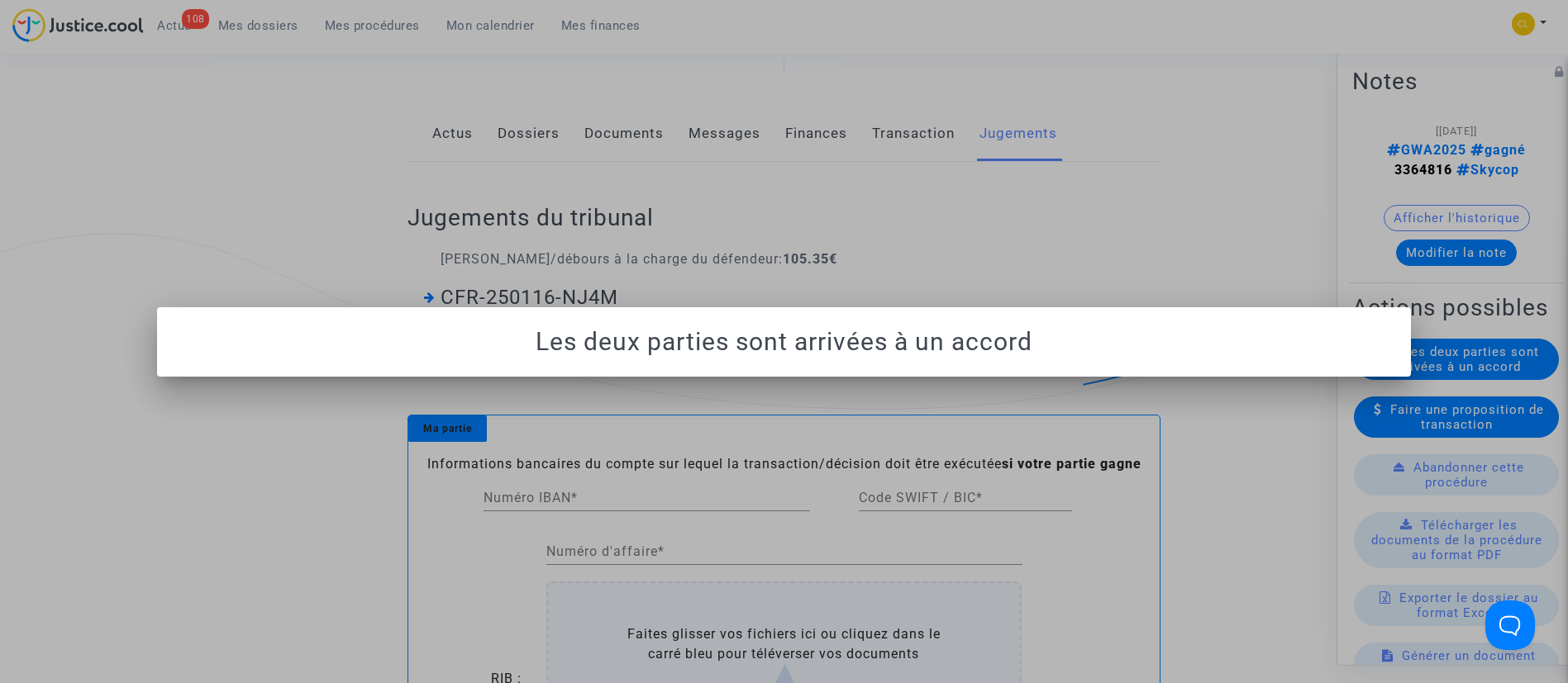
scroll to position [0, 0]
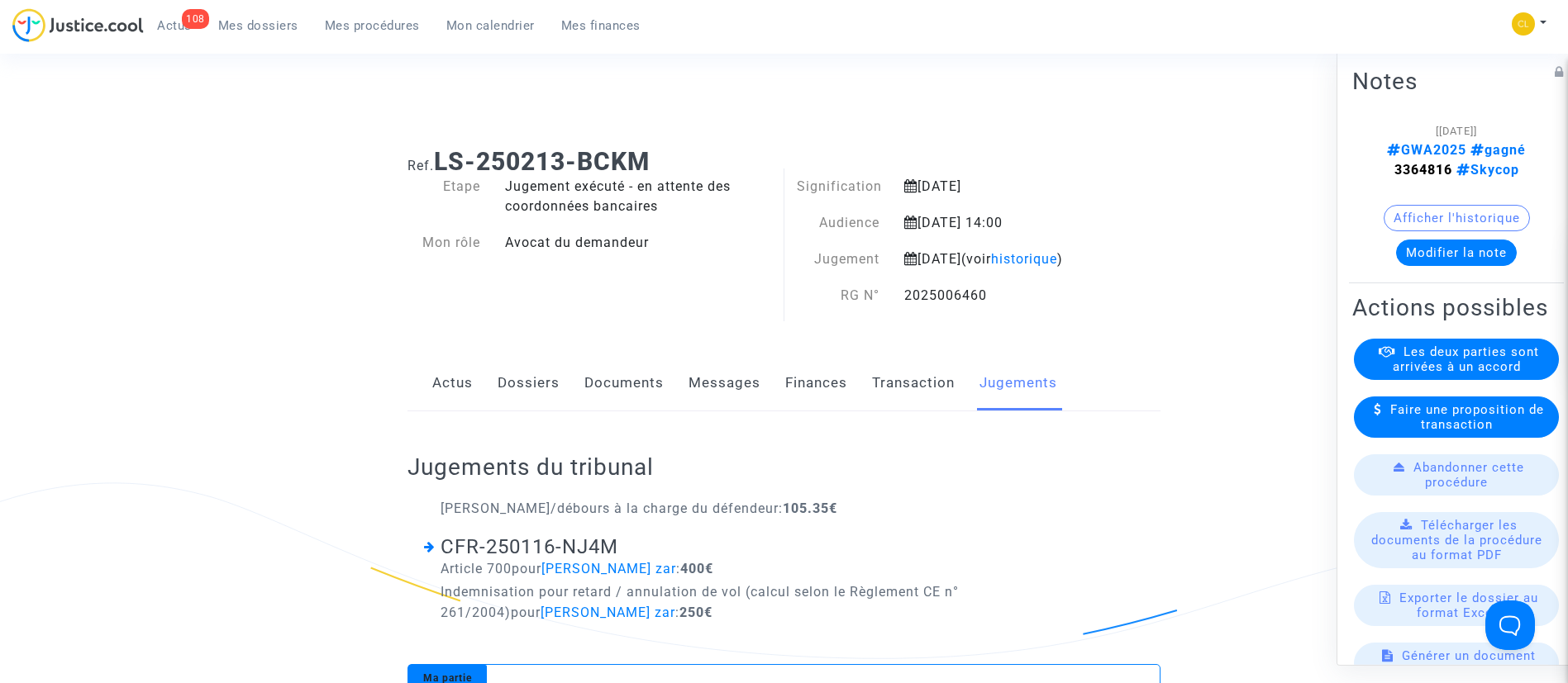
click at [514, 407] on link "Dossiers" at bounding box center [529, 383] width 62 height 55
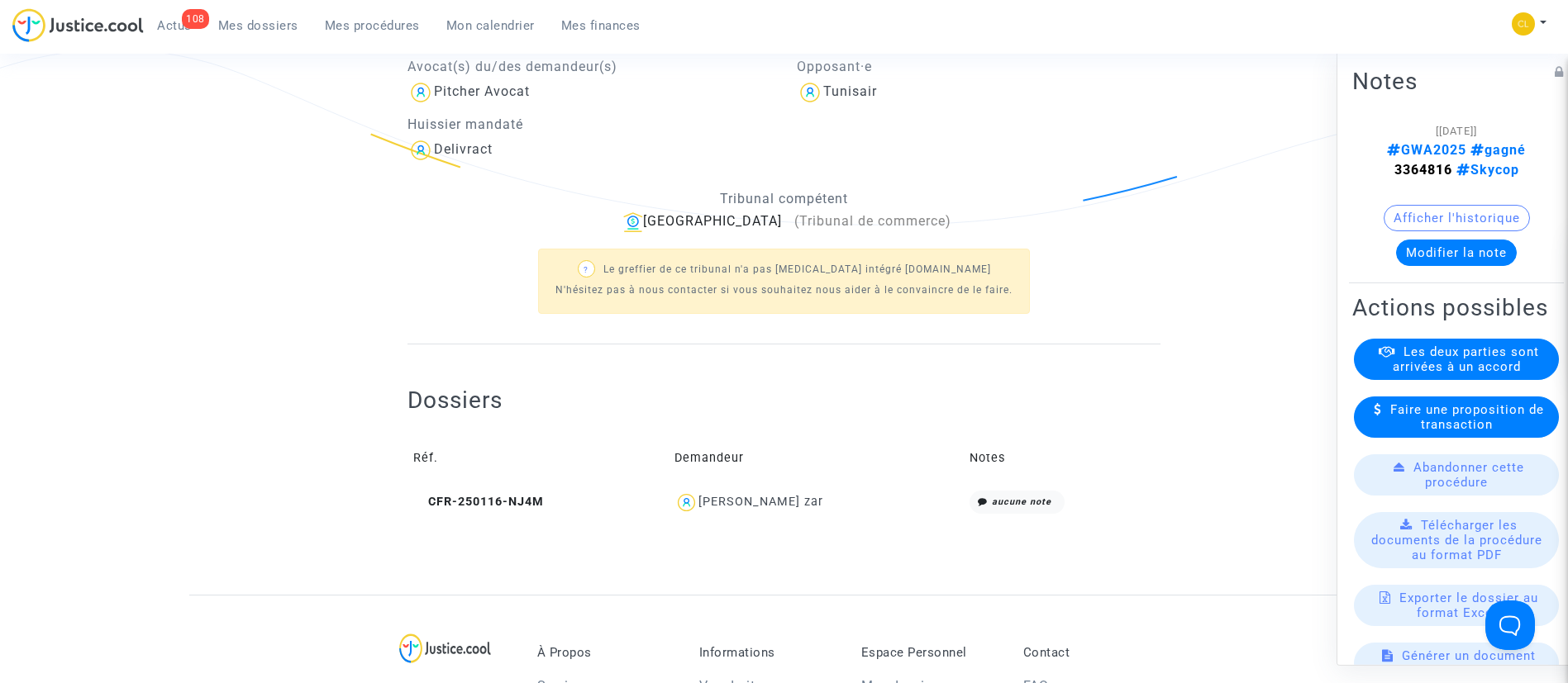
scroll to position [464, 0]
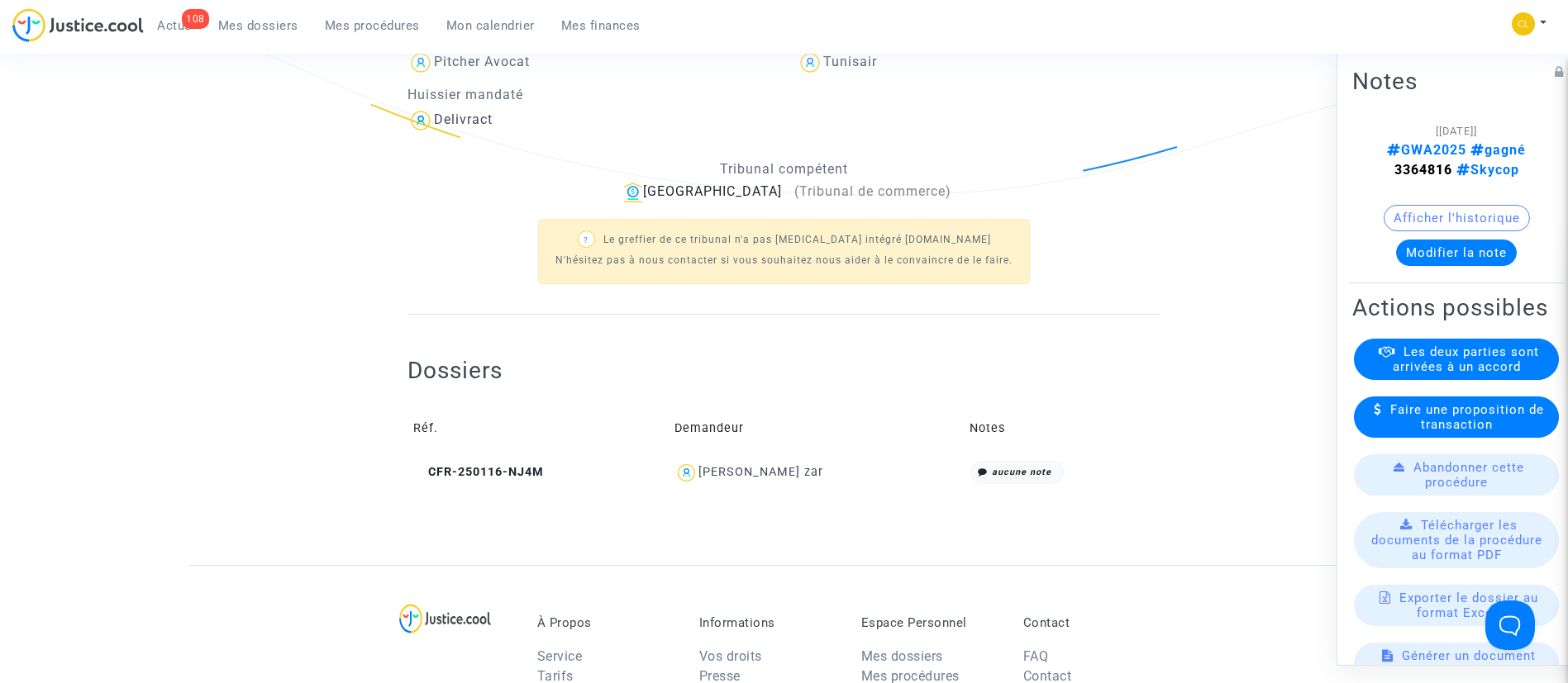
click at [818, 479] on div "[PERSON_NAME] zar" at bounding box center [760, 471] width 125 height 14
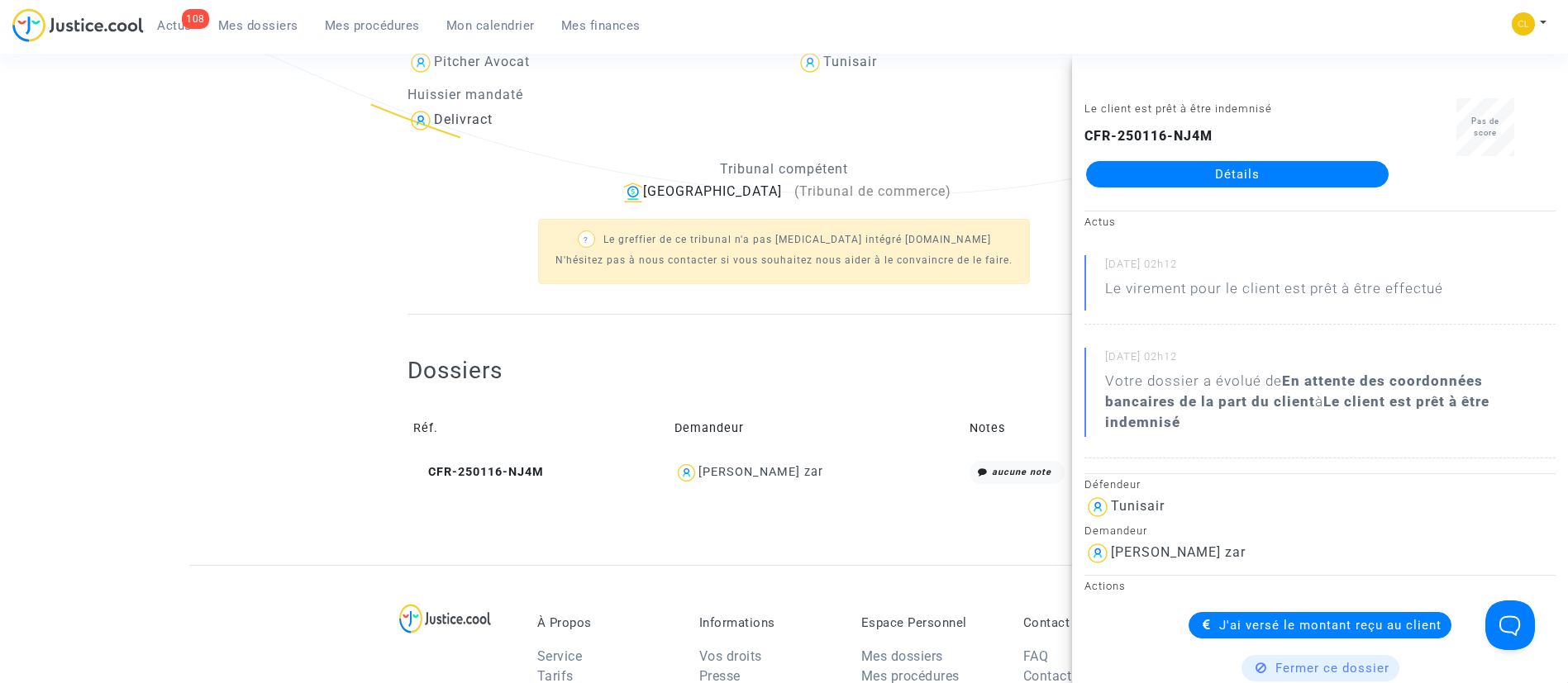
click at [262, 35] on link "Mes dossiers" at bounding box center [258, 25] width 106 height 25
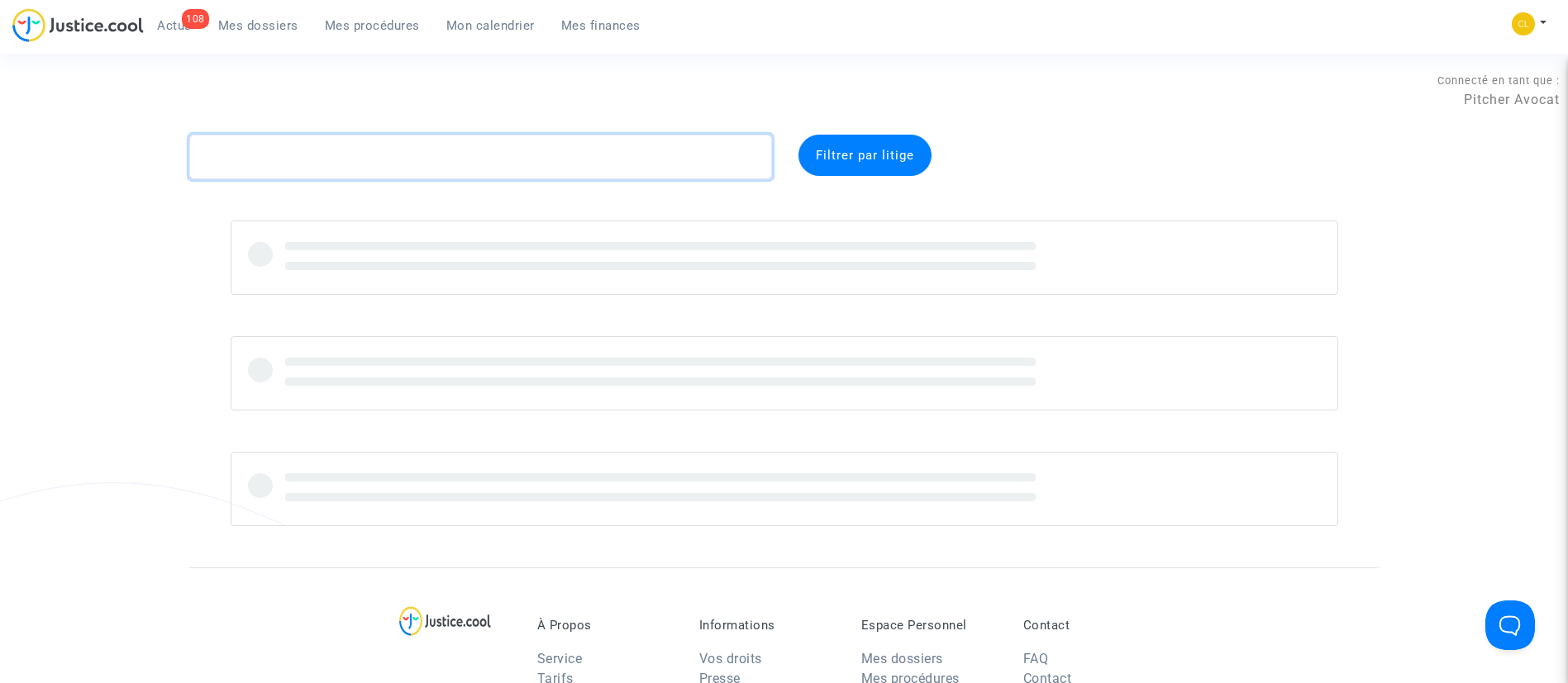
click at [539, 140] on textarea at bounding box center [481, 156] width 582 height 45
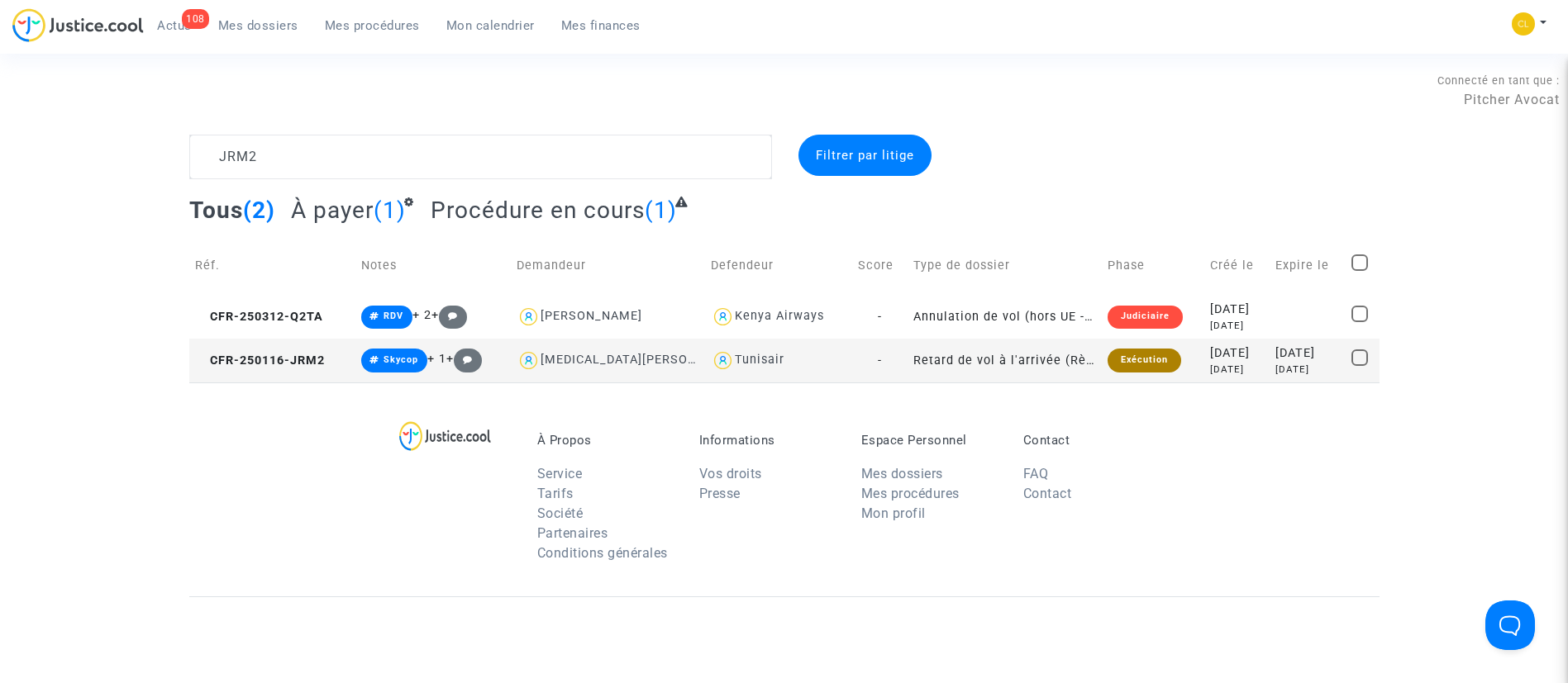
click at [1301, 363] on div "[DATE]" at bounding box center [1308, 369] width 66 height 14
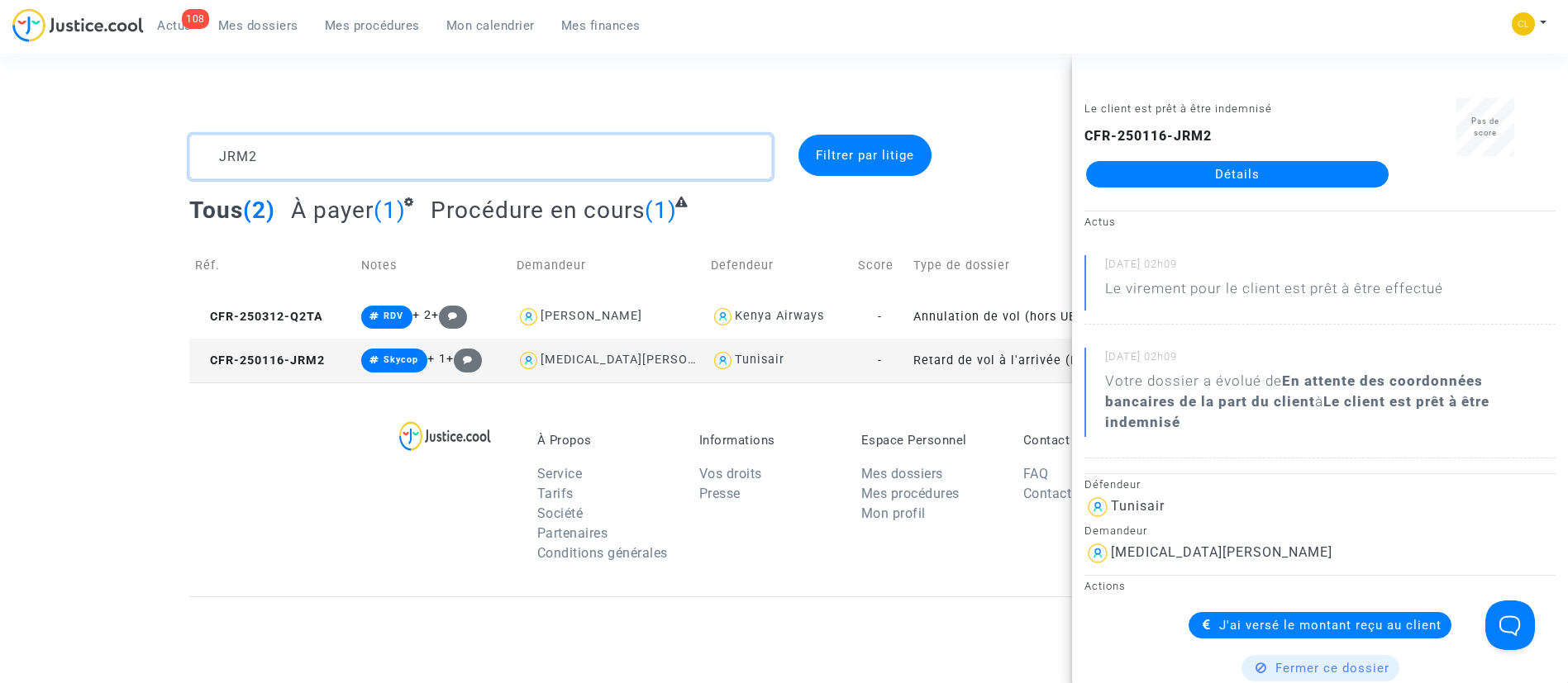
click at [547, 148] on textarea at bounding box center [481, 156] width 582 height 45
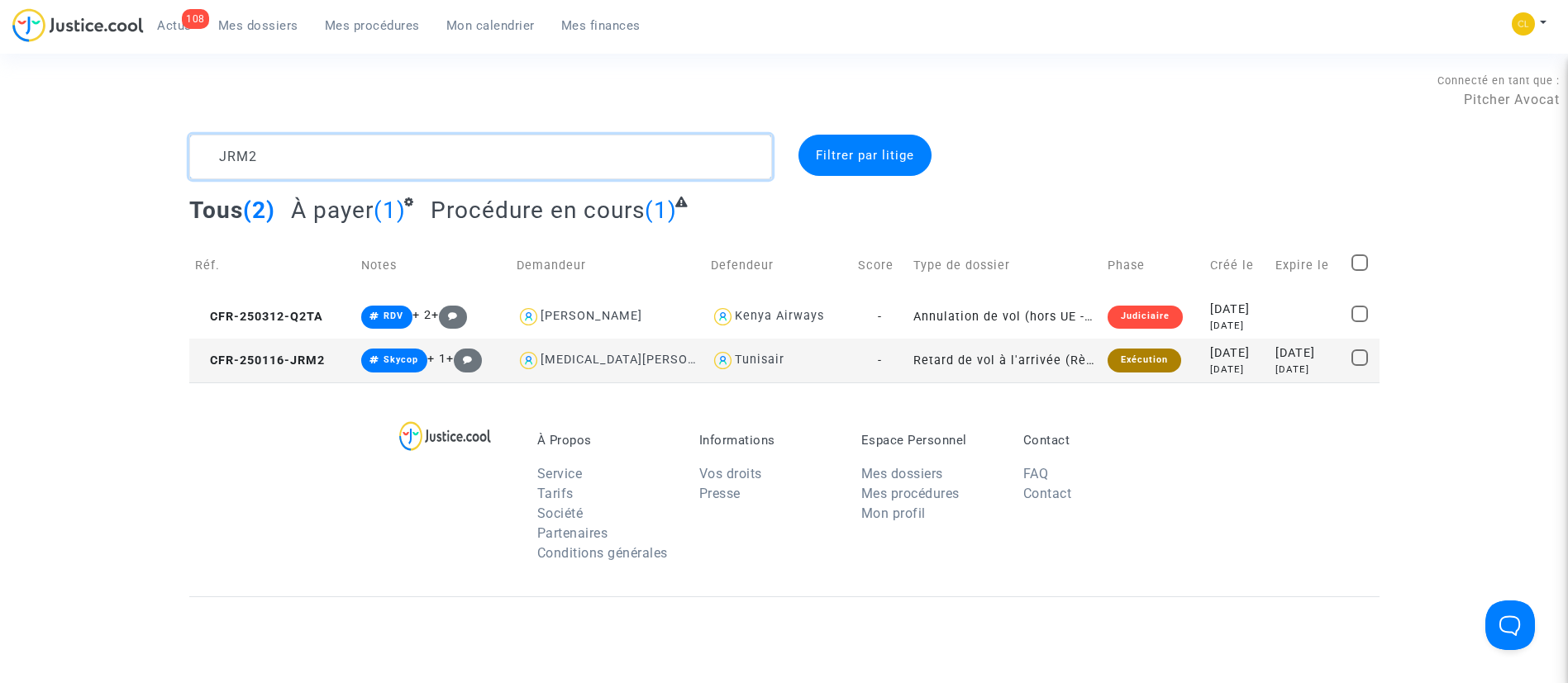
click at [547, 148] on textarea at bounding box center [481, 156] width 582 height 45
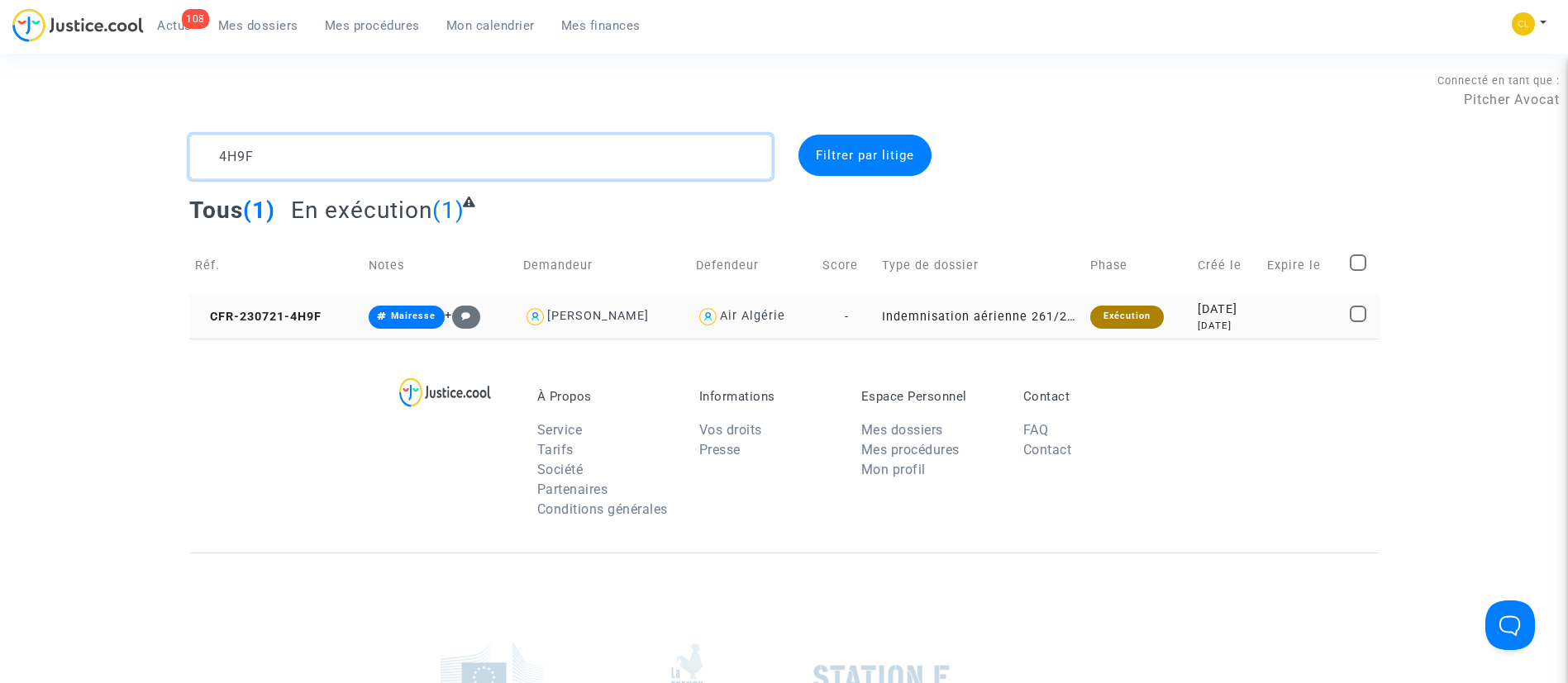
type textarea "4H9F"
click at [1249, 327] on div "[DATE]" at bounding box center [1227, 326] width 58 height 14
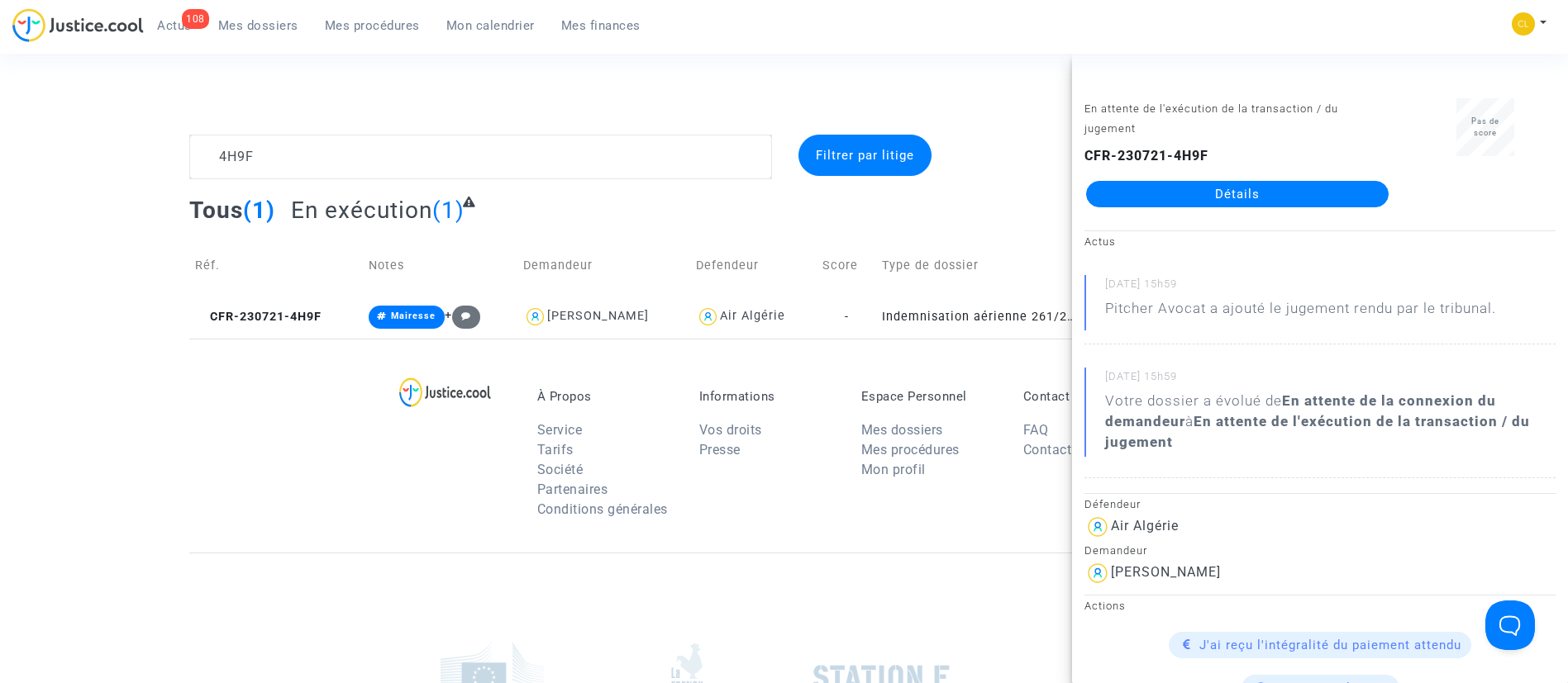
click at [1196, 187] on link "Détails" at bounding box center [1237, 194] width 302 height 26
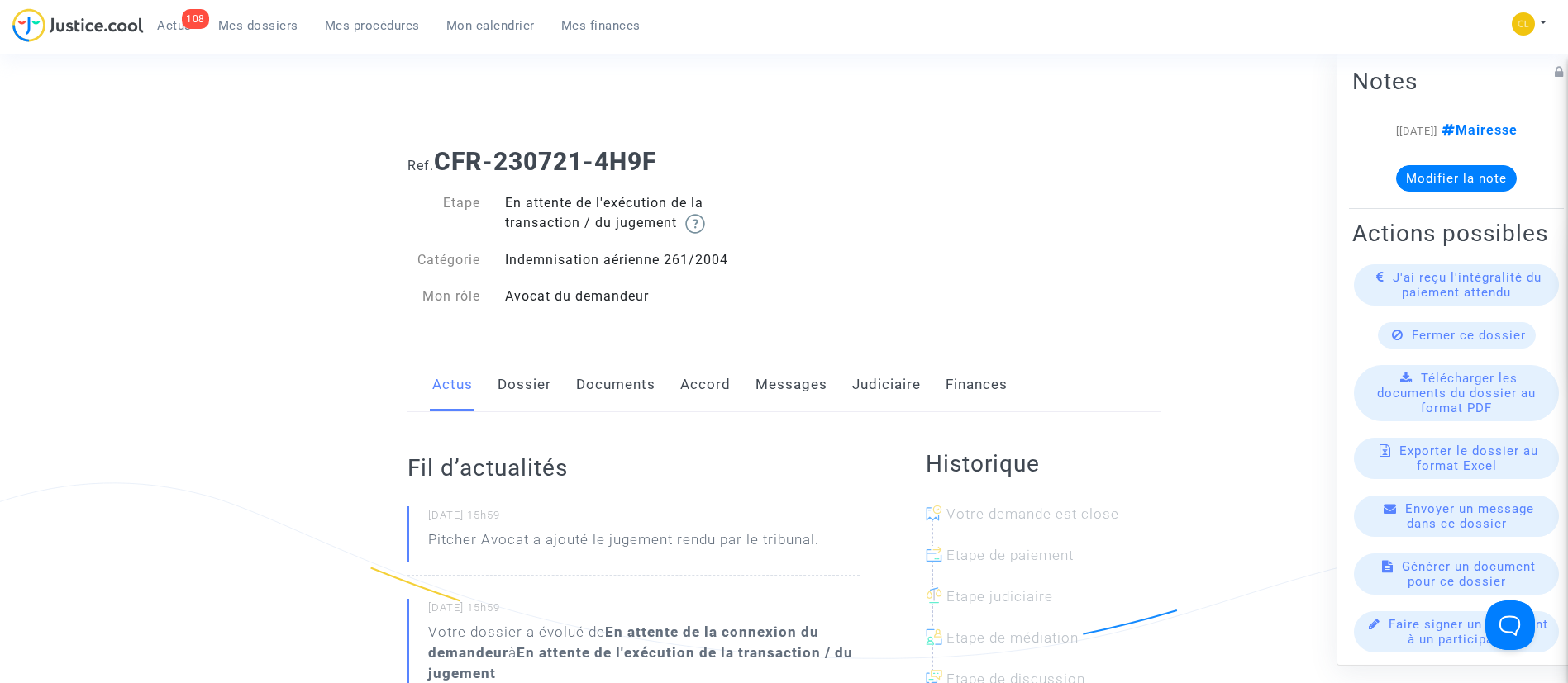
click at [895, 395] on link "Judiciaire" at bounding box center [885, 385] width 68 height 55
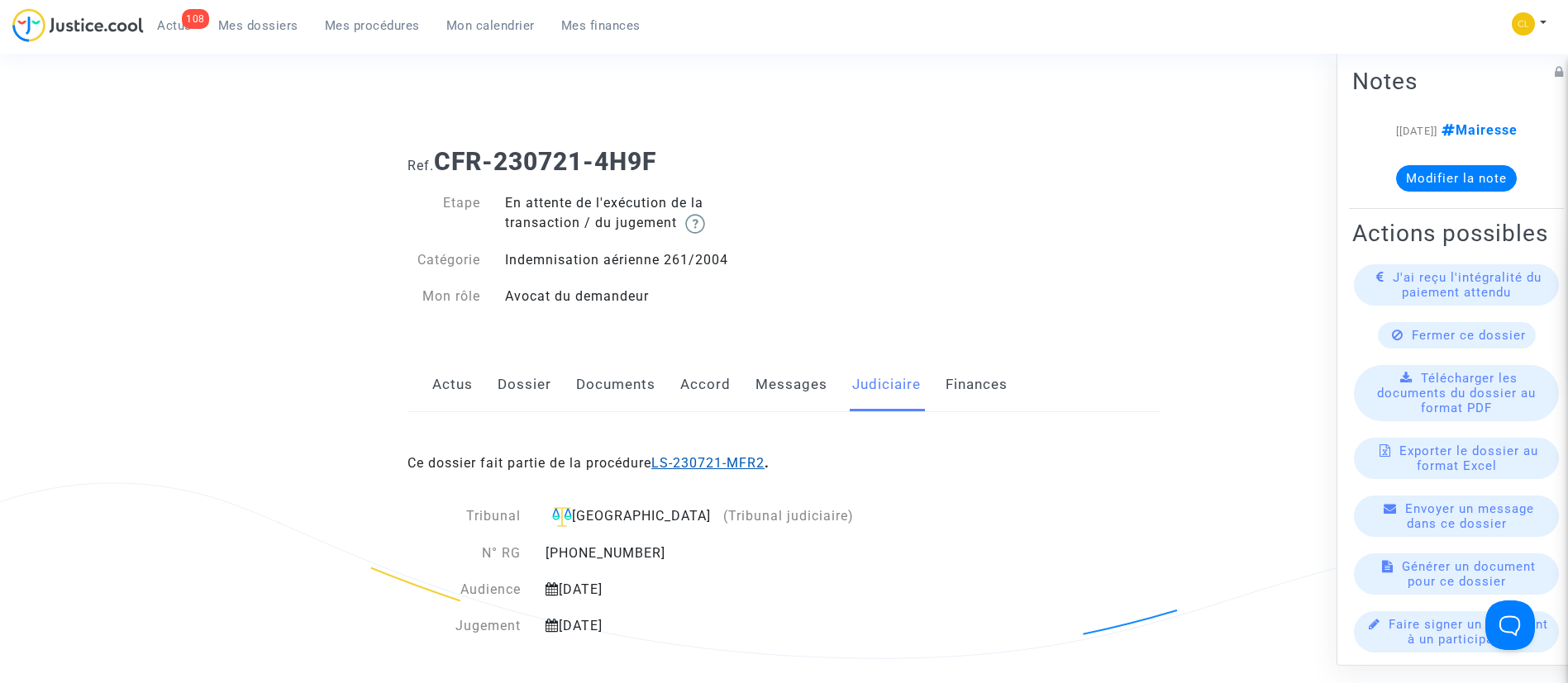
click at [710, 456] on link "LS-230721-MFR2" at bounding box center [708, 462] width 113 height 15
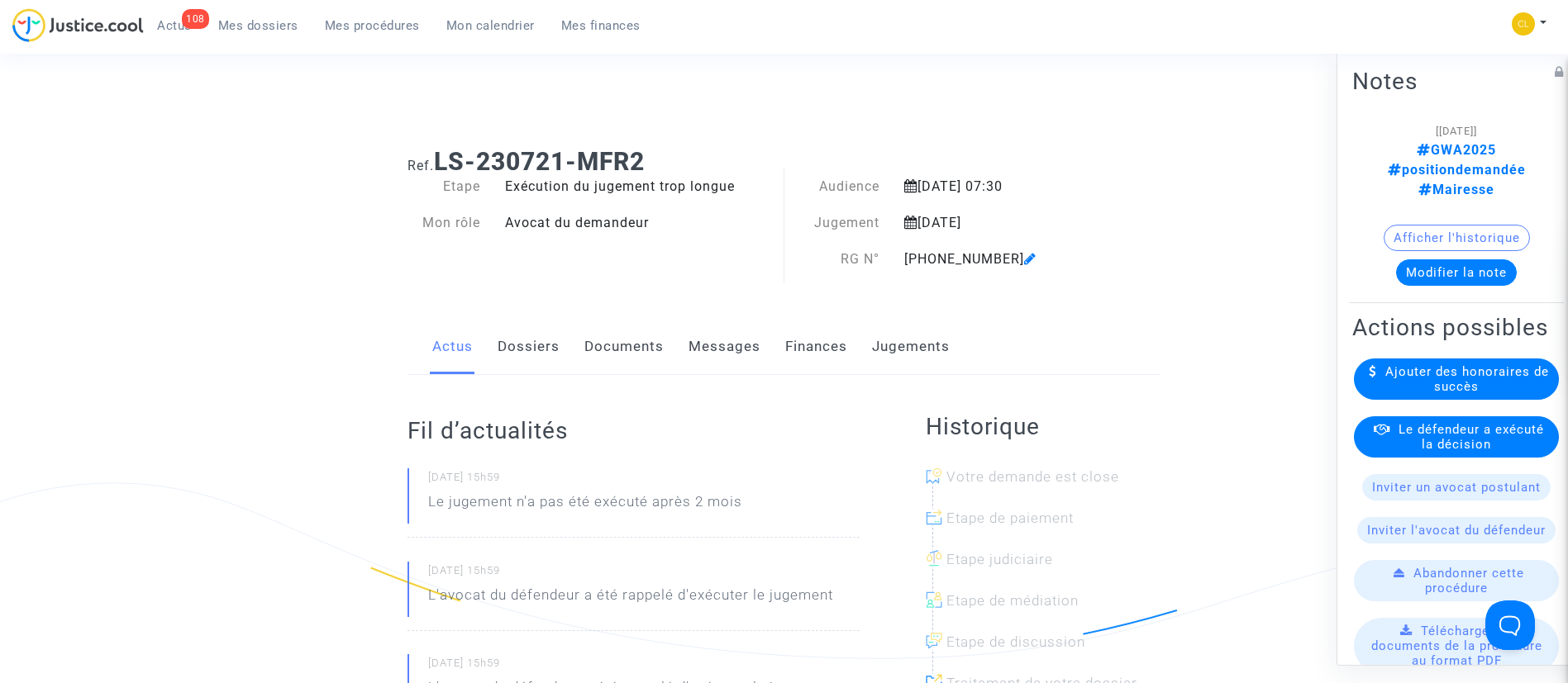
click at [1502, 421] on span "Le défendeur a exécuté la décision" at bounding box center [1472, 436] width 146 height 30
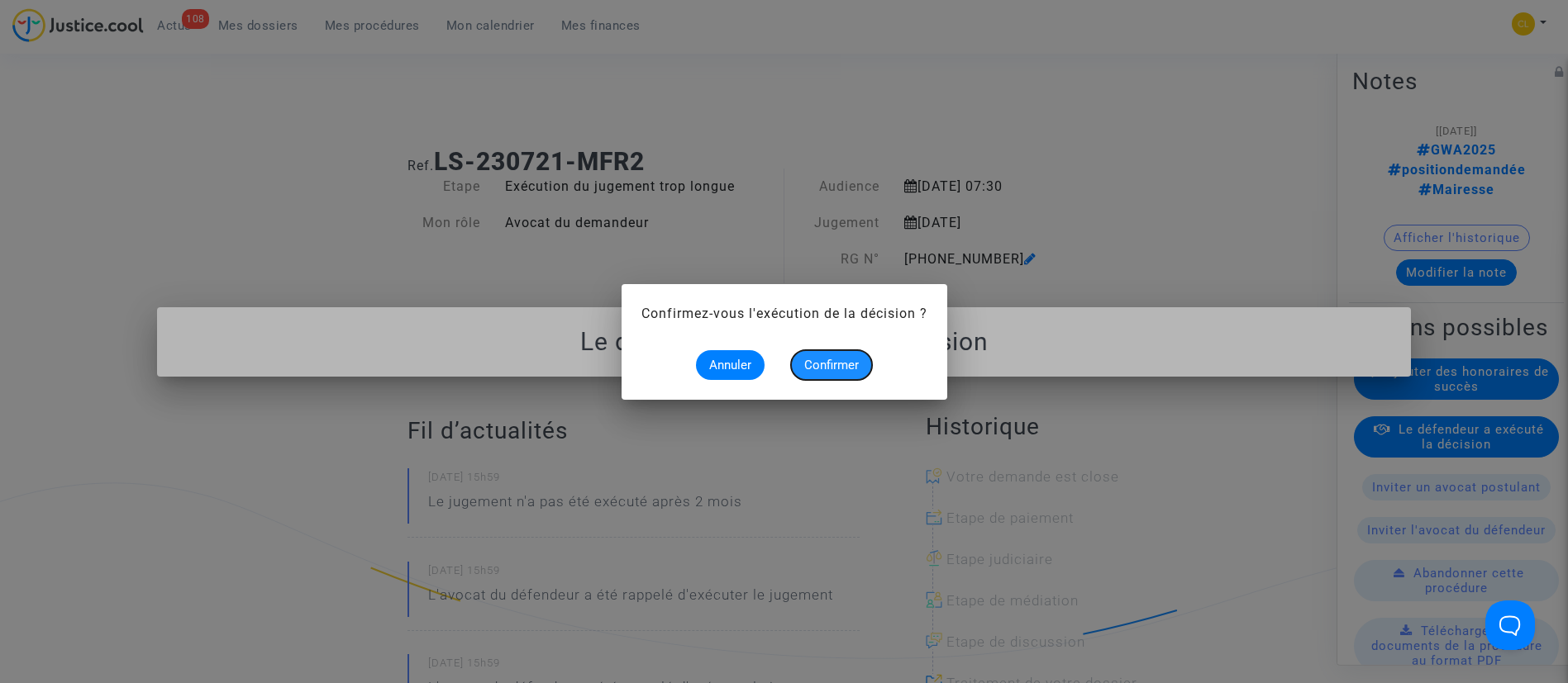
click at [806, 352] on button "Confirmer" at bounding box center [831, 365] width 81 height 30
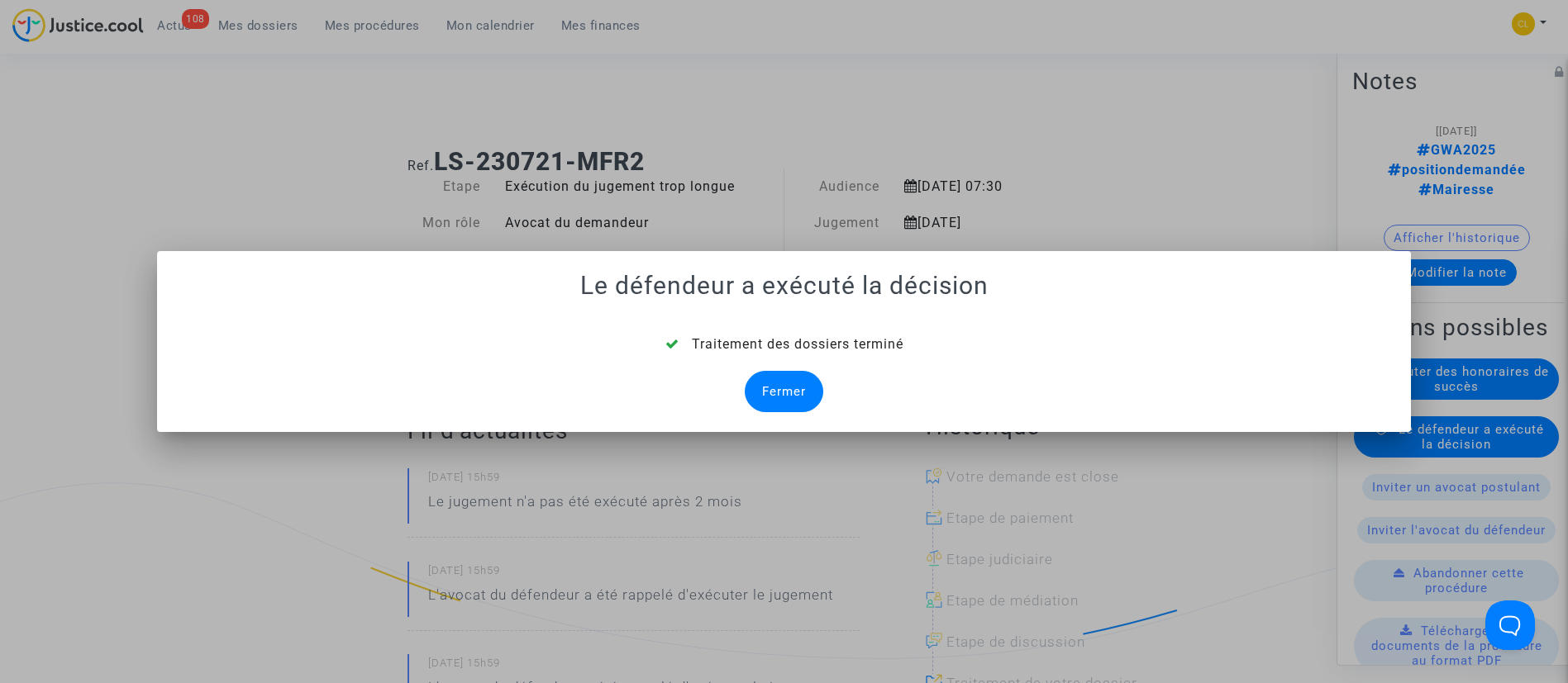
click at [787, 389] on div "Fermer" at bounding box center [784, 391] width 78 height 41
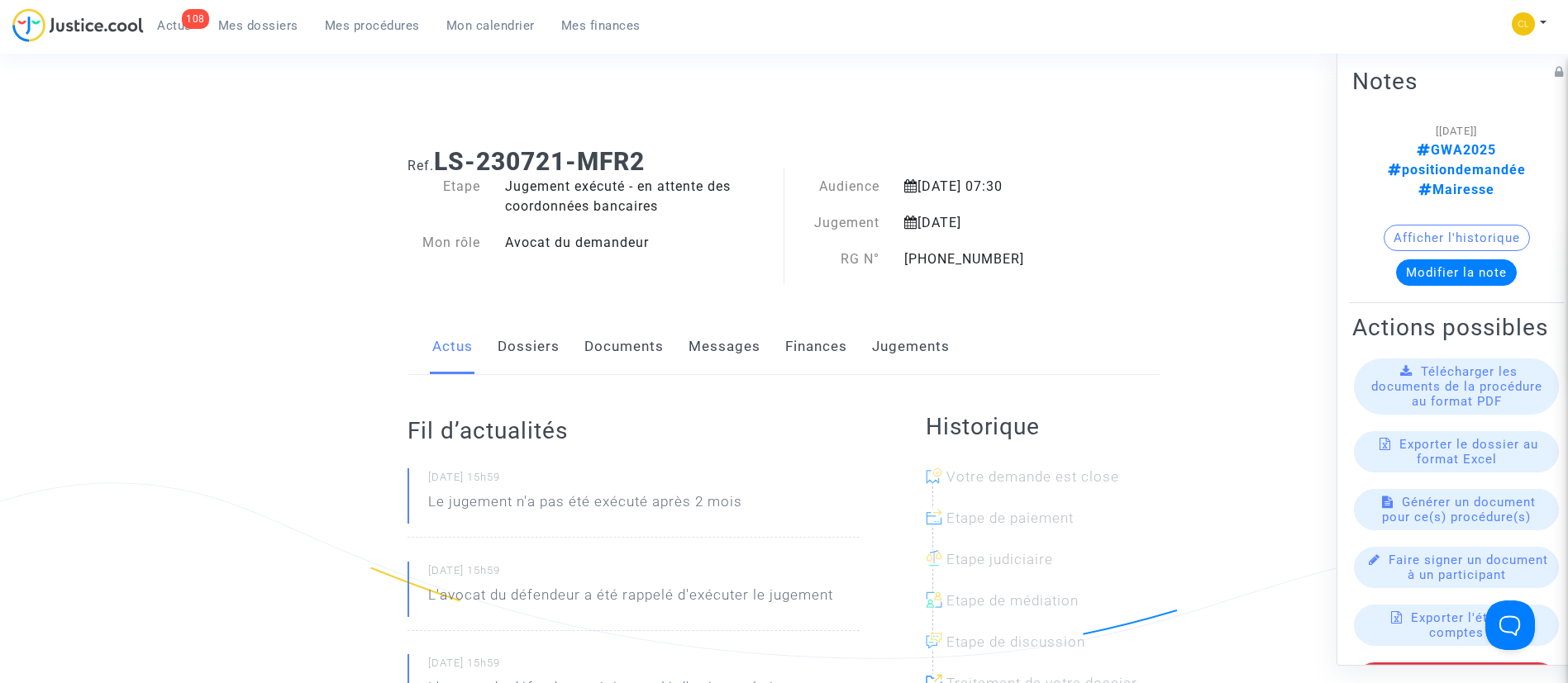
click at [544, 349] on link "Dossiers" at bounding box center [529, 347] width 62 height 55
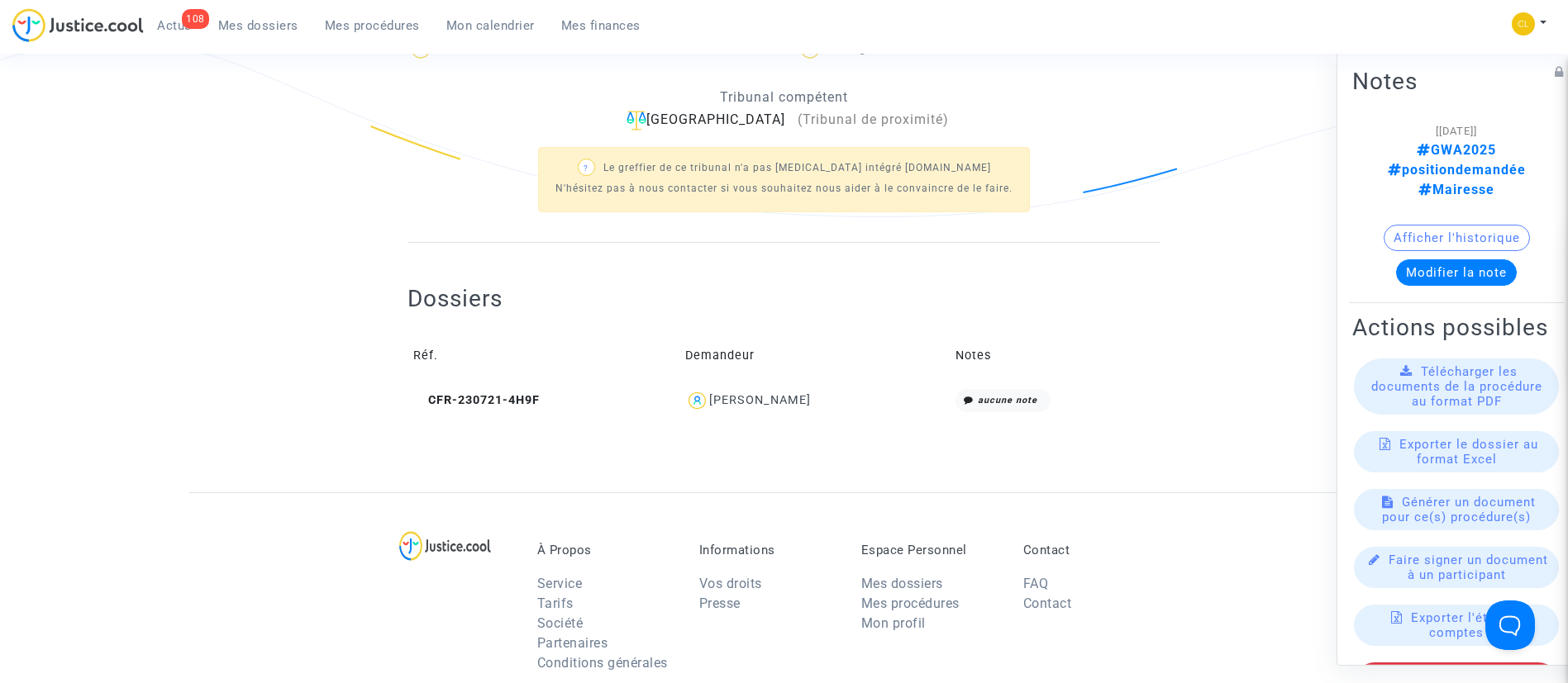
scroll to position [443, 0]
click at [806, 400] on div "[PERSON_NAME]" at bounding box center [760, 398] width 102 height 14
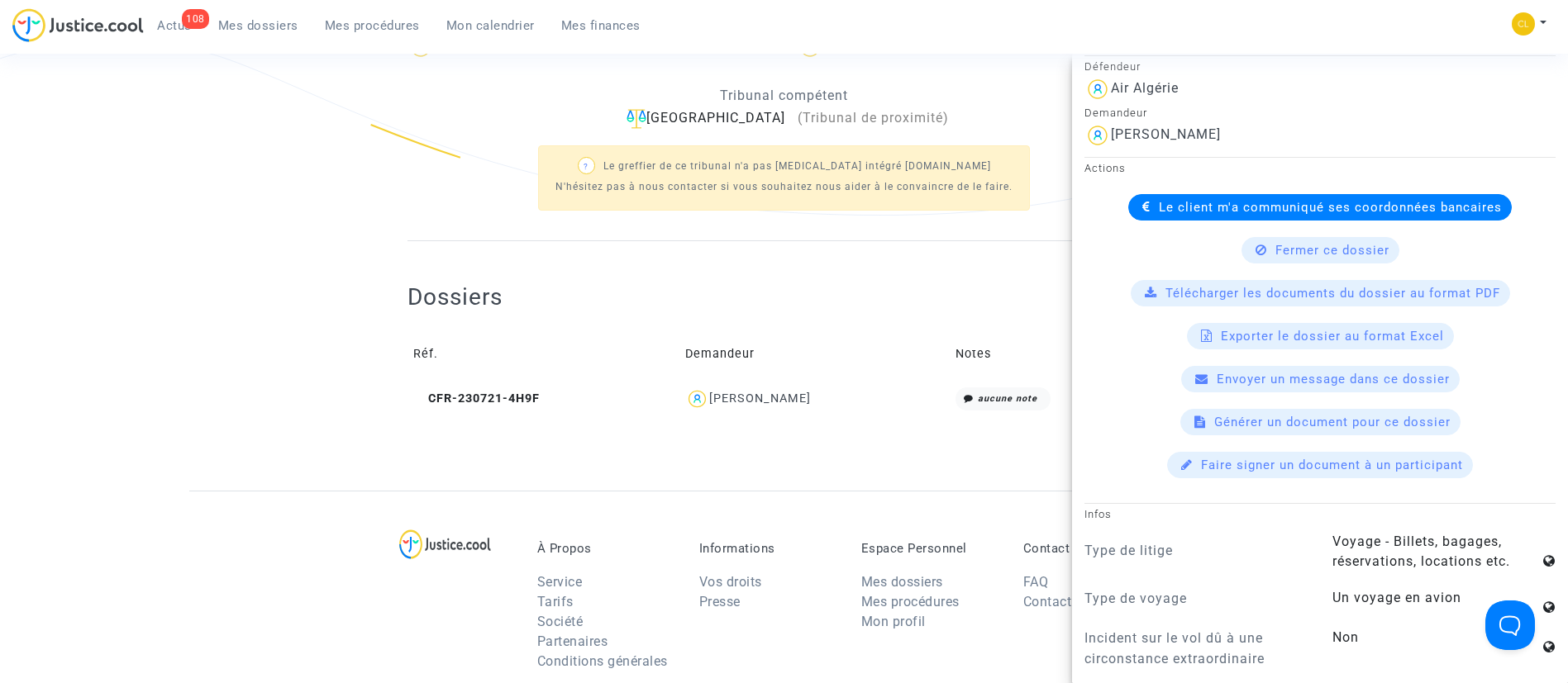
scroll to position [438, 0]
click at [1196, 203] on span "Le client m'a communiqué ses coordonnées bancaires" at bounding box center [1330, 206] width 343 height 15
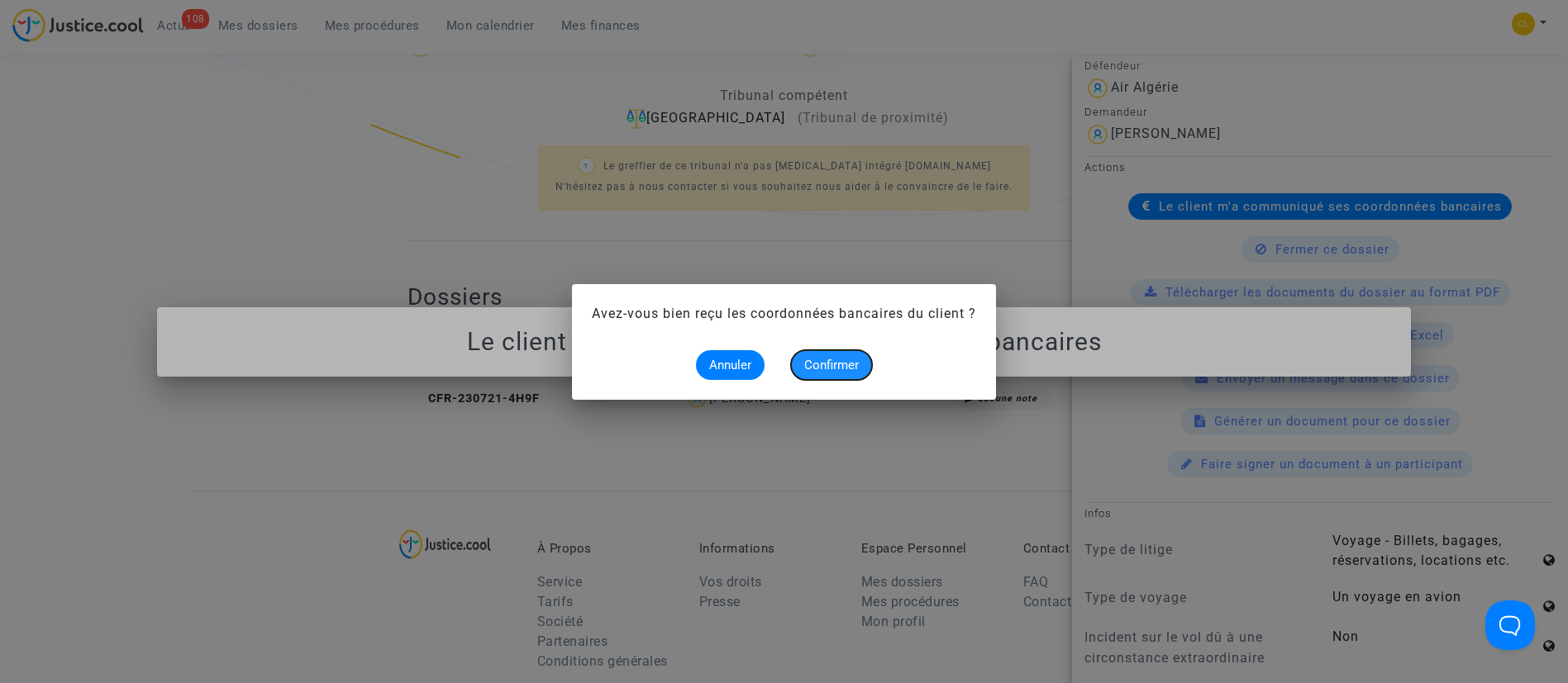
click at [842, 352] on button "Confirmer" at bounding box center [831, 365] width 81 height 30
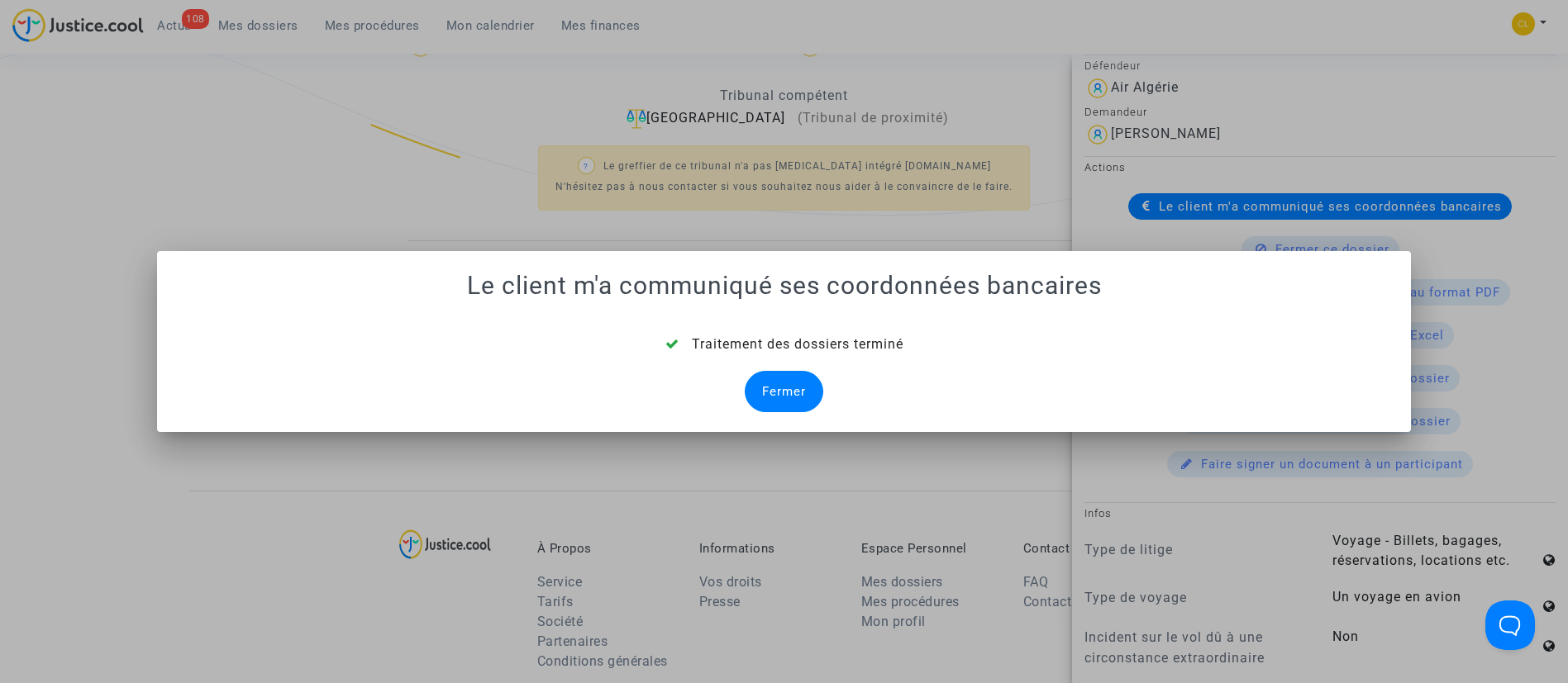
click at [797, 393] on div "Fermer" at bounding box center [784, 391] width 78 height 41
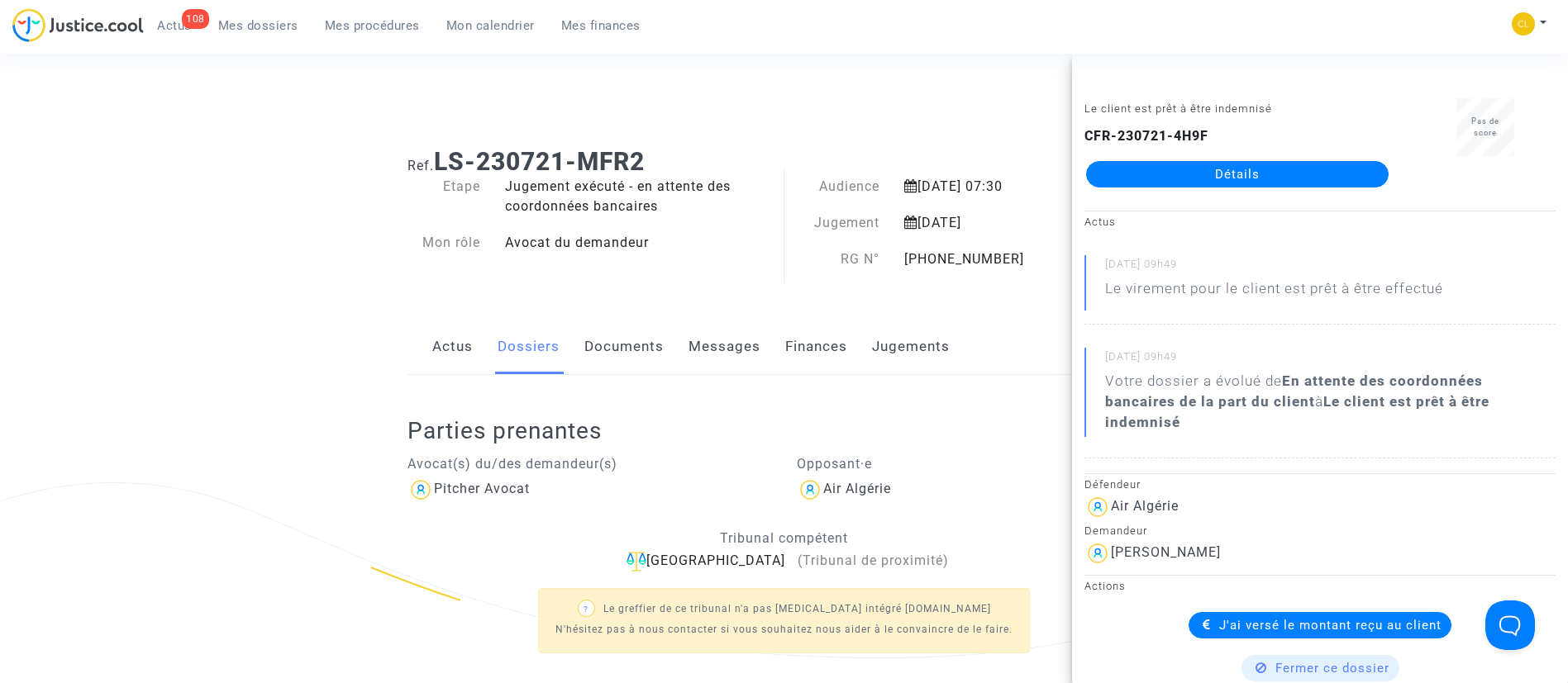
click at [275, 36] on link "Mes dossiers" at bounding box center [258, 25] width 106 height 25
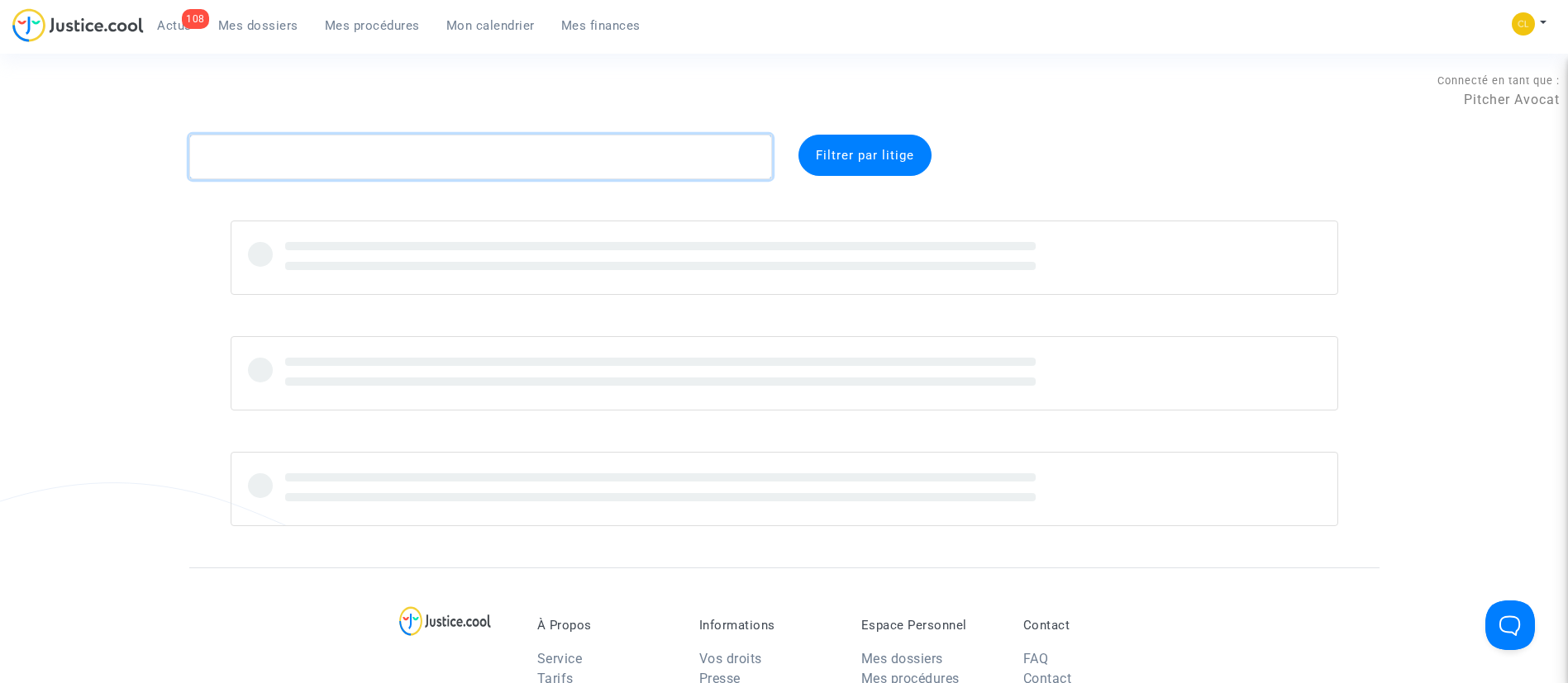
click at [450, 152] on textarea at bounding box center [481, 156] width 582 height 45
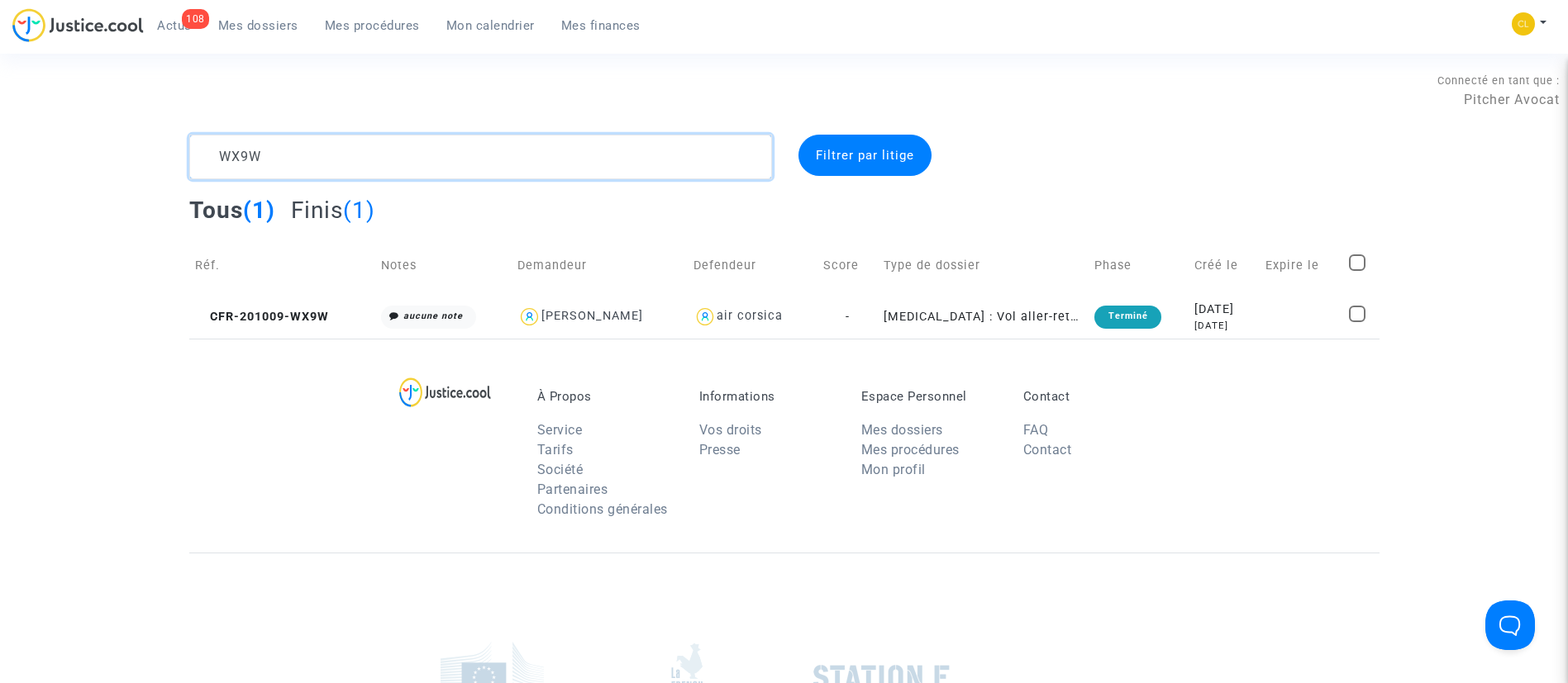
click at [365, 149] on textarea at bounding box center [481, 156] width 582 height 45
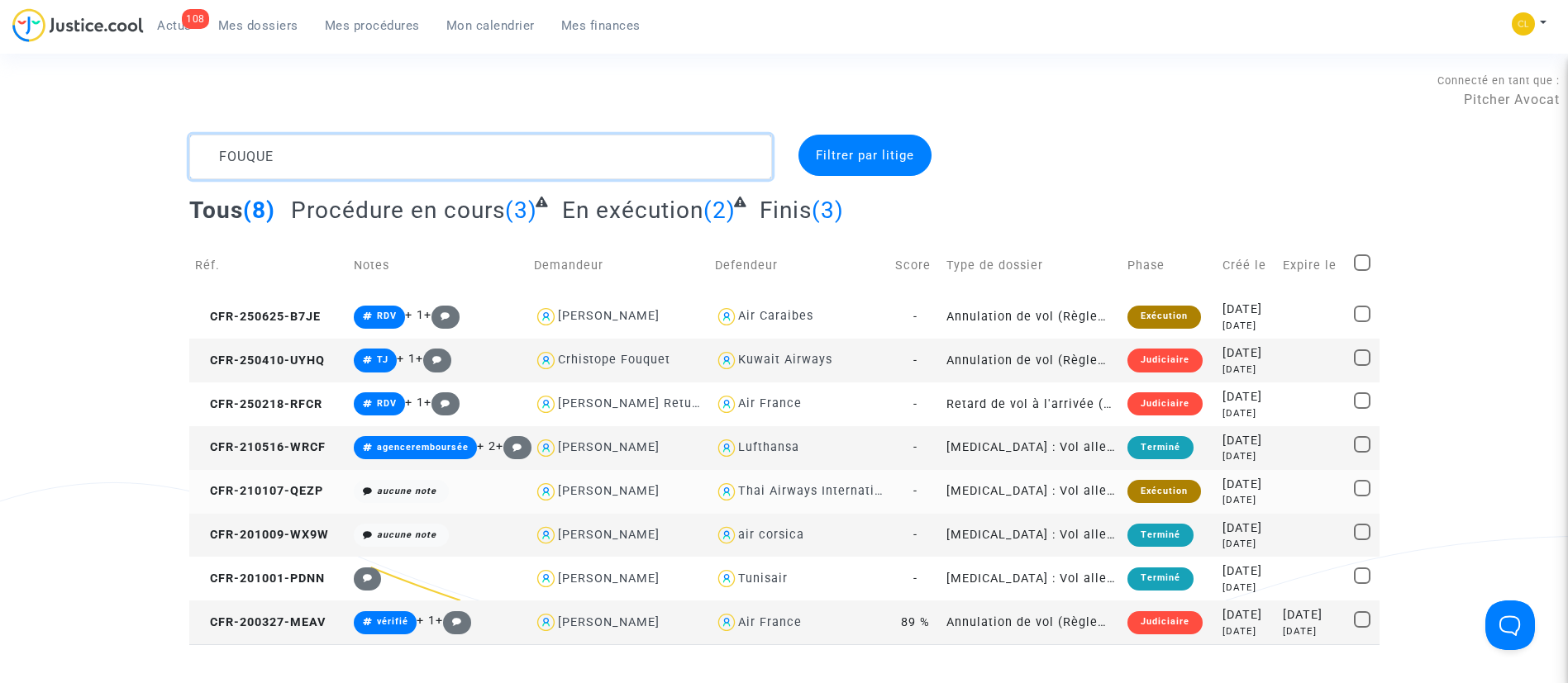
type textarea "FOUQUE"
click at [1277, 496] on td at bounding box center [1312, 492] width 71 height 44
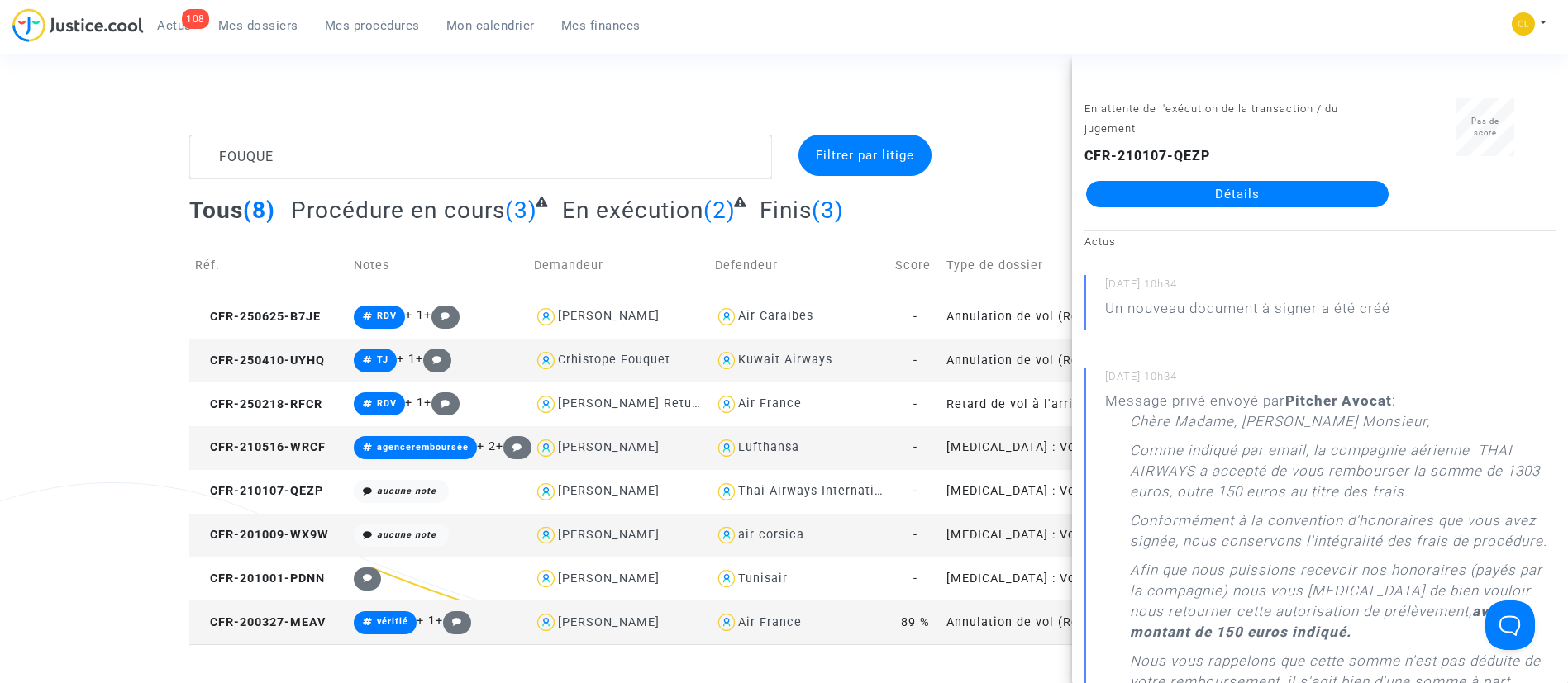
click at [1239, 194] on link "Détails" at bounding box center [1237, 194] width 302 height 26
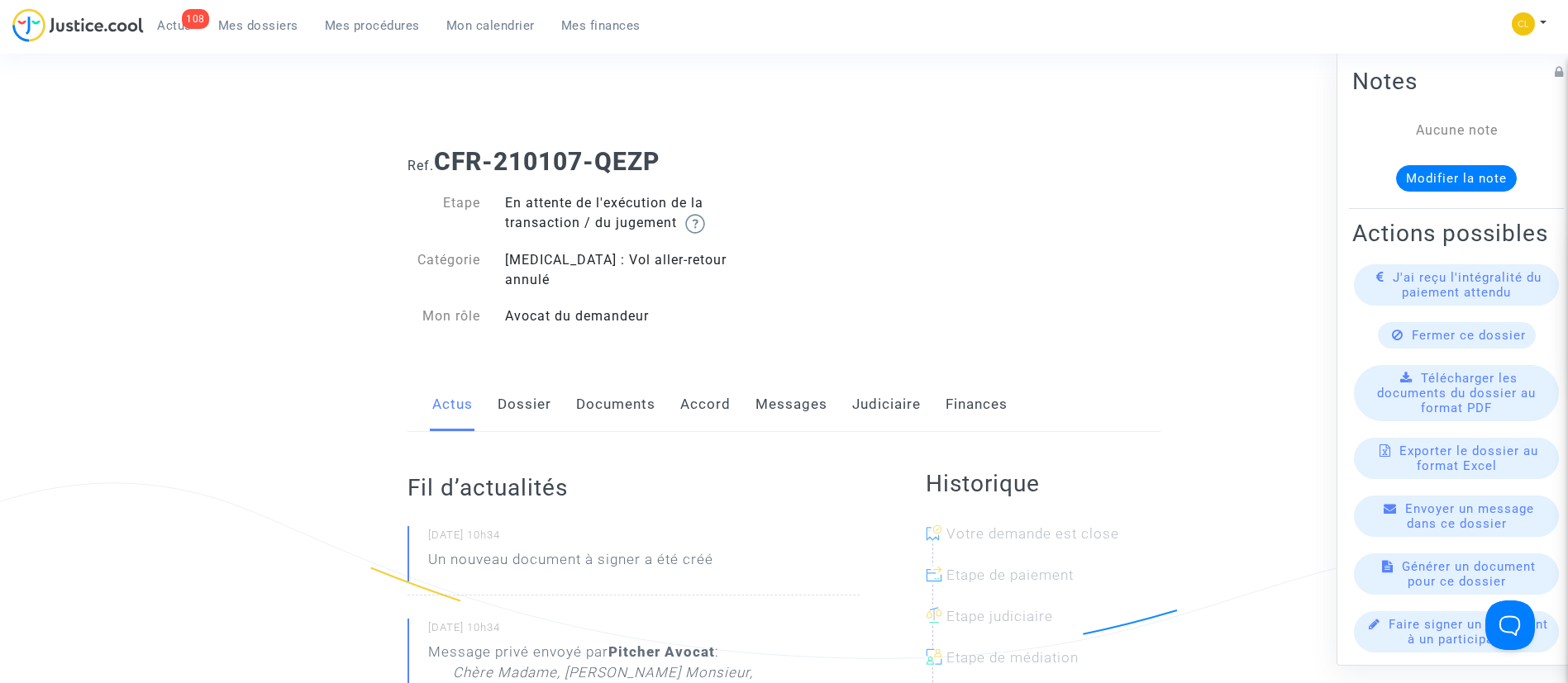
click at [890, 377] on link "Judiciaire" at bounding box center [885, 405] width 68 height 55
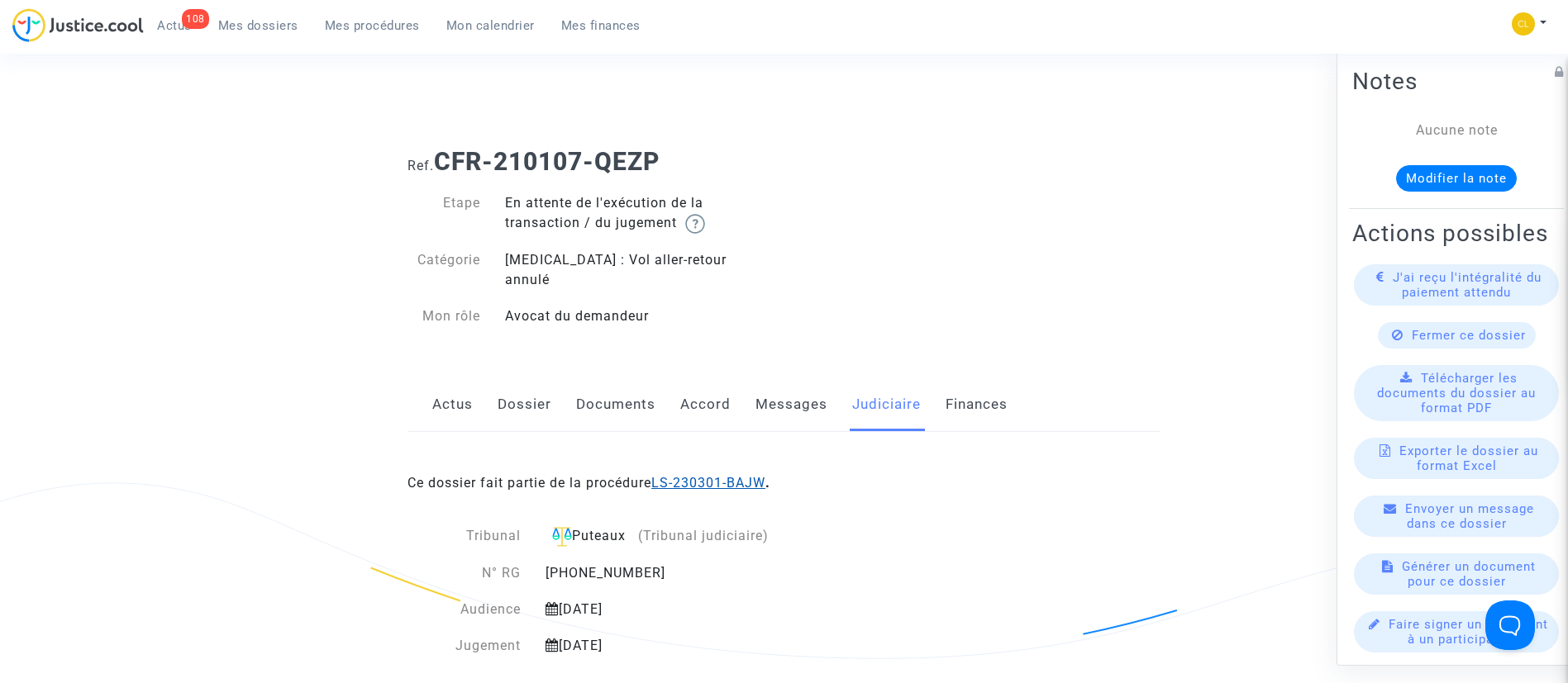
click at [725, 475] on link "LS-230301-BAJW" at bounding box center [708, 482] width 114 height 15
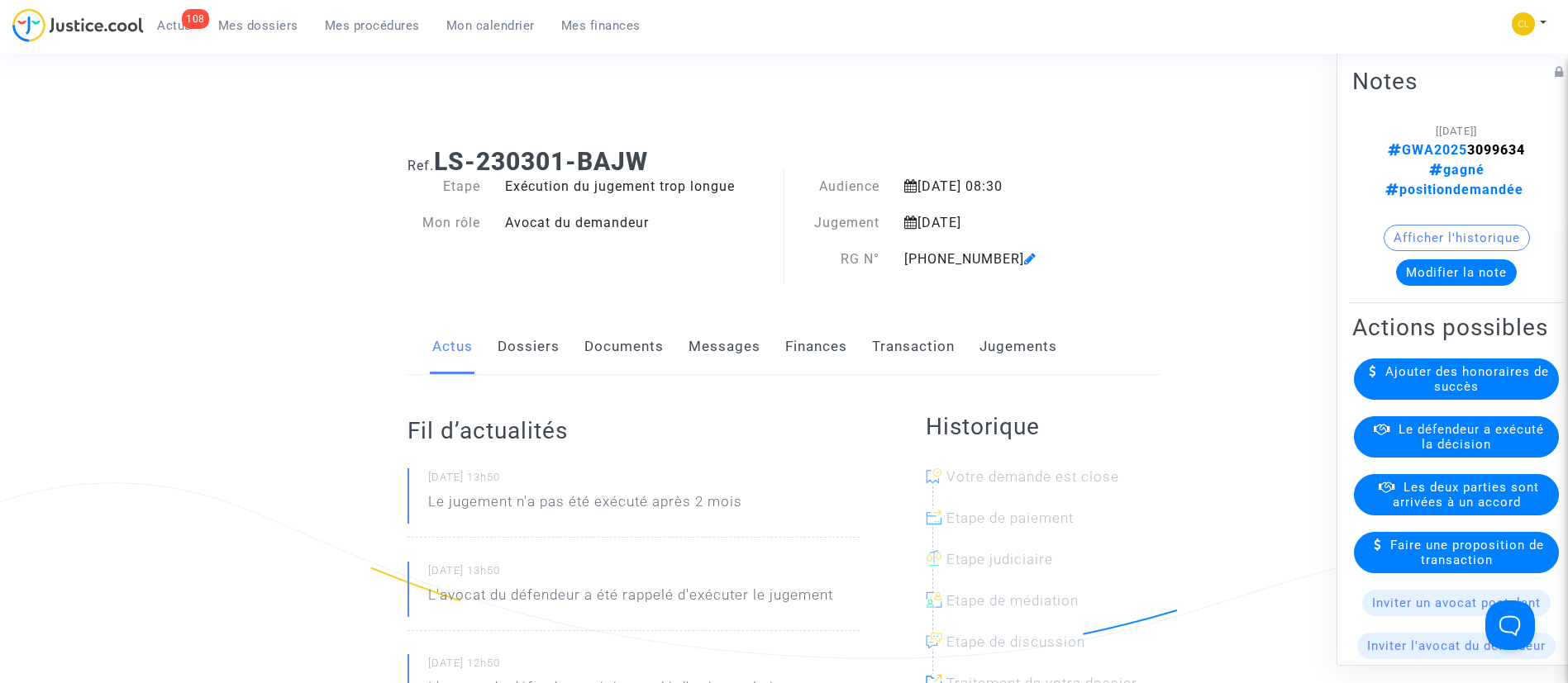
click at [1033, 334] on link "Jugements" at bounding box center [1017, 347] width 77 height 55
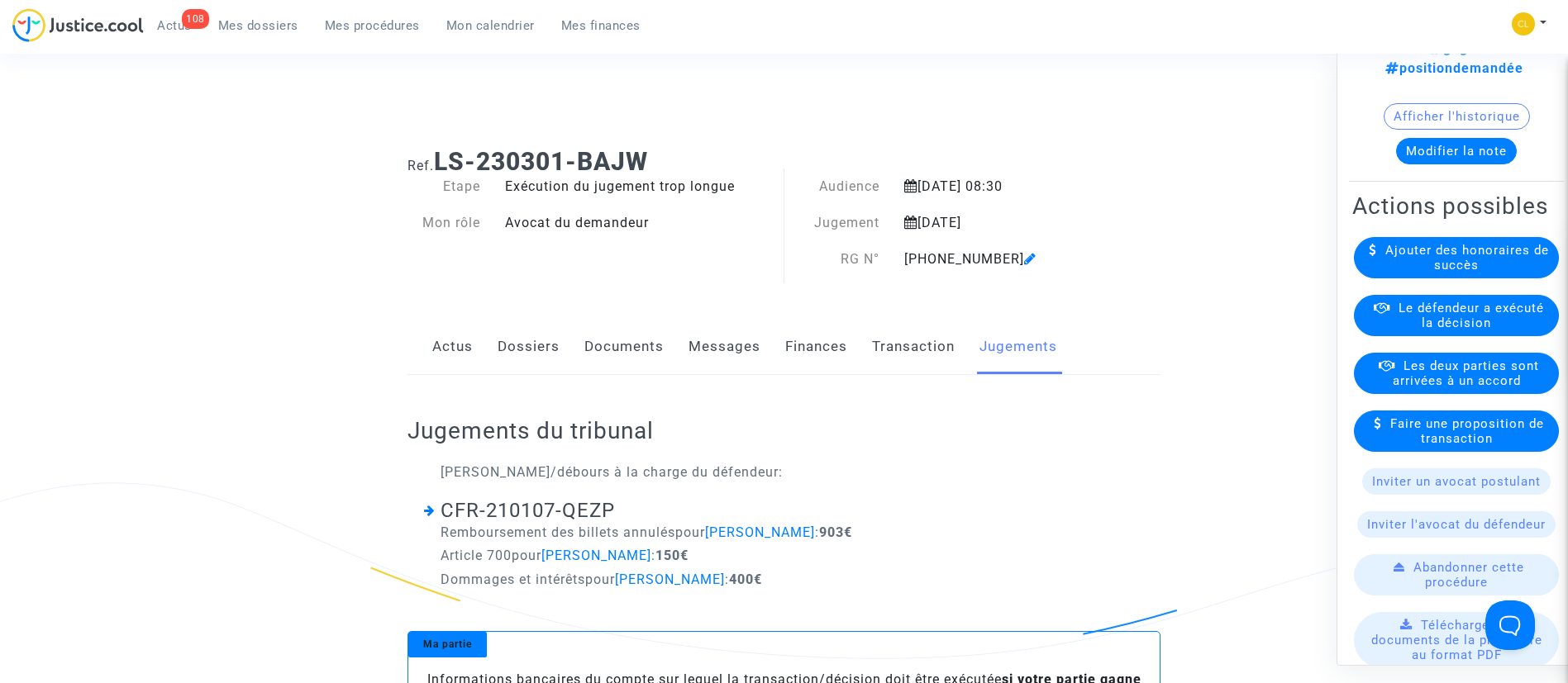
scroll to position [123, 0]
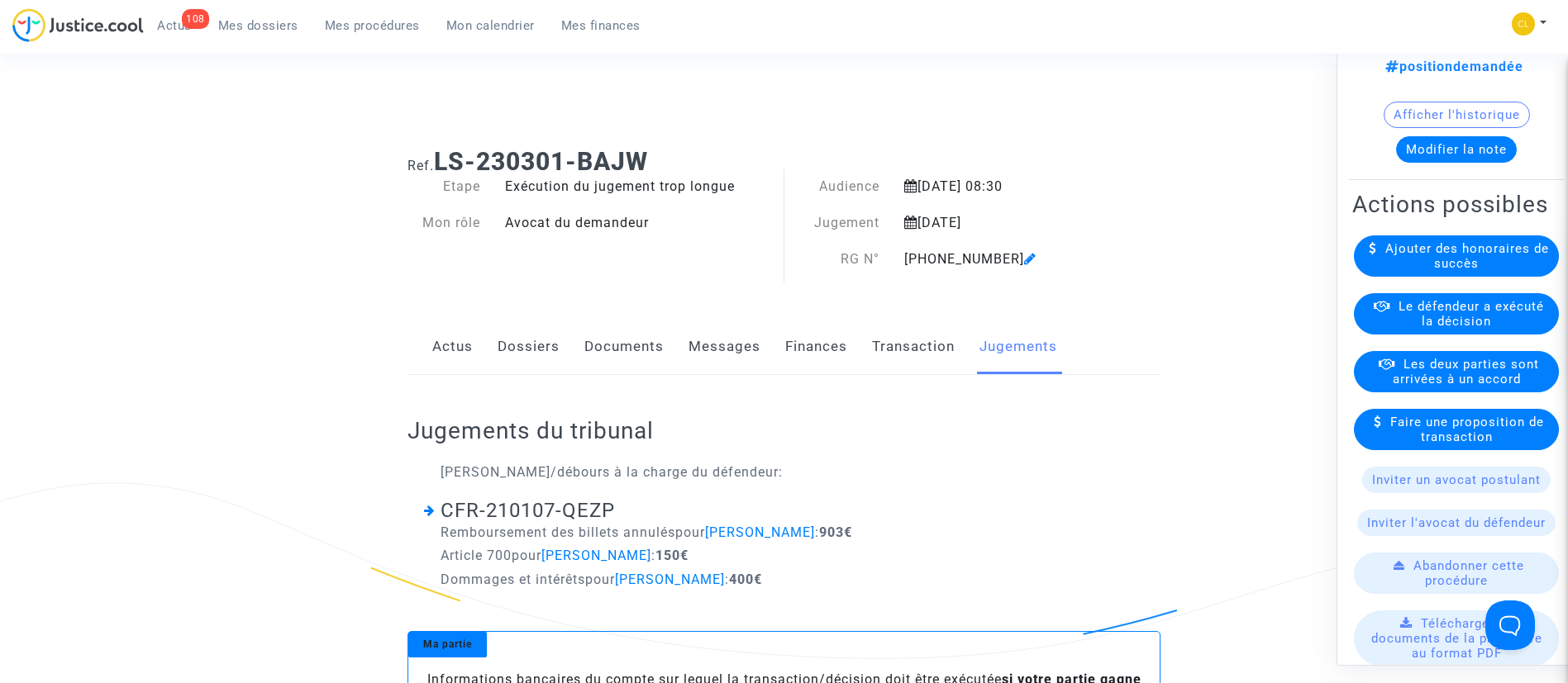
click at [1451, 328] on span "Le défendeur a exécuté la décision" at bounding box center [1472, 313] width 146 height 30
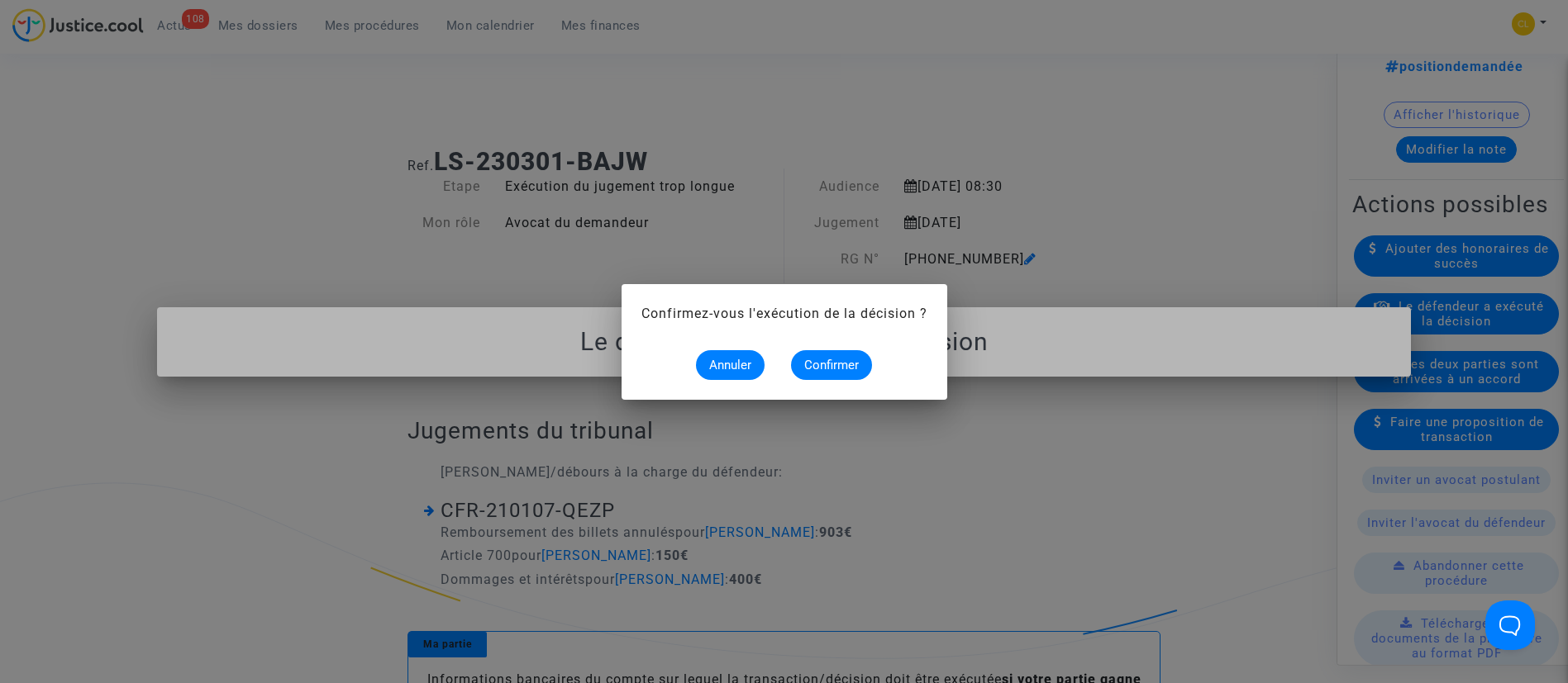
click at [847, 348] on alert-dialogs "Confirmez-vous l'exécution de la décision ? Annuler Confirmer" at bounding box center [784, 342] width 286 height 76
click at [835, 364] on span "Confirmer" at bounding box center [832, 365] width 55 height 15
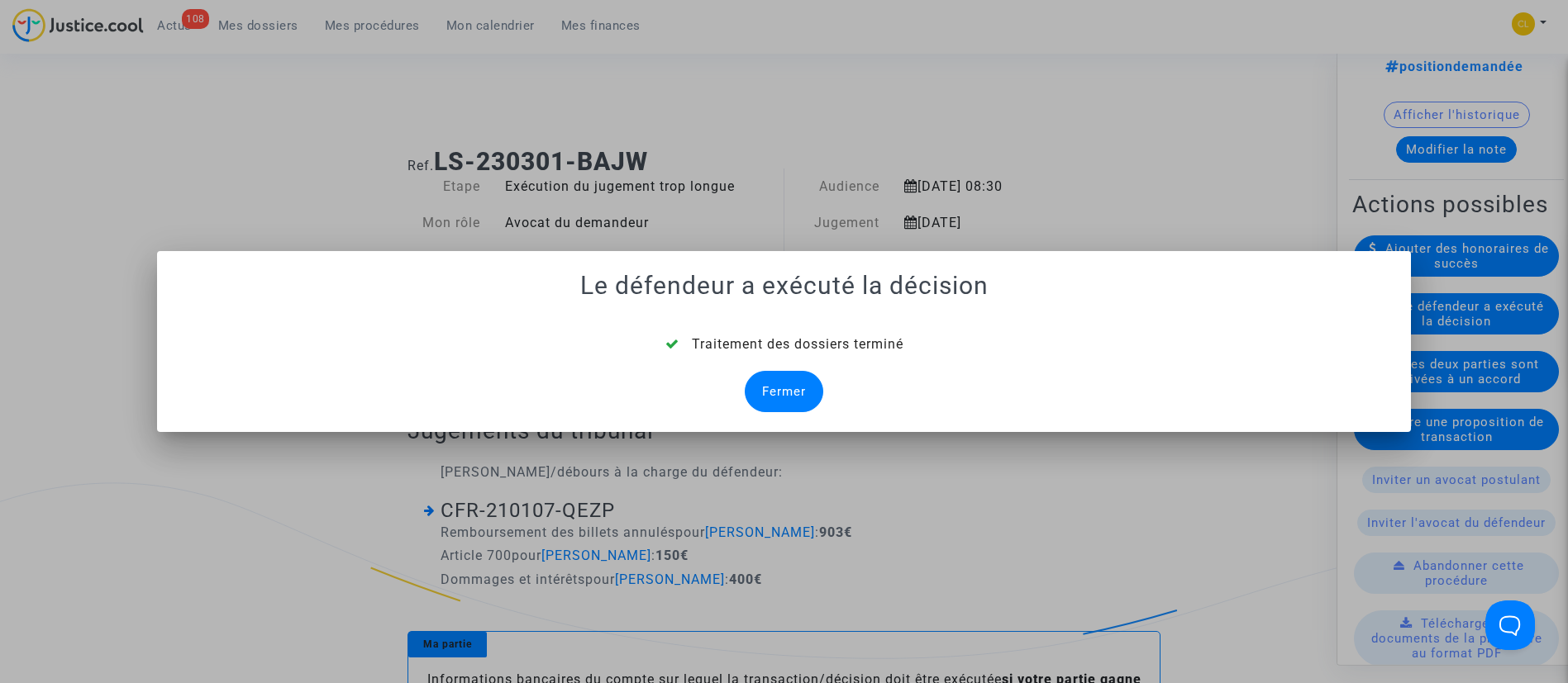
click at [804, 383] on div "Fermer" at bounding box center [784, 391] width 78 height 41
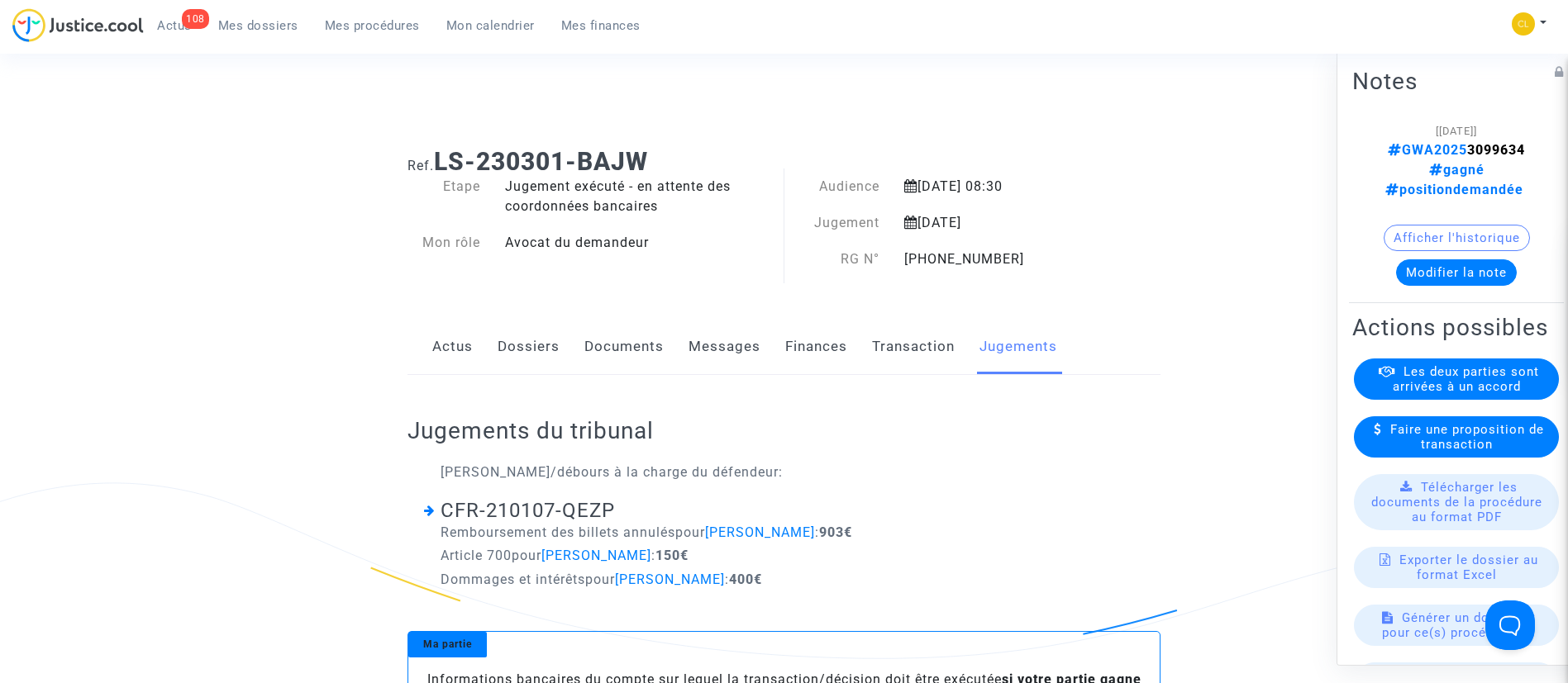
click at [531, 340] on link "Dossiers" at bounding box center [529, 347] width 62 height 55
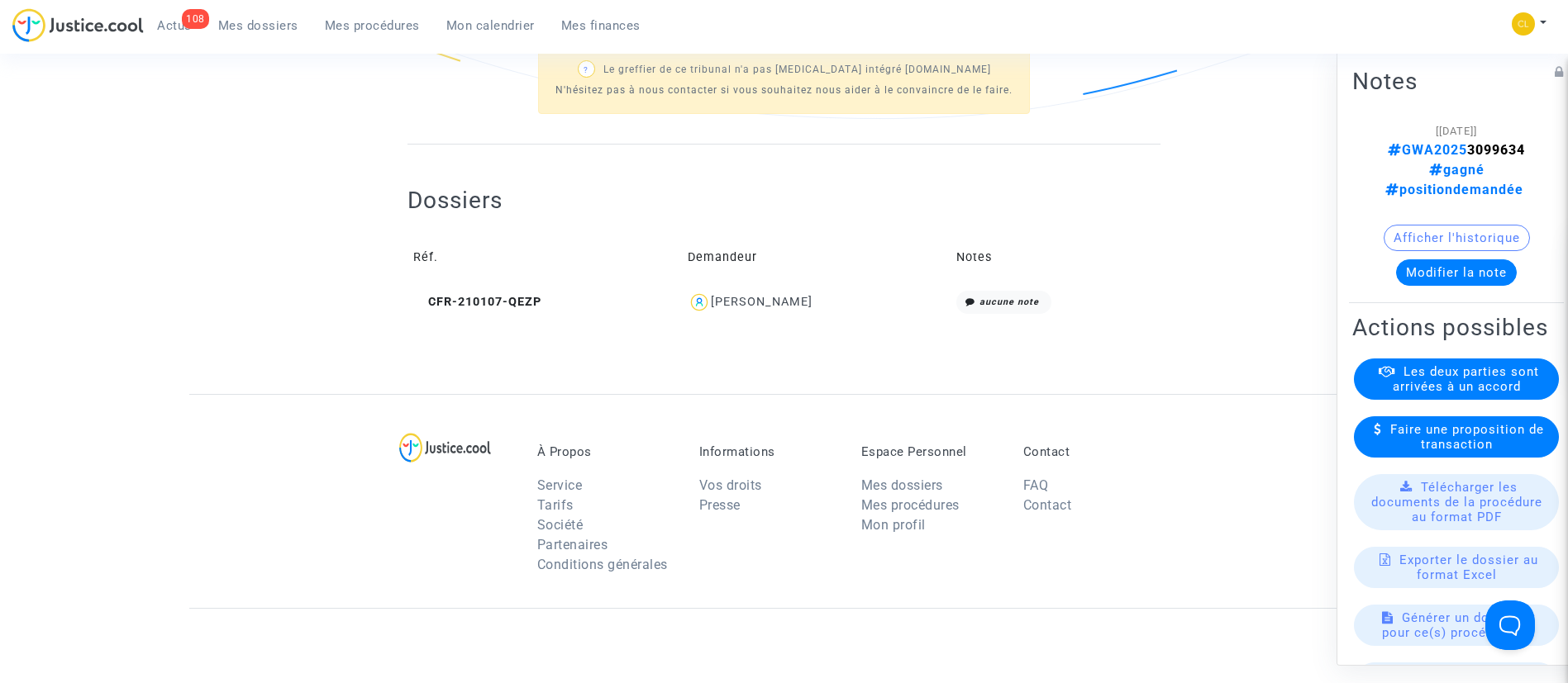
scroll to position [540, 0]
click at [784, 299] on div "[PERSON_NAME]" at bounding box center [762, 300] width 102 height 14
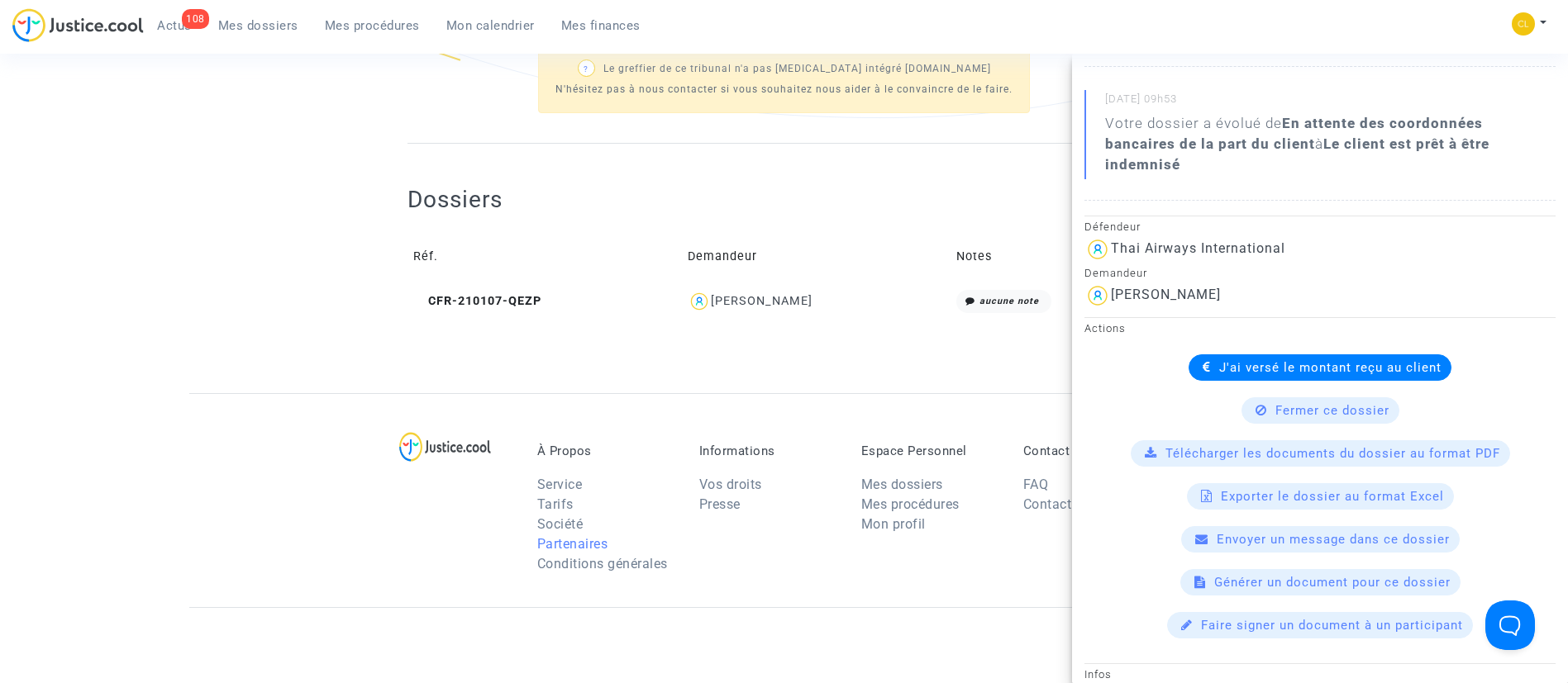
scroll to position [0, 0]
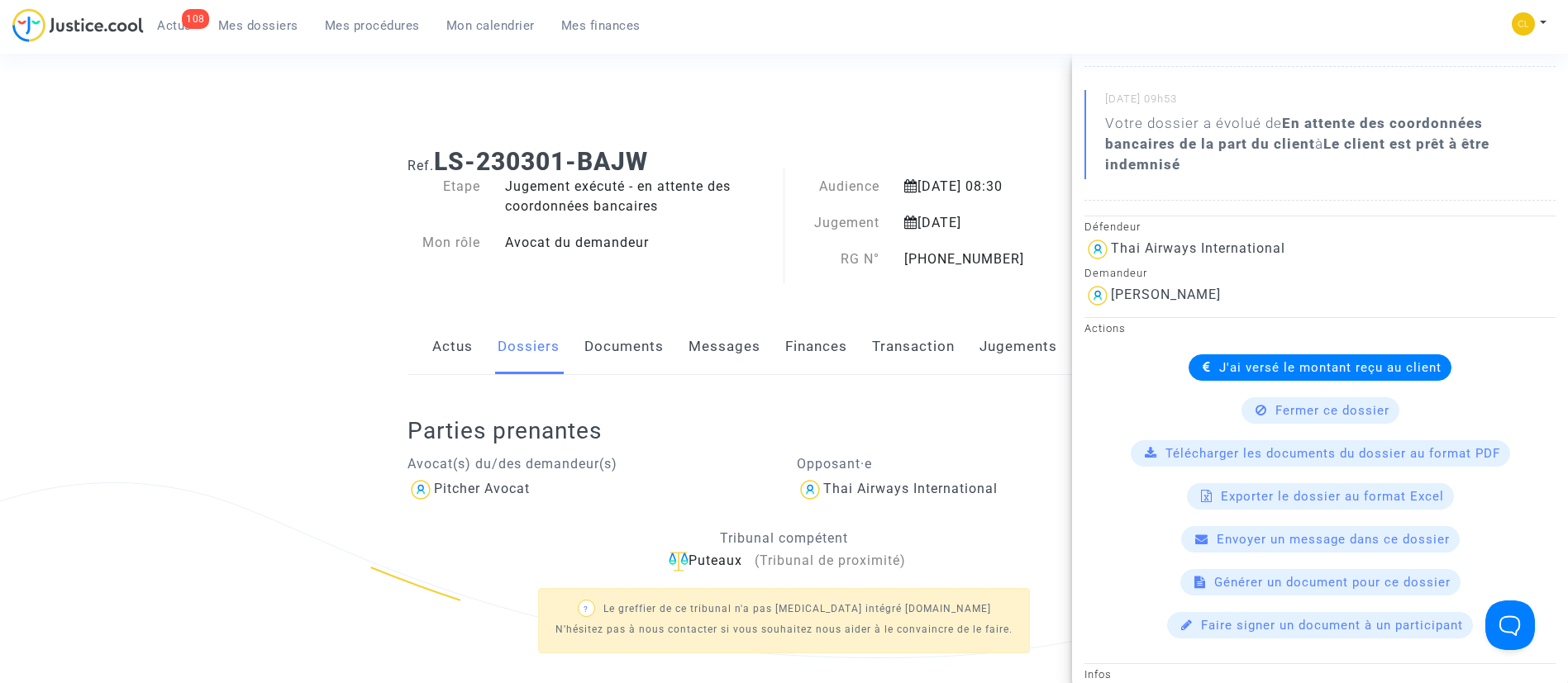
click at [255, 22] on span "Mes dossiers" at bounding box center [258, 25] width 80 height 15
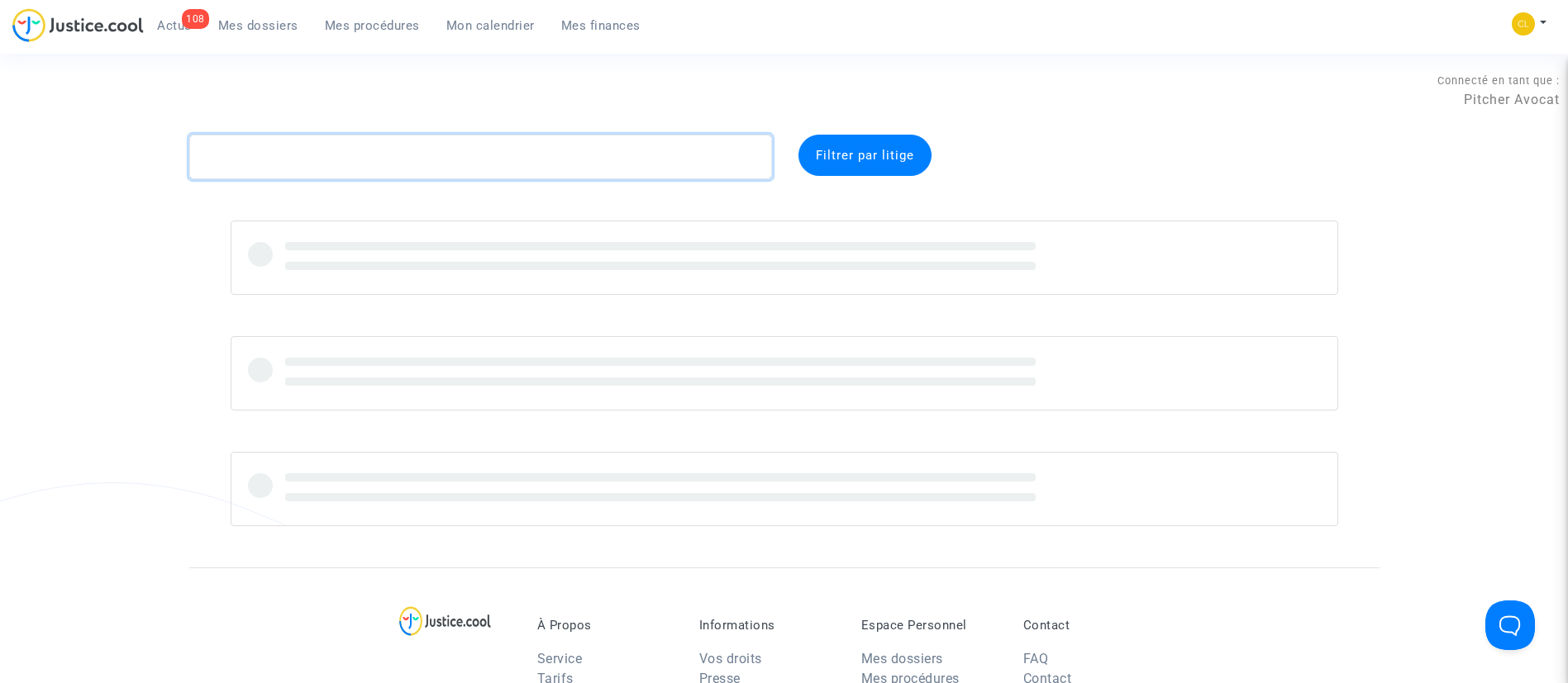
click at [442, 161] on textarea at bounding box center [481, 156] width 582 height 45
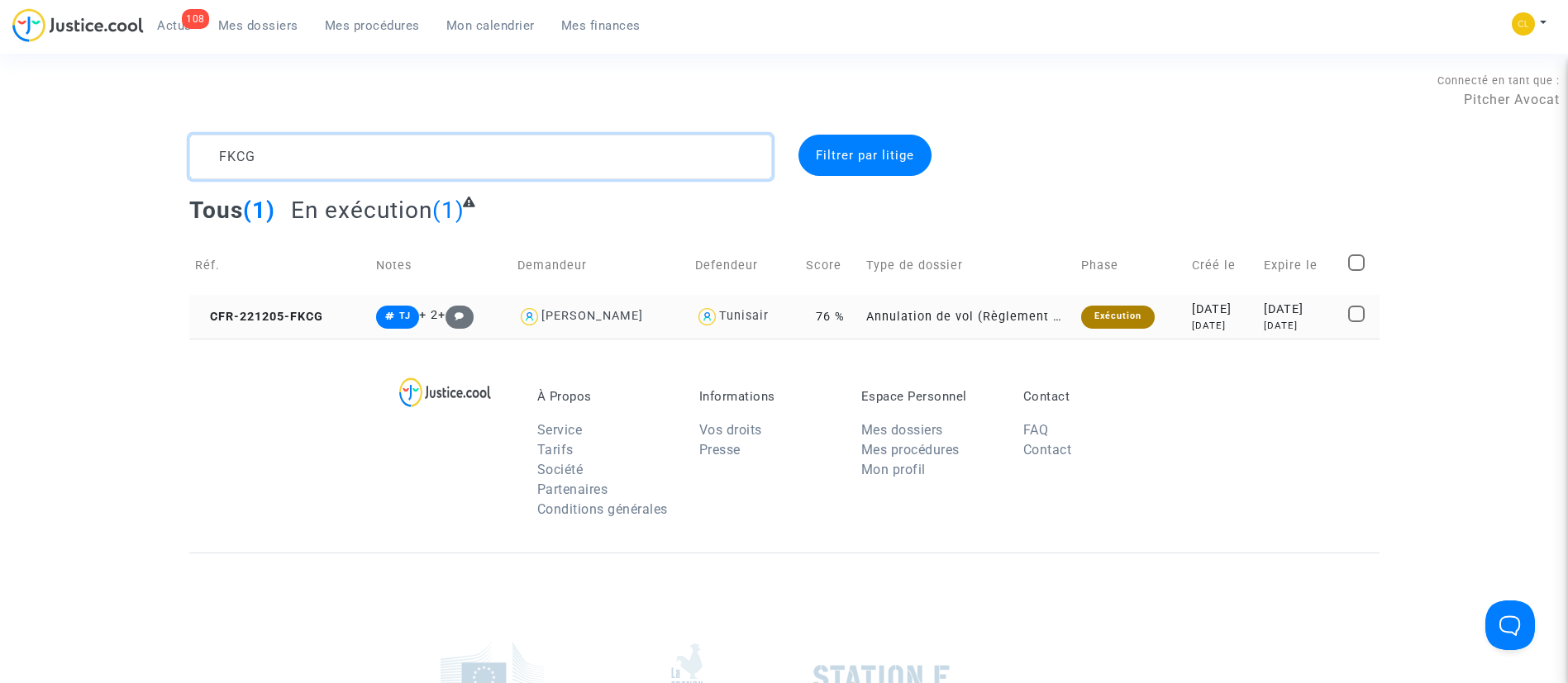
type textarea "FKCG"
click at [1299, 310] on div "[DATE]" at bounding box center [1300, 310] width 73 height 18
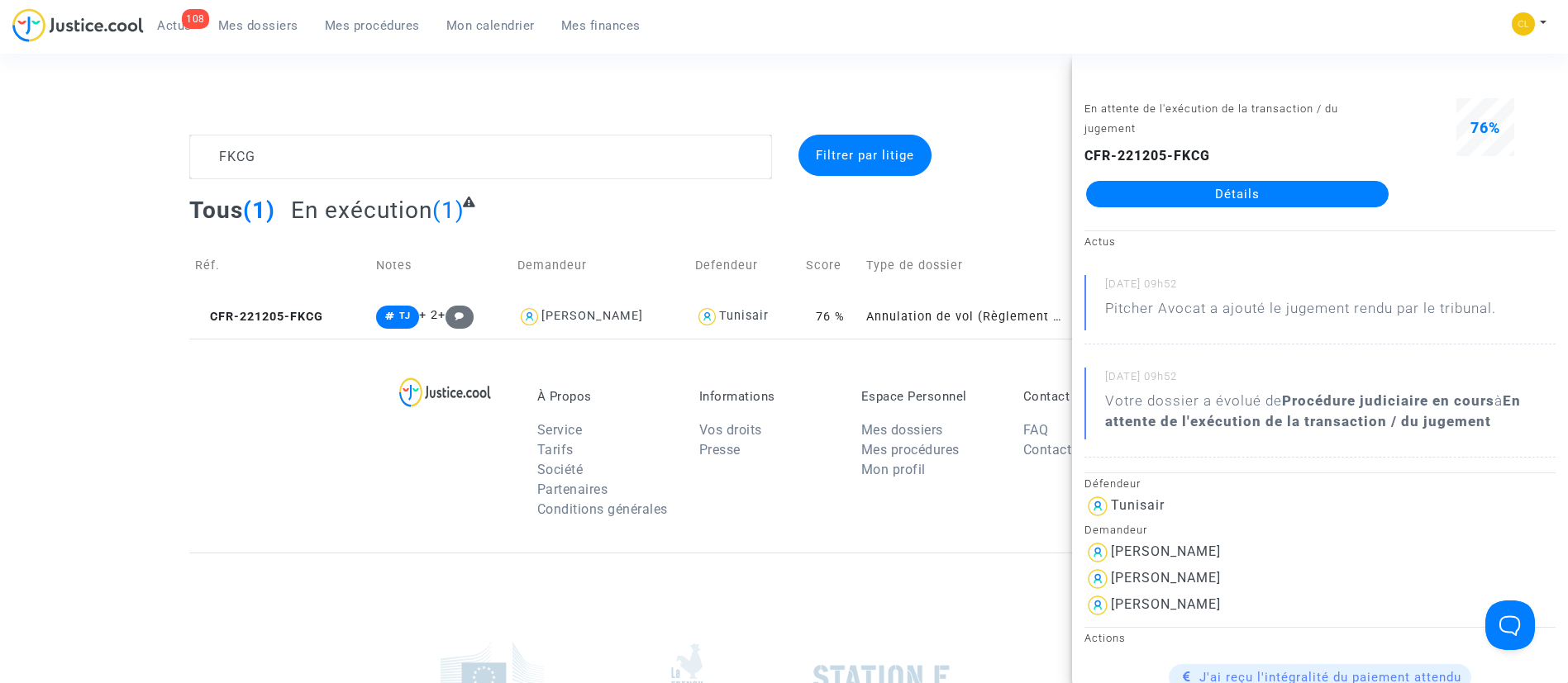
click at [1229, 189] on link "Détails" at bounding box center [1237, 194] width 302 height 26
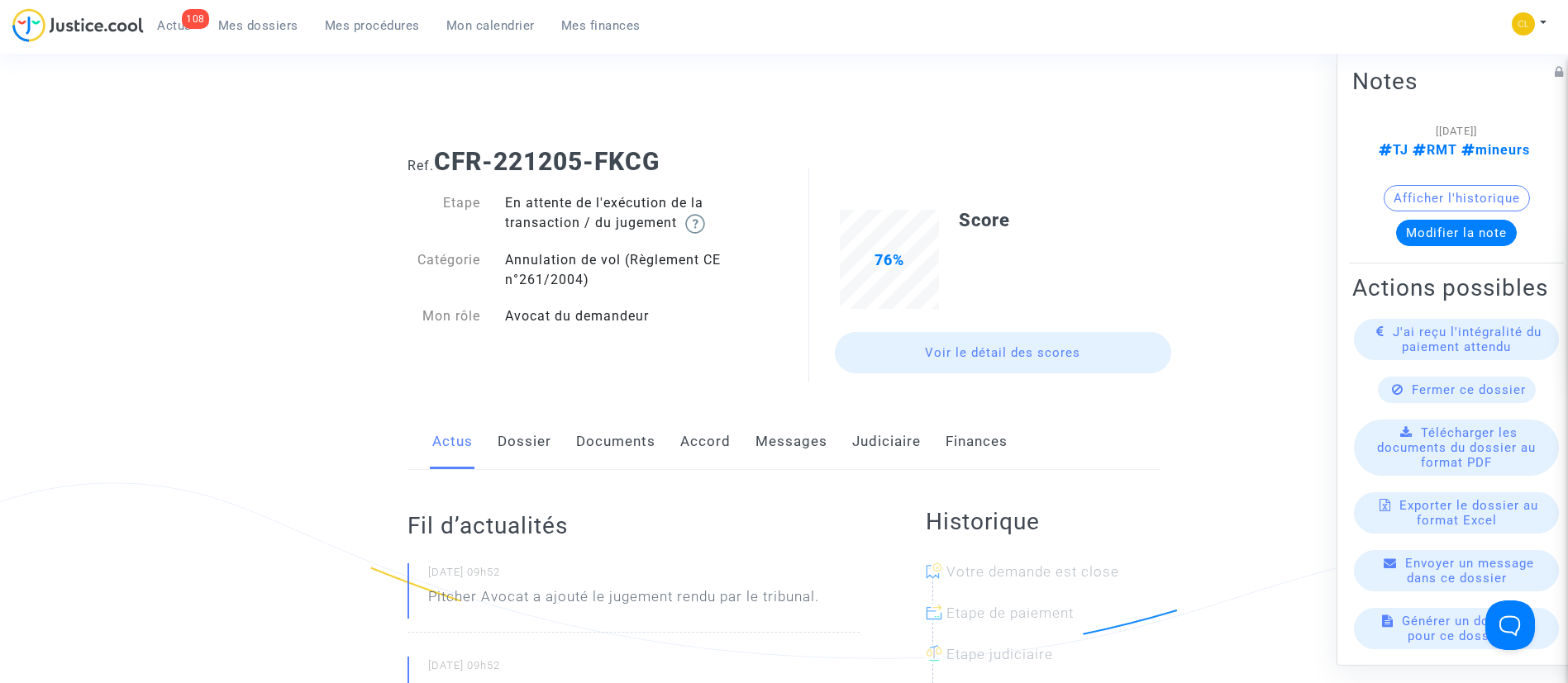
click at [882, 427] on link "Judiciaire" at bounding box center [885, 442] width 68 height 55
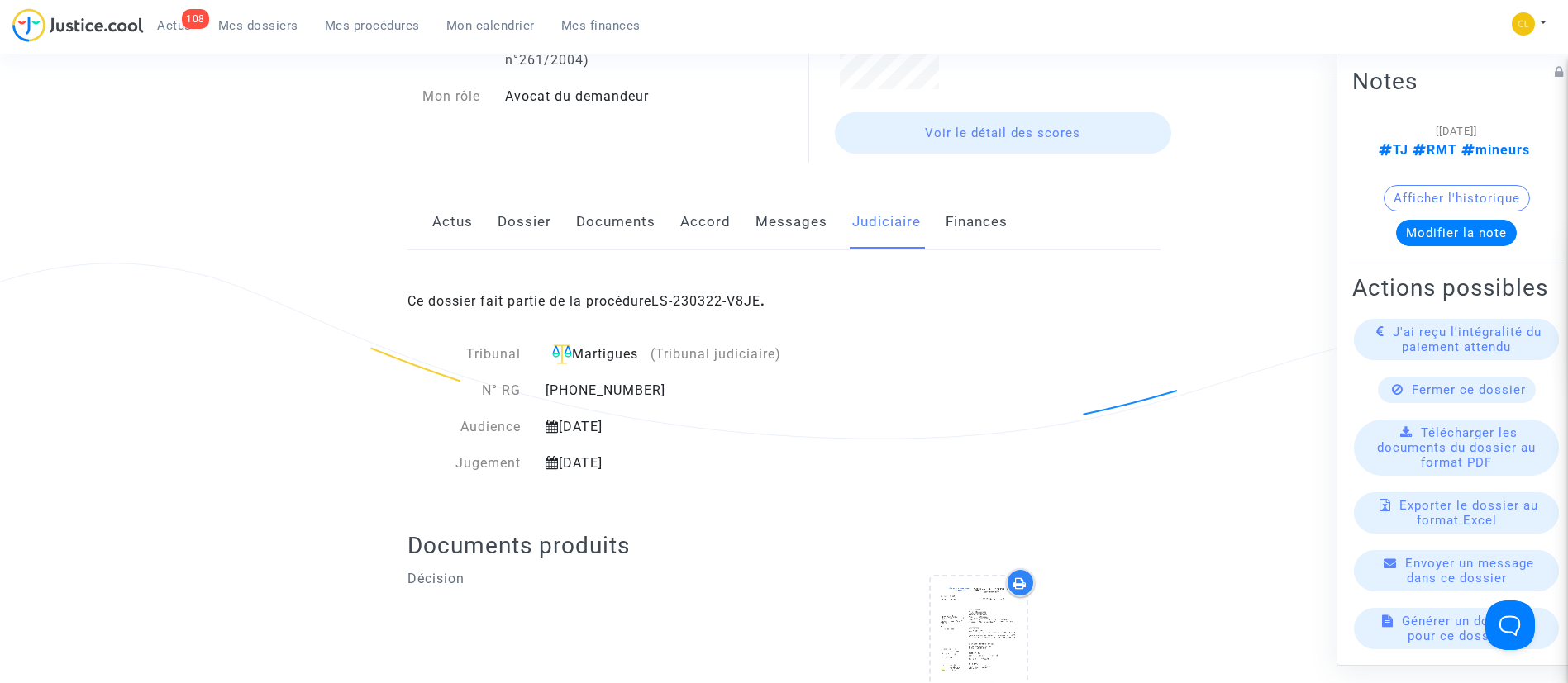
scroll to position [220, 0]
click at [698, 302] on link "LS-230322-V8JE" at bounding box center [706, 300] width 109 height 15
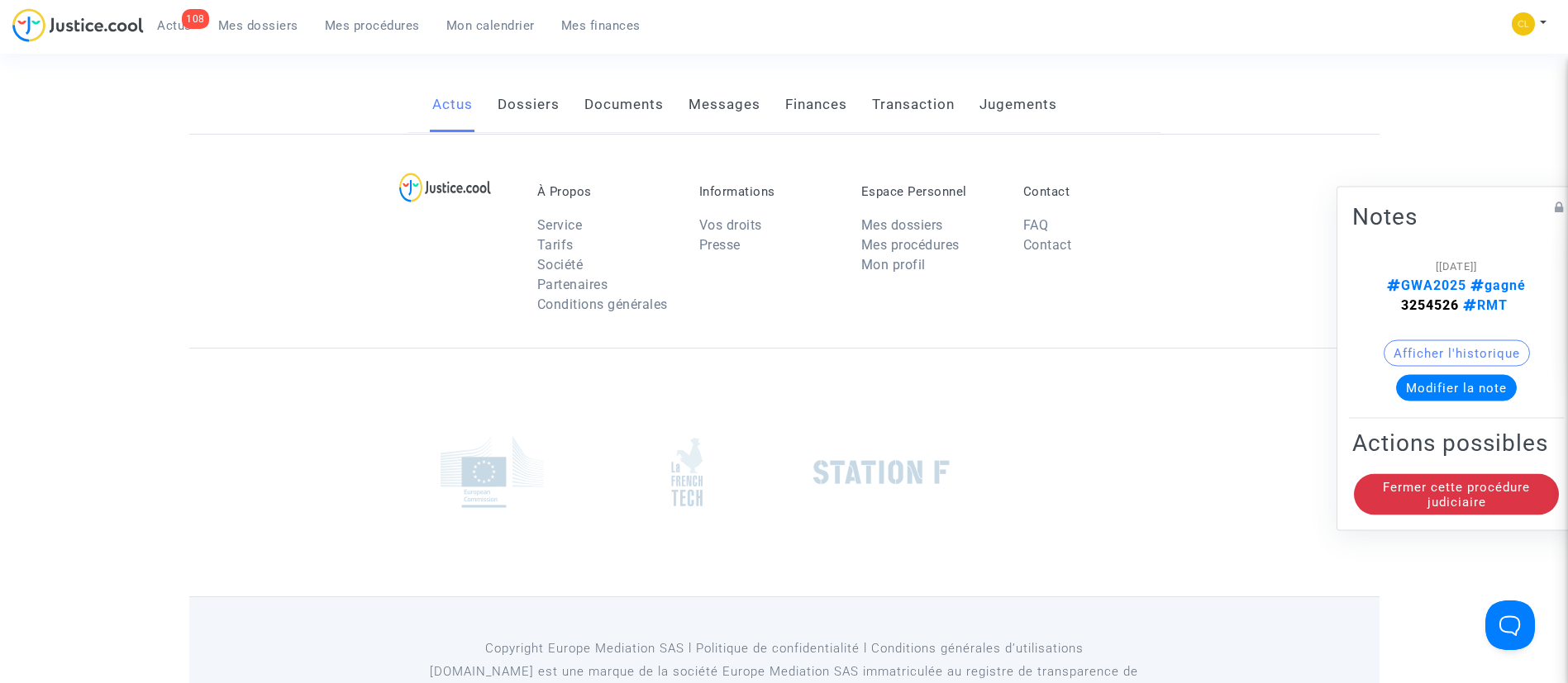
scroll to position [220, 0]
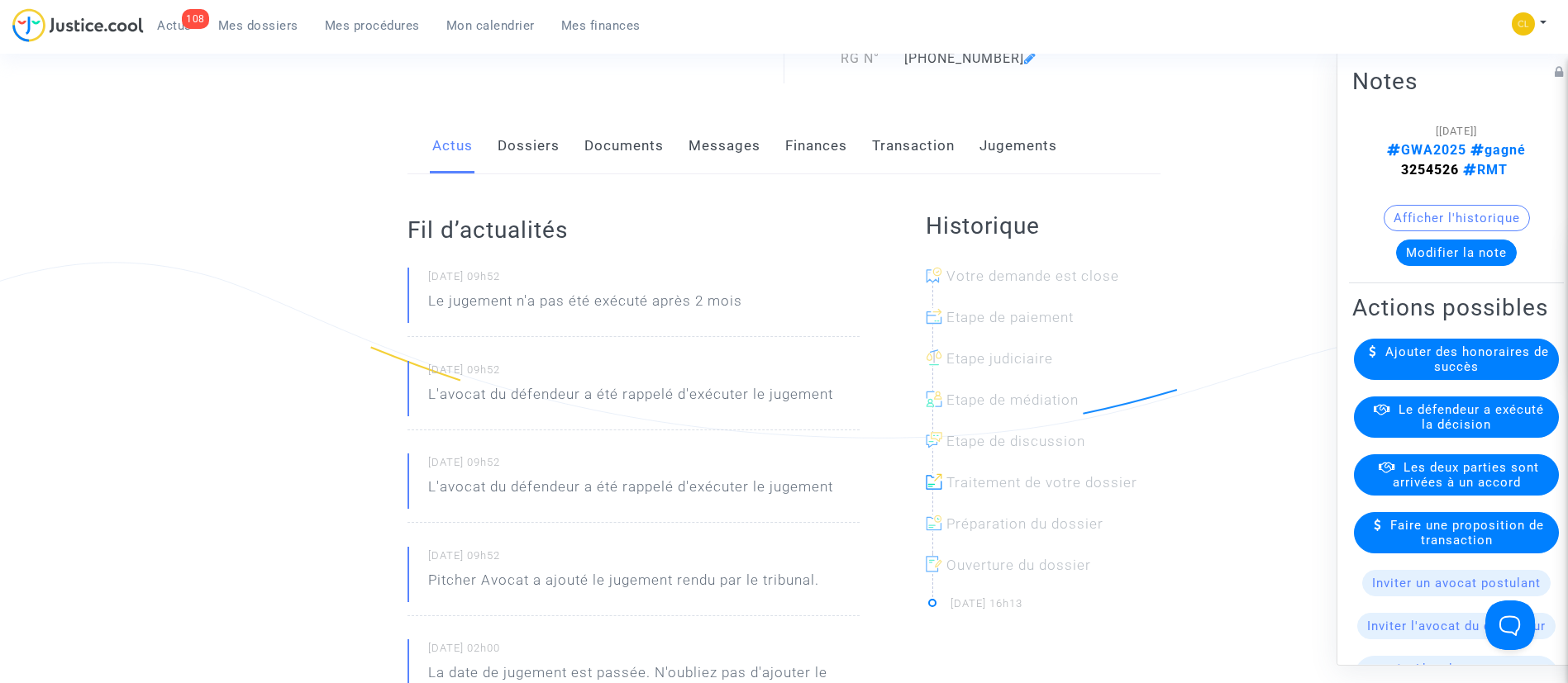
click at [1055, 146] on link "Jugements" at bounding box center [1017, 146] width 77 height 55
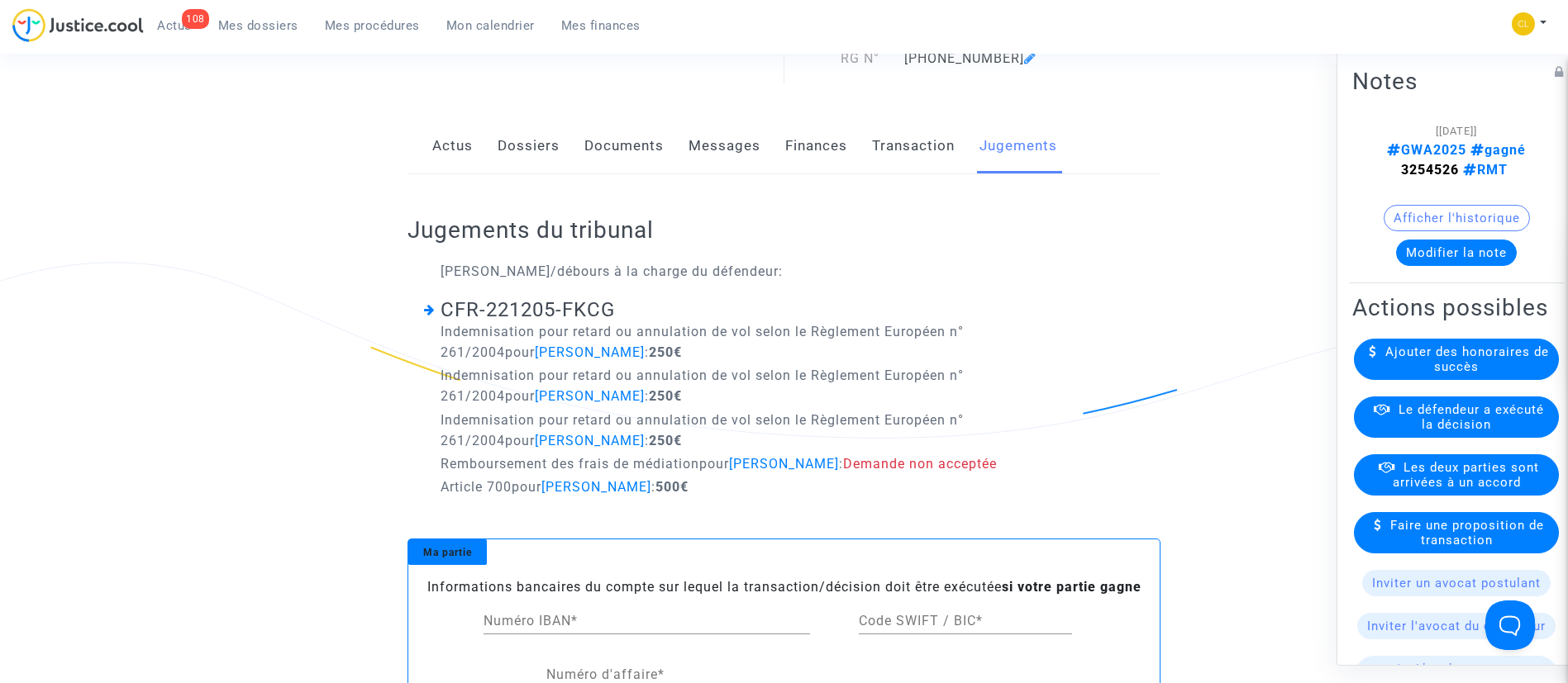
click at [1479, 431] on span "Le défendeur a exécuté la décision" at bounding box center [1472, 416] width 146 height 30
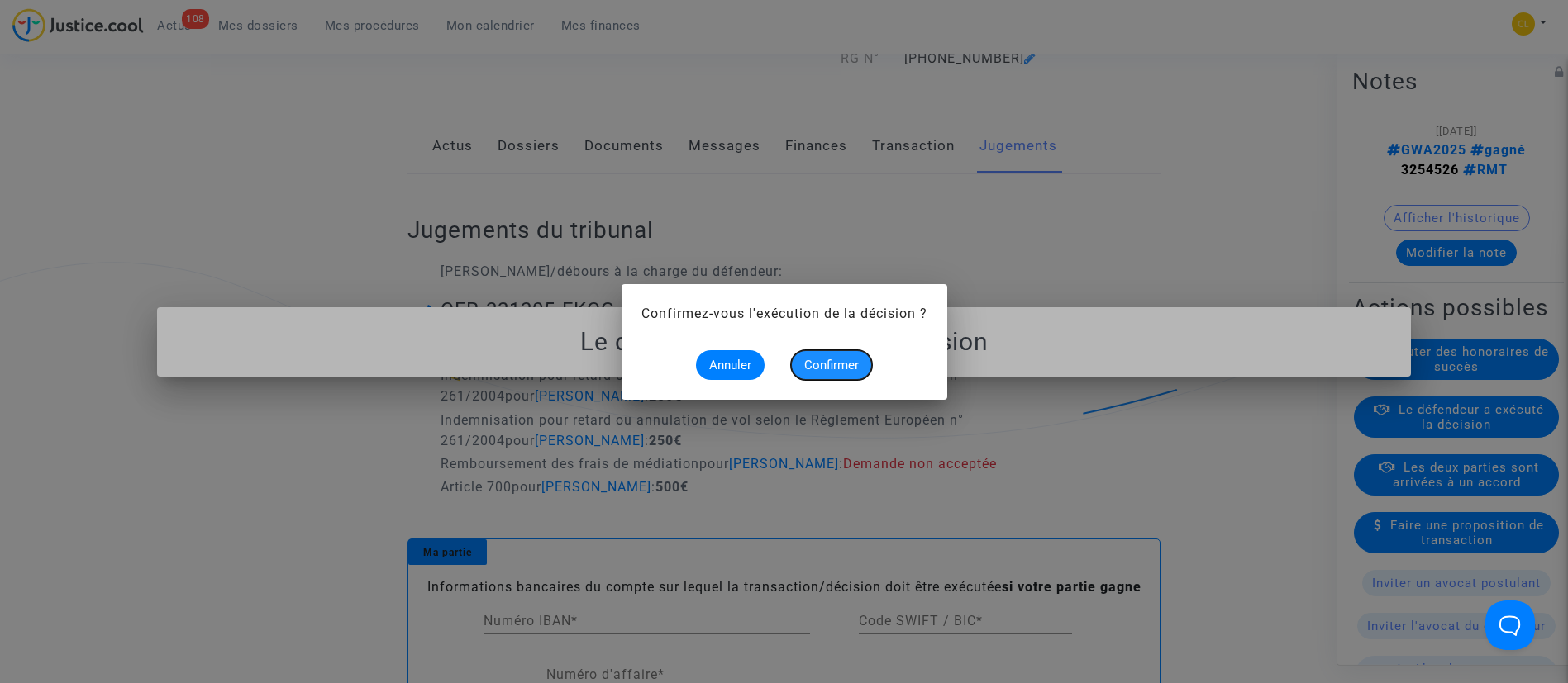
click at [822, 364] on span "Confirmer" at bounding box center [832, 365] width 55 height 15
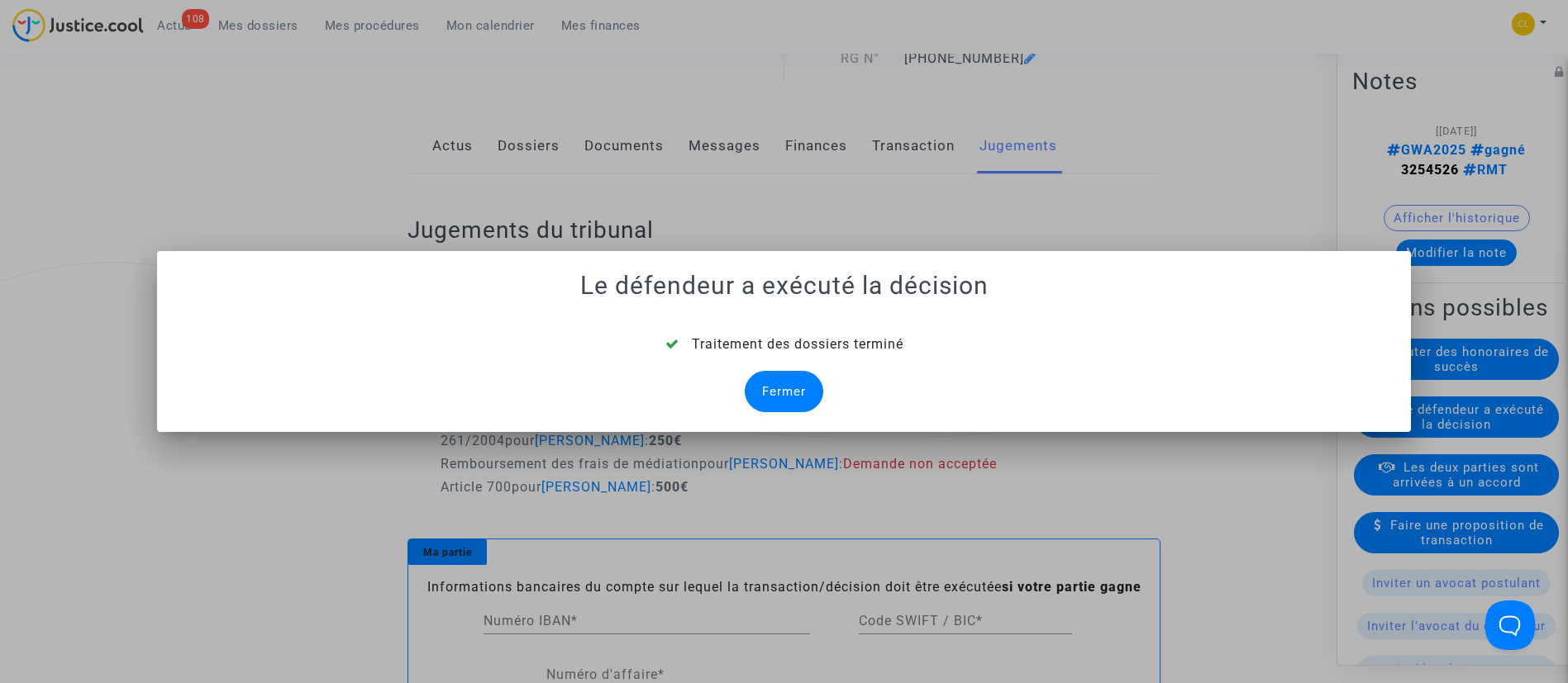
click at [783, 385] on div "Fermer" at bounding box center [784, 391] width 78 height 41
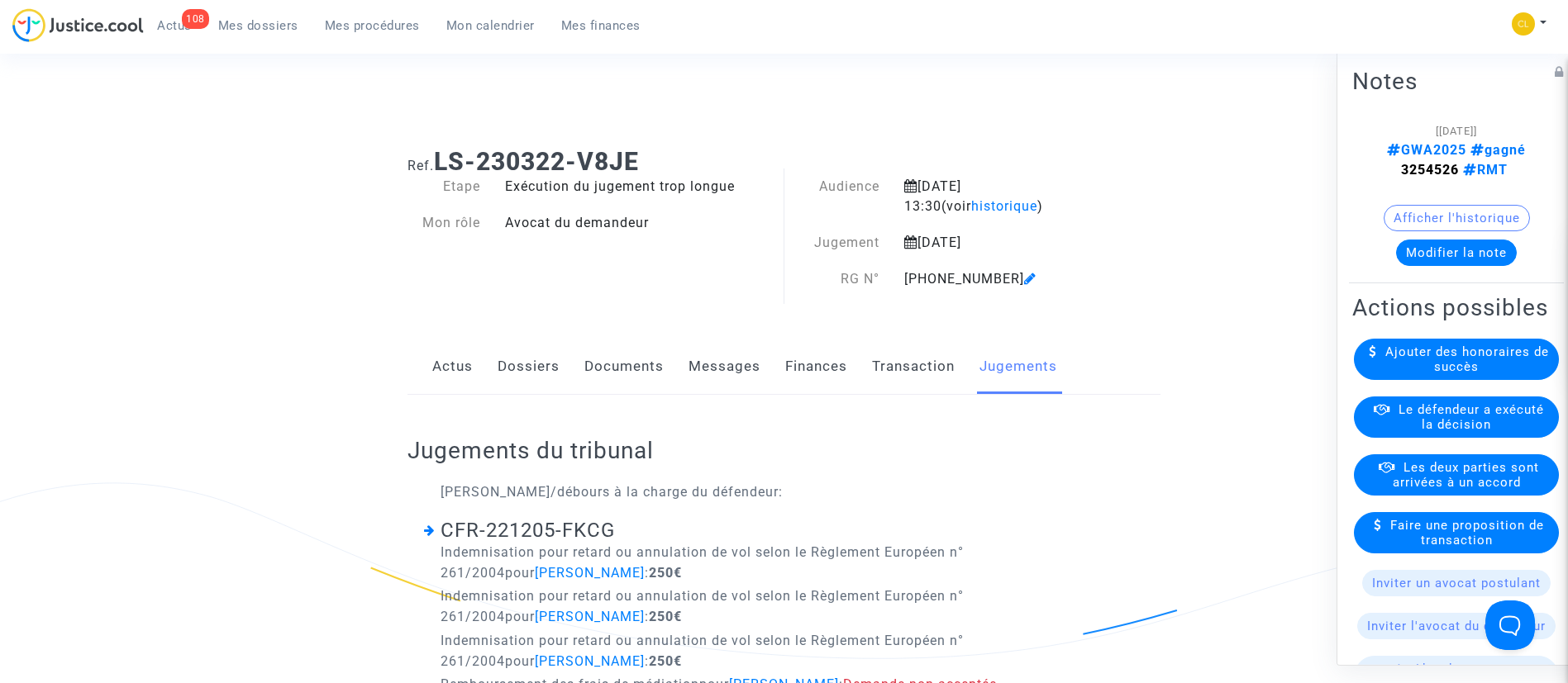
scroll to position [220, 0]
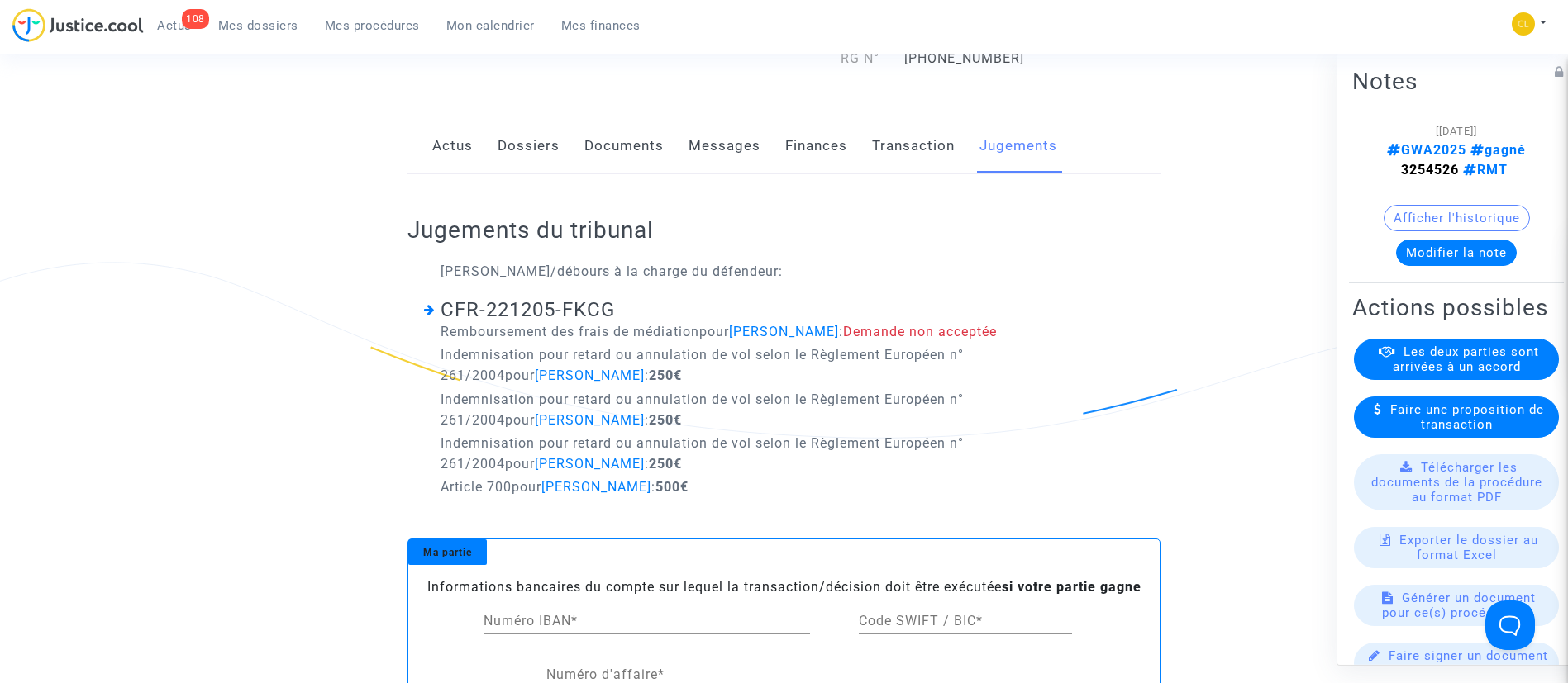
click at [540, 146] on link "Dossiers" at bounding box center [529, 146] width 62 height 55
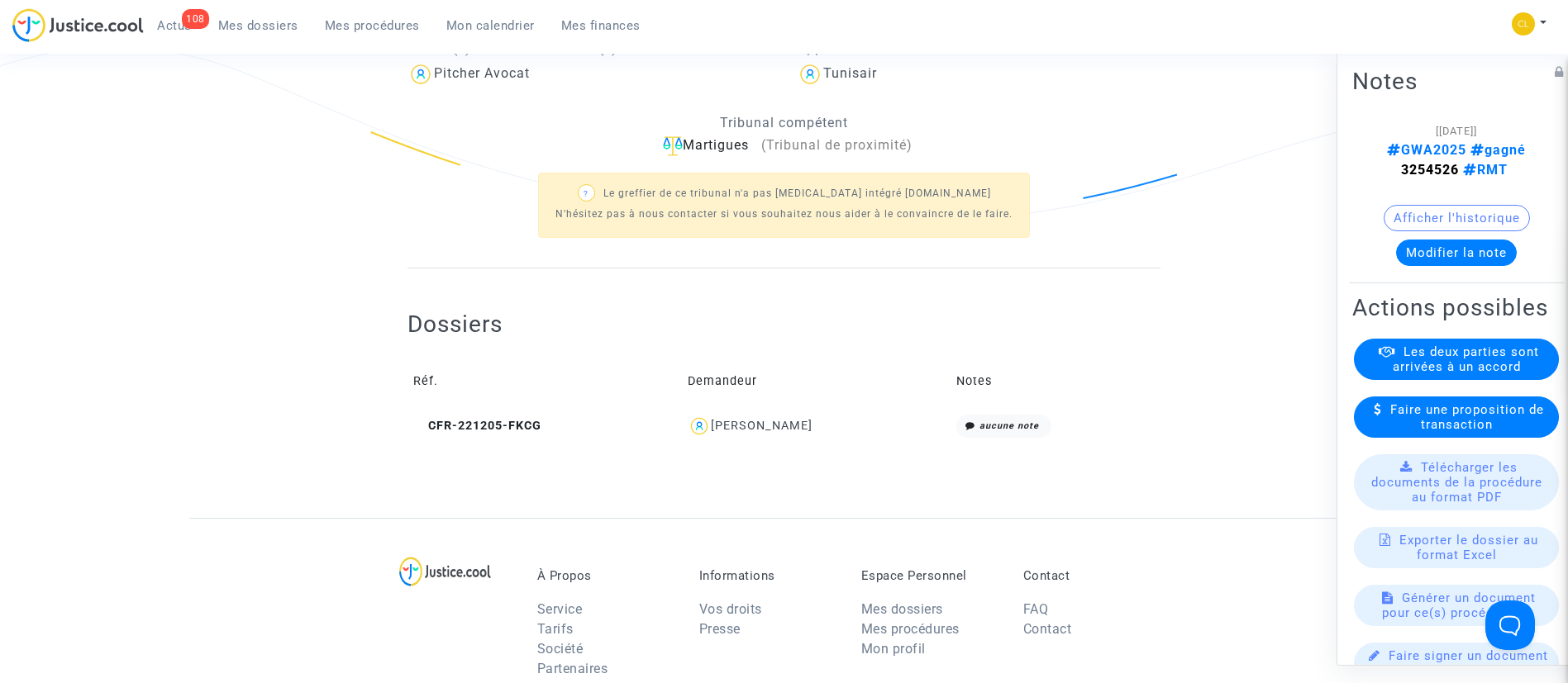
scroll to position [437, 0]
click at [754, 427] on div "[PERSON_NAME]" at bounding box center [762, 425] width 102 height 14
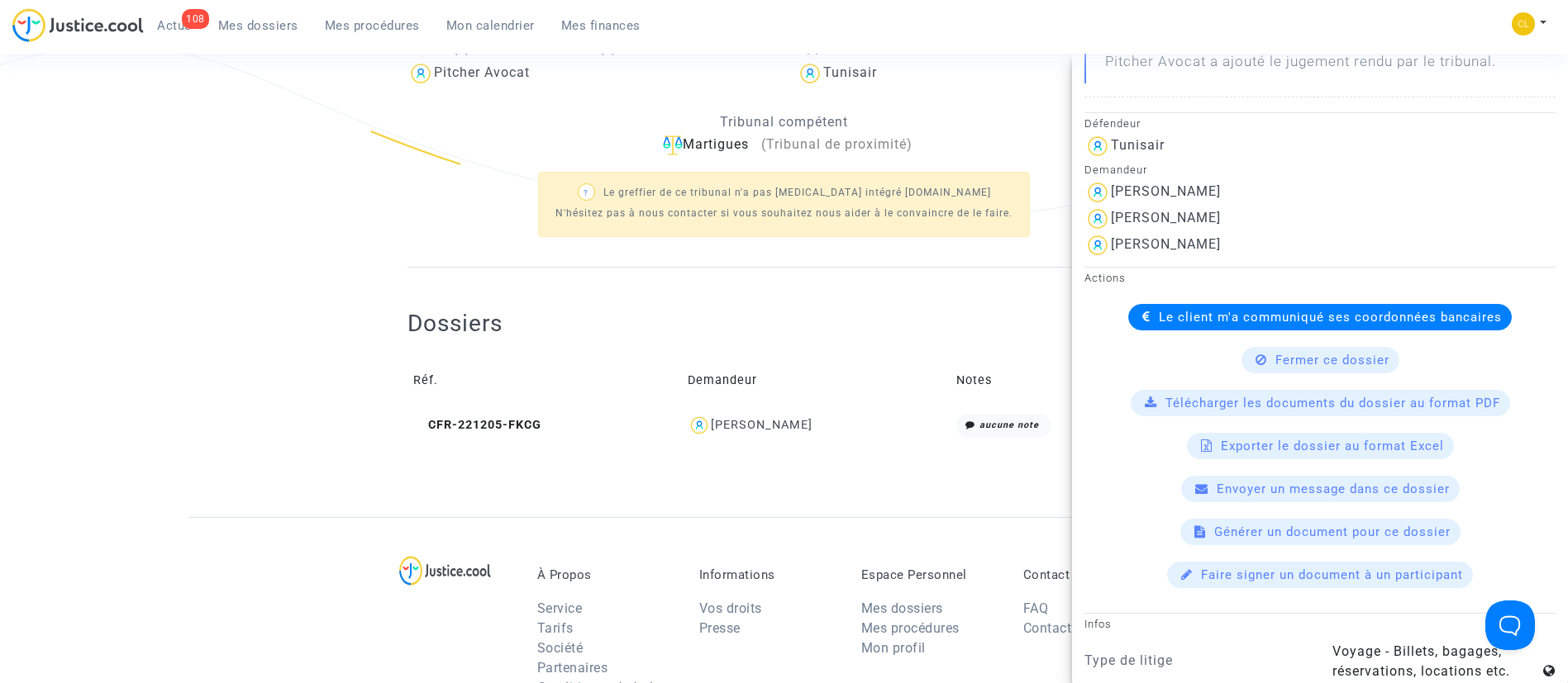
scroll to position [406, 0]
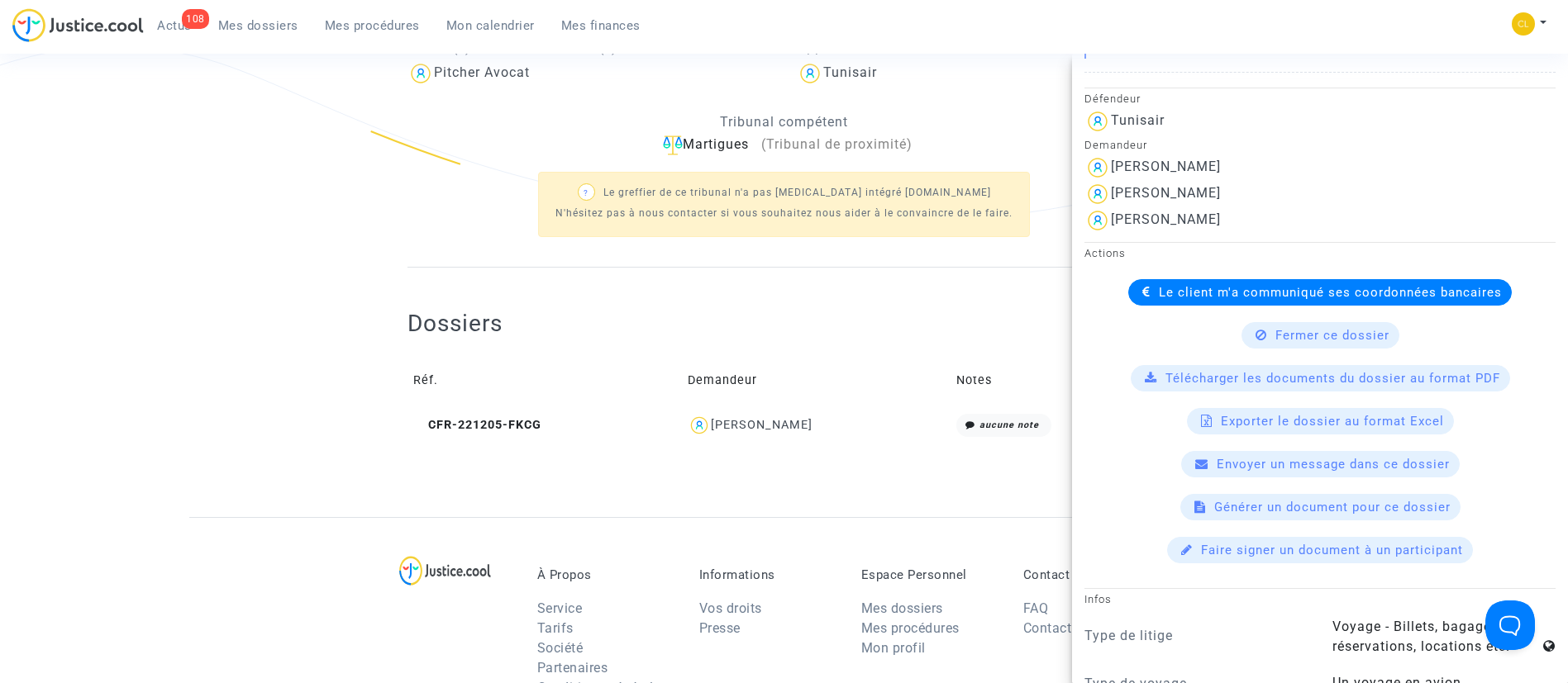
click at [1158, 291] on span "Le client m'a communiqué ses coordonnées bancaires" at bounding box center [1330, 292] width 343 height 15
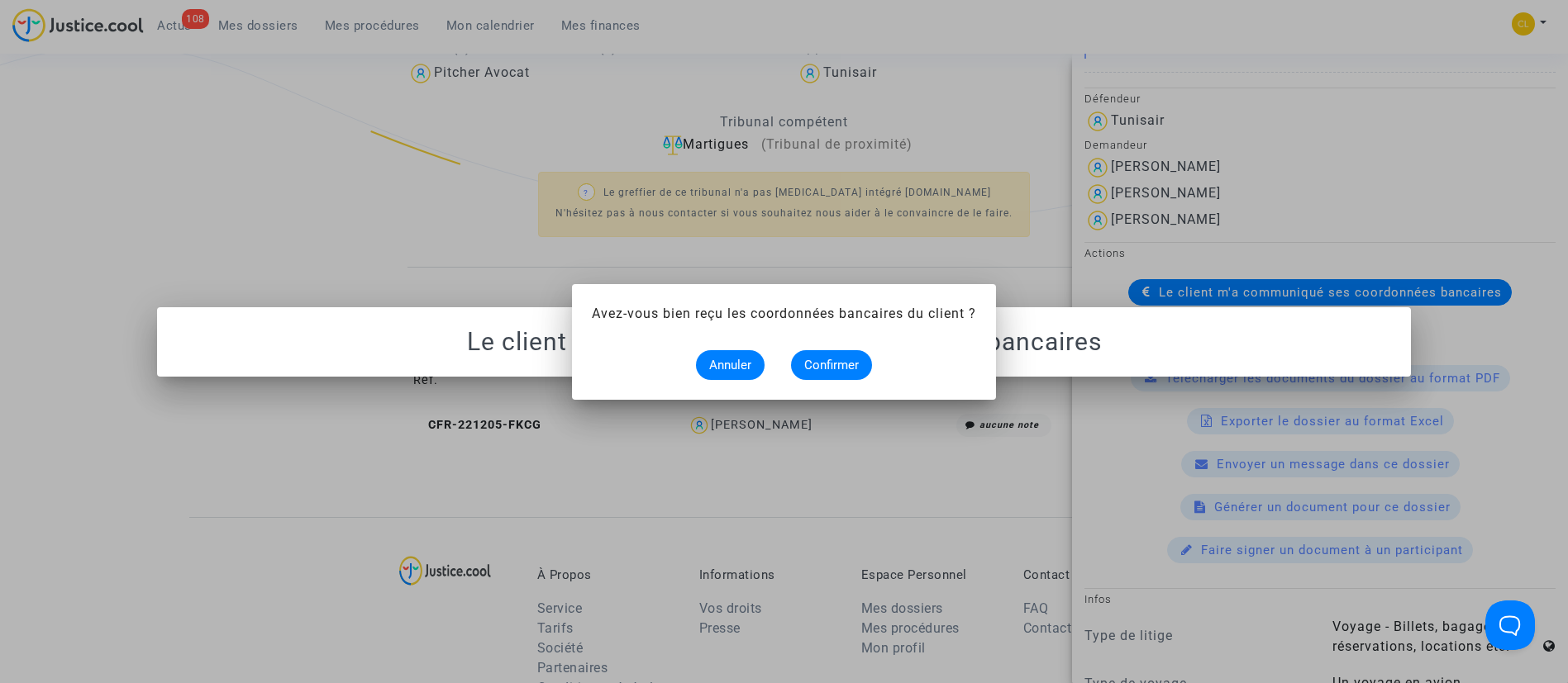
scroll to position [0, 0]
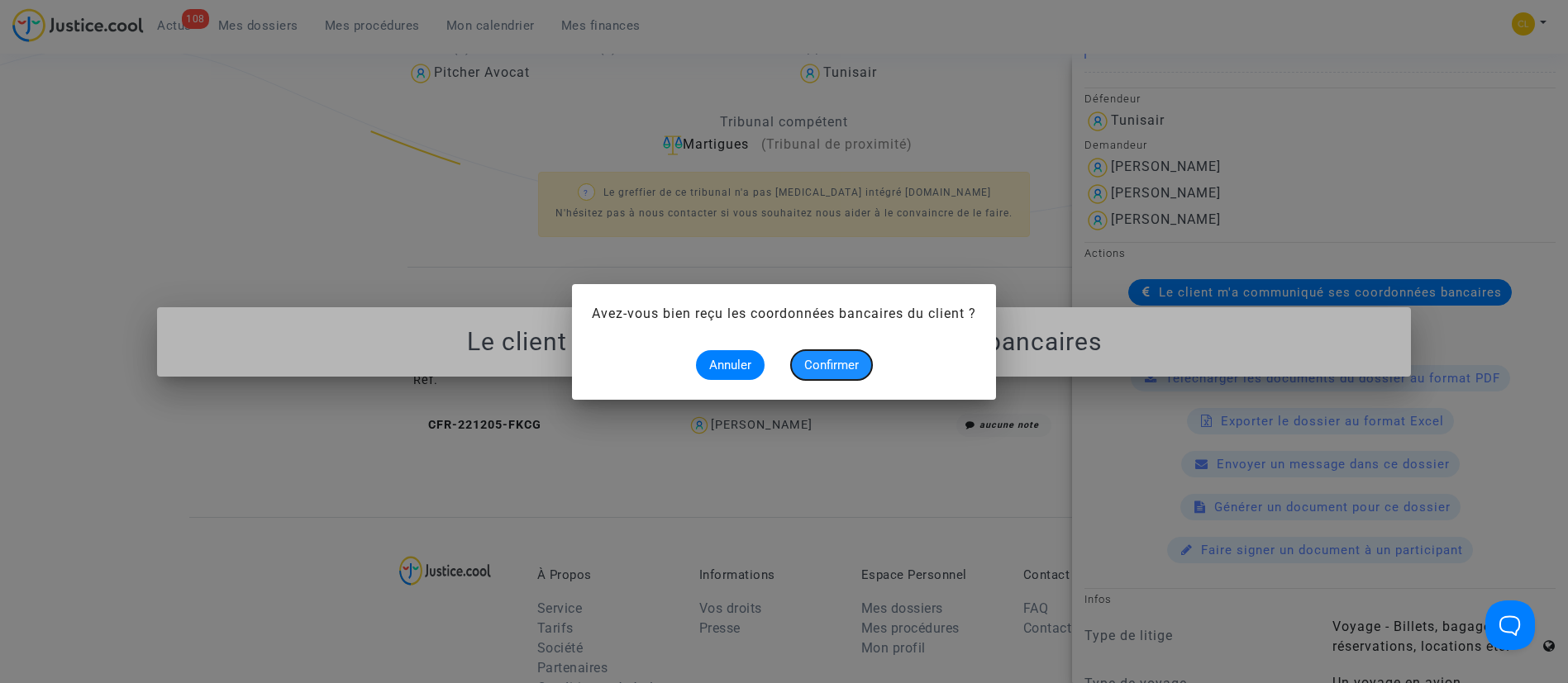
click at [837, 354] on button "Confirmer" at bounding box center [831, 365] width 81 height 30
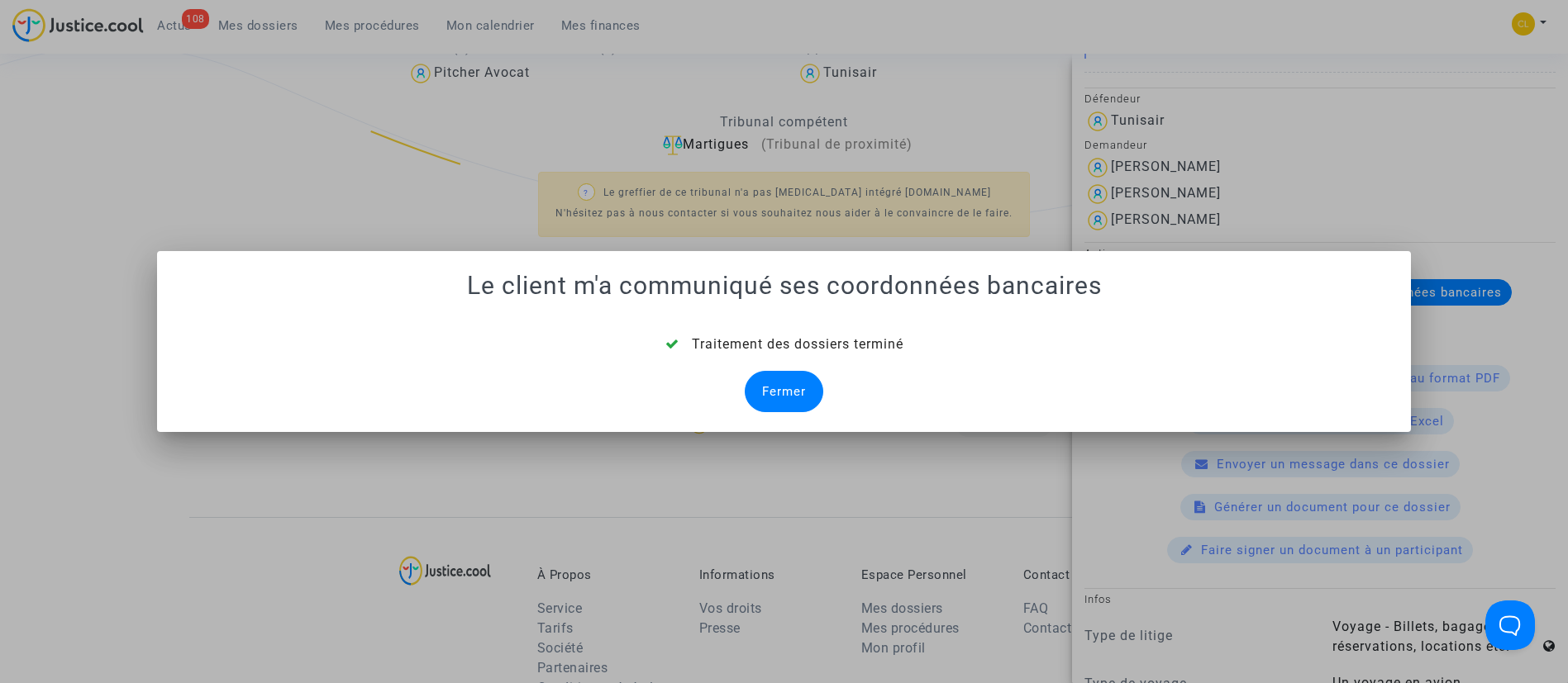
click at [781, 380] on div "Fermer" at bounding box center [784, 391] width 78 height 41
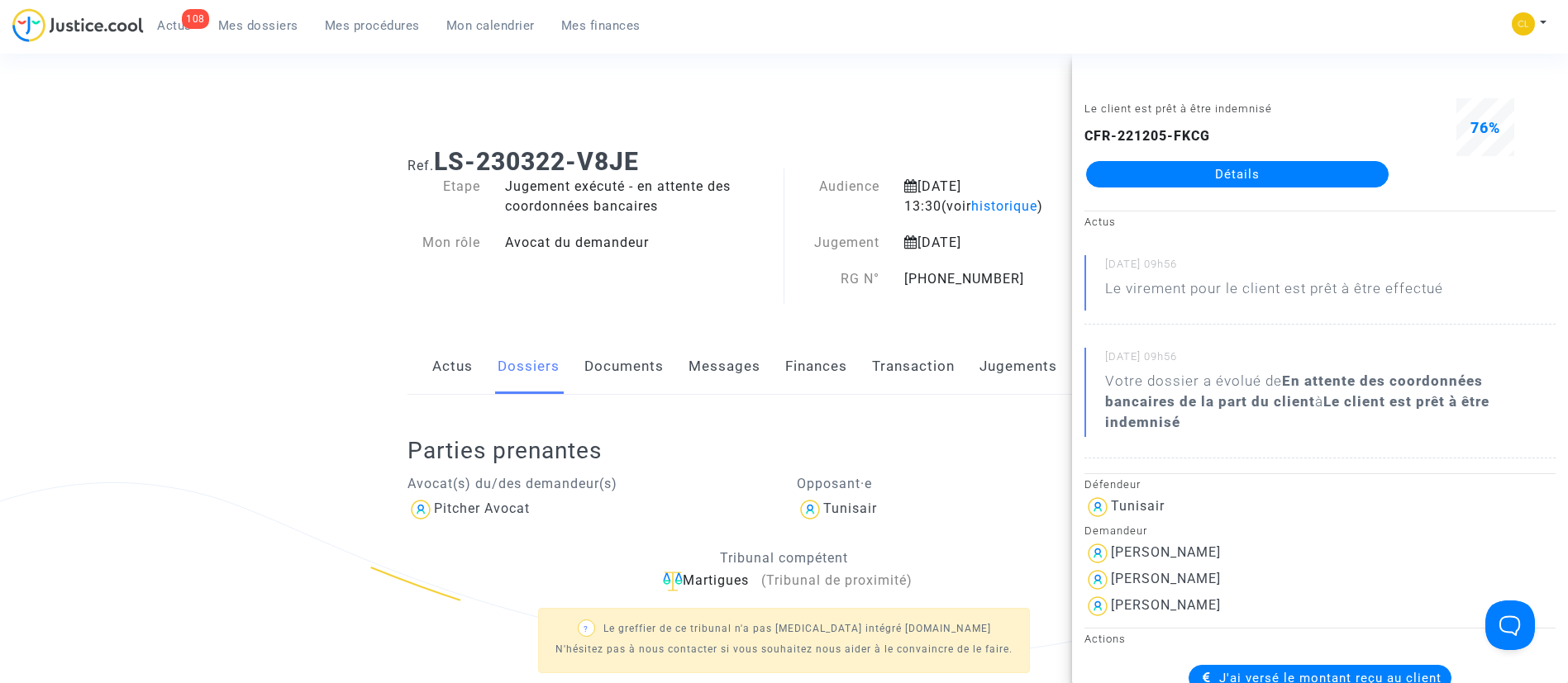
click at [255, 20] on span "Mes dossiers" at bounding box center [258, 25] width 80 height 15
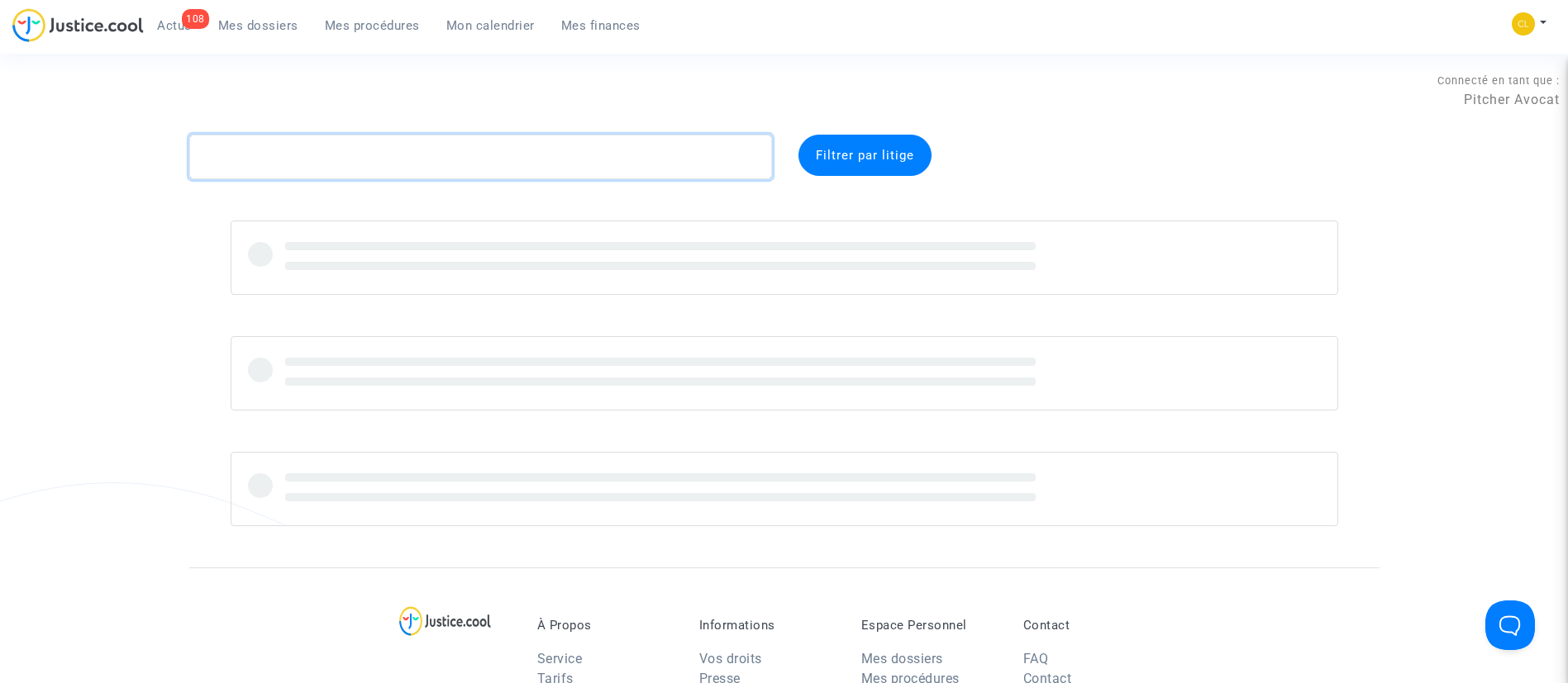
click at [418, 147] on textarea at bounding box center [481, 156] width 582 height 45
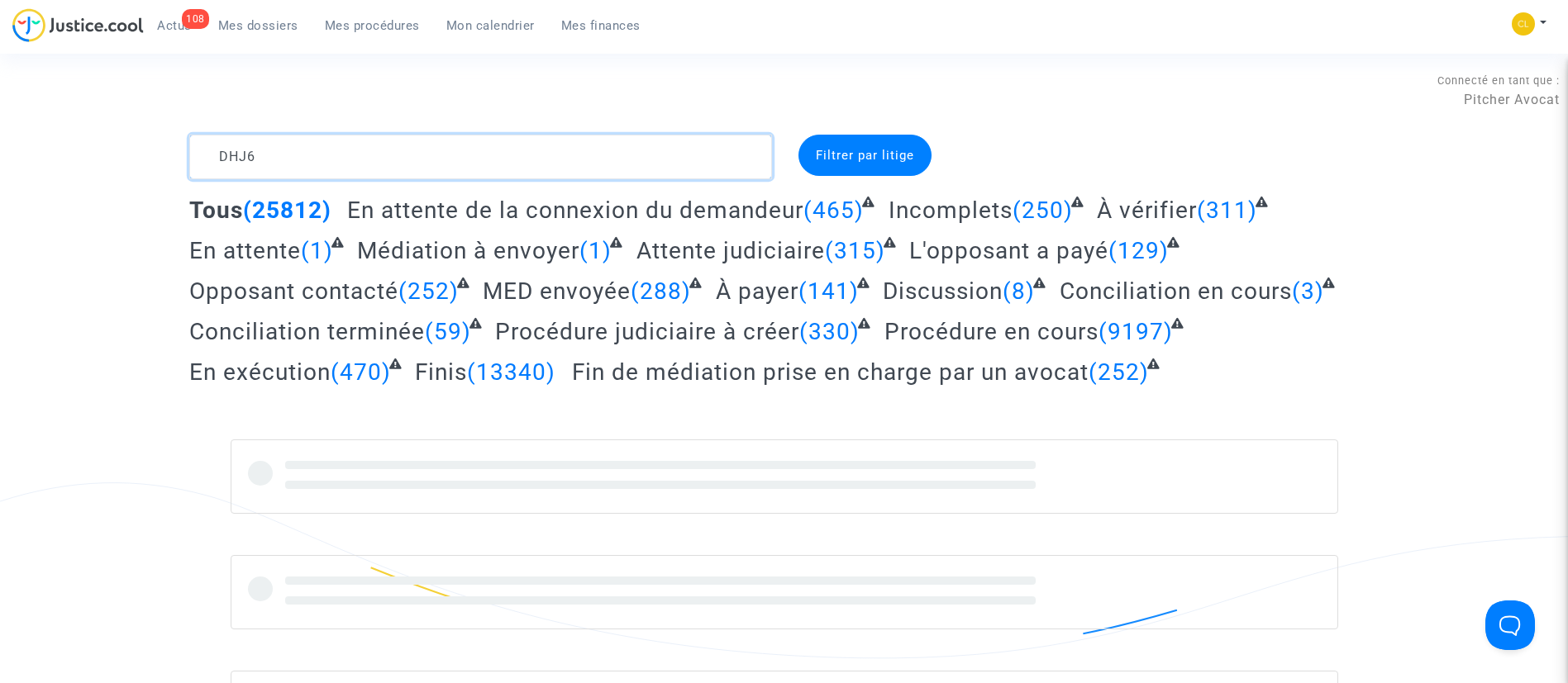
type textarea "DHJ6"
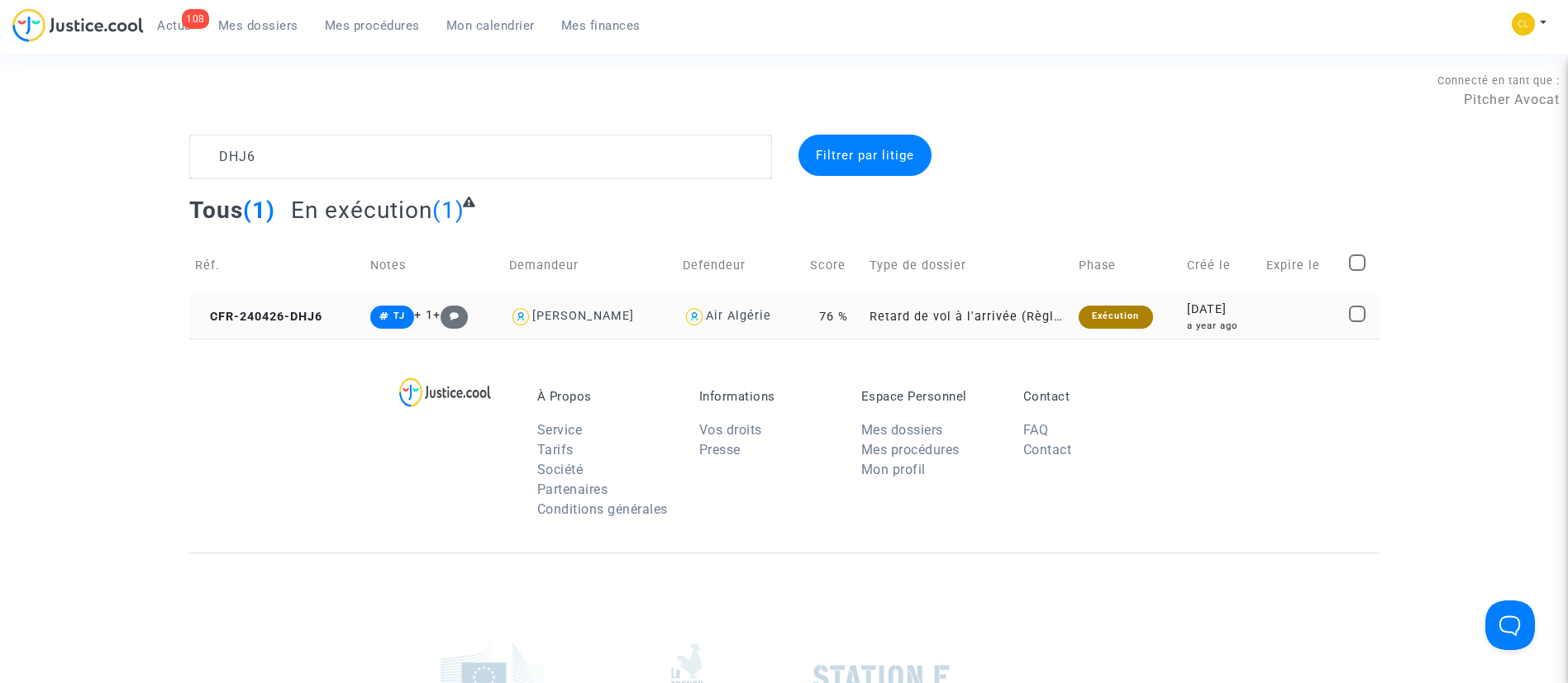
click at [1272, 327] on td at bounding box center [1301, 316] width 83 height 44
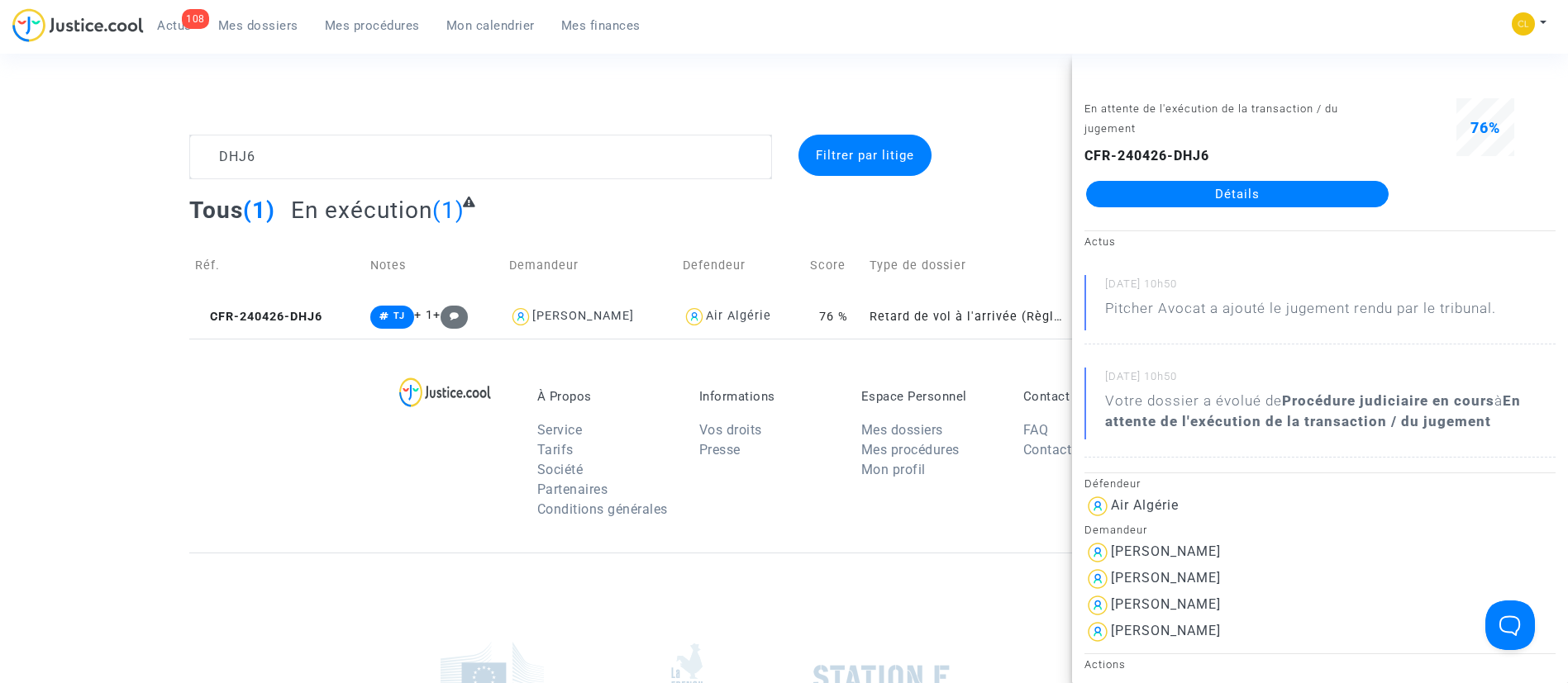
click at [1186, 199] on link "Détails" at bounding box center [1237, 194] width 302 height 26
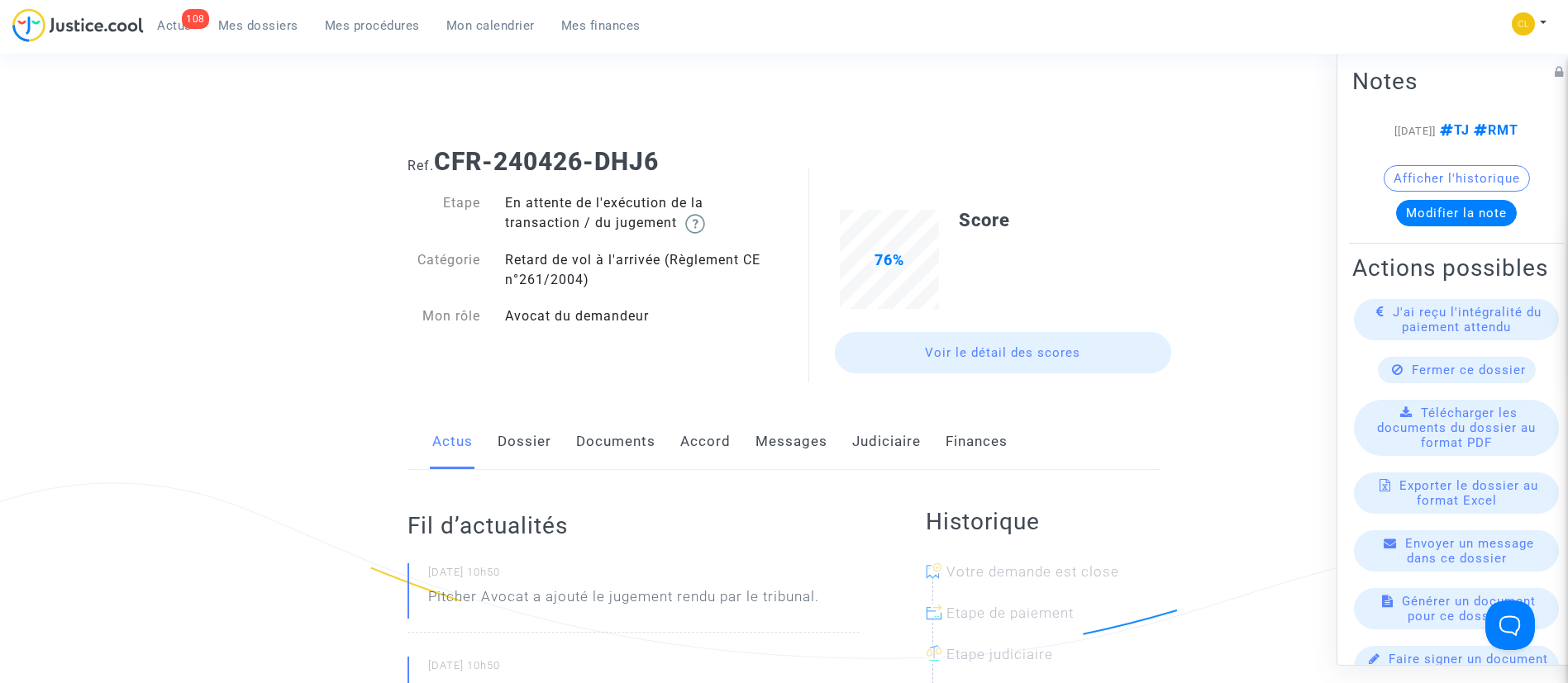
click at [875, 450] on link "Judiciaire" at bounding box center [885, 442] width 68 height 55
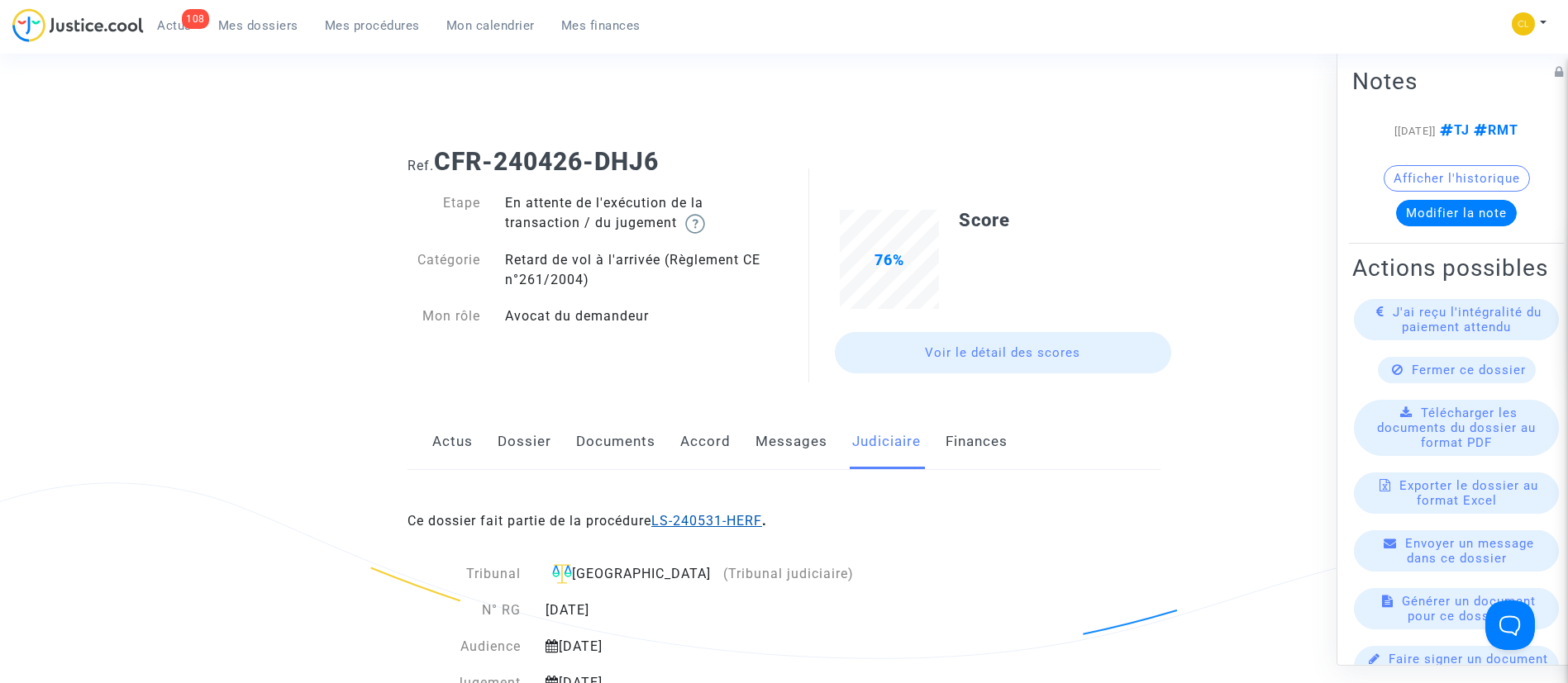
click at [744, 517] on link "LS-240531-HERF" at bounding box center [707, 520] width 111 height 15
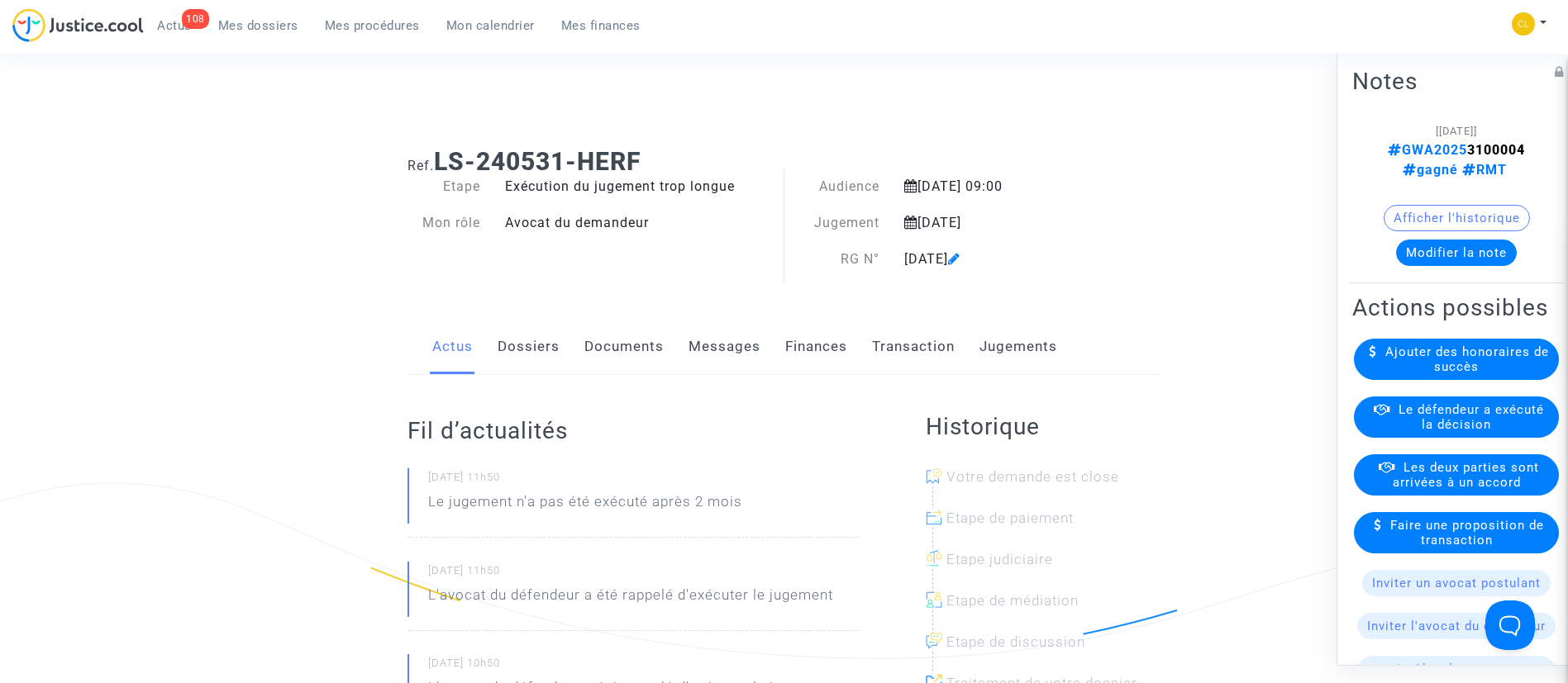
click at [1017, 352] on link "Jugements" at bounding box center [1017, 347] width 77 height 55
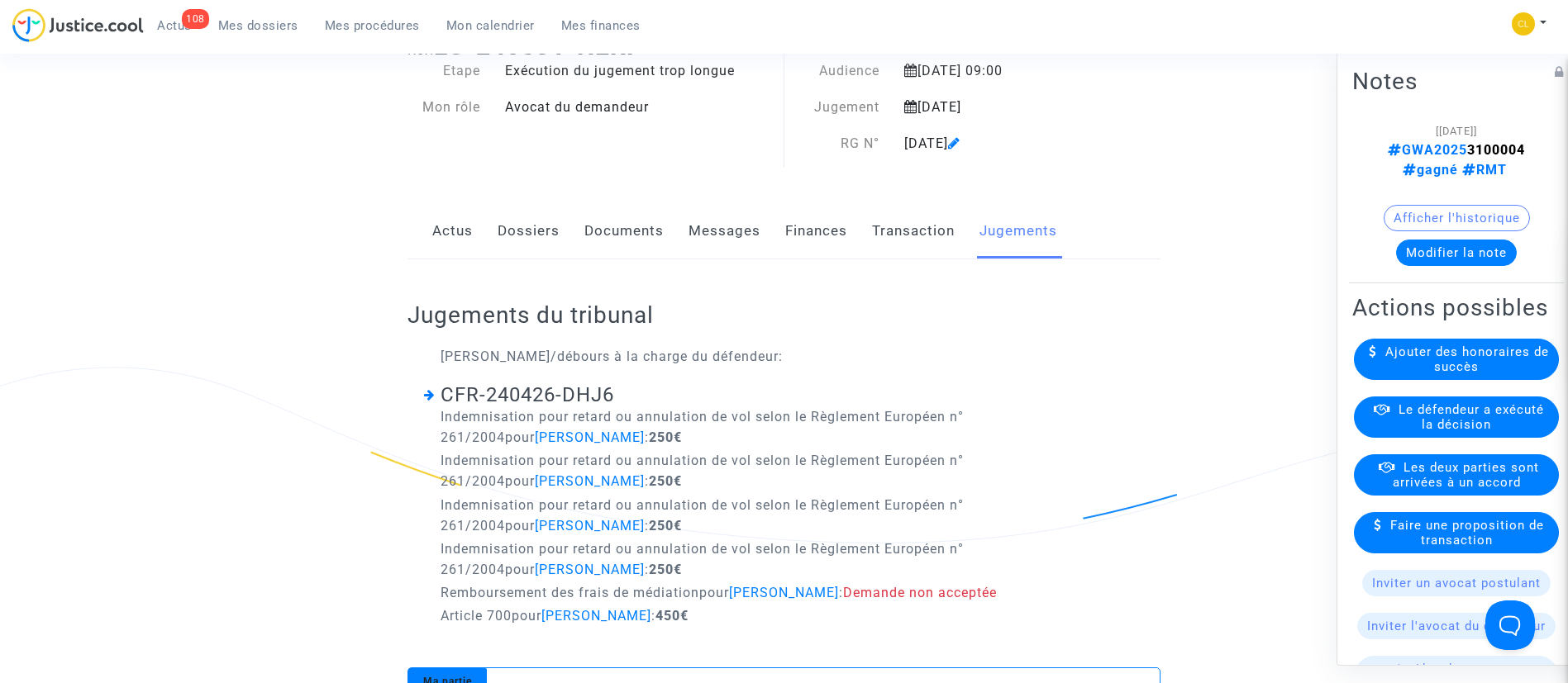
scroll to position [116, 0]
click at [1456, 431] on span "Le défendeur a exécuté la décision" at bounding box center [1472, 416] width 146 height 30
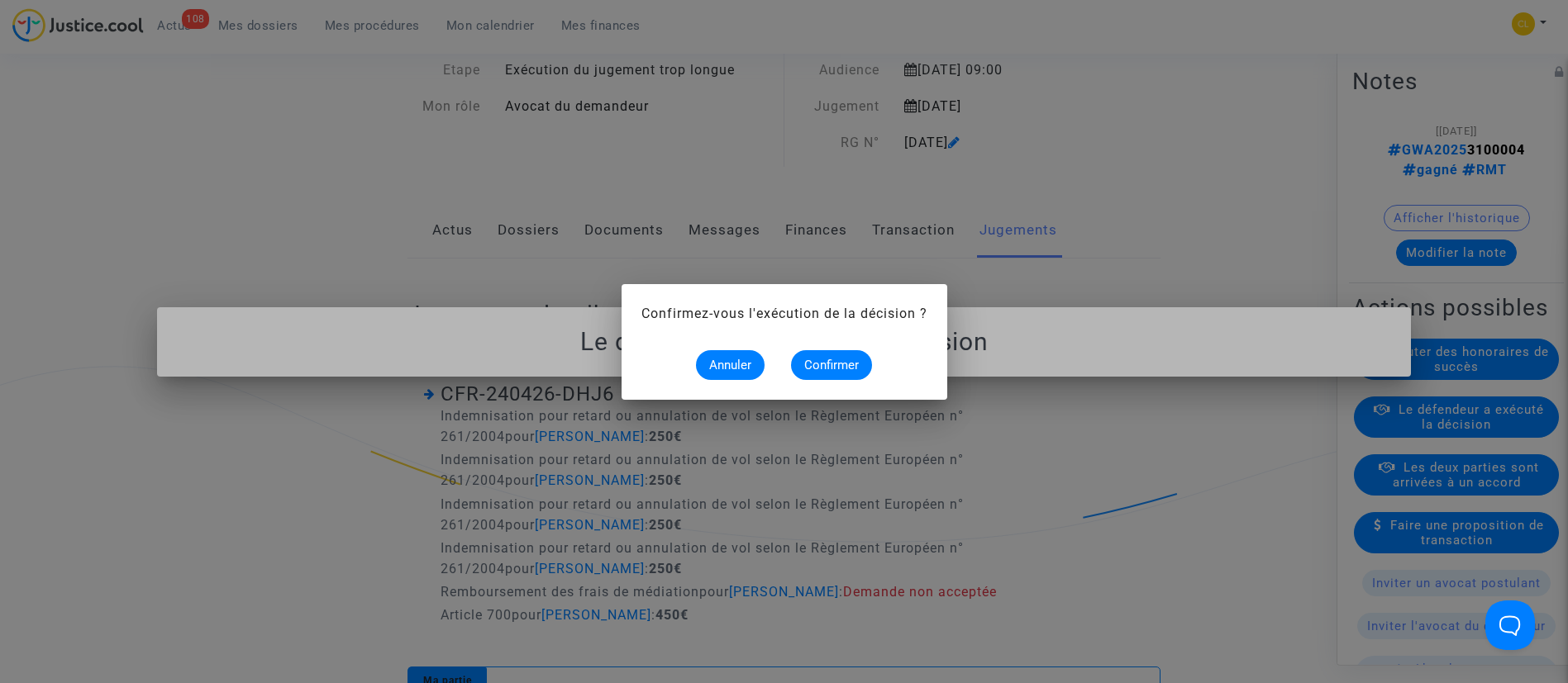
scroll to position [0, 0]
click at [821, 358] on span "Confirmer" at bounding box center [832, 365] width 55 height 15
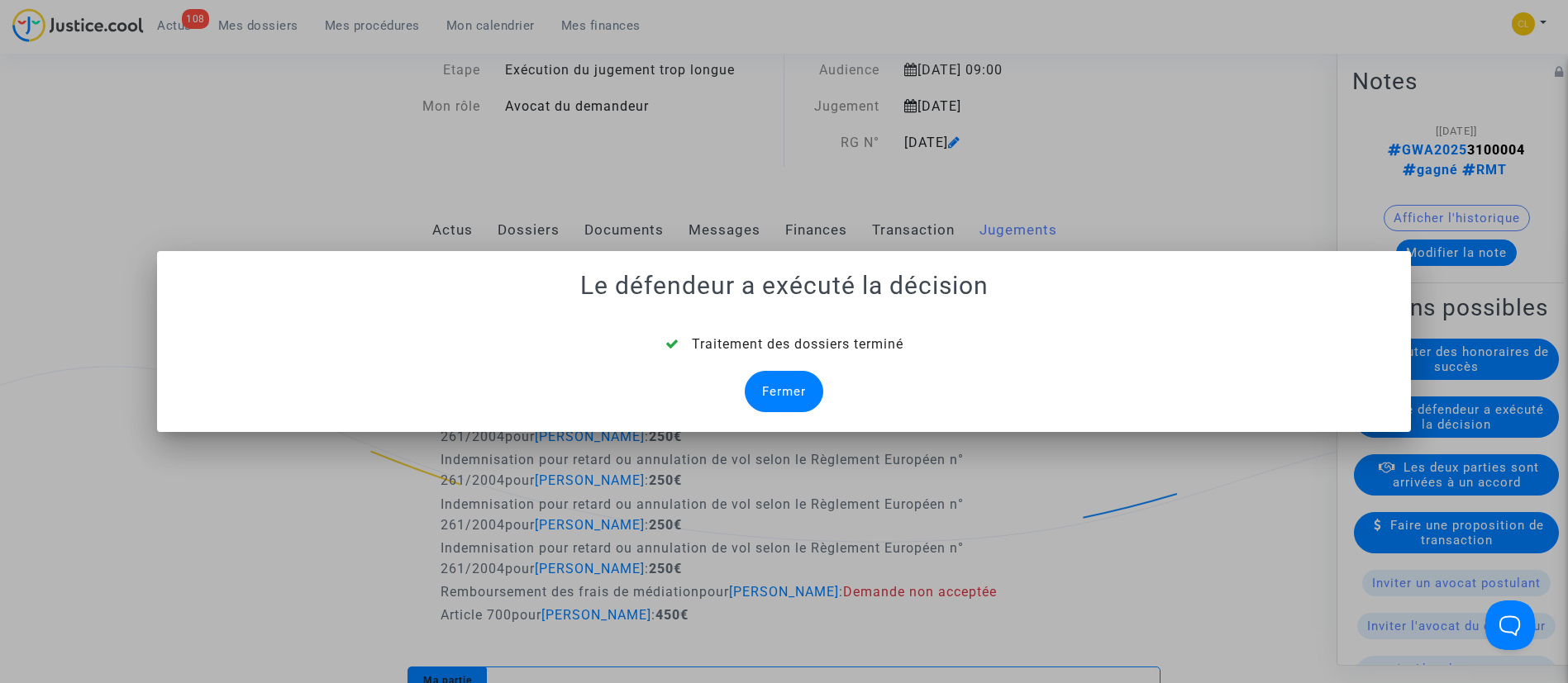
click at [799, 379] on div "Fermer" at bounding box center [784, 391] width 78 height 41
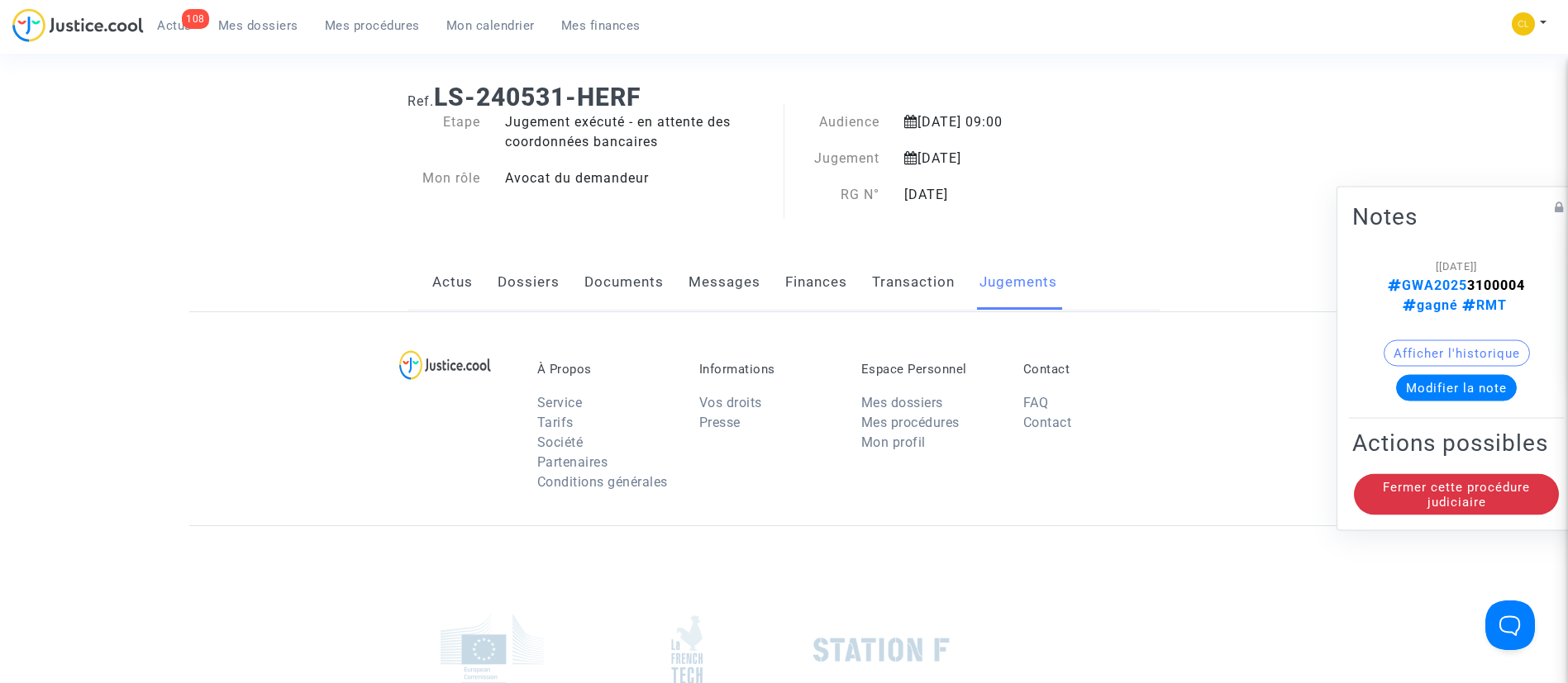
scroll to position [116, 0]
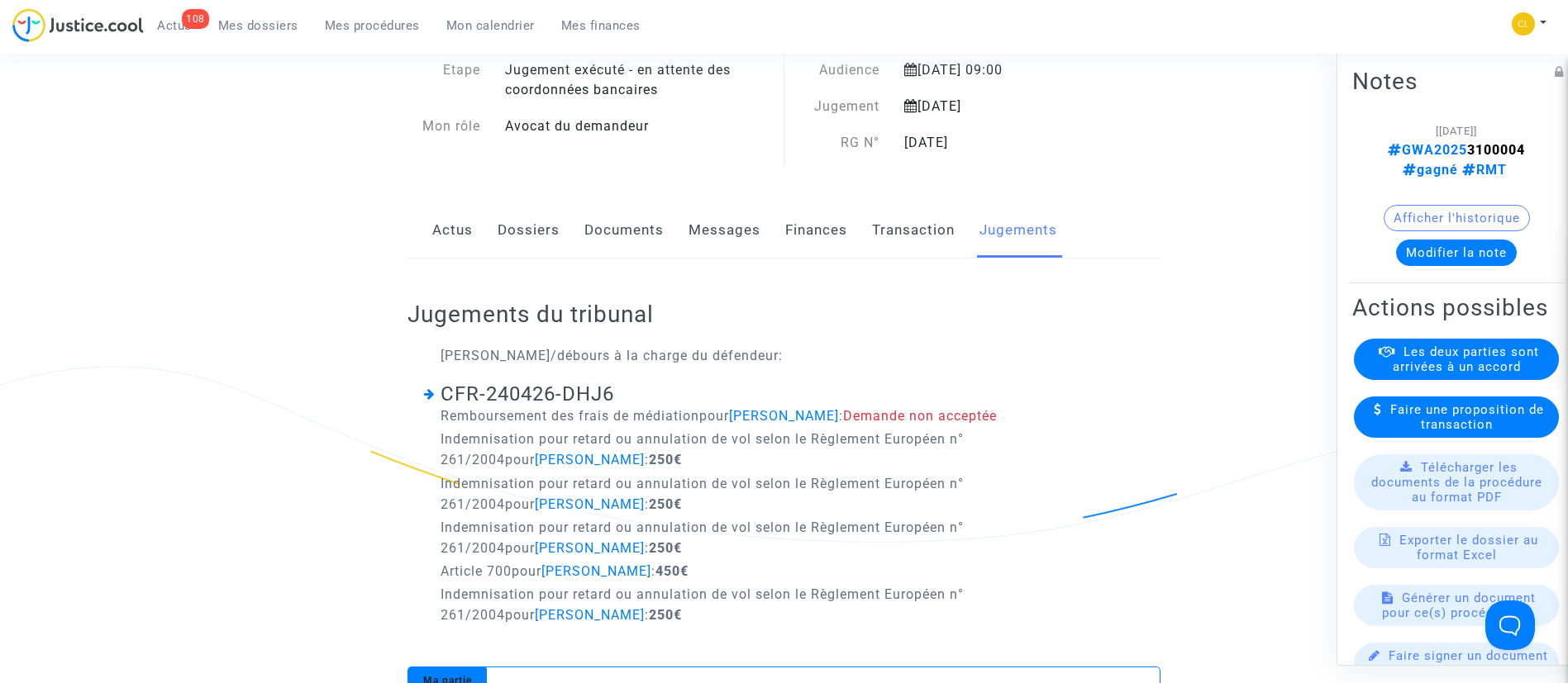
click at [535, 226] on link "Dossiers" at bounding box center [529, 230] width 62 height 55
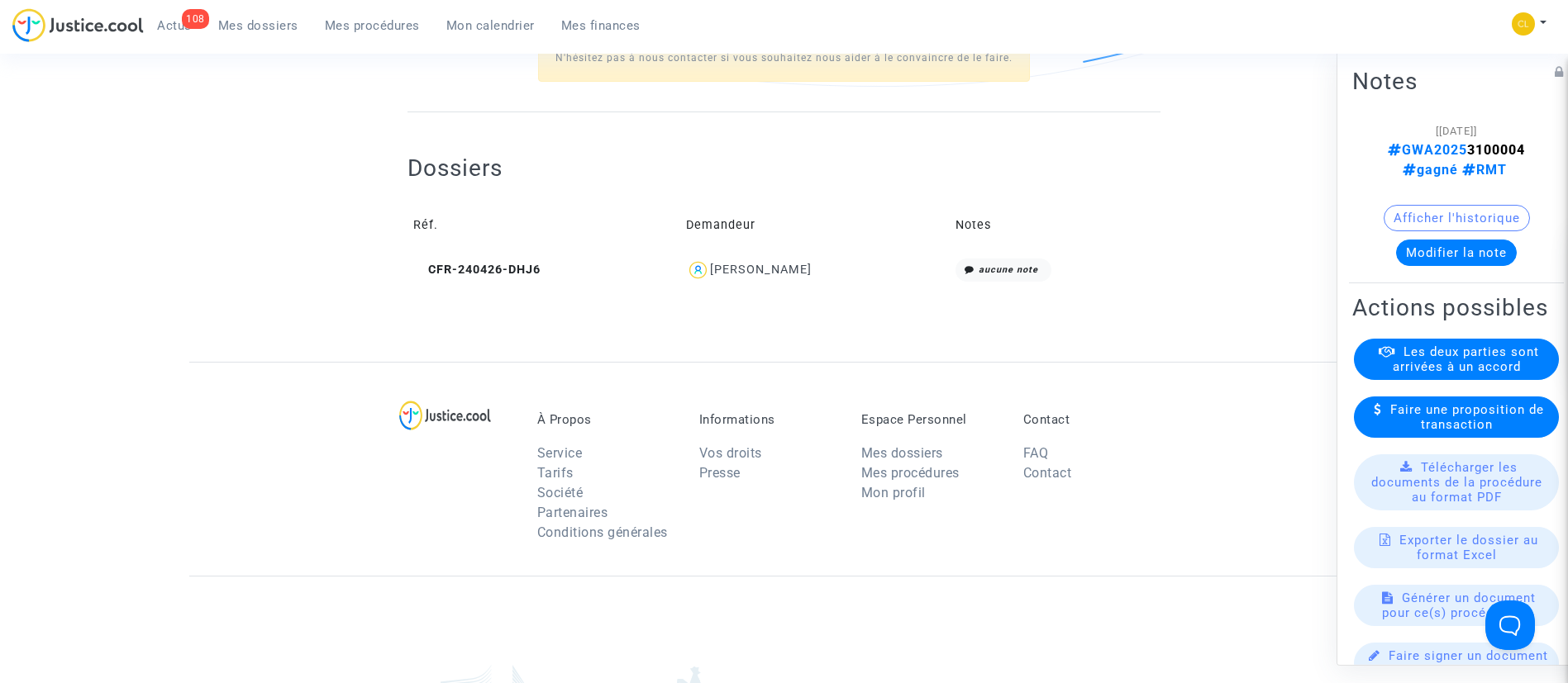
scroll to position [572, 0]
click at [775, 266] on div "[PERSON_NAME]" at bounding box center [761, 268] width 102 height 14
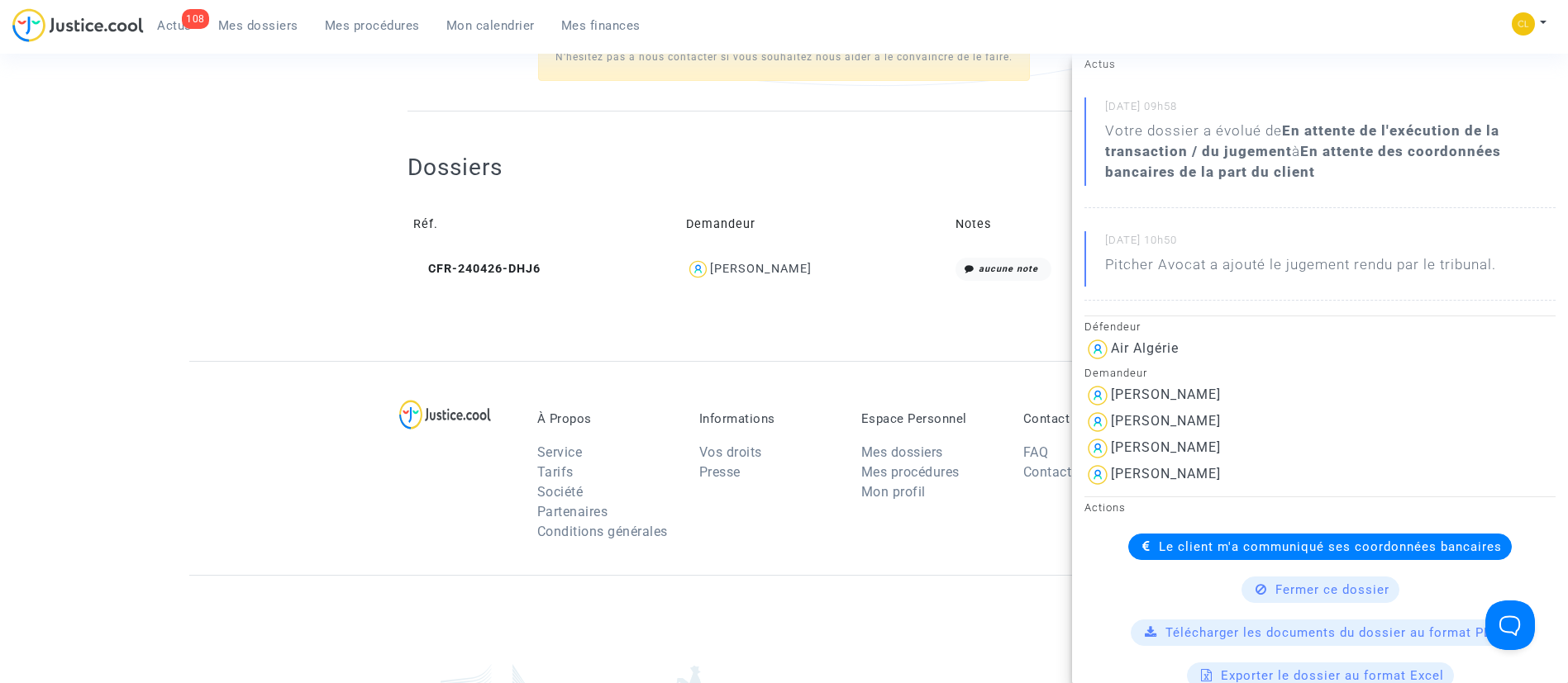
scroll to position [171, 0]
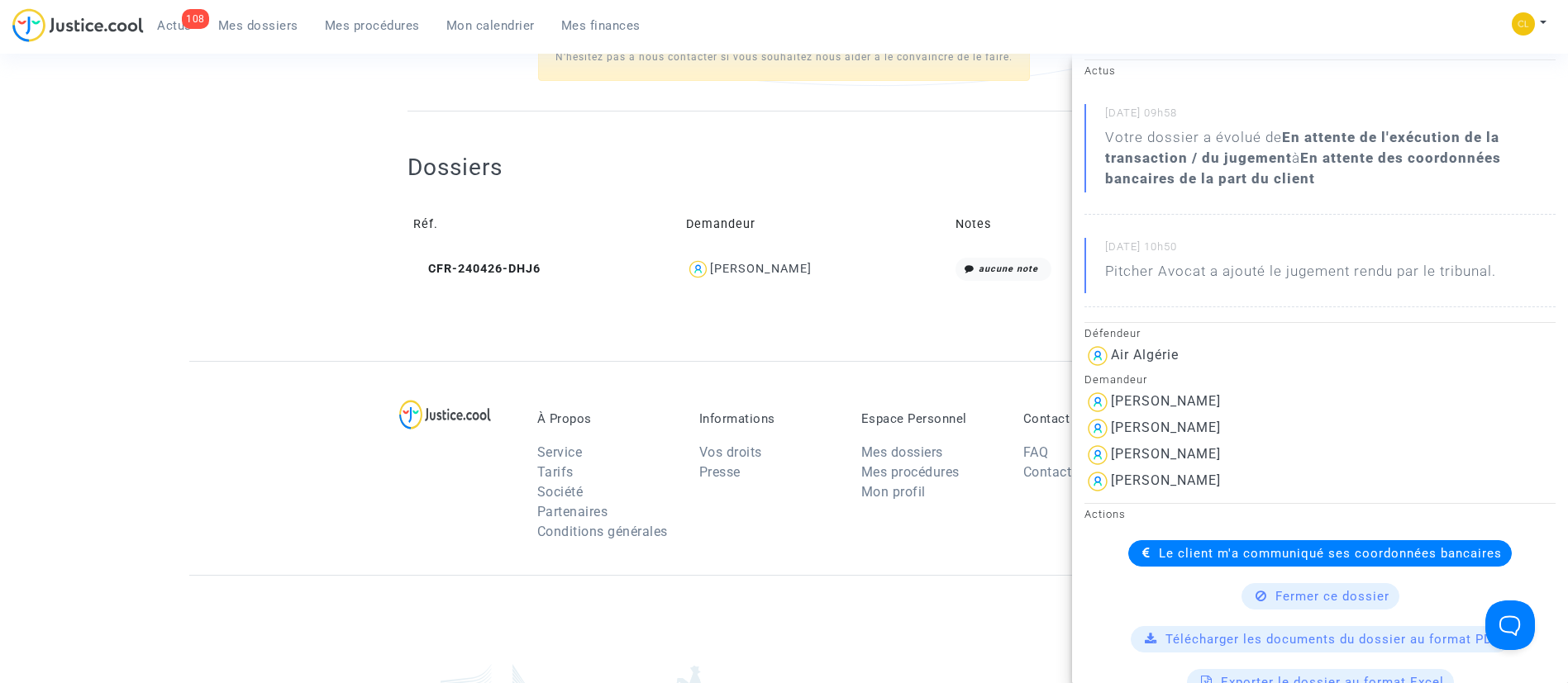
click at [1303, 552] on span "Le client m'a communiqué ses coordonnées bancaires" at bounding box center [1330, 553] width 343 height 15
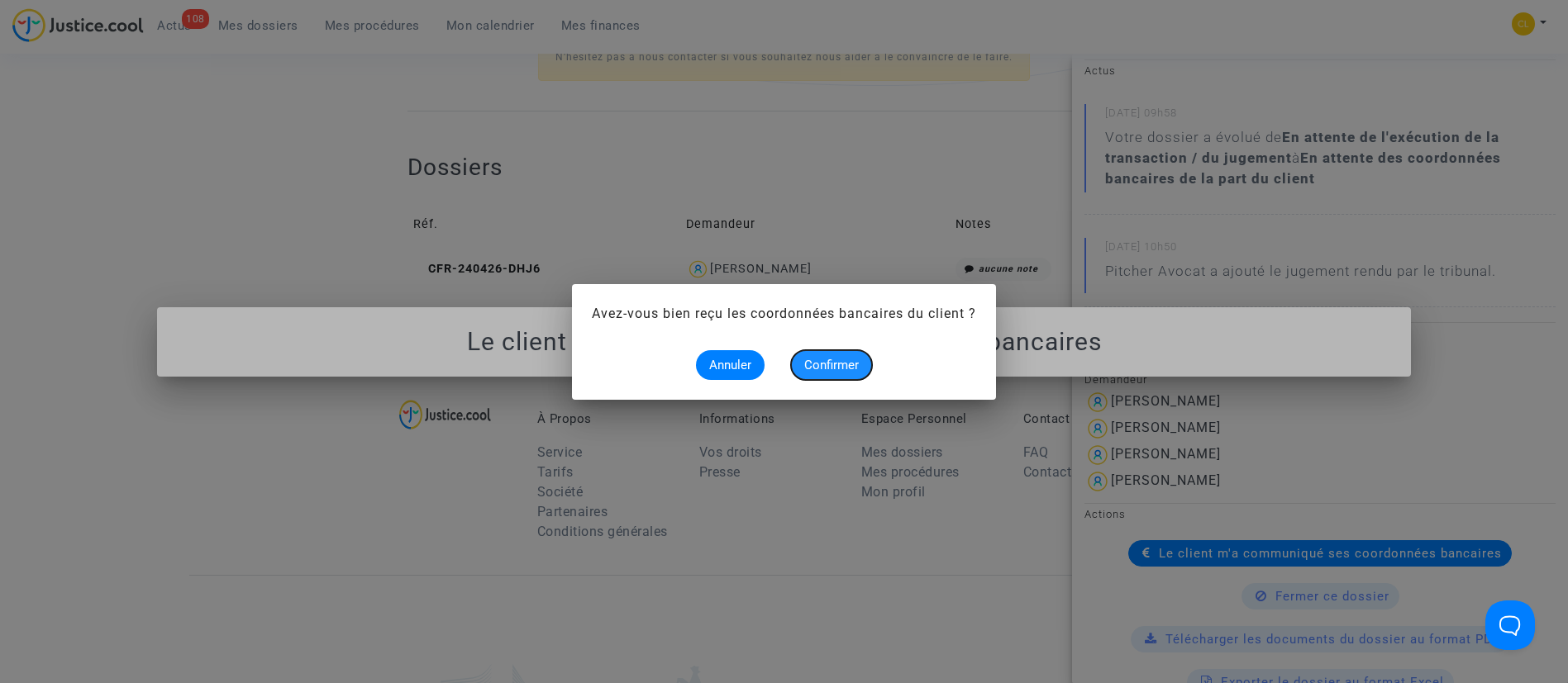
click at [810, 367] on span "Confirmer" at bounding box center [832, 365] width 55 height 15
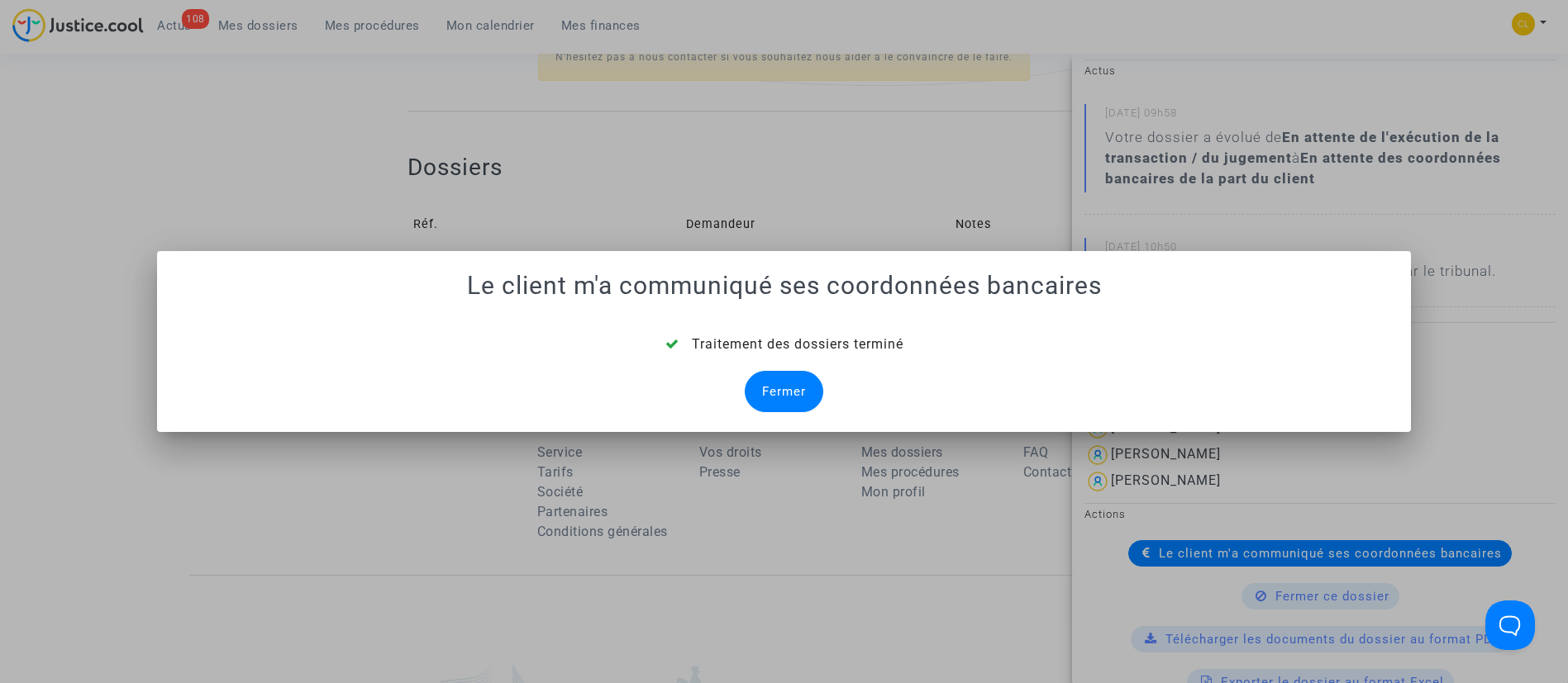
click at [798, 373] on div "Fermer" at bounding box center [784, 391] width 78 height 41
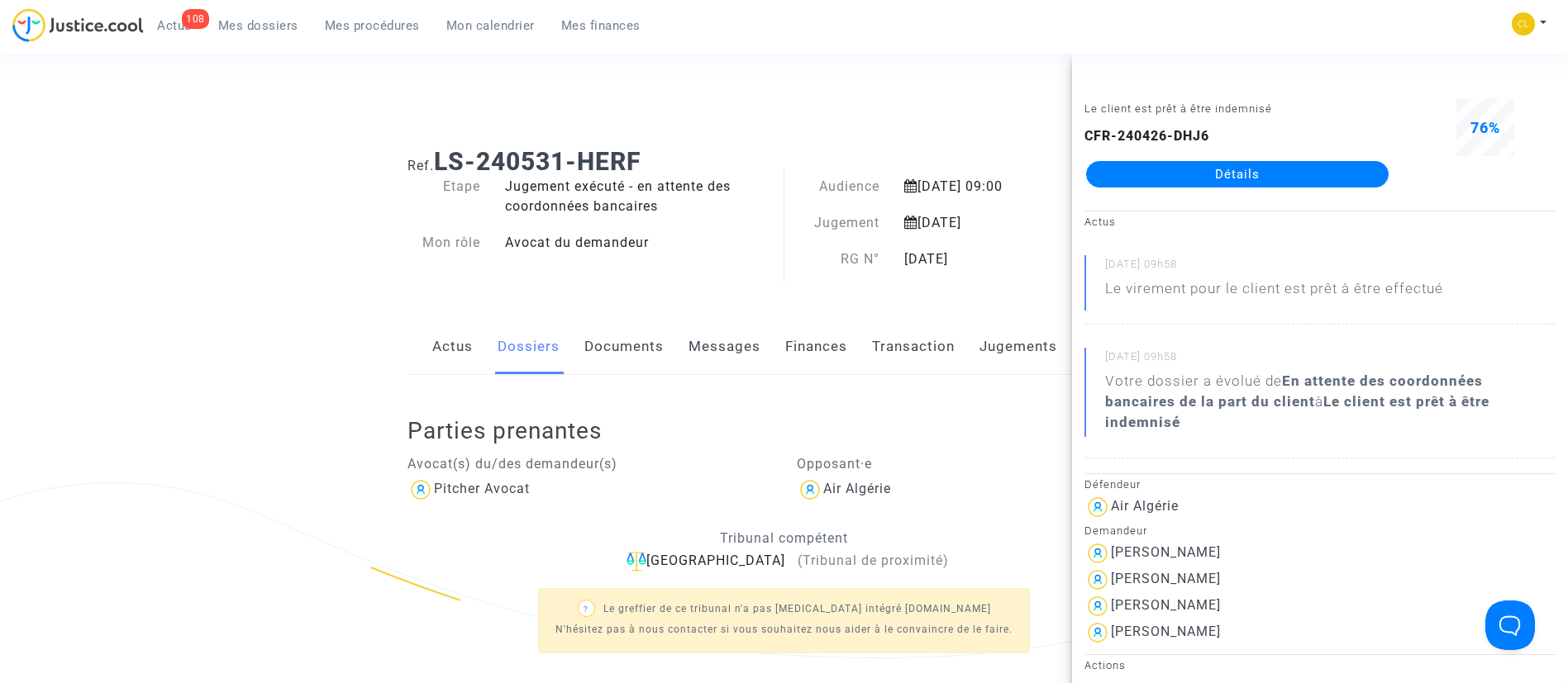
click at [277, 33] on link "Mes dossiers" at bounding box center [258, 25] width 106 height 25
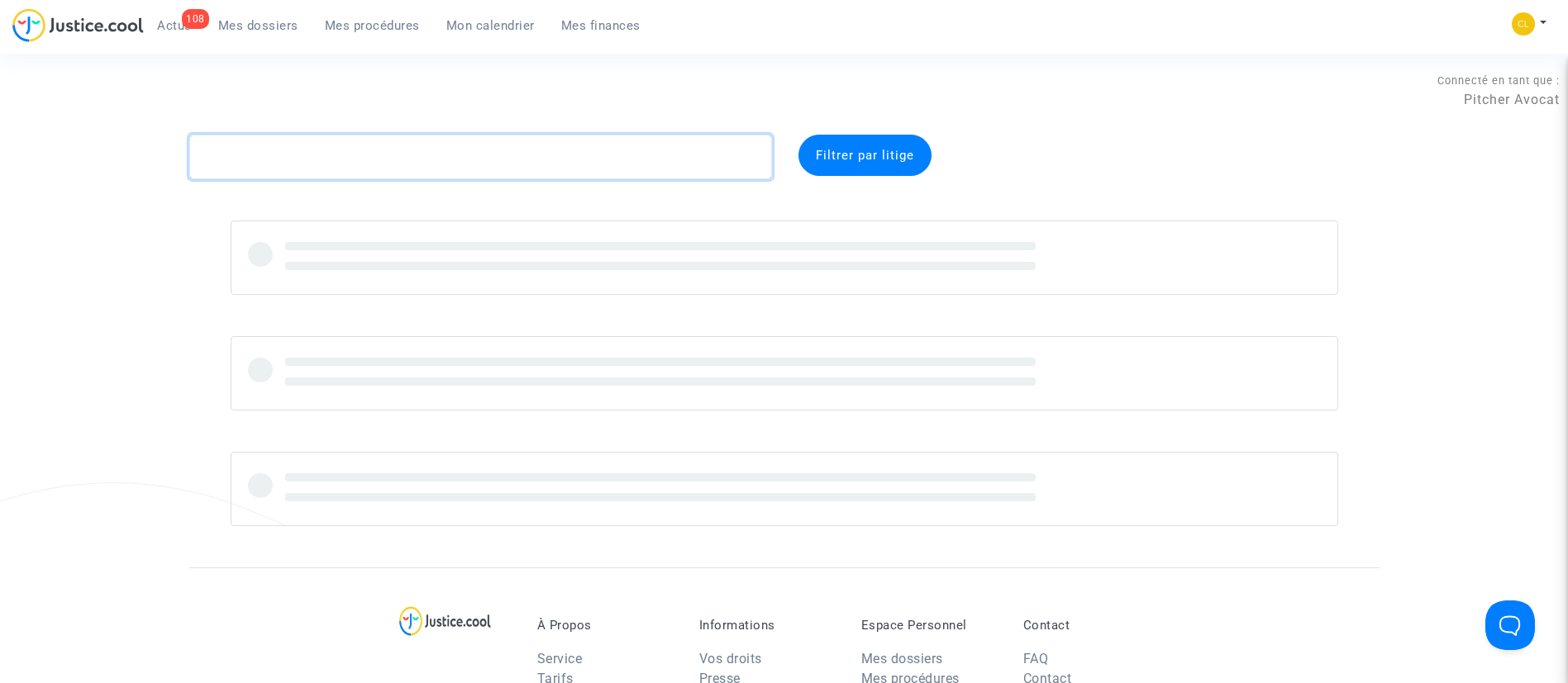
click at [398, 148] on textarea at bounding box center [481, 156] width 582 height 45
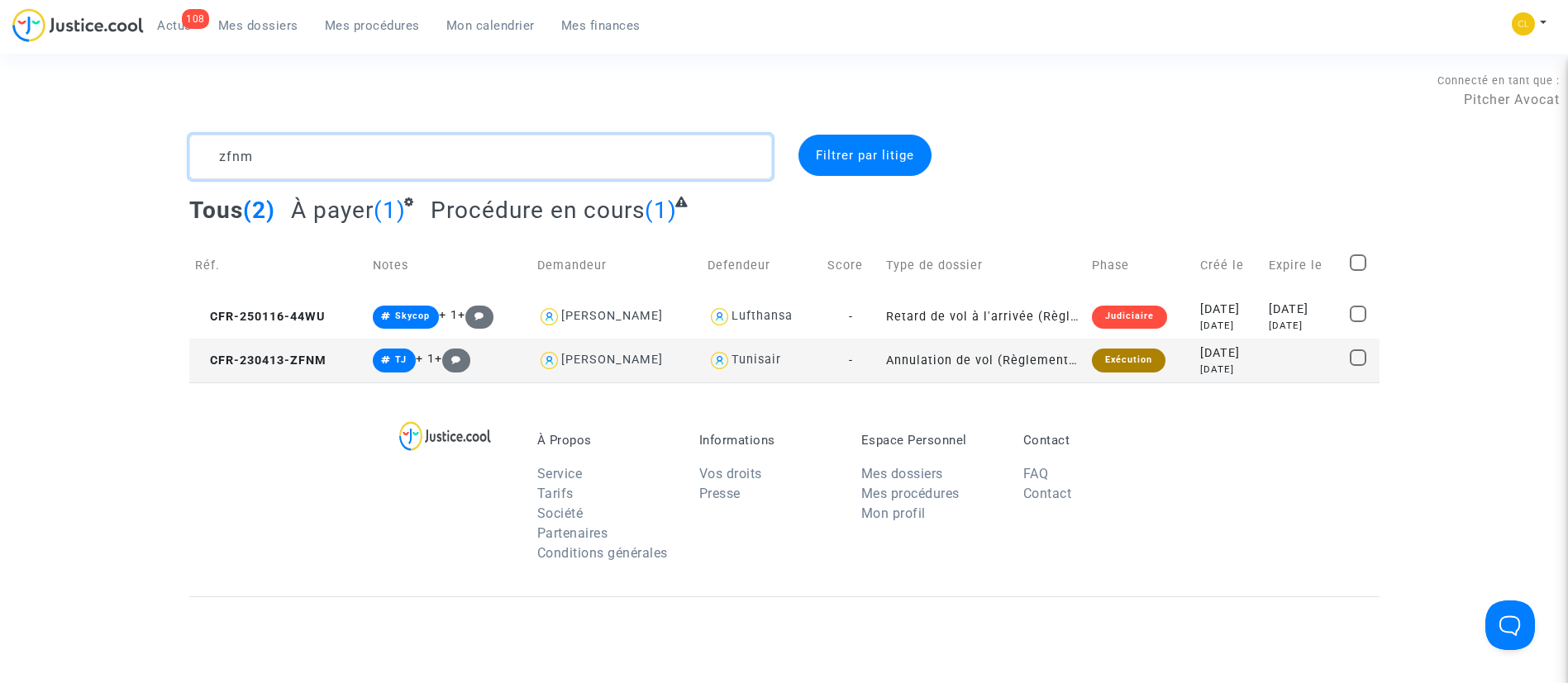
type textarea "zfnm"
click at [1237, 347] on div "[DATE]" at bounding box center [1229, 354] width 57 height 18
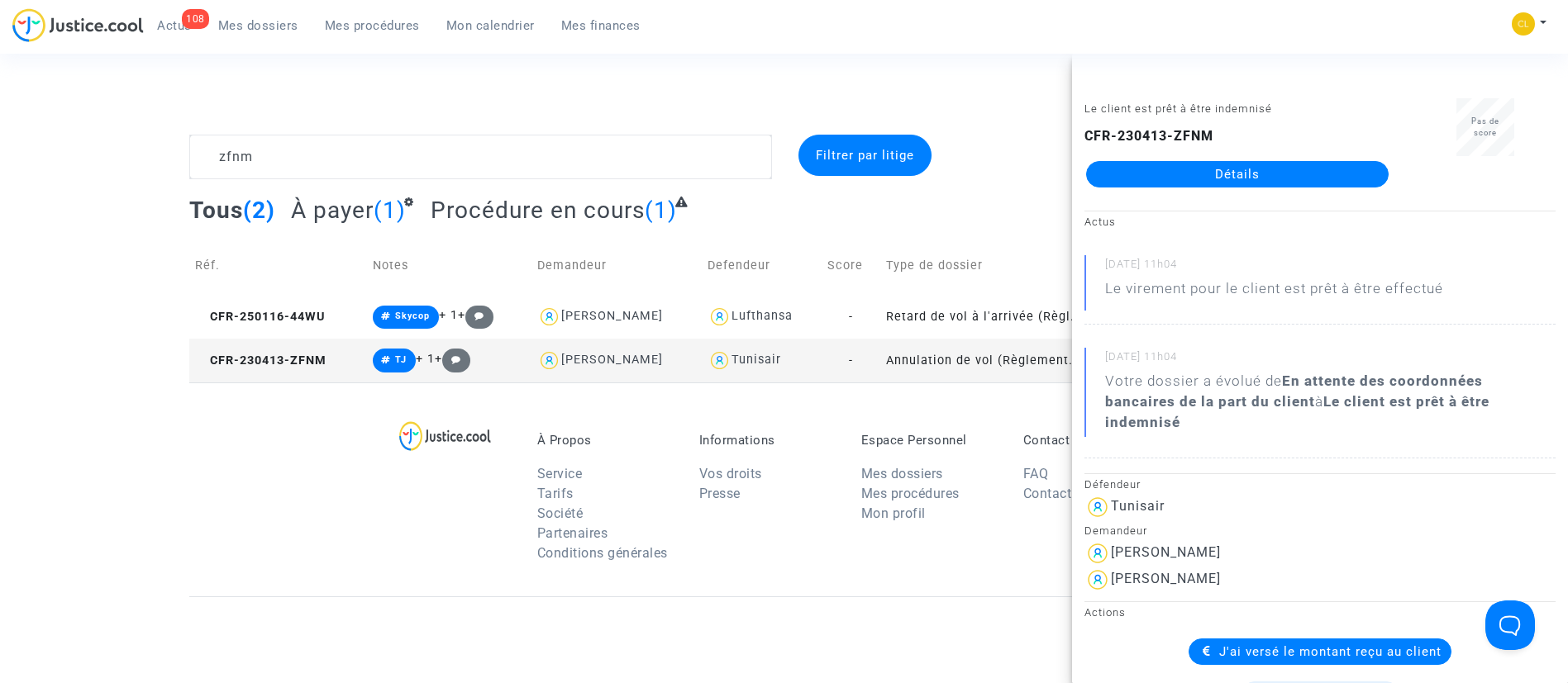
click at [1199, 169] on link "Détails" at bounding box center [1237, 174] width 302 height 26
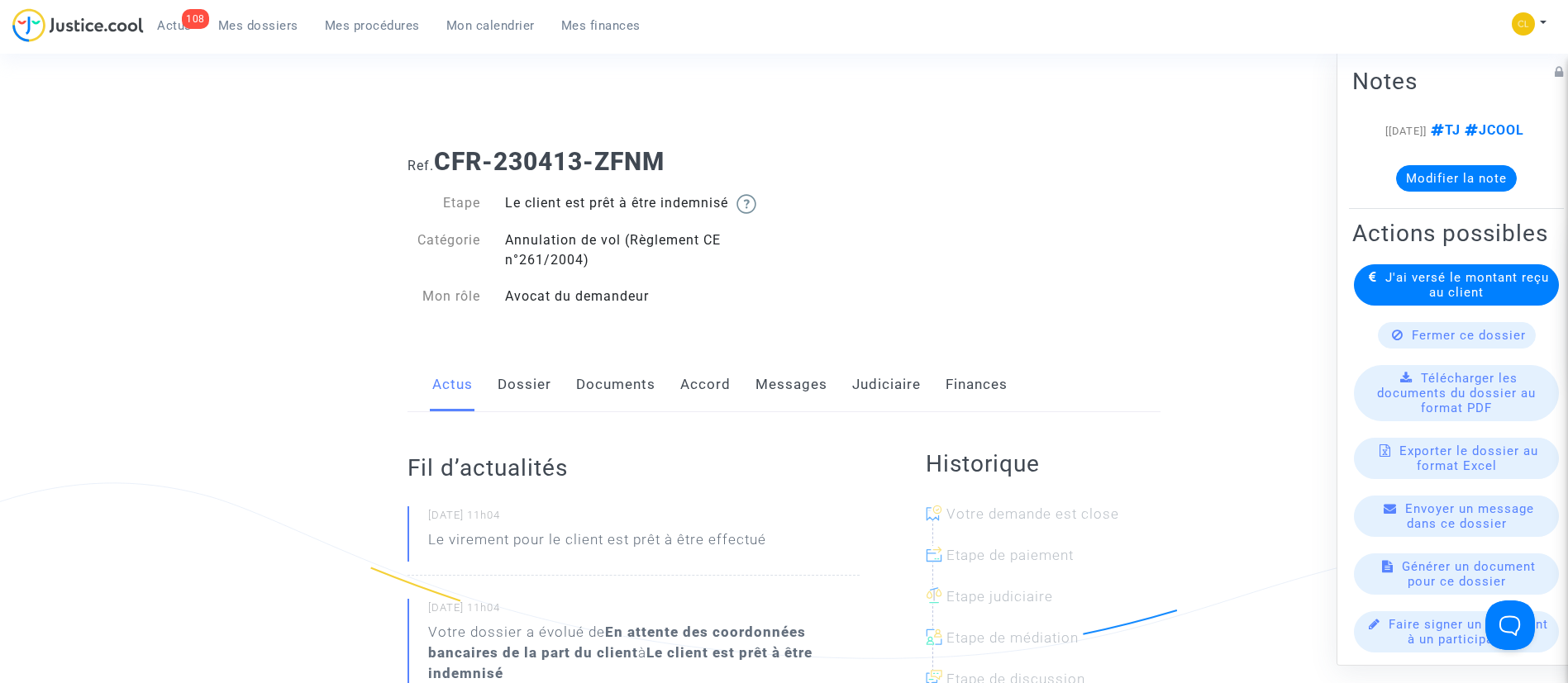
click at [887, 383] on link "Judiciaire" at bounding box center [885, 385] width 68 height 55
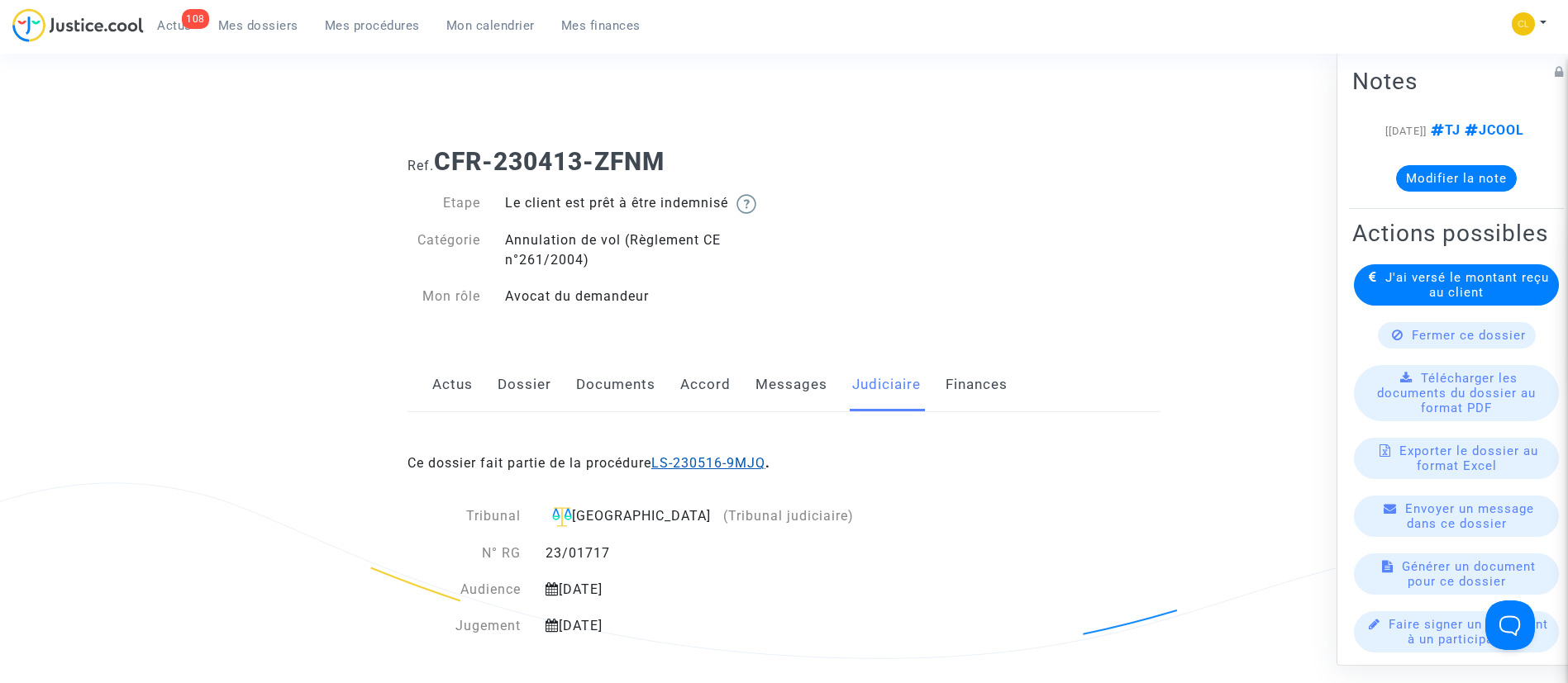
click at [725, 457] on link "LS-230516-9MJQ" at bounding box center [708, 462] width 114 height 15
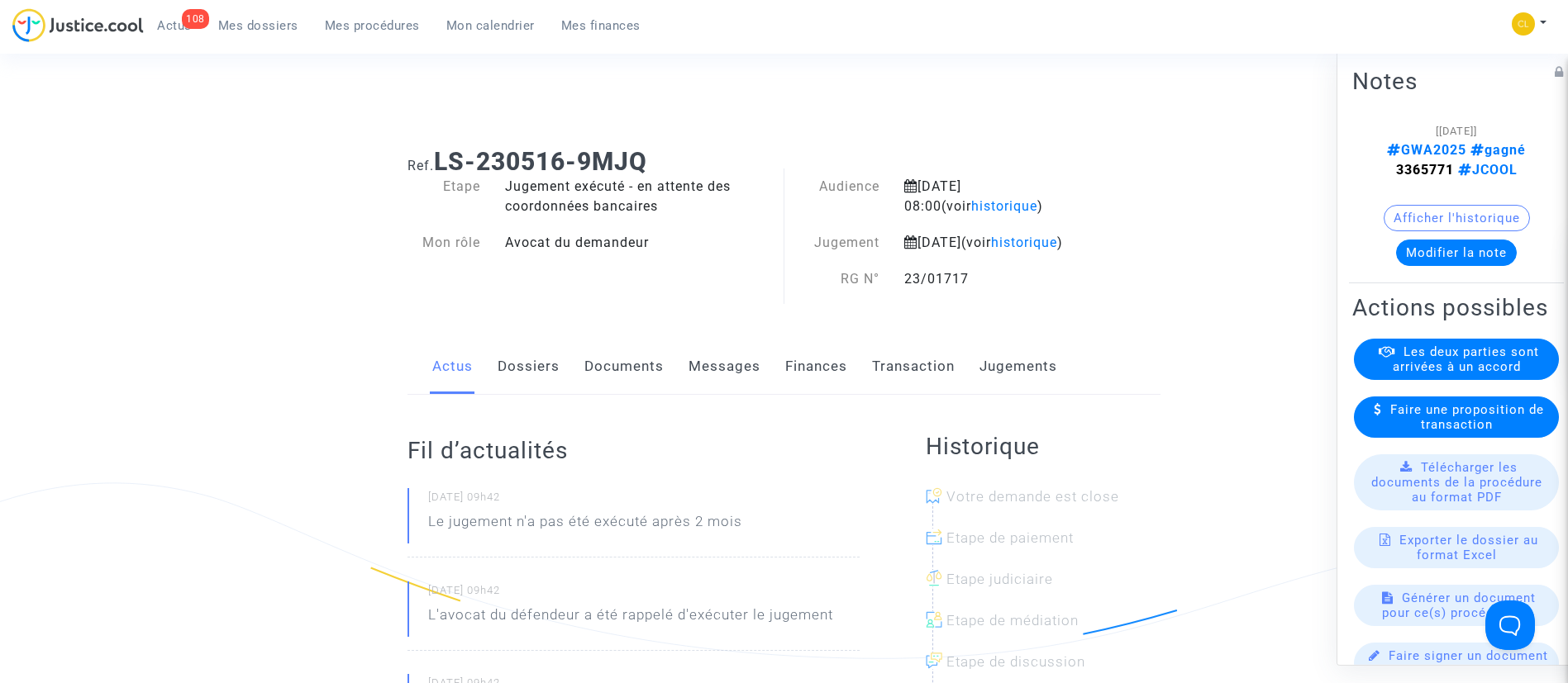
click at [1027, 394] on link "Jugements" at bounding box center [1017, 367] width 77 height 55
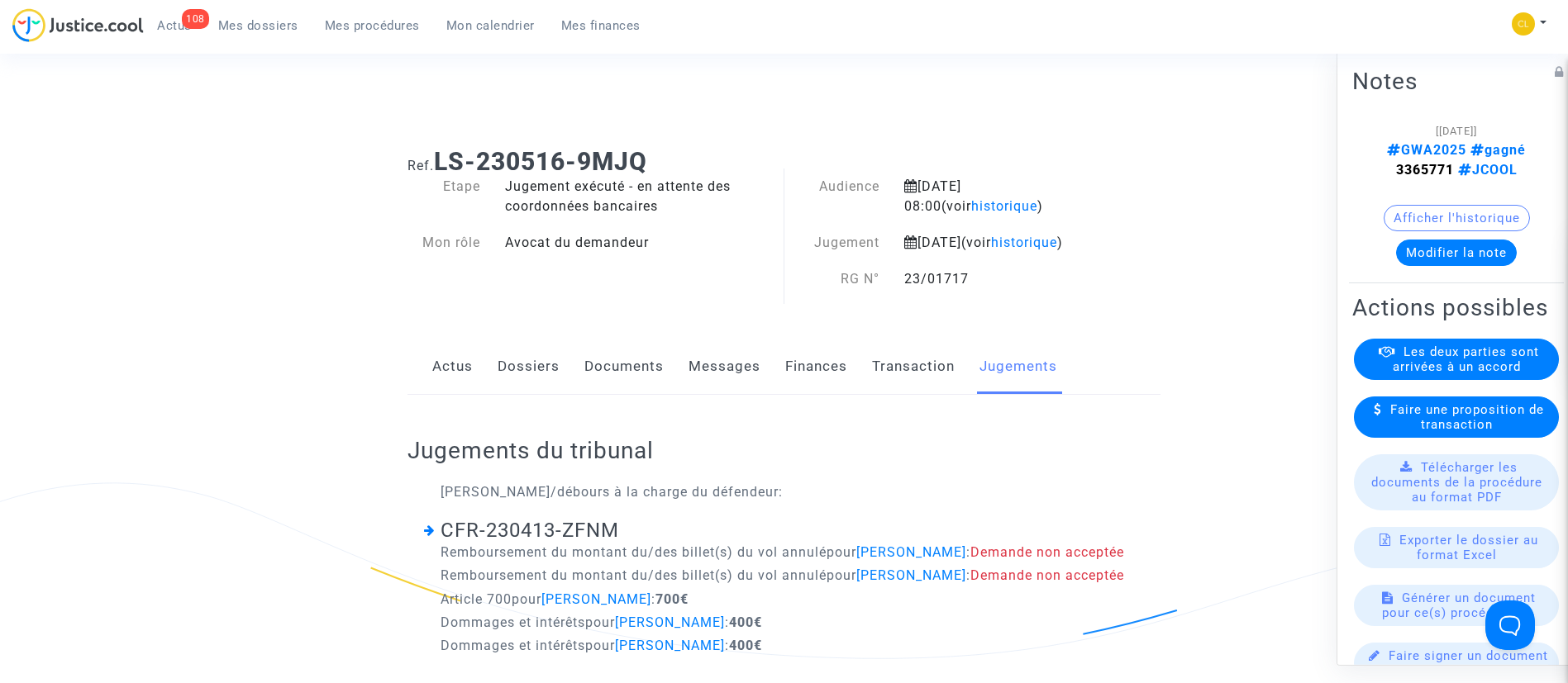
scroll to position [2, 0]
click at [551, 382] on link "Dossiers" at bounding box center [529, 365] width 62 height 55
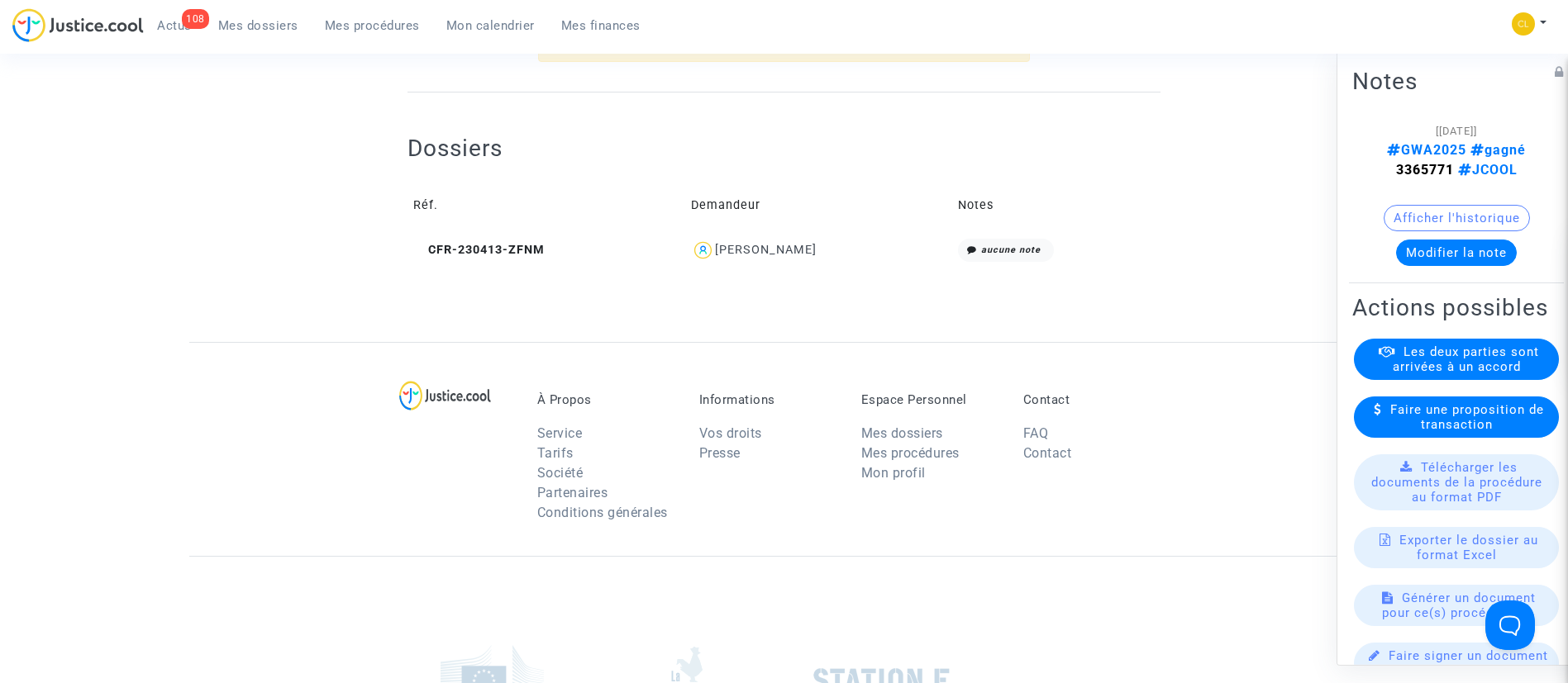
scroll to position [612, 0]
click at [805, 256] on div "[PERSON_NAME]" at bounding box center [766, 248] width 102 height 14
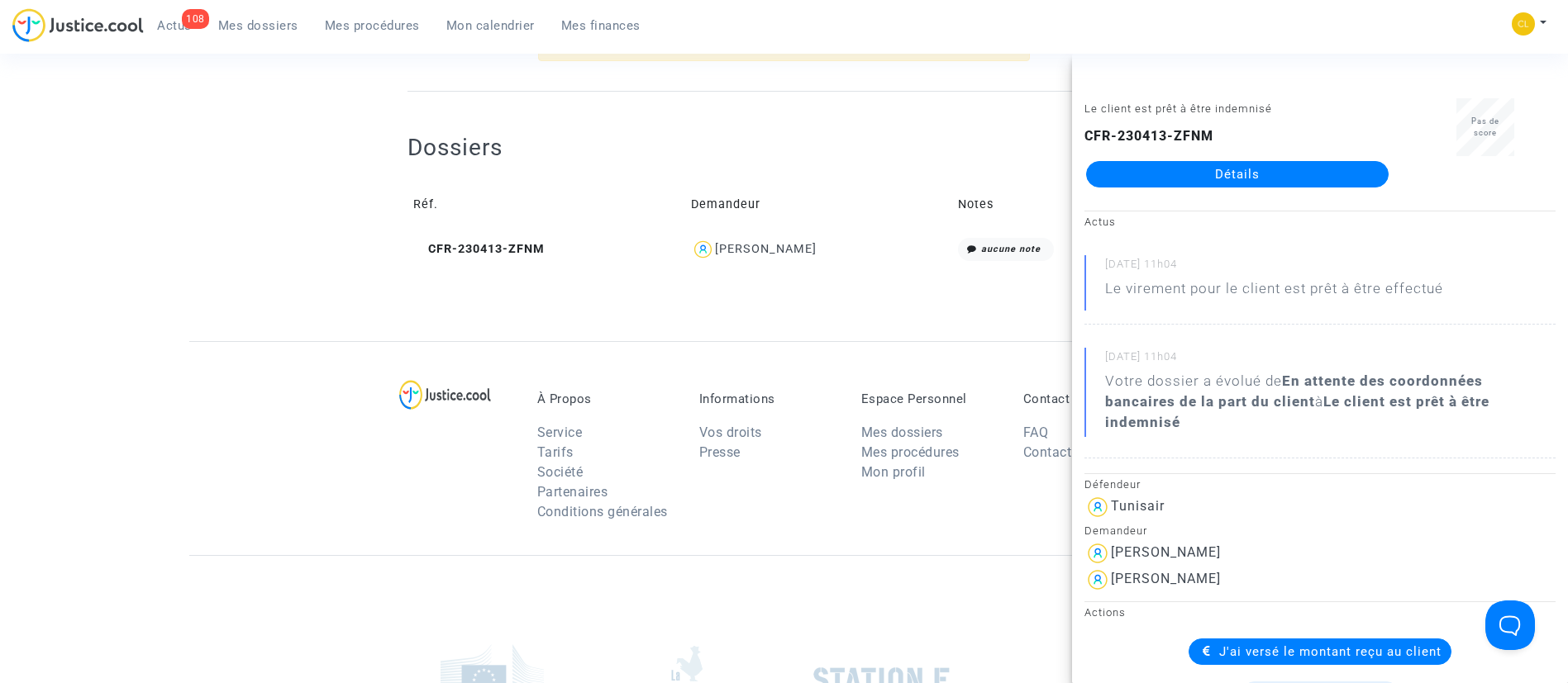
click at [379, 25] on span "Mes procédures" at bounding box center [372, 25] width 95 height 15
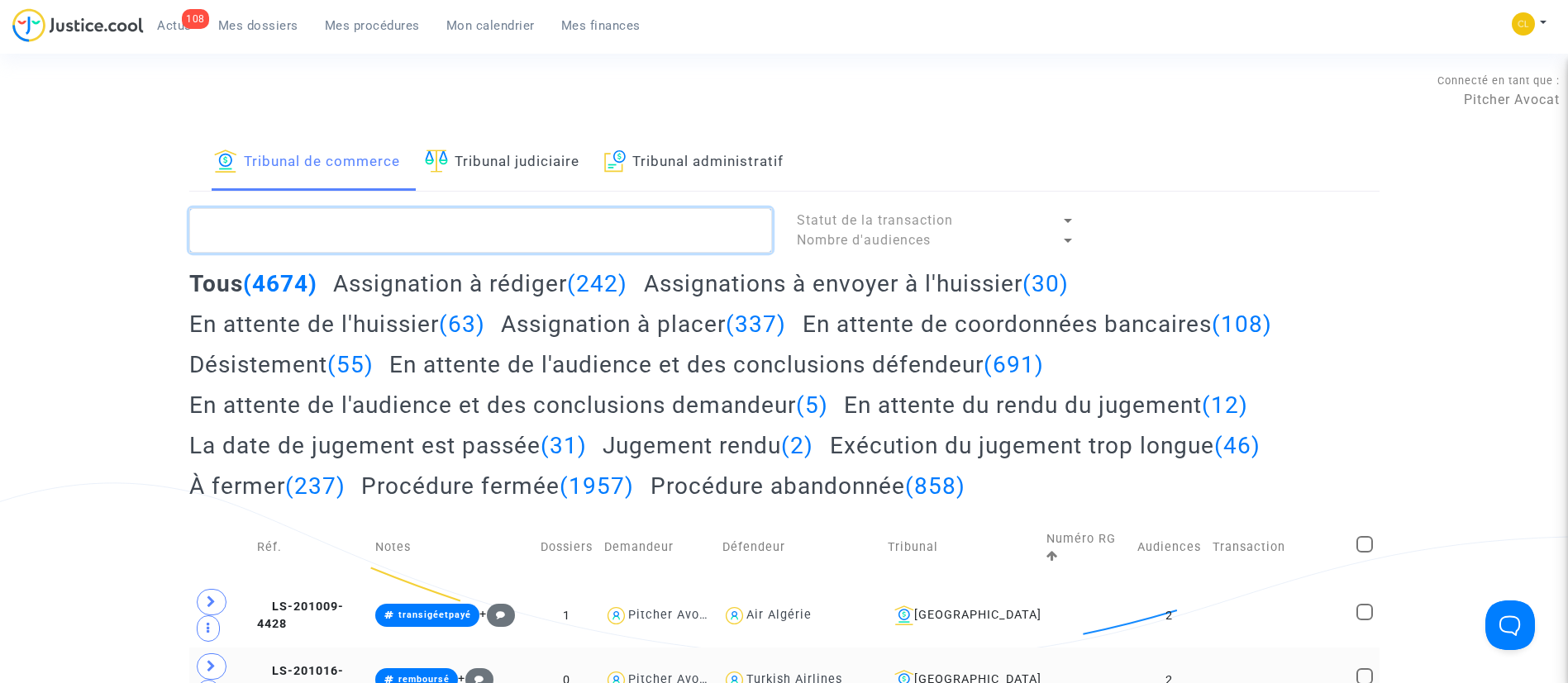
click at [379, 229] on textarea at bounding box center [481, 230] width 582 height 45
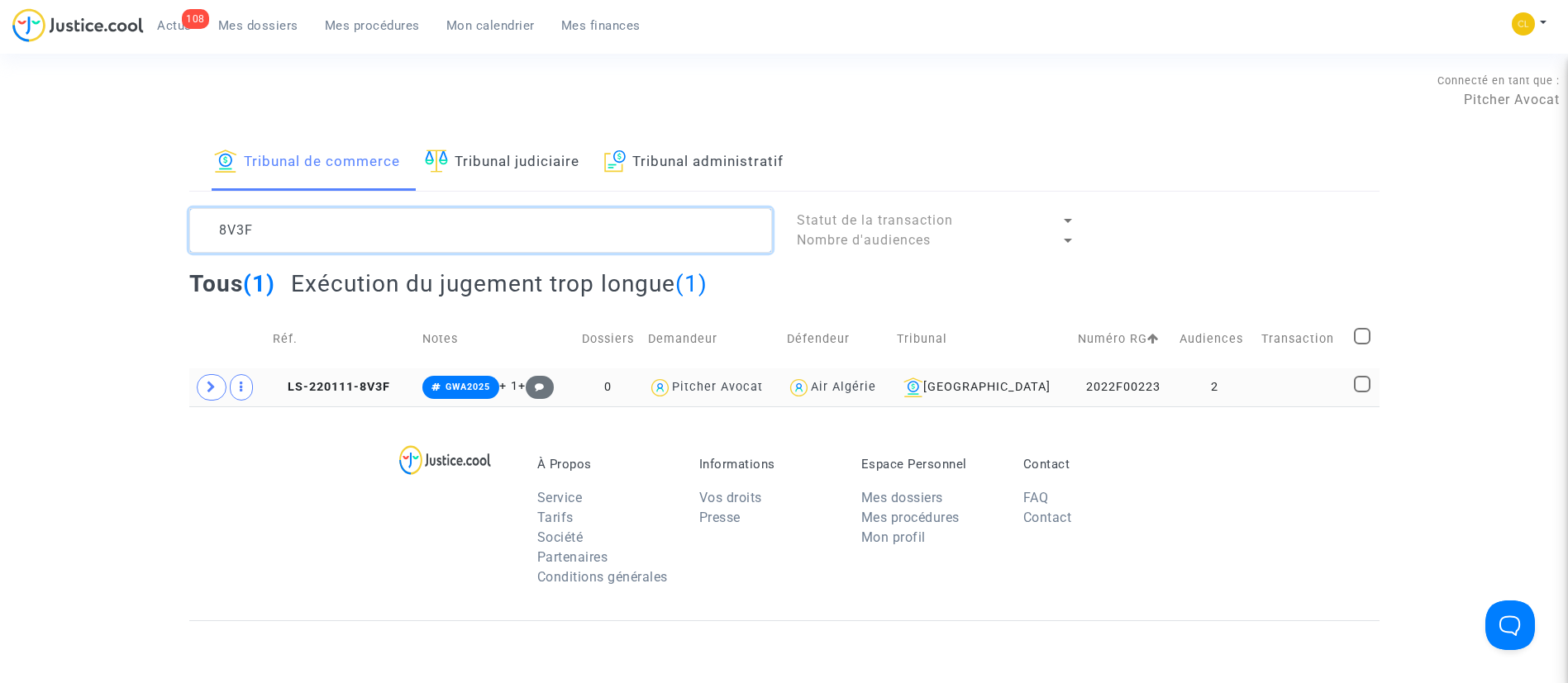
type textarea "8V3F"
click at [1276, 377] on td at bounding box center [1302, 387] width 93 height 38
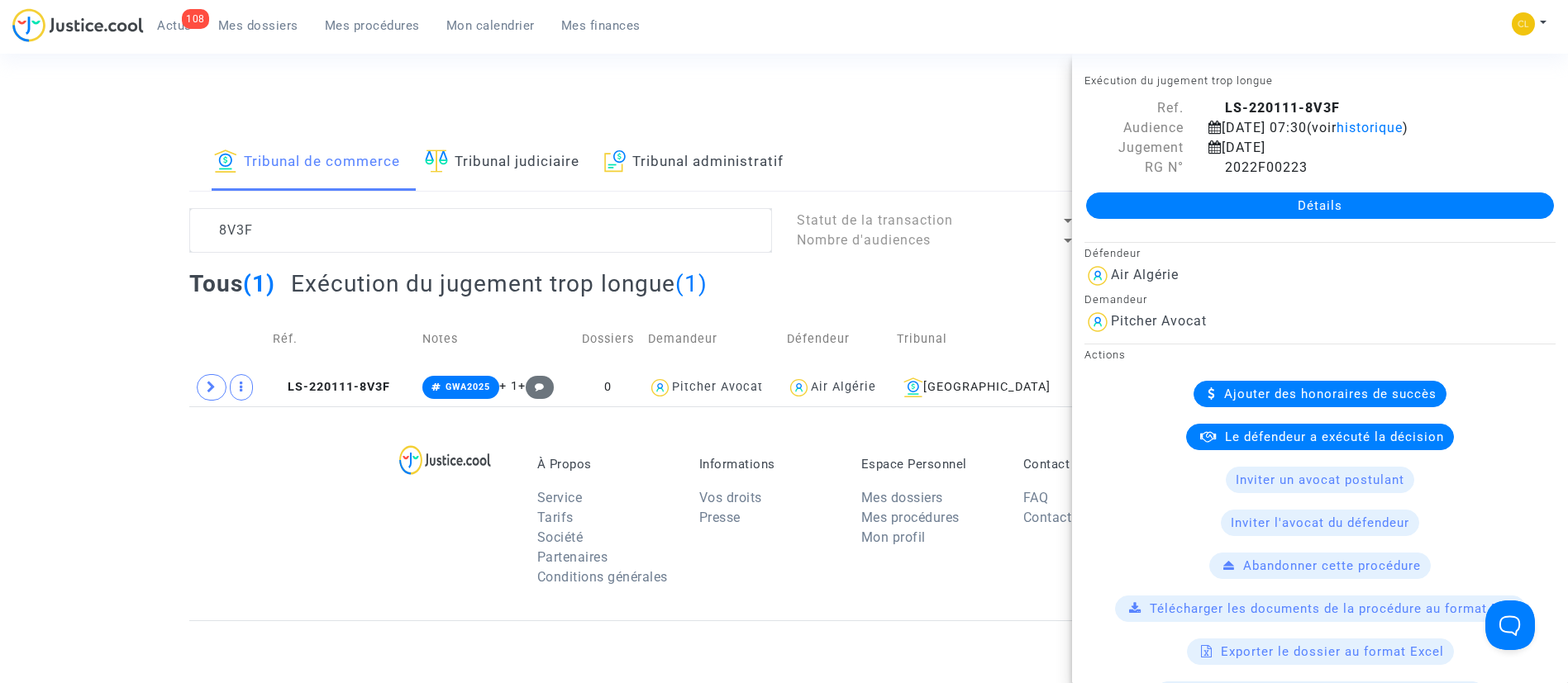
click at [1277, 438] on span "Le défendeur a exécuté la décision" at bounding box center [1334, 437] width 219 height 15
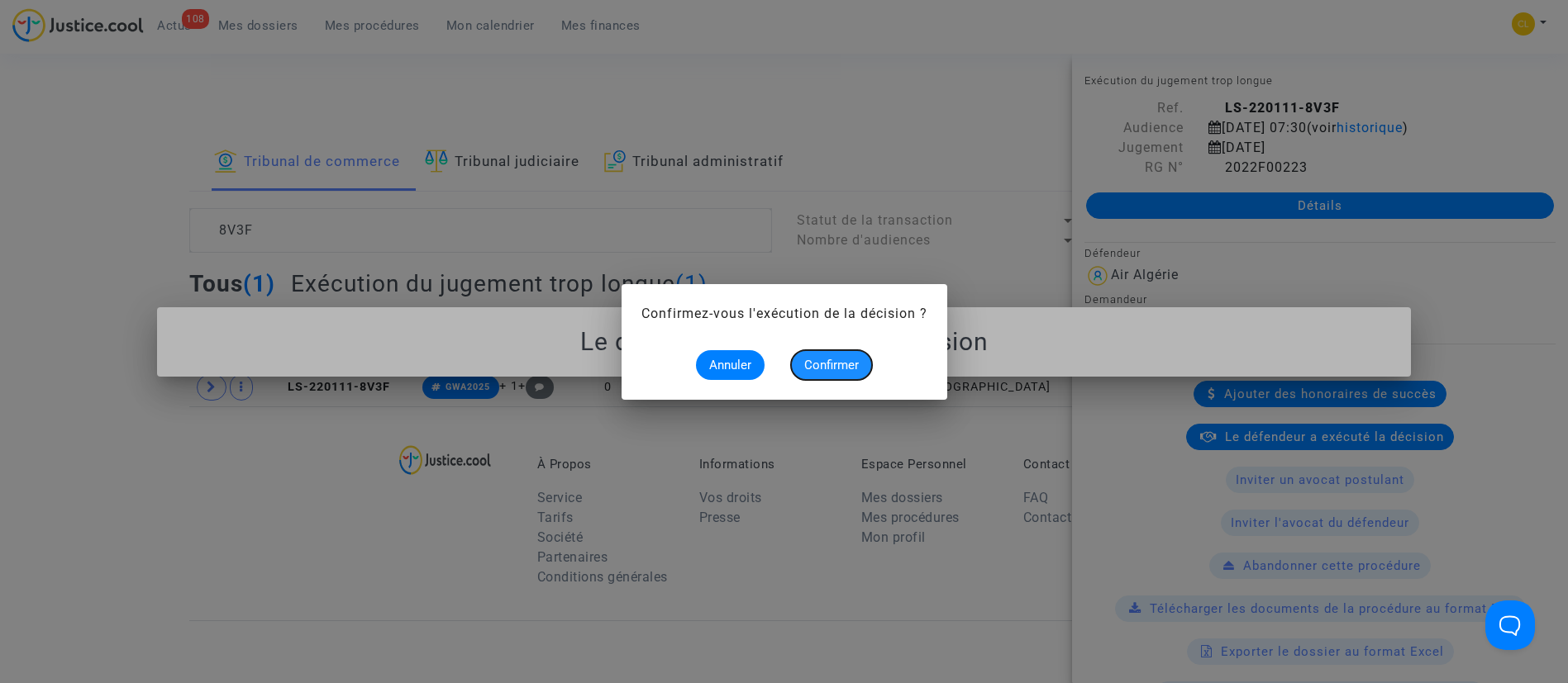
click at [824, 364] on span "Confirmer" at bounding box center [832, 365] width 55 height 15
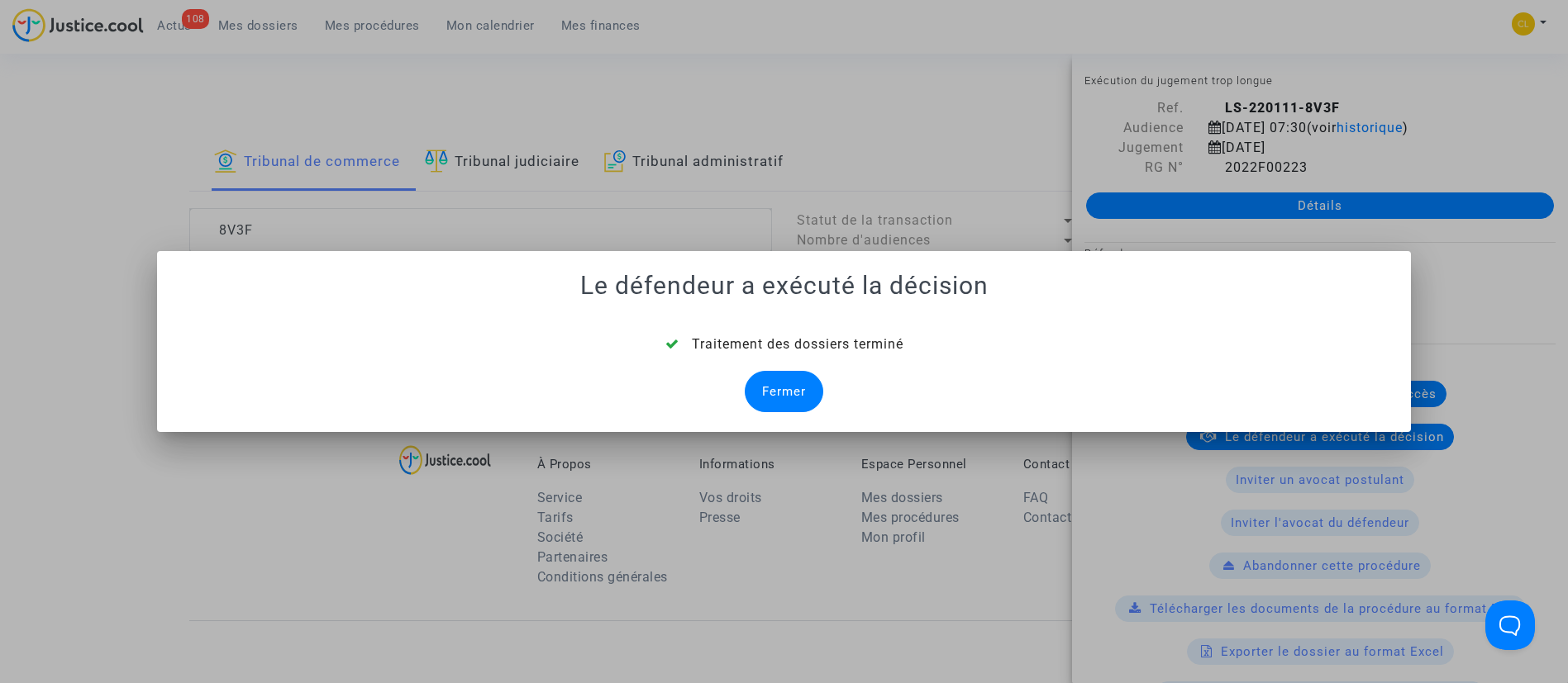
click at [775, 393] on div "Fermer" at bounding box center [784, 391] width 78 height 41
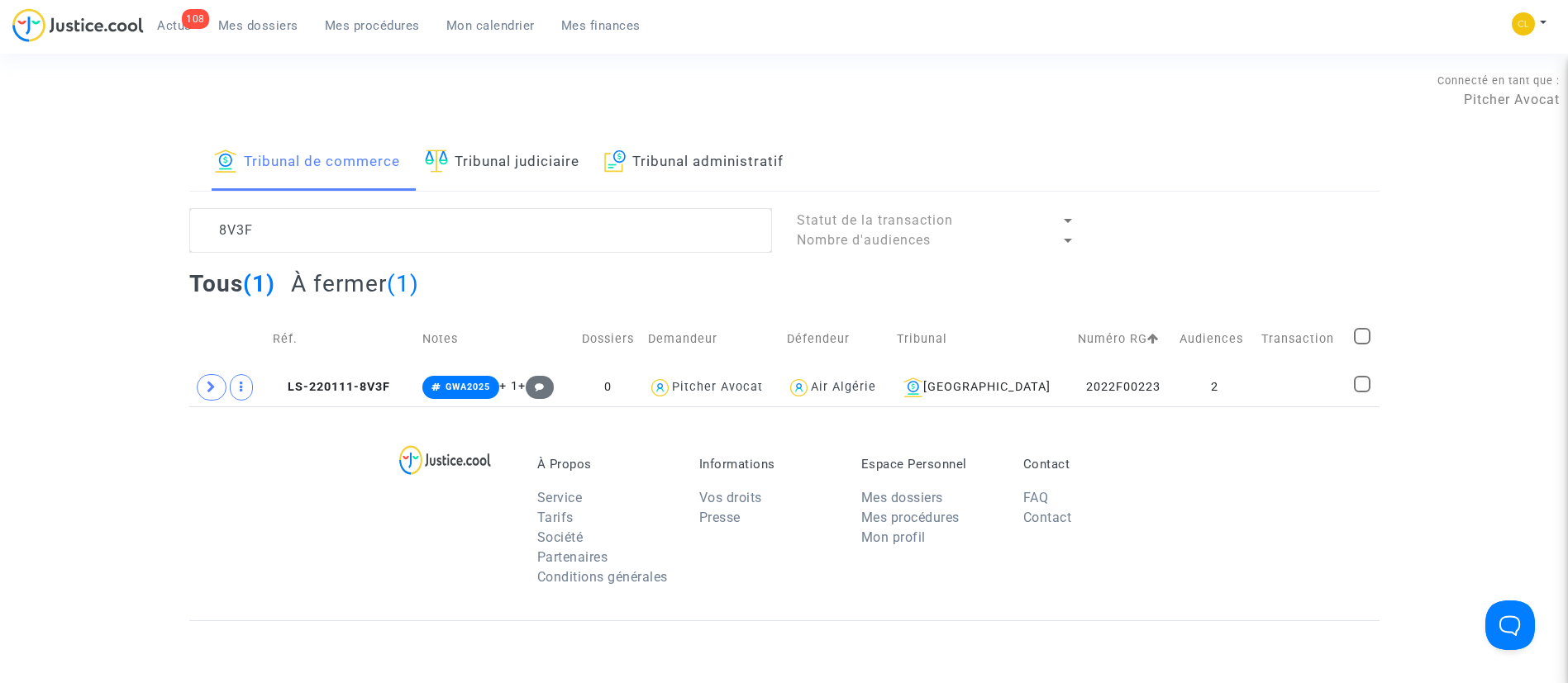
click at [259, 31] on span "Mes dossiers" at bounding box center [258, 25] width 80 height 15
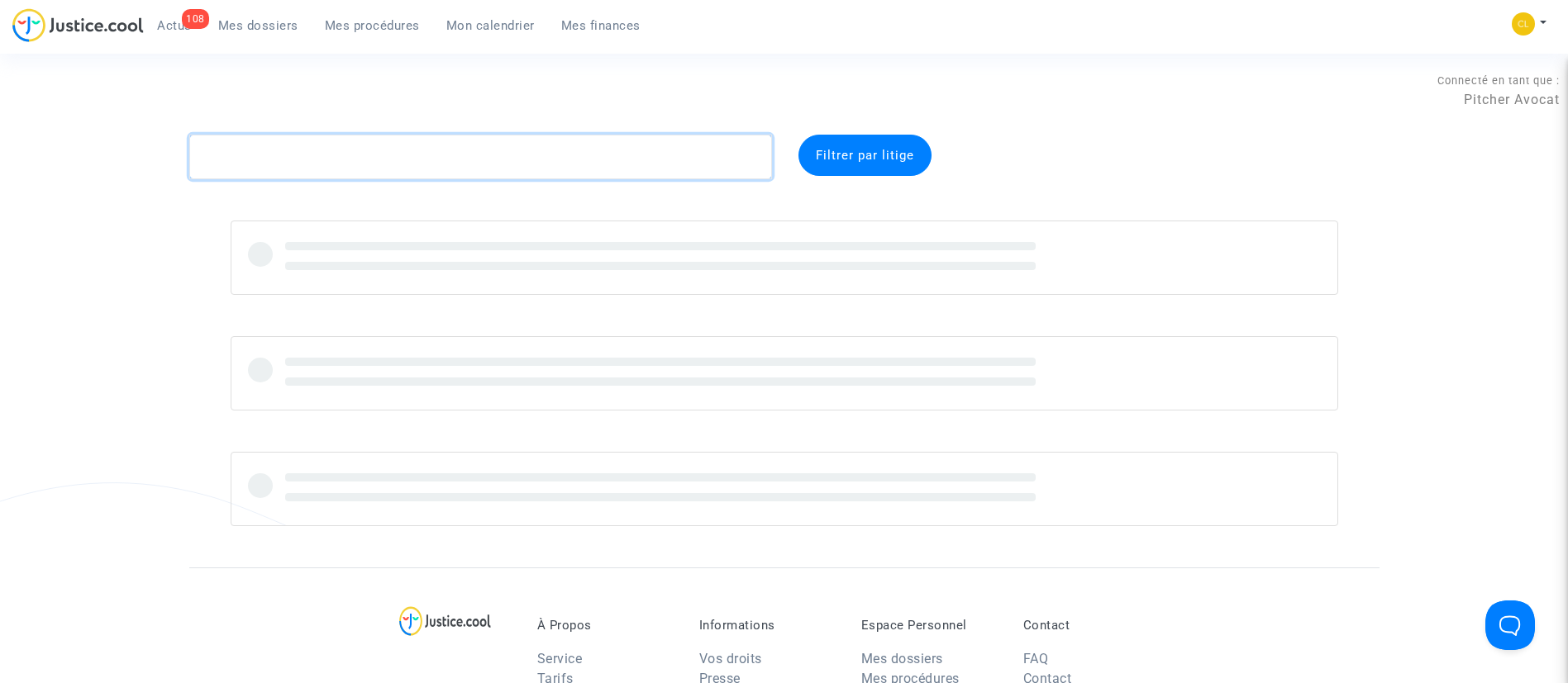
click at [386, 156] on textarea at bounding box center [481, 156] width 582 height 45
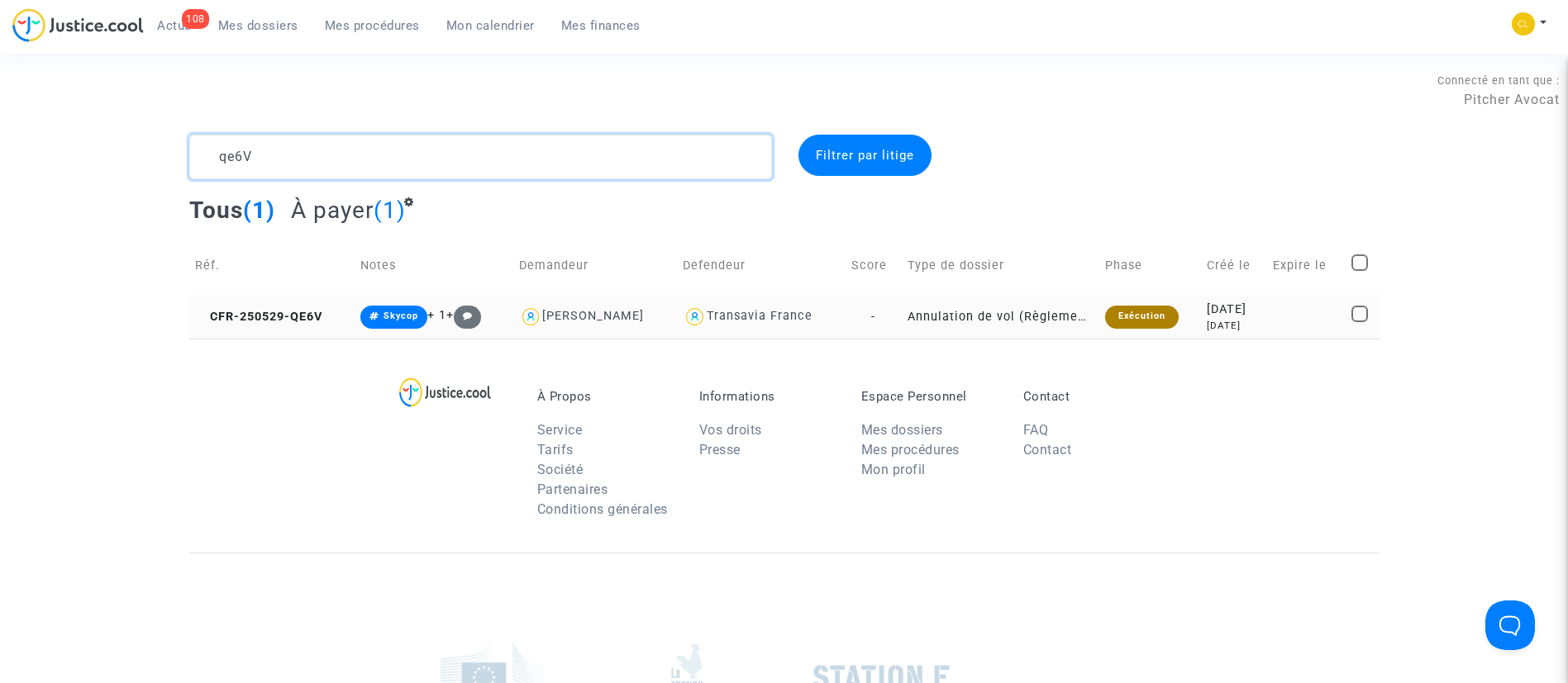
type textarea "qe6V"
click at [1229, 324] on div "[DATE]" at bounding box center [1234, 326] width 55 height 14
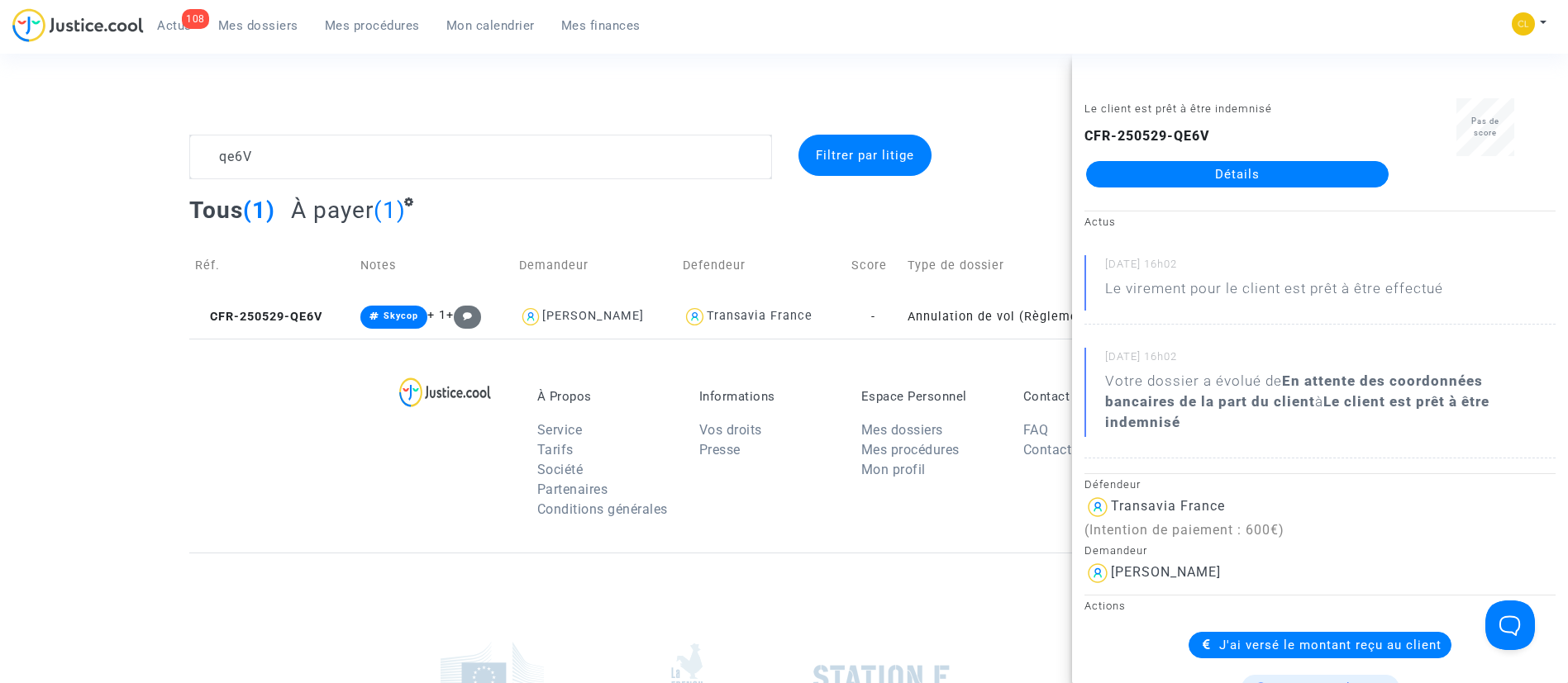
click at [1221, 177] on link "Détails" at bounding box center [1237, 174] width 302 height 26
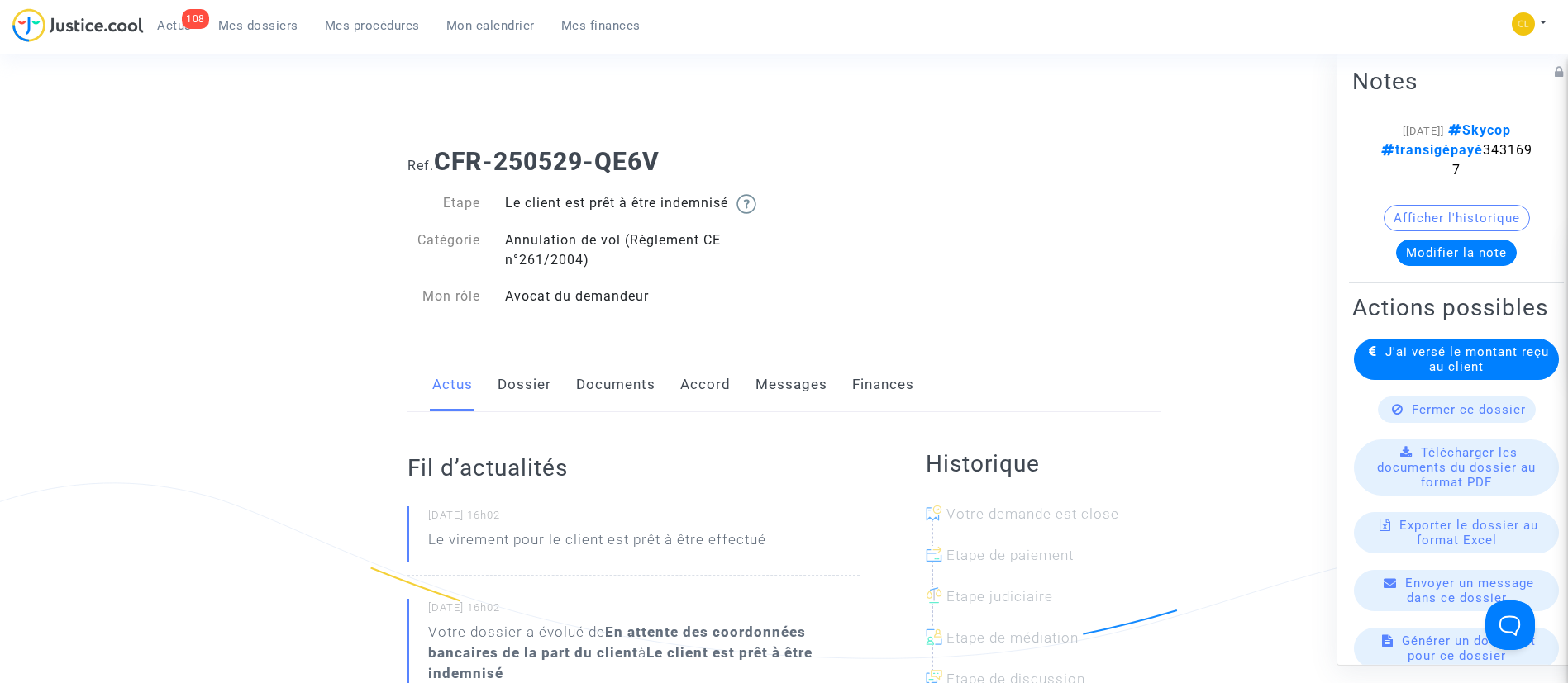
click at [276, 27] on span "Mes dossiers" at bounding box center [258, 25] width 80 height 15
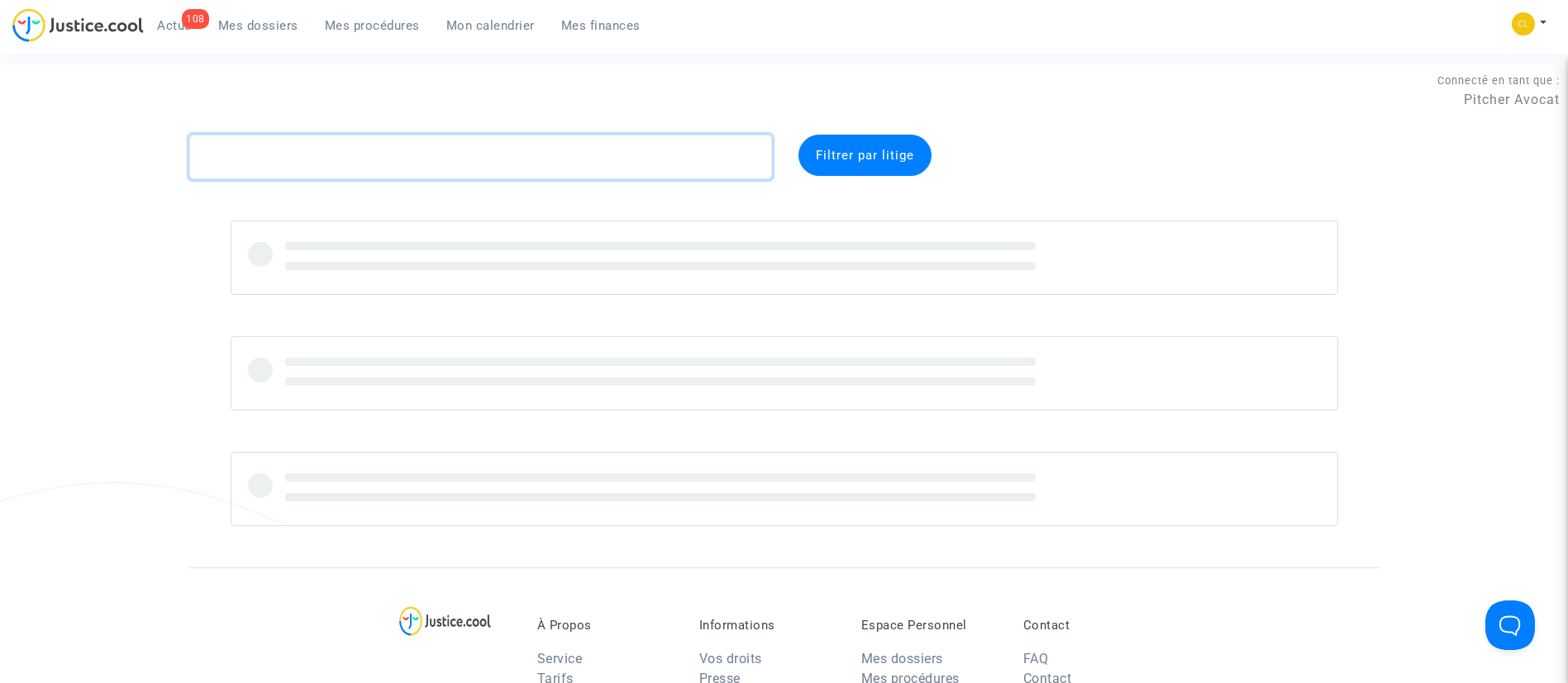
click at [382, 165] on textarea at bounding box center [481, 156] width 582 height 45
type textarea "WXJR"
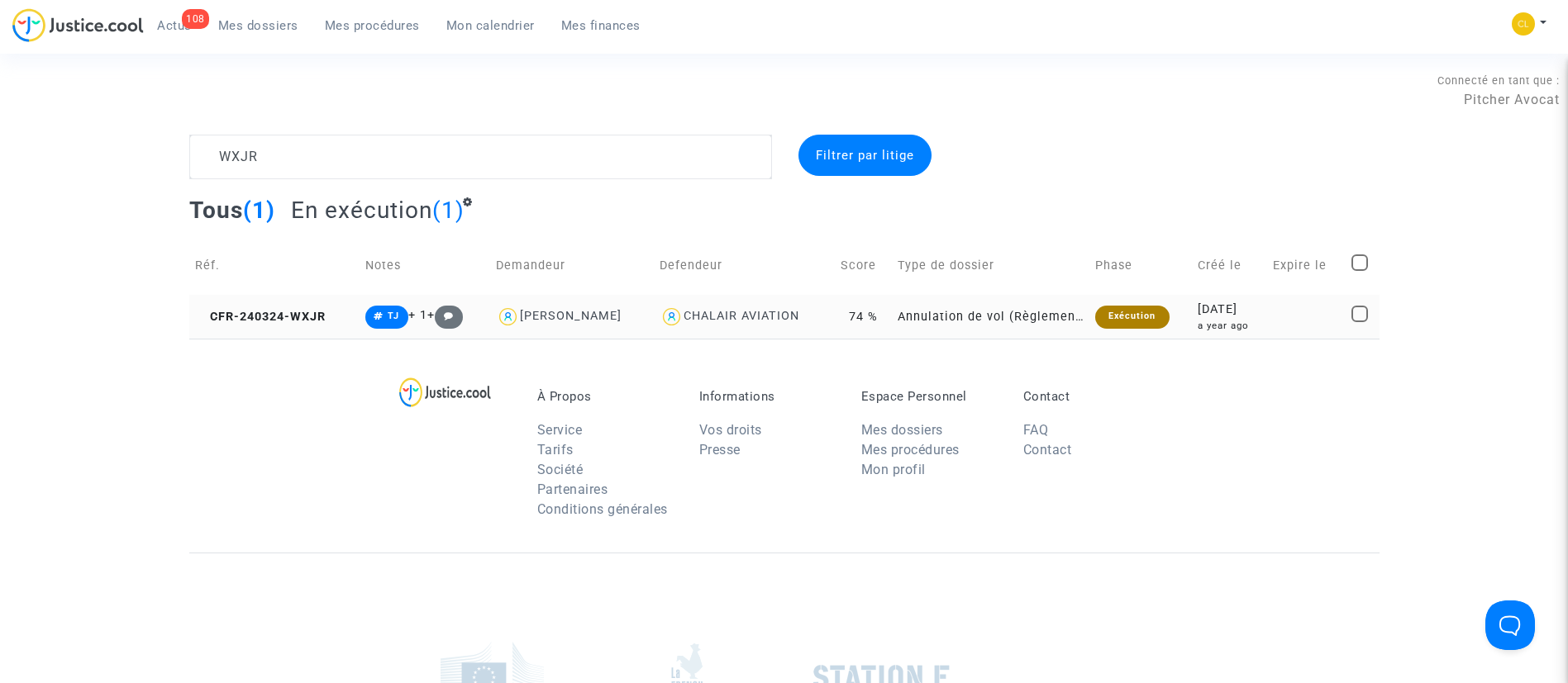
click at [1289, 316] on td at bounding box center [1306, 316] width 78 height 44
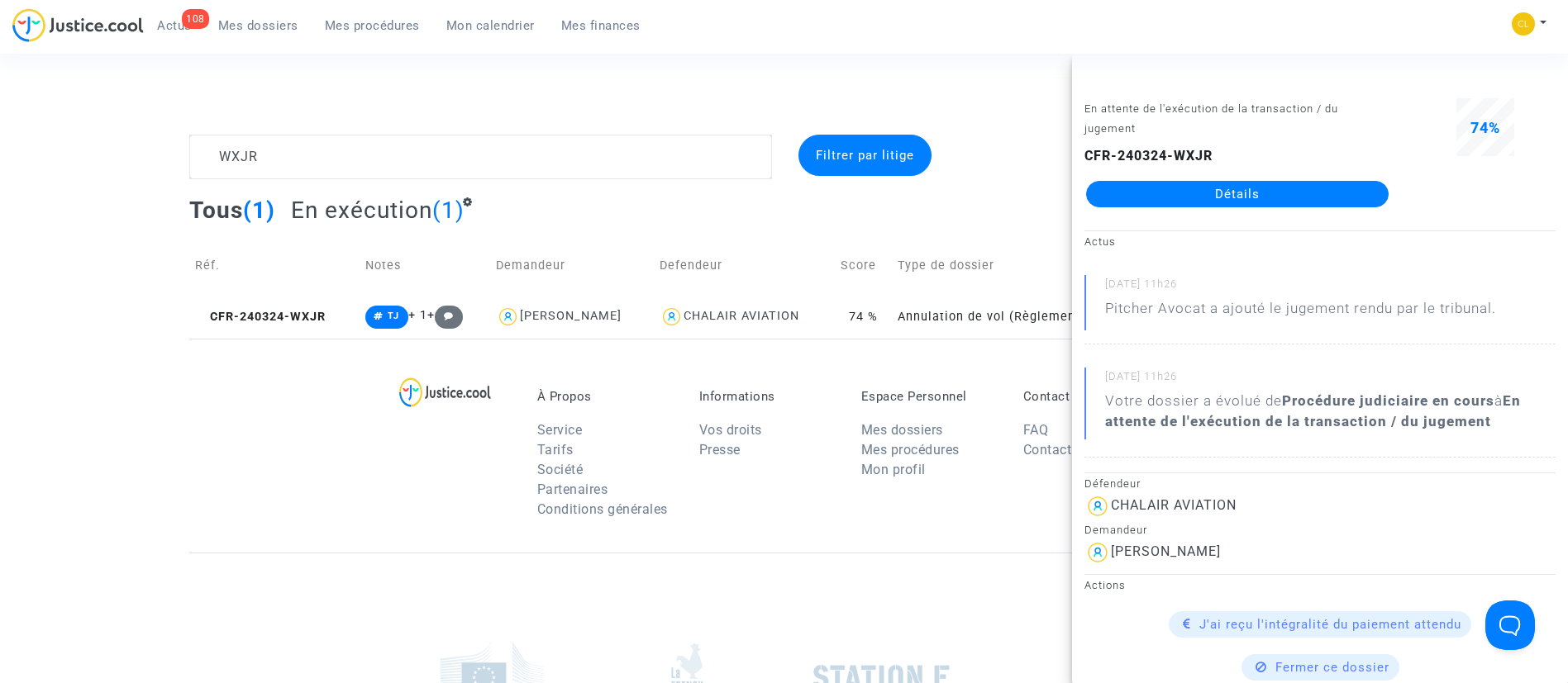
click at [1202, 197] on link "Détails" at bounding box center [1237, 194] width 302 height 26
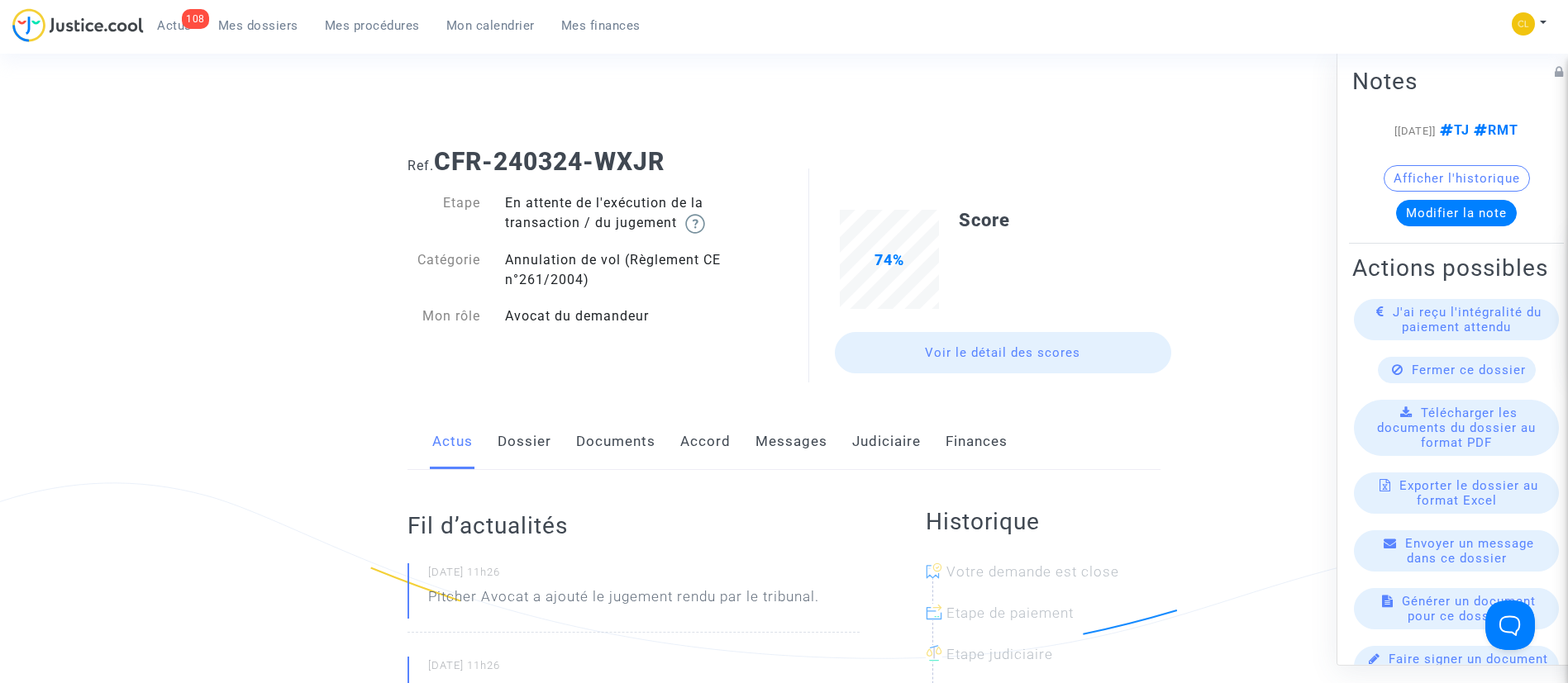
click at [885, 446] on link "Judiciaire" at bounding box center [885, 442] width 68 height 55
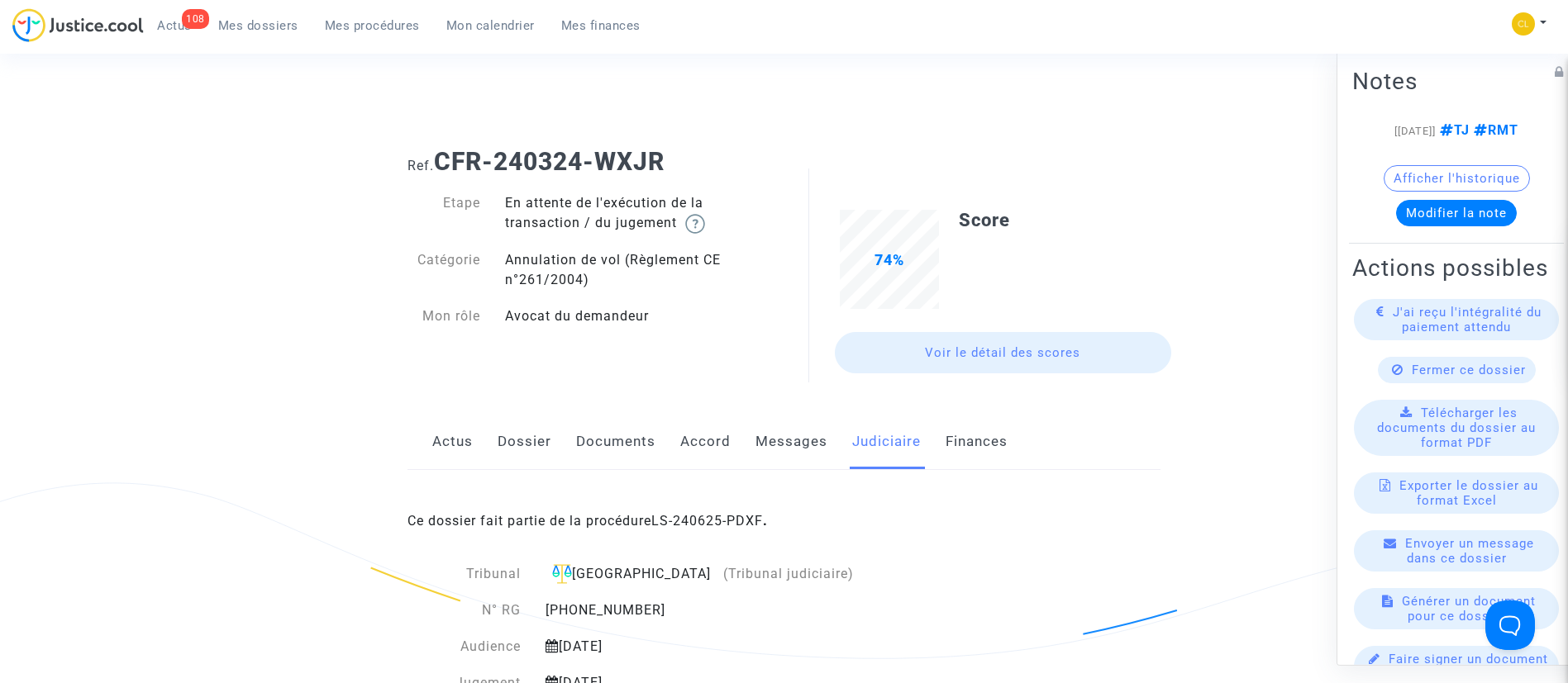
click at [737, 510] on div "Ce dossier fait partie de la procédure LS-240625-PDXF ." at bounding box center [784, 508] width 753 height 77
click at [725, 516] on link "LS-240625-PDXF" at bounding box center [707, 520] width 112 height 15
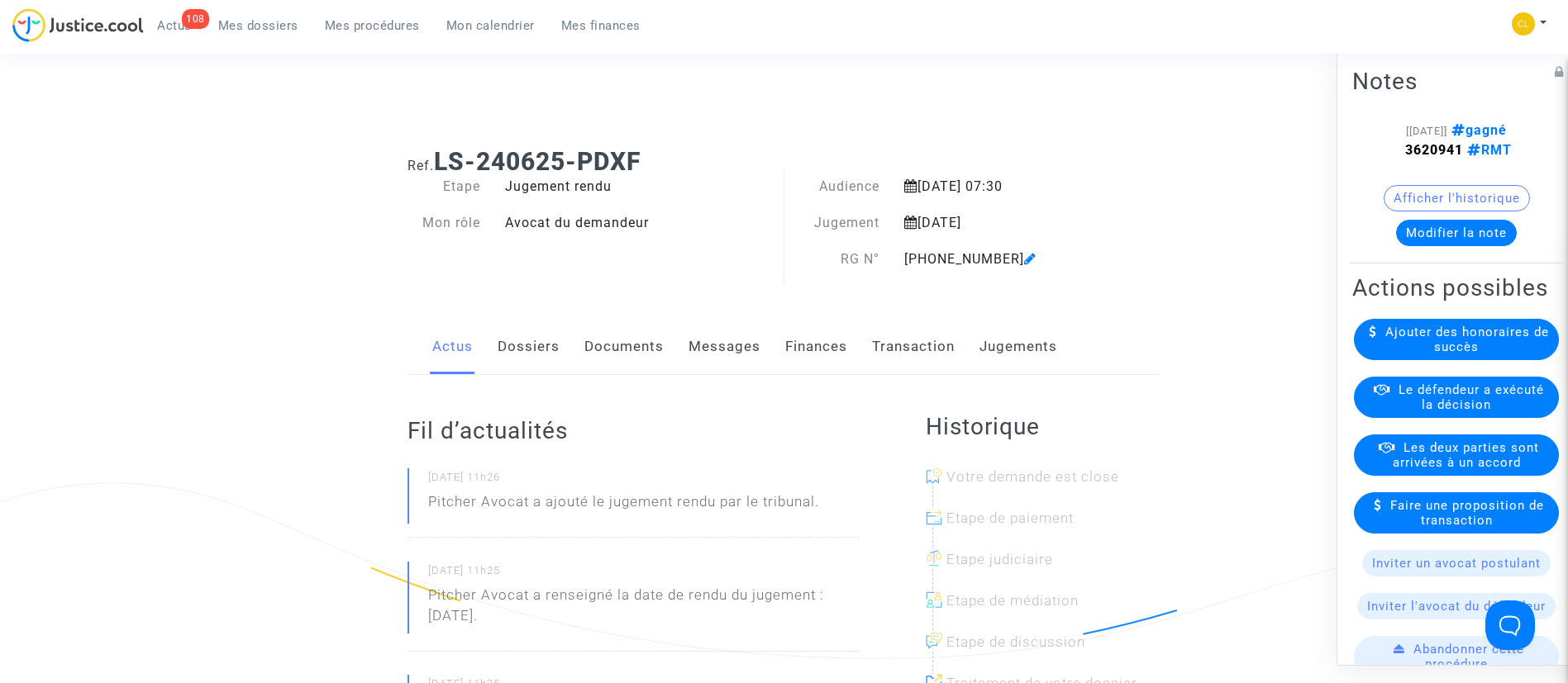
click at [1047, 332] on link "Jugements" at bounding box center [1017, 347] width 77 height 55
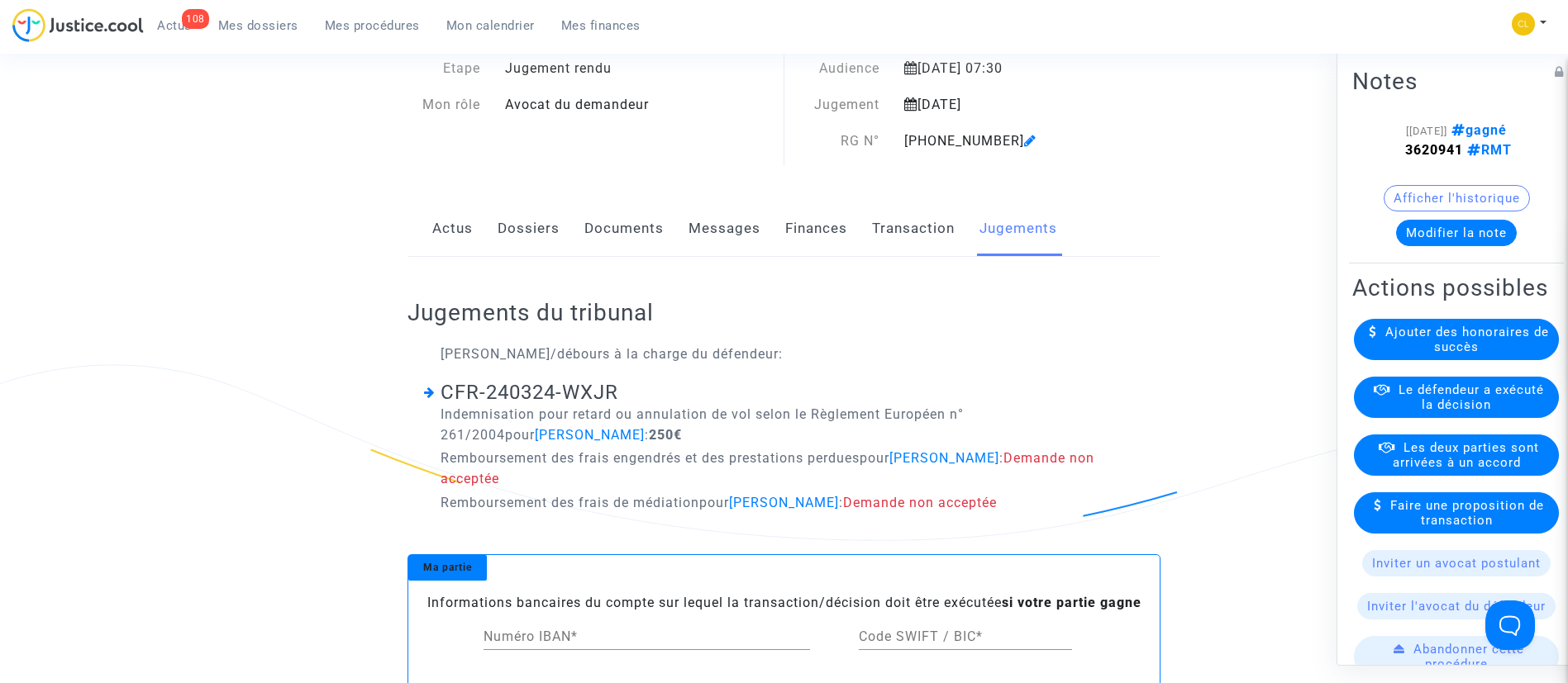
scroll to position [134, 0]
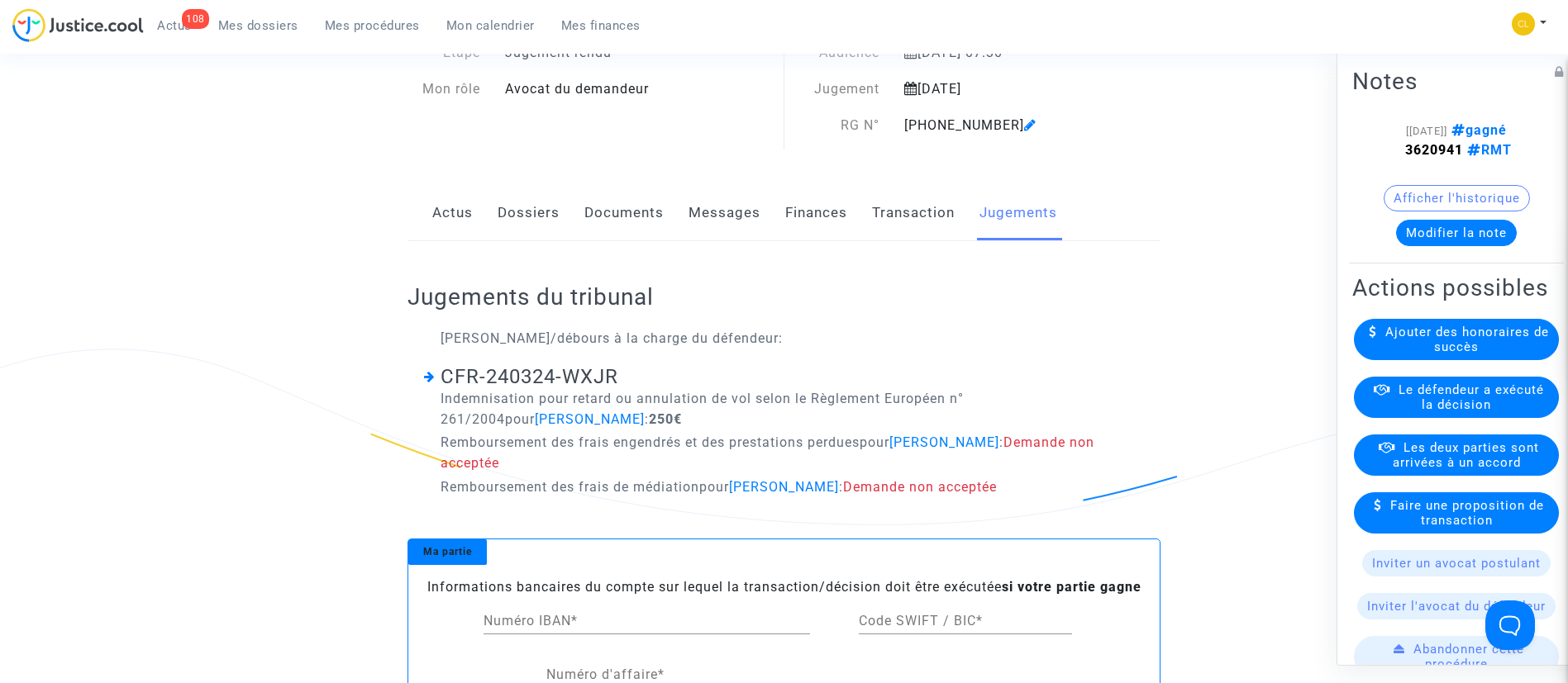
click at [908, 215] on link "Transaction" at bounding box center [913, 213] width 83 height 55
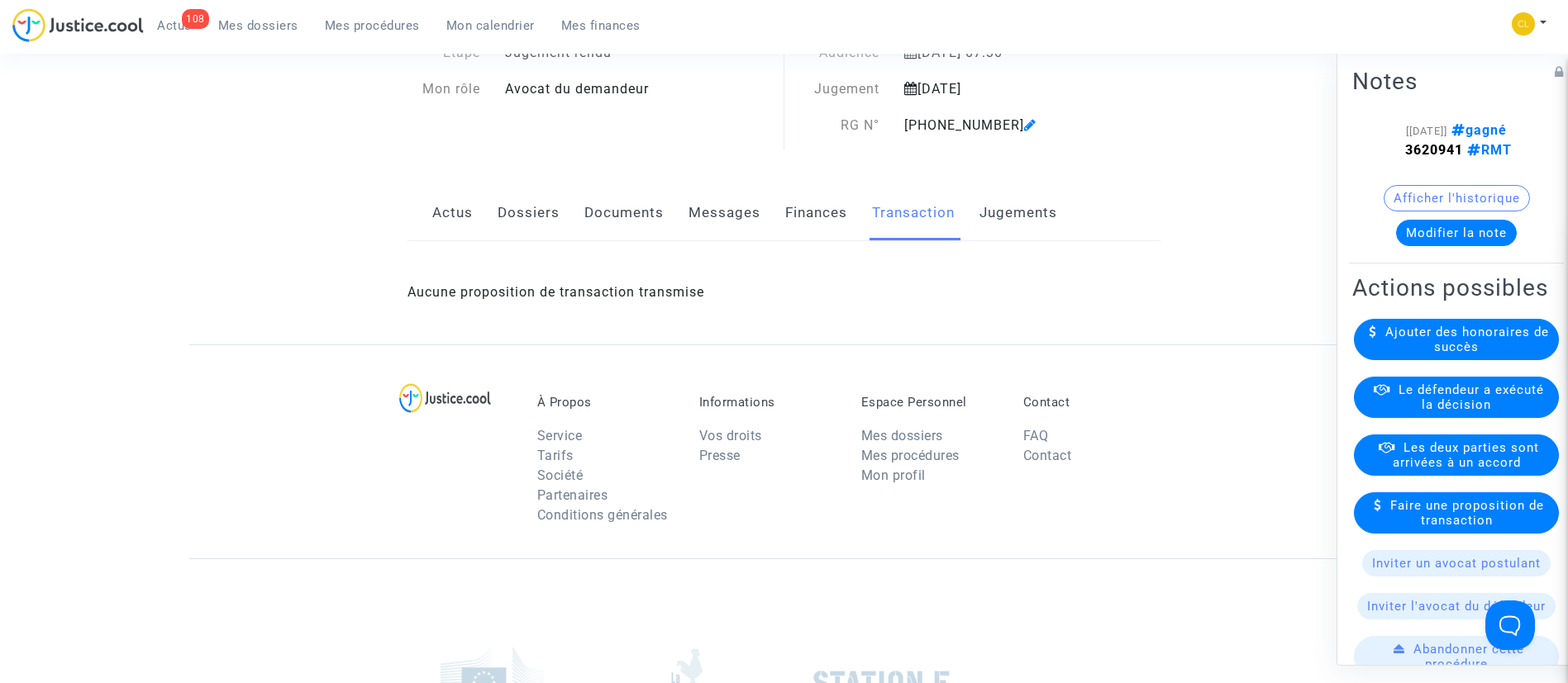
click at [1507, 411] on span "Le défendeur a exécuté la décision" at bounding box center [1472, 397] width 146 height 30
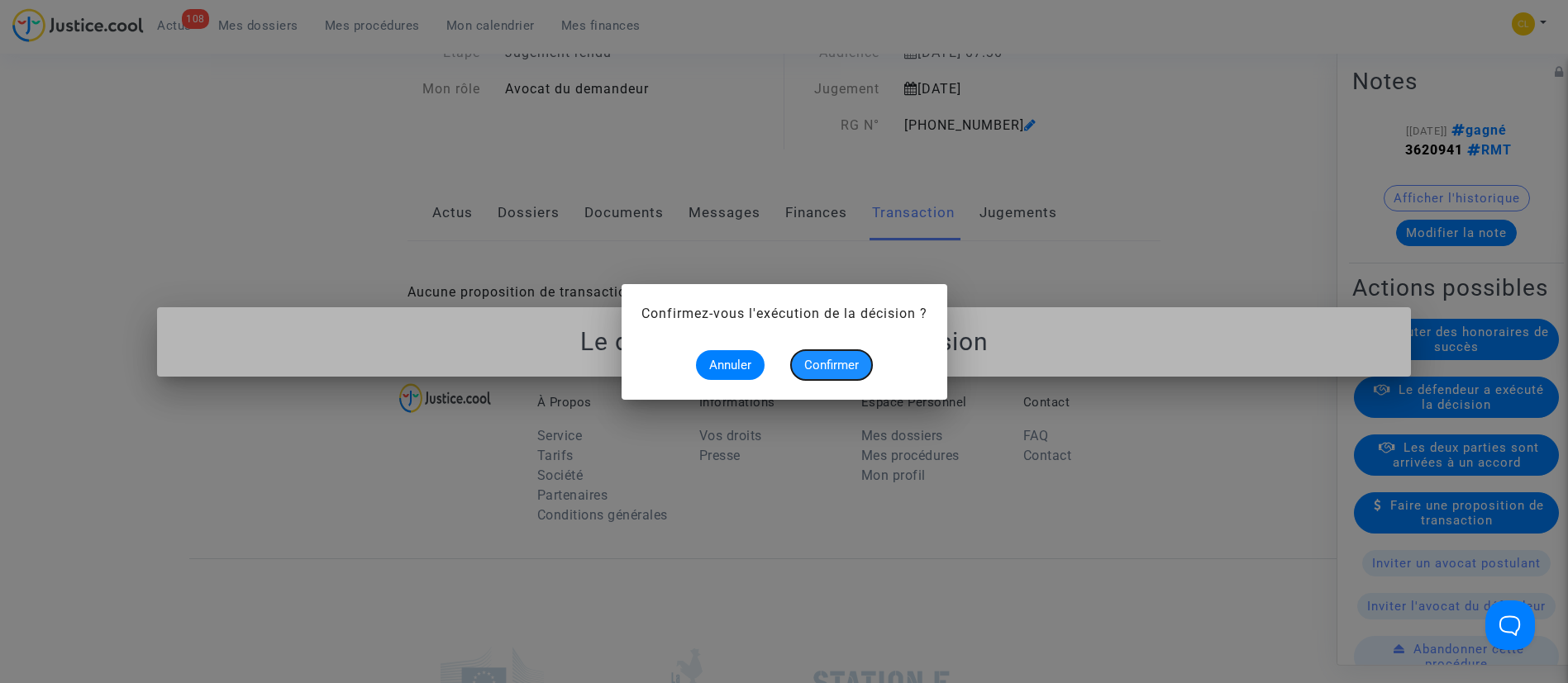
click at [858, 374] on button "Confirmer" at bounding box center [831, 365] width 81 height 30
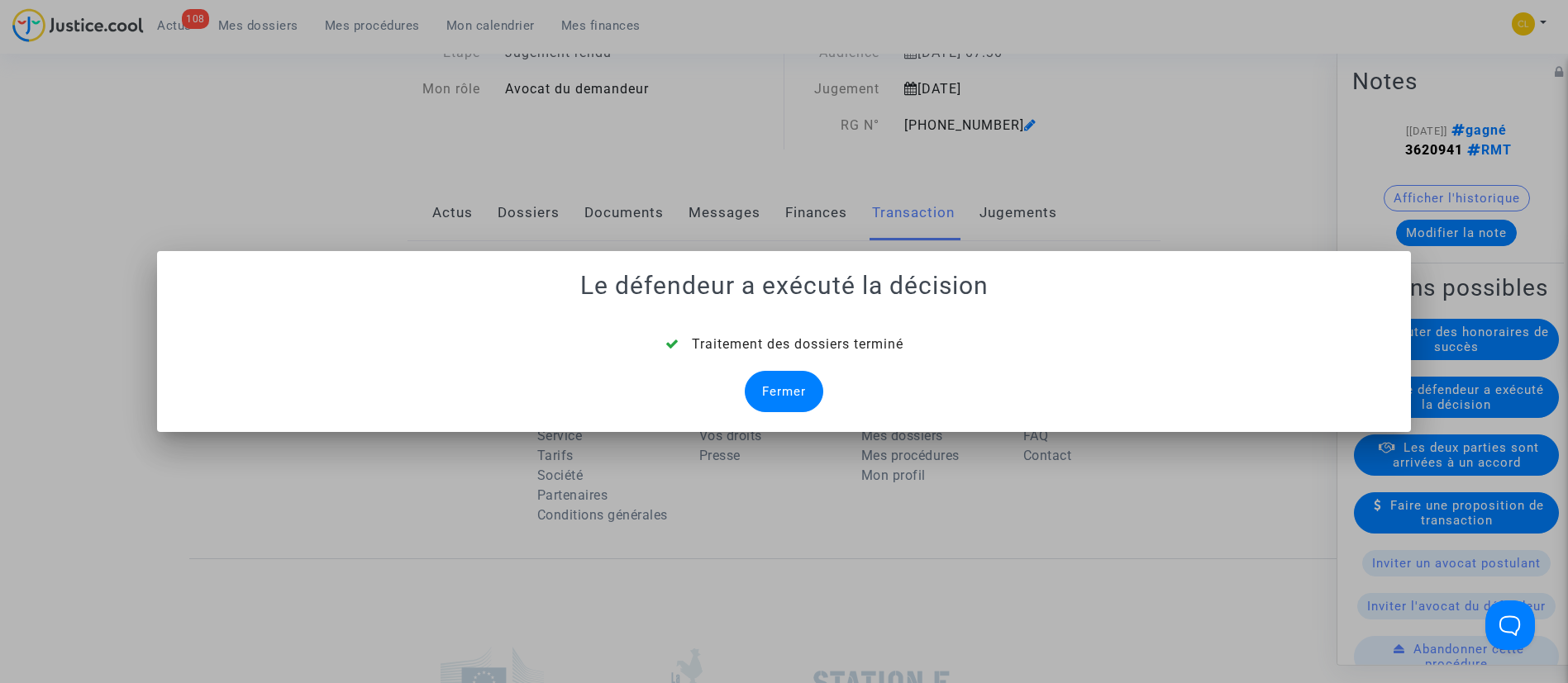
click at [789, 381] on div "Fermer" at bounding box center [784, 391] width 78 height 41
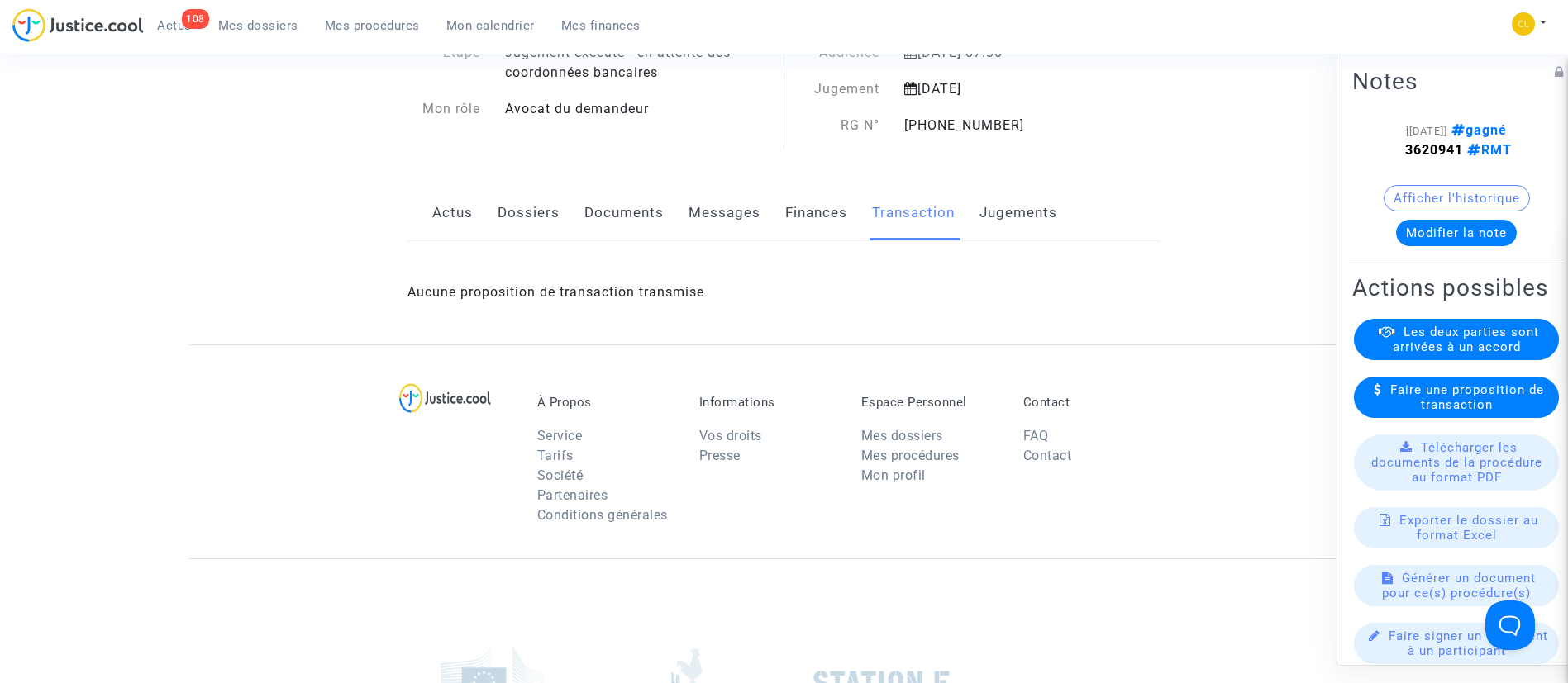
click at [555, 229] on link "Dossiers" at bounding box center [529, 213] width 62 height 55
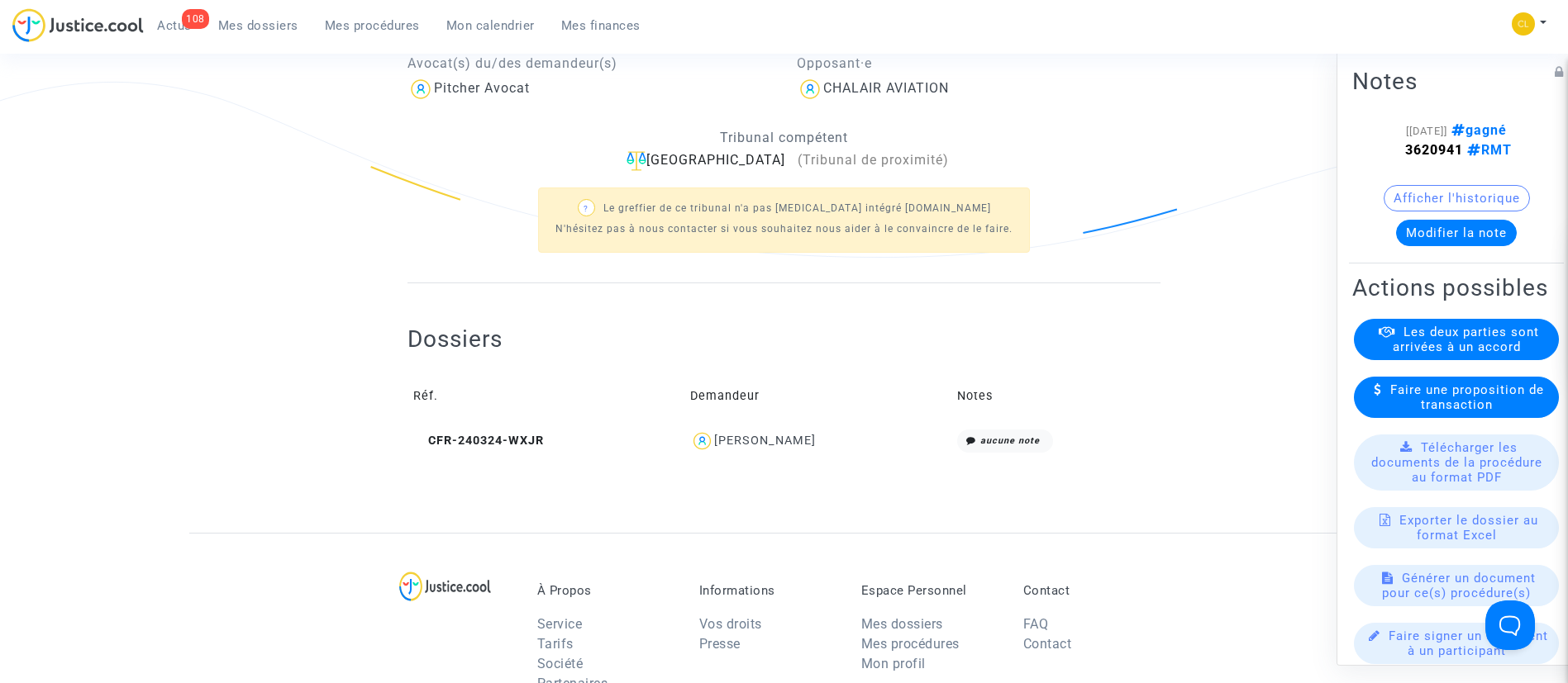
scroll to position [401, 0]
click at [764, 437] on div "[PERSON_NAME]" at bounding box center [765, 439] width 102 height 14
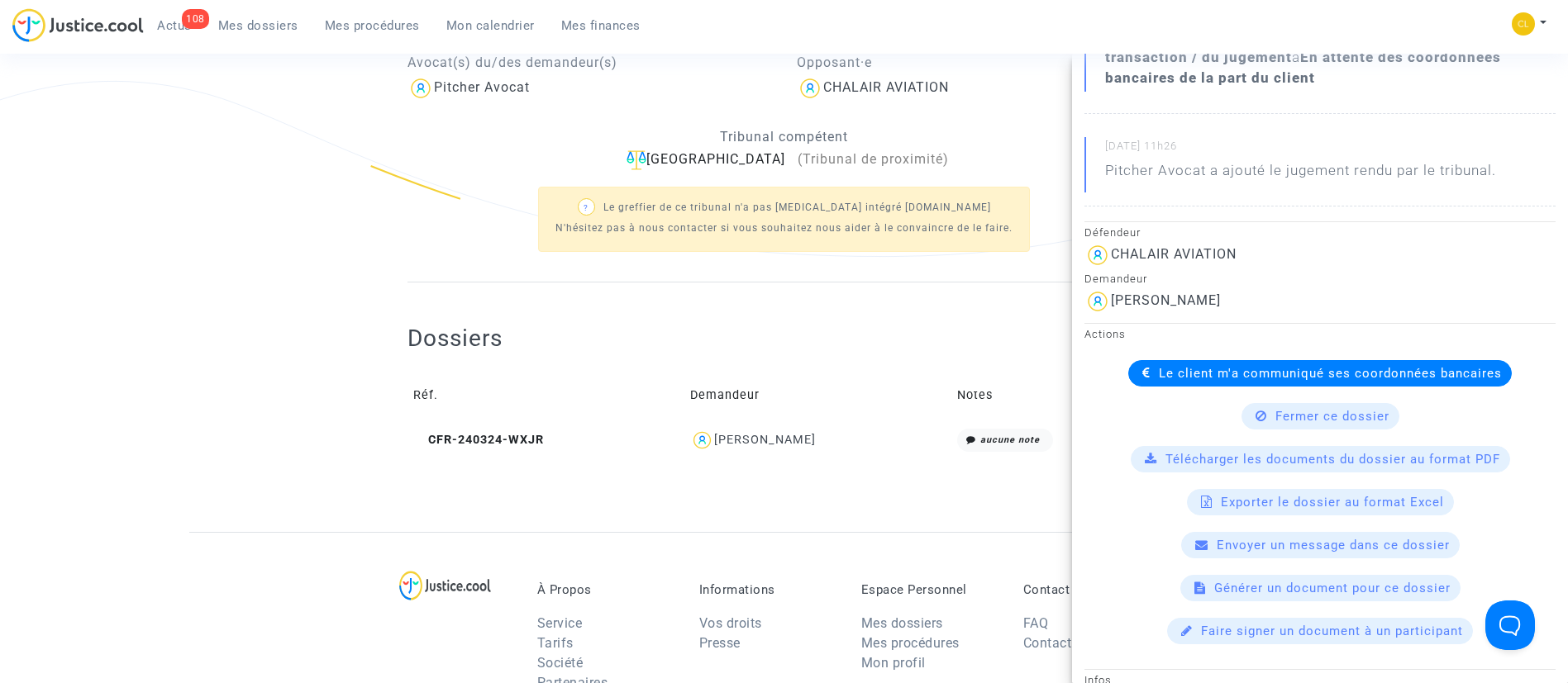
scroll to position [273, 0]
click at [1196, 372] on span "Le client m'a communiqué ses coordonnées bancaires" at bounding box center [1330, 372] width 343 height 15
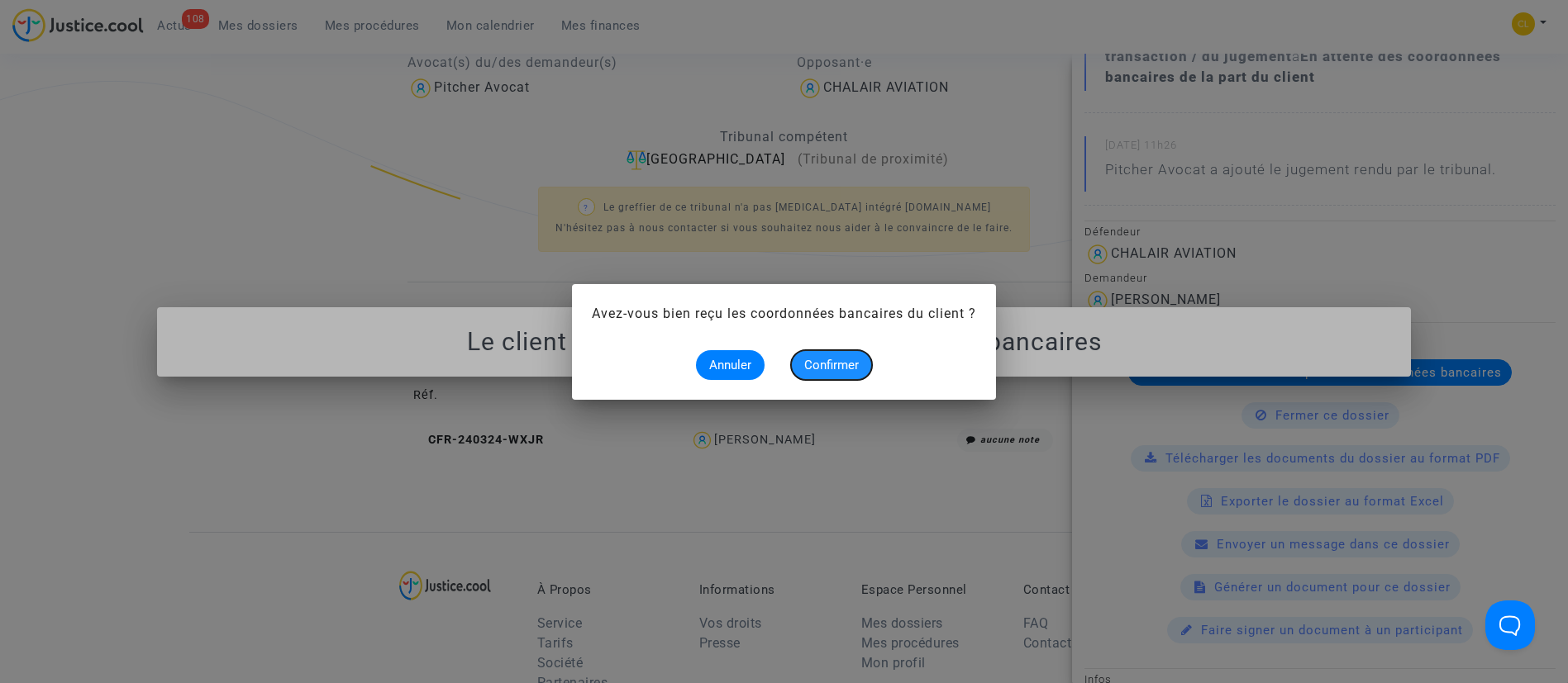
click at [846, 353] on button "Confirmer" at bounding box center [831, 365] width 81 height 30
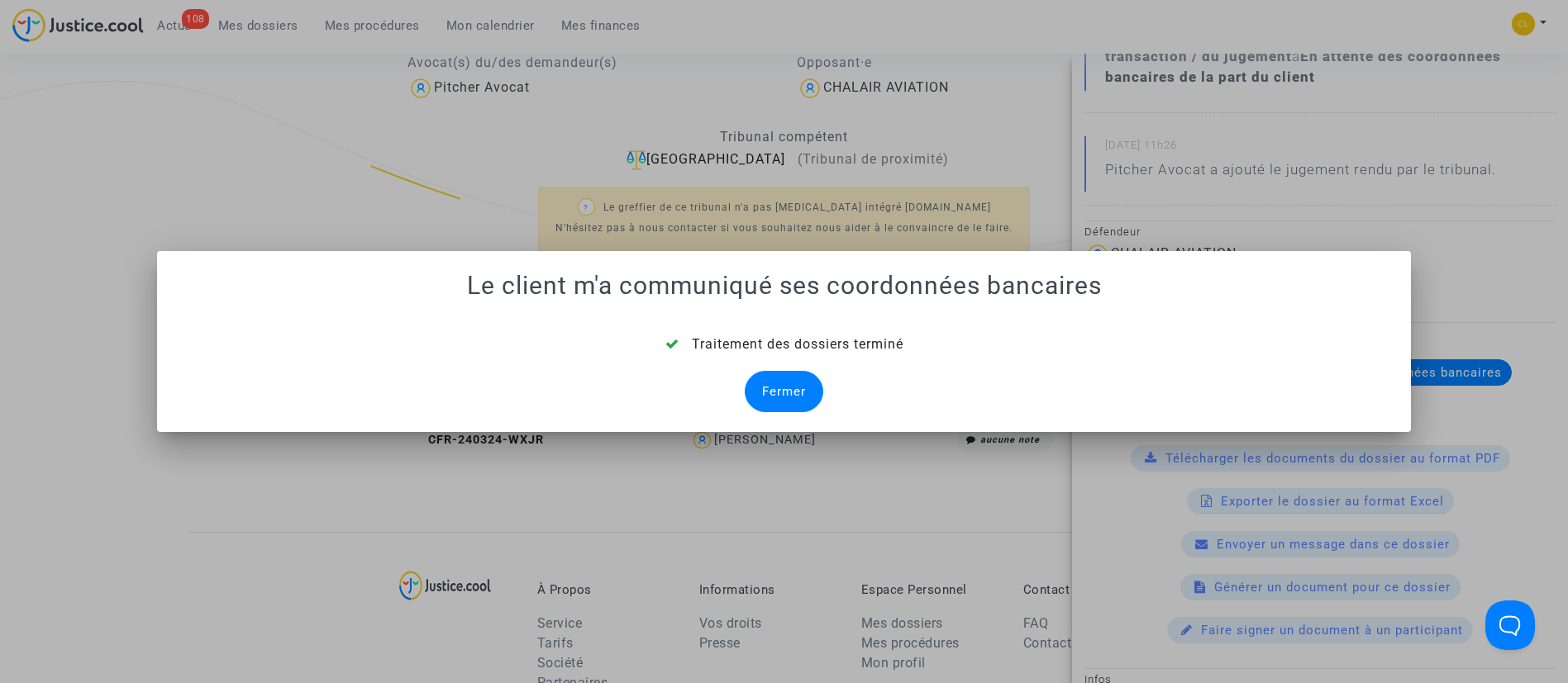
click at [772, 371] on div "Fermer" at bounding box center [784, 391] width 78 height 41
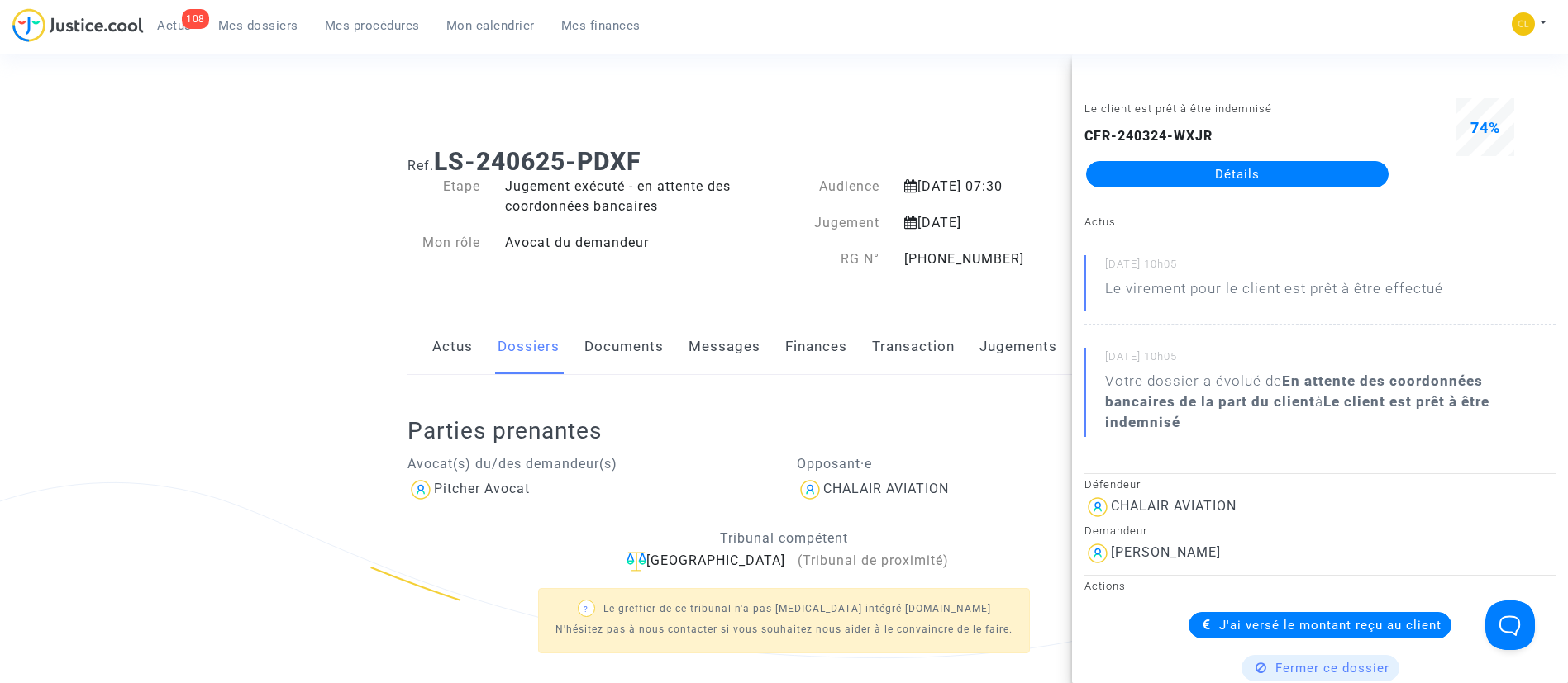
click at [253, 30] on span "Mes dossiers" at bounding box center [258, 25] width 80 height 15
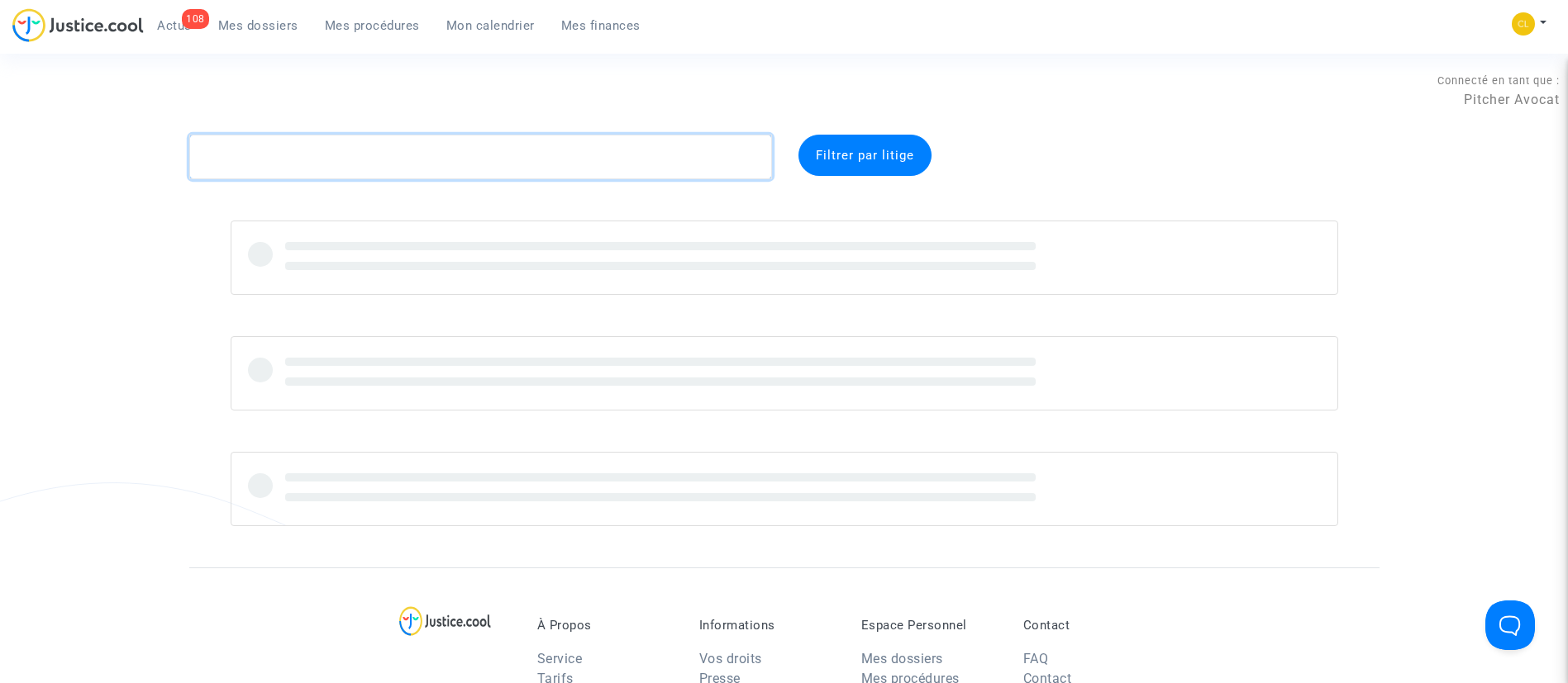
click at [460, 153] on textarea at bounding box center [481, 156] width 582 height 45
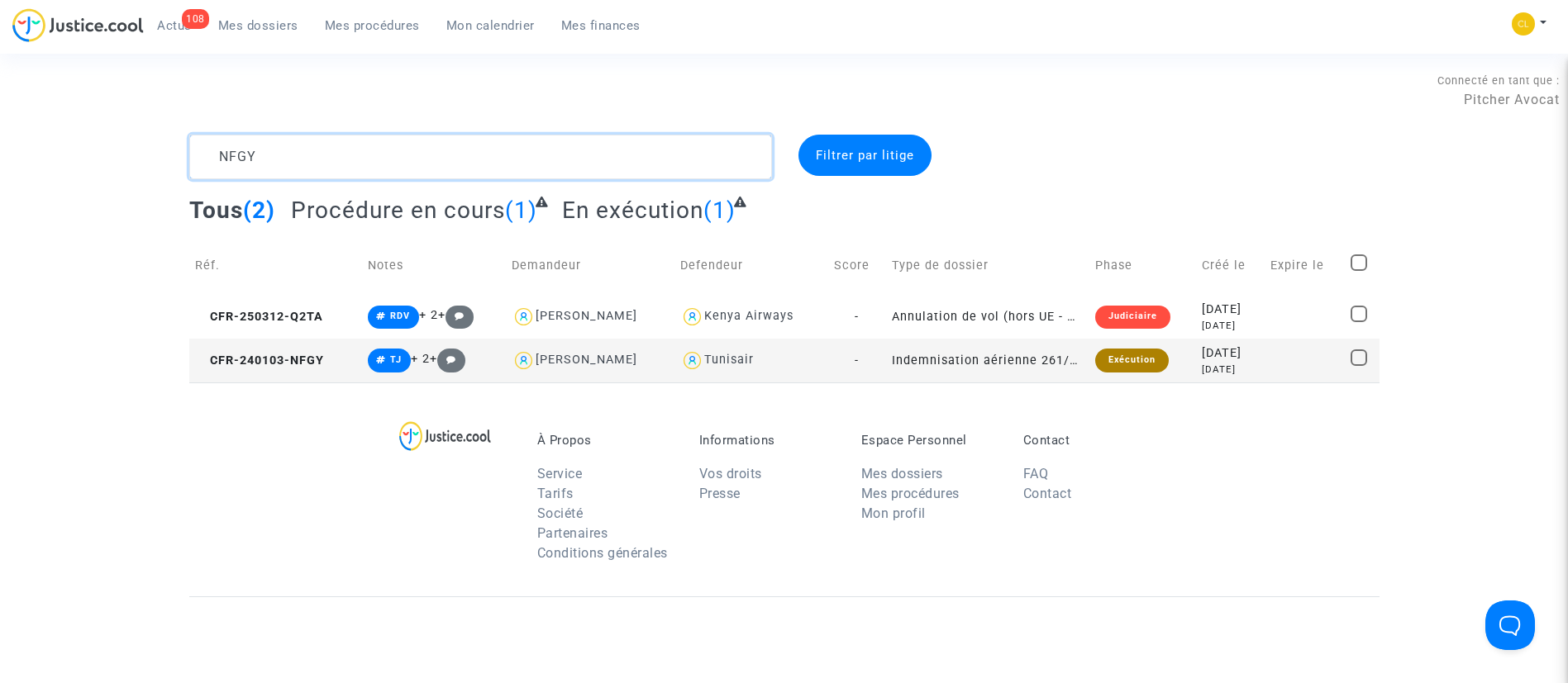
type textarea "NFGY"
click at [1228, 360] on div "[DATE]" at bounding box center [1230, 354] width 56 height 18
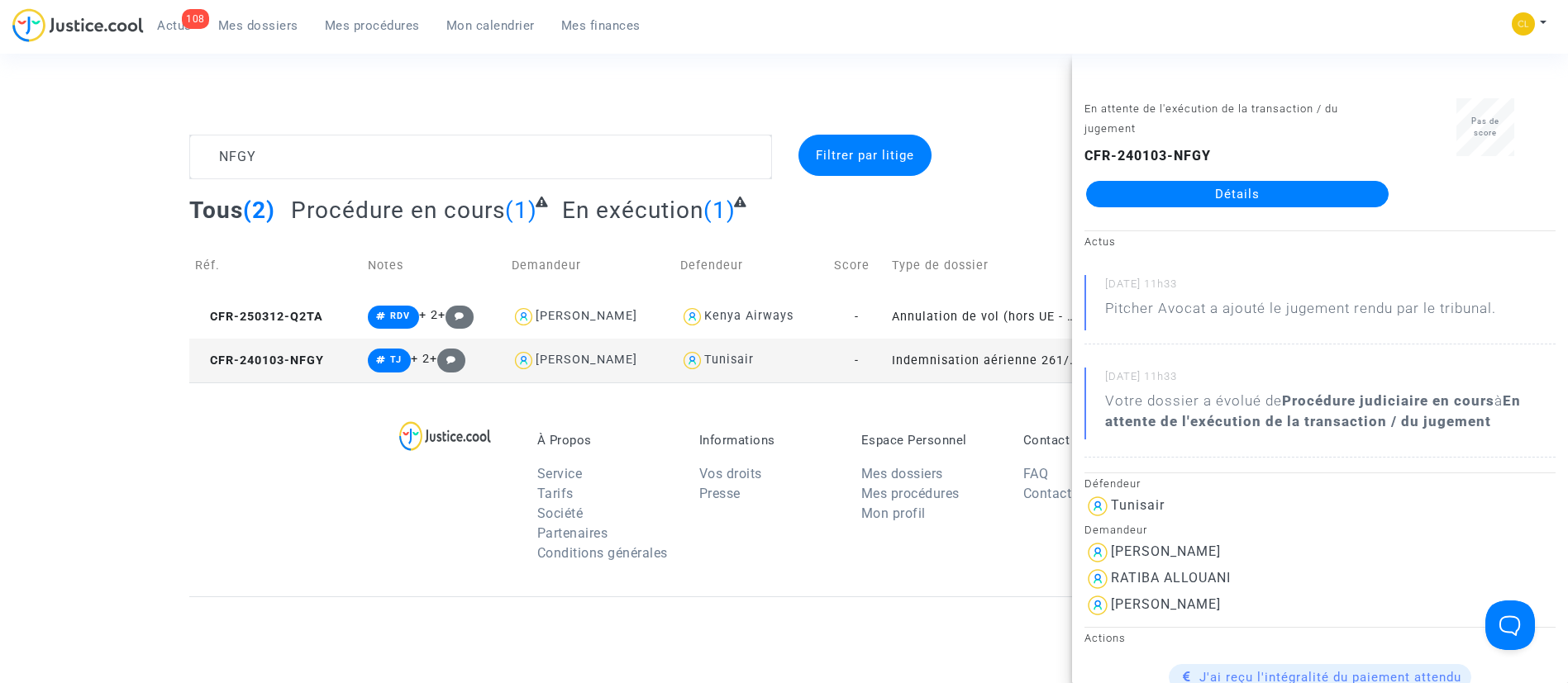
click at [1205, 199] on link "Détails" at bounding box center [1237, 194] width 302 height 26
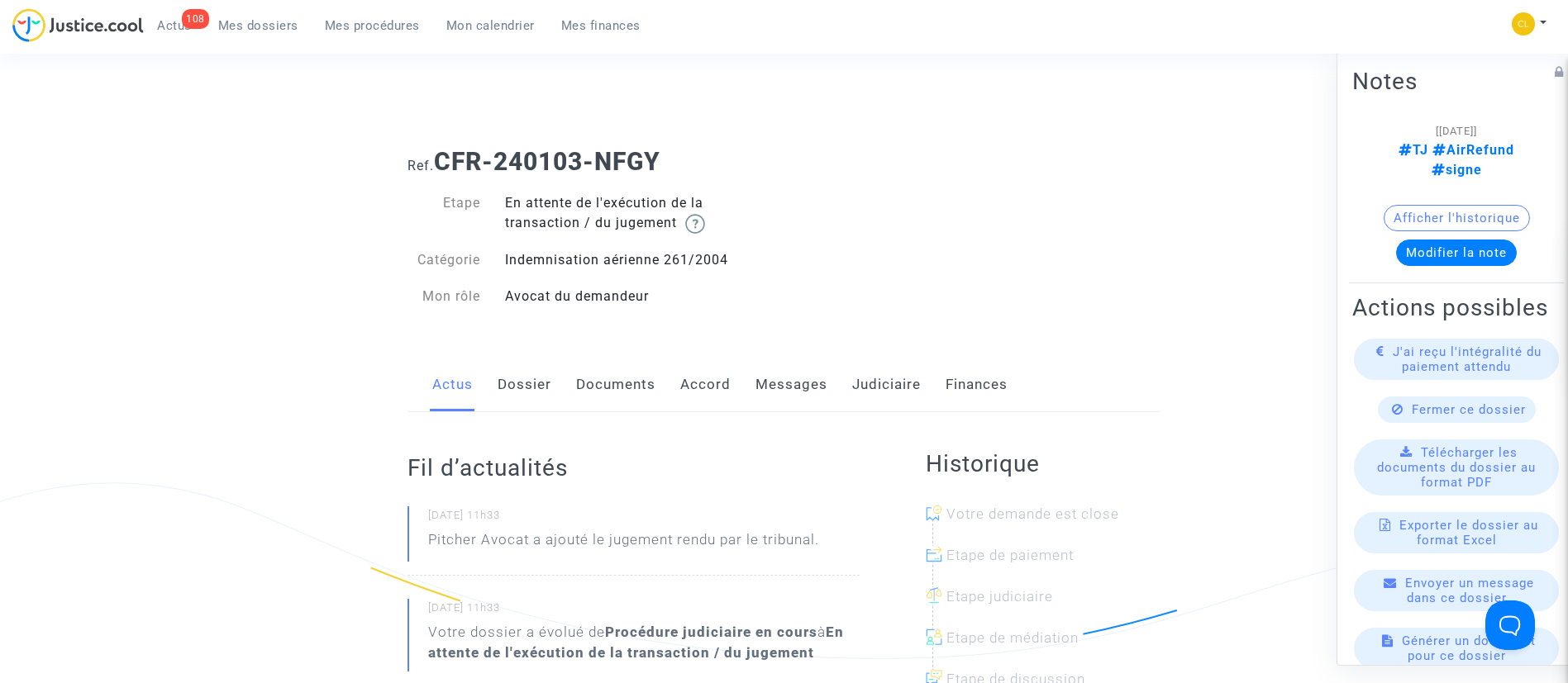
click at [913, 383] on link "Judiciaire" at bounding box center [885, 385] width 68 height 55
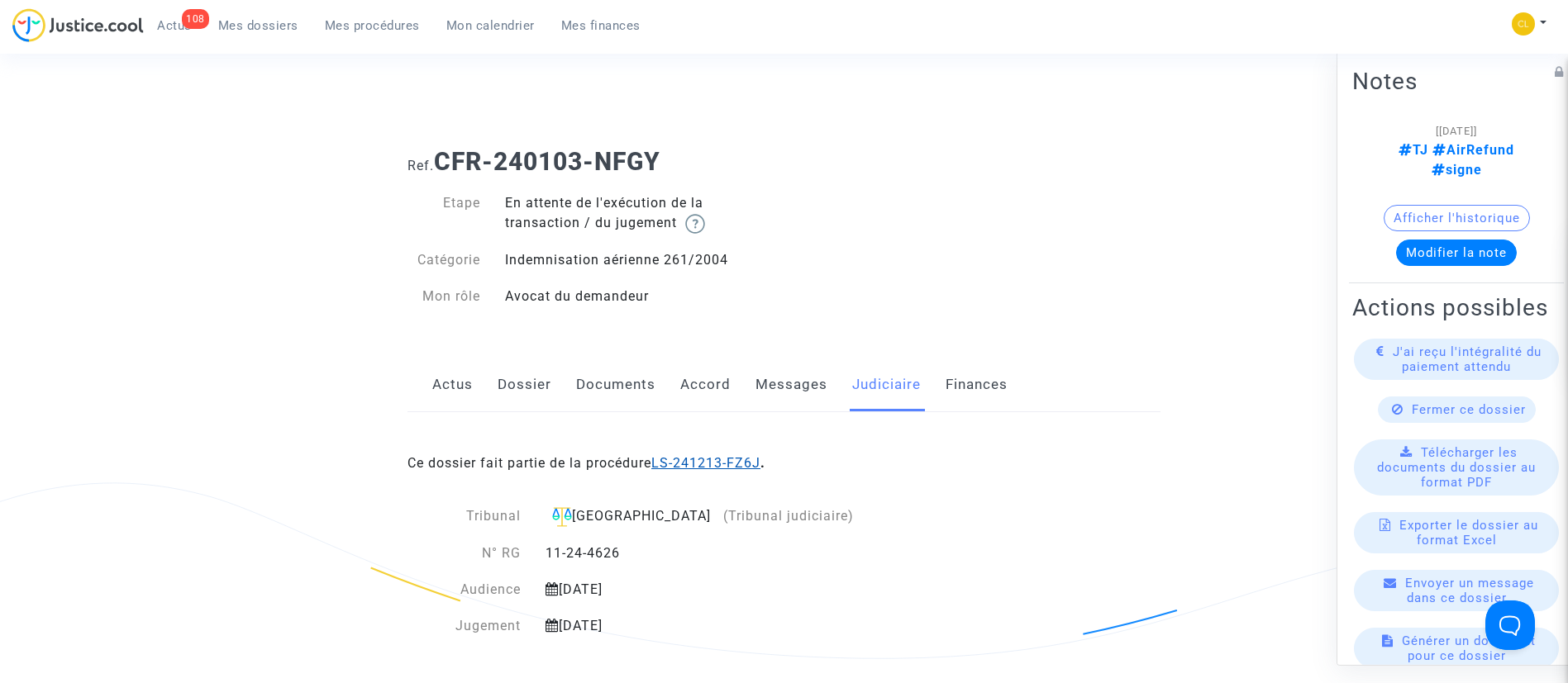
click at [716, 457] on link "LS-241213-FZ6J" at bounding box center [706, 462] width 109 height 15
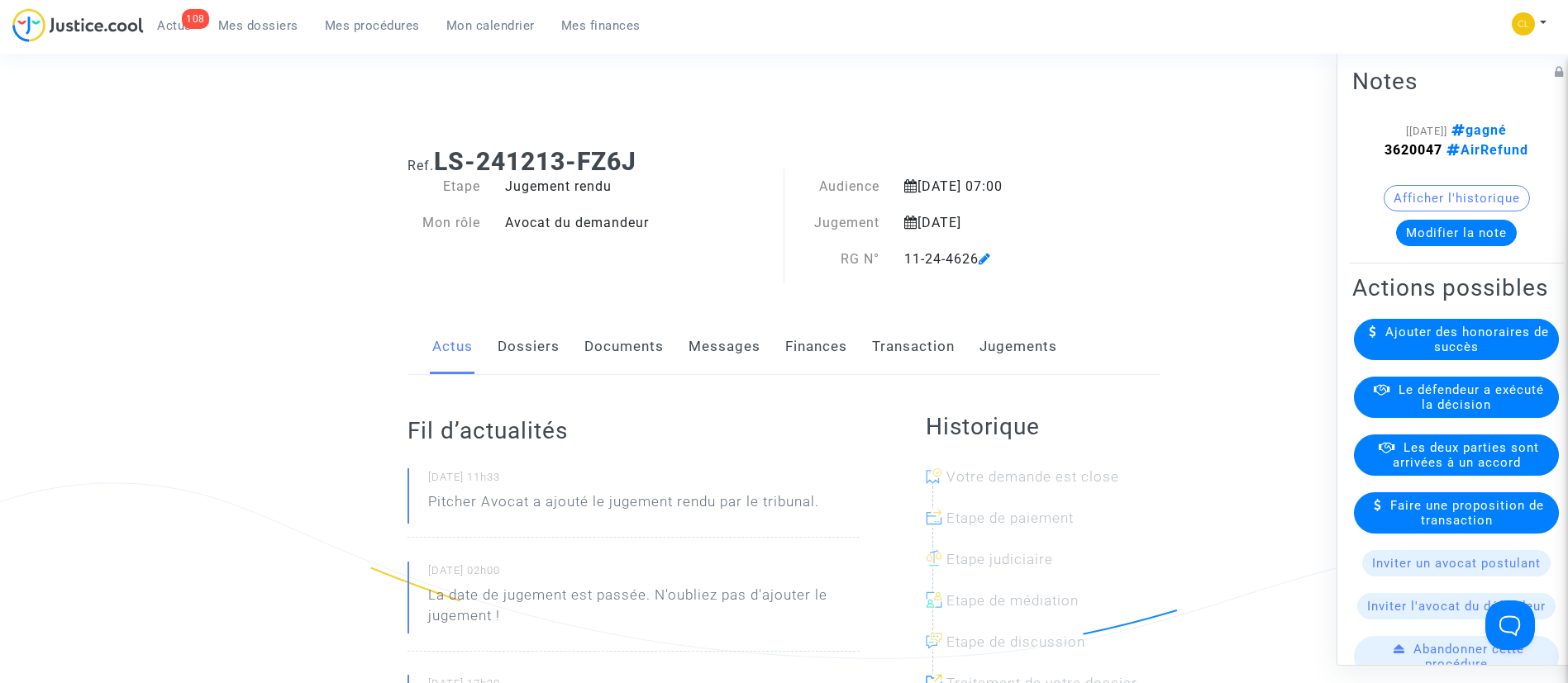
click at [1002, 332] on link "Jugements" at bounding box center [1017, 347] width 77 height 55
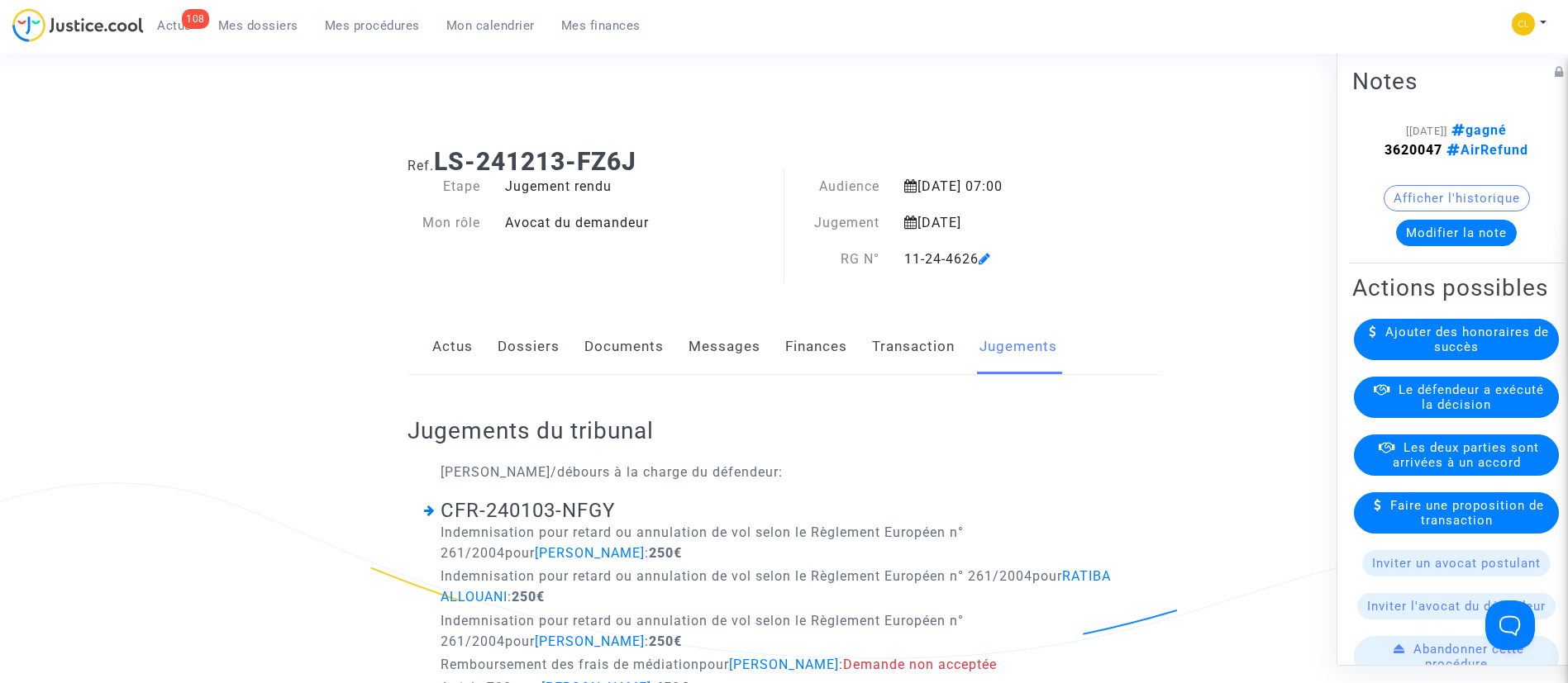
click at [1488, 411] on span "Le défendeur a exécuté la décision" at bounding box center [1472, 397] width 146 height 30
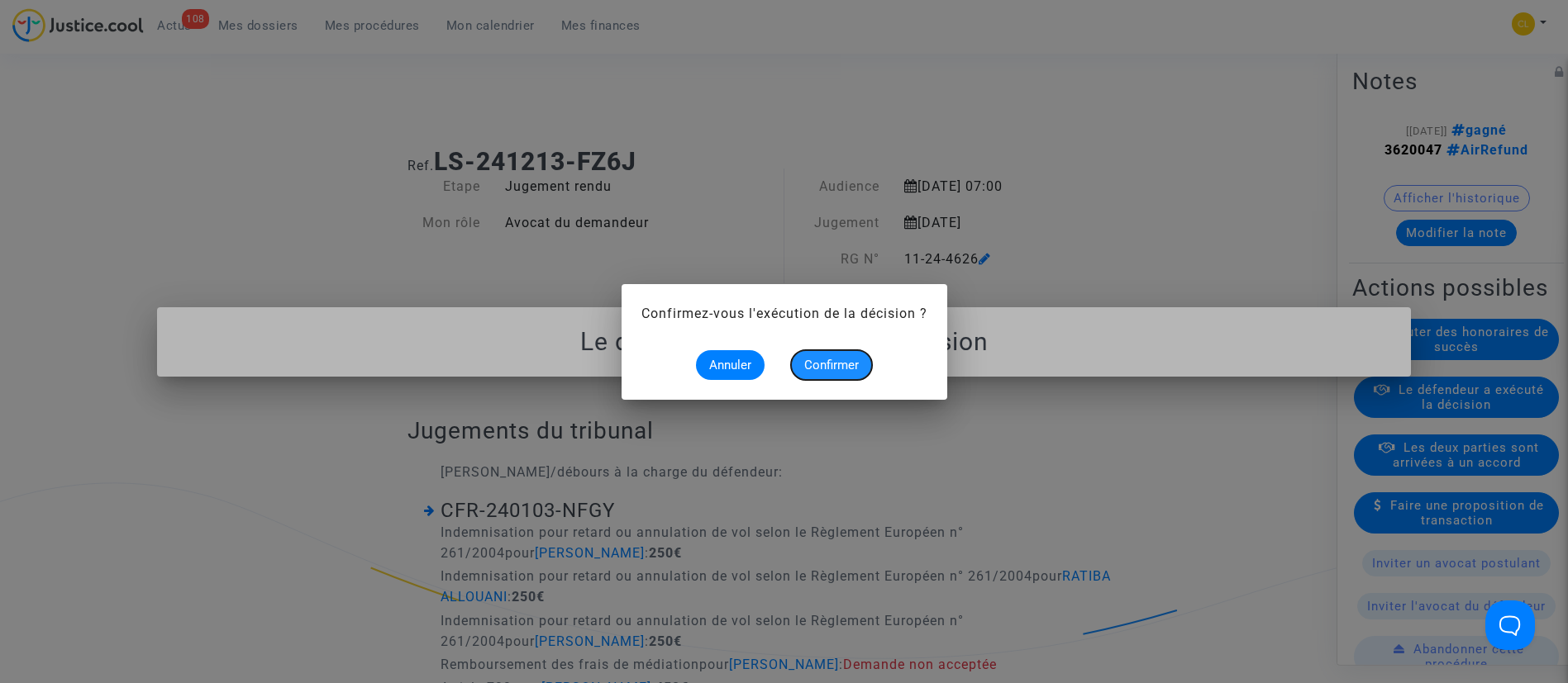
click at [868, 368] on button "Confirmer" at bounding box center [831, 365] width 81 height 30
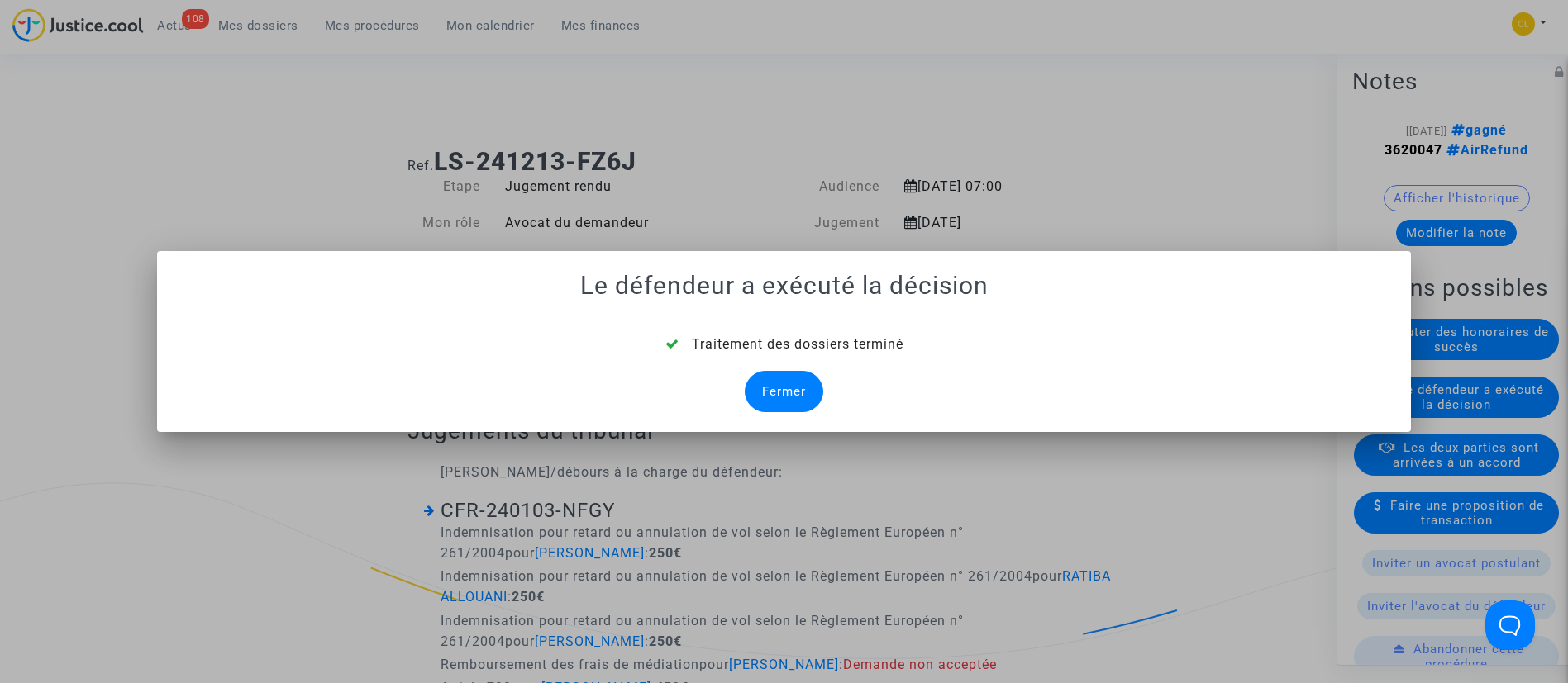
click at [779, 391] on div "Fermer" at bounding box center [784, 391] width 78 height 41
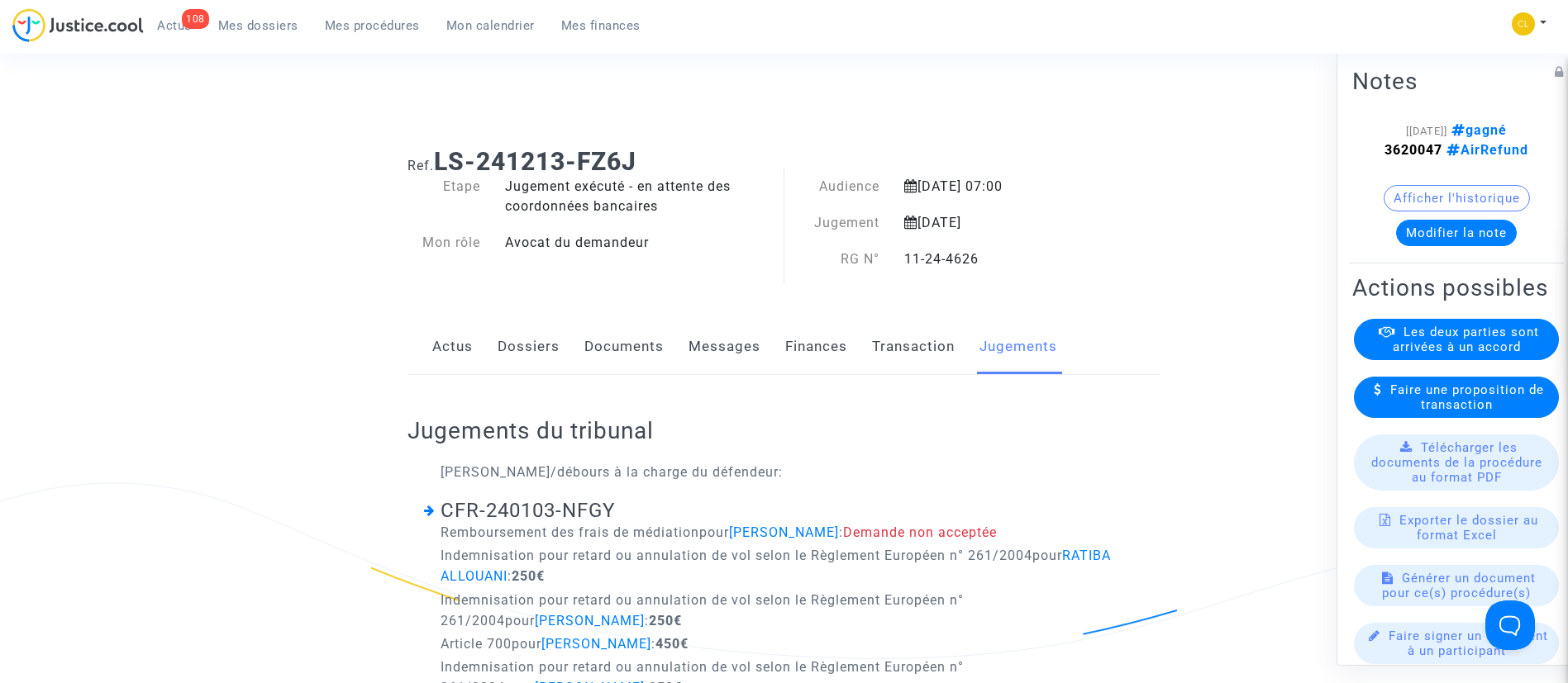
click at [533, 344] on link "Dossiers" at bounding box center [529, 347] width 62 height 55
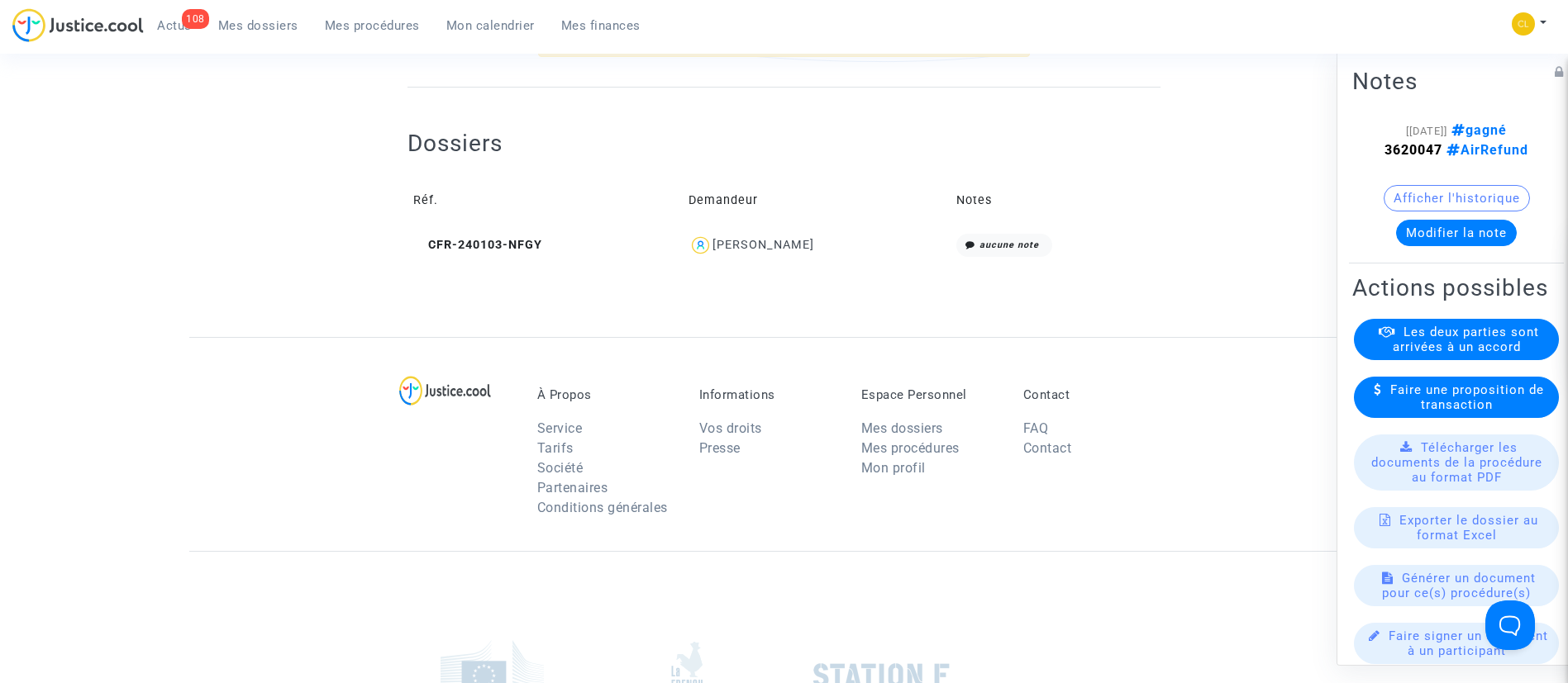
scroll to position [599, 0]
click at [812, 238] on div "[PERSON_NAME]" at bounding box center [764, 241] width 102 height 14
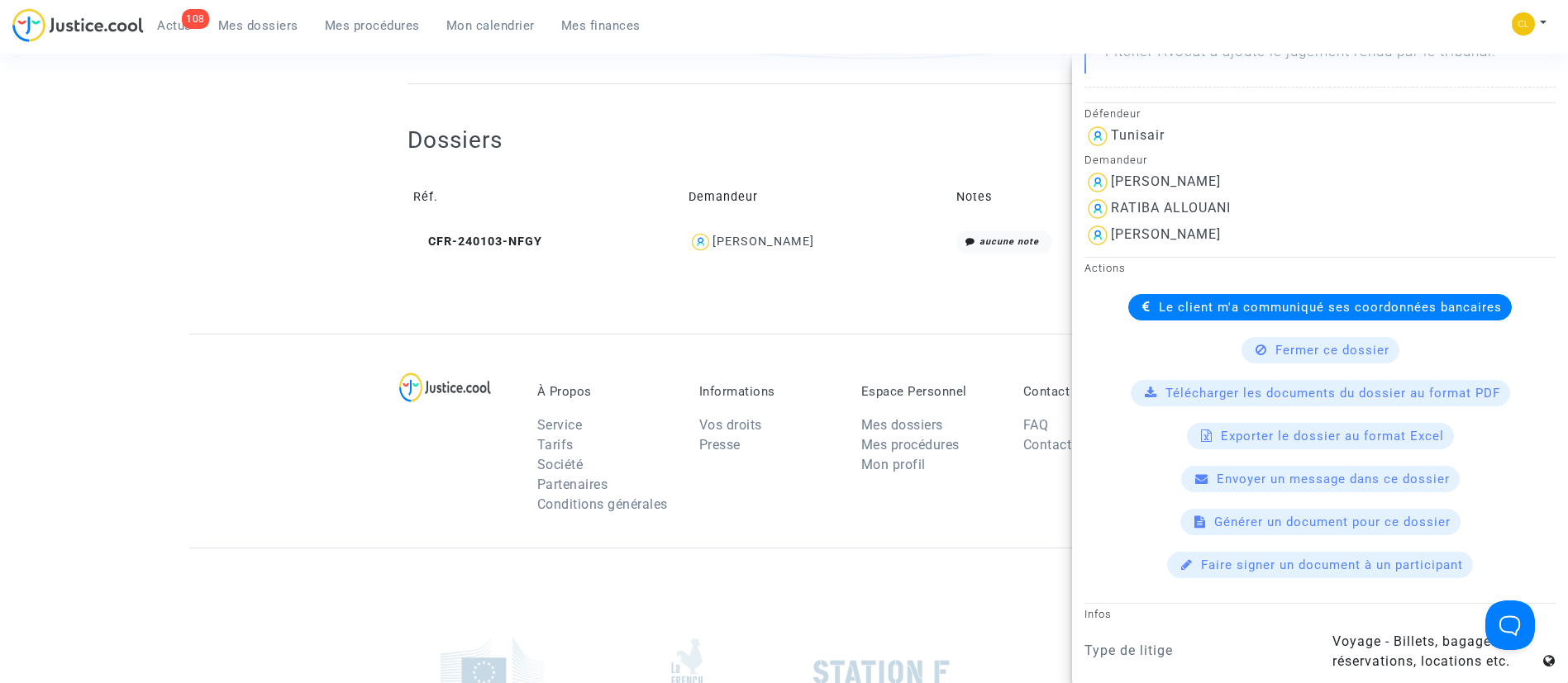
scroll to position [409, 0]
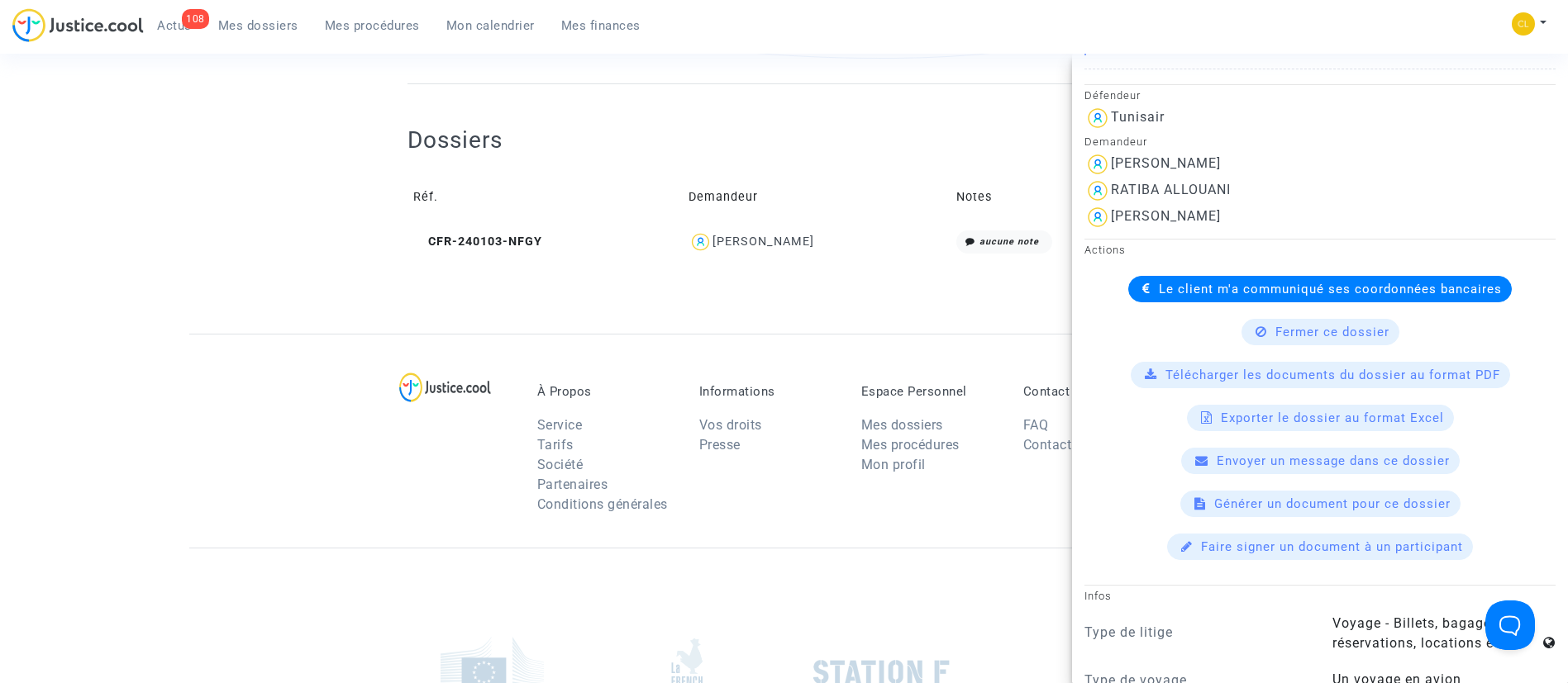
click at [1142, 286] on icon at bounding box center [1146, 289] width 8 height 13
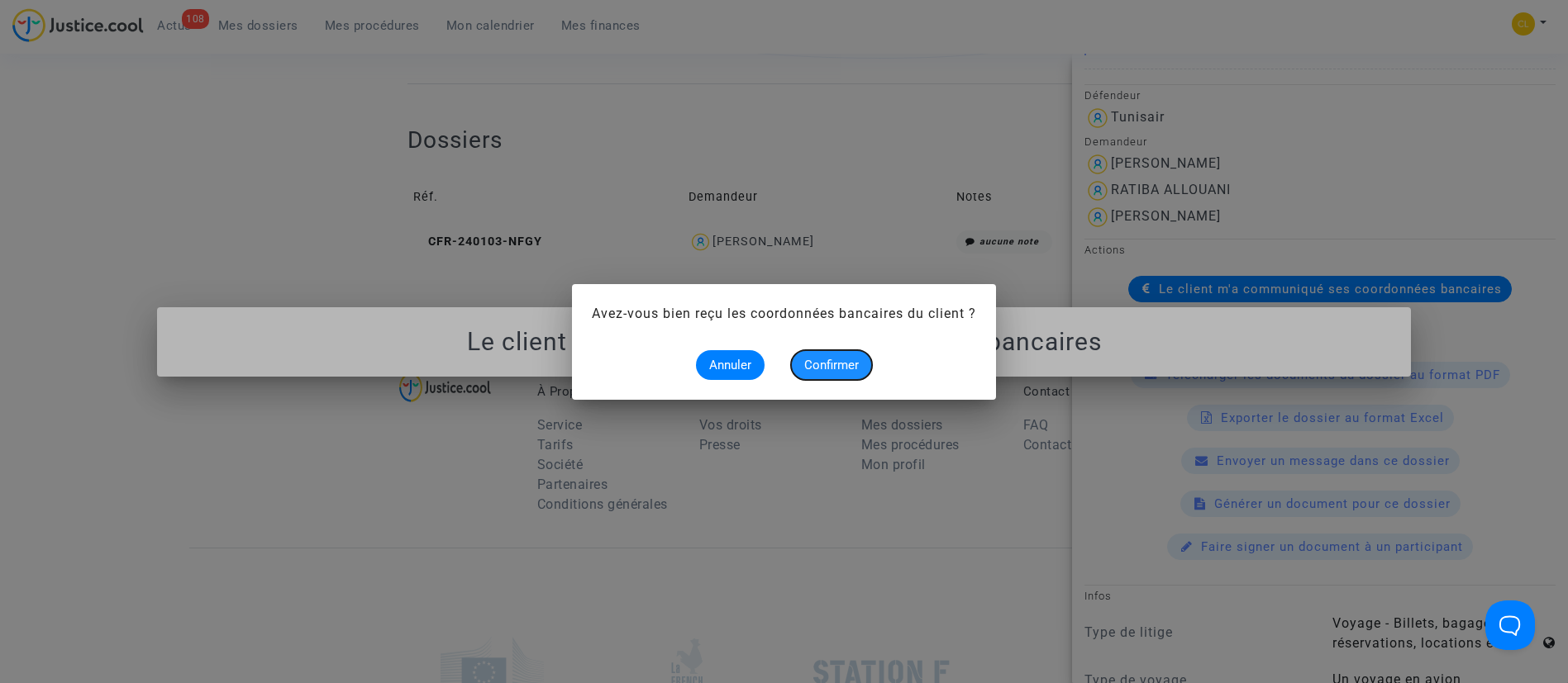
click at [864, 362] on button "Confirmer" at bounding box center [831, 365] width 81 height 30
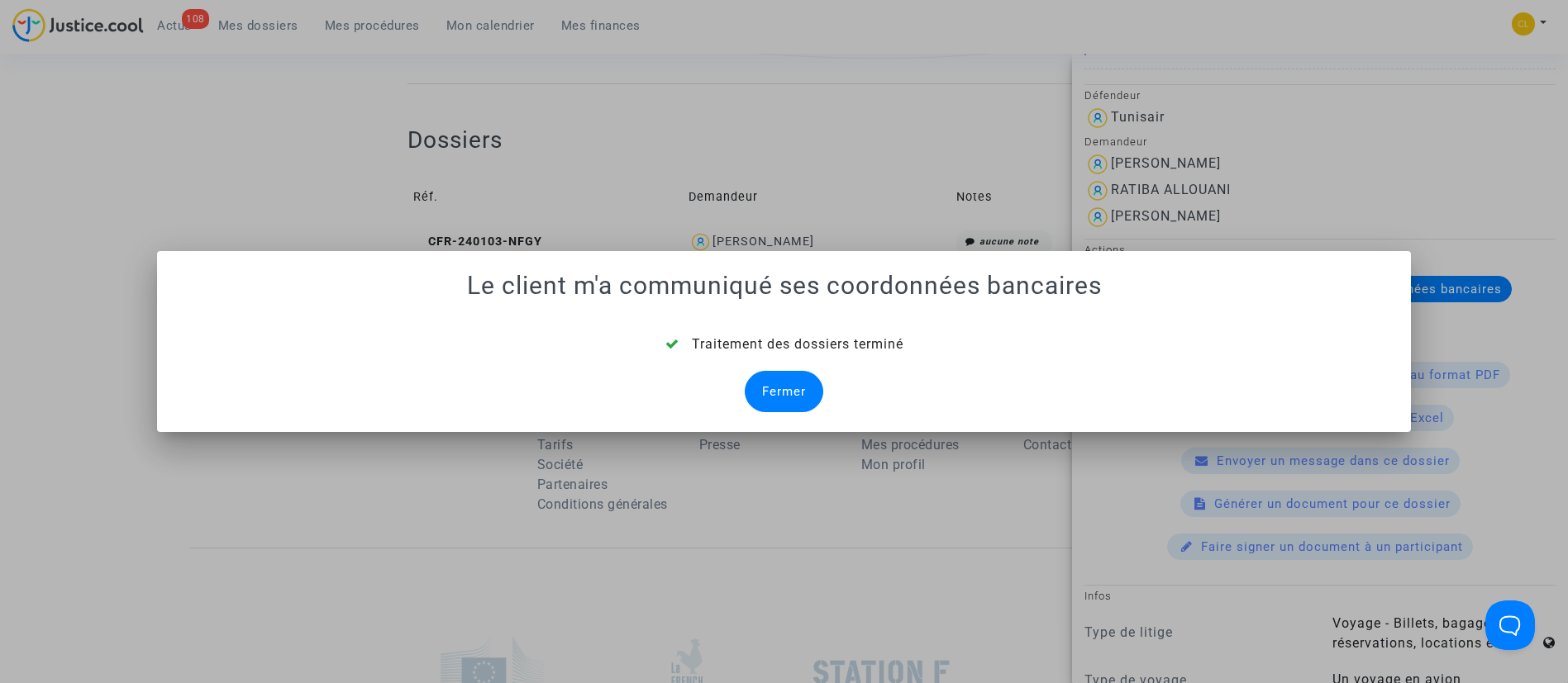
click at [791, 388] on div "Fermer" at bounding box center [784, 391] width 78 height 41
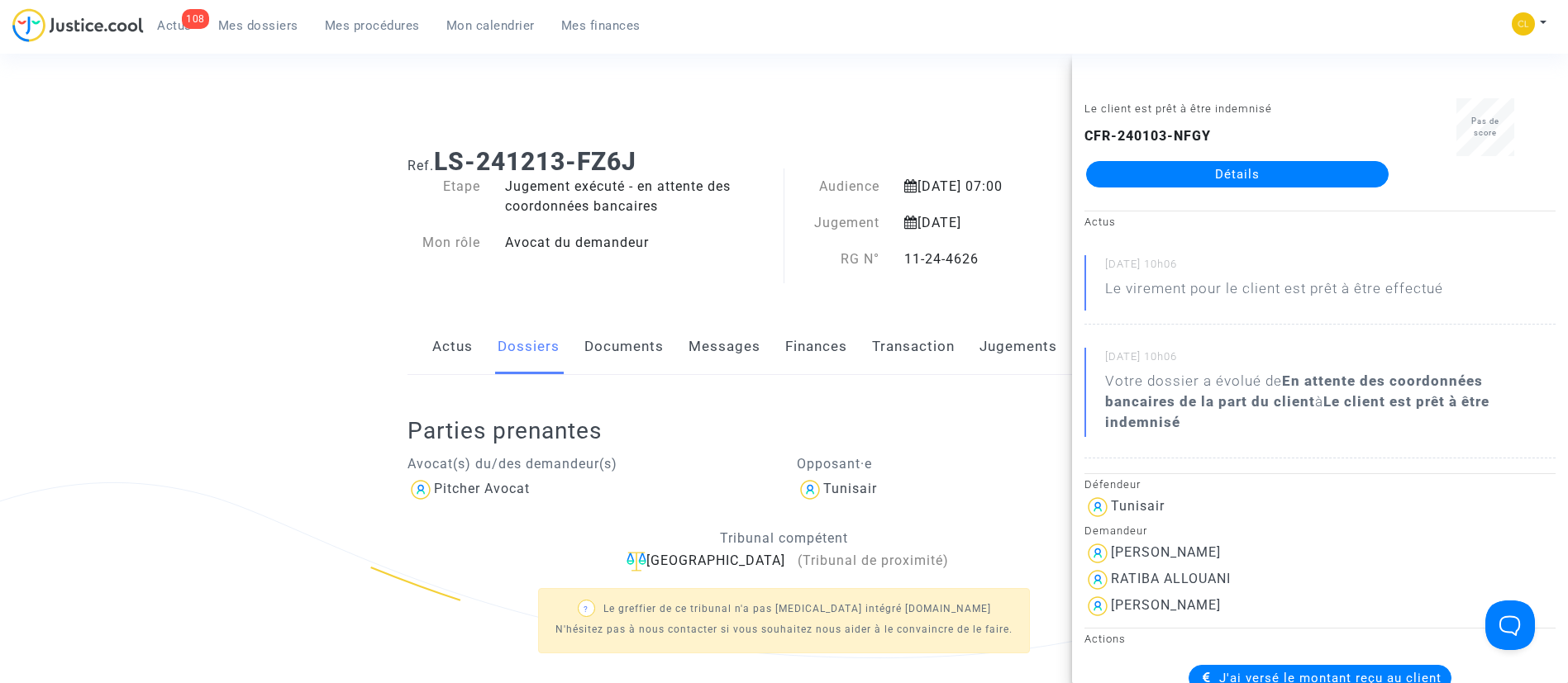
click at [256, 16] on link "Mes dossiers" at bounding box center [258, 25] width 106 height 25
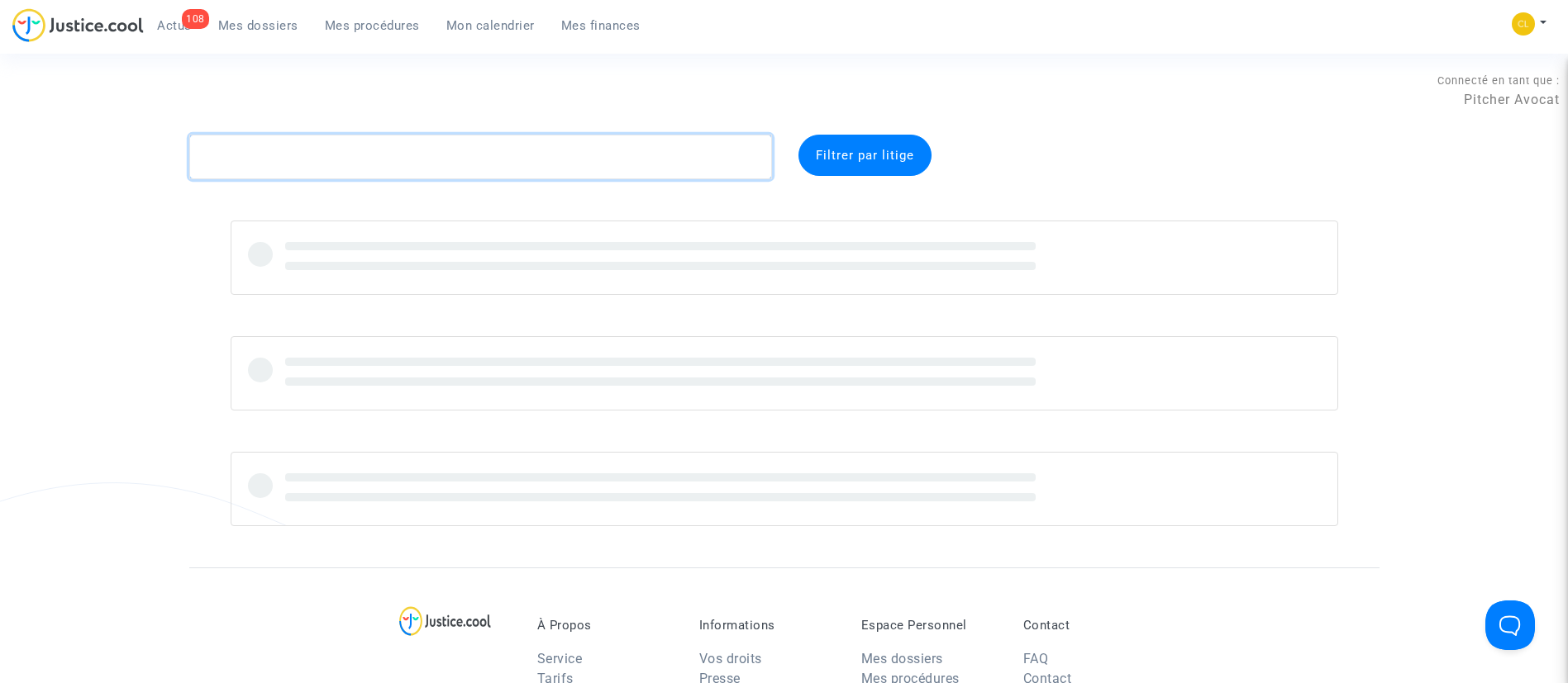
click at [390, 166] on textarea at bounding box center [481, 156] width 582 height 45
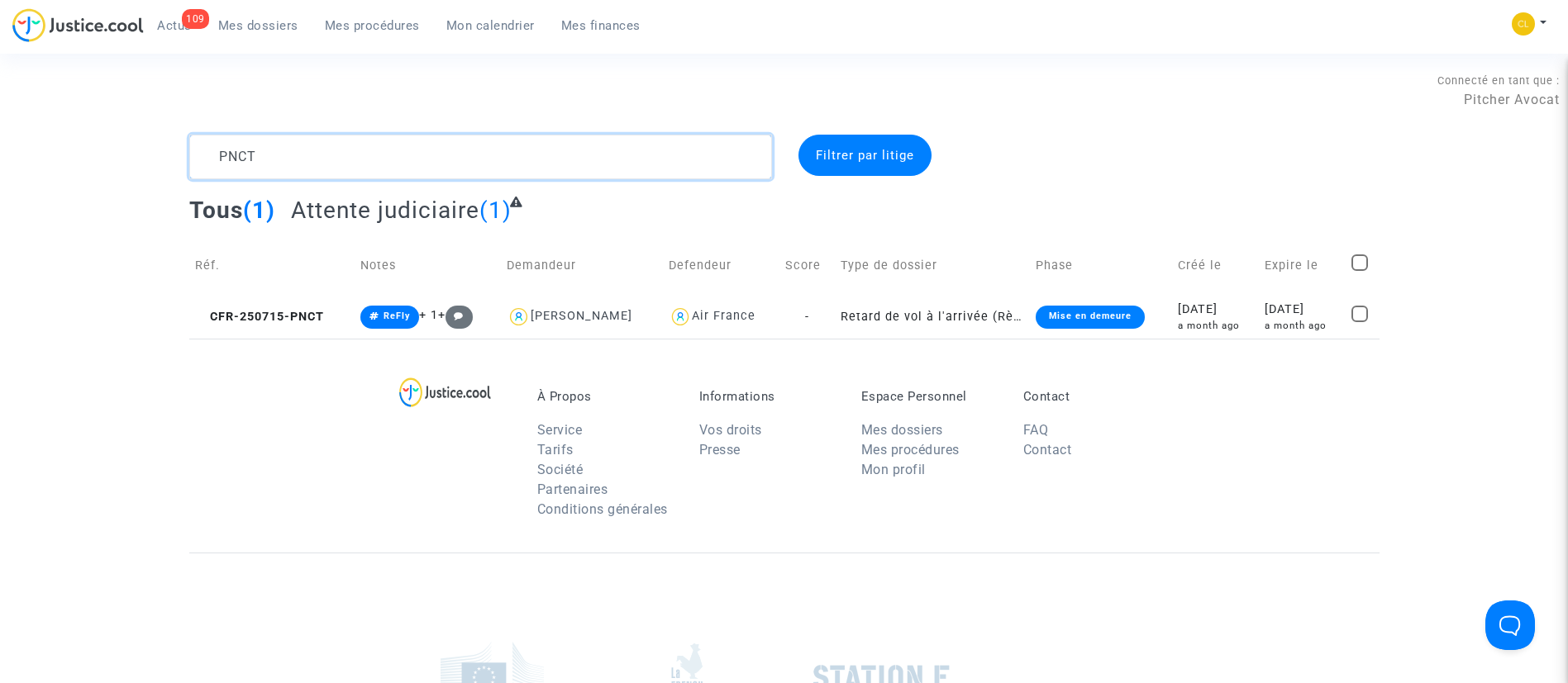
type textarea "PNCT"
